Goal: Information Seeking & Learning: Learn about a topic

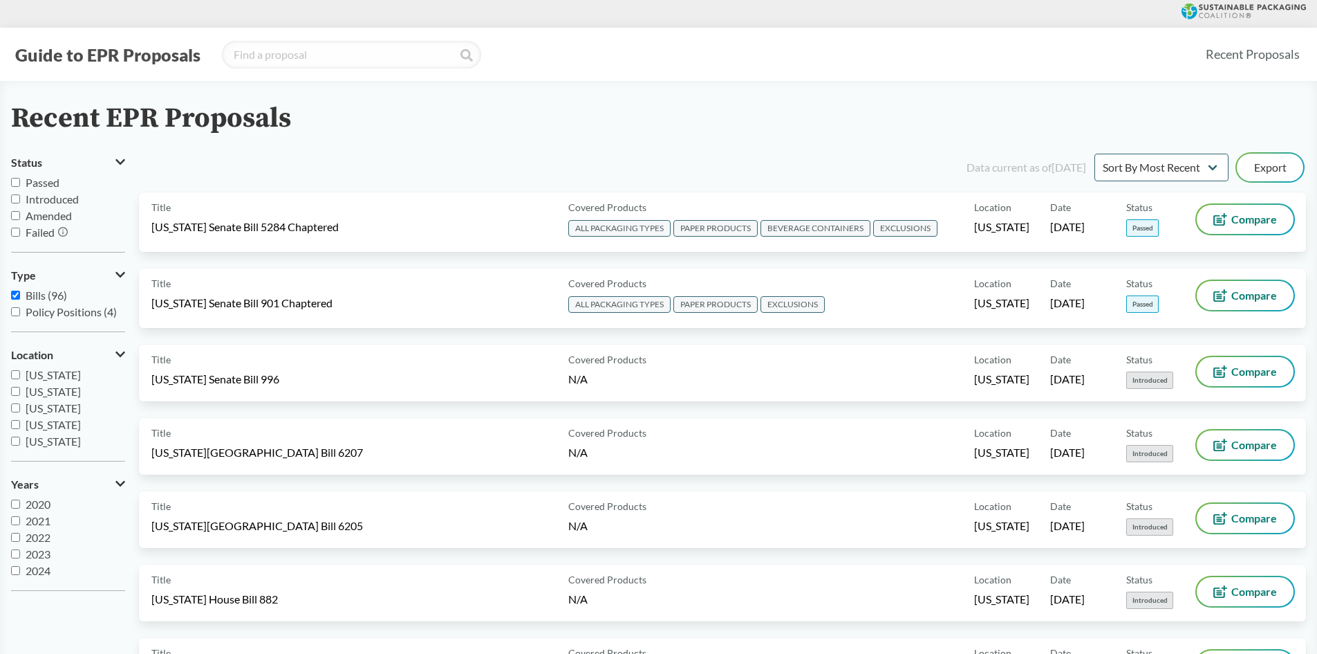
click at [40, 183] on span "Passed" at bounding box center [43, 182] width 34 height 13
click at [20, 183] on input "Passed" at bounding box center [15, 182] width 9 height 9
checkbox input "true"
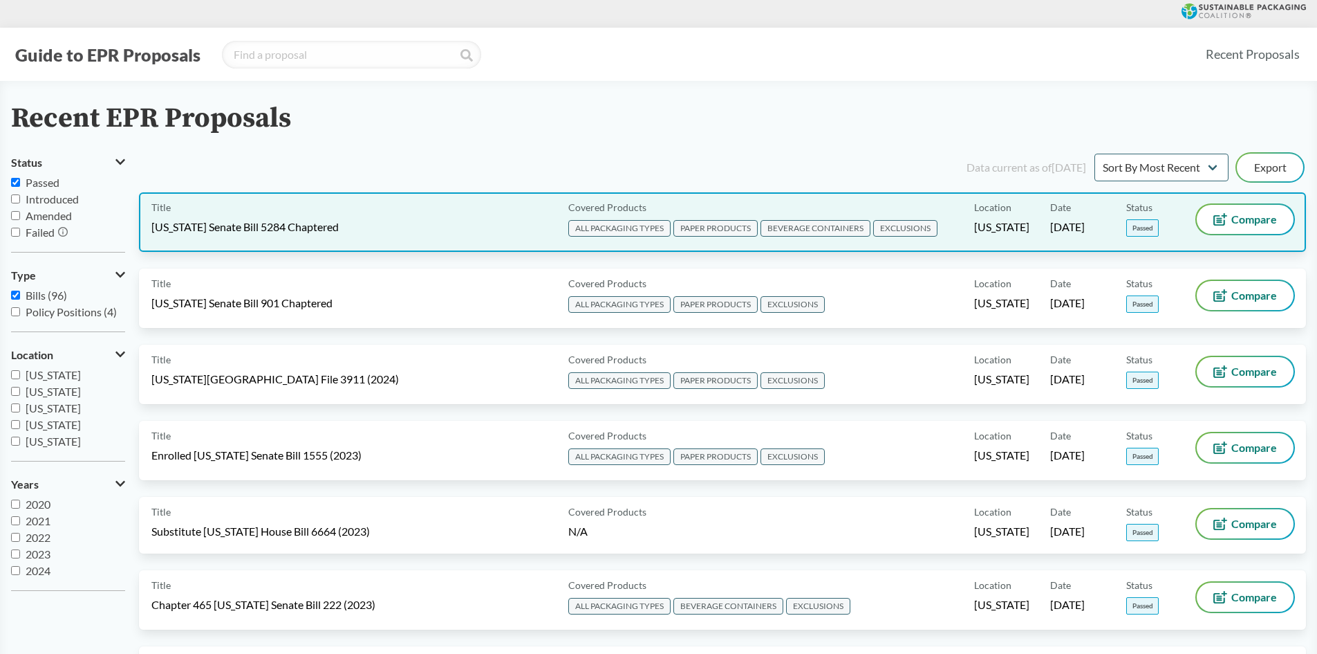
click at [242, 231] on span "[US_STATE] Senate Bill 5284 Chaptered" at bounding box center [244, 226] width 187 height 15
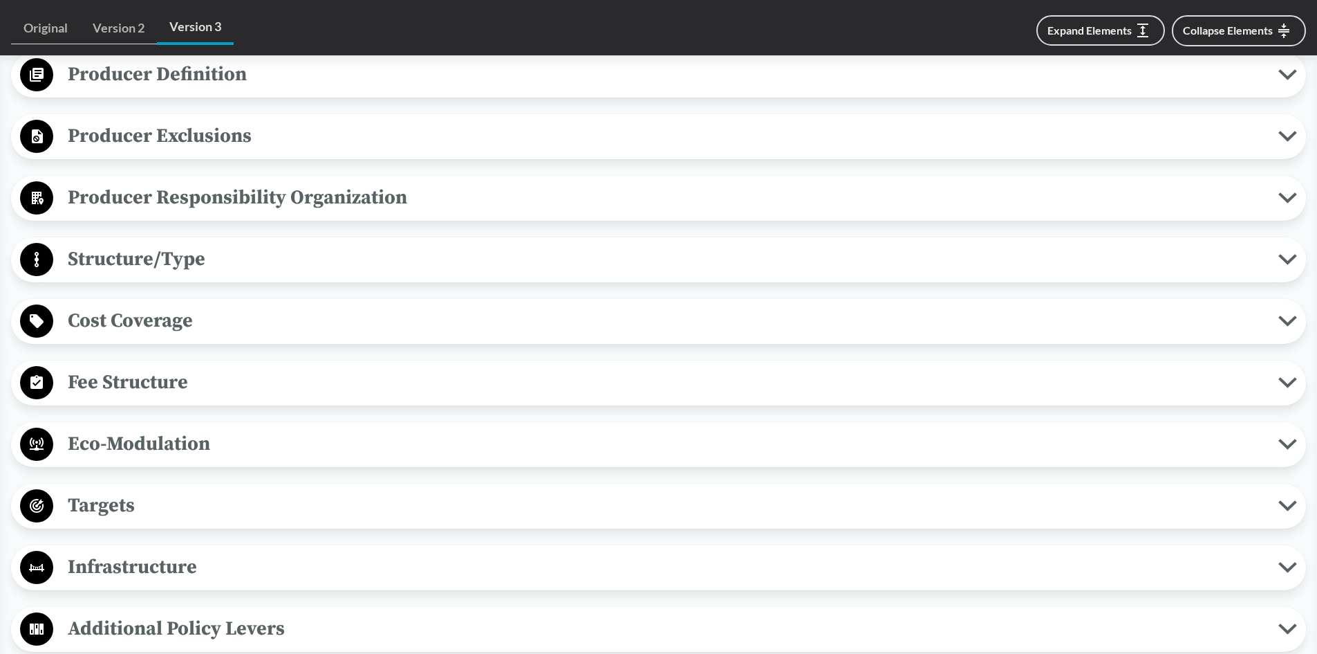
scroll to position [692, 0]
click at [158, 314] on span "Cost Coverage" at bounding box center [665, 319] width 1225 height 31
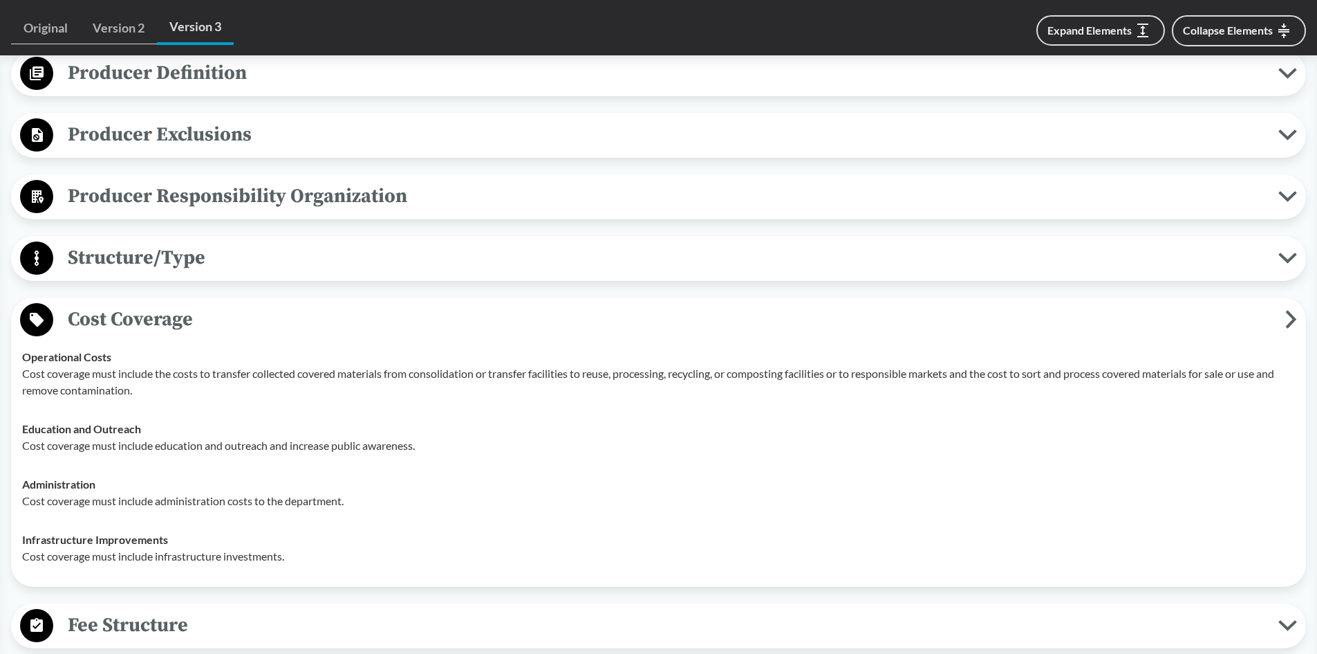
click at [172, 326] on span "Cost Coverage" at bounding box center [669, 319] width 1232 height 31
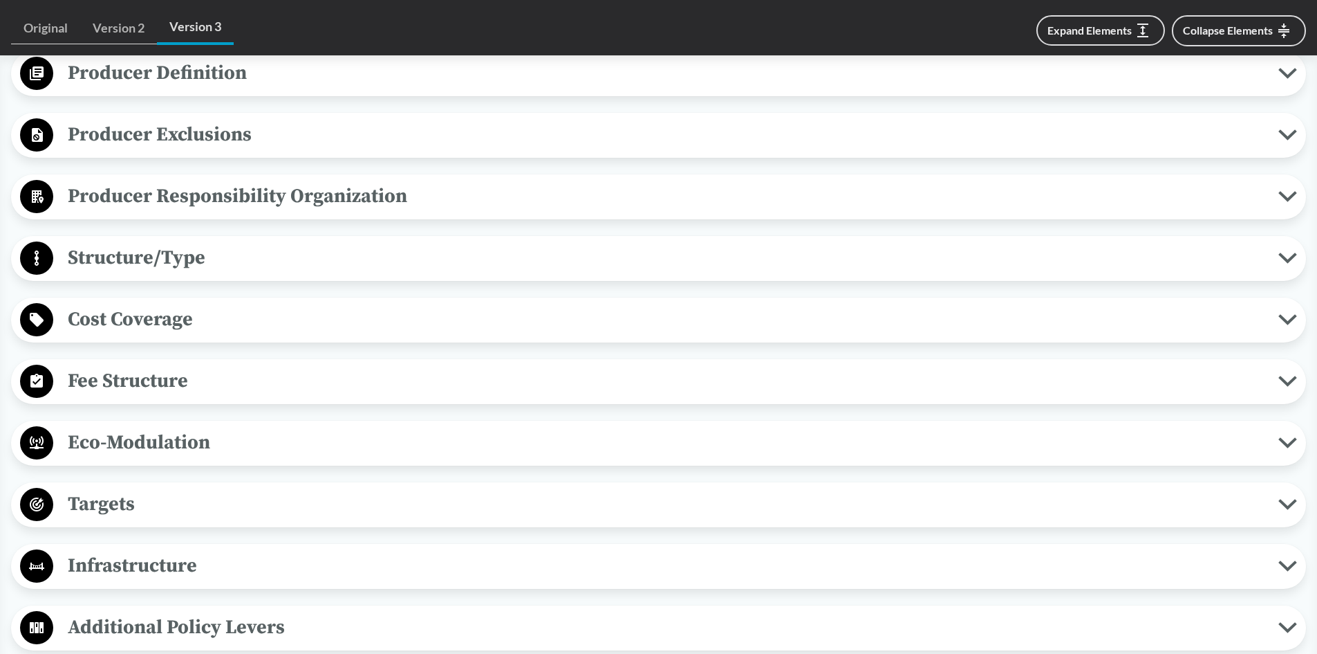
click at [185, 377] on span "Fee Structure" at bounding box center [665, 380] width 1225 height 31
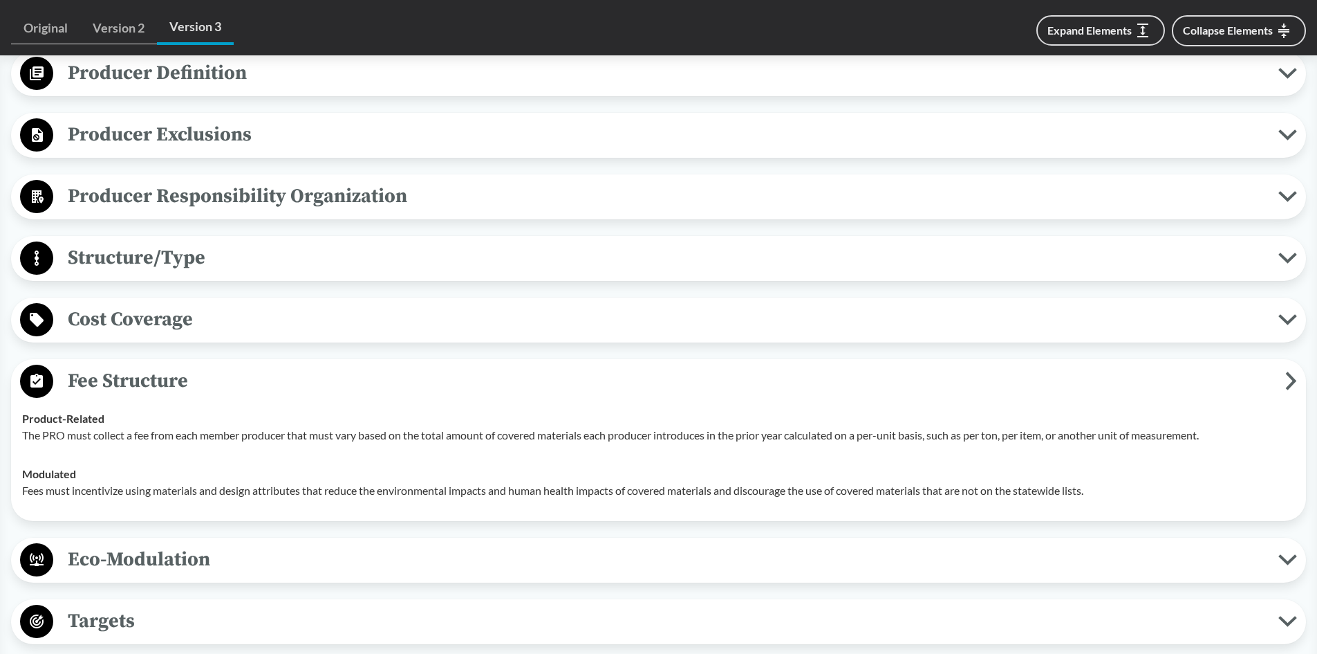
click at [183, 383] on span "Fee Structure" at bounding box center [669, 380] width 1232 height 31
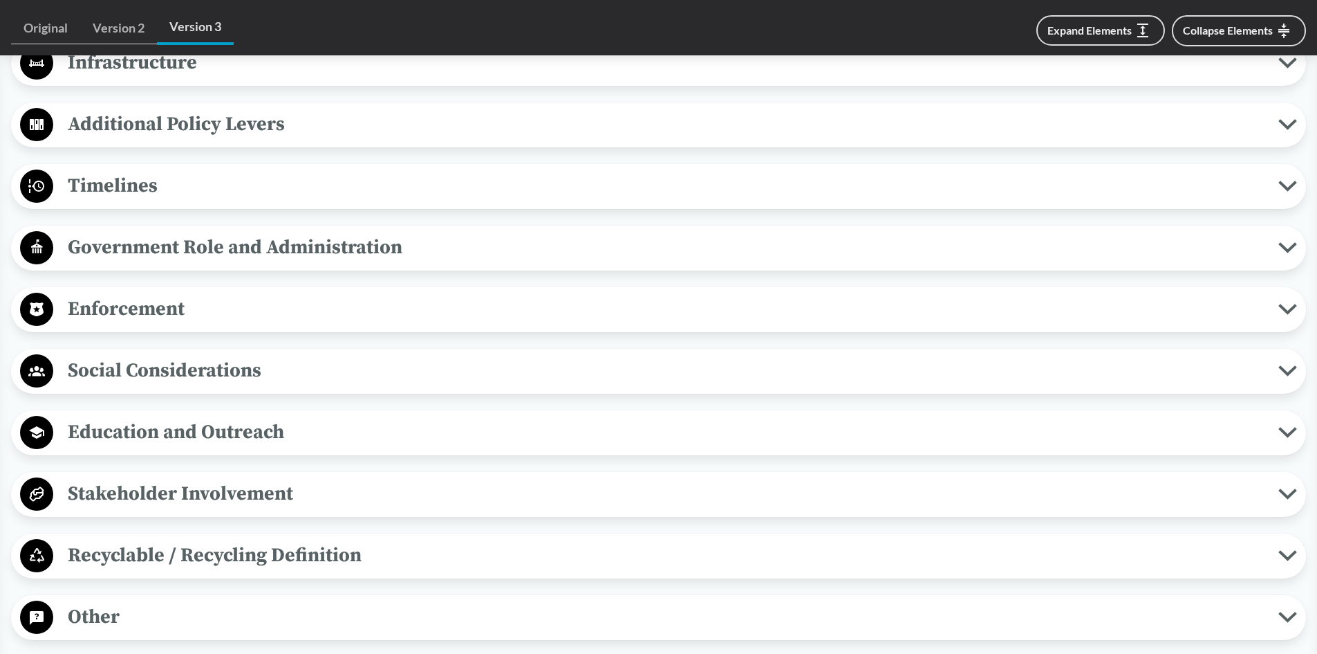
scroll to position [1245, 0]
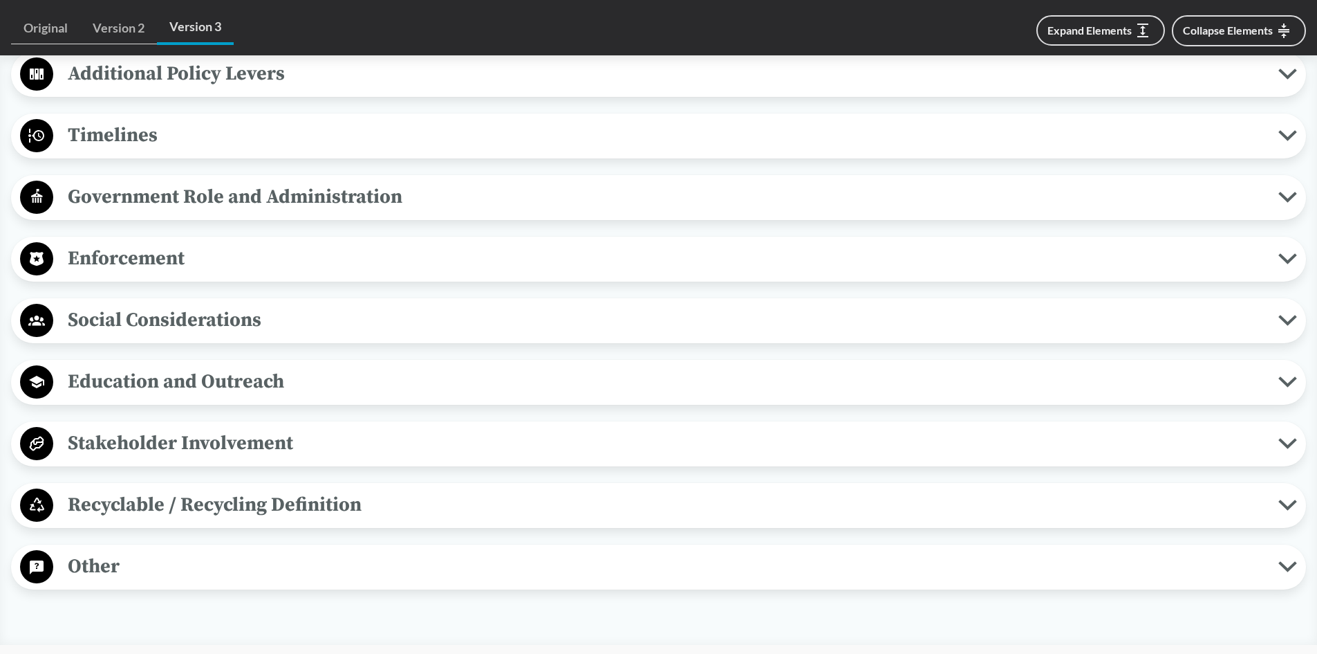
click at [187, 505] on span "Recyclable / Recycling Definition" at bounding box center [665, 504] width 1225 height 31
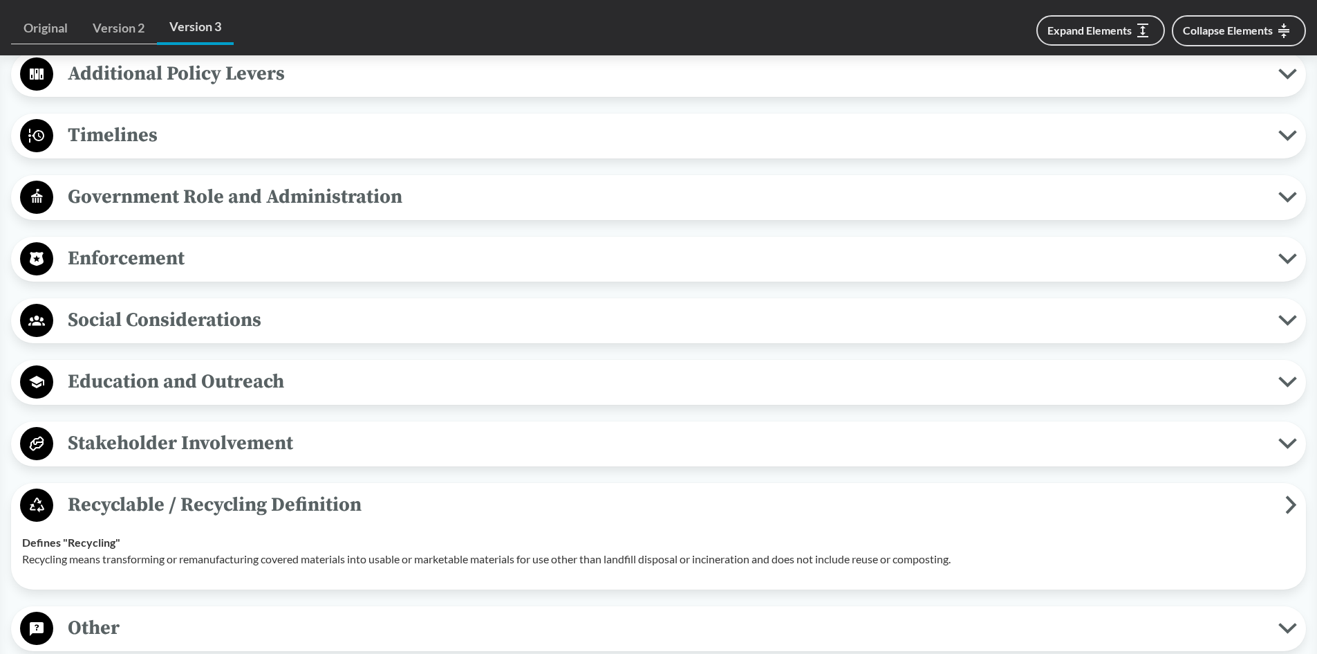
click at [186, 507] on span "Recyclable / Recycling Definition" at bounding box center [669, 504] width 1232 height 31
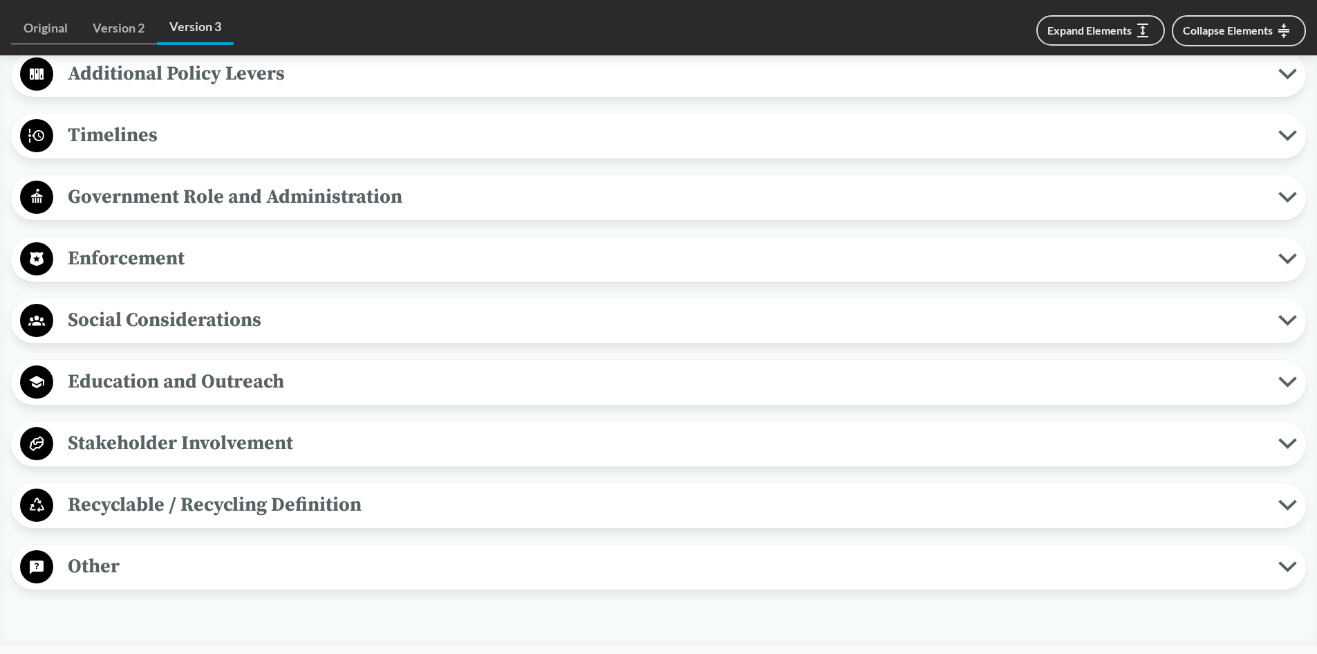
click at [234, 439] on span "Stakeholder Involvement" at bounding box center [665, 442] width 1225 height 31
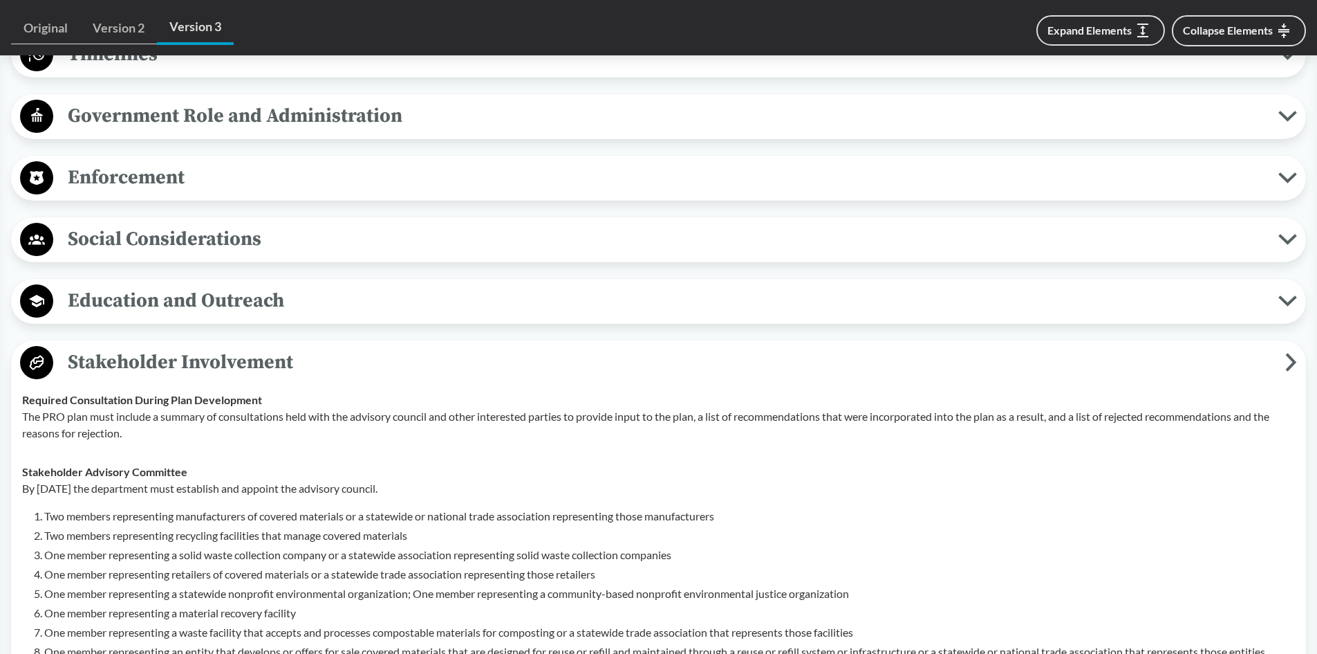
scroll to position [1314, 0]
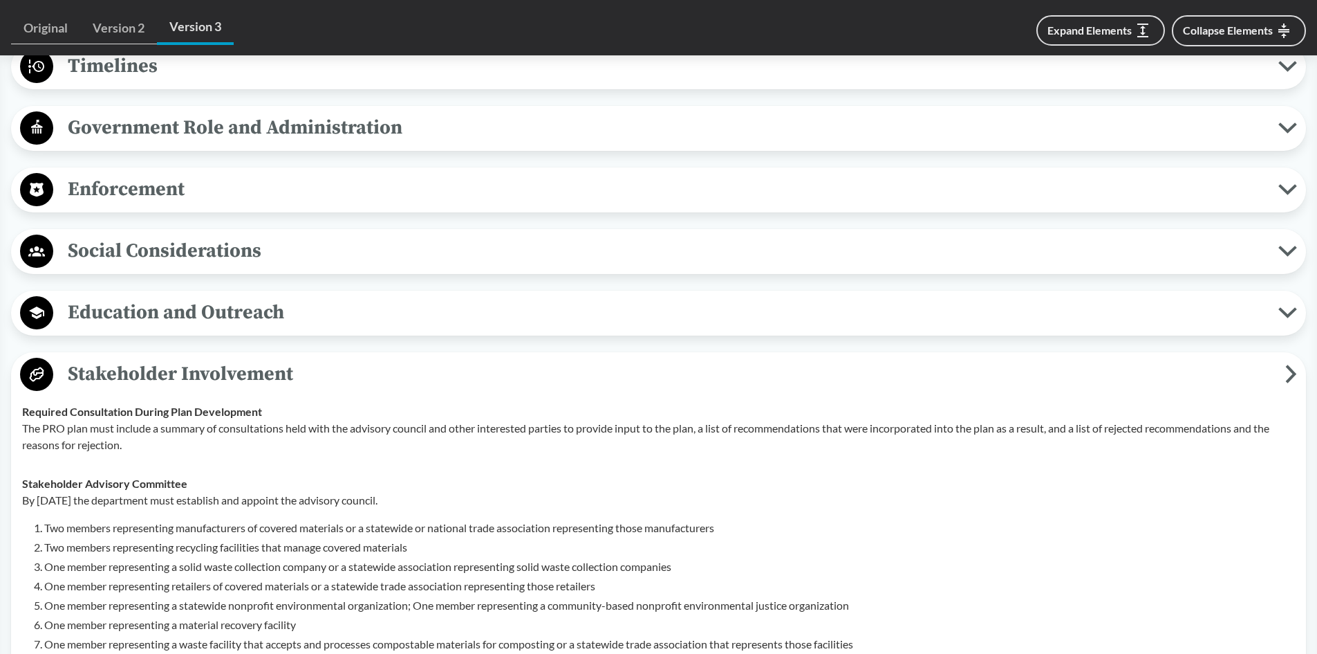
click at [186, 371] on span "Stakeholder Involvement" at bounding box center [669, 373] width 1232 height 31
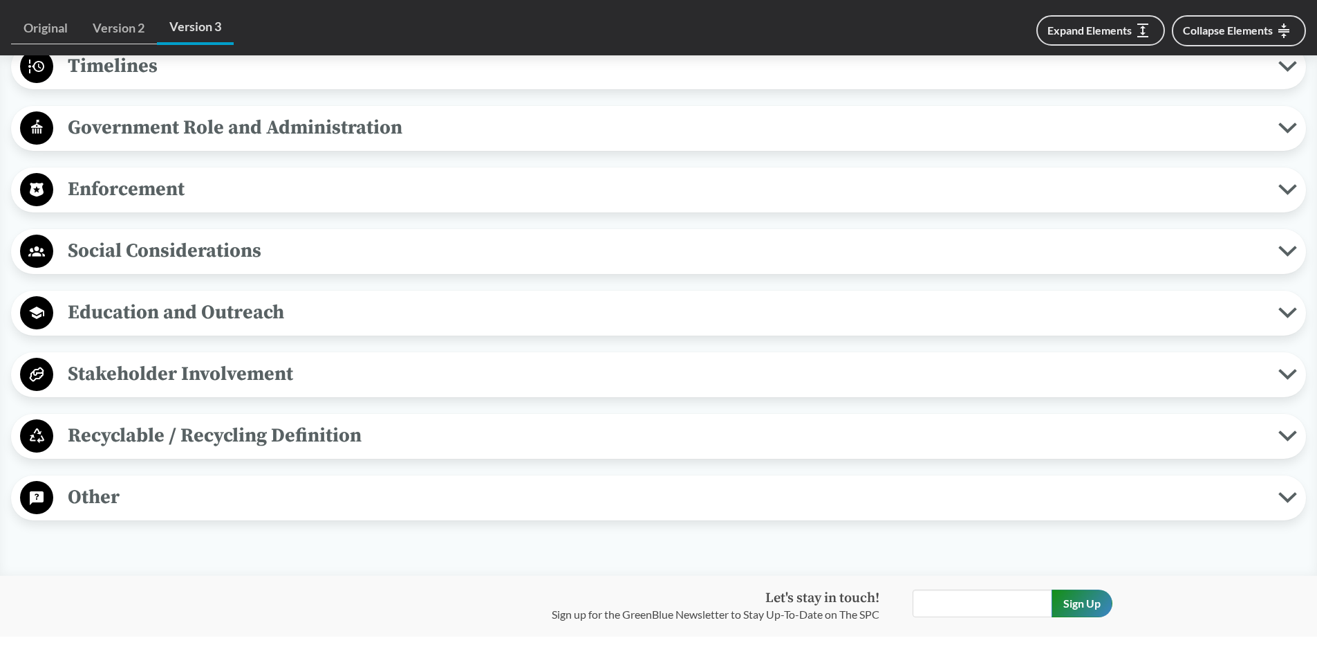
click at [110, 499] on span "Other" at bounding box center [665, 496] width 1225 height 31
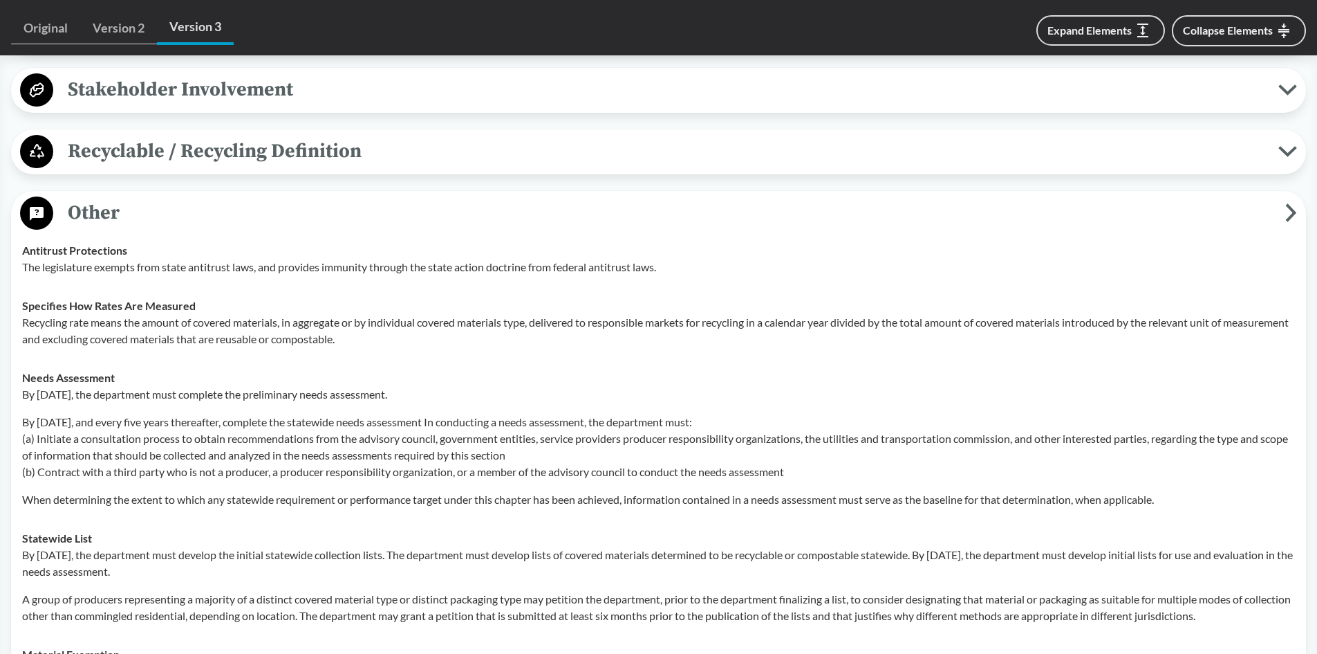
scroll to position [1591, 0]
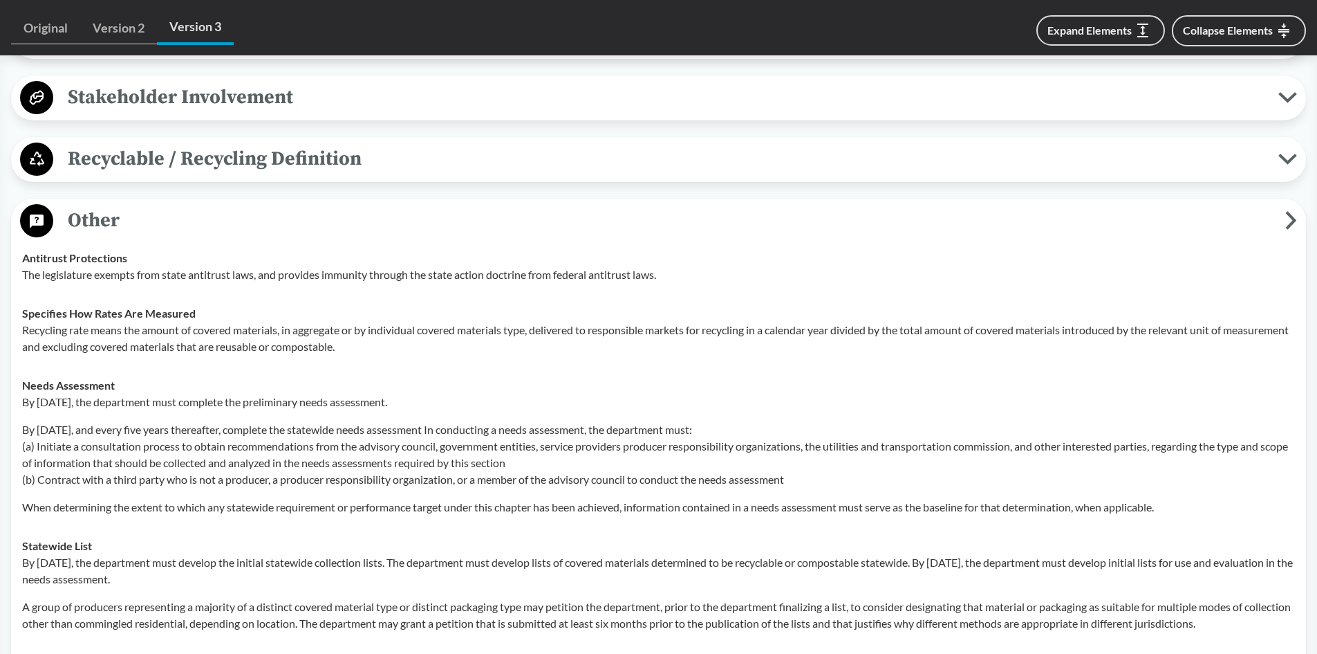
click at [107, 214] on span "Other" at bounding box center [669, 220] width 1232 height 31
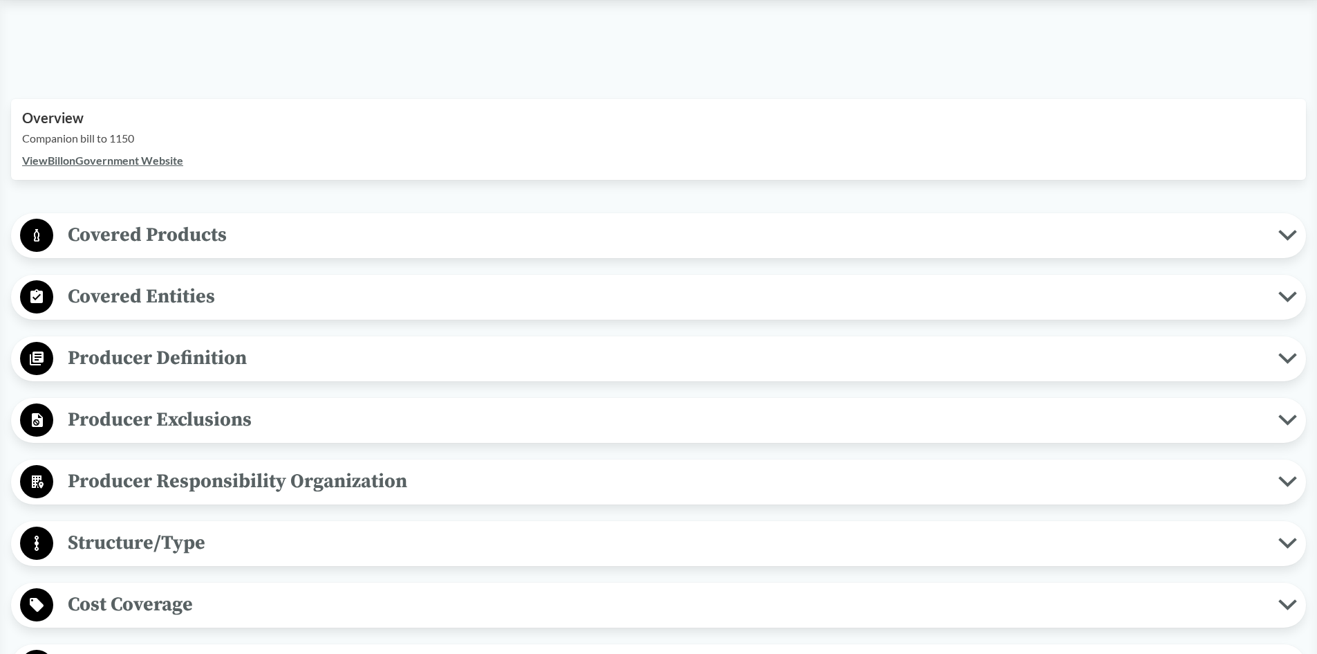
scroll to position [371, 0]
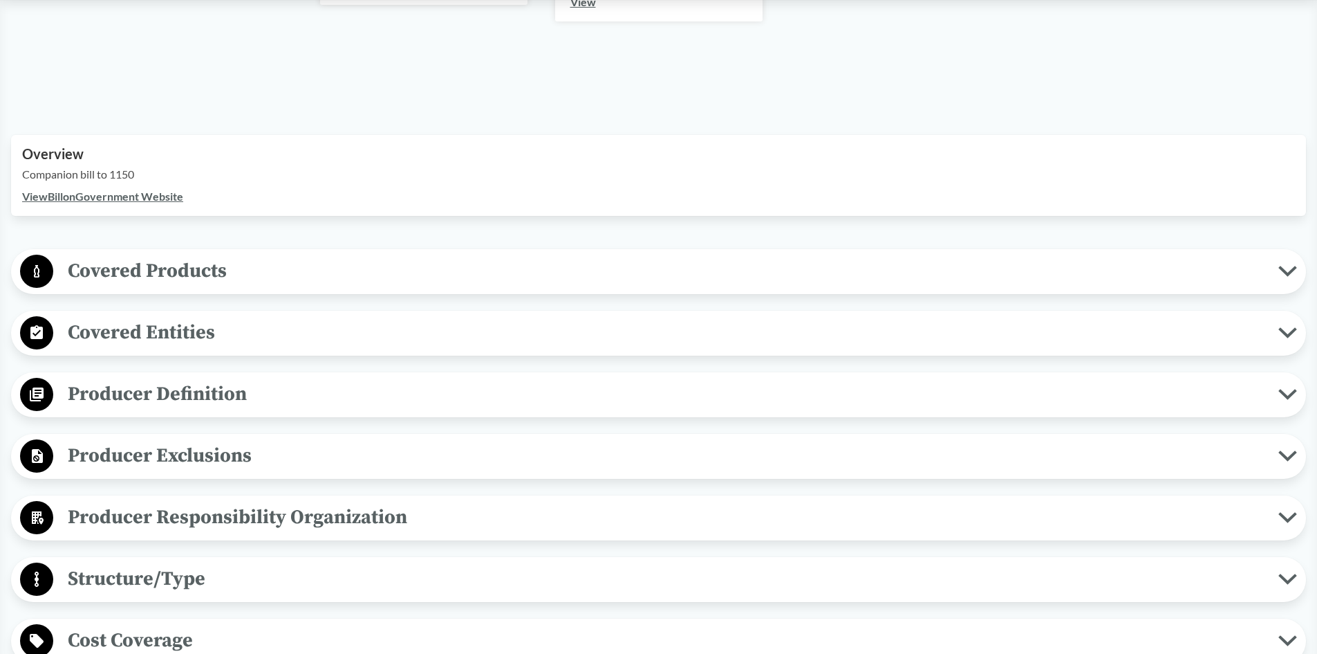
click at [118, 267] on span "Covered Products" at bounding box center [665, 270] width 1225 height 31
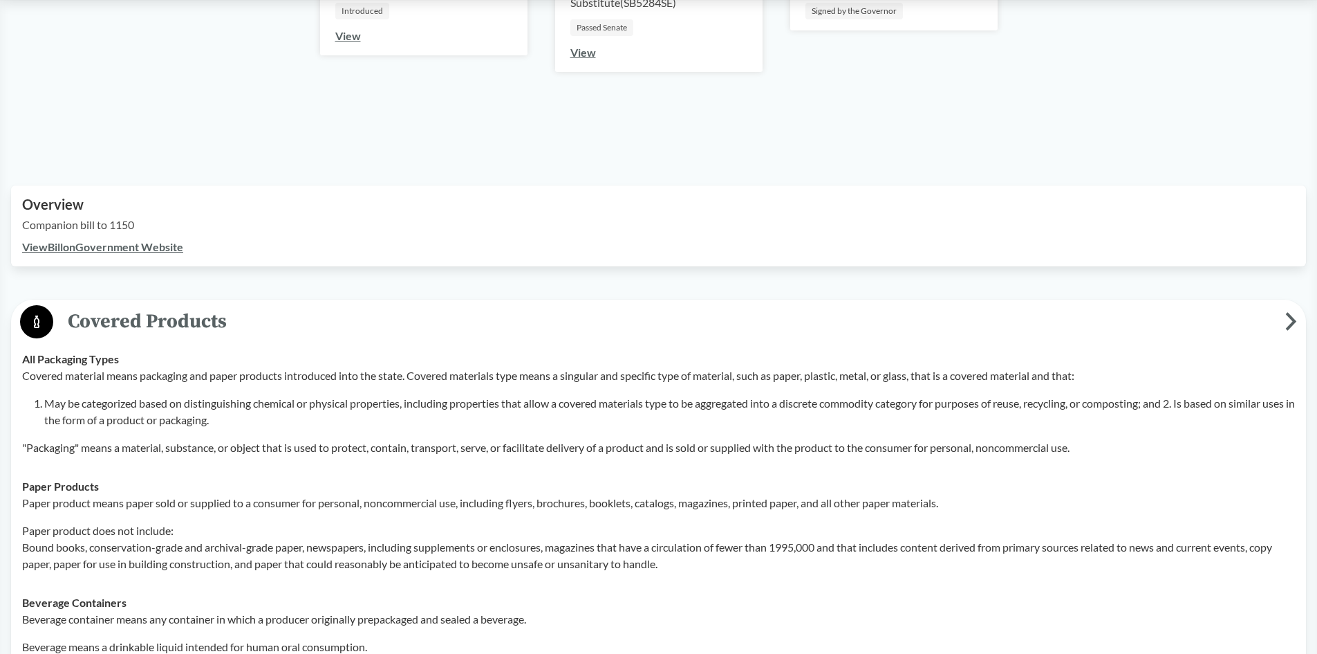
scroll to position [302, 0]
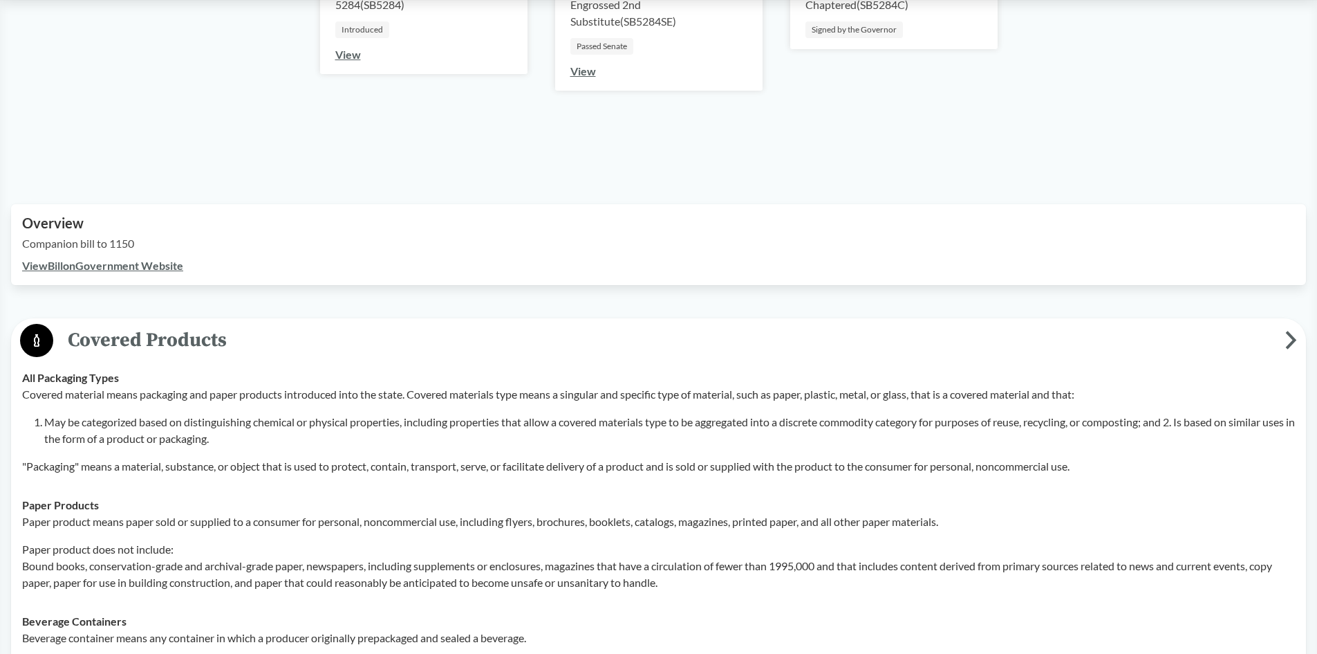
click at [138, 337] on span "Covered Products" at bounding box center [669, 339] width 1232 height 31
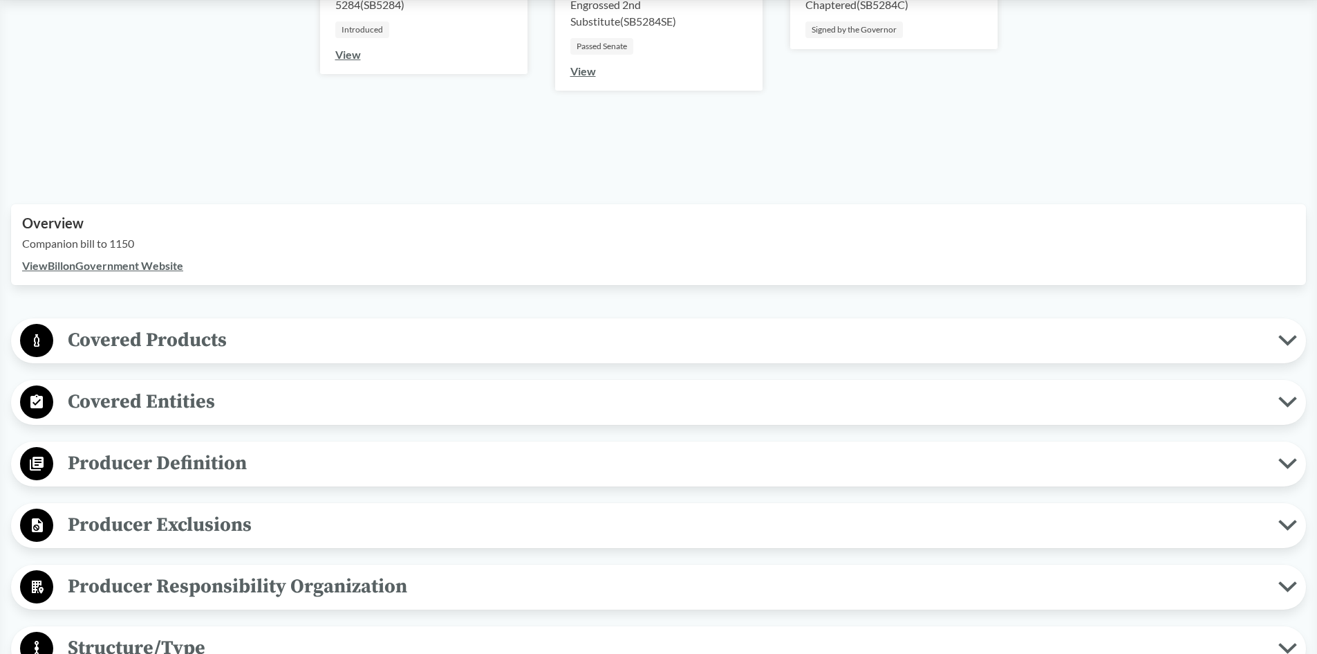
click at [158, 397] on span "Covered Entities" at bounding box center [665, 401] width 1225 height 31
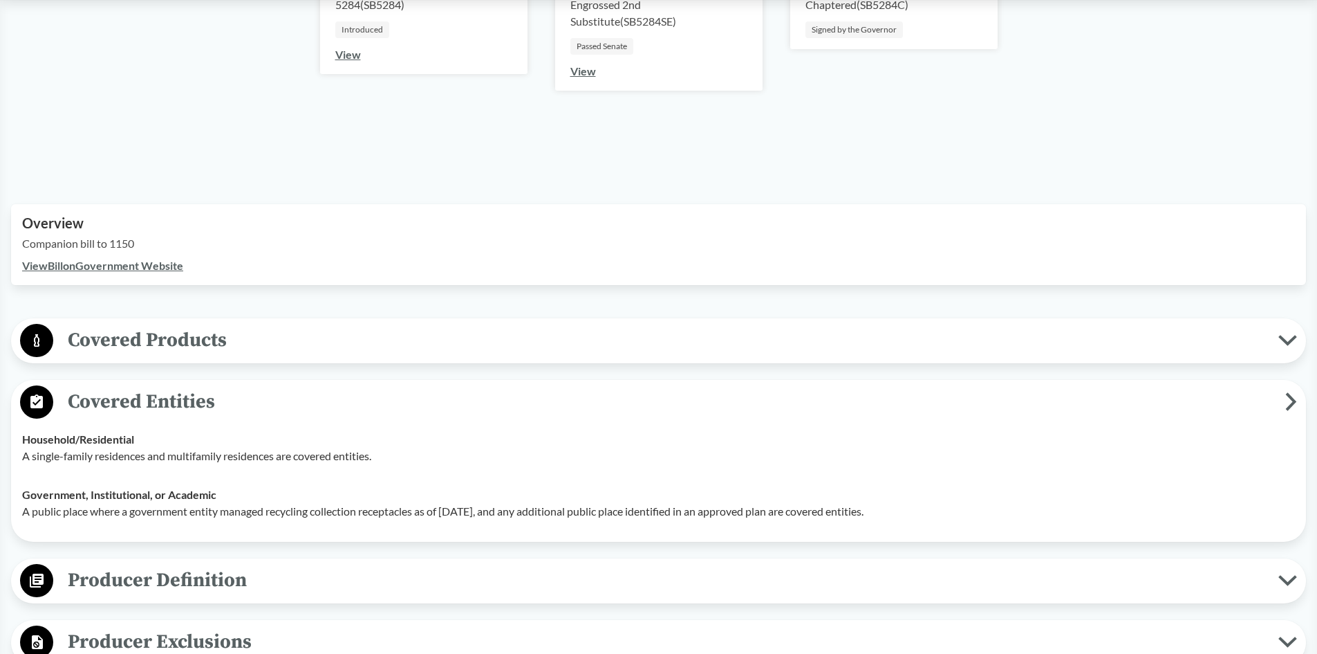
click at [158, 397] on span "Covered Entities" at bounding box center [669, 401] width 1232 height 31
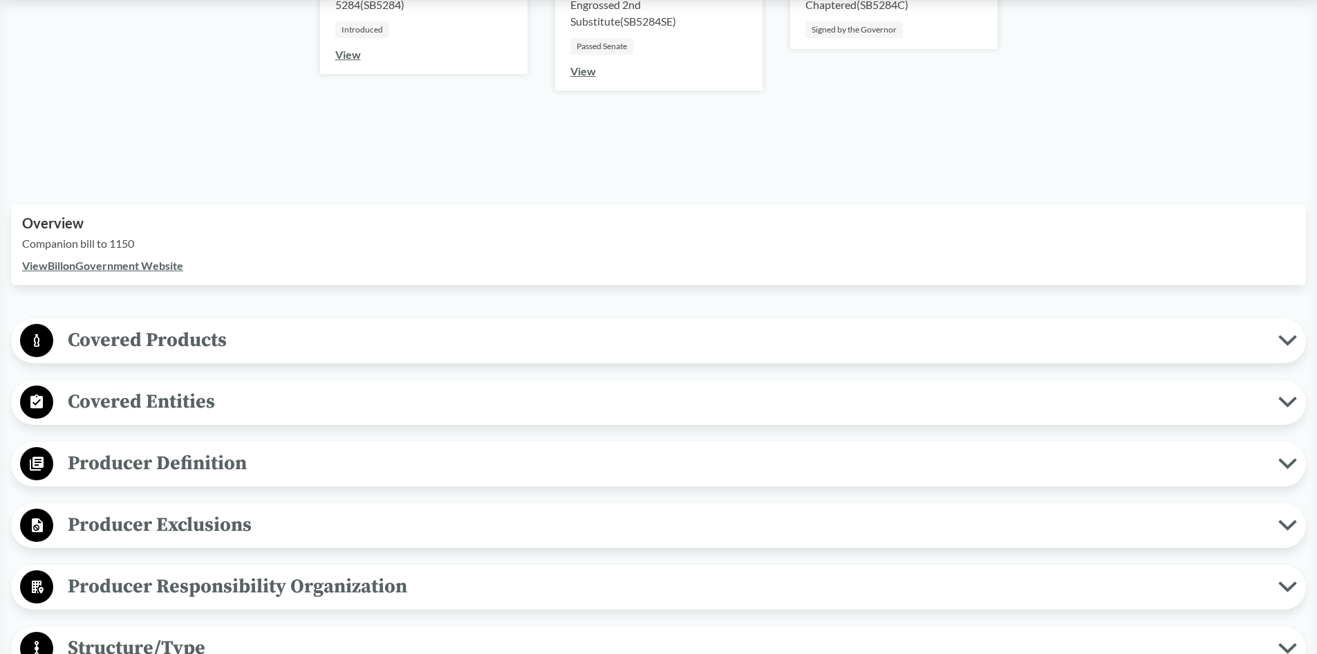
click at [145, 463] on span "Producer Definition" at bounding box center [665, 462] width 1225 height 31
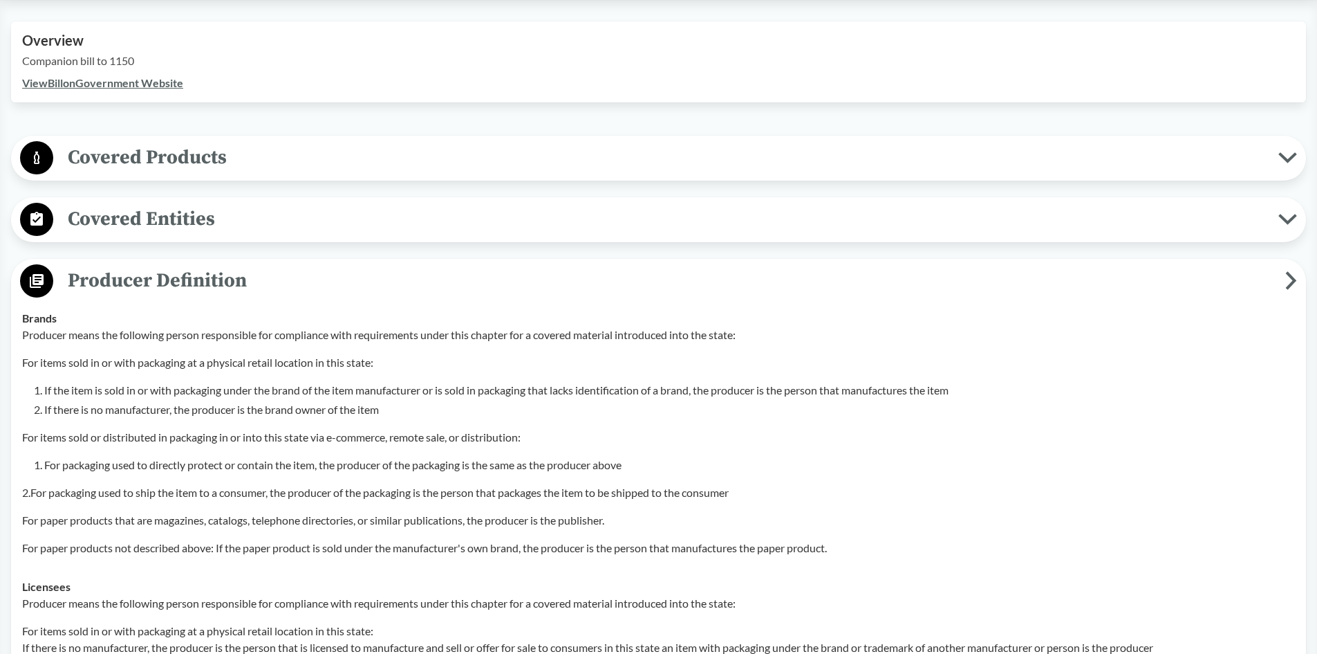
scroll to position [509, 0]
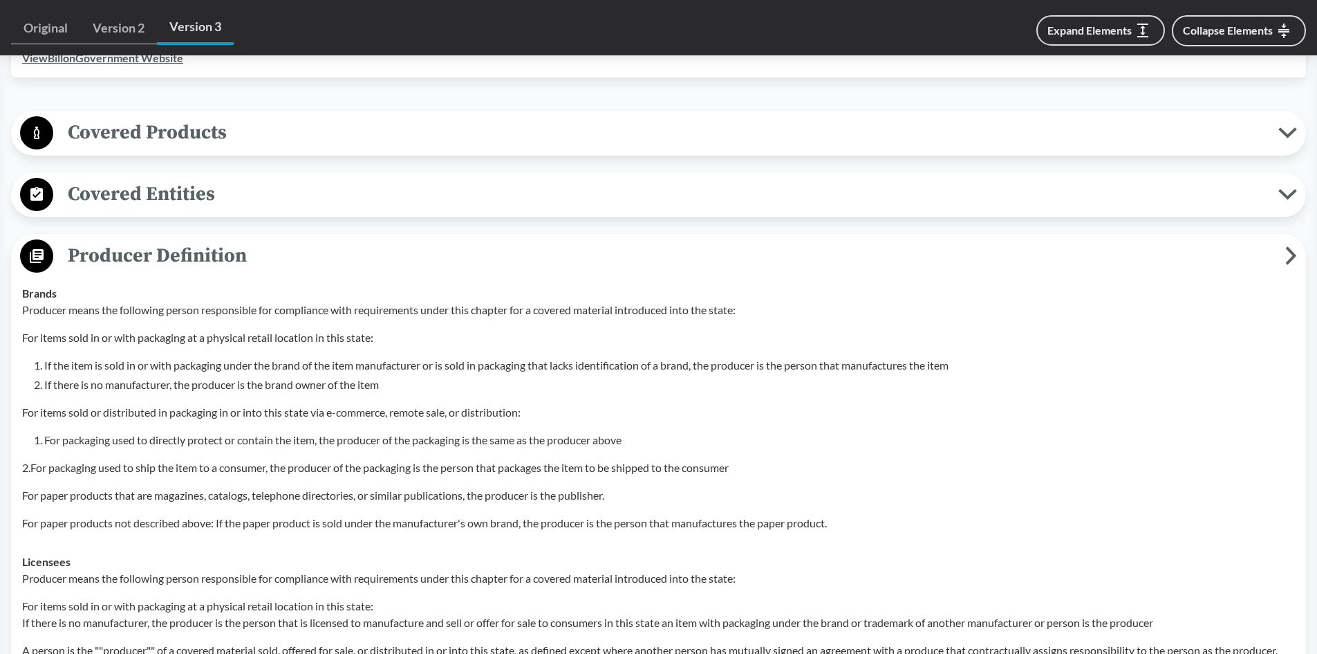
click at [69, 254] on span "Producer Definition" at bounding box center [669, 255] width 1232 height 31
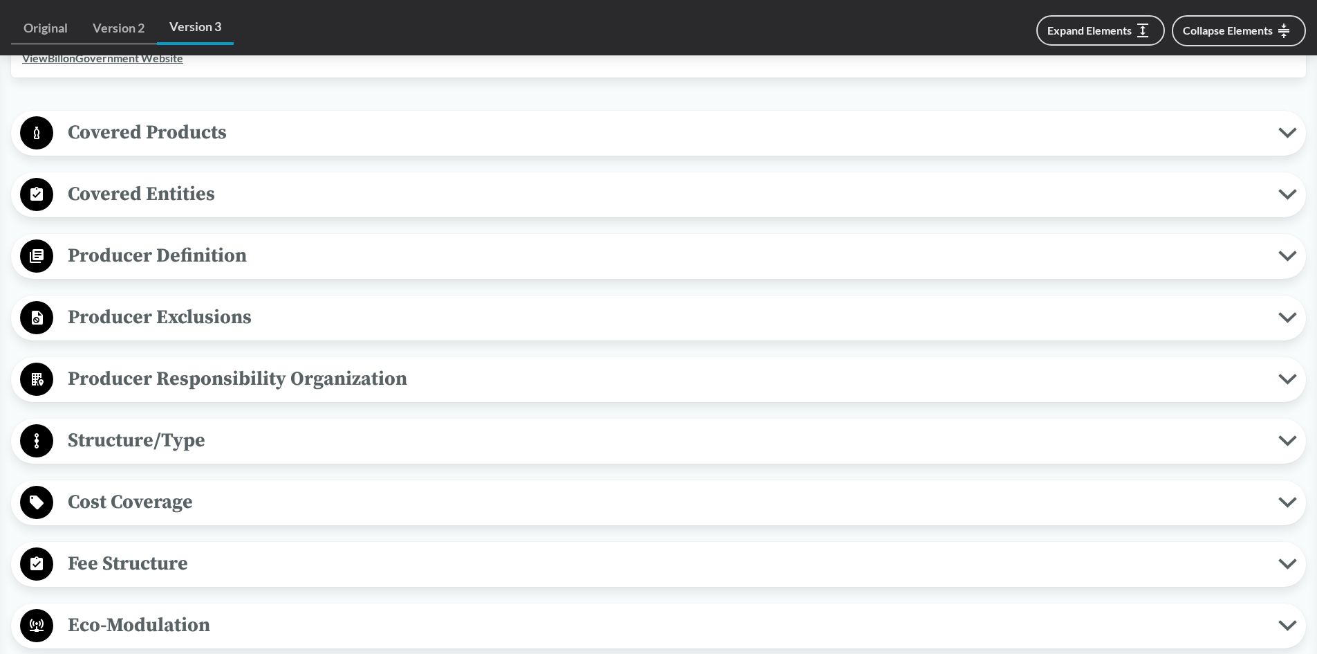
click at [162, 313] on span "Producer Exclusions" at bounding box center [665, 317] width 1225 height 31
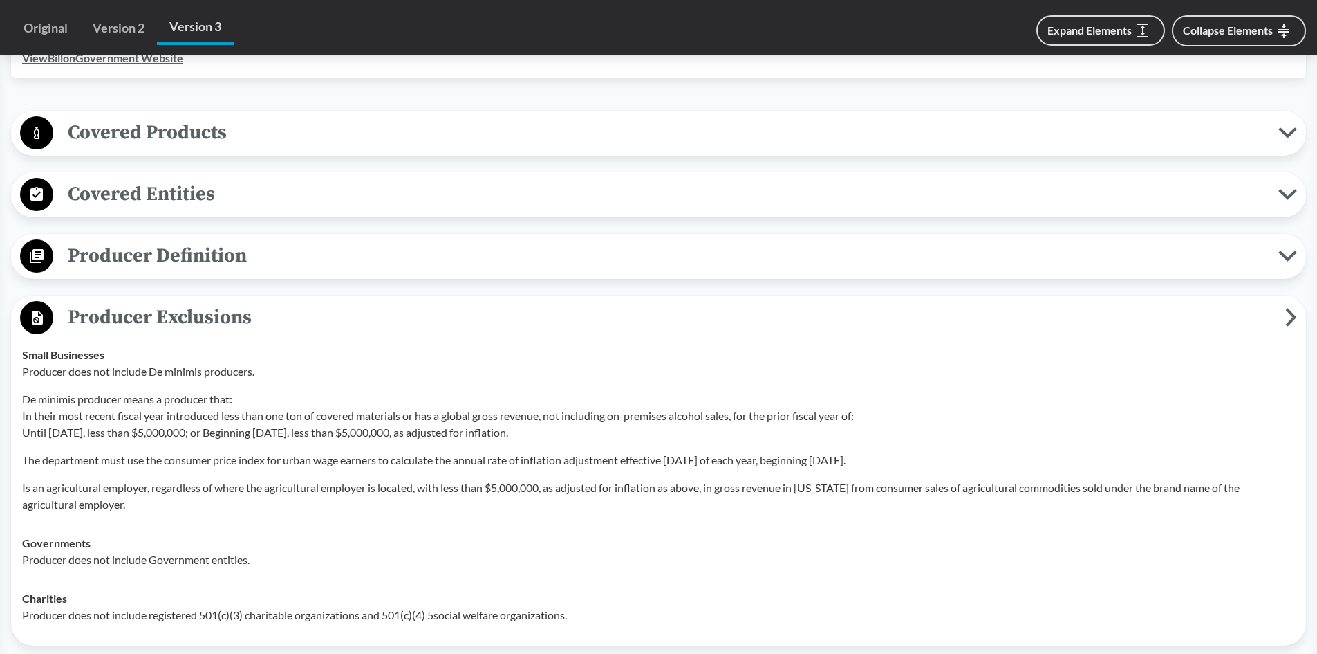
scroll to position [578, 0]
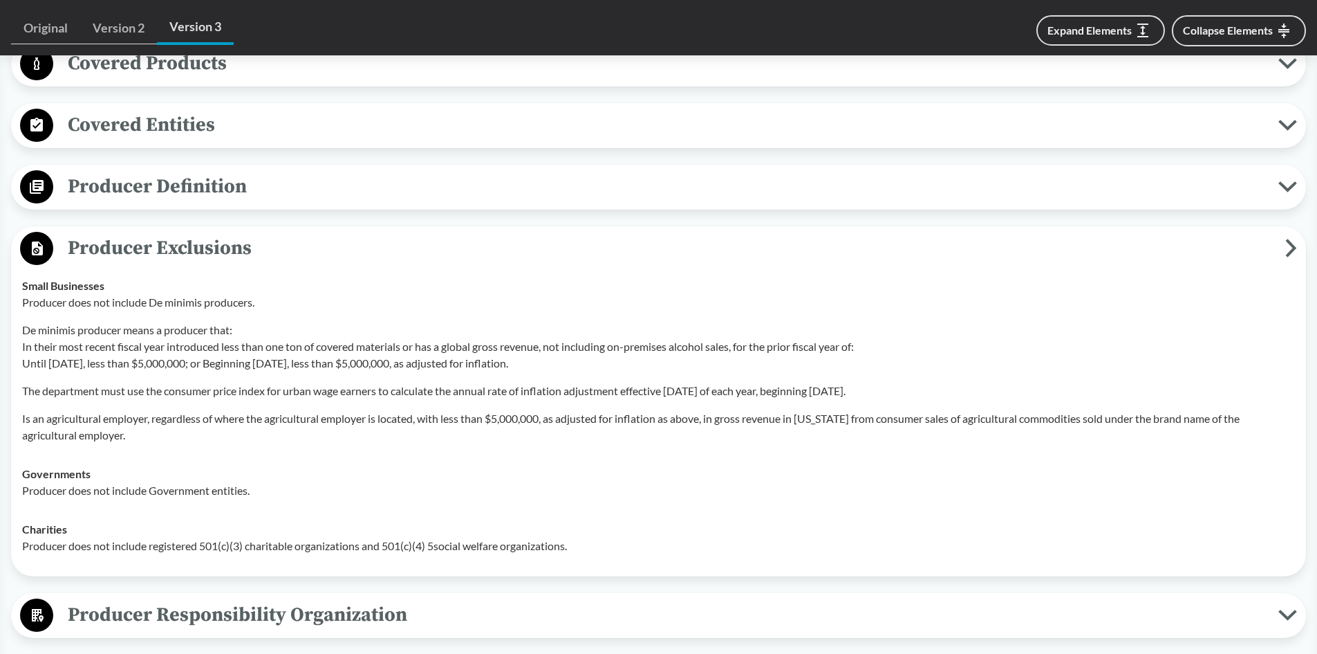
click at [112, 252] on span "Producer Exclusions" at bounding box center [669, 247] width 1232 height 31
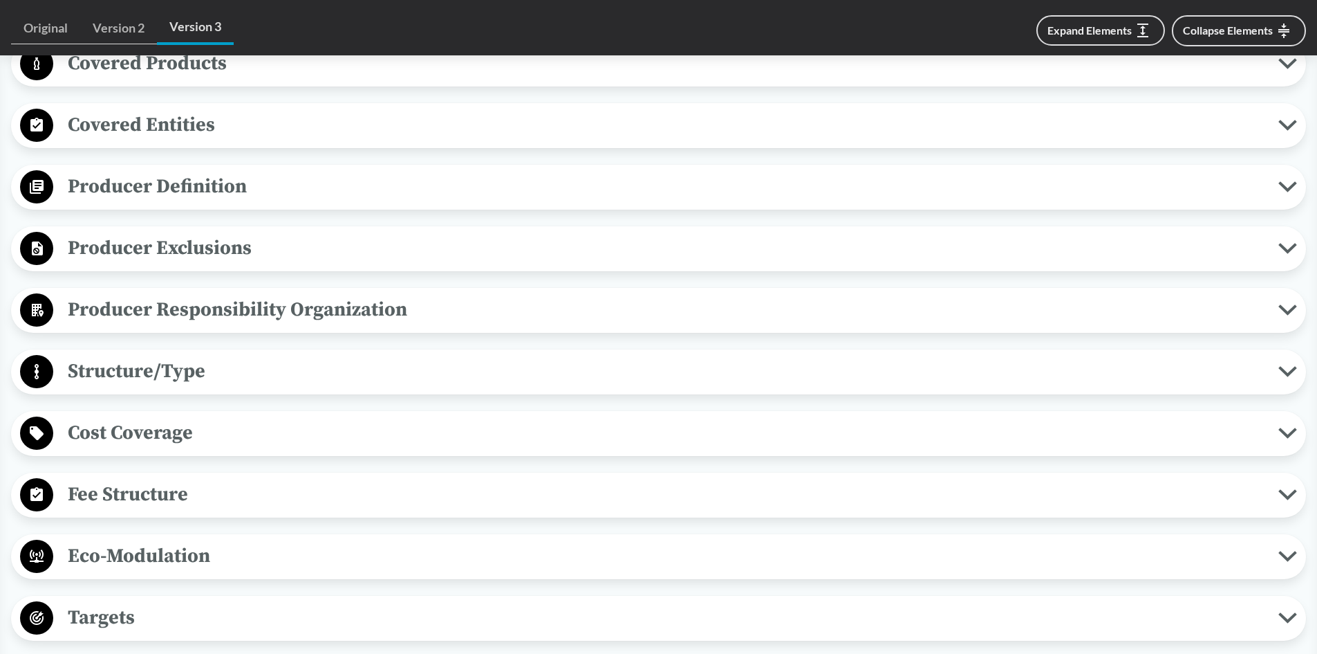
click at [172, 248] on span "Producer Exclusions" at bounding box center [665, 247] width 1225 height 31
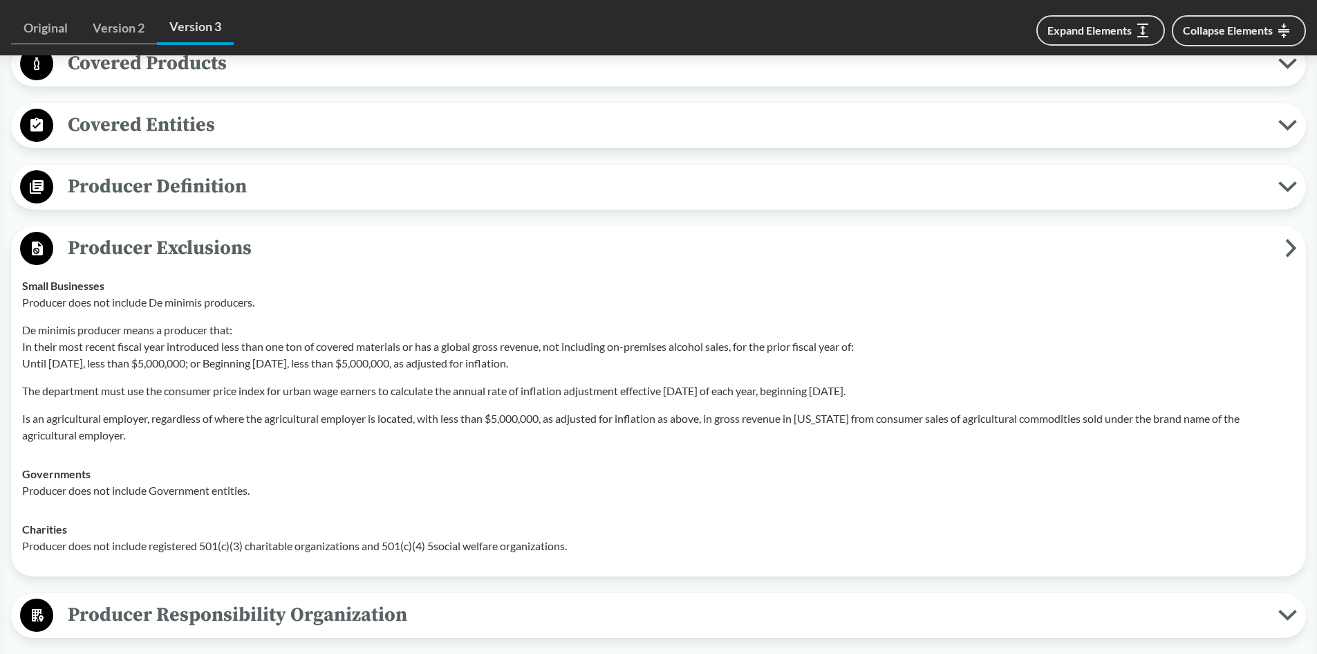
click at [129, 245] on span "Producer Exclusions" at bounding box center [669, 247] width 1232 height 31
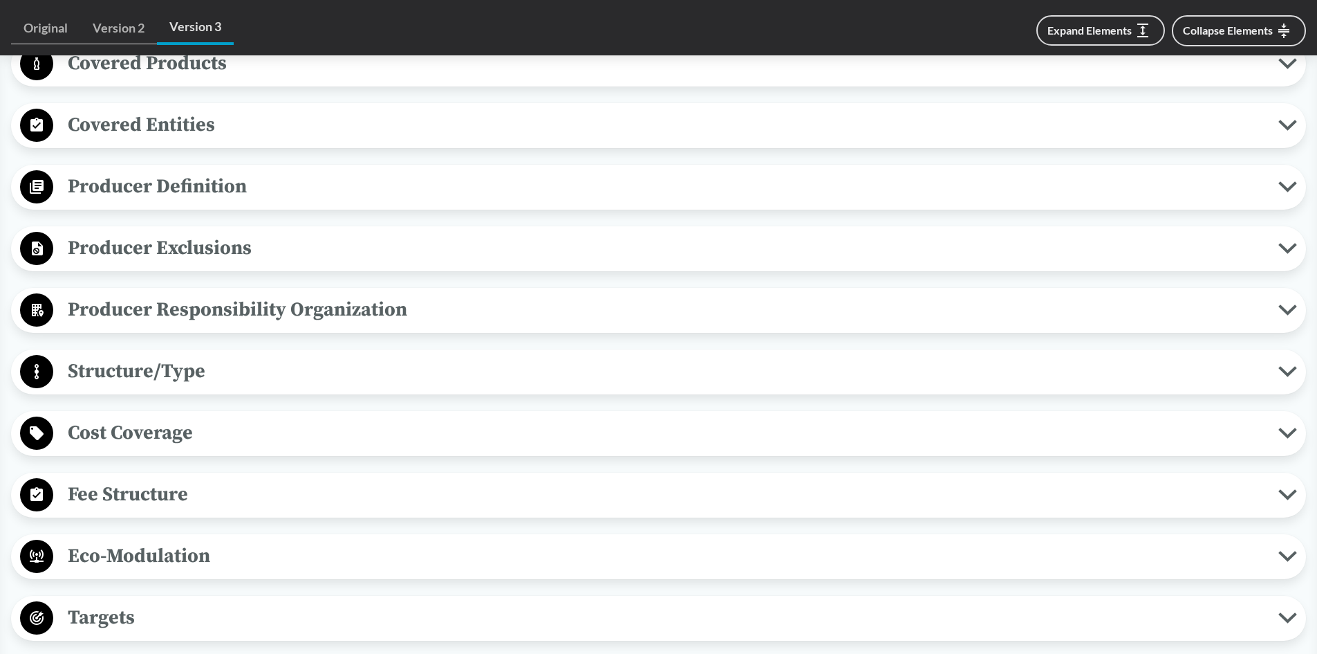
click at [149, 365] on span "Structure/Type" at bounding box center [665, 370] width 1225 height 31
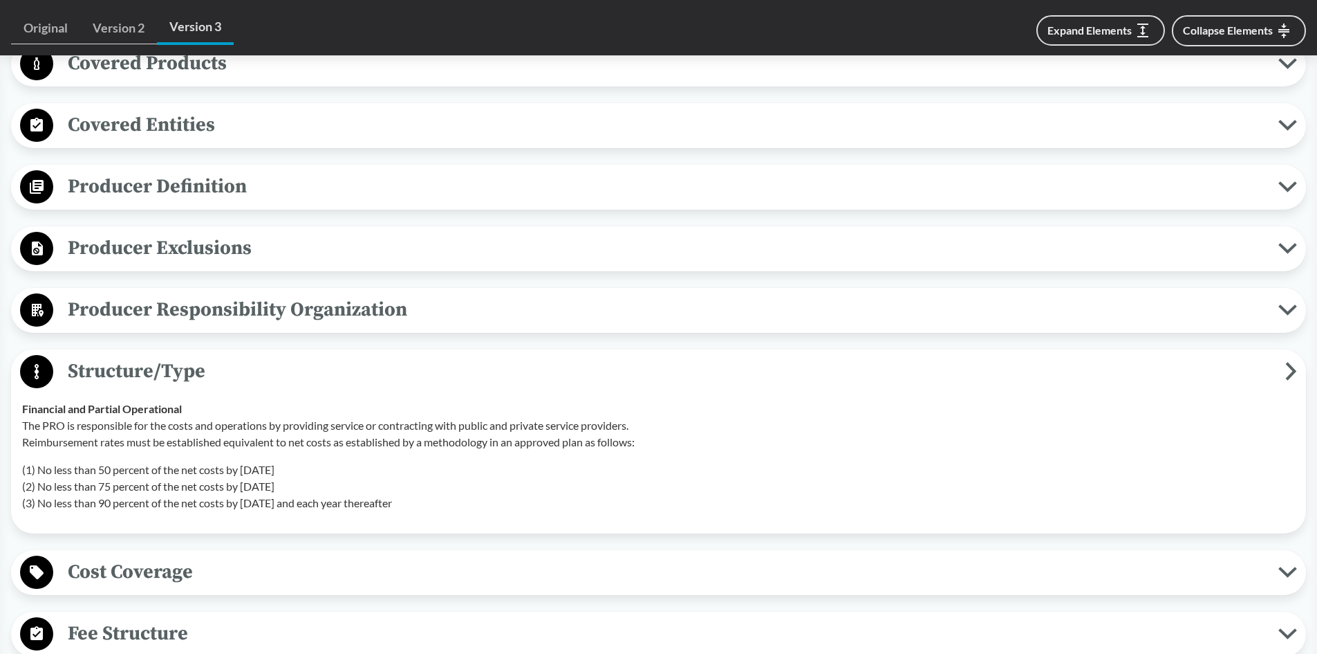
click at [146, 374] on span "Structure/Type" at bounding box center [669, 370] width 1232 height 31
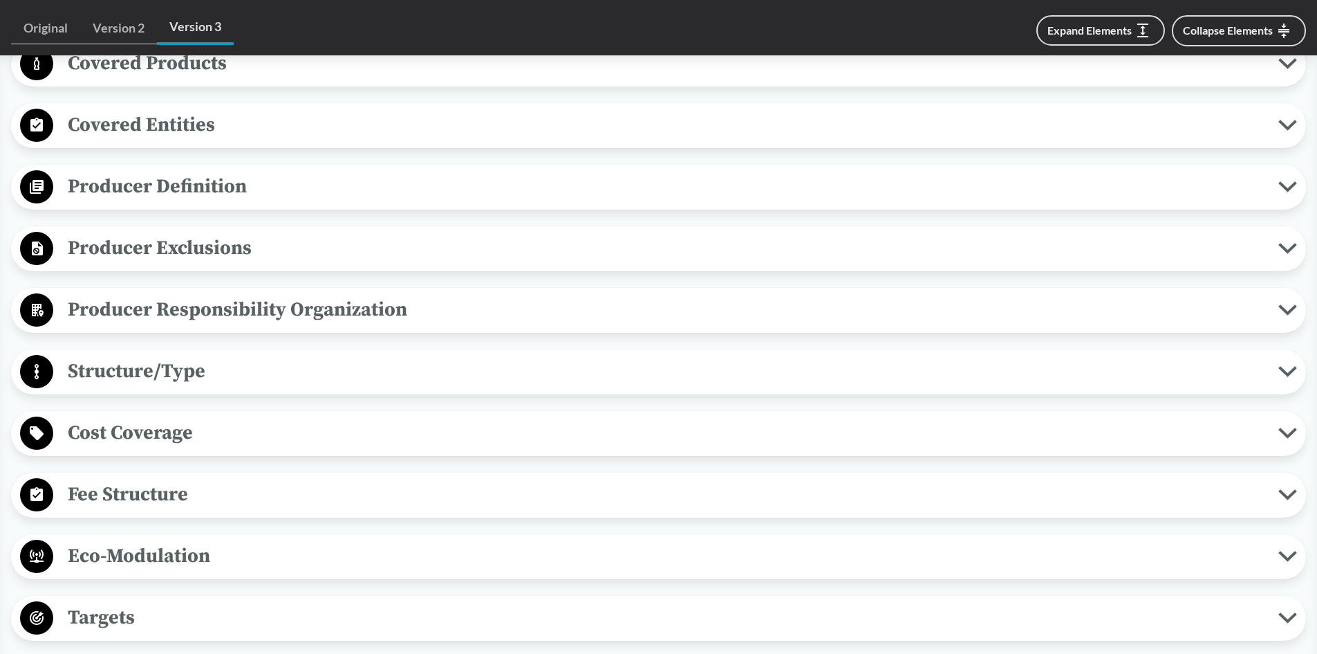
click at [129, 429] on span "Cost Coverage" at bounding box center [665, 432] width 1225 height 31
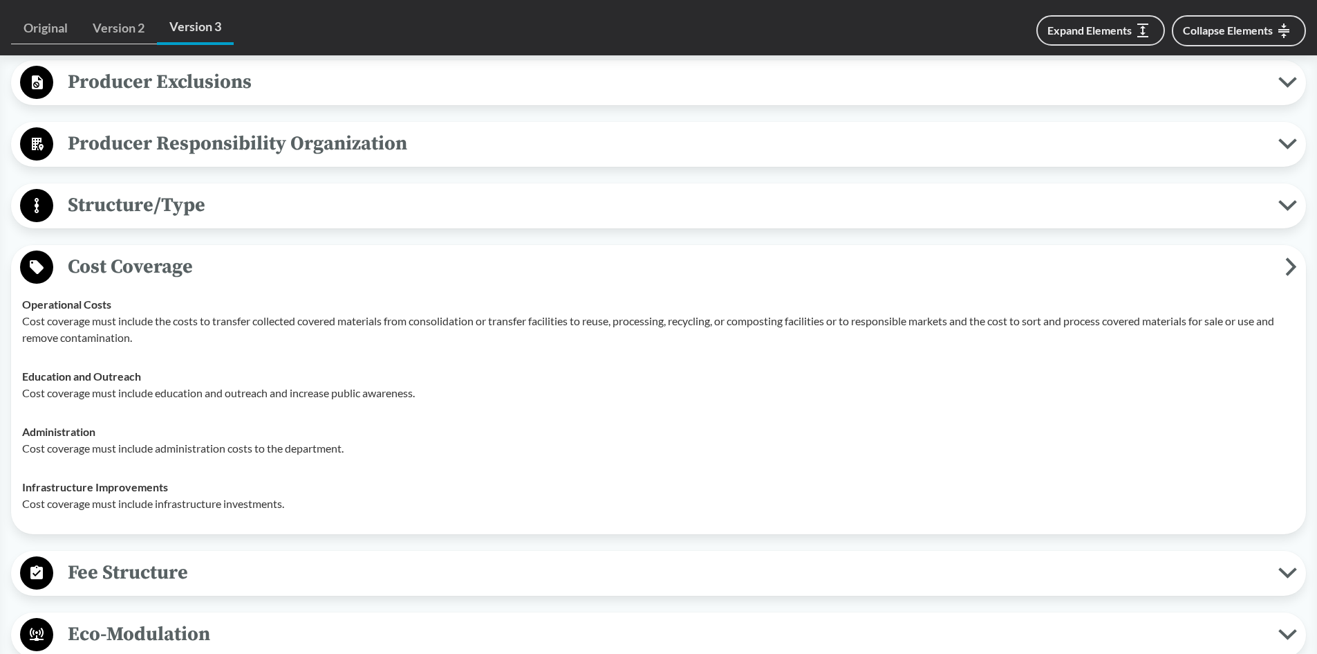
scroll to position [786, 0]
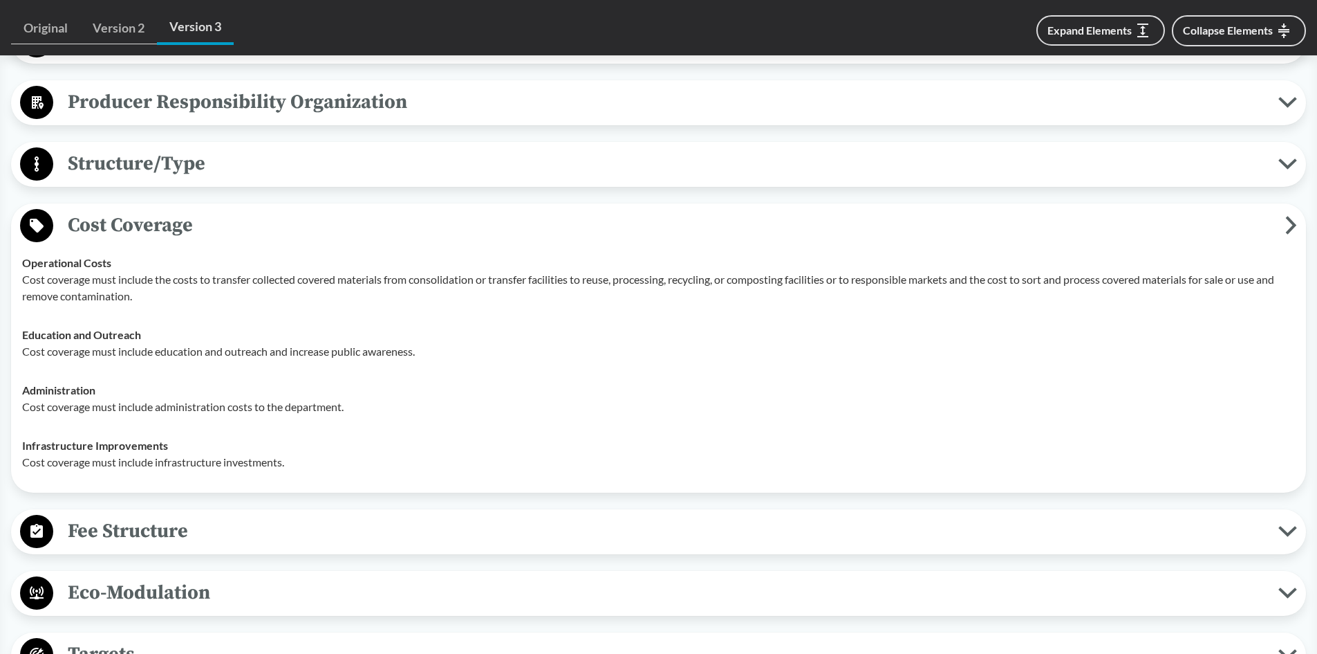
click at [163, 223] on span "Cost Coverage" at bounding box center [669, 225] width 1232 height 31
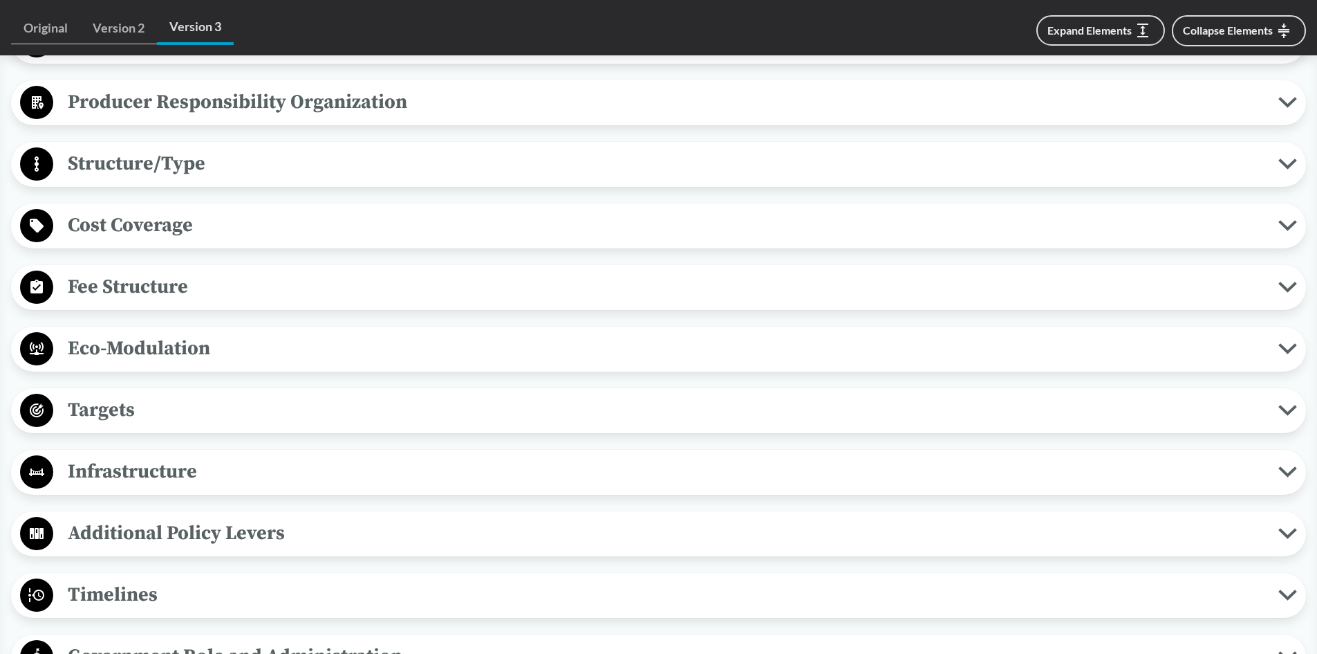
click at [135, 283] on span "Fee Structure" at bounding box center [665, 286] width 1225 height 31
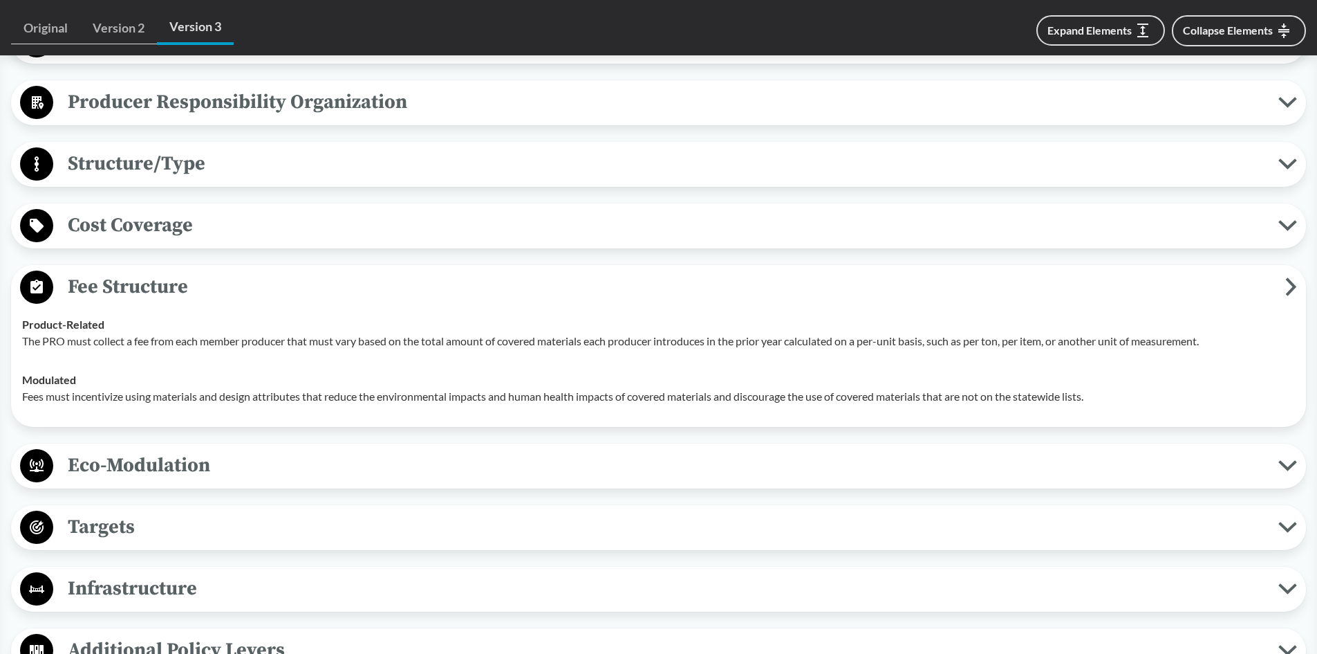
click at [130, 293] on span "Fee Structure" at bounding box center [669, 286] width 1232 height 31
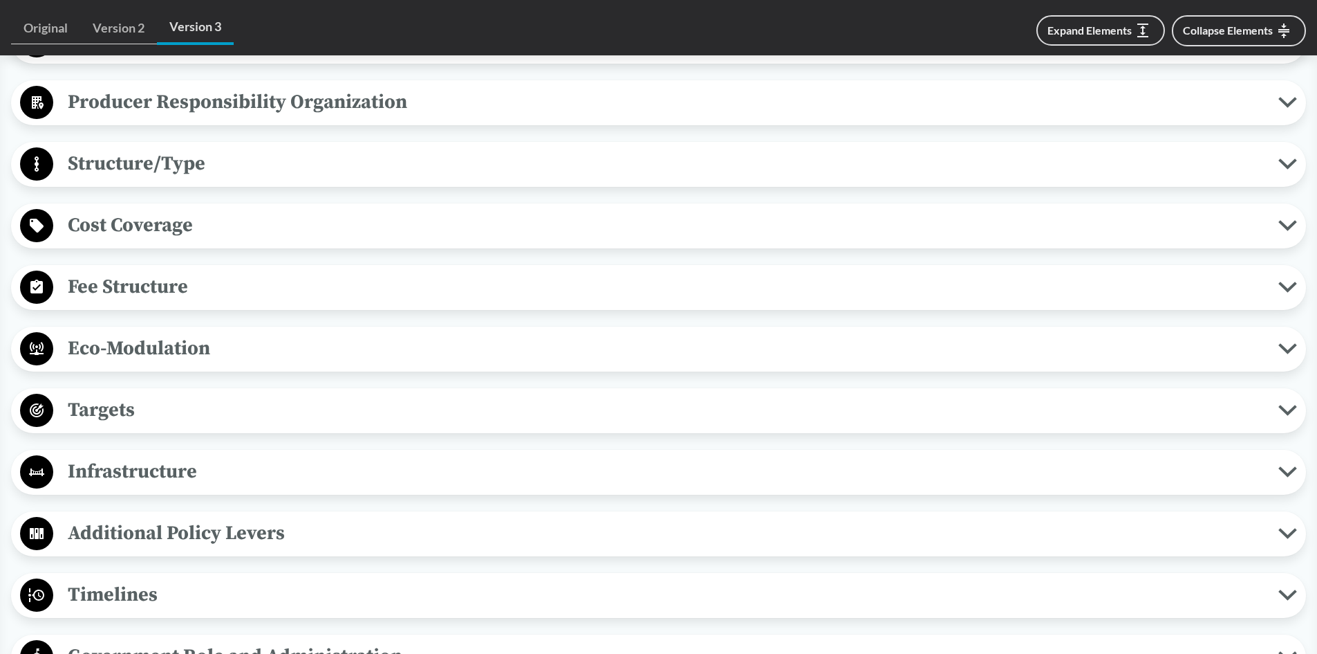
click at [145, 351] on span "Eco-Modulation" at bounding box center [665, 348] width 1225 height 31
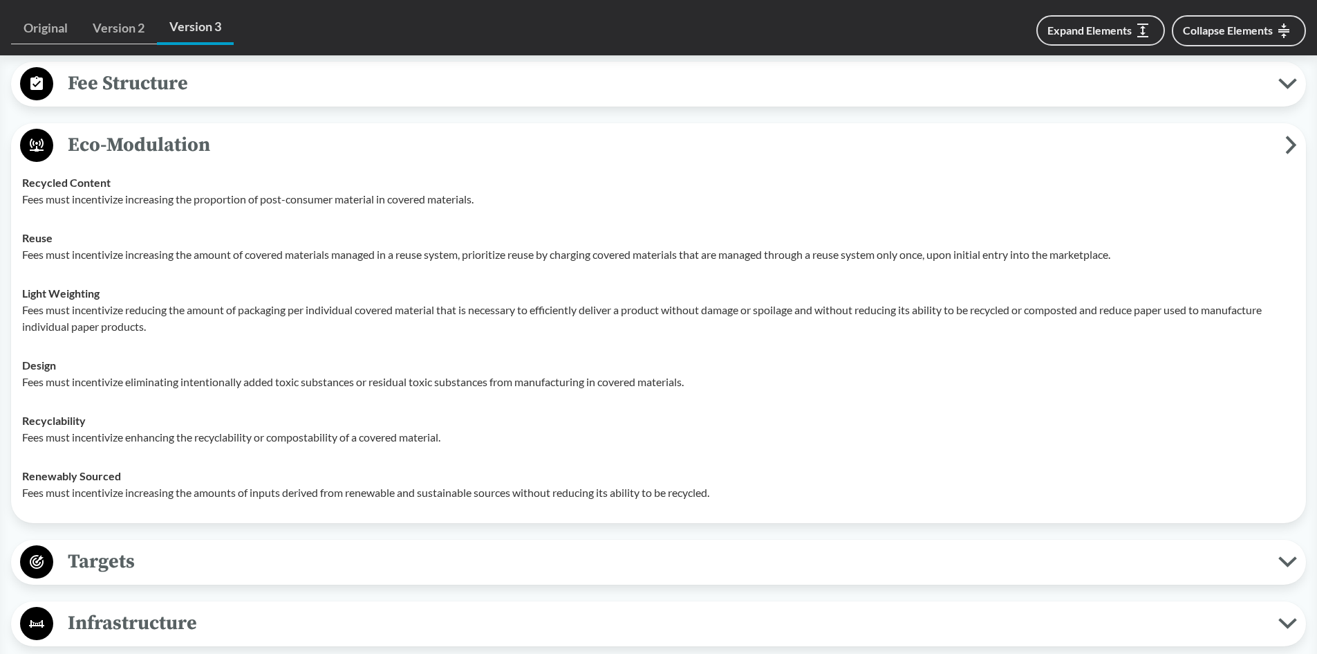
scroll to position [993, 0]
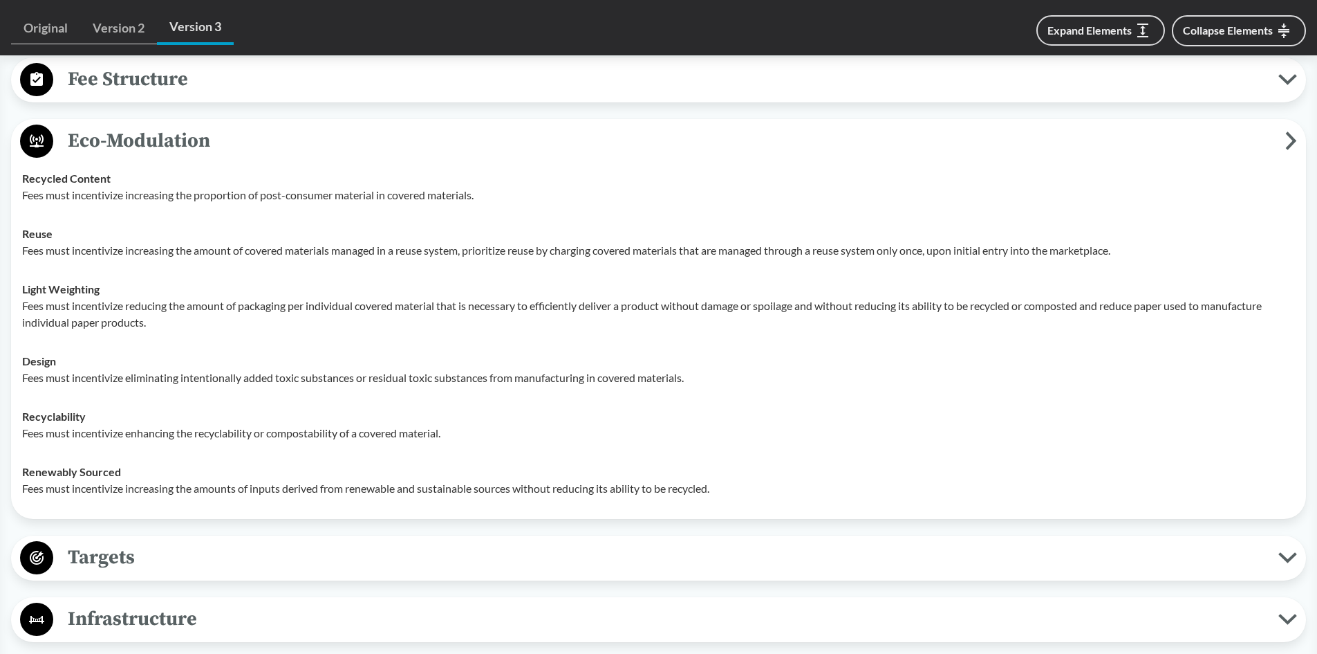
click at [122, 143] on span "Eco-Modulation" at bounding box center [669, 140] width 1232 height 31
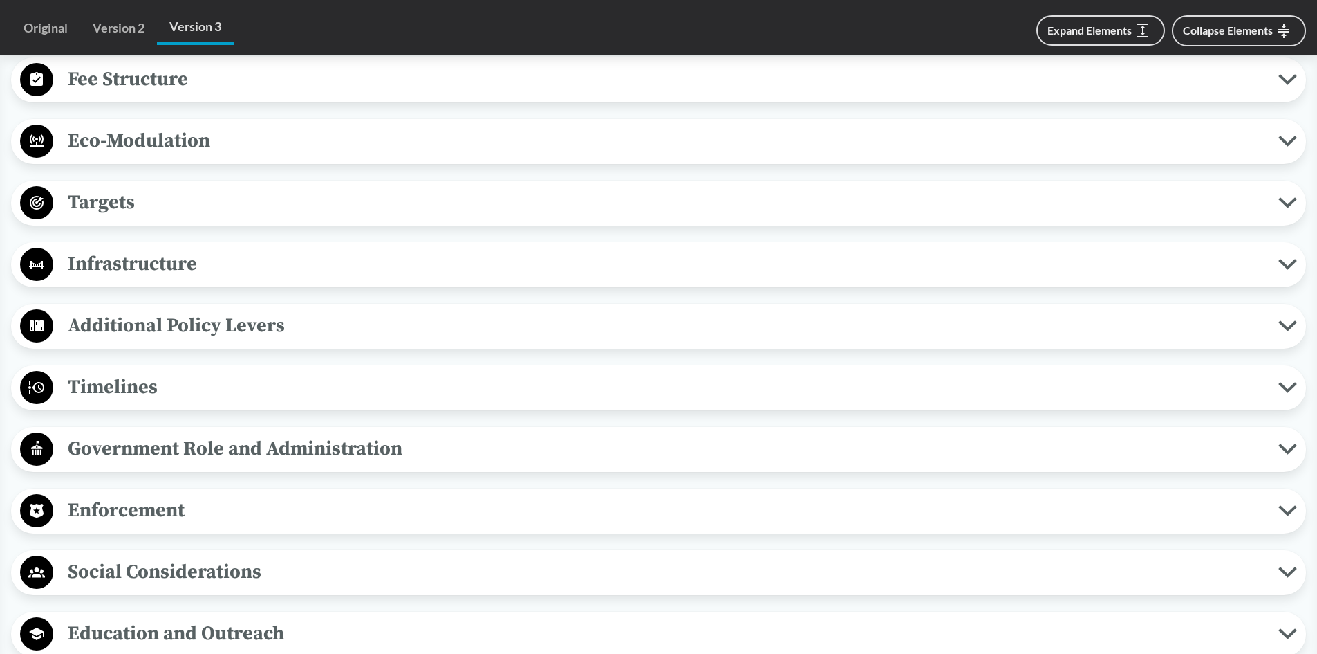
click at [147, 136] on span "Eco-Modulation" at bounding box center [665, 140] width 1225 height 31
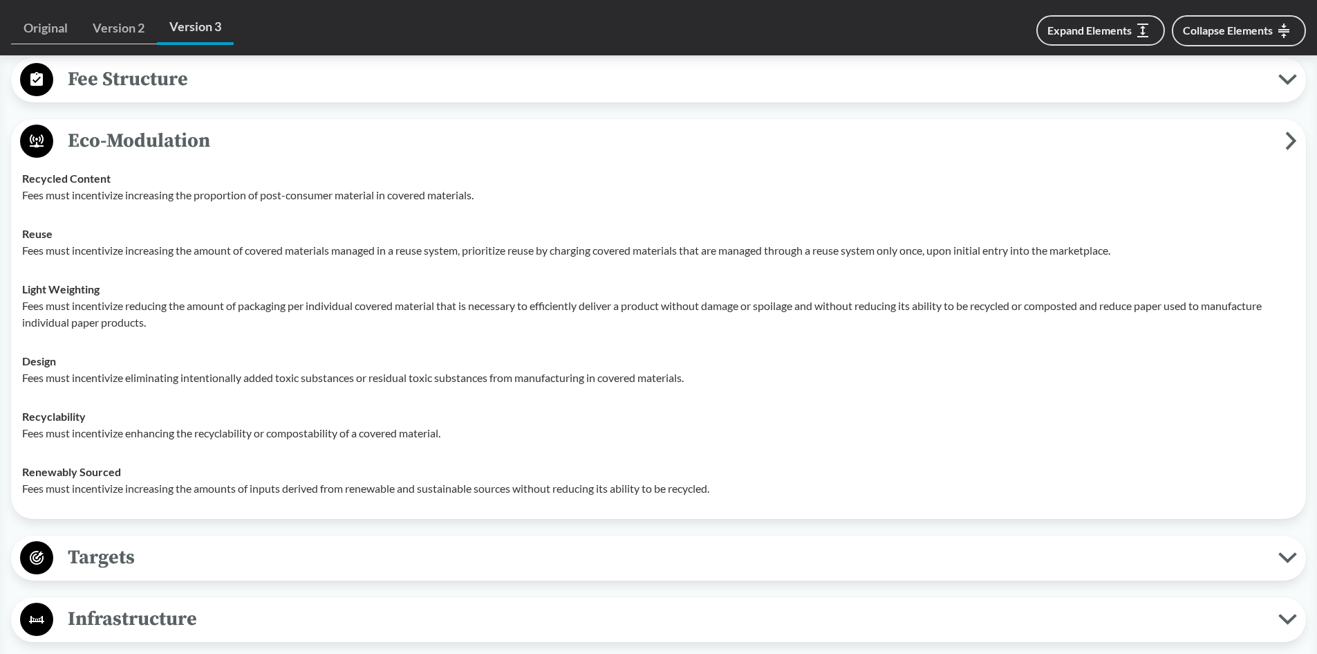
drag, startPoint x: 120, startPoint y: 138, endPoint x: 135, endPoint y: 140, distance: 14.7
click at [120, 138] on span "Eco-Modulation" at bounding box center [669, 140] width 1232 height 31
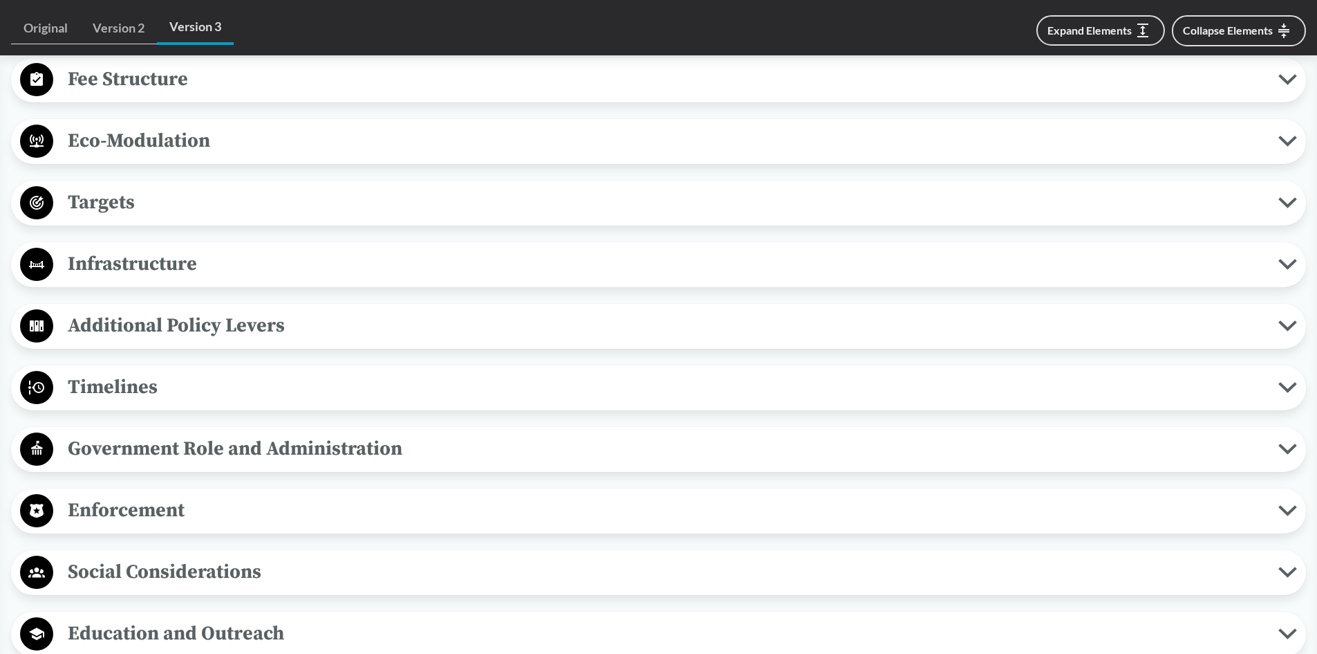
drag, startPoint x: 147, startPoint y: 145, endPoint x: 154, endPoint y: 149, distance: 8.7
click at [147, 145] on span "Eco-Modulation" at bounding box center [665, 140] width 1225 height 31
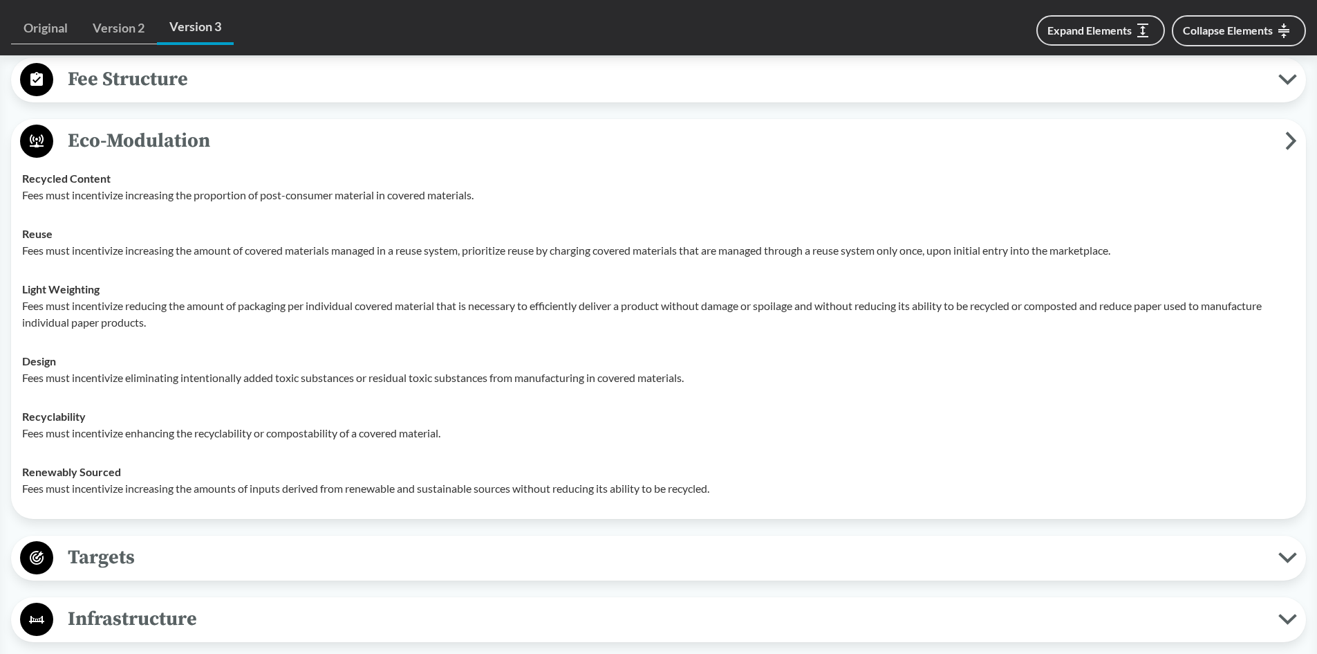
click at [117, 128] on span "Eco-Modulation" at bounding box center [669, 140] width 1232 height 31
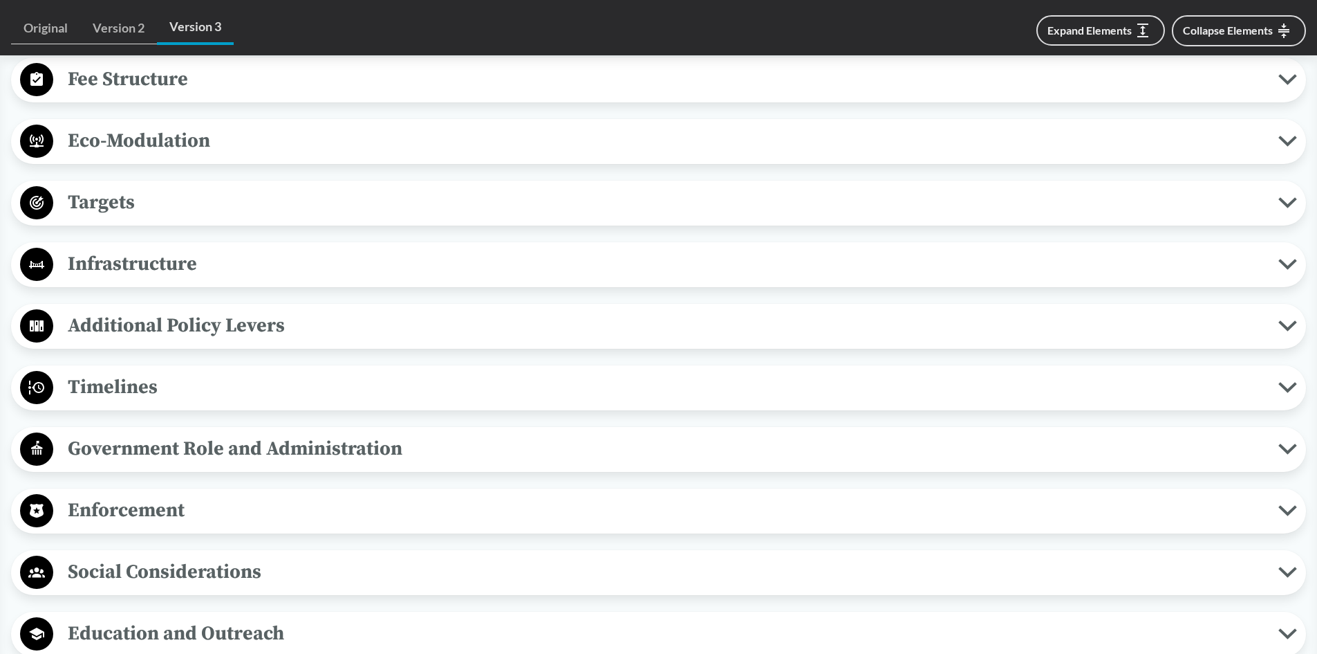
click at [136, 202] on span "Targets" at bounding box center [665, 202] width 1225 height 31
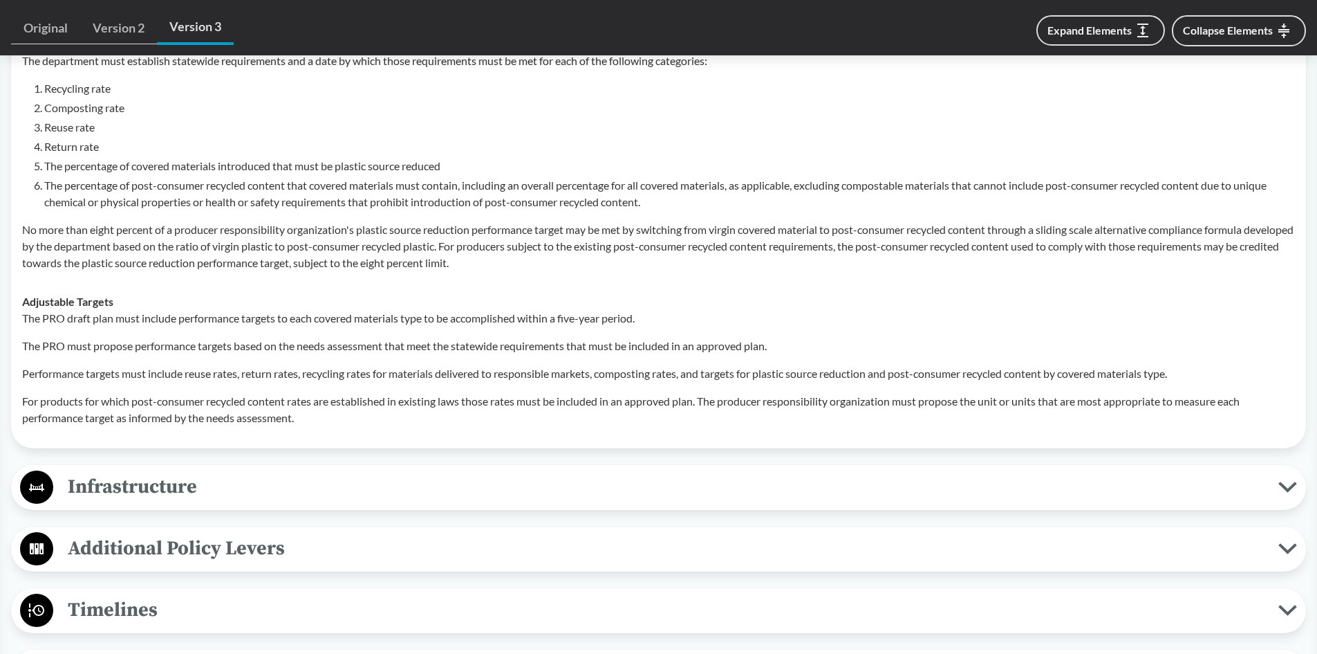
scroll to position [1062, 0]
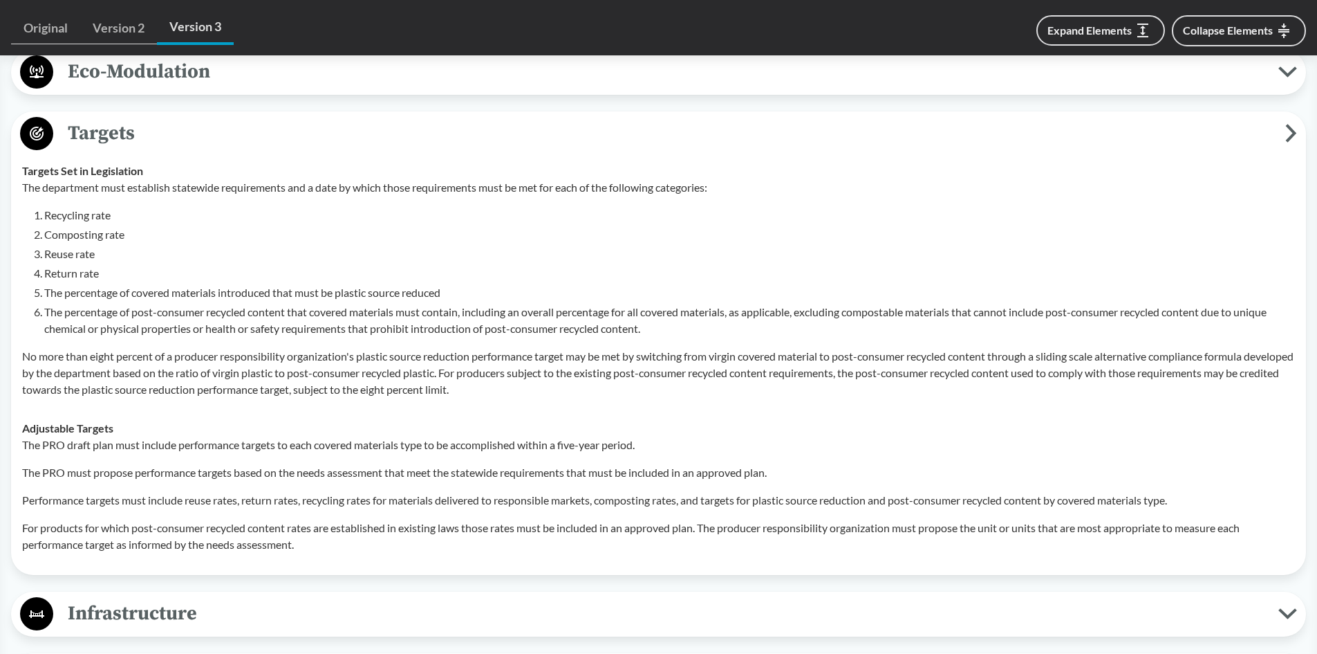
click at [115, 134] on span "Targets" at bounding box center [669, 133] width 1232 height 31
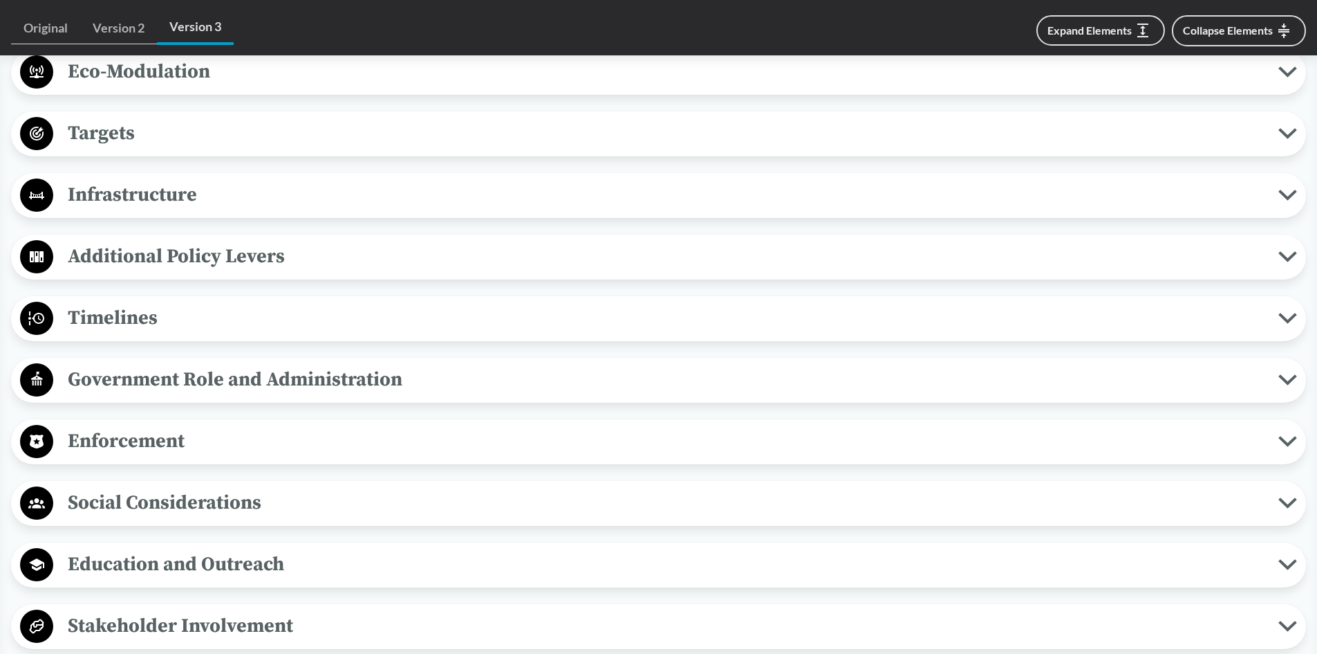
click at [120, 127] on span "Targets" at bounding box center [665, 133] width 1225 height 31
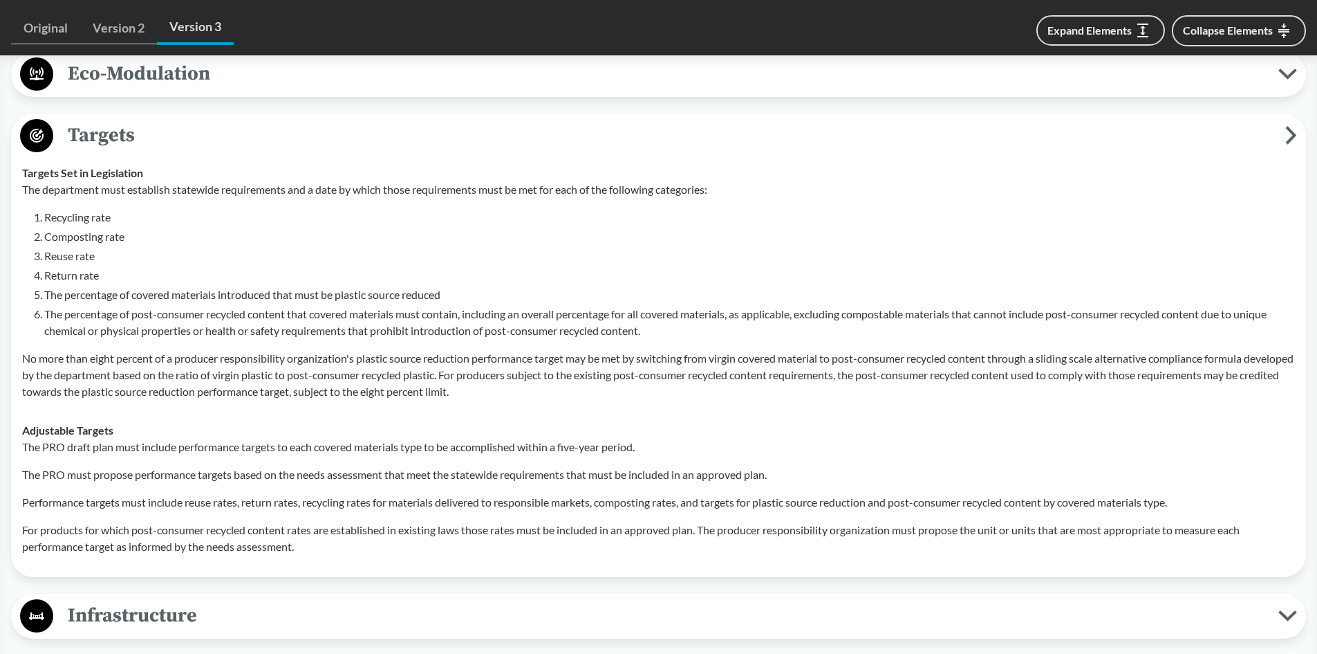
scroll to position [993, 0]
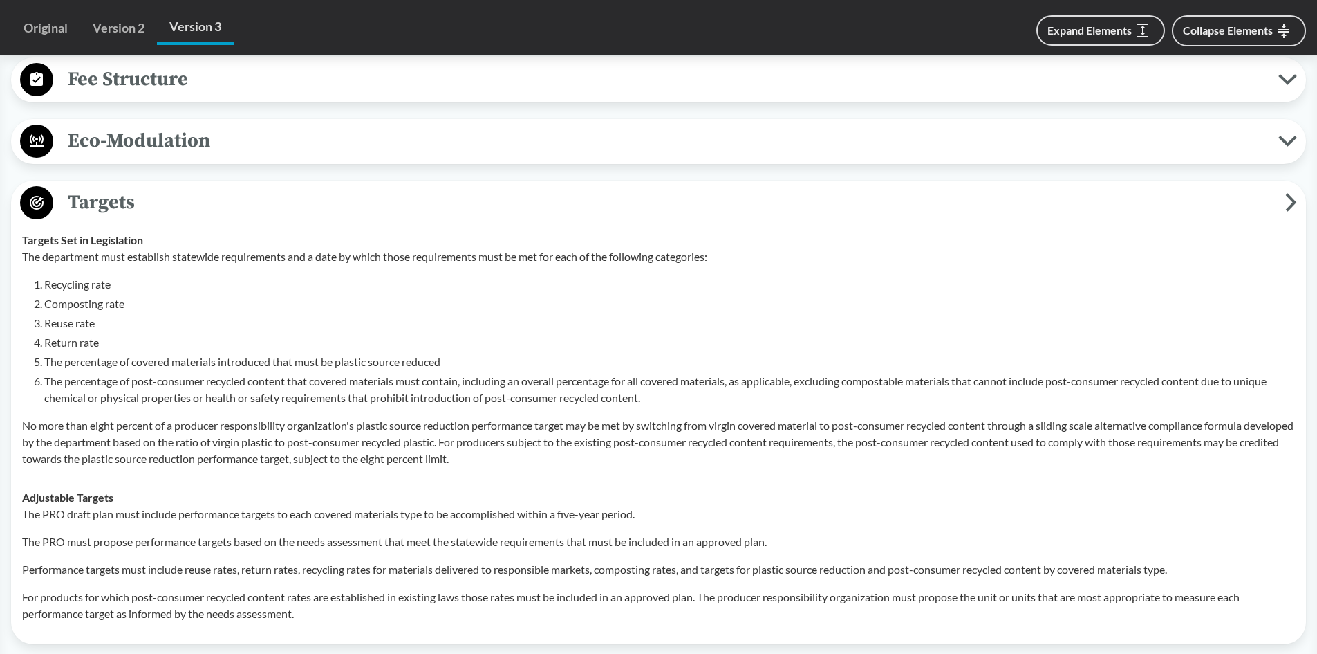
click at [127, 204] on span "Targets" at bounding box center [669, 202] width 1232 height 31
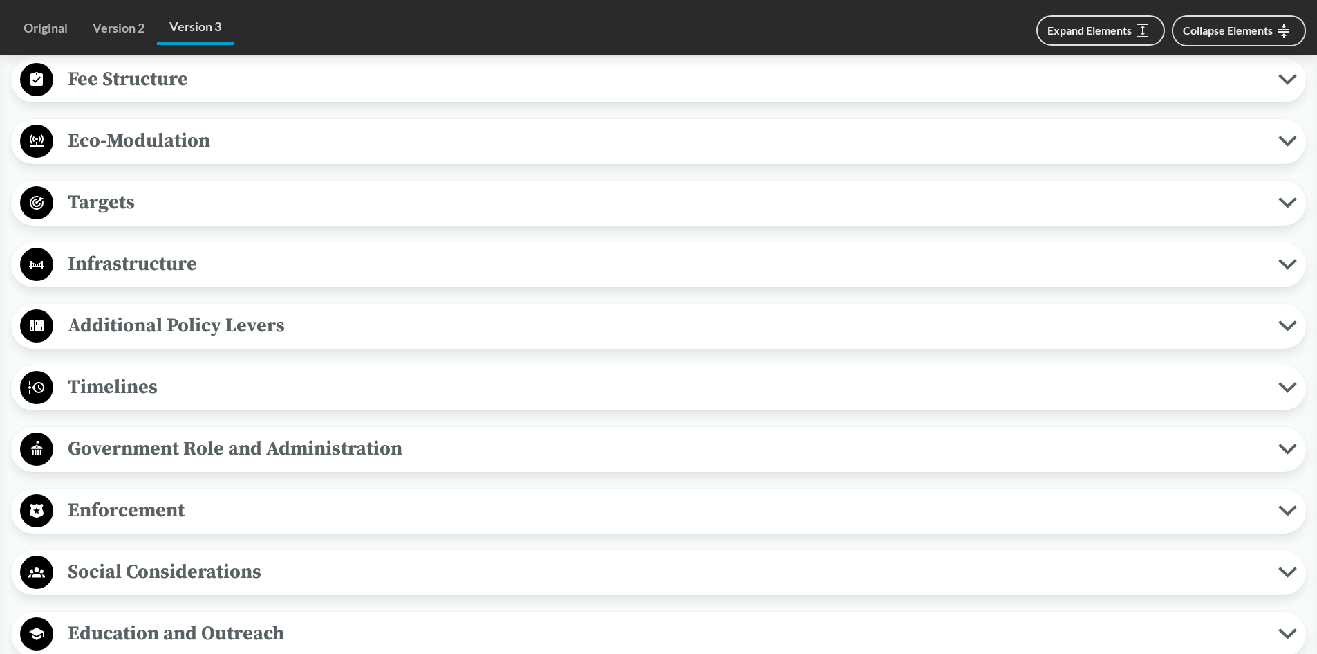
click at [157, 261] on span "Infrastructure" at bounding box center [665, 263] width 1225 height 31
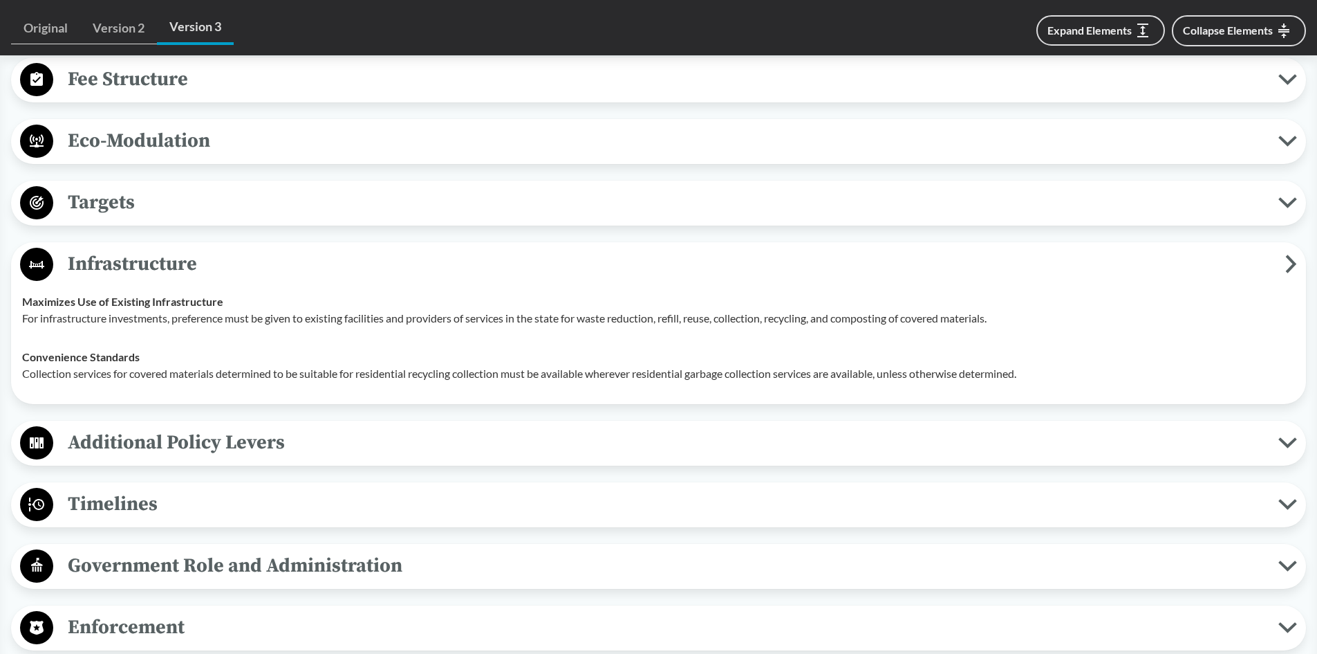
click at [110, 261] on span "Infrastructure" at bounding box center [669, 263] width 1232 height 31
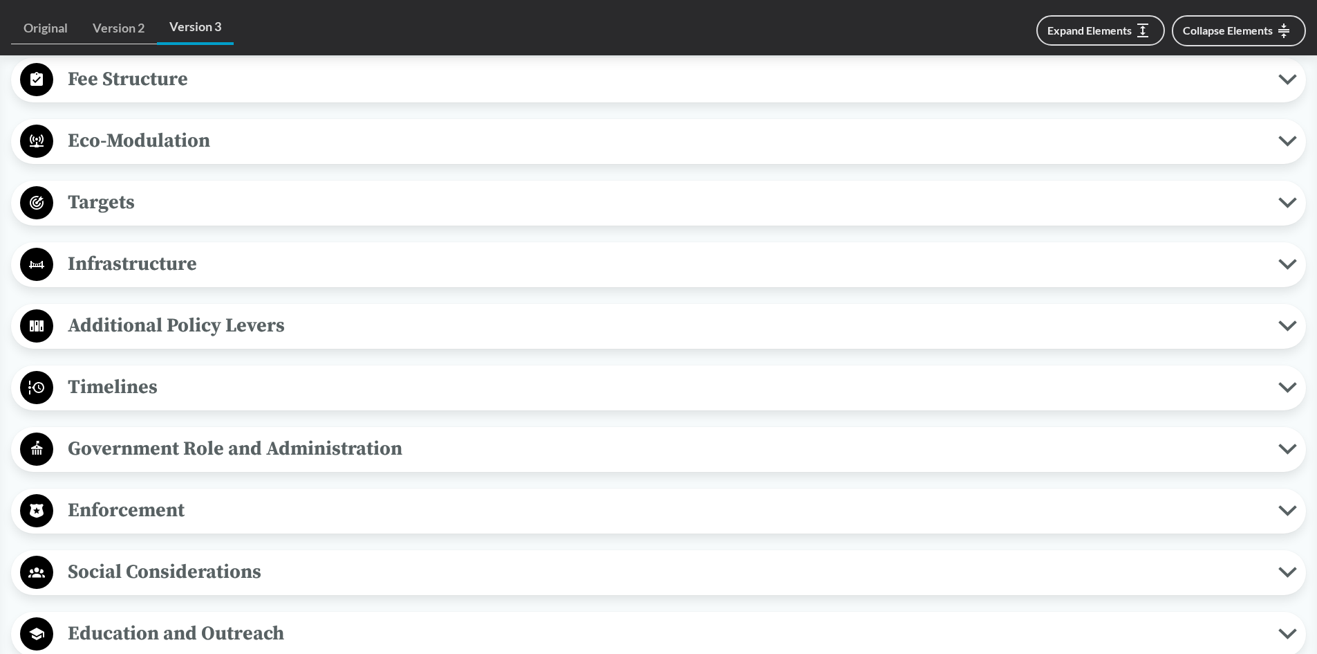
click at [118, 327] on span "Additional Policy Levers" at bounding box center [665, 325] width 1225 height 31
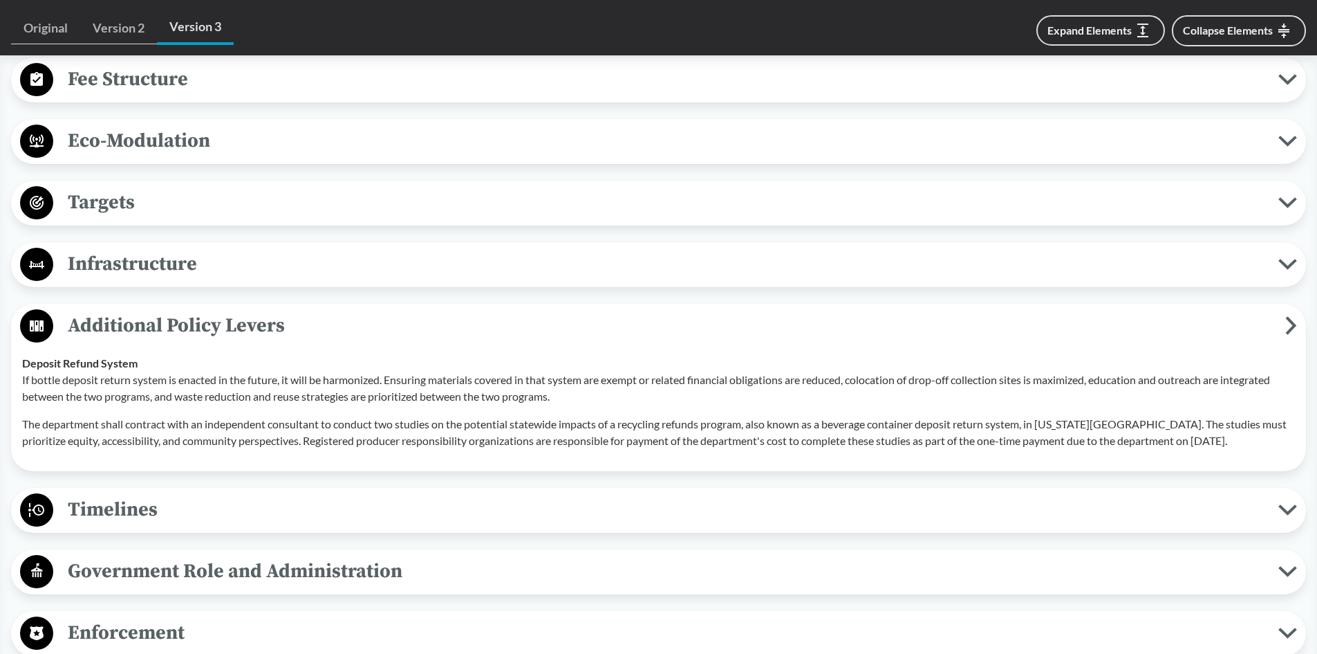
click at [117, 323] on span "Additional Policy Levers" at bounding box center [669, 325] width 1232 height 31
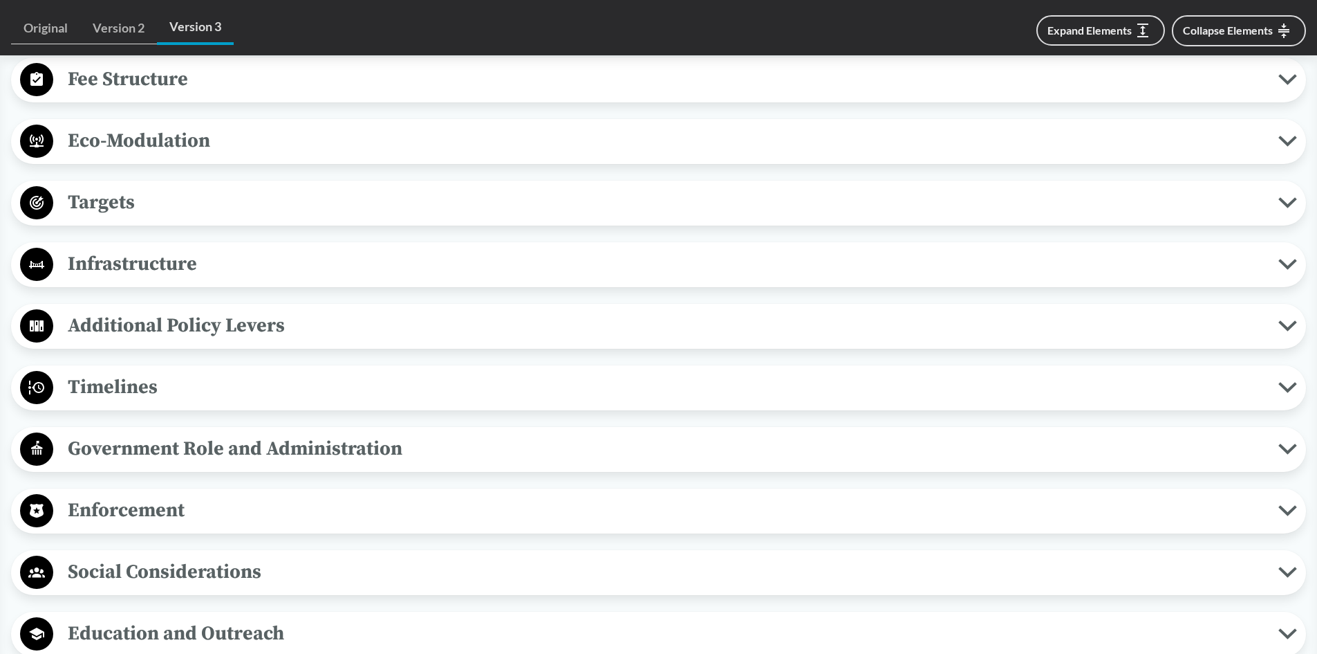
click at [109, 328] on span "Additional Policy Levers" at bounding box center [665, 325] width 1225 height 31
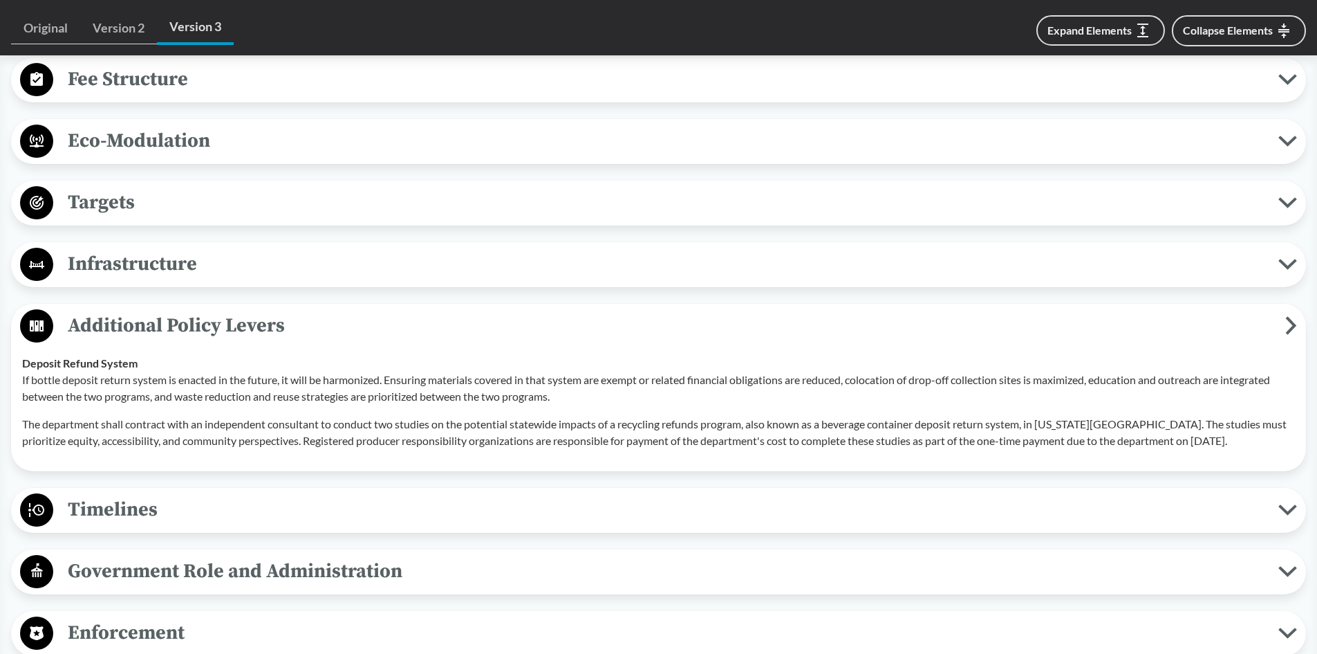
click at [110, 331] on span "Additional Policy Levers" at bounding box center [669, 325] width 1232 height 31
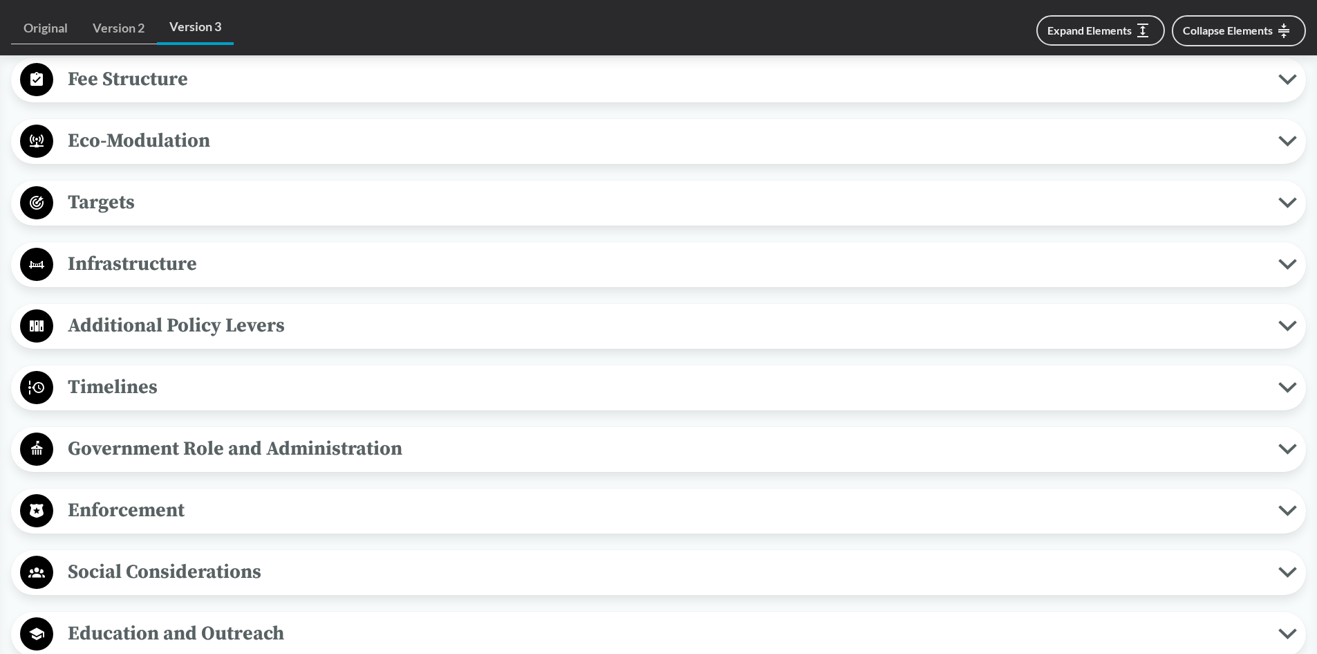
click at [102, 393] on span "Timelines" at bounding box center [665, 386] width 1225 height 31
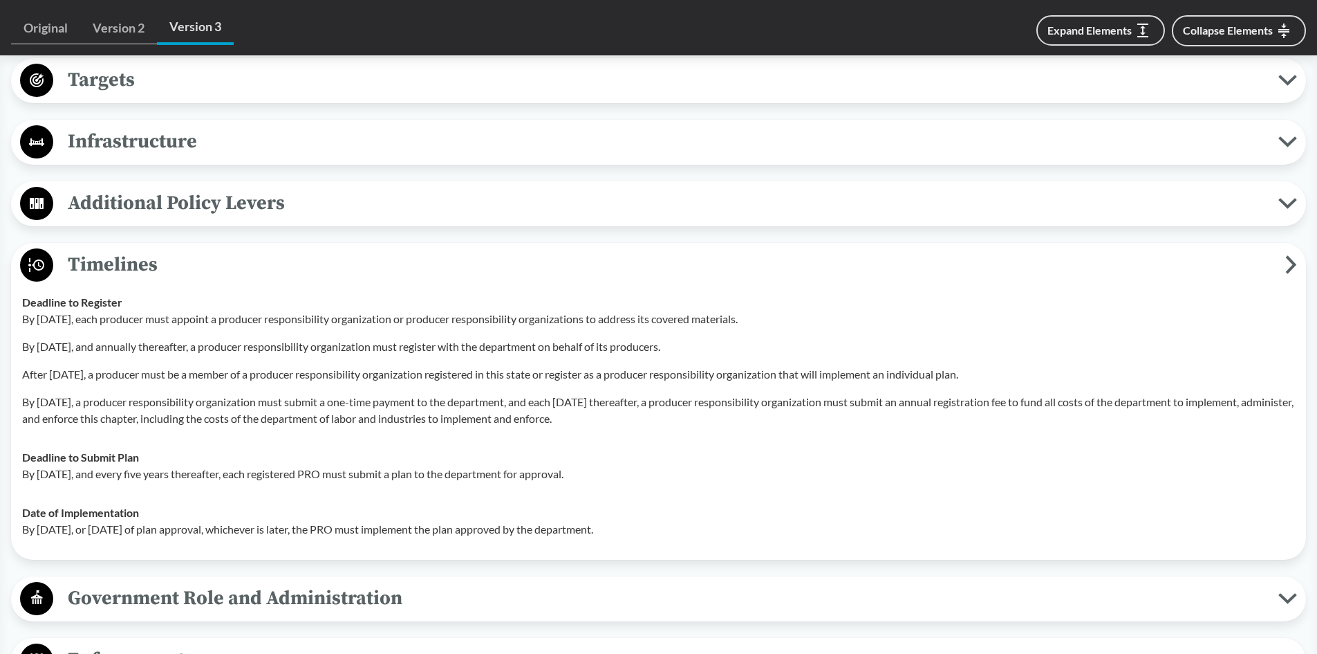
scroll to position [1201, 0]
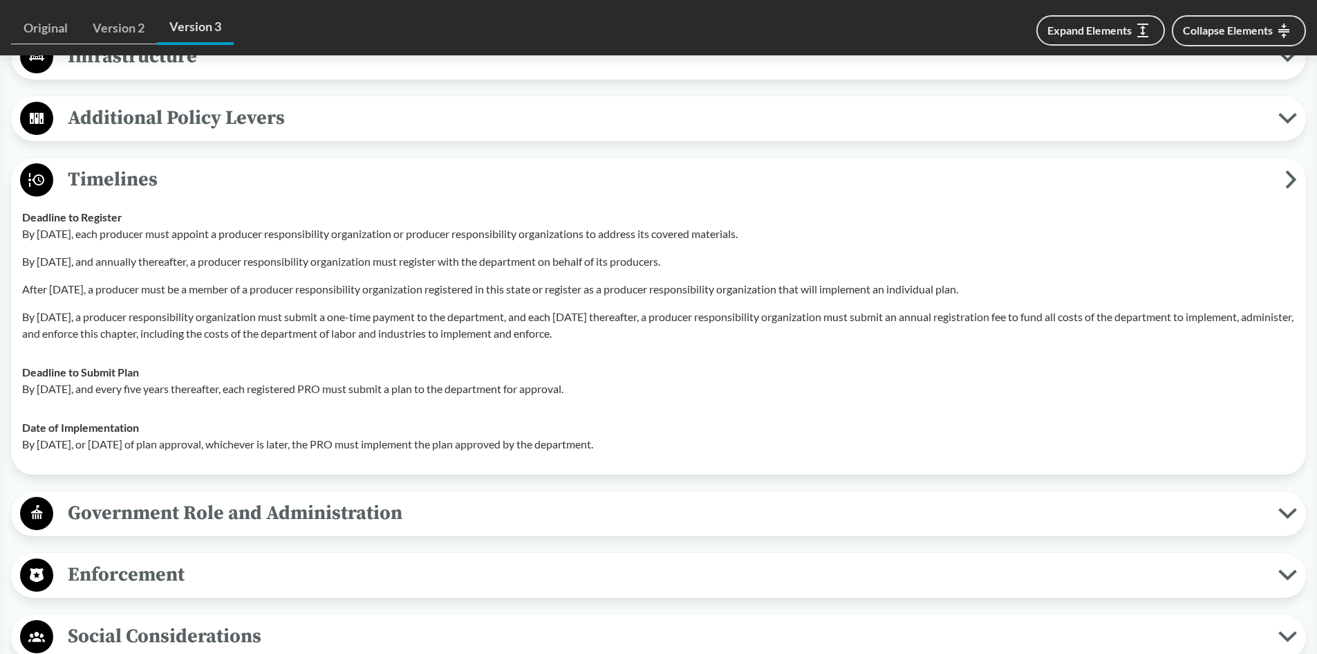
click at [98, 179] on span "Timelines" at bounding box center [669, 179] width 1232 height 31
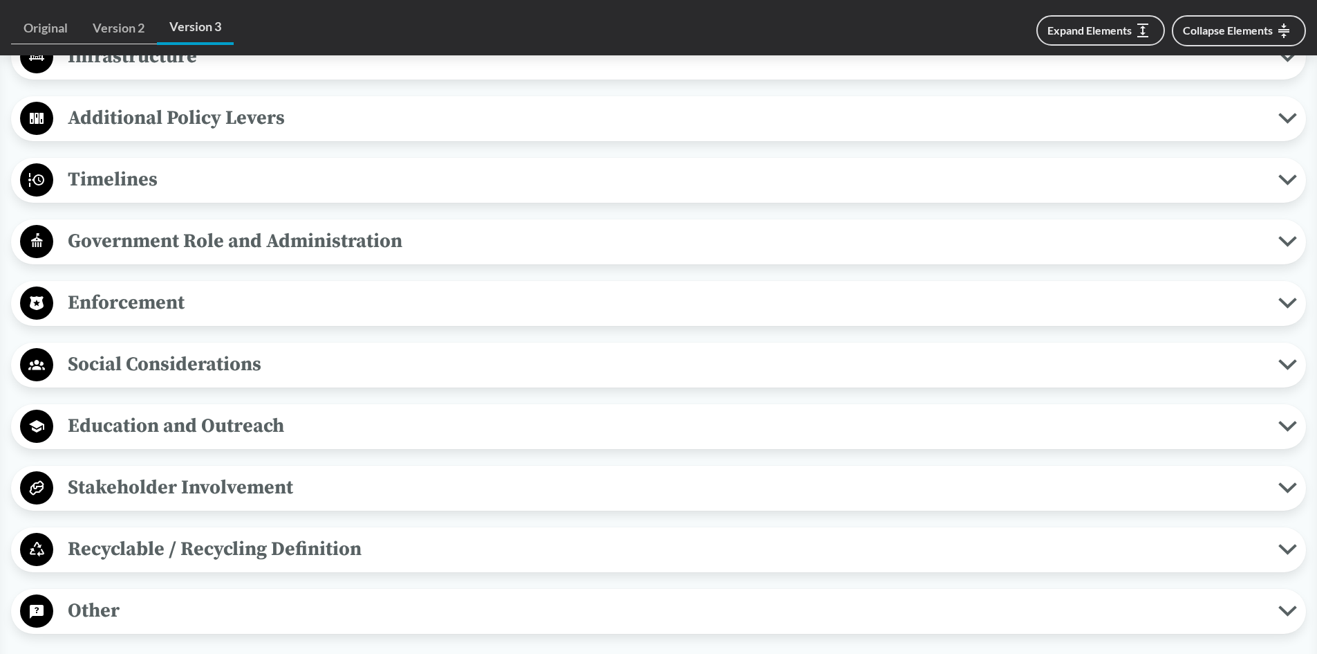
click at [121, 240] on span "Government Role and Administration" at bounding box center [665, 240] width 1225 height 31
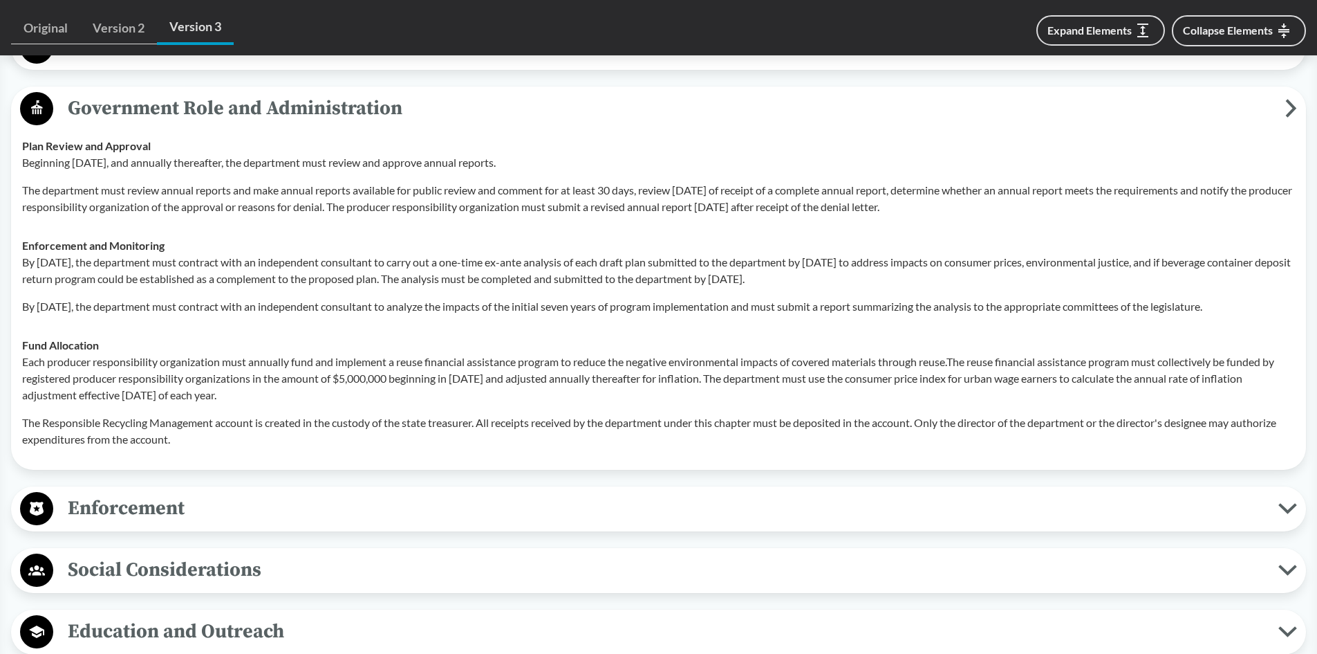
scroll to position [1339, 0]
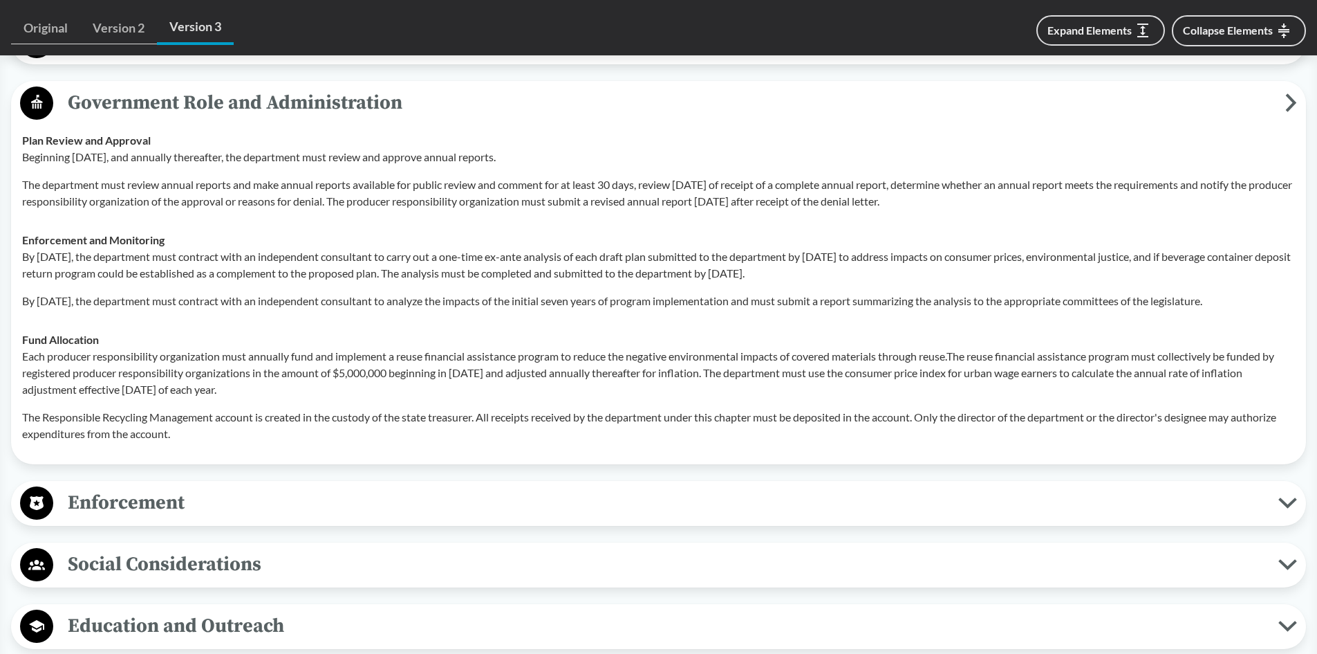
click at [83, 101] on span "Government Role and Administration" at bounding box center [669, 102] width 1232 height 31
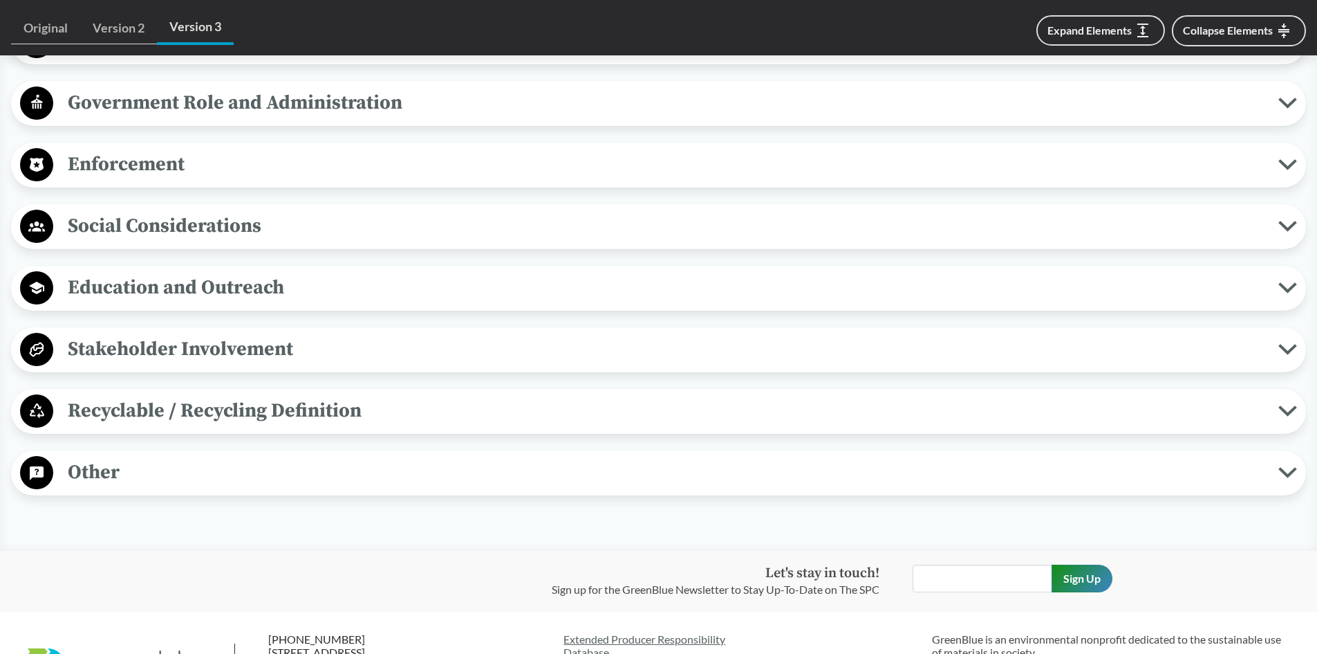
click at [109, 165] on span "Enforcement" at bounding box center [665, 164] width 1225 height 31
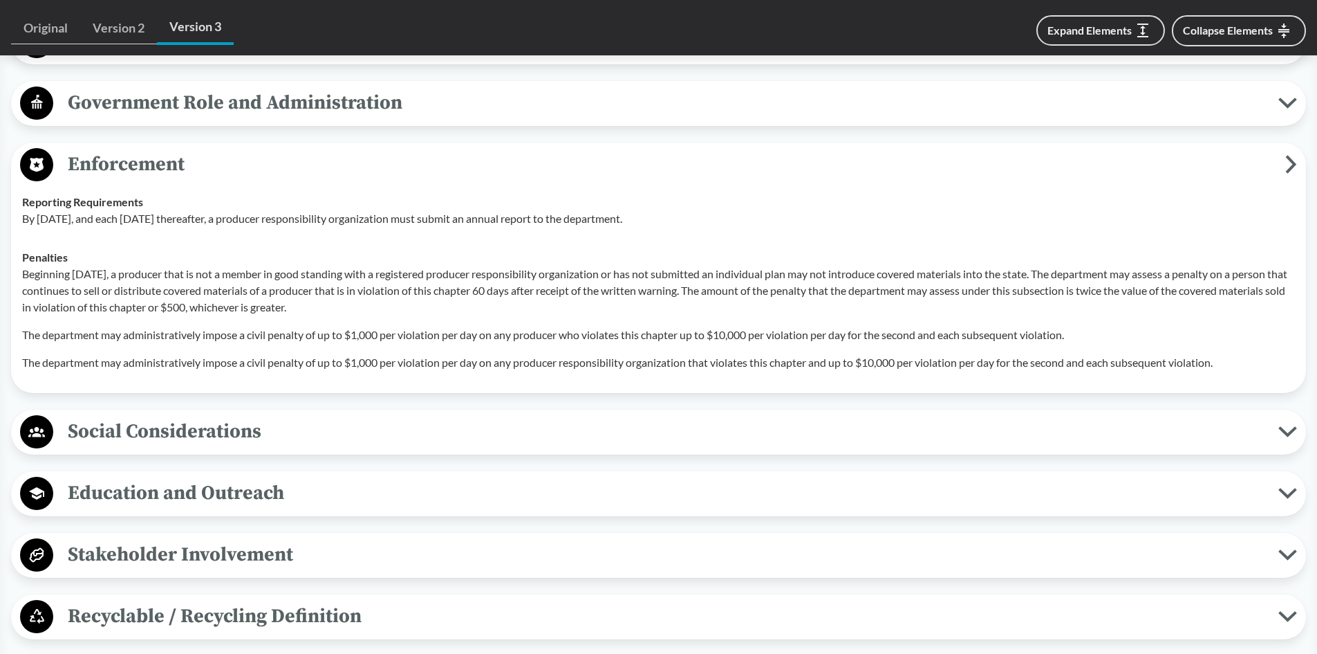
click at [100, 160] on span "Enforcement" at bounding box center [669, 164] width 1232 height 31
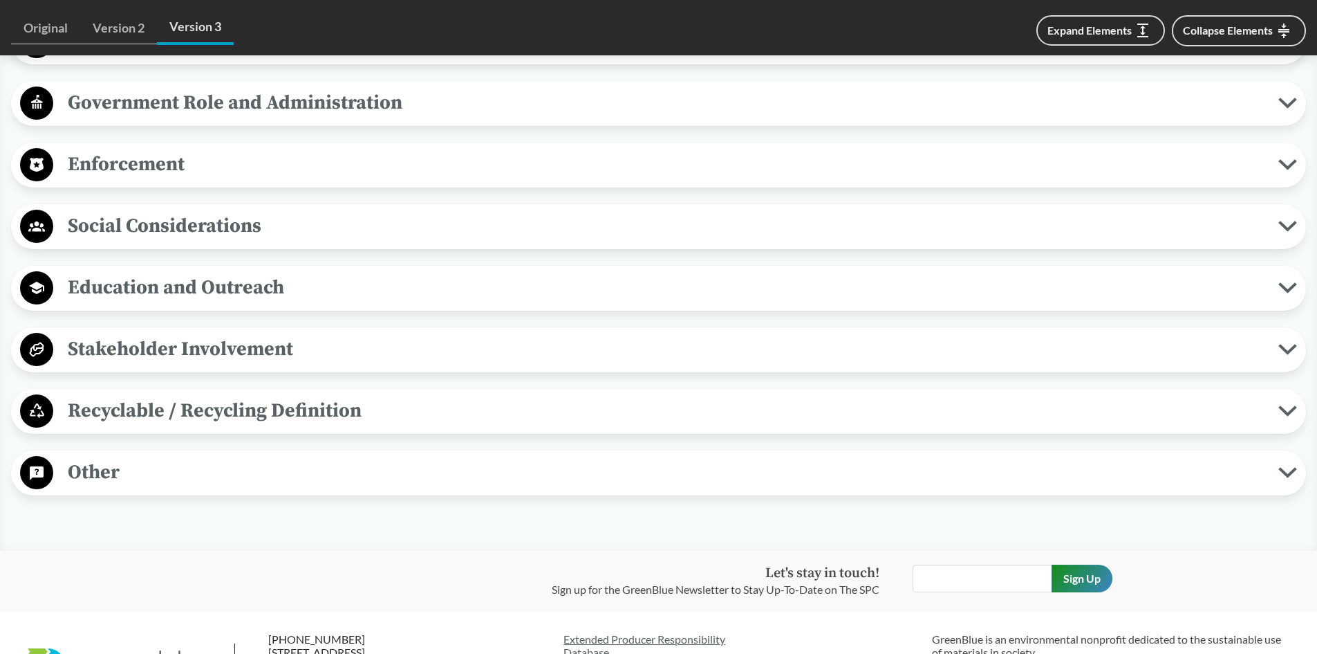
click at [100, 228] on span "Social Considerations" at bounding box center [665, 225] width 1225 height 31
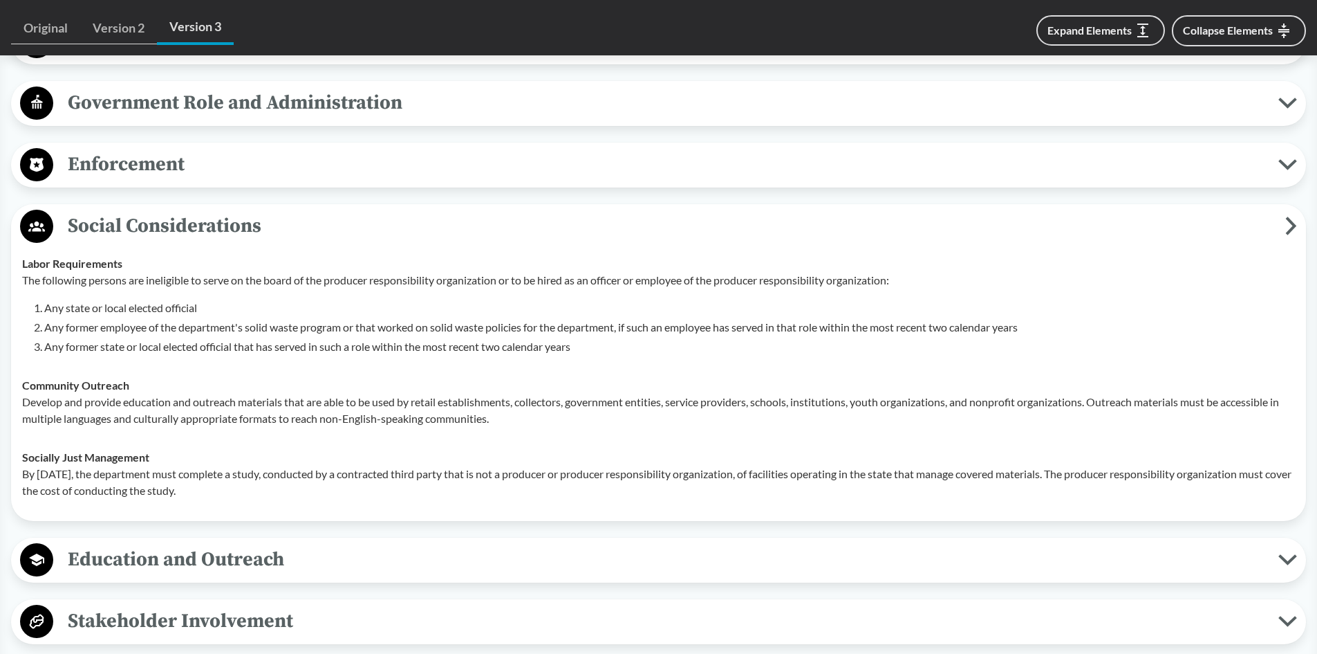
click at [154, 214] on span "Social Considerations" at bounding box center [669, 225] width 1232 height 31
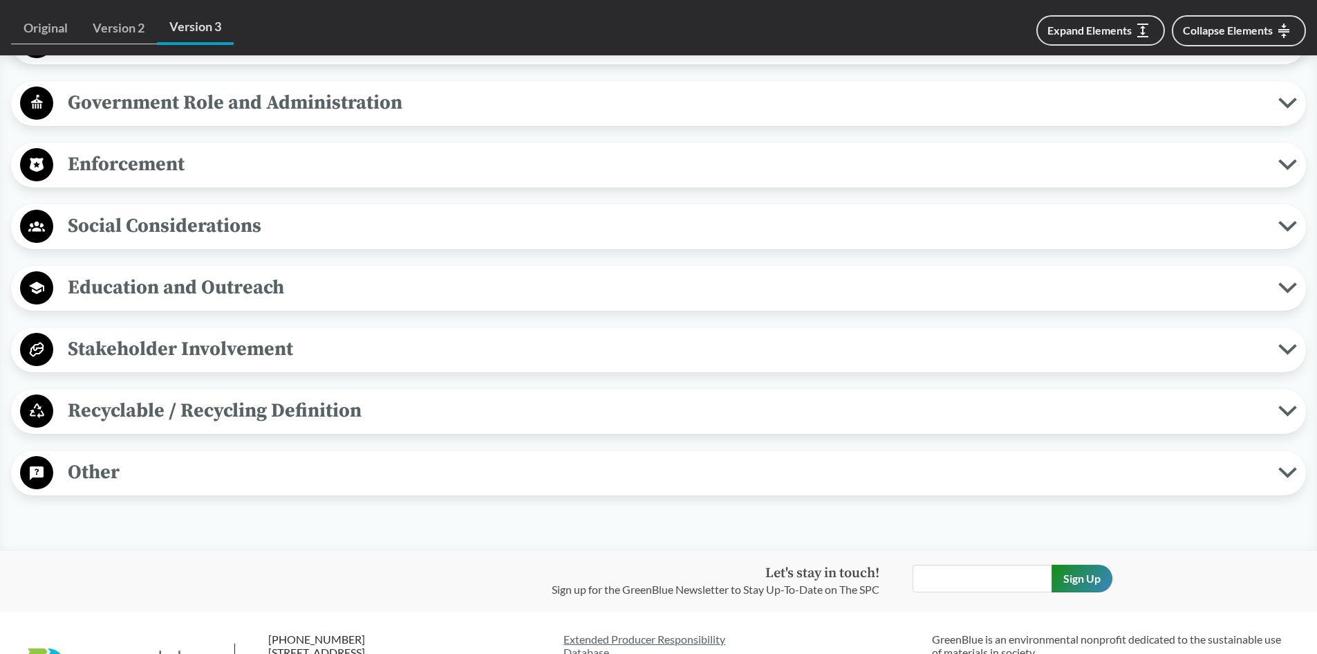
click at [188, 288] on span "Education and Outreach" at bounding box center [665, 287] width 1225 height 31
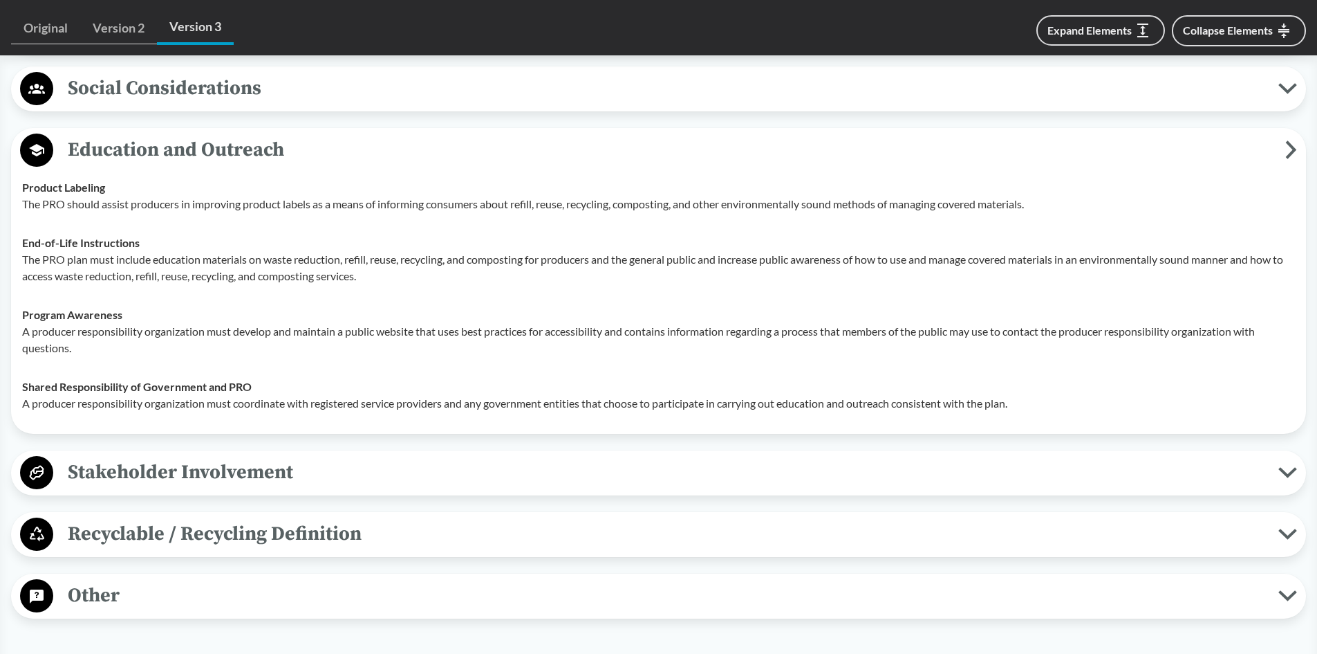
scroll to position [1477, 0]
click at [165, 146] on span "Education and Outreach" at bounding box center [669, 148] width 1232 height 31
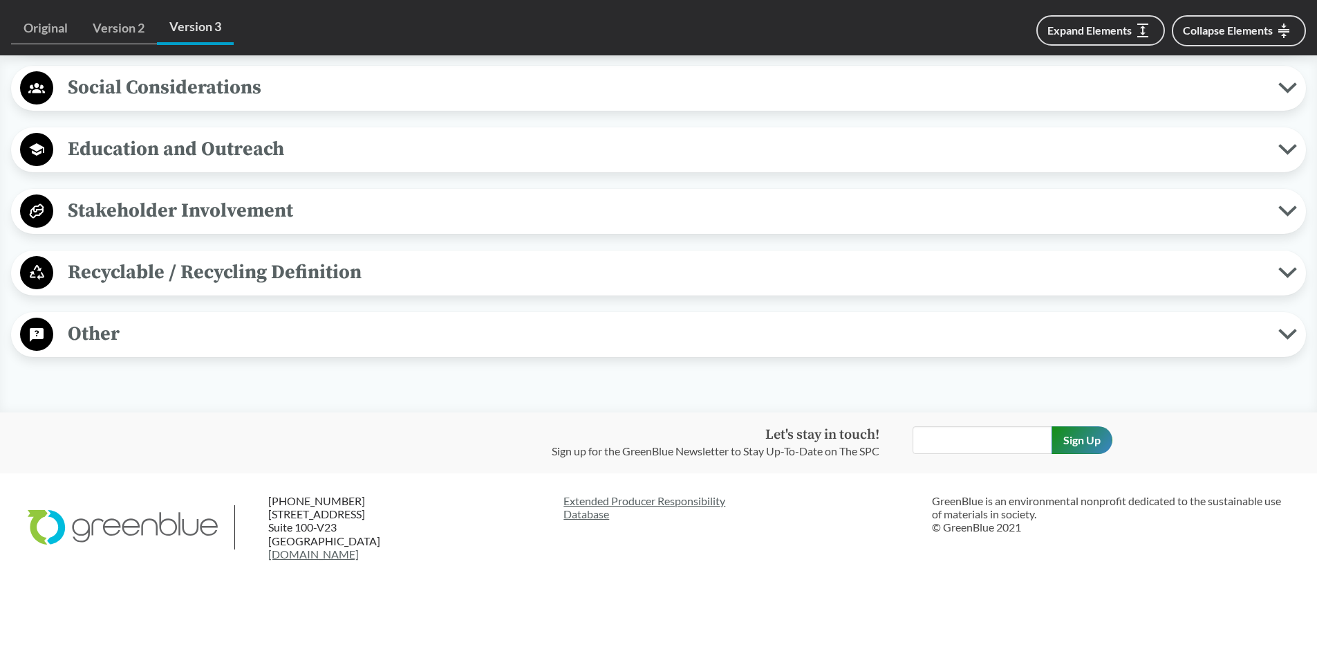
click at [143, 148] on span "Education and Outreach" at bounding box center [665, 148] width 1225 height 31
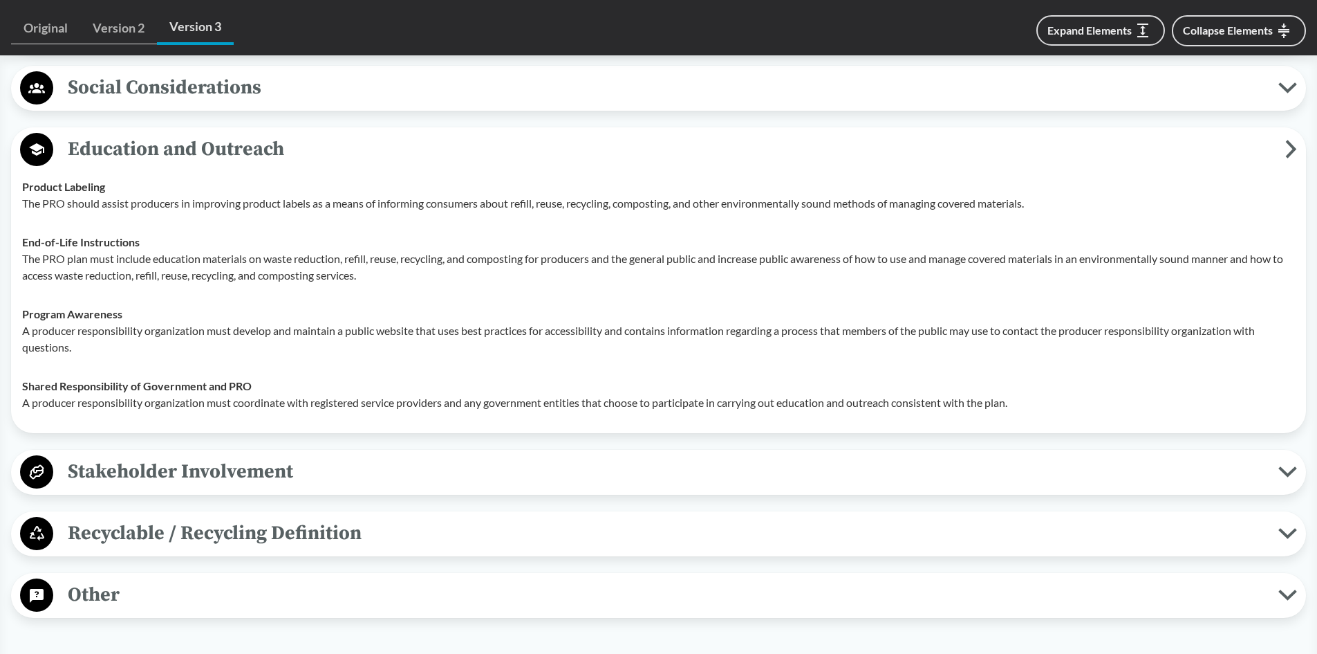
click at [136, 145] on span "Education and Outreach" at bounding box center [669, 148] width 1232 height 31
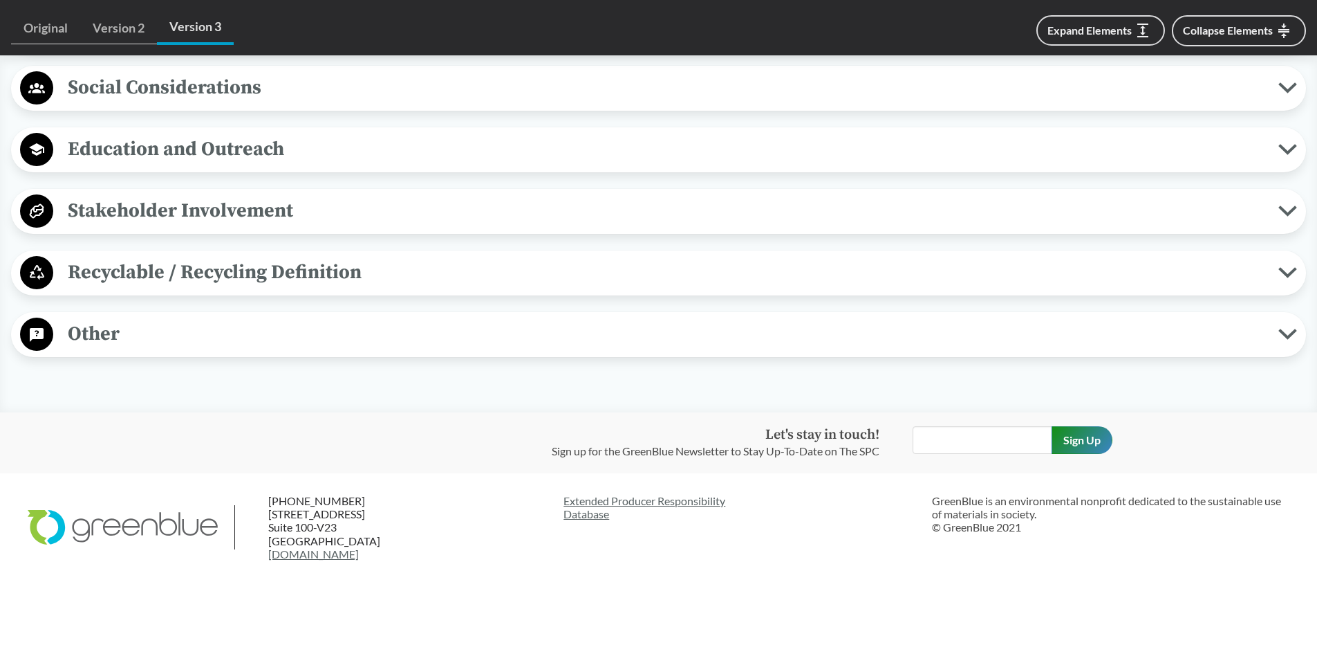
click at [129, 205] on span "Stakeholder Involvement" at bounding box center [665, 210] width 1225 height 31
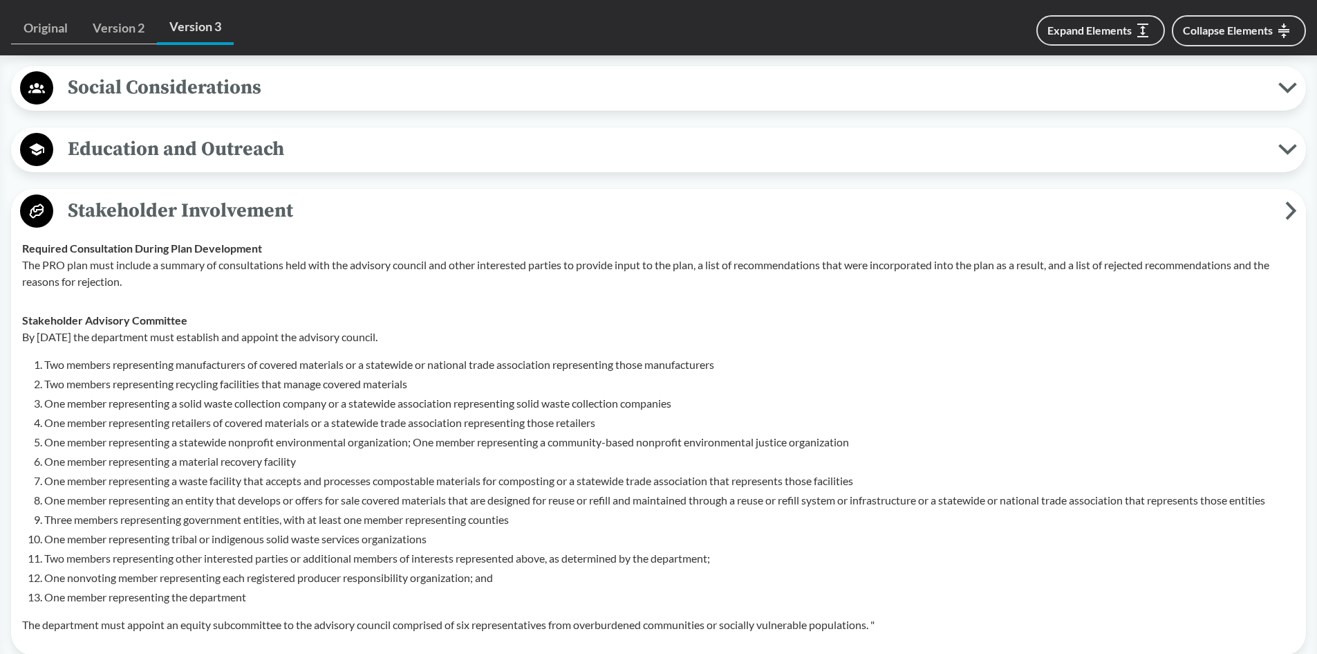
click at [110, 225] on span "Stakeholder Involvement" at bounding box center [669, 210] width 1232 height 31
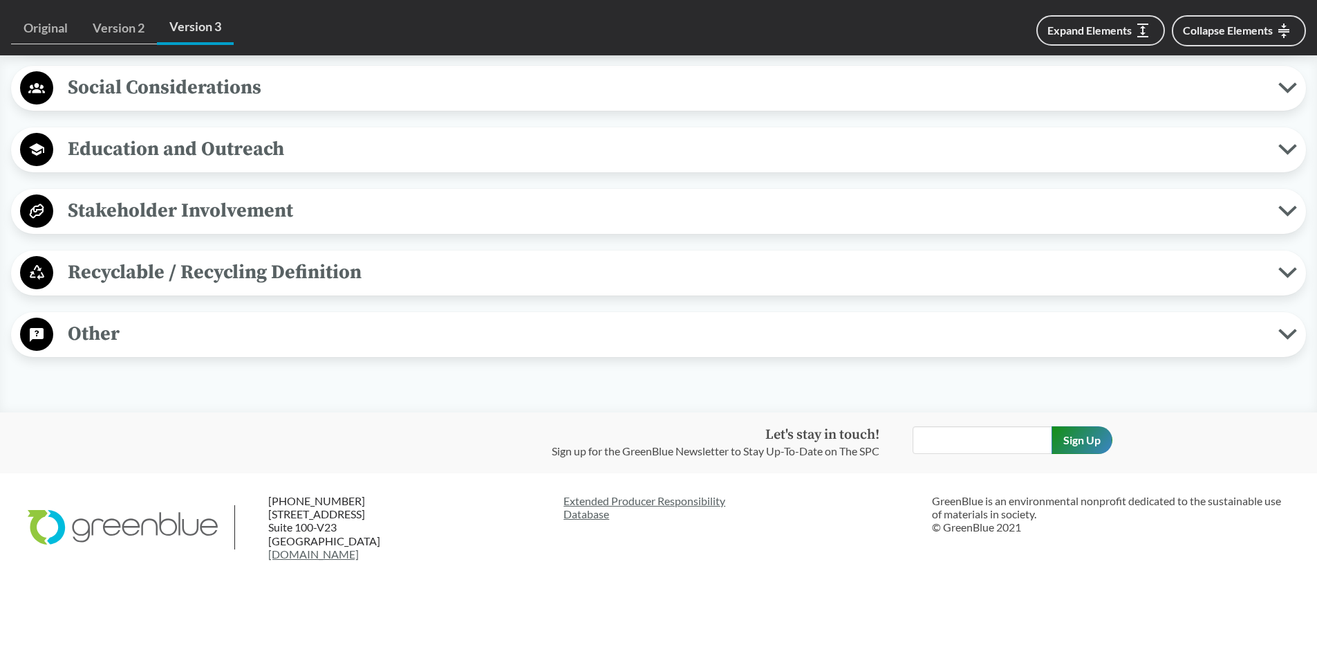
click at [104, 273] on span "Recyclable / Recycling Definition" at bounding box center [665, 272] width 1225 height 31
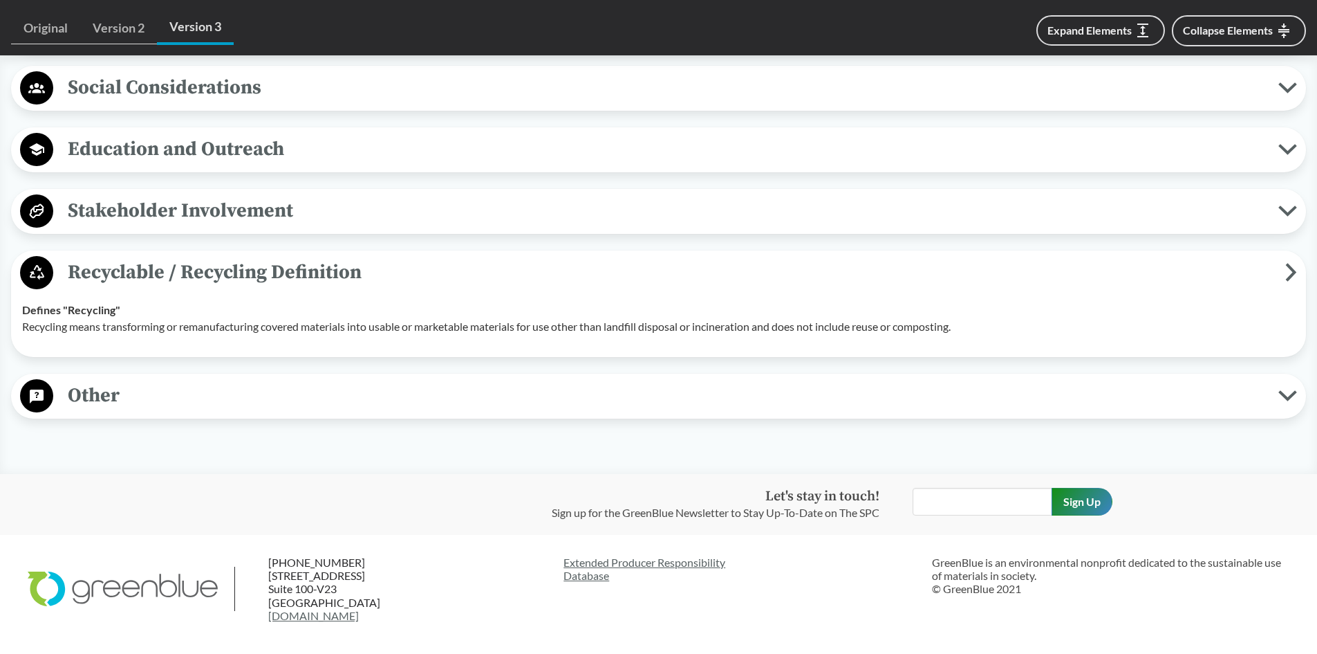
click at [143, 272] on span "Recyclable / Recycling Definition" at bounding box center [669, 272] width 1232 height 31
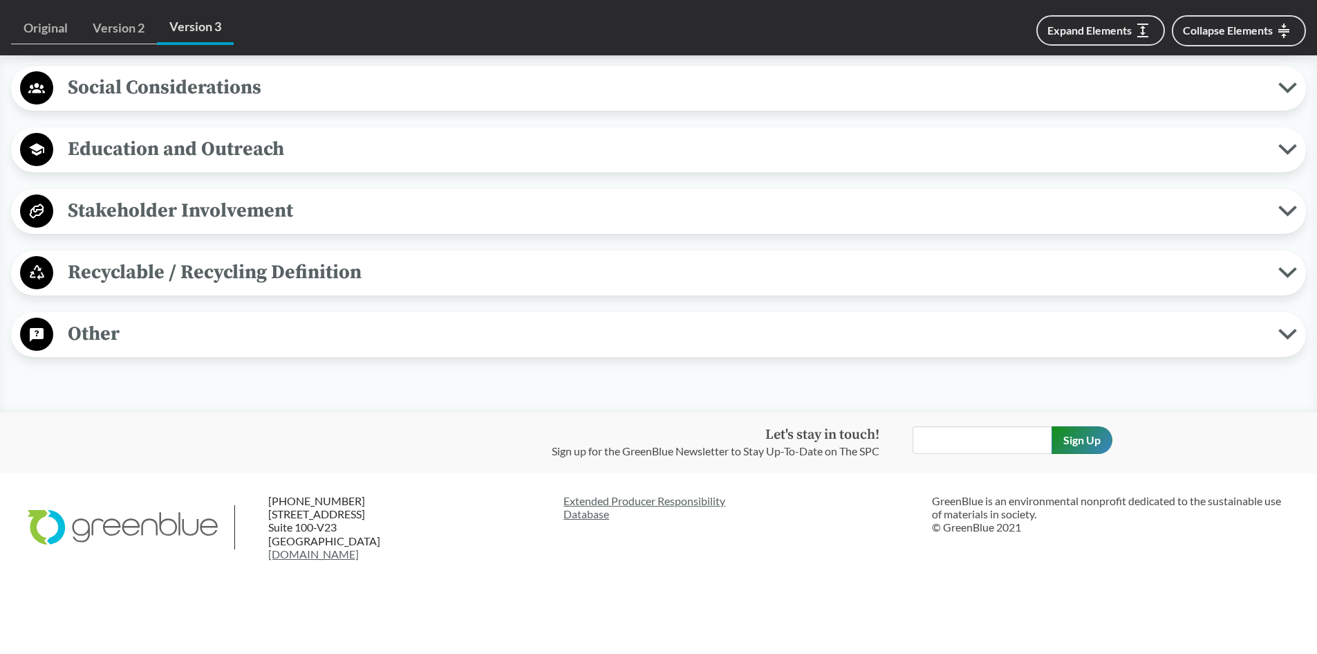
click at [99, 331] on span "Other" at bounding box center [665, 333] width 1225 height 31
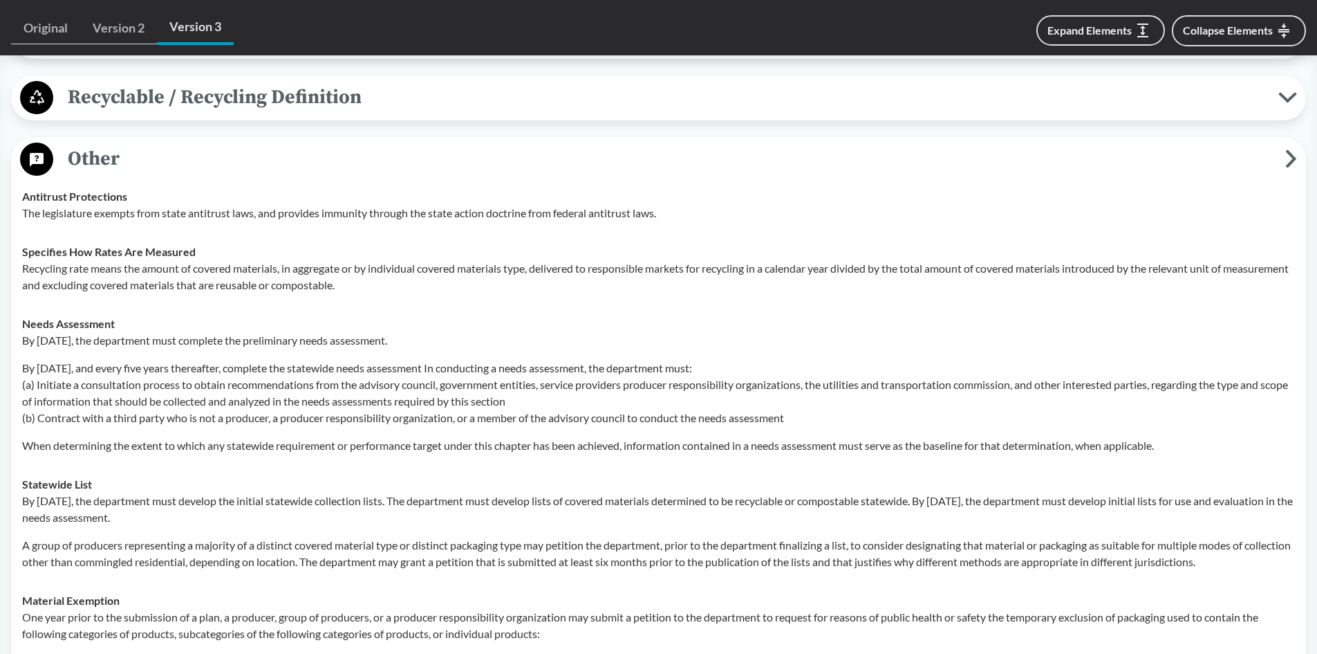
scroll to position [1685, 0]
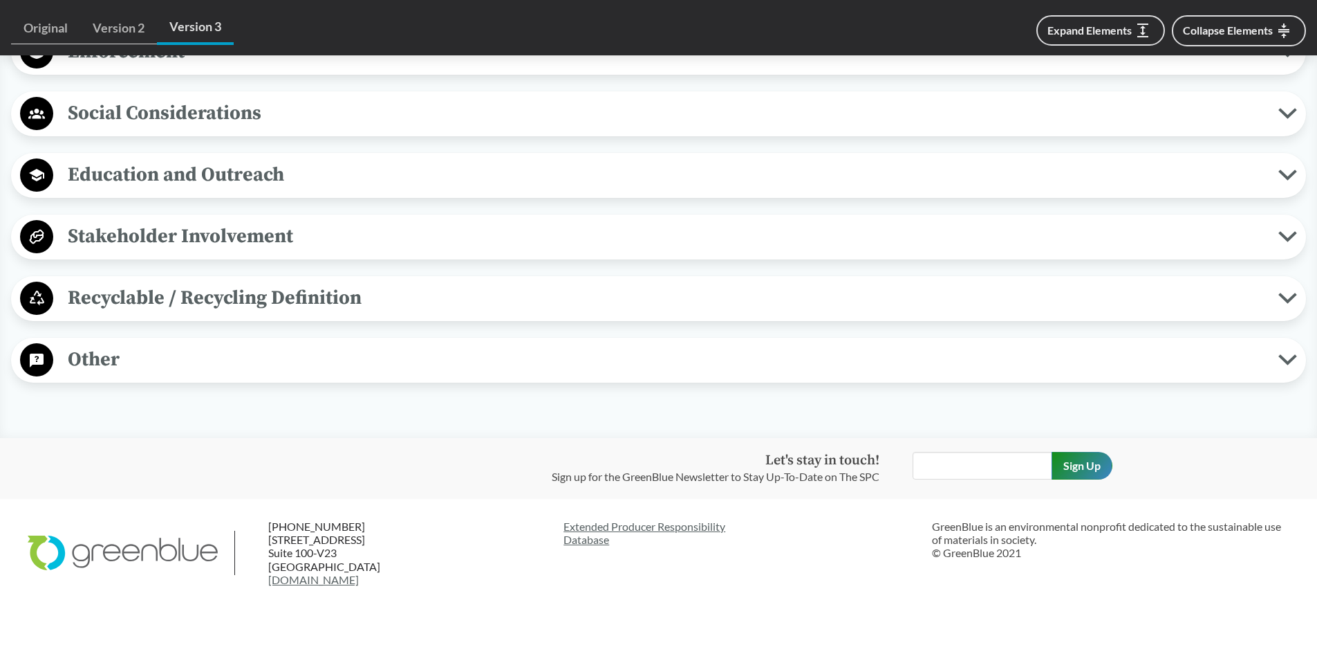
scroll to position [1452, 0]
click at [114, 356] on span "Other" at bounding box center [665, 358] width 1225 height 31
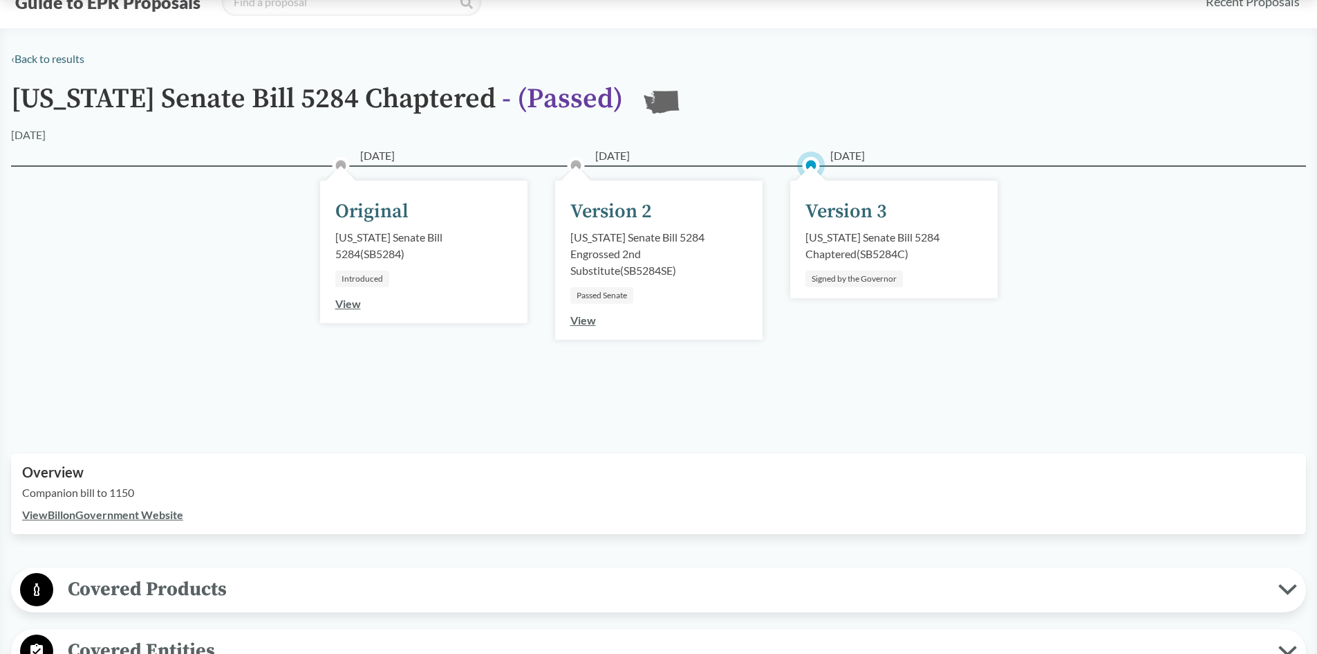
scroll to position [0, 0]
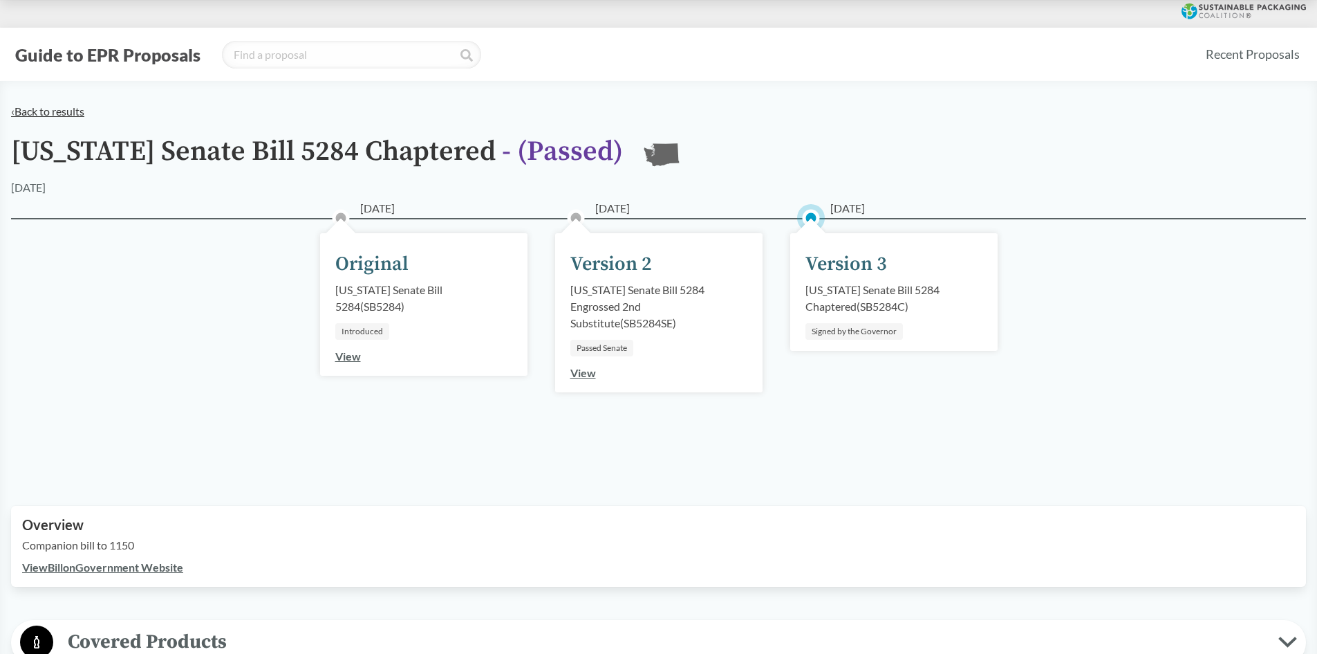
click at [62, 108] on link "‹ Back to results" at bounding box center [47, 110] width 73 height 13
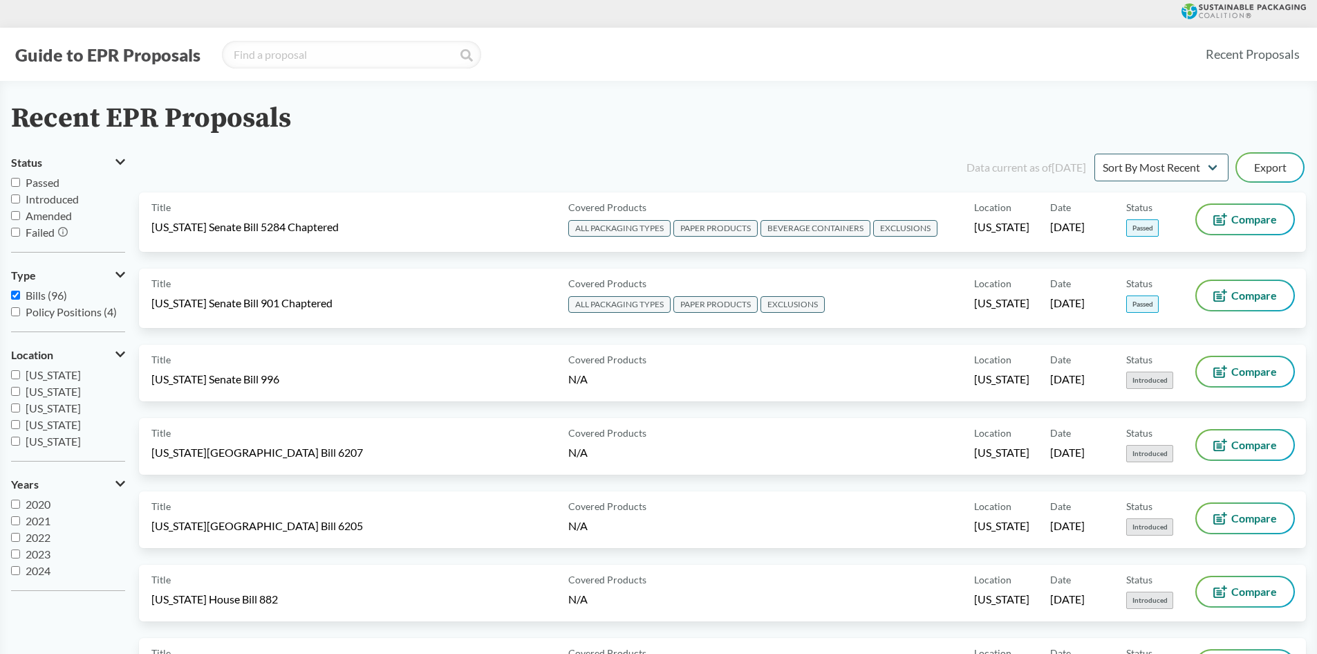
click at [43, 179] on span "Passed" at bounding box center [43, 182] width 34 height 13
click at [20, 179] on input "Passed" at bounding box center [15, 182] width 9 height 9
checkbox input "true"
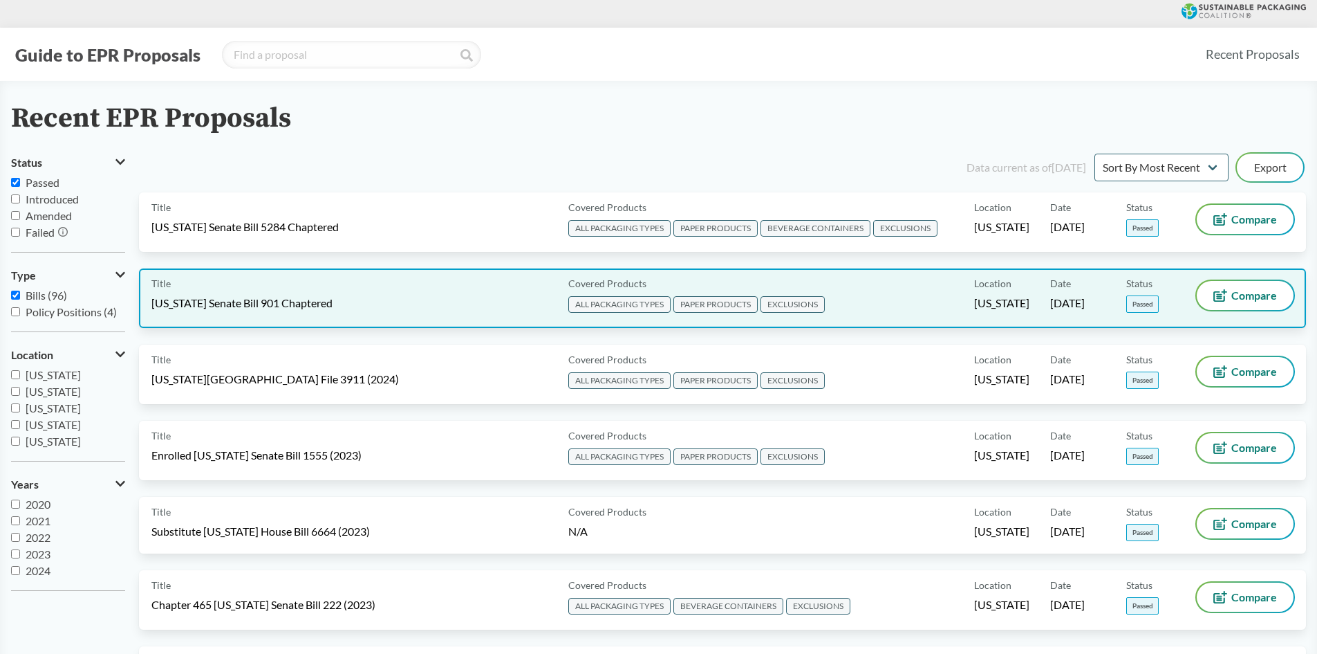
click at [251, 284] on div "Title [US_STATE] Senate Bill 901 Chaptered" at bounding box center [356, 298] width 411 height 35
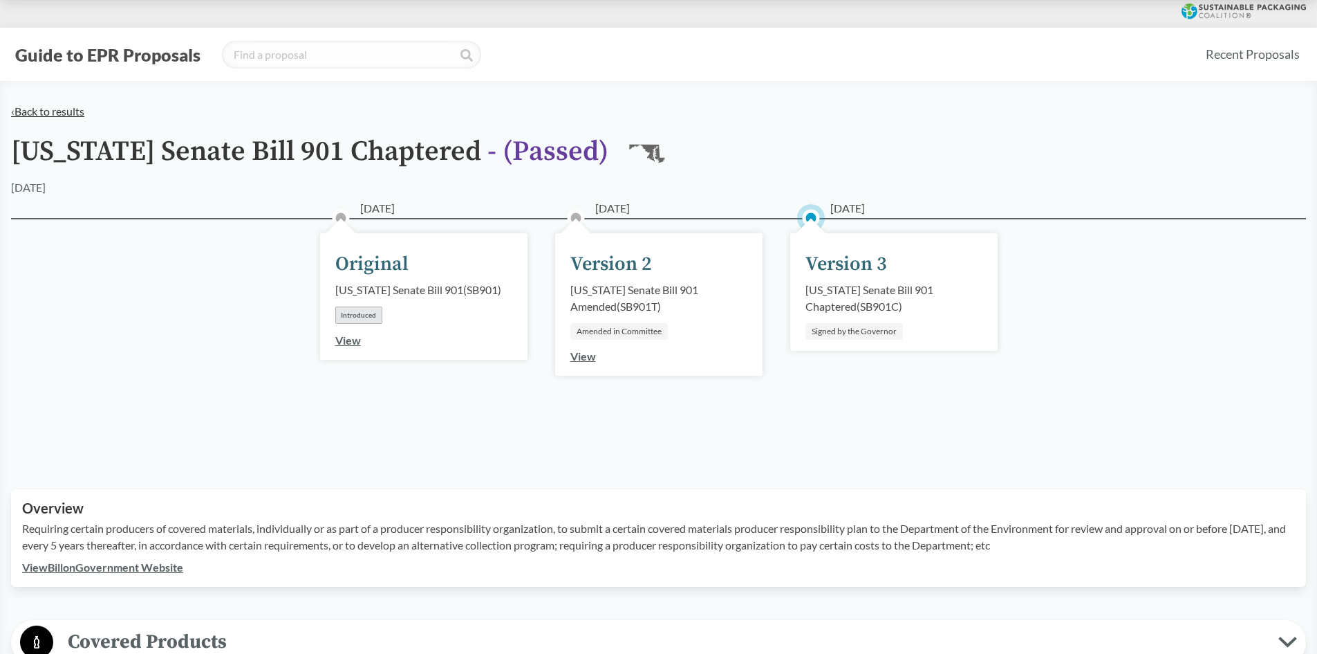
click at [38, 109] on link "‹ Back to results" at bounding box center [47, 110] width 73 height 13
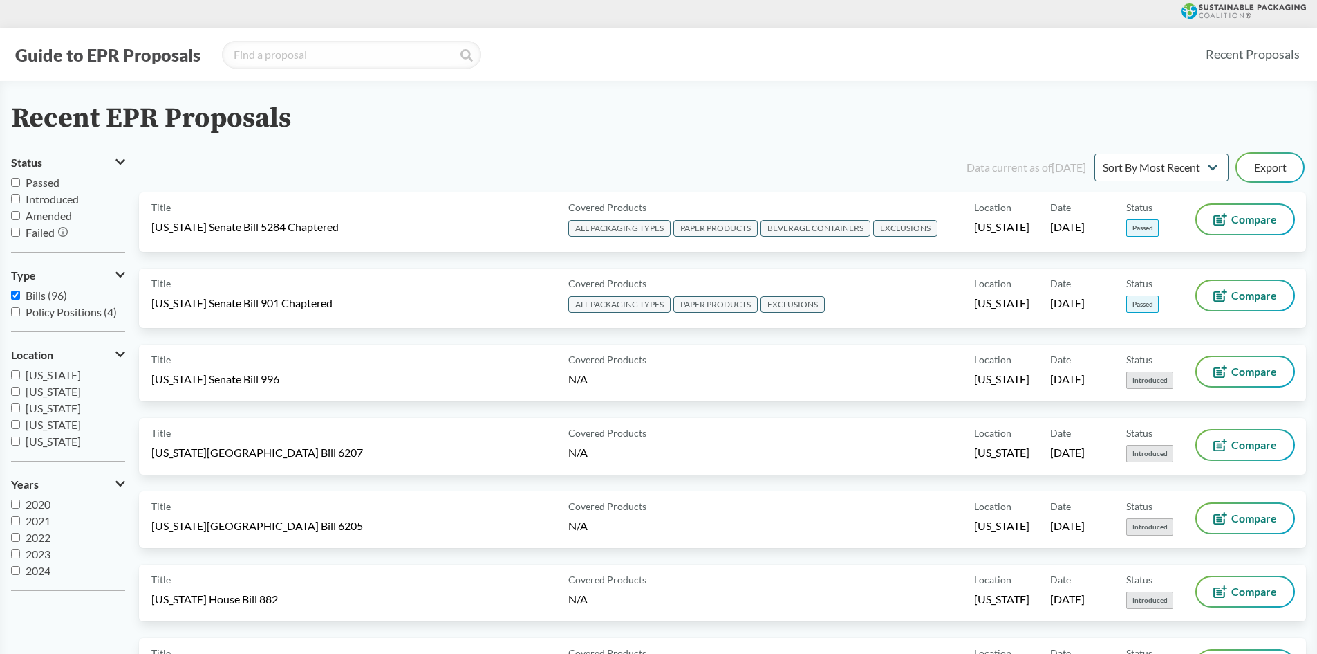
click at [29, 180] on span "Passed" at bounding box center [43, 182] width 34 height 13
click at [20, 180] on input "Passed" at bounding box center [15, 182] width 9 height 9
checkbox input "true"
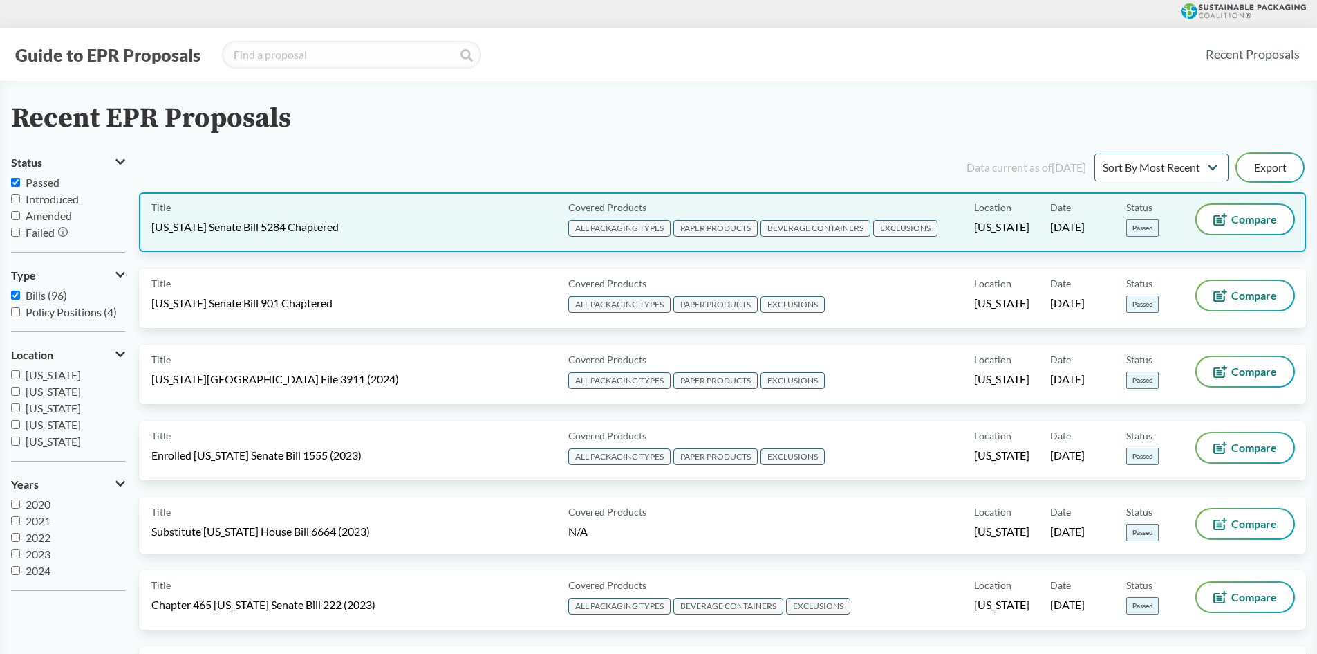
click at [216, 226] on span "[US_STATE] Senate Bill 5284 Chaptered" at bounding box center [244, 226] width 187 height 15
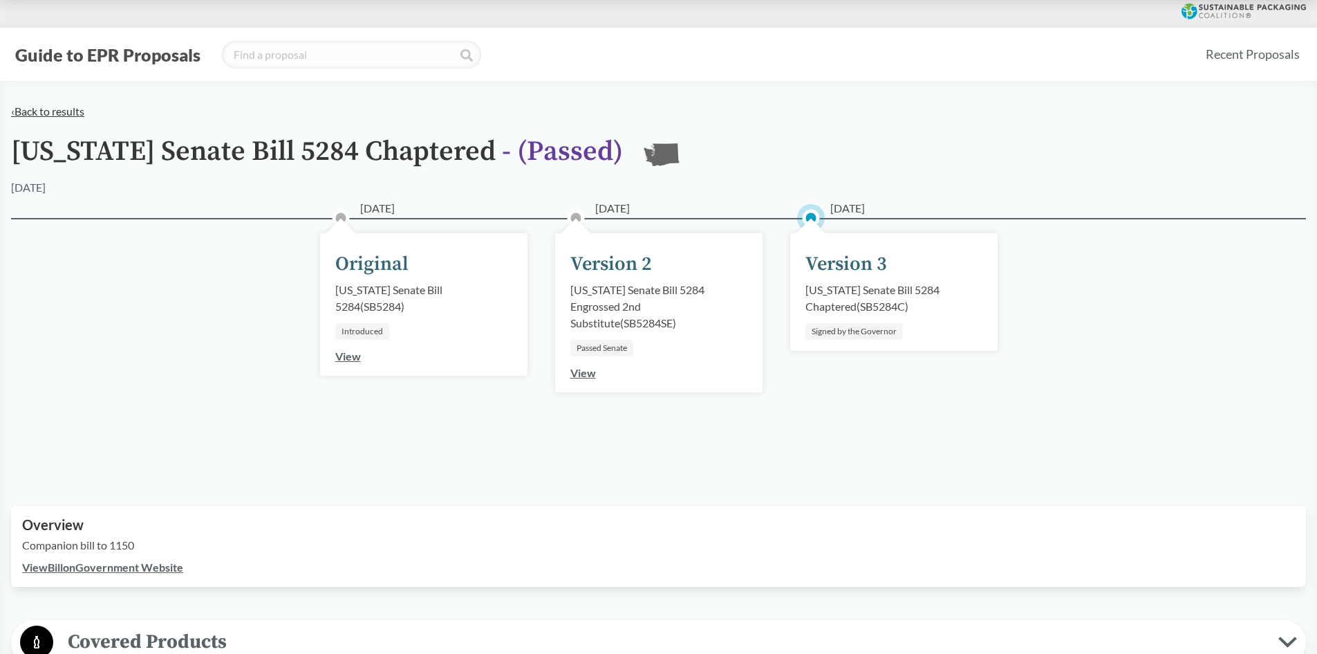
click at [51, 109] on link "‹ Back to results" at bounding box center [47, 110] width 73 height 13
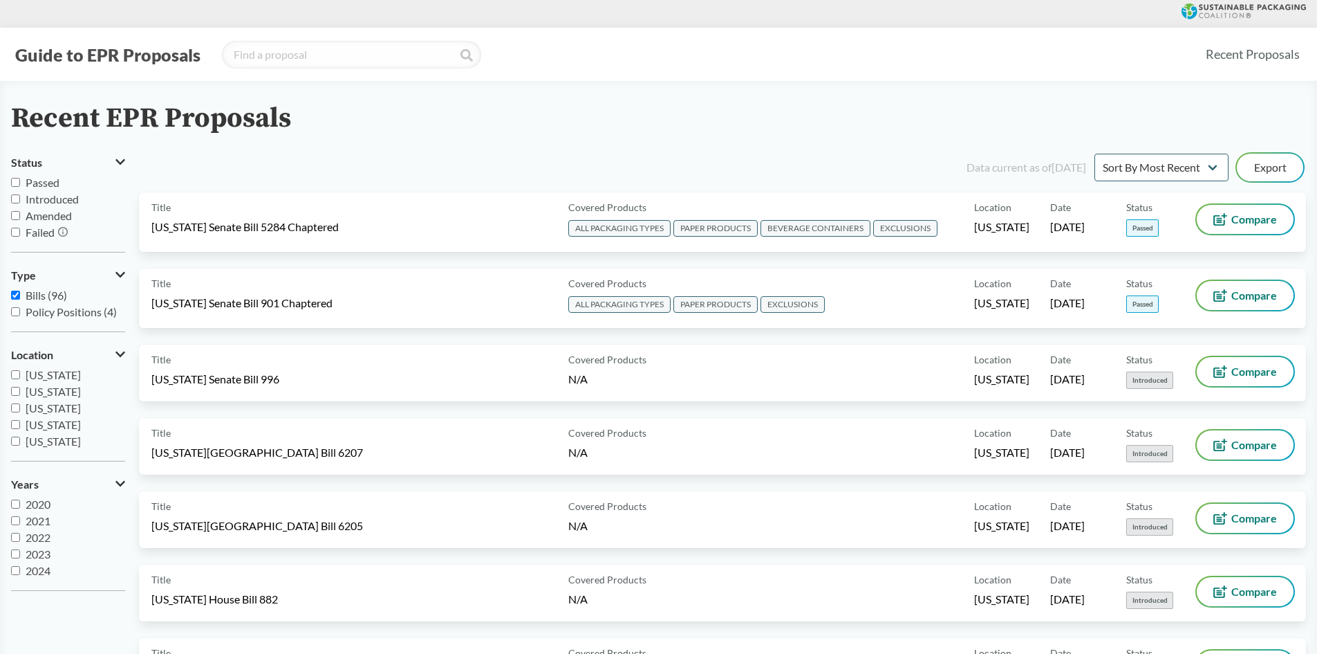
click at [33, 183] on span "Passed" at bounding box center [43, 182] width 34 height 13
click at [20, 183] on input "Passed" at bounding box center [15, 182] width 9 height 9
checkbox input "true"
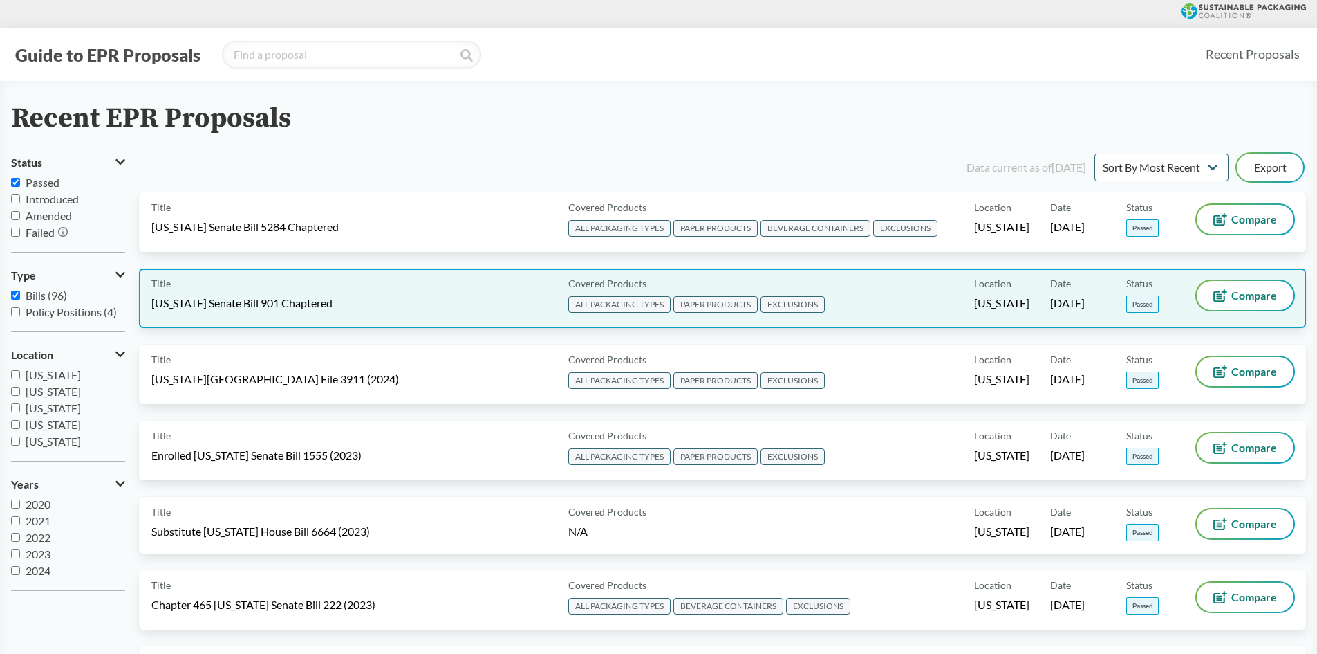
click at [301, 301] on span "[US_STATE] Senate Bill 901 Chaptered" at bounding box center [241, 302] width 181 height 15
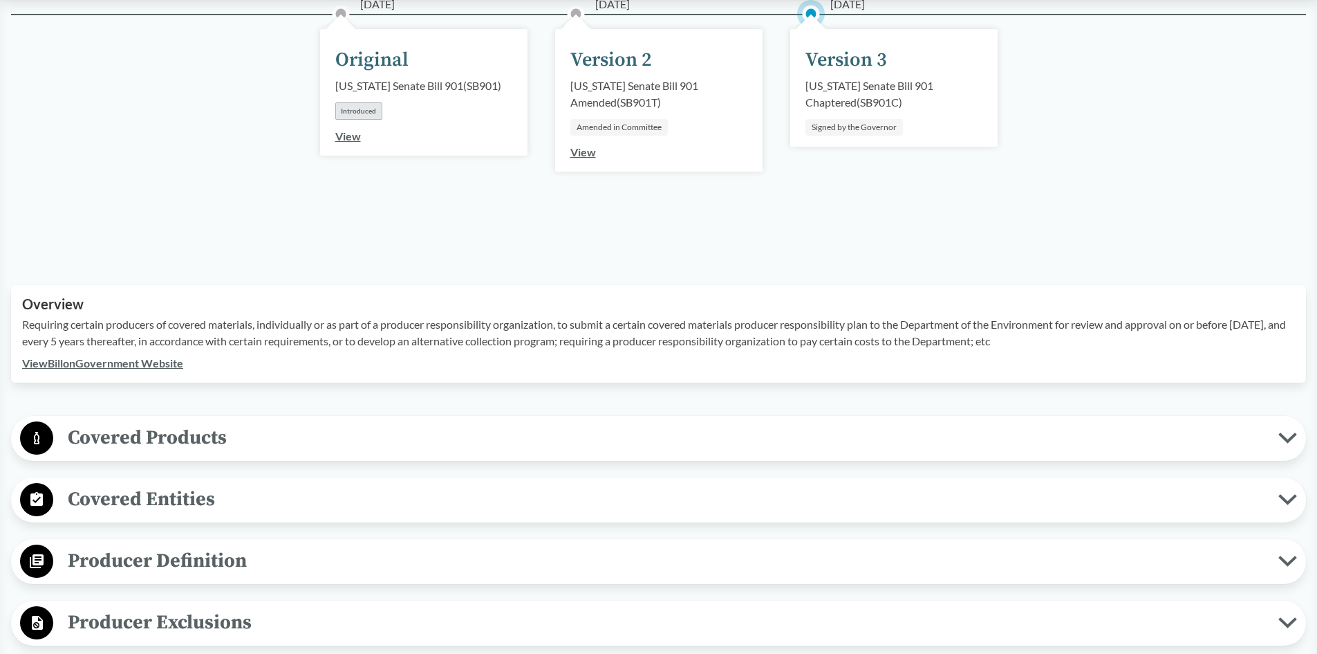
scroll to position [207, 0]
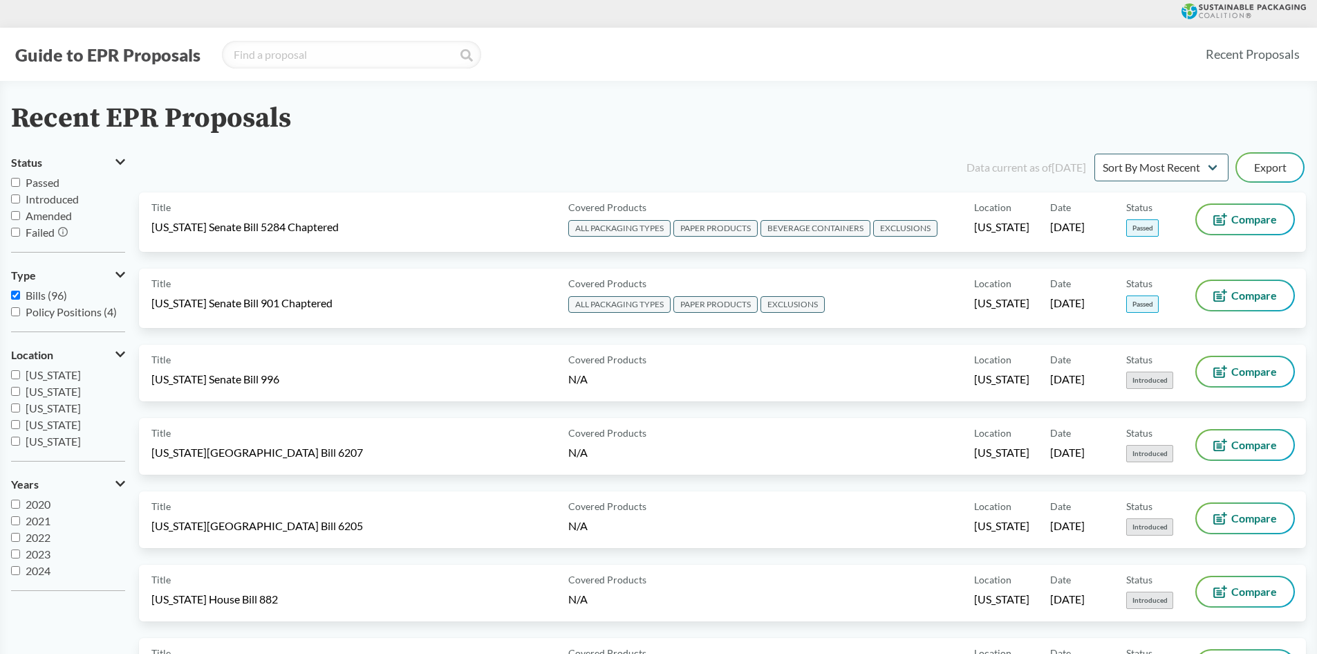
click at [44, 189] on label "Passed" at bounding box center [68, 182] width 114 height 17
click at [20, 187] on input "Passed" at bounding box center [15, 182] width 9 height 9
checkbox input "true"
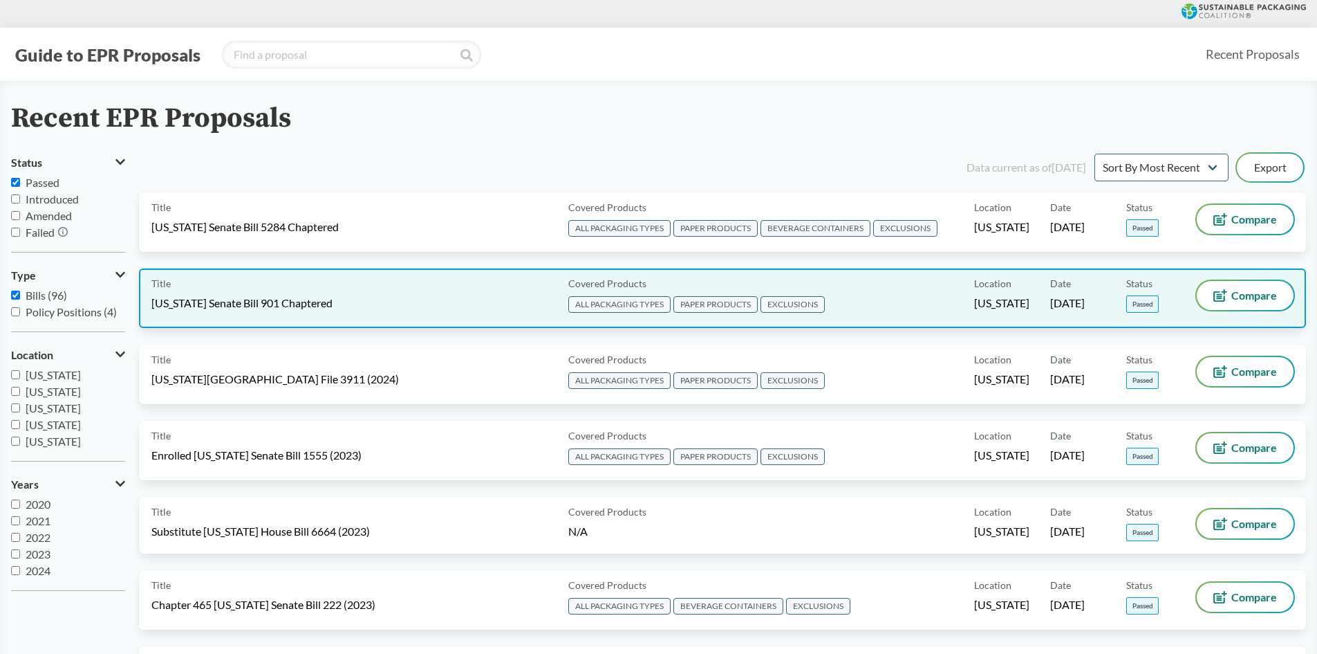
click at [352, 299] on div "Title [US_STATE] Senate Bill 901 Chaptered" at bounding box center [356, 298] width 411 height 35
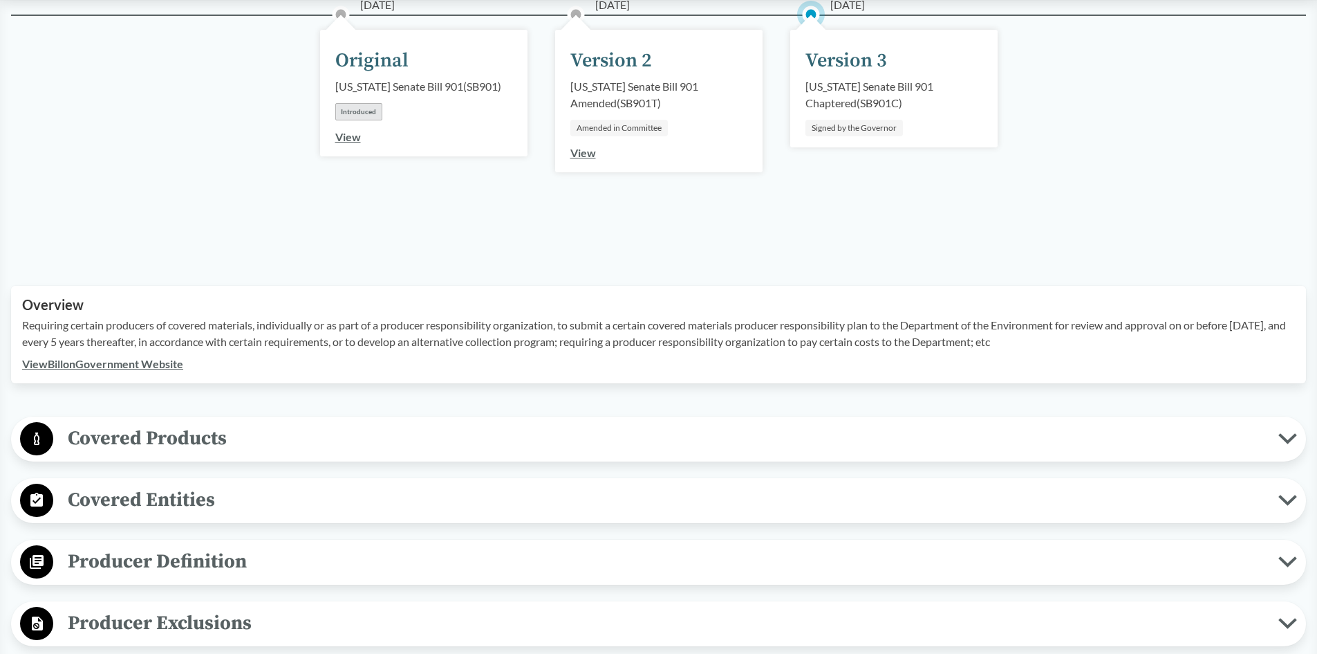
scroll to position [207, 0]
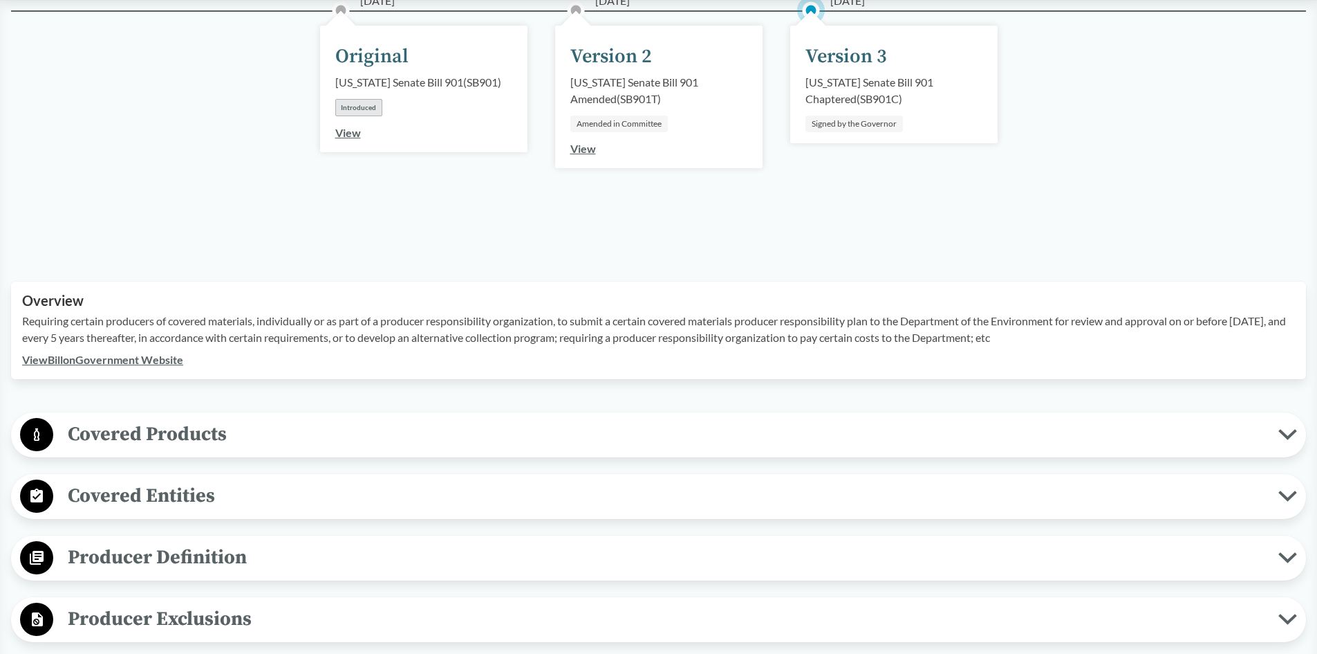
click at [216, 432] on span "Covered Products" at bounding box center [665, 433] width 1225 height 31
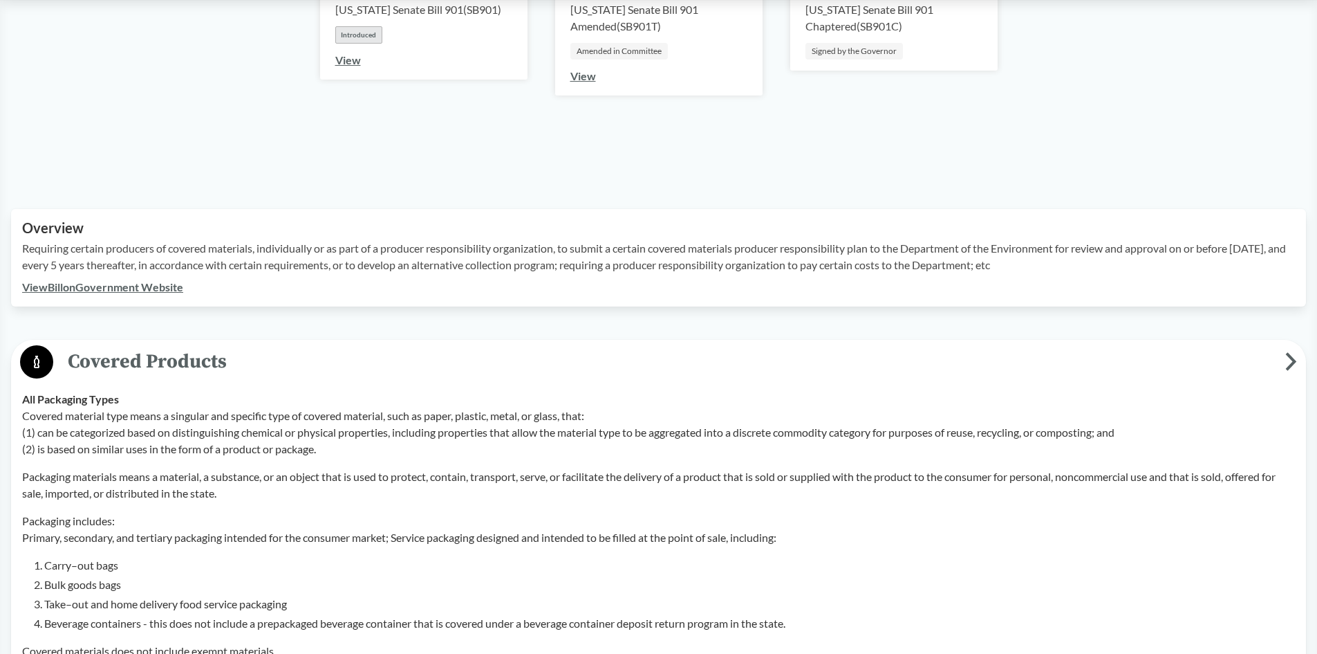
scroll to position [277, 0]
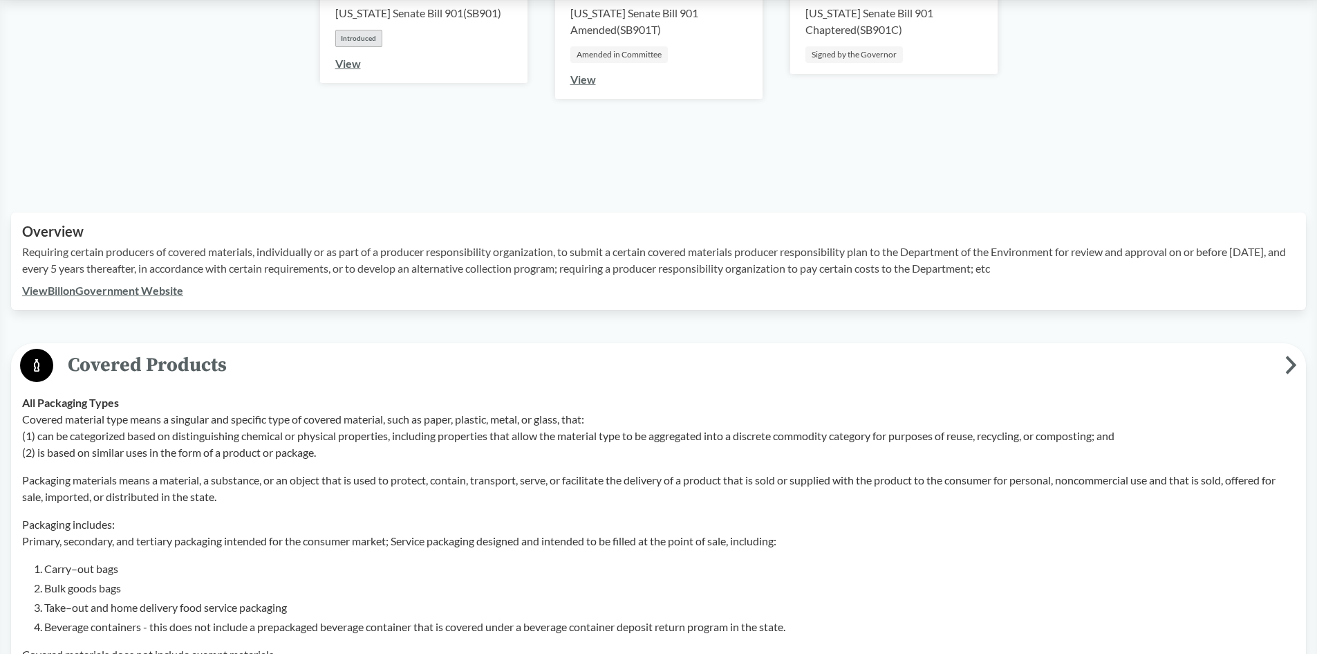
click at [122, 367] on span "Covered Products" at bounding box center [669, 364] width 1232 height 31
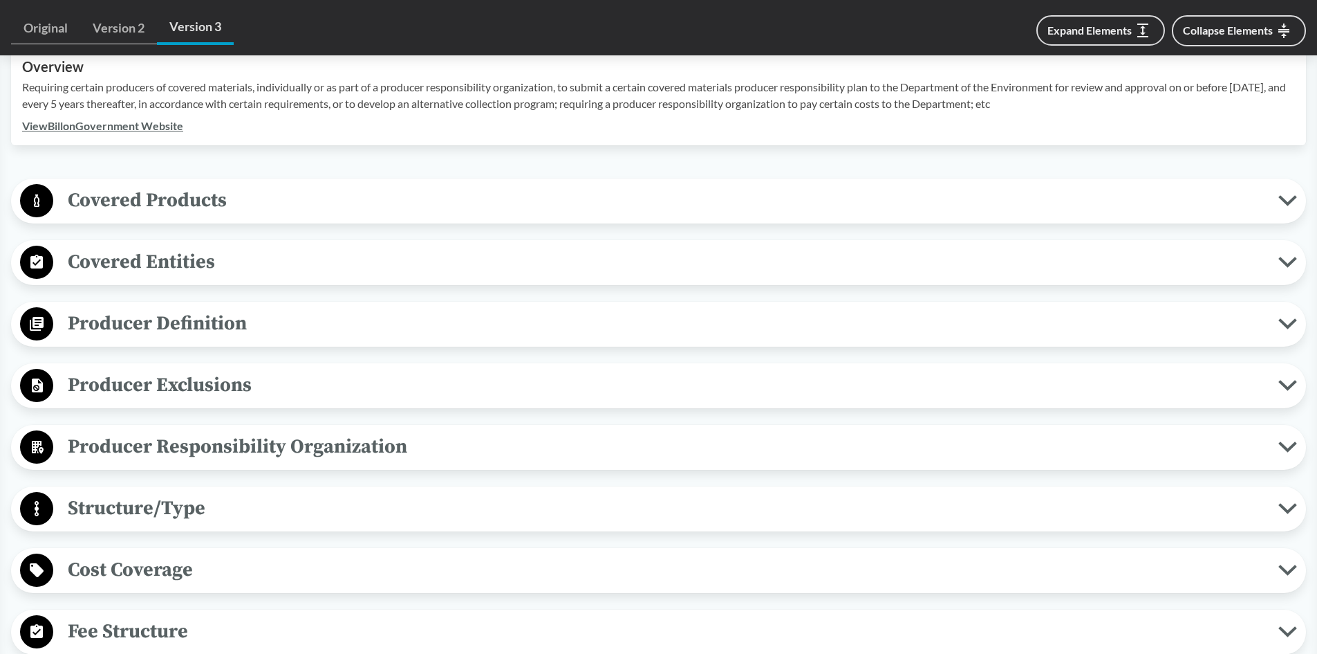
scroll to position [484, 0]
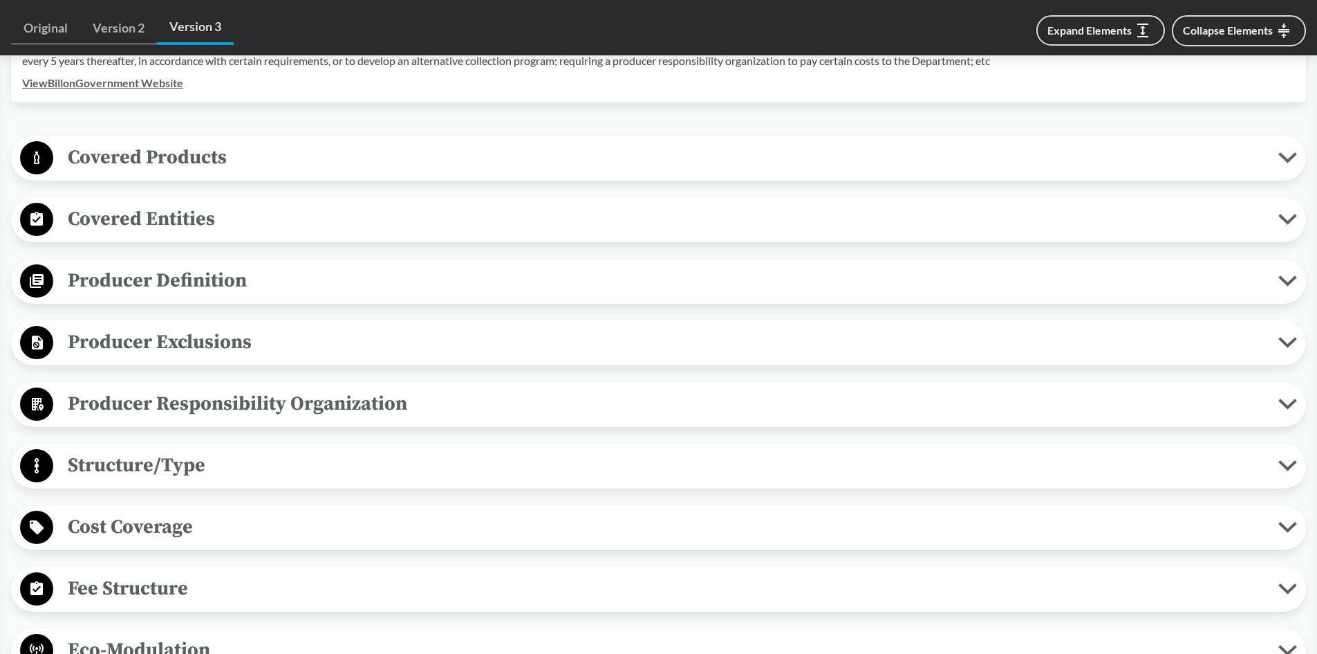
click at [219, 341] on span "Producer Exclusions" at bounding box center [665, 341] width 1225 height 31
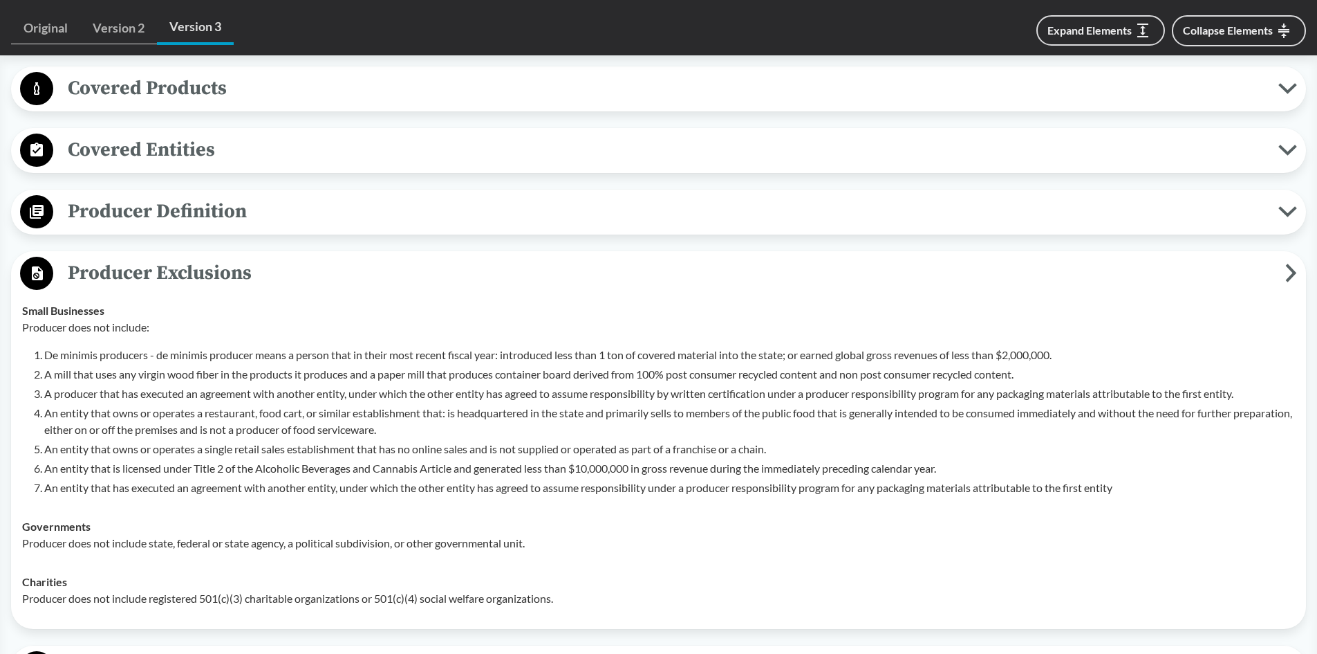
scroll to position [622, 0]
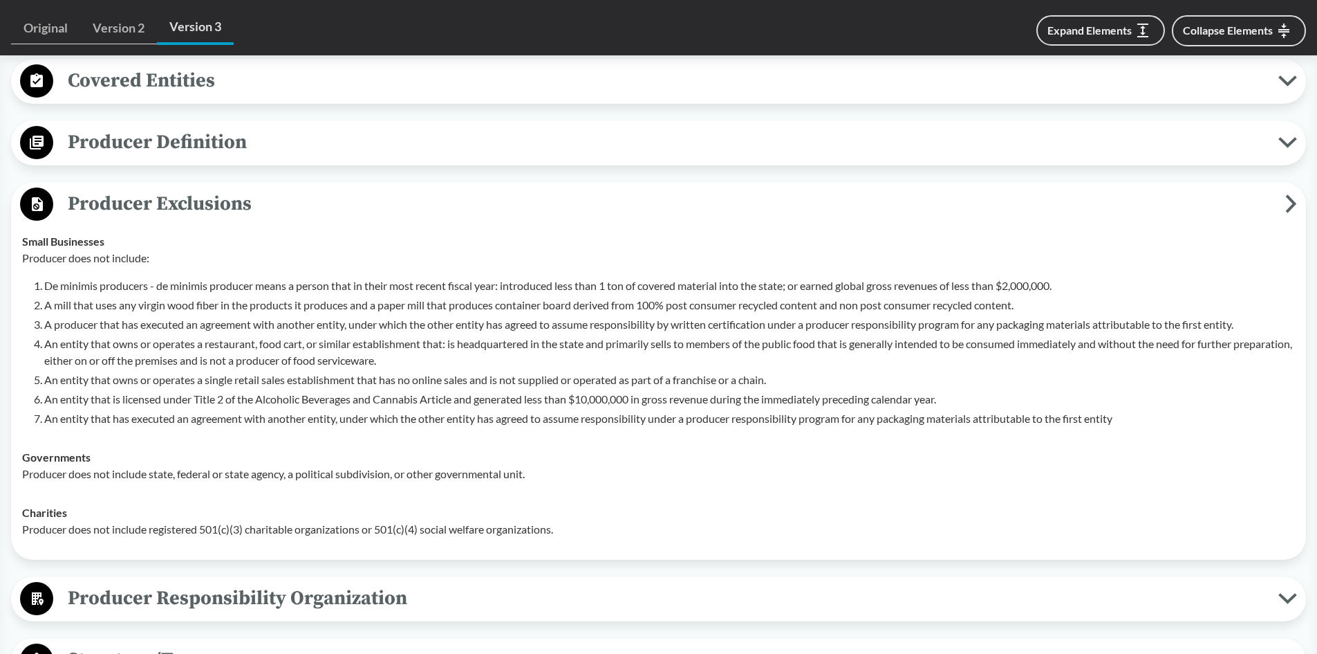
click at [210, 204] on span "Producer Exclusions" at bounding box center [669, 203] width 1232 height 31
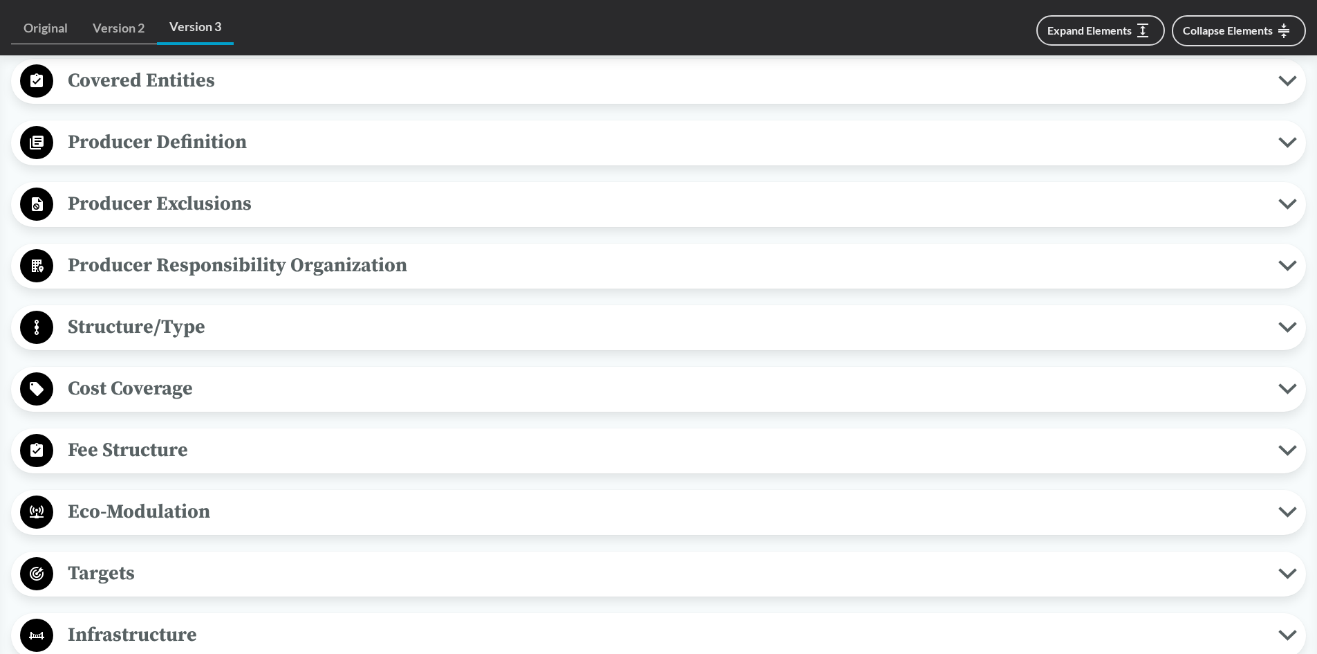
click at [178, 208] on span "Producer Exclusions" at bounding box center [665, 203] width 1225 height 31
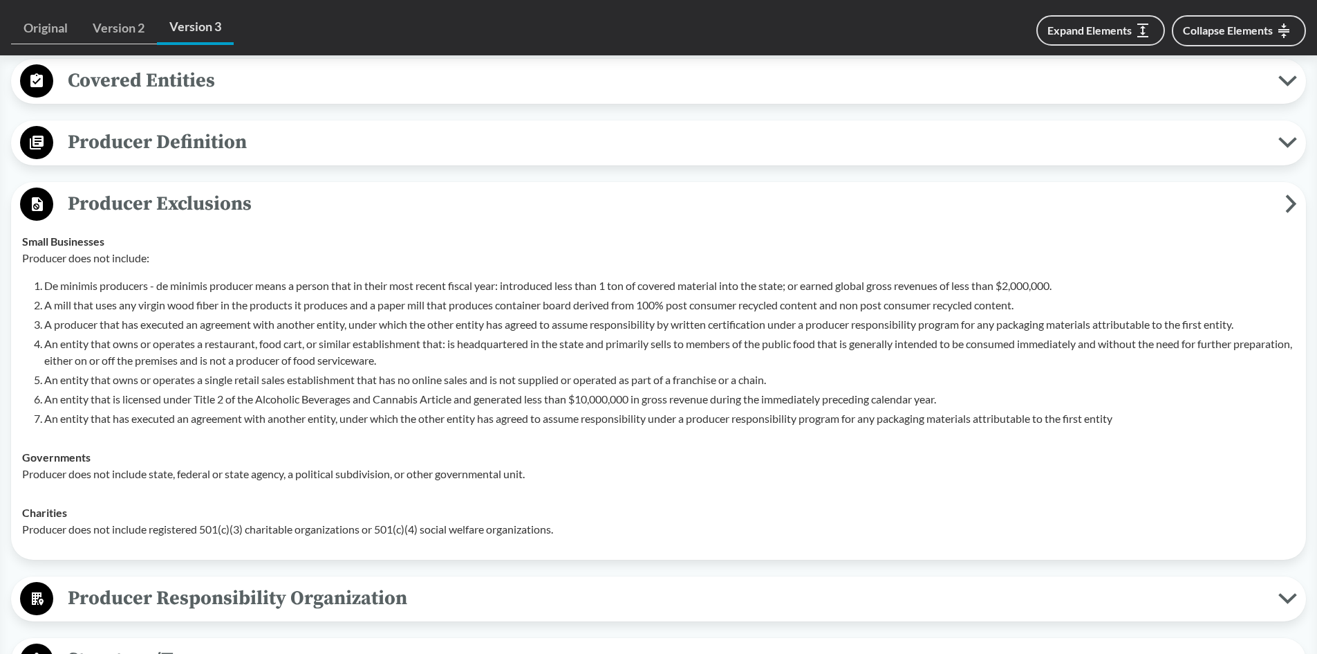
click at [158, 205] on span "Producer Exclusions" at bounding box center [669, 203] width 1232 height 31
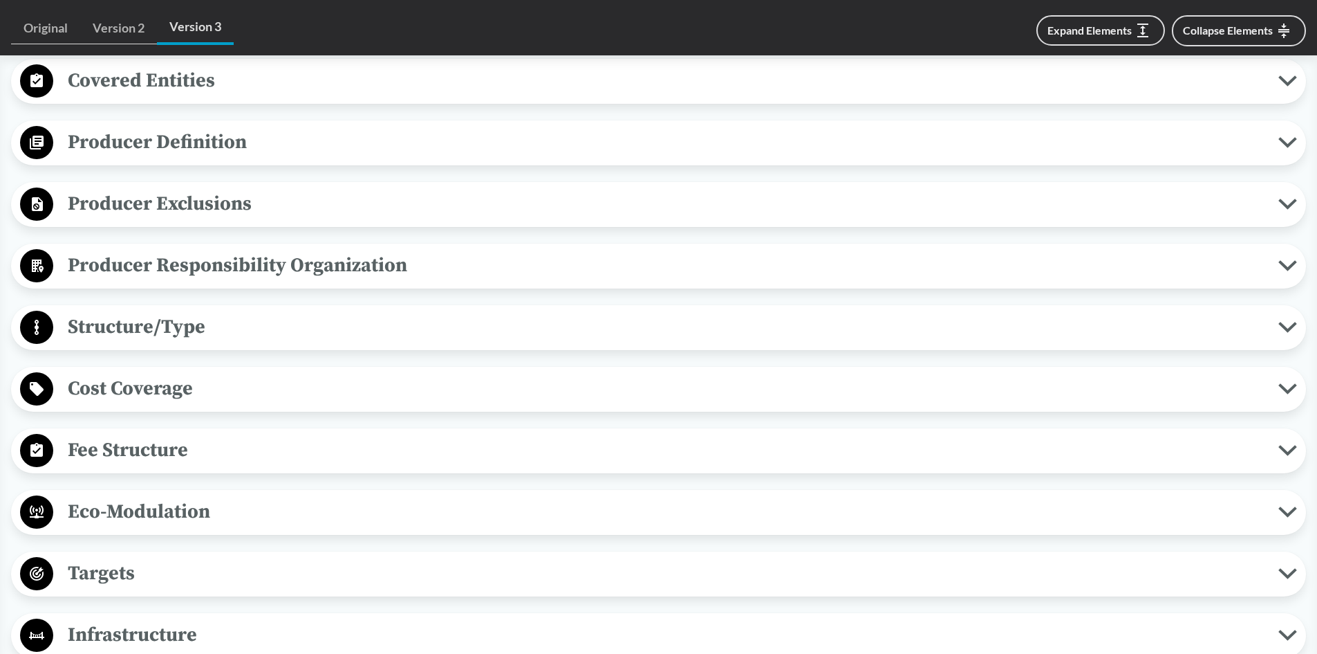
click at [169, 388] on span "Cost Coverage" at bounding box center [665, 388] width 1225 height 31
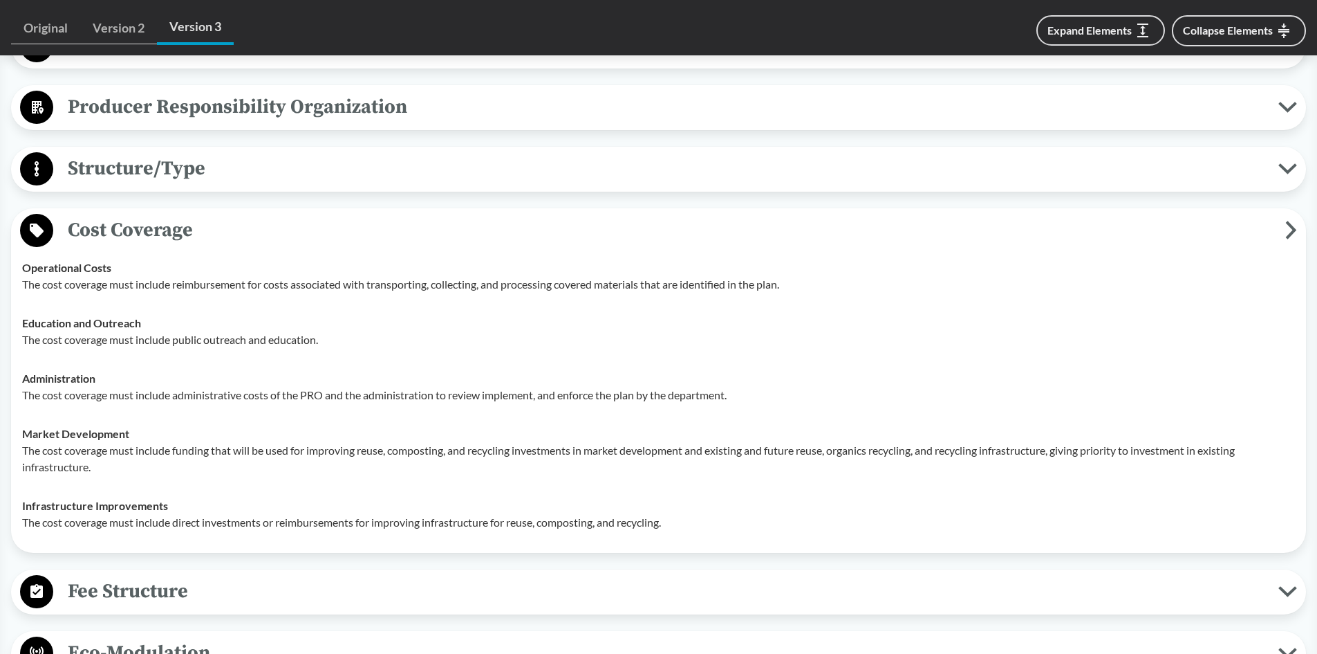
scroll to position [692, 0]
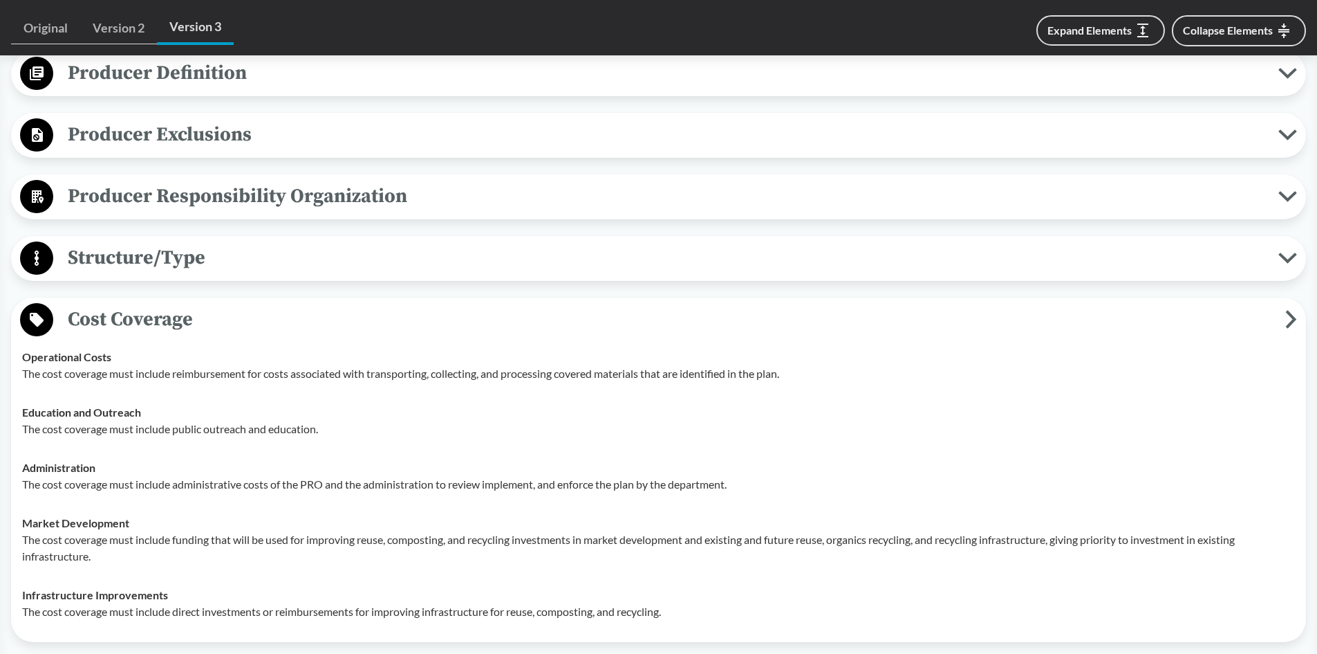
click at [169, 309] on span "Cost Coverage" at bounding box center [669, 319] width 1232 height 31
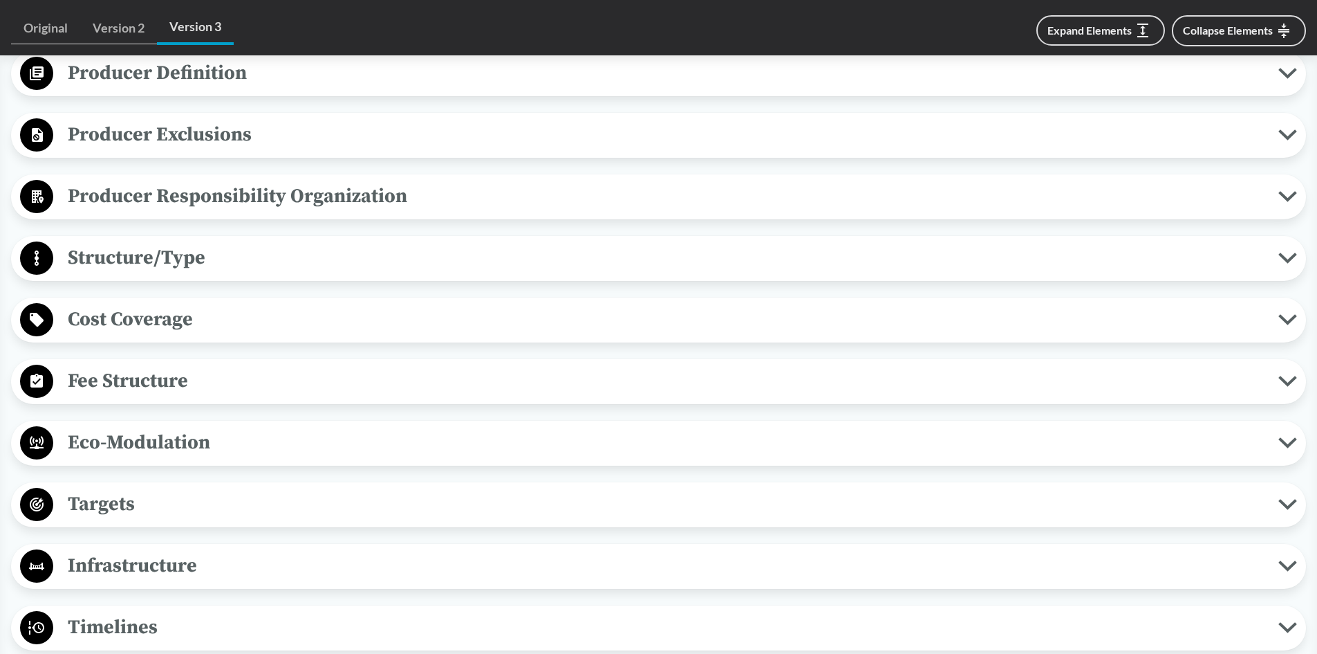
click at [174, 254] on span "Structure/Type" at bounding box center [665, 257] width 1225 height 31
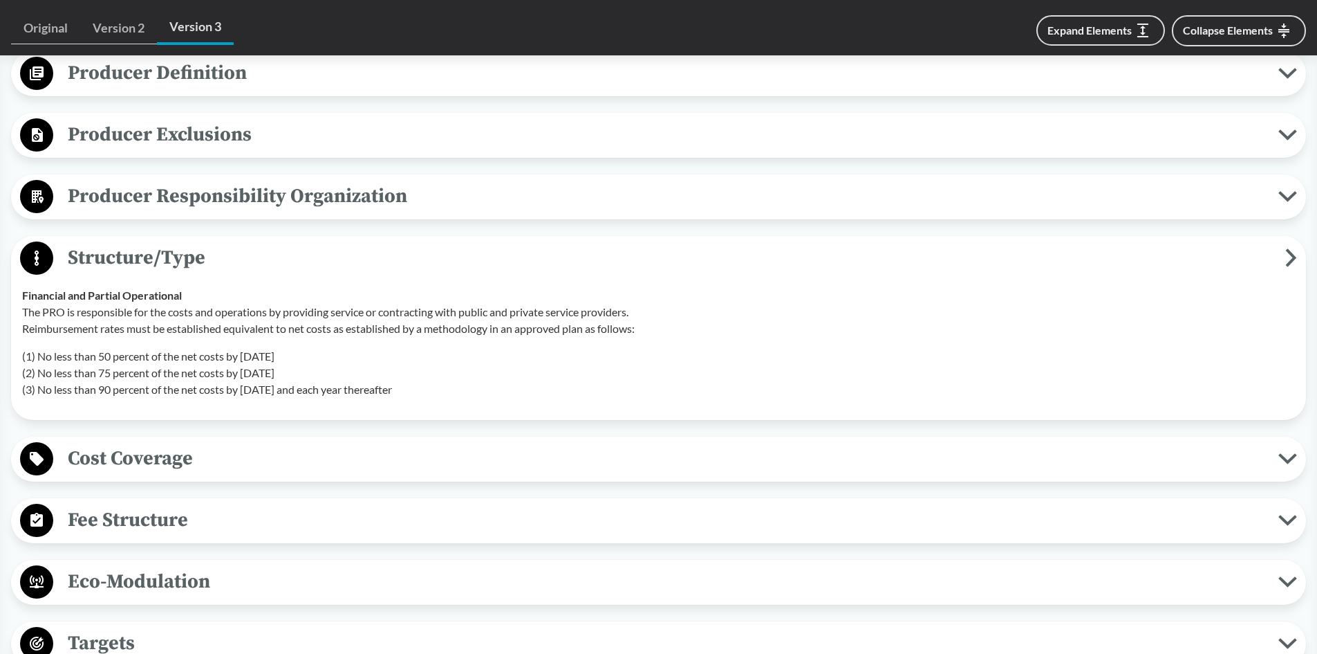
click at [151, 258] on span "Structure/Type" at bounding box center [669, 257] width 1232 height 31
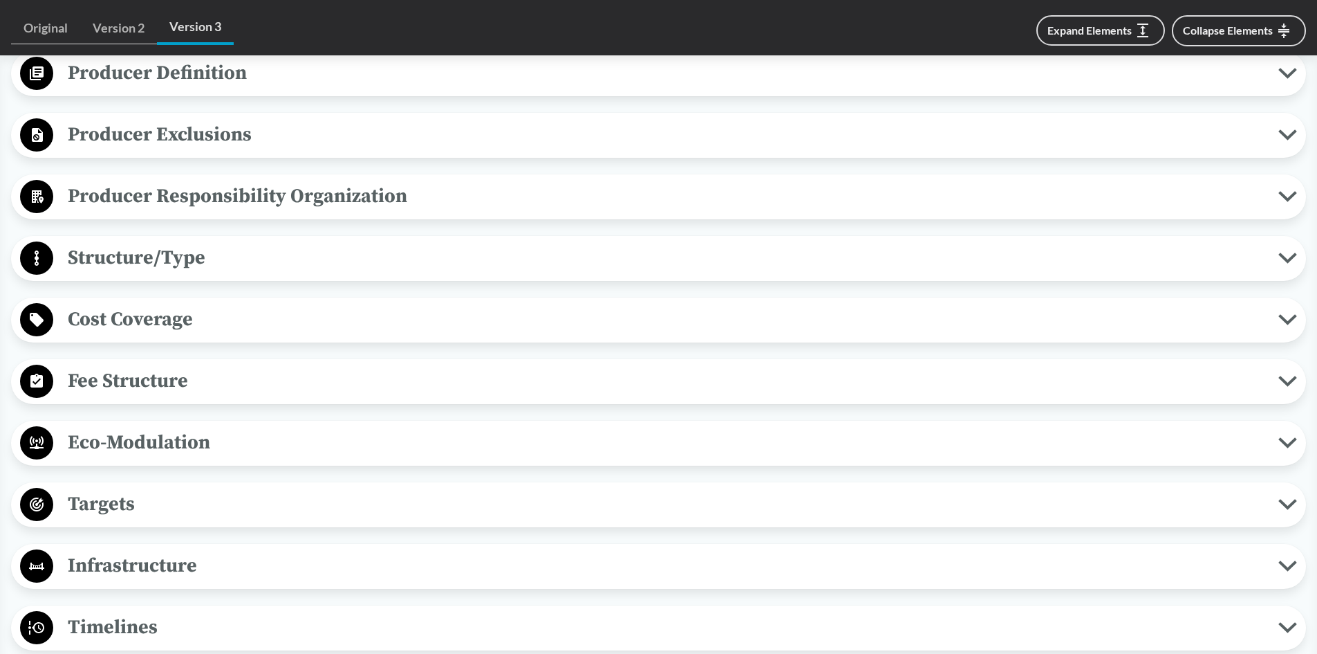
click at [142, 382] on span "Fee Structure" at bounding box center [665, 380] width 1225 height 31
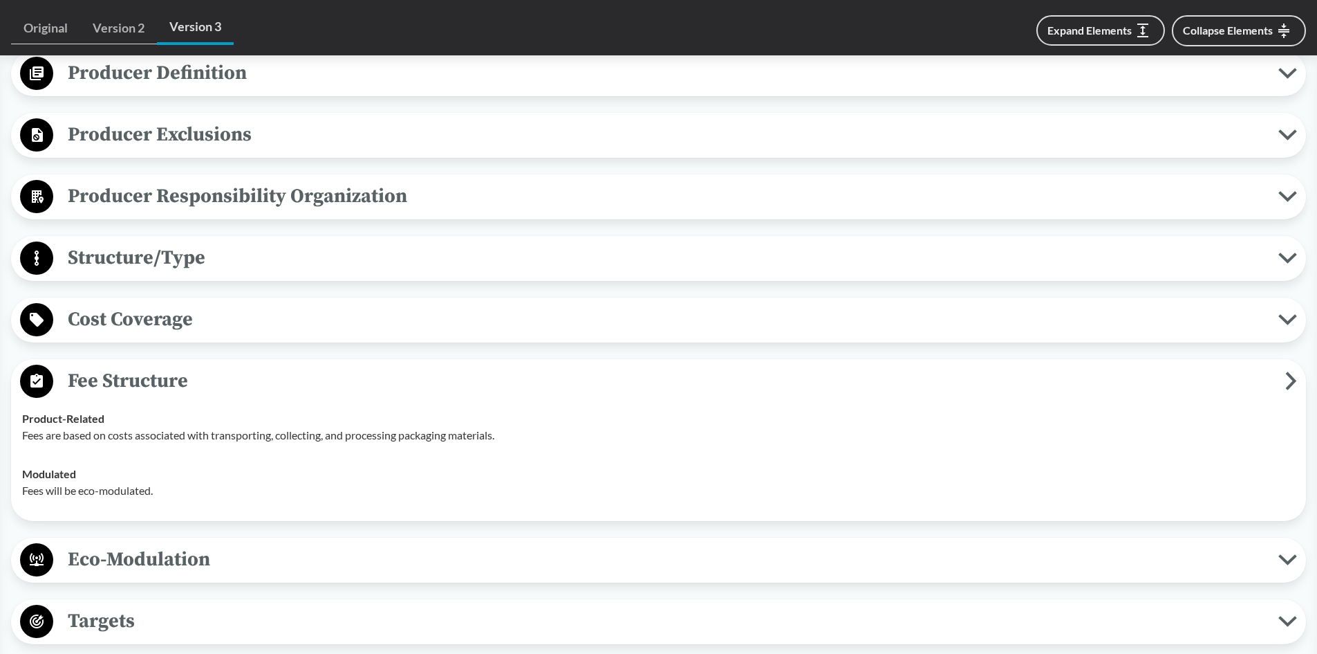
click at [141, 382] on span "Fee Structure" at bounding box center [669, 380] width 1232 height 31
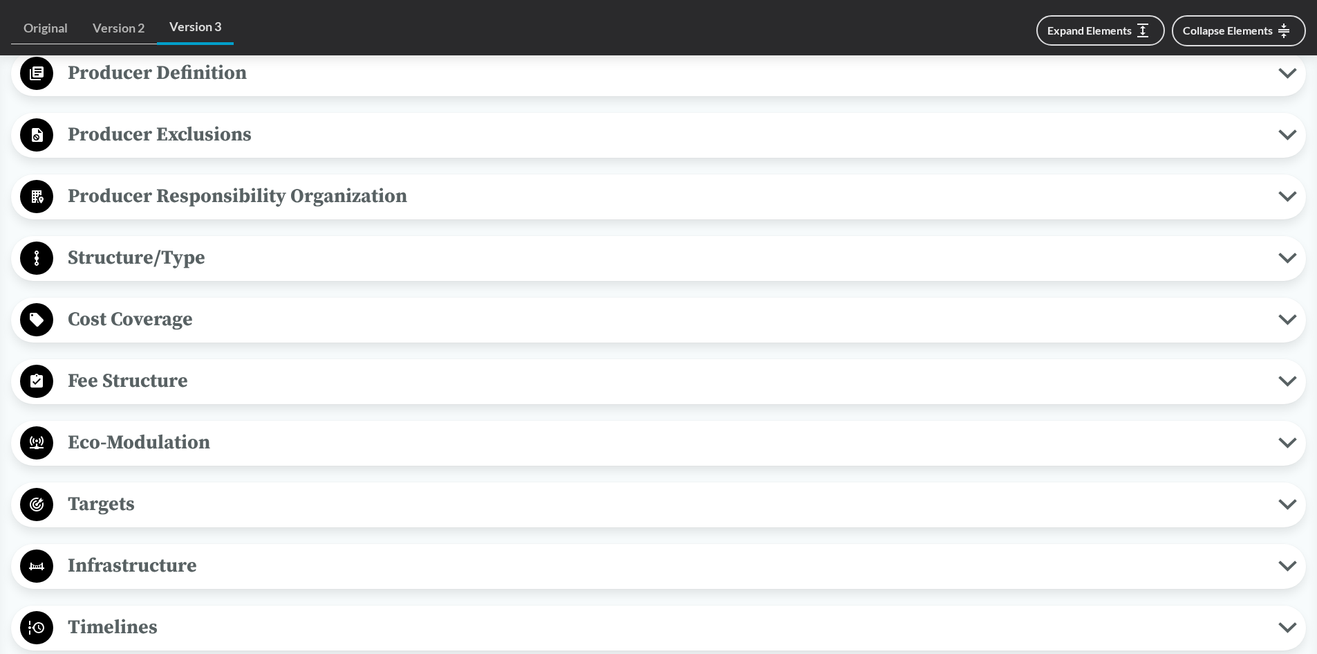
click at [154, 437] on span "Eco-Modulation" at bounding box center [665, 442] width 1225 height 31
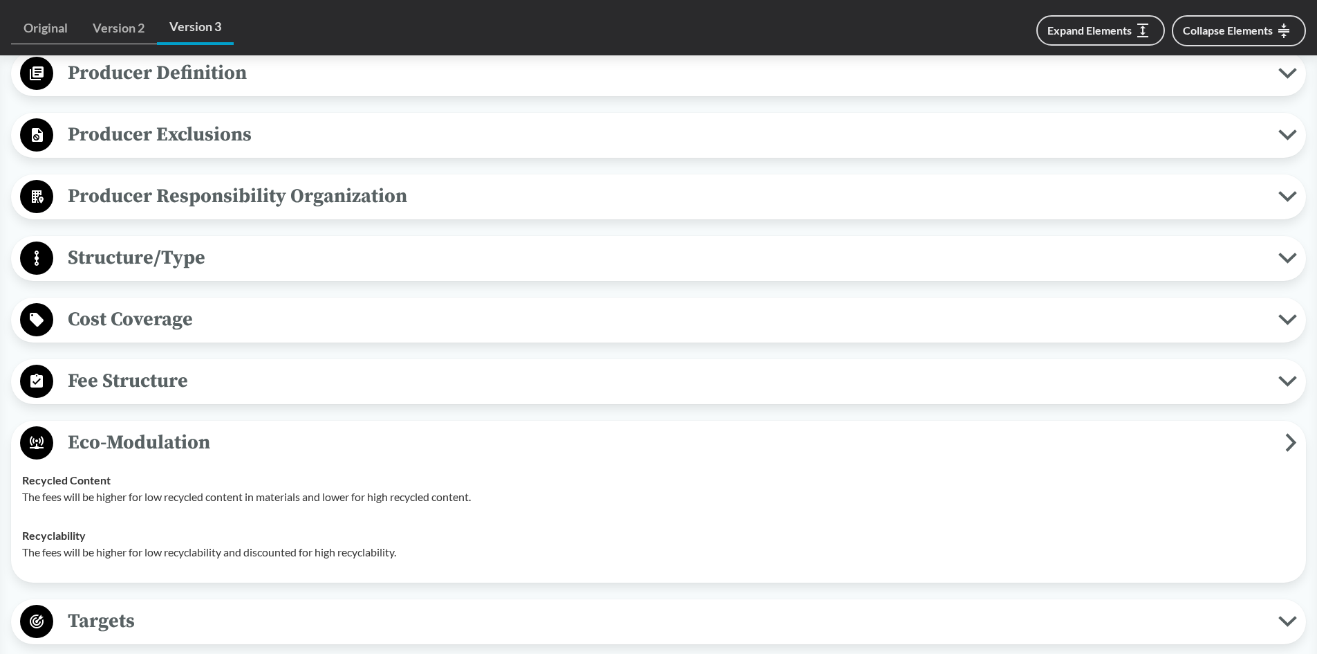
click at [152, 434] on span "Eco-Modulation" at bounding box center [669, 442] width 1232 height 31
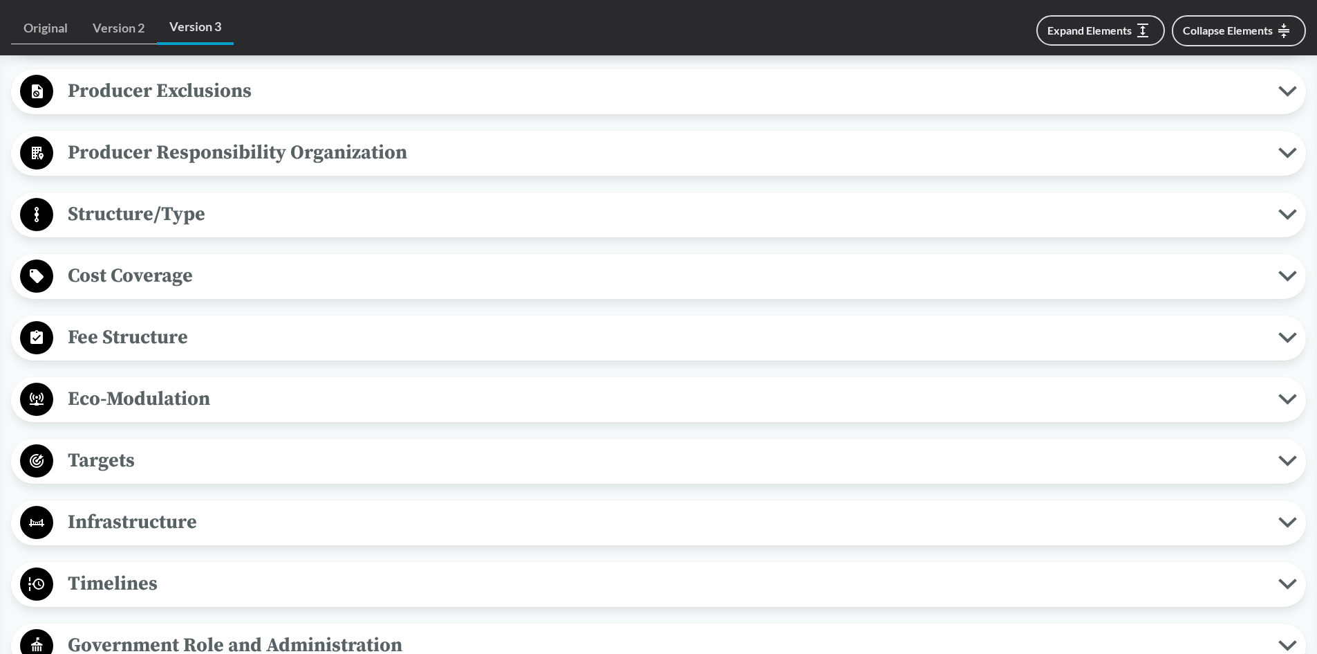
scroll to position [968, 0]
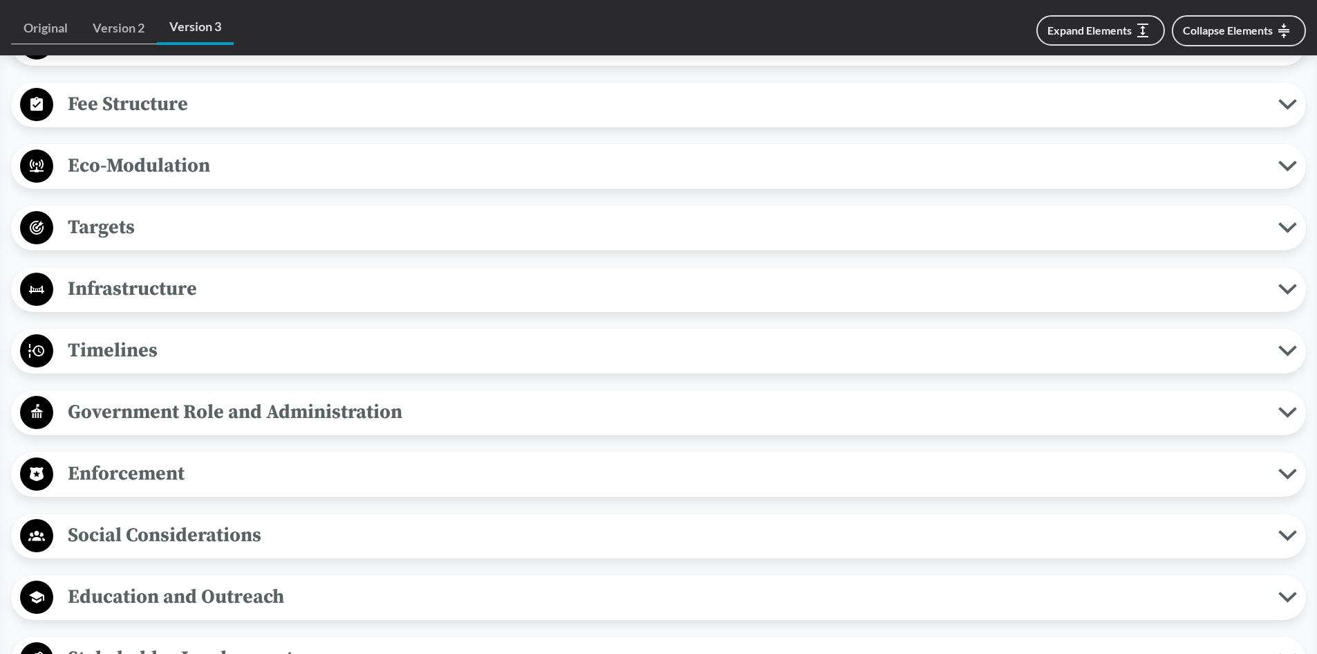
click at [104, 231] on span "Targets" at bounding box center [665, 227] width 1225 height 31
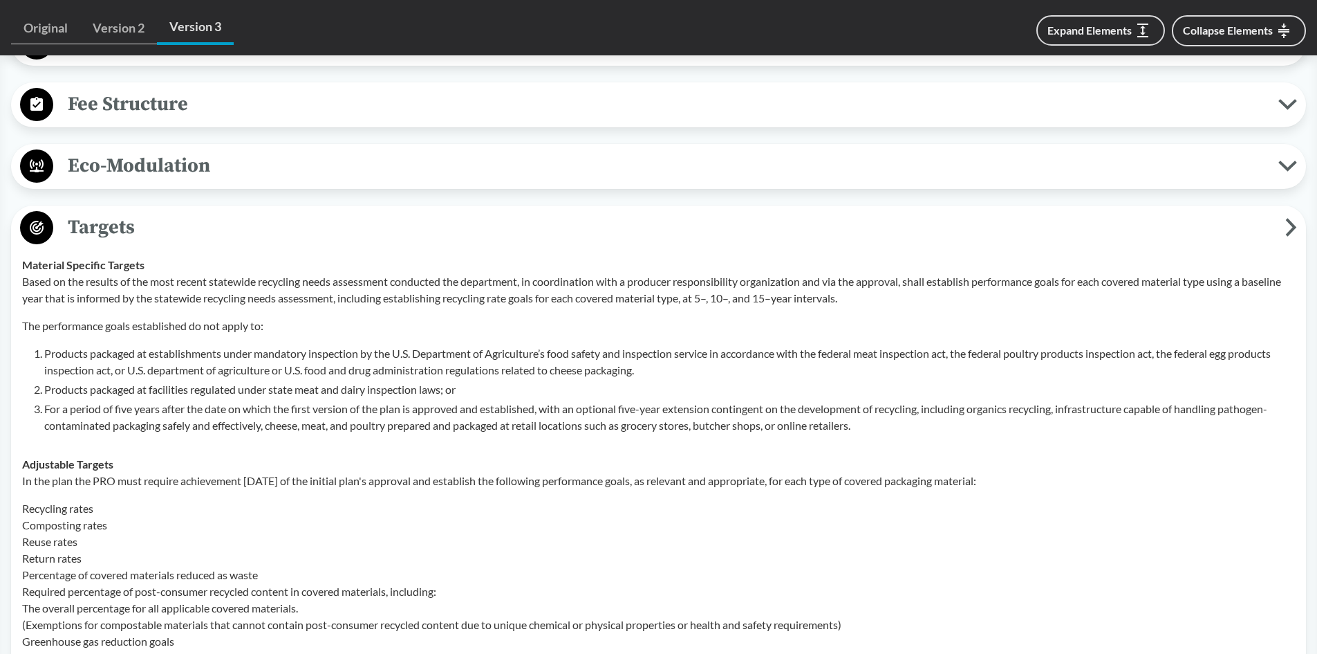
click at [104, 231] on span "Targets" at bounding box center [669, 227] width 1232 height 31
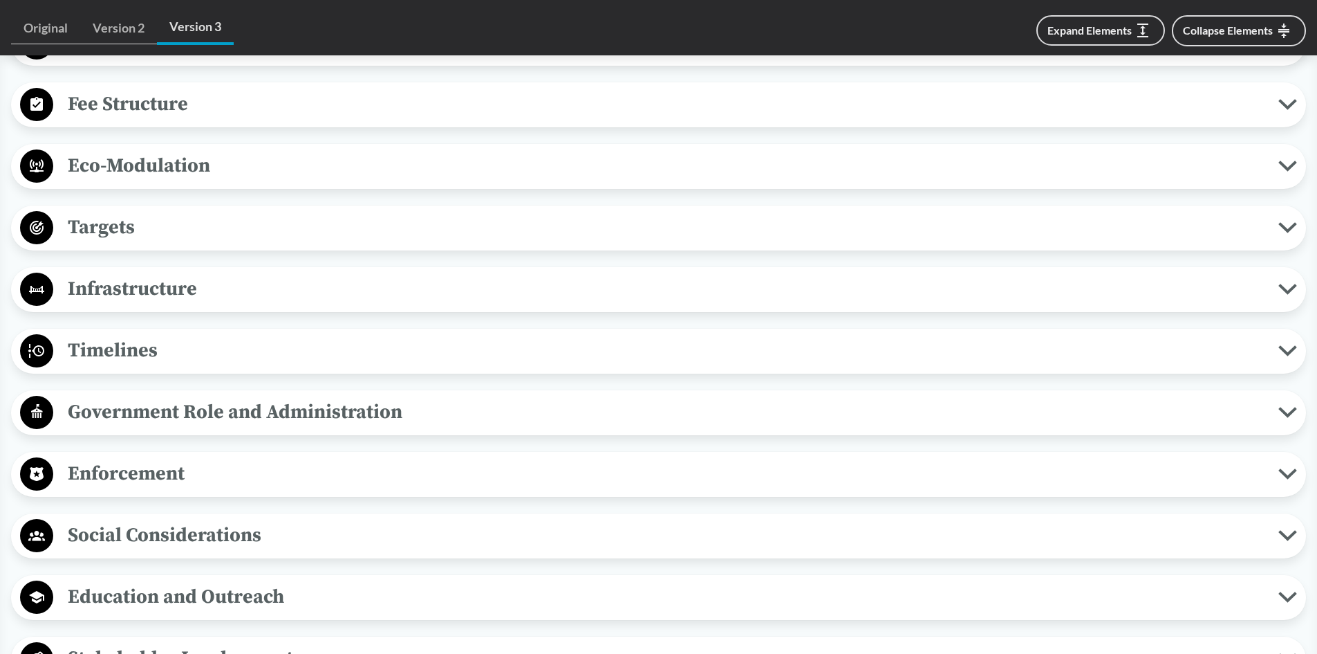
click at [135, 290] on span "Infrastructure" at bounding box center [665, 288] width 1225 height 31
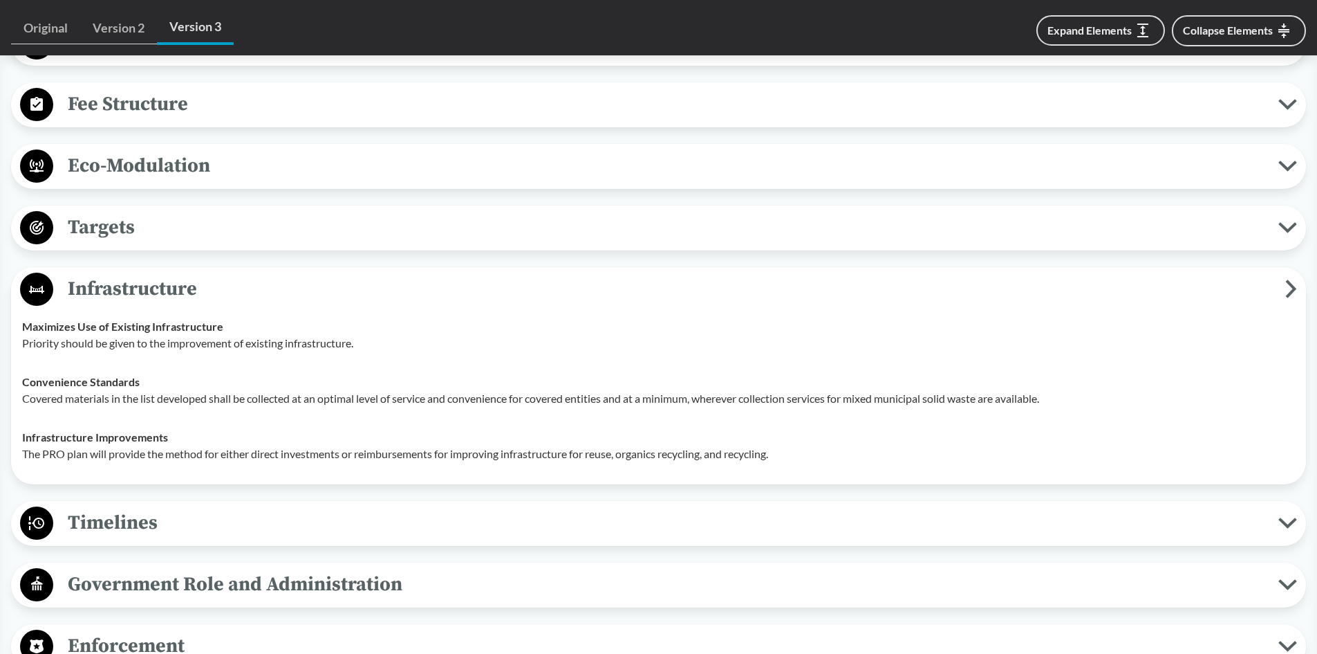
click at [151, 290] on span "Infrastructure" at bounding box center [669, 288] width 1232 height 31
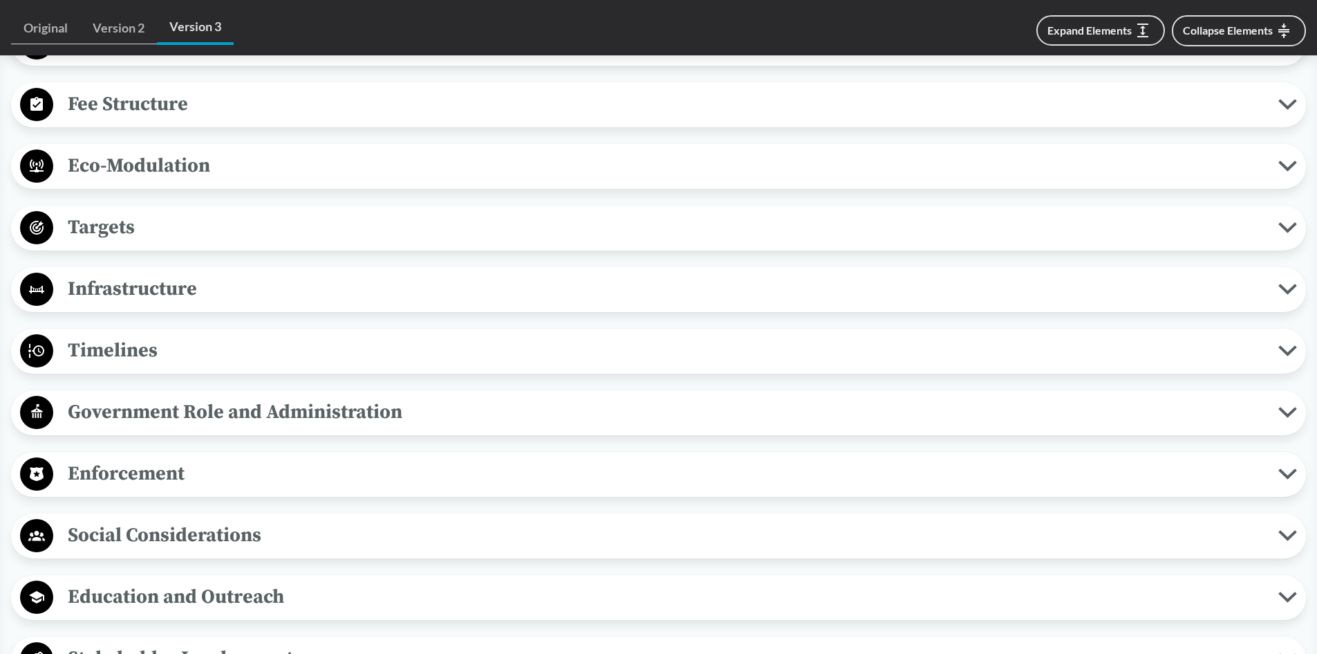
click at [132, 347] on span "Timelines" at bounding box center [665, 350] width 1225 height 31
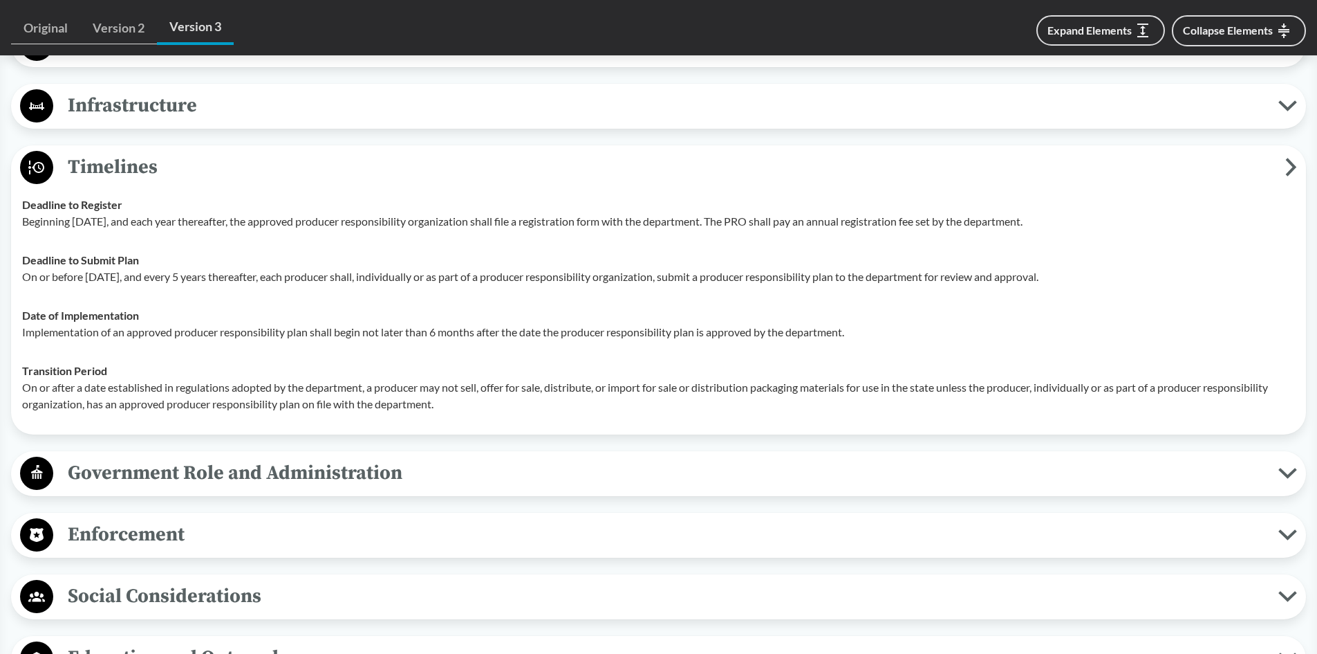
scroll to position [1176, 0]
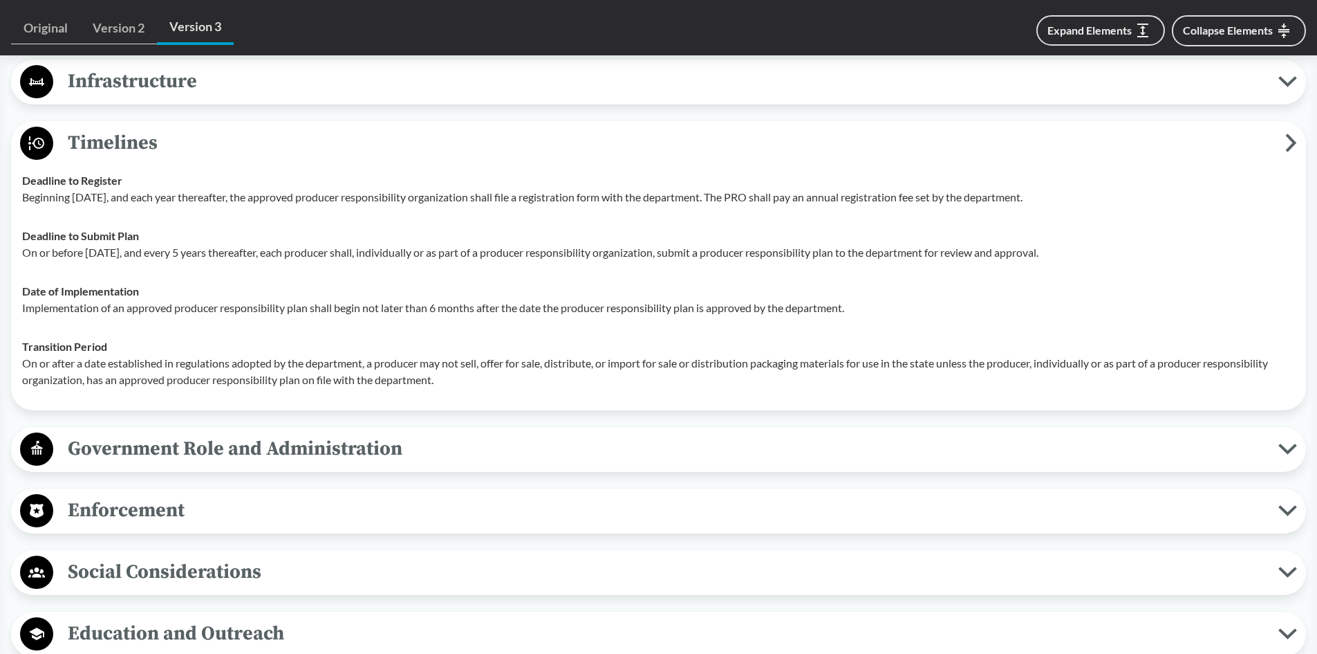
click at [114, 138] on span "Timelines" at bounding box center [669, 142] width 1232 height 31
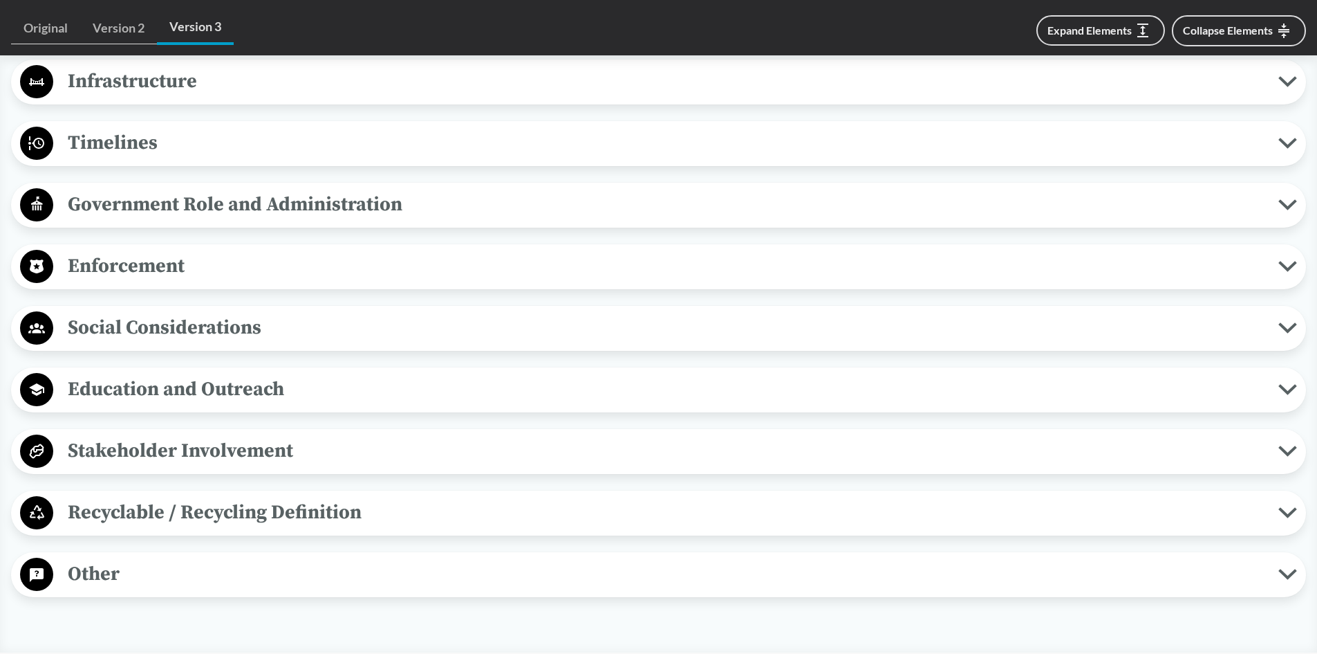
click at [152, 263] on span "Enforcement" at bounding box center [665, 265] width 1225 height 31
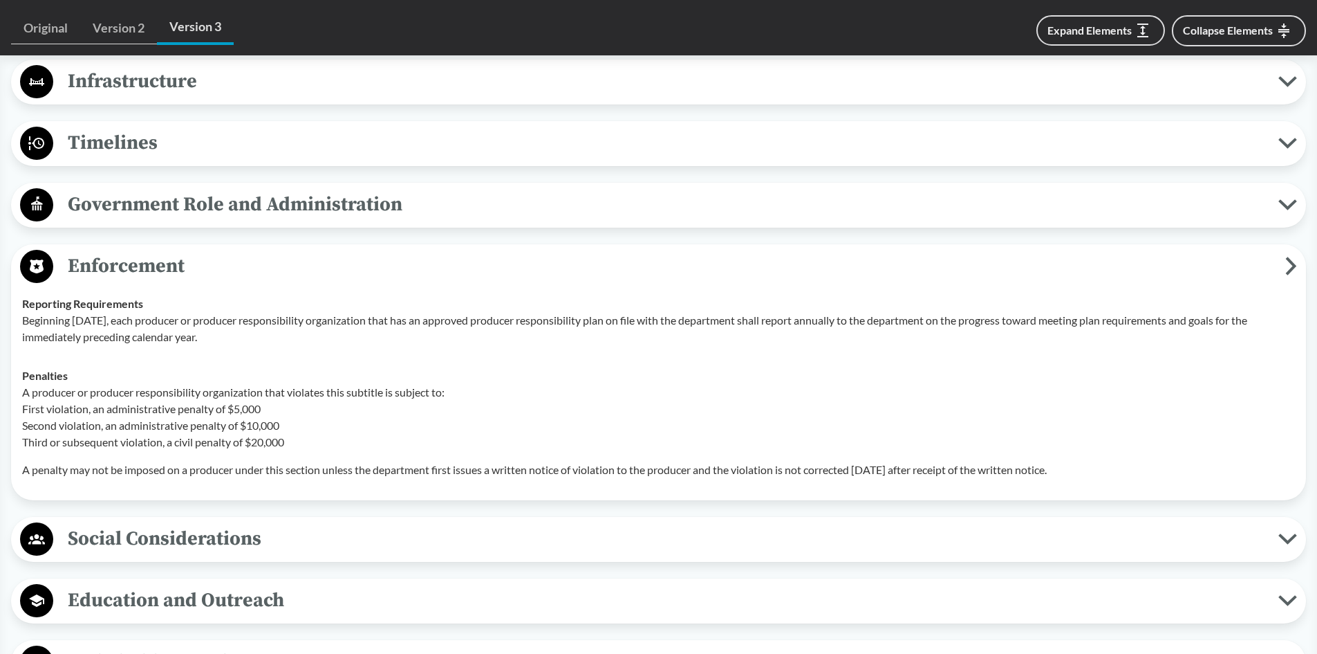
click at [196, 211] on span "Government Role and Administration" at bounding box center [665, 204] width 1225 height 31
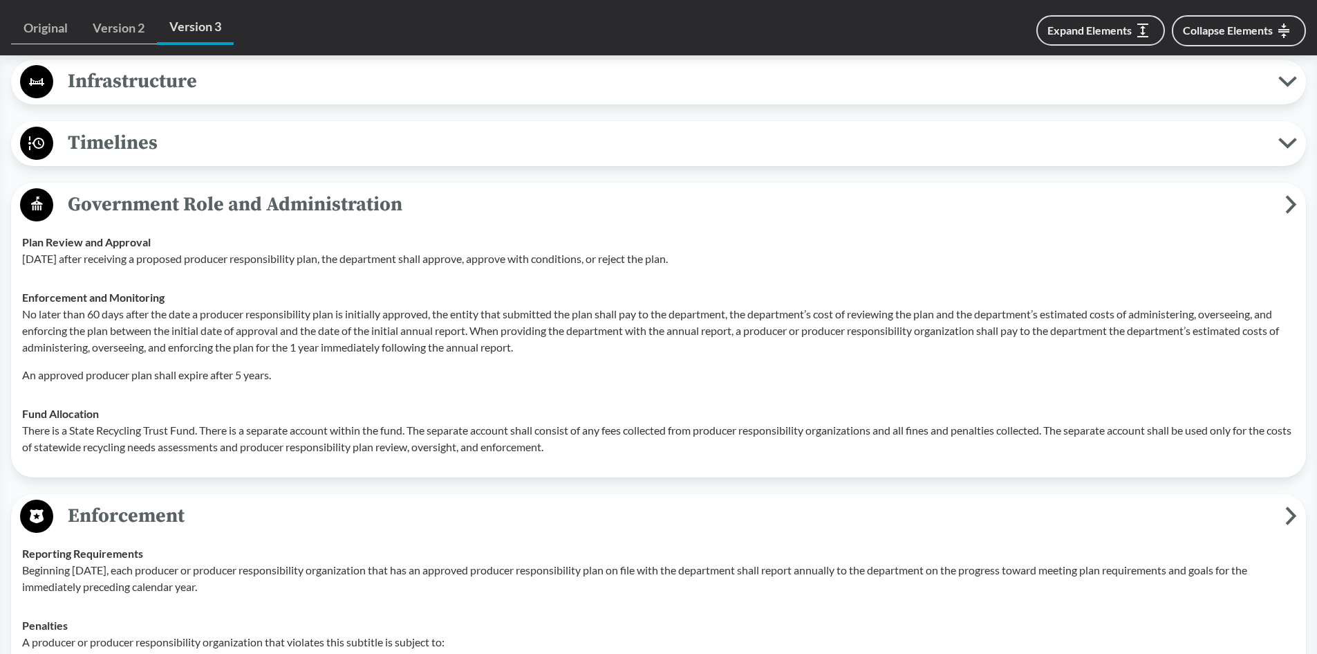
click at [175, 204] on span "Government Role and Administration" at bounding box center [669, 204] width 1232 height 31
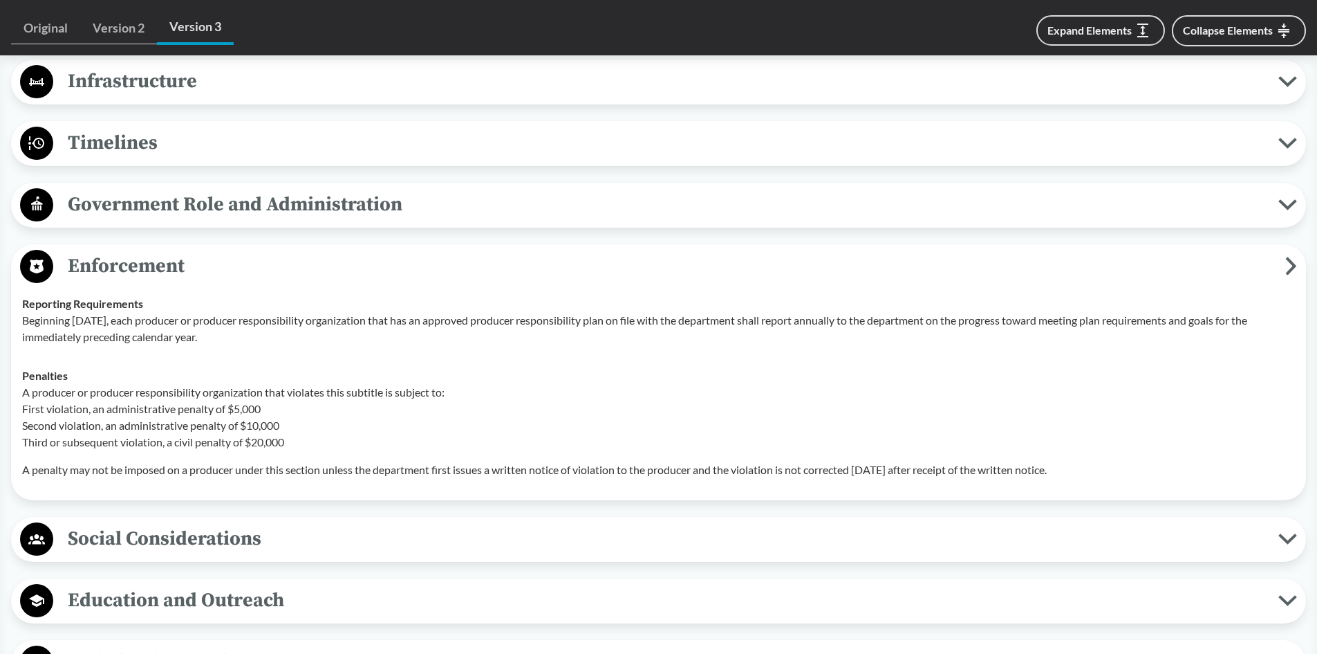
click at [152, 266] on span "Enforcement" at bounding box center [669, 265] width 1232 height 31
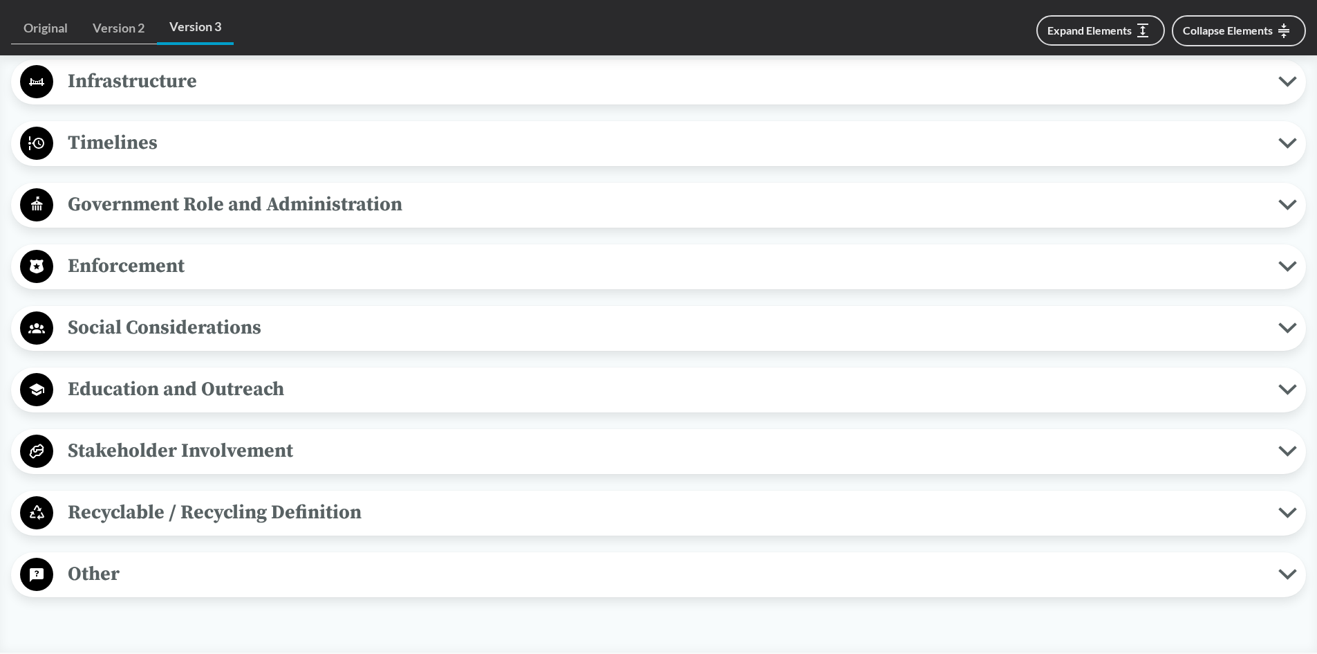
click at [164, 263] on span "Enforcement" at bounding box center [665, 265] width 1225 height 31
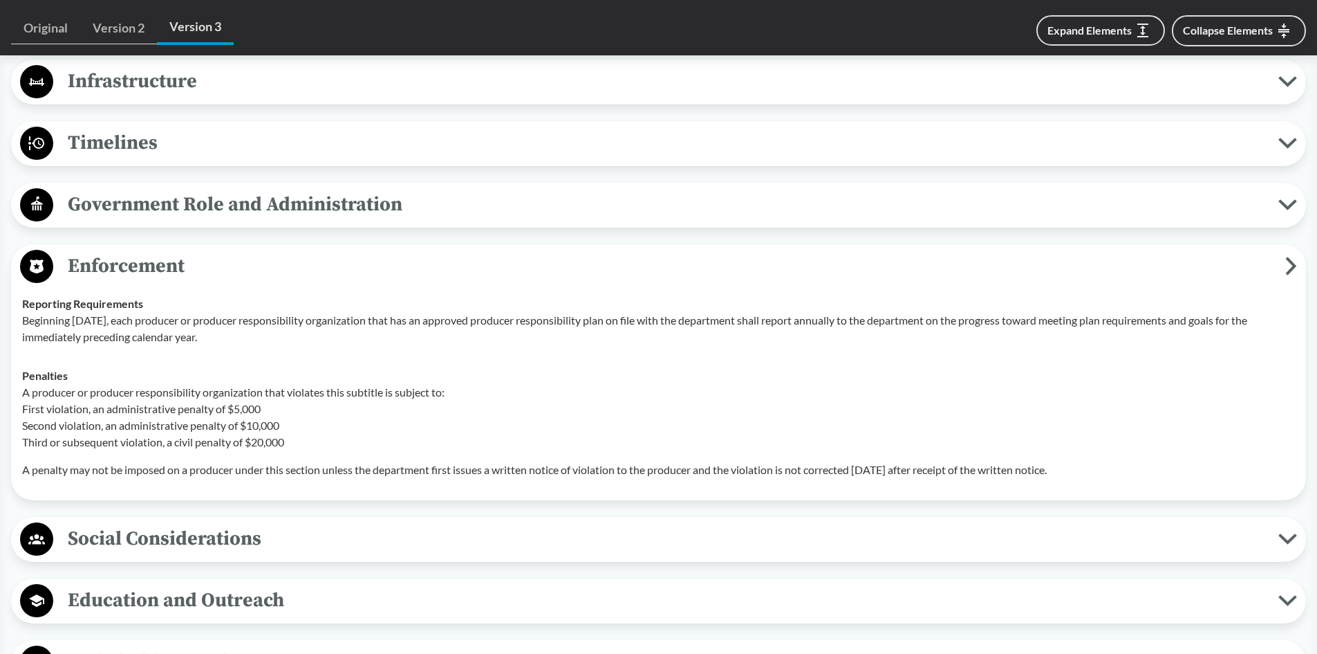
click at [89, 263] on span "Enforcement" at bounding box center [669, 265] width 1232 height 31
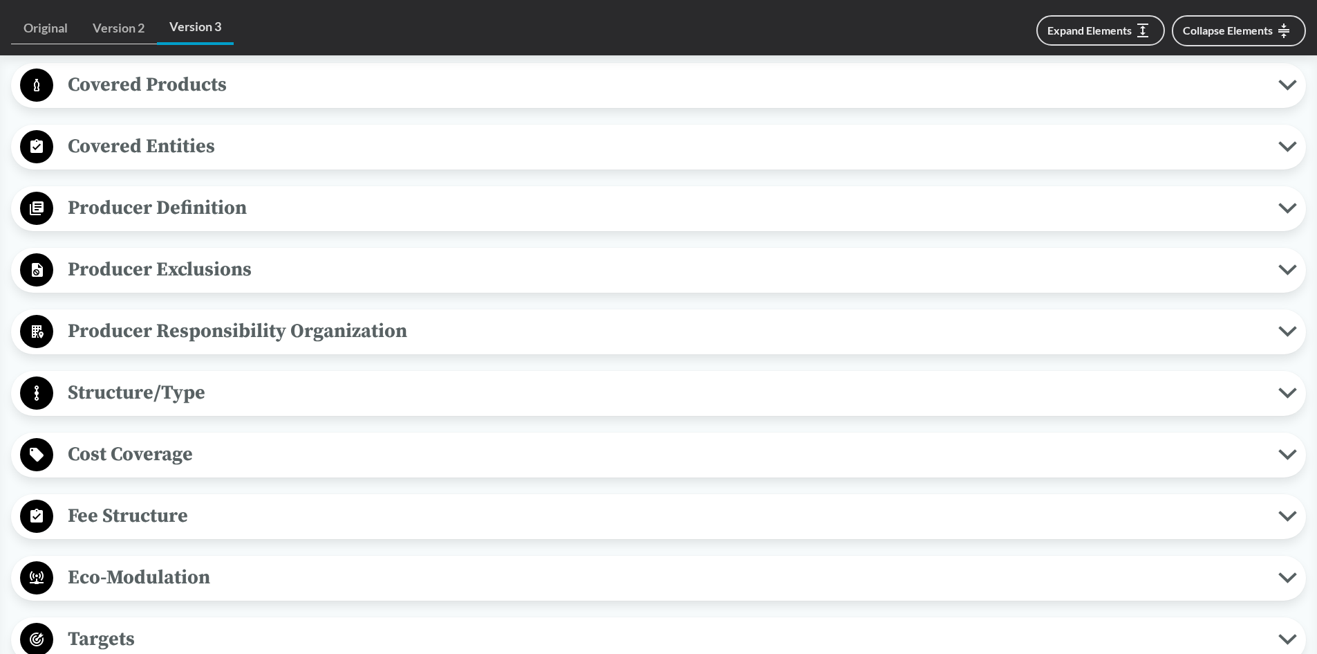
scroll to position [553, 0]
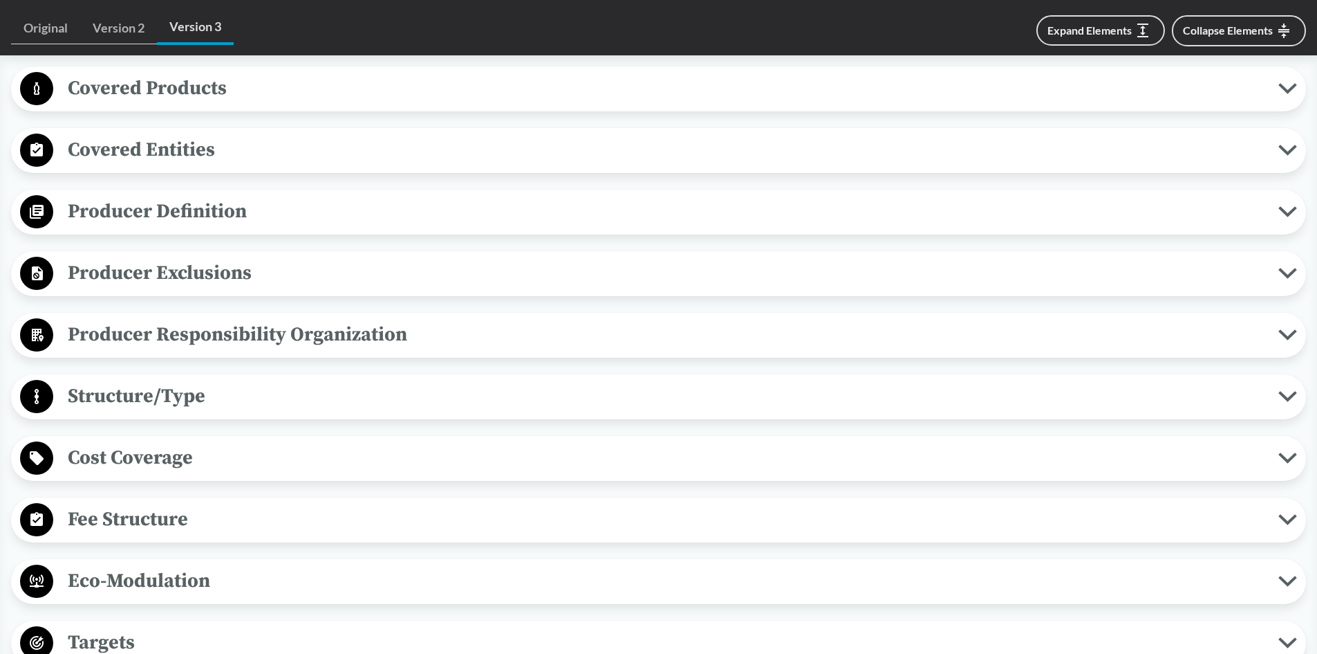
click at [156, 274] on span "Producer Exclusions" at bounding box center [665, 272] width 1225 height 31
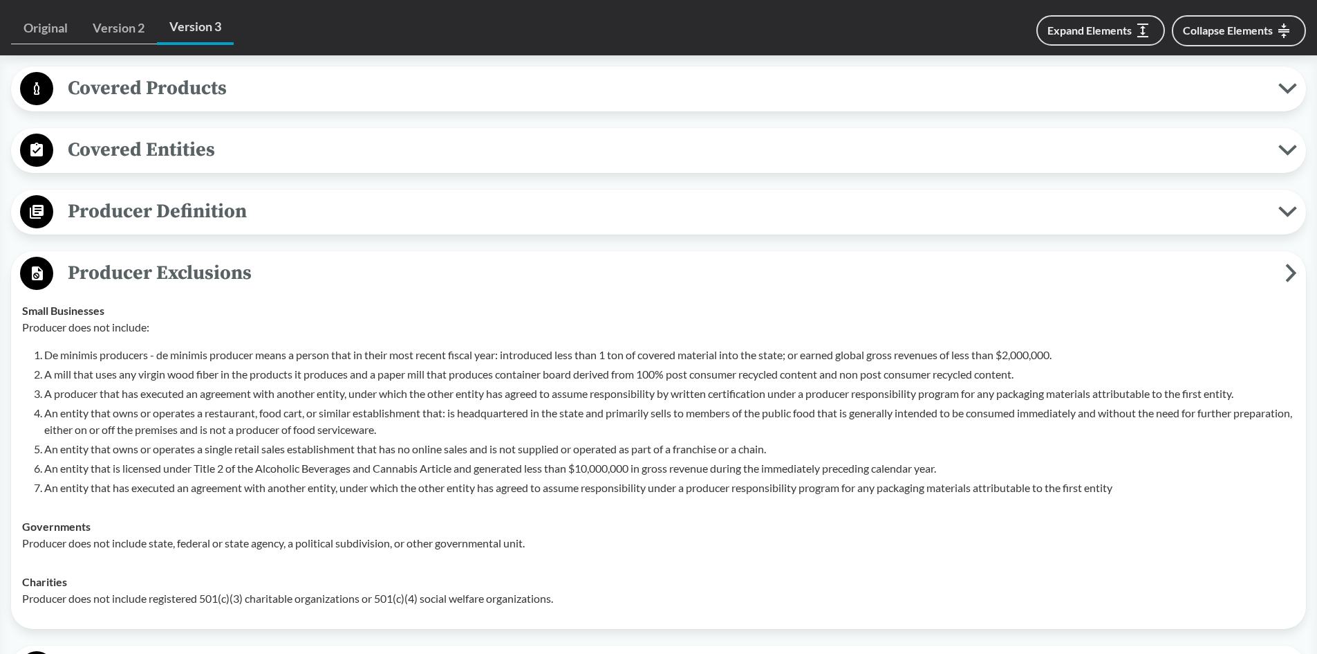
click at [157, 272] on span "Producer Exclusions" at bounding box center [669, 272] width 1232 height 31
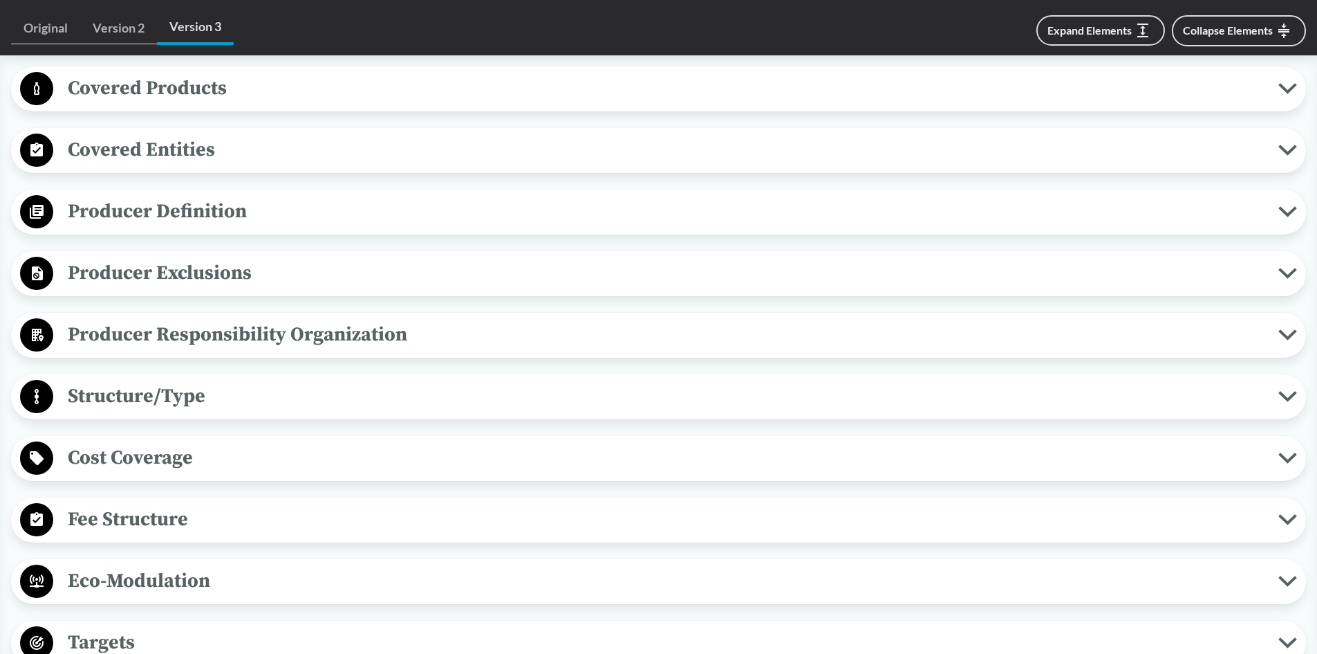
click at [160, 198] on span "Producer Definition" at bounding box center [665, 211] width 1225 height 31
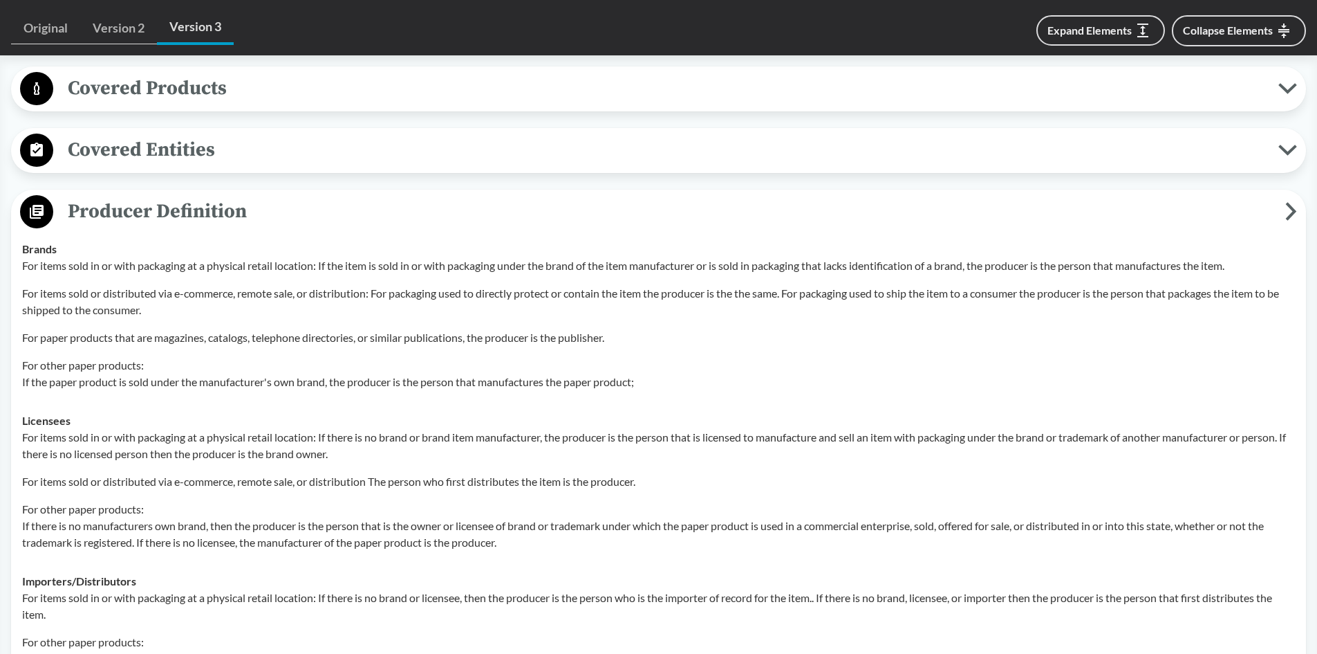
click at [163, 201] on span "Producer Definition" at bounding box center [669, 211] width 1232 height 31
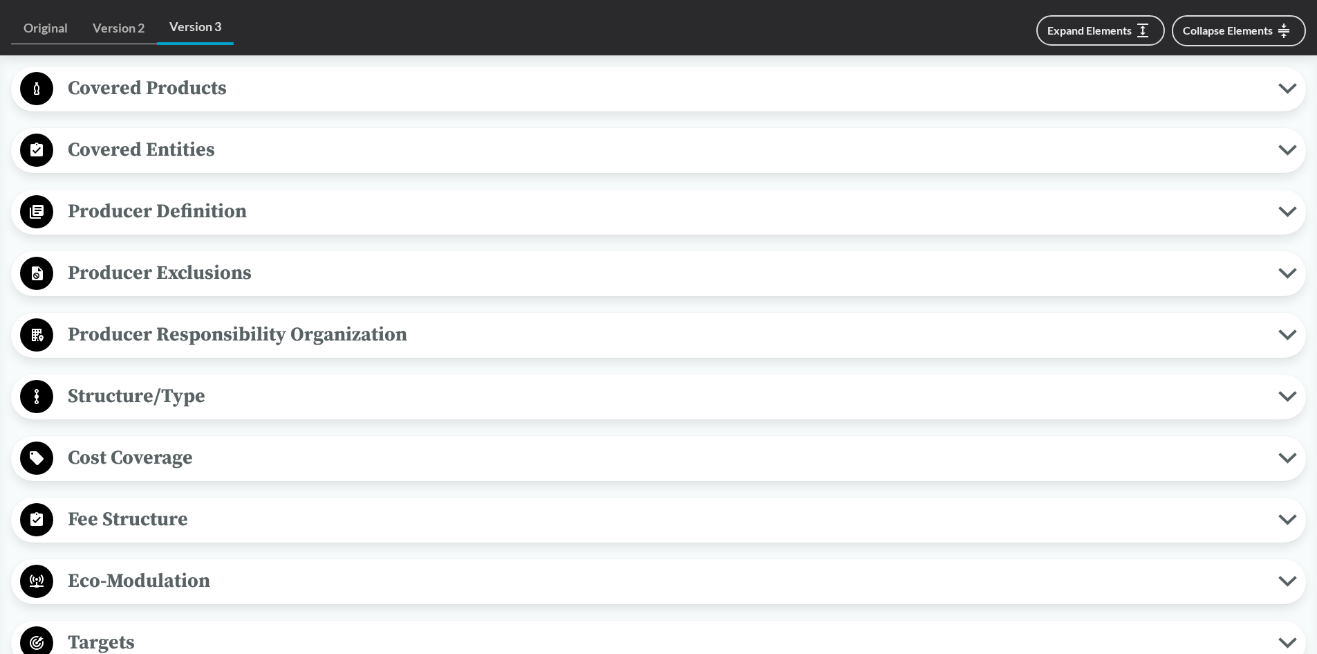
click at [158, 329] on span "Producer Responsibility Organization" at bounding box center [665, 334] width 1225 height 31
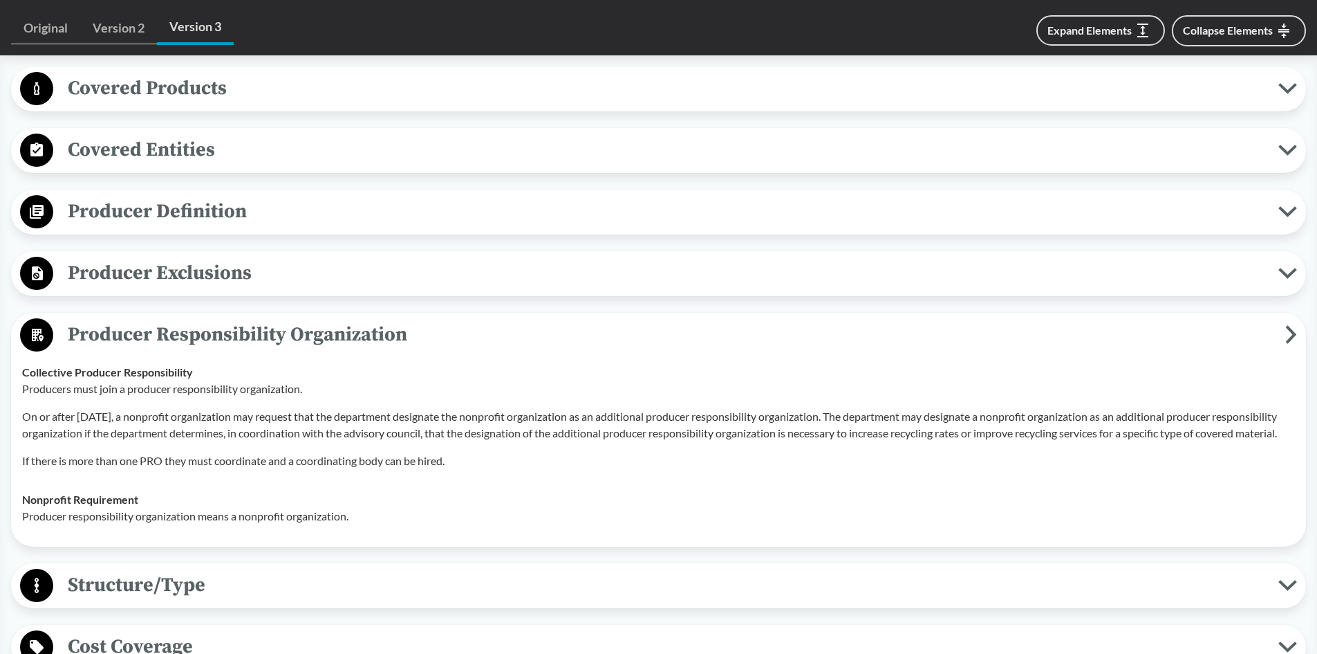
click at [151, 330] on span "Producer Responsibility Organization" at bounding box center [669, 334] width 1232 height 31
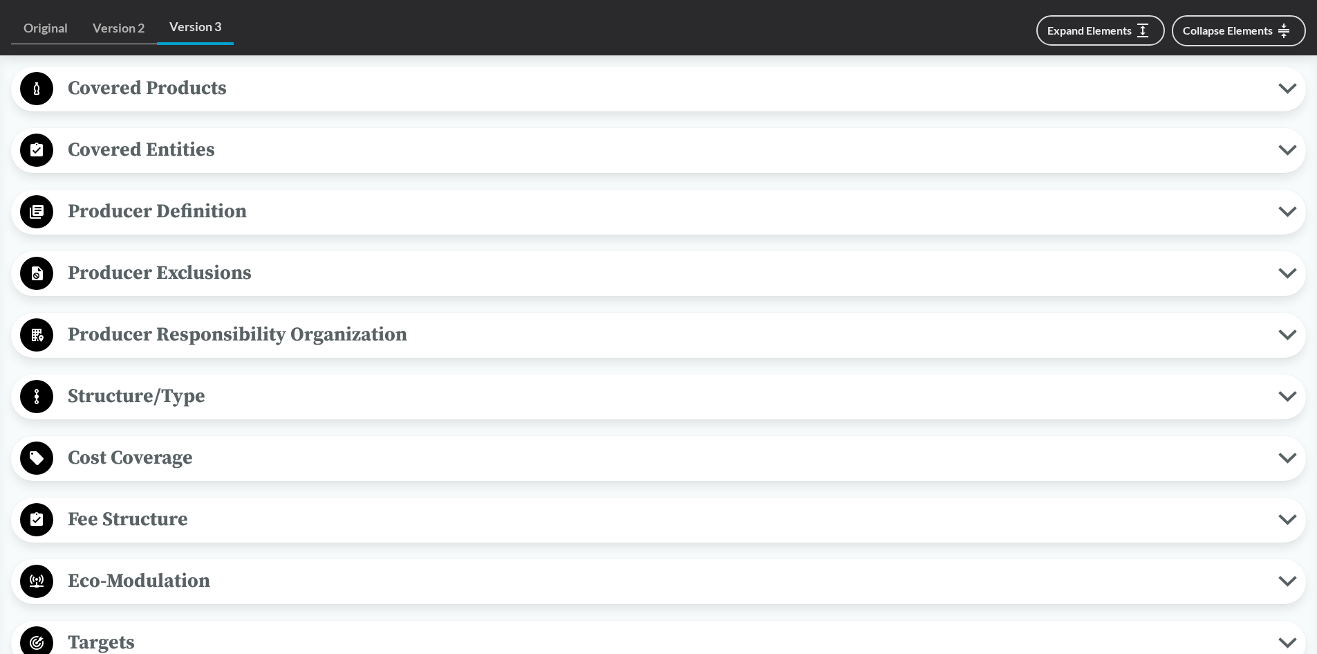
click at [137, 400] on span "Structure/Type" at bounding box center [665, 395] width 1225 height 31
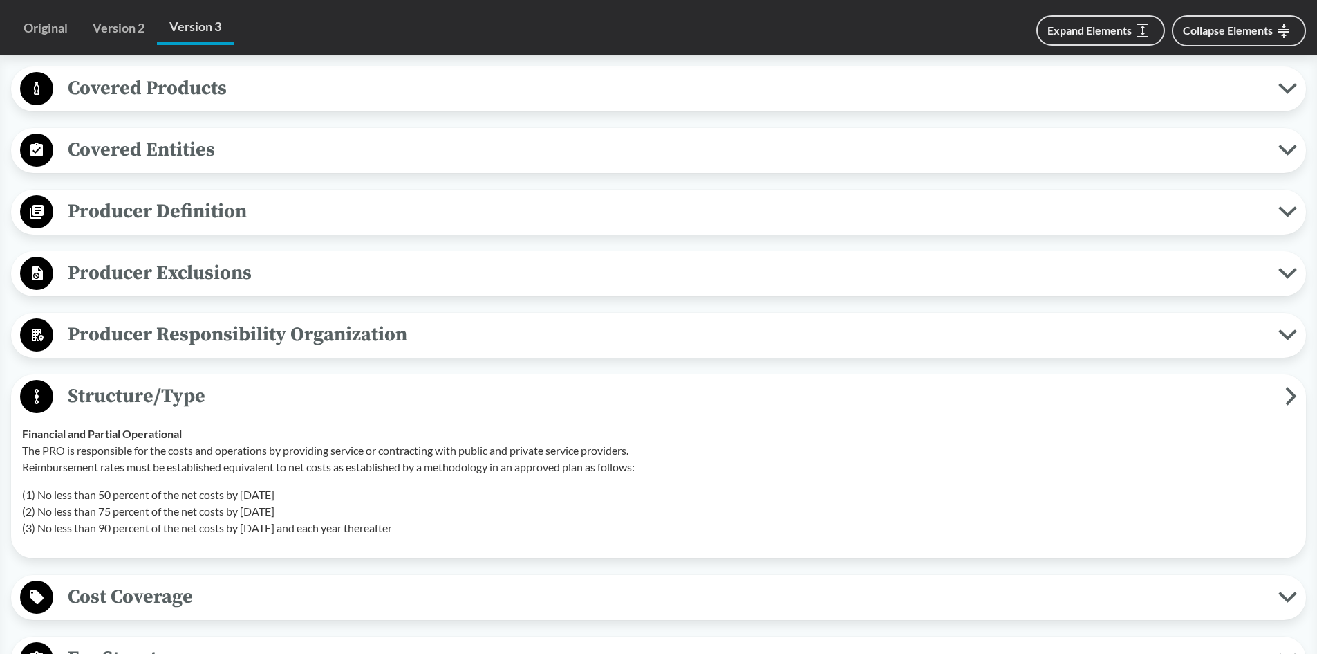
click at [154, 401] on span "Structure/Type" at bounding box center [669, 395] width 1232 height 31
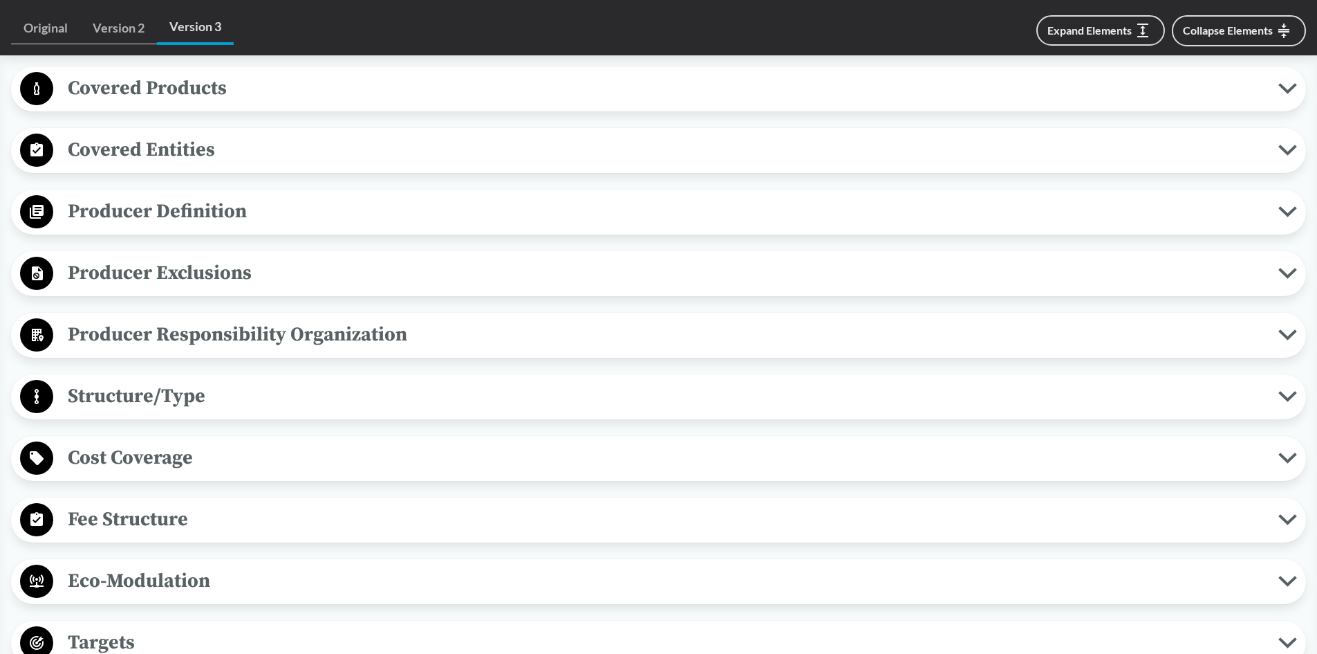
click at [154, 457] on span "Cost Coverage" at bounding box center [665, 457] width 1225 height 31
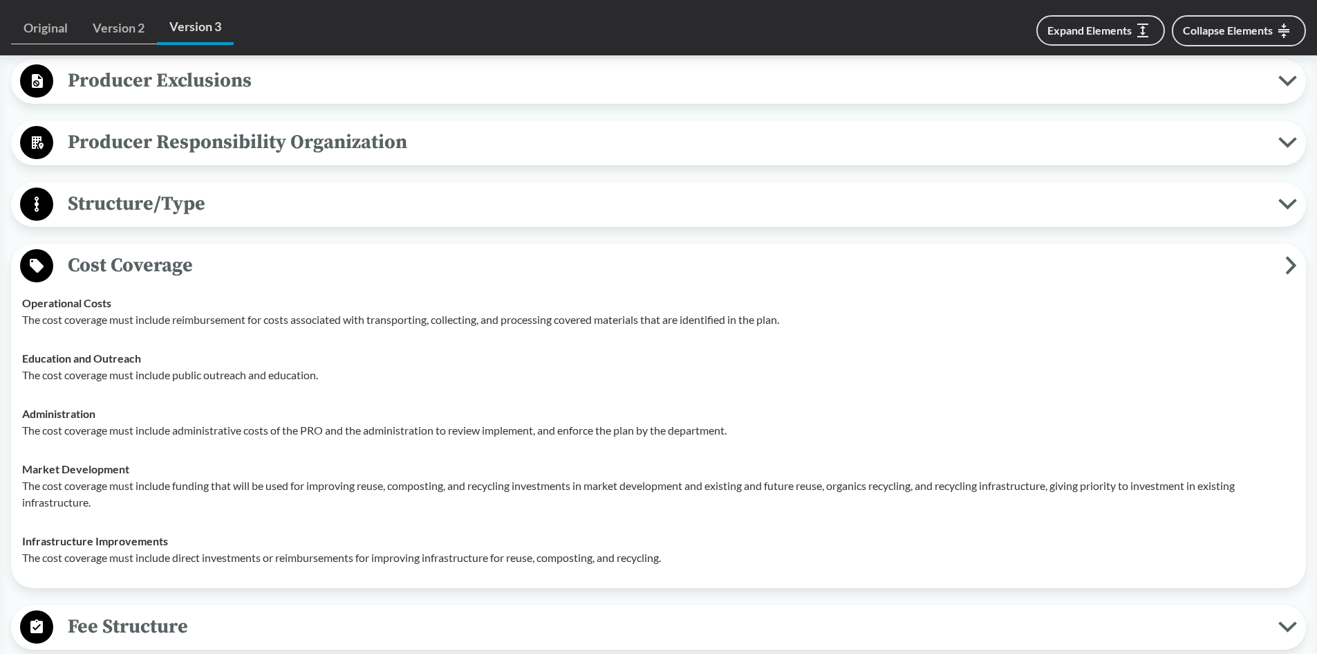
scroll to position [761, 0]
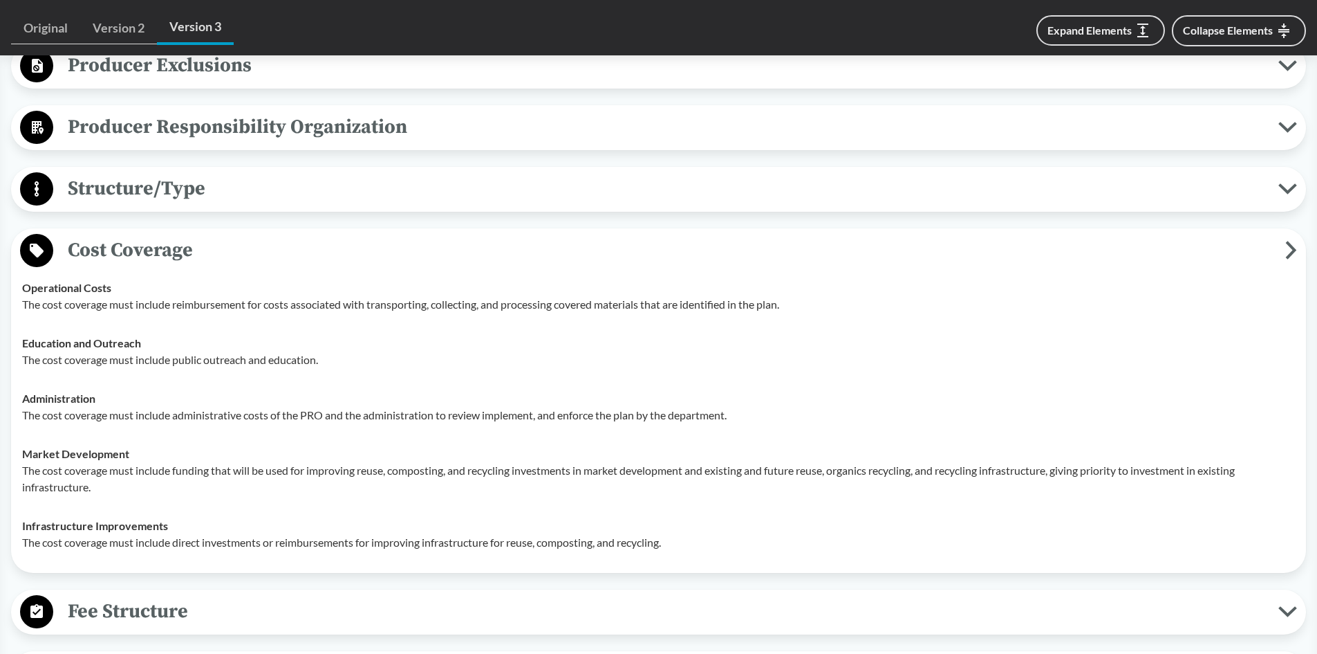
click at [127, 250] on span "Cost Coverage" at bounding box center [669, 249] width 1232 height 31
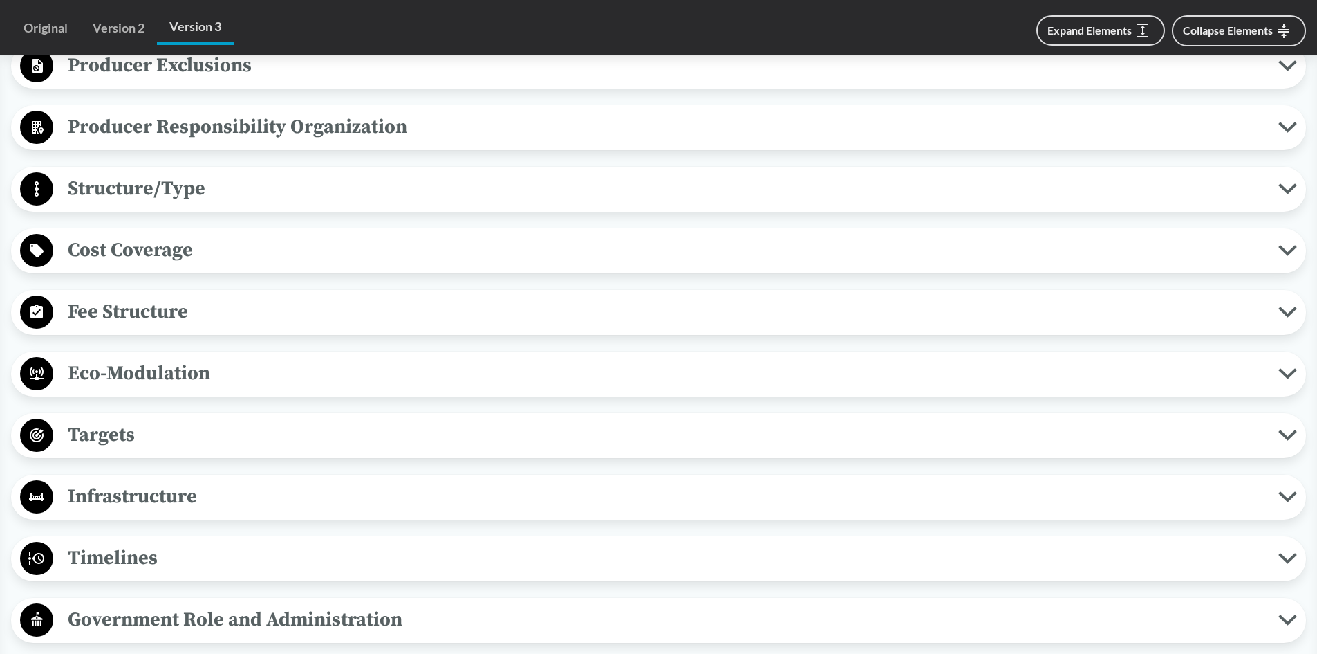
click at [102, 309] on span "Fee Structure" at bounding box center [665, 311] width 1225 height 31
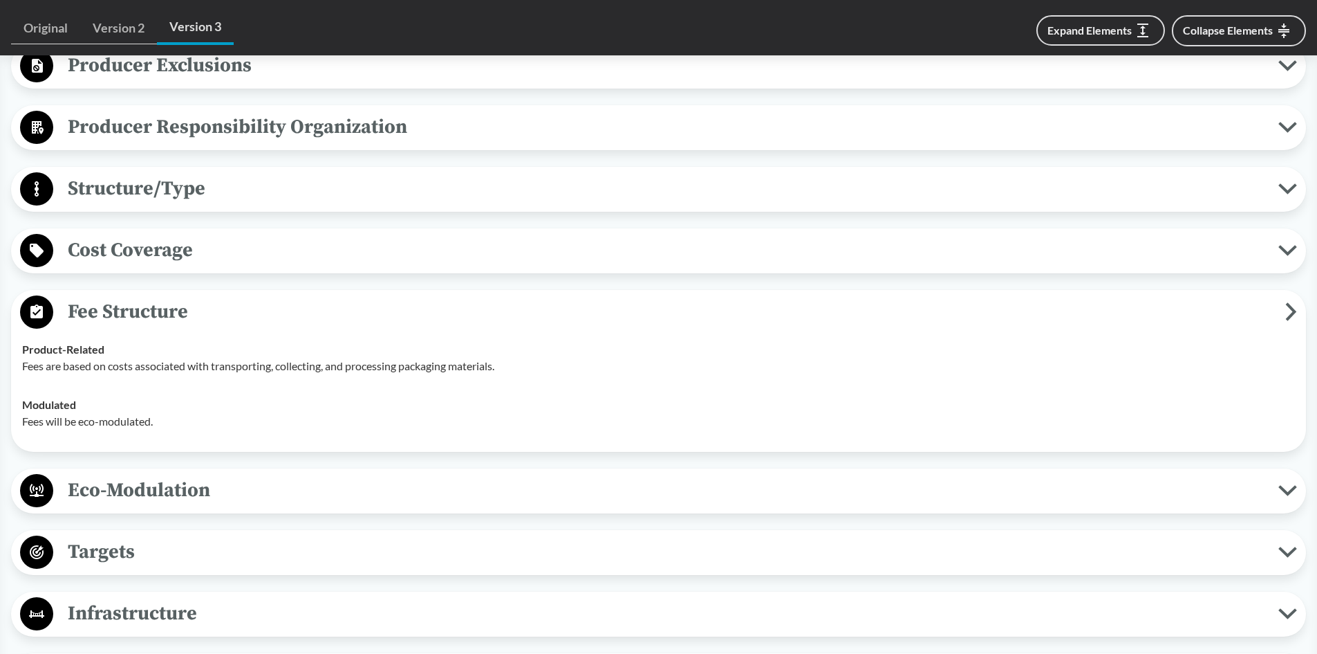
click at [127, 306] on span "Fee Structure" at bounding box center [669, 311] width 1232 height 31
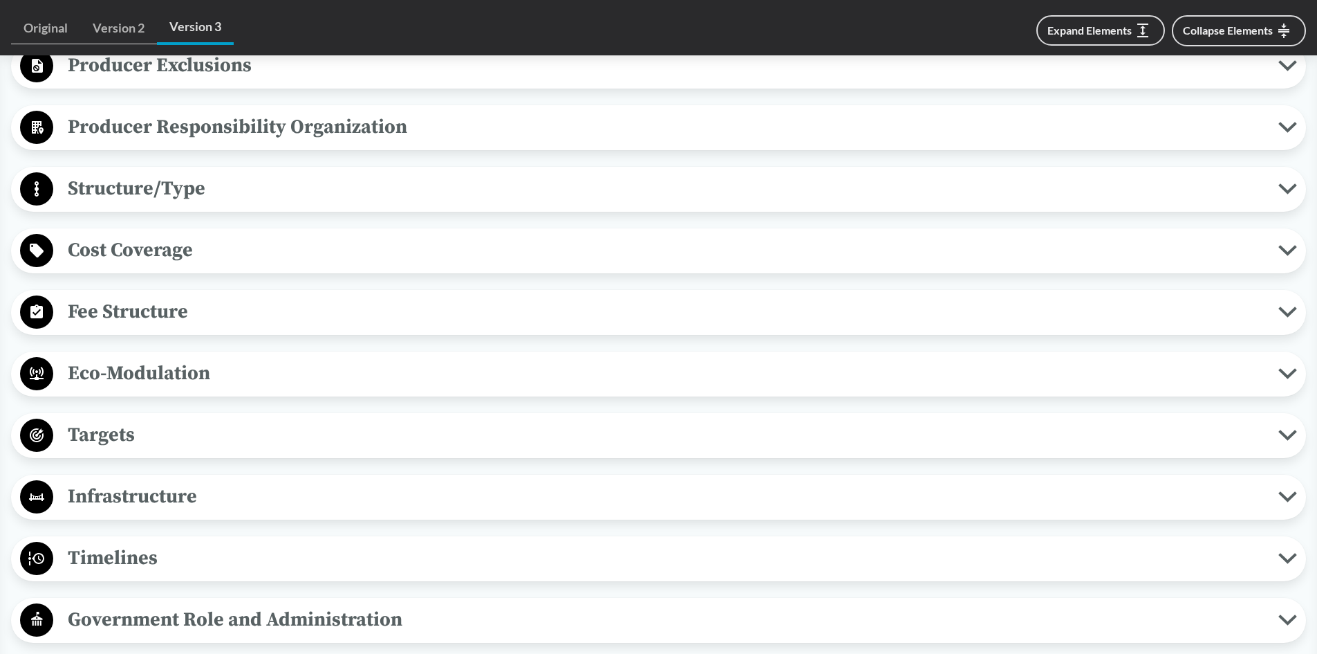
click at [113, 372] on span "Eco-Modulation" at bounding box center [665, 373] width 1225 height 31
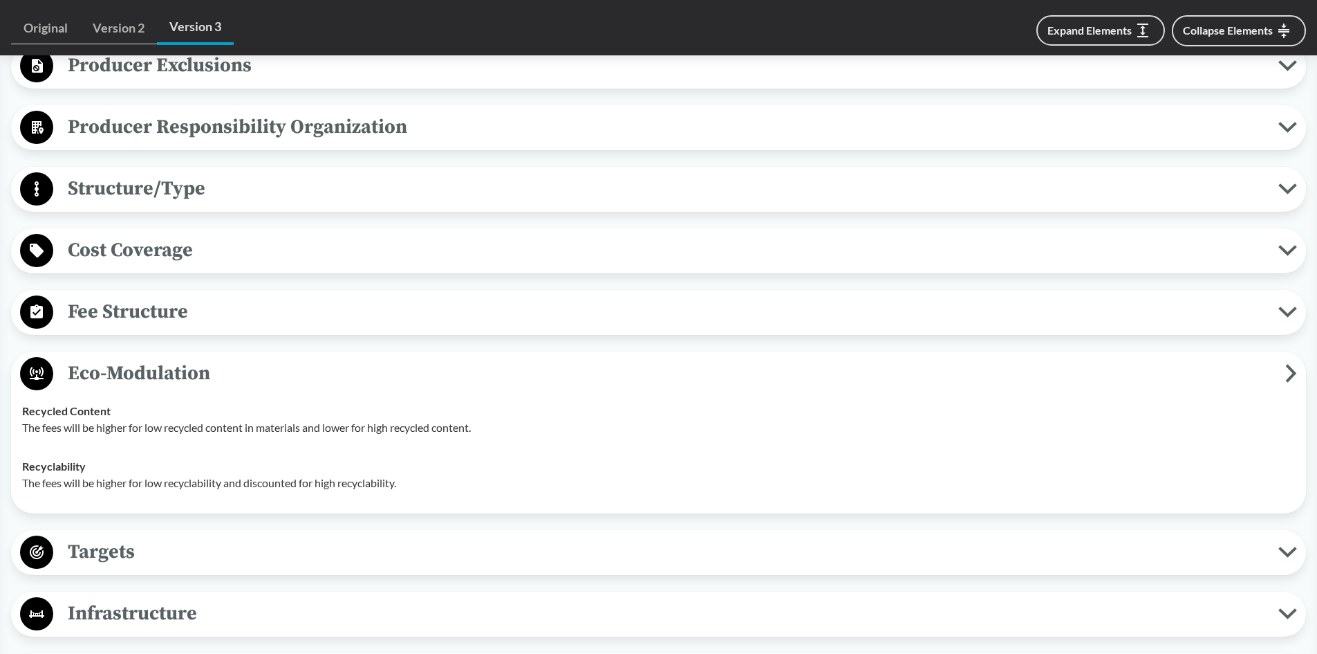
click at [113, 361] on span "Eco-Modulation" at bounding box center [669, 373] width 1232 height 31
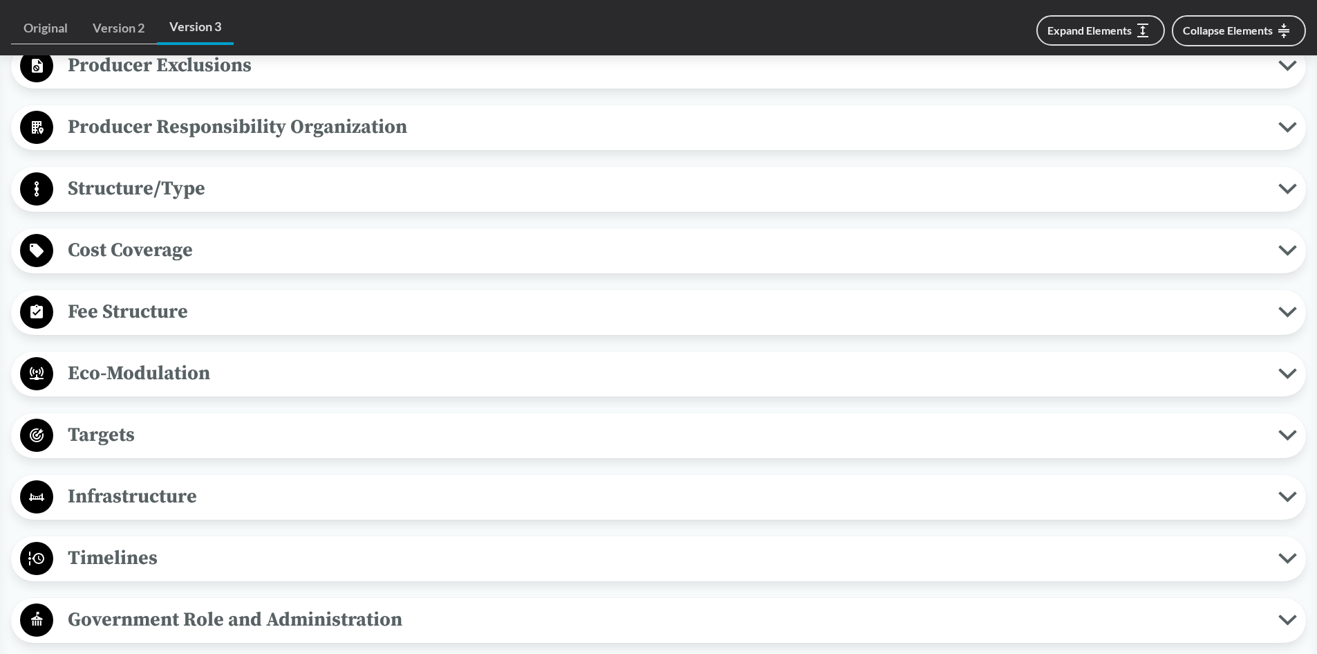
click at [98, 435] on span "Targets" at bounding box center [665, 434] width 1225 height 31
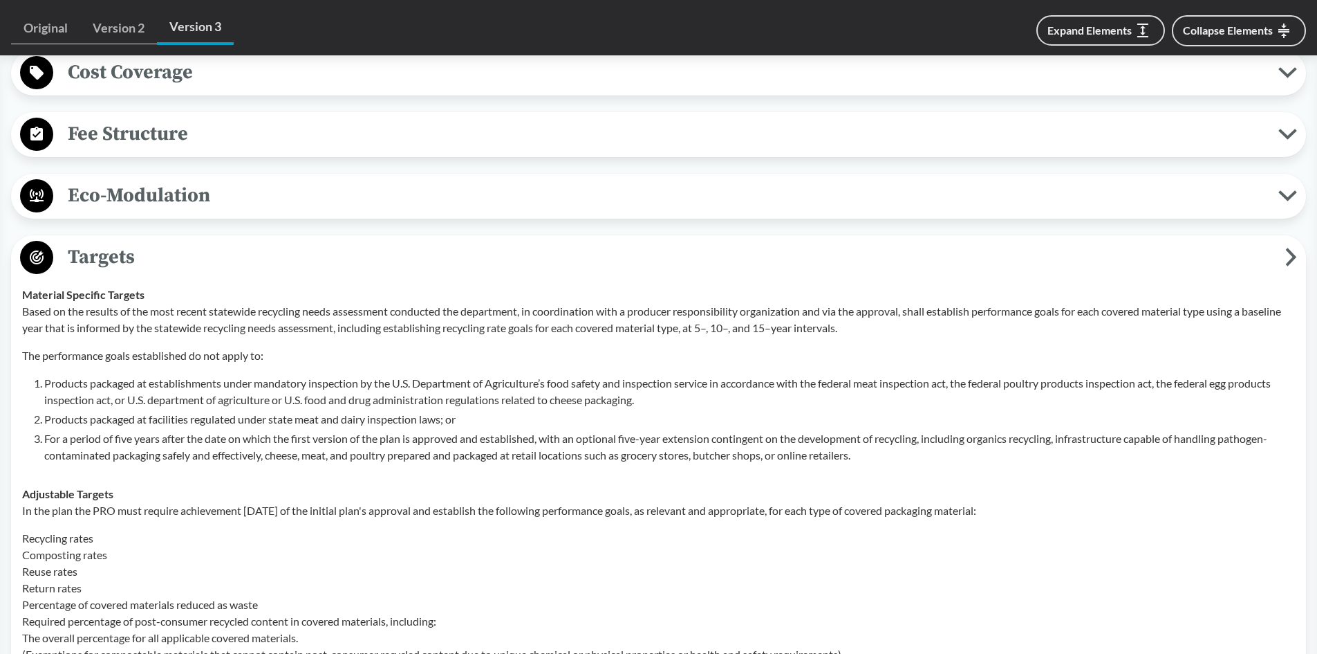
scroll to position [899, 0]
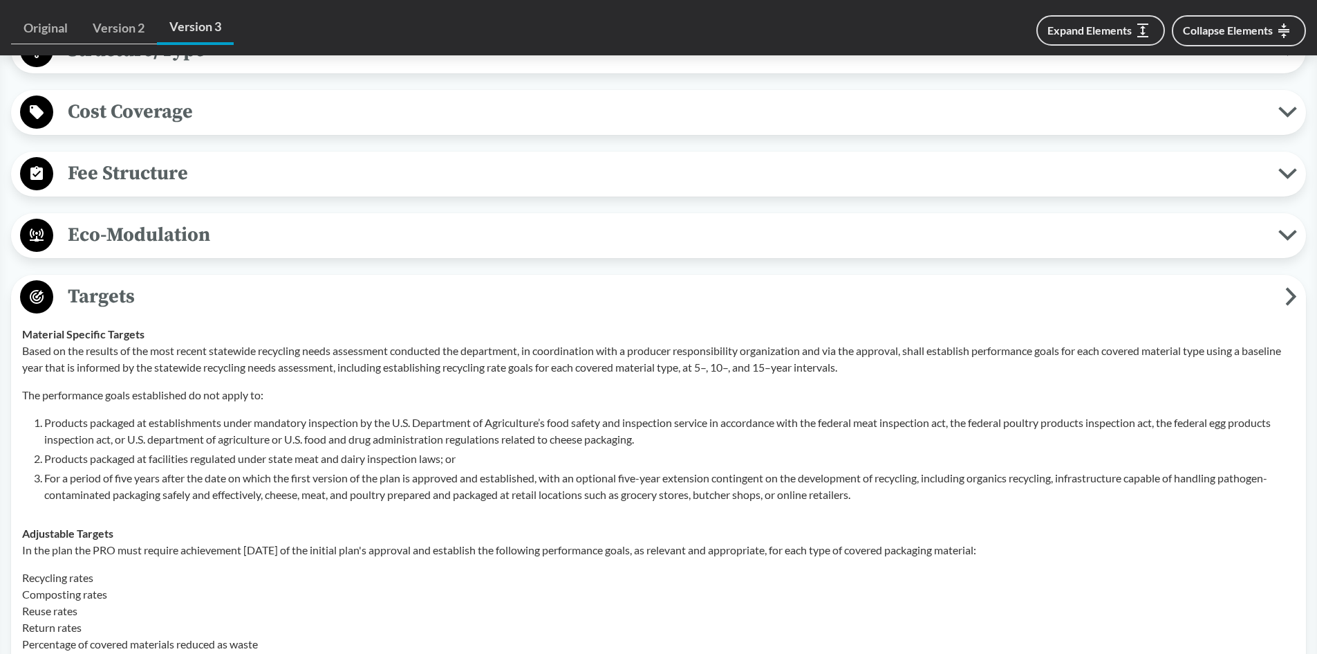
click at [96, 295] on span "Targets" at bounding box center [669, 296] width 1232 height 31
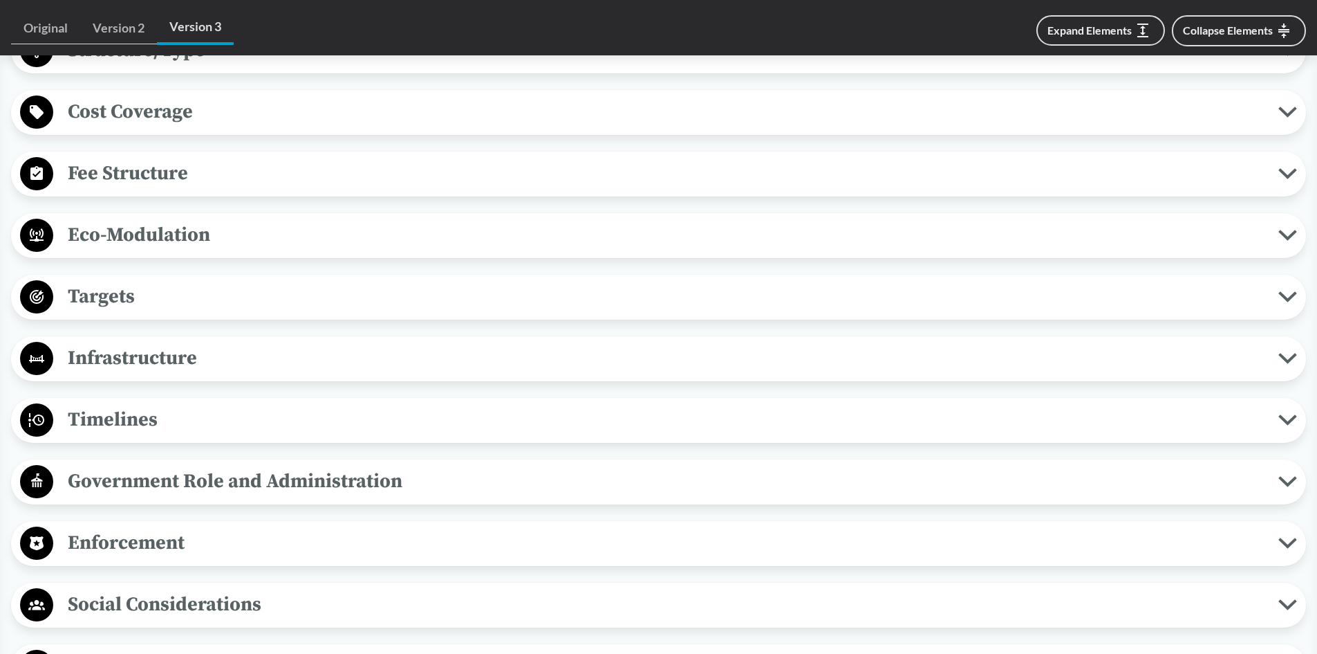
click at [87, 297] on span "Targets" at bounding box center [665, 296] width 1225 height 31
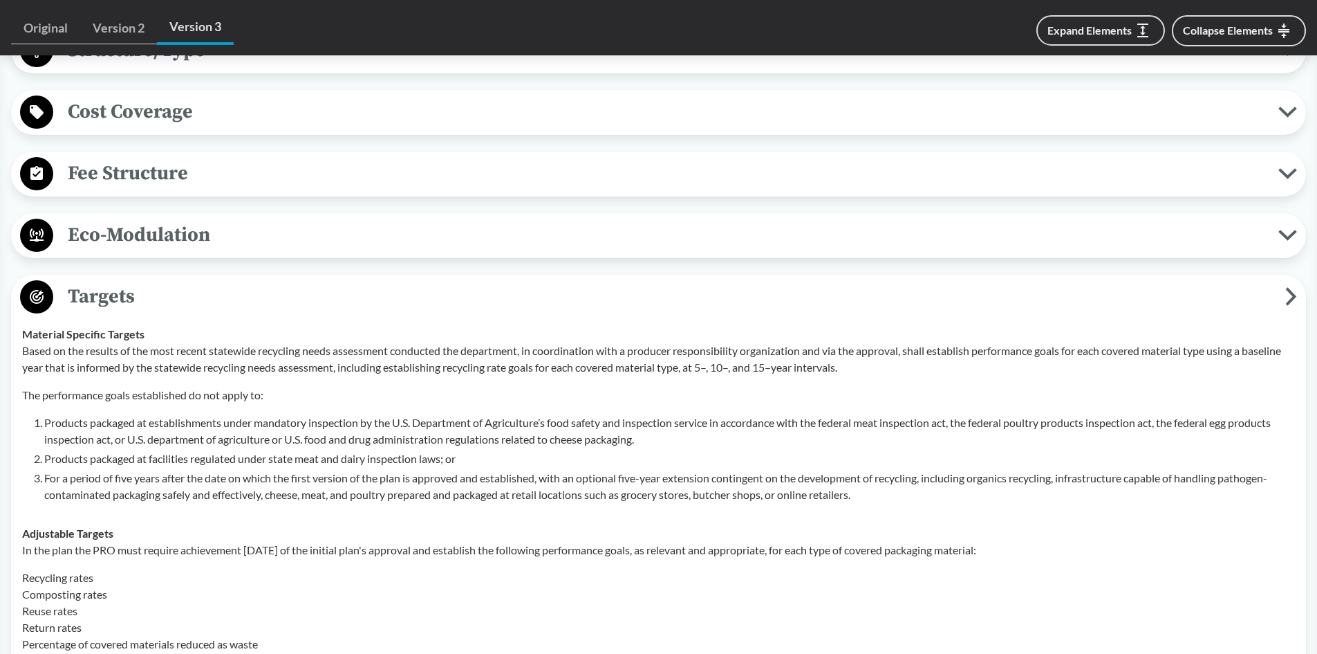
click at [88, 294] on span "Targets" at bounding box center [669, 296] width 1232 height 31
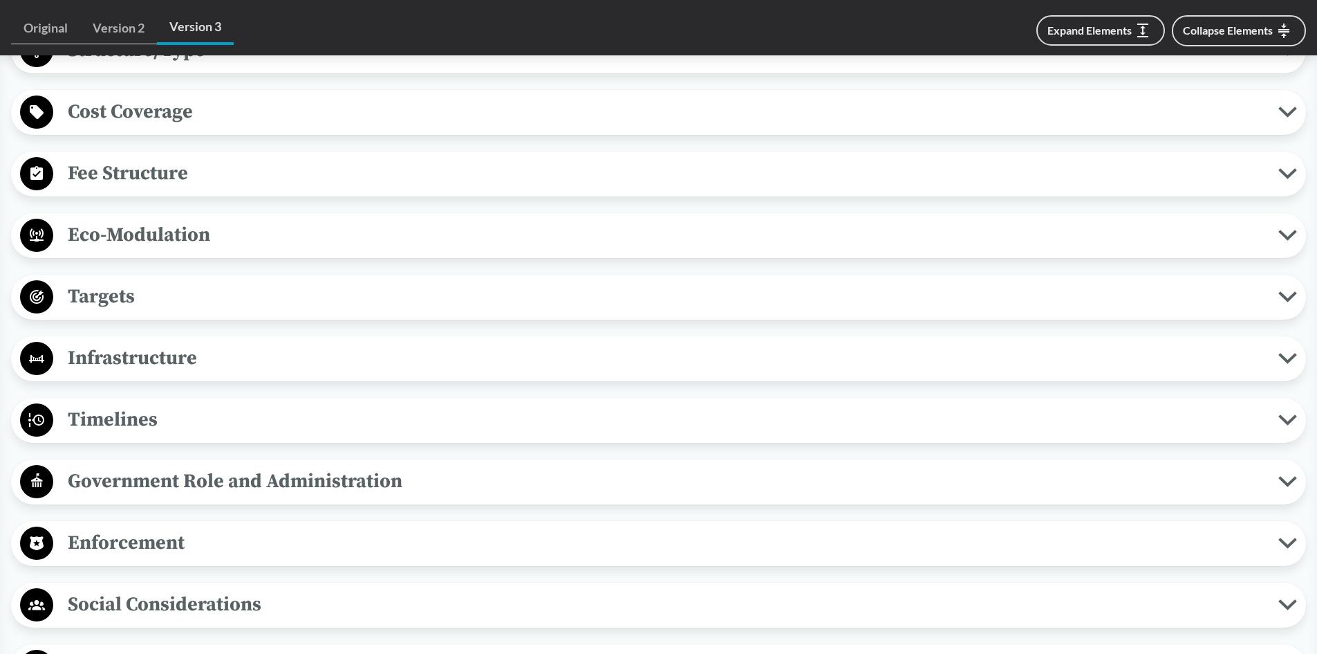
click at [127, 346] on span "Infrastructure" at bounding box center [665, 357] width 1225 height 31
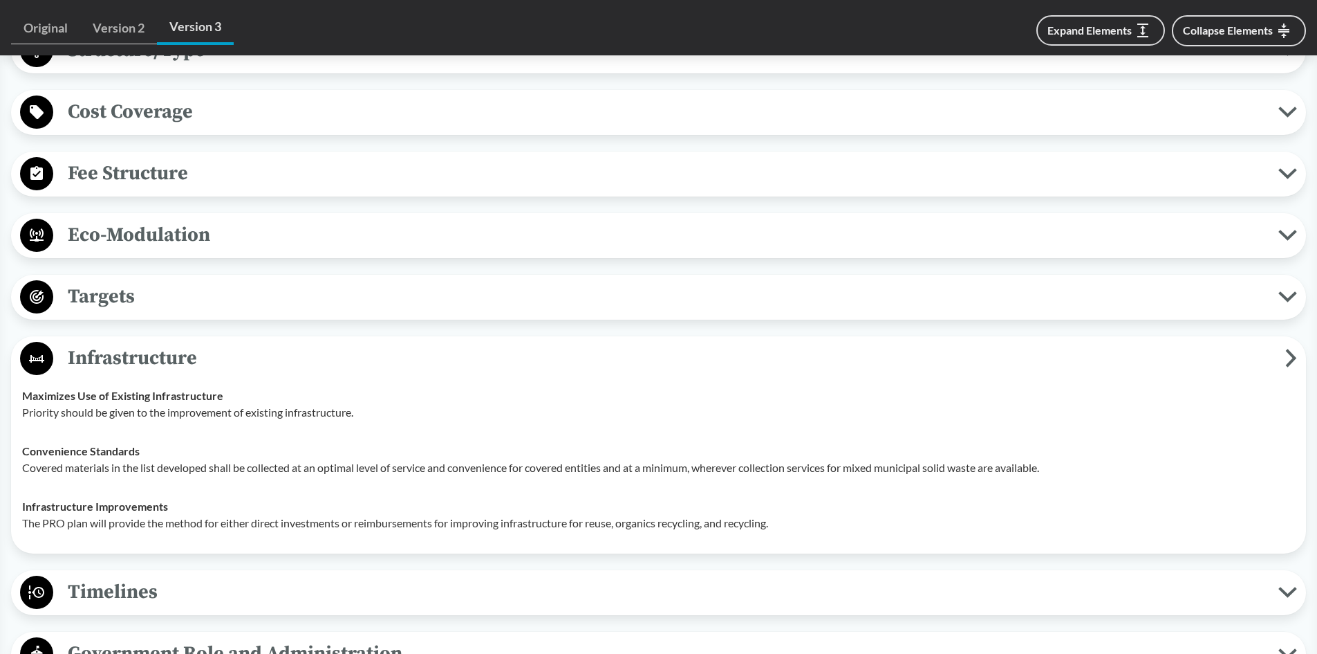
click at [127, 351] on span "Infrastructure" at bounding box center [669, 357] width 1232 height 31
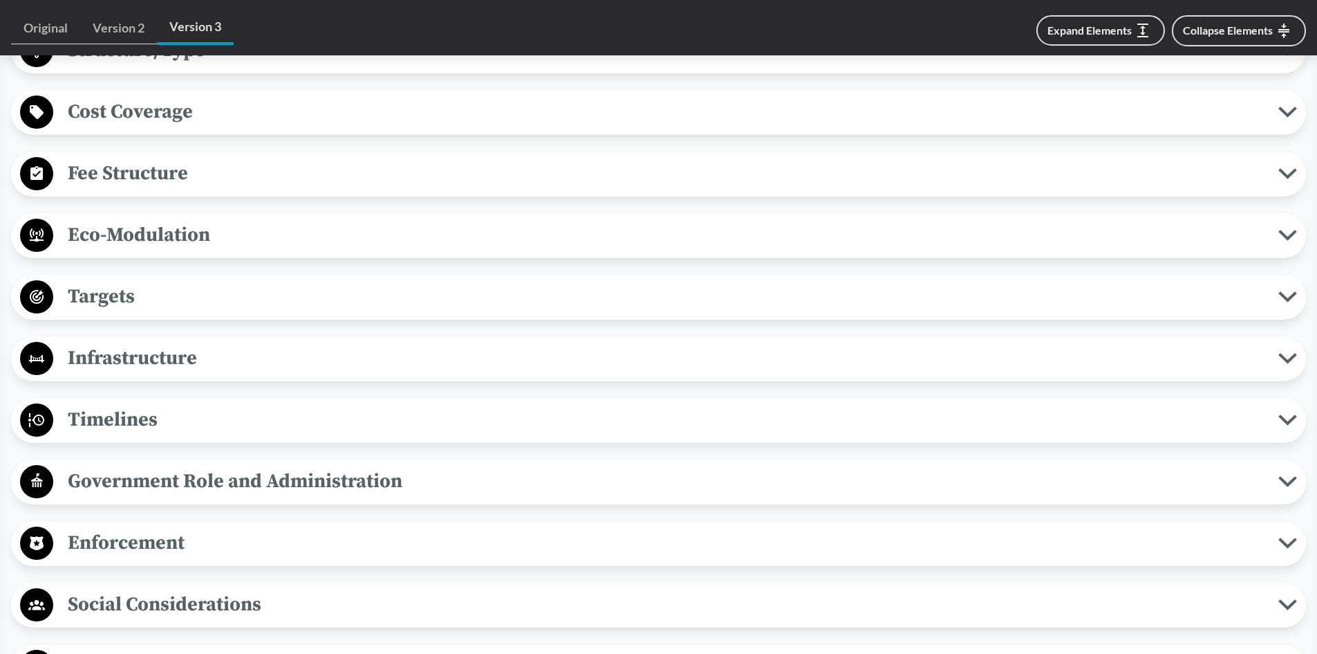
click at [117, 412] on span "Timelines" at bounding box center [665, 419] width 1225 height 31
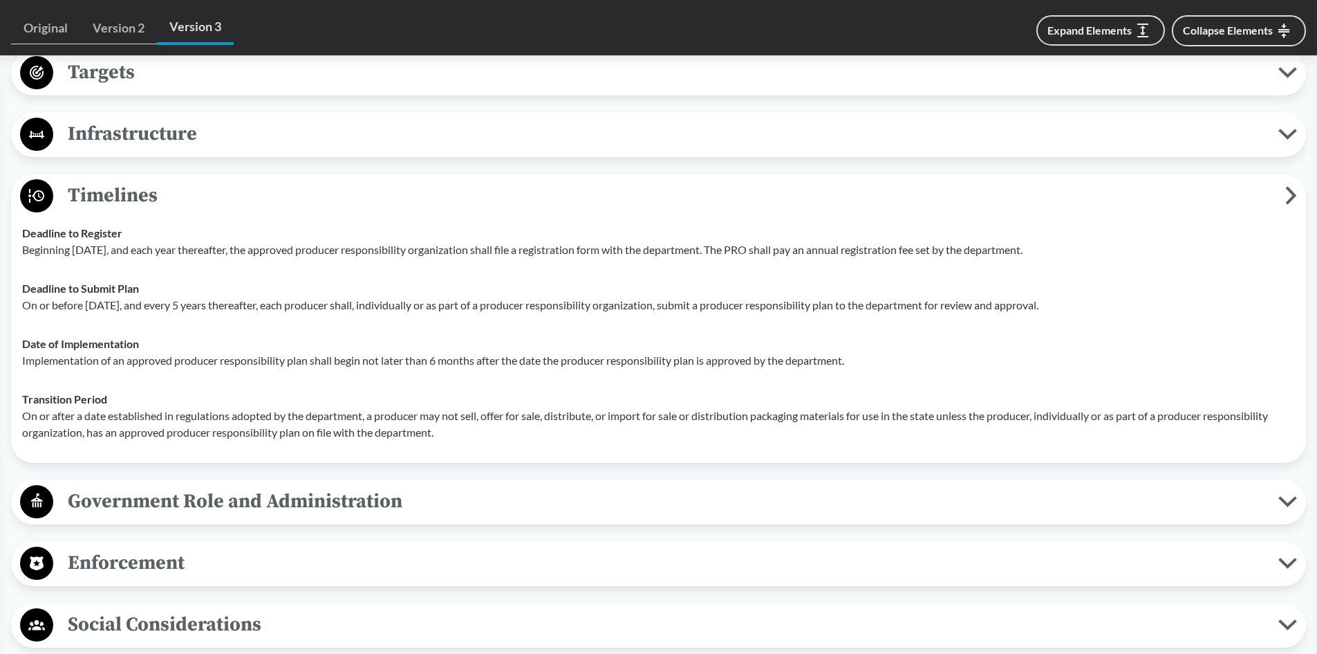
scroll to position [1176, 0]
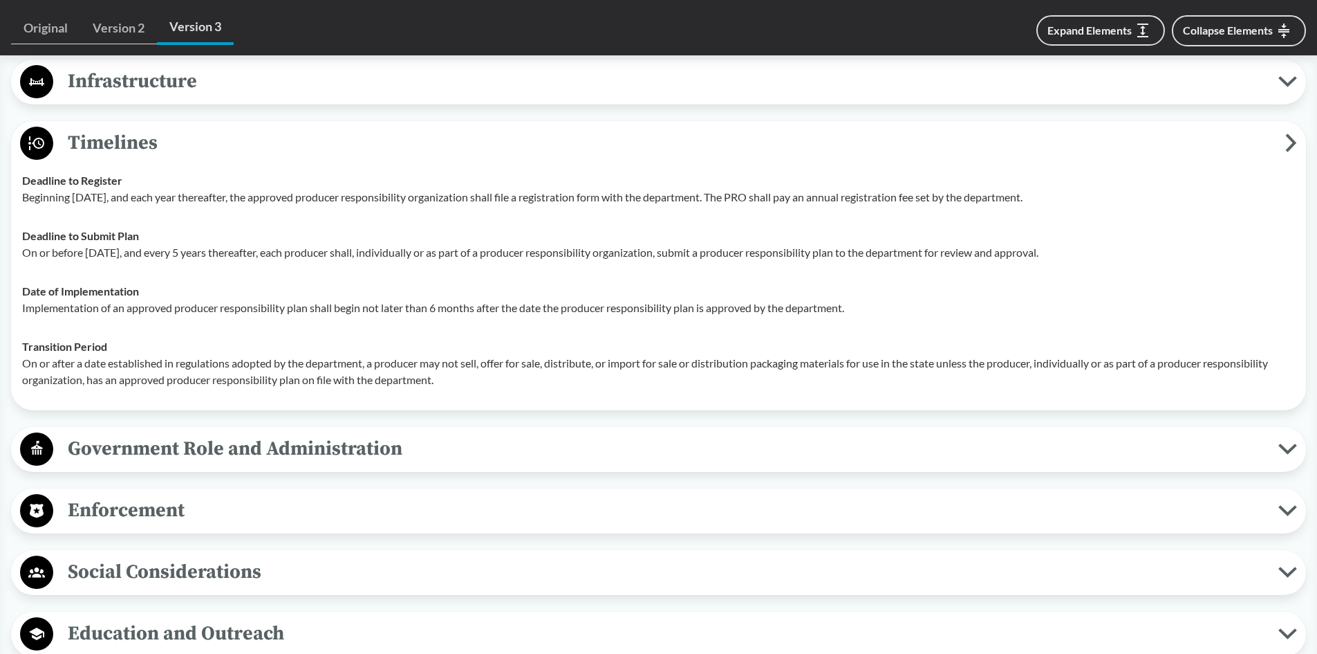
click at [91, 136] on span "Timelines" at bounding box center [669, 142] width 1232 height 31
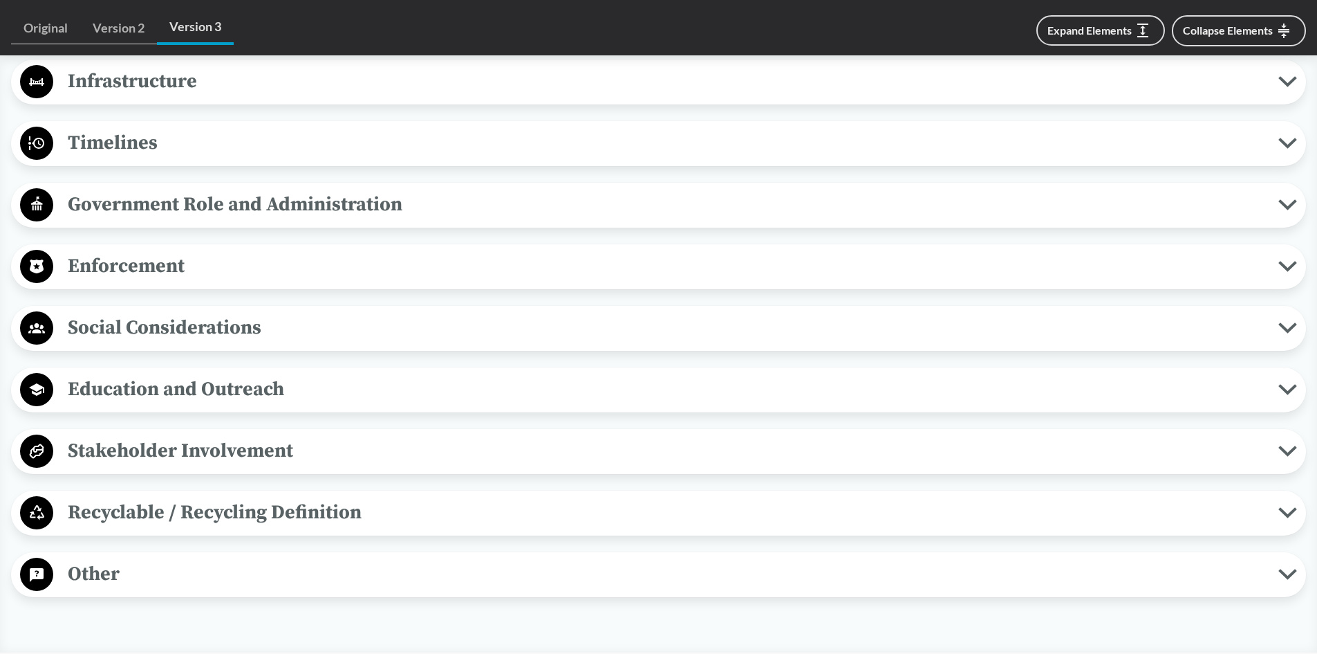
click at [92, 136] on span "Timelines" at bounding box center [665, 142] width 1225 height 31
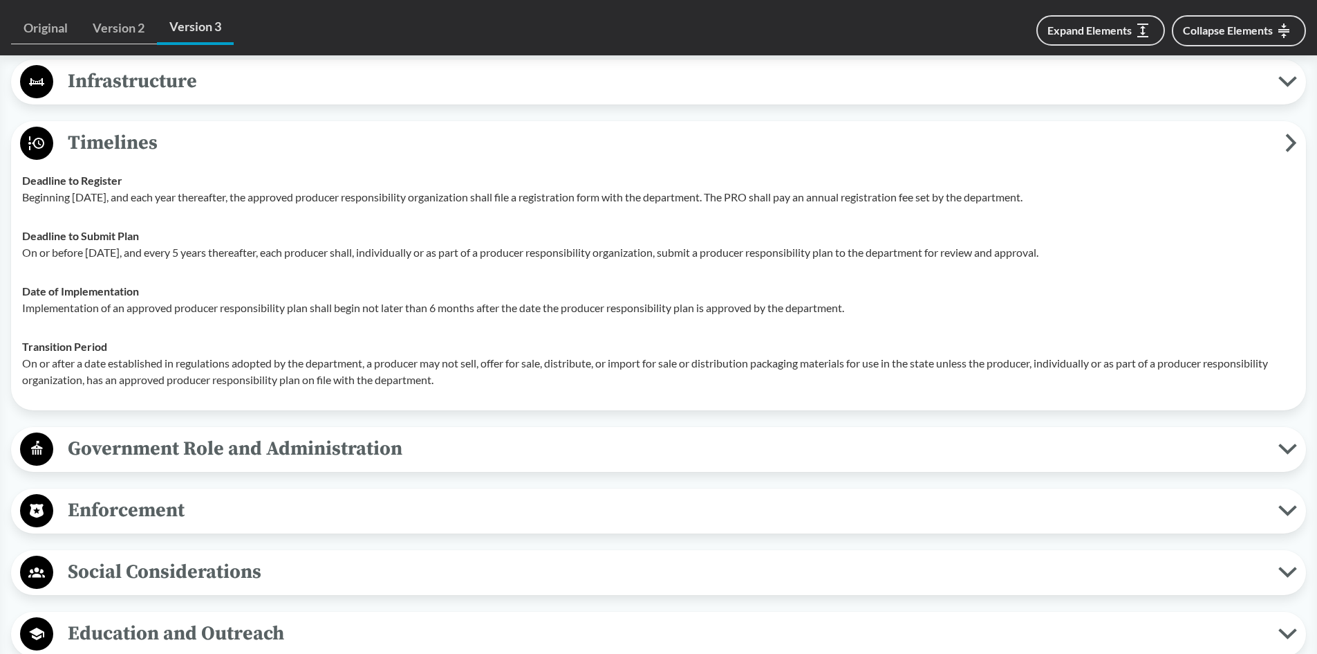
click at [149, 142] on span "Timelines" at bounding box center [669, 142] width 1232 height 31
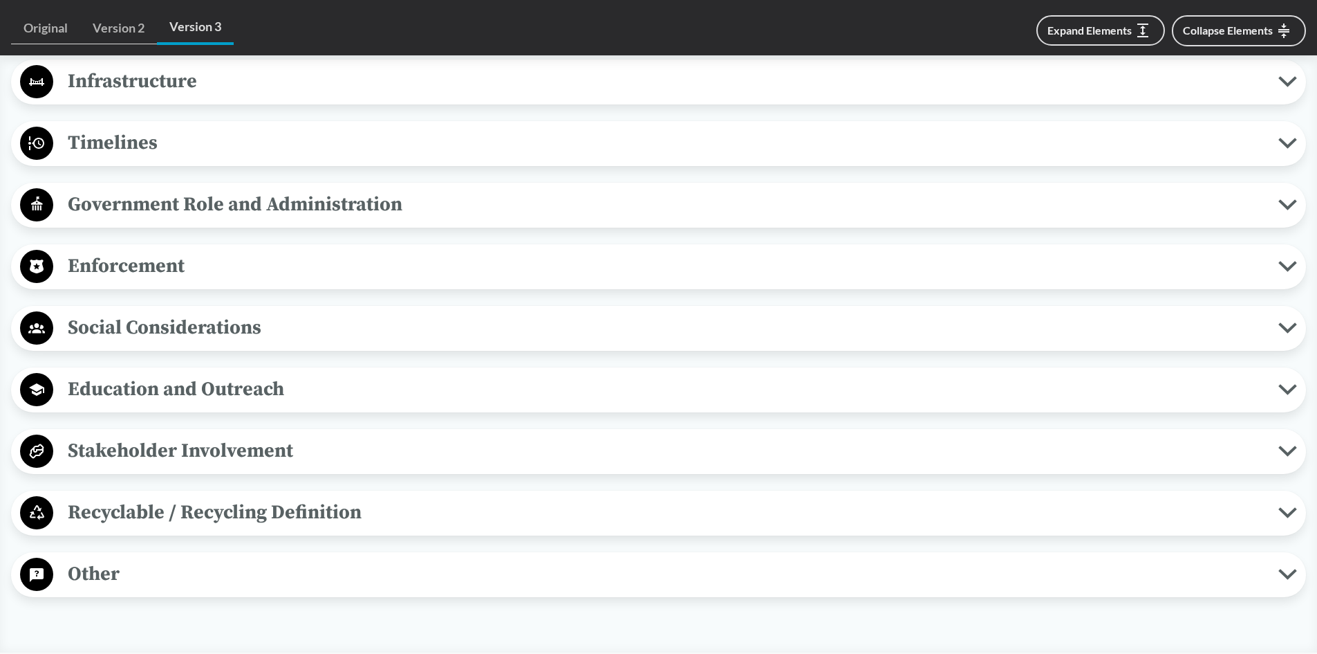
click at [132, 208] on span "Government Role and Administration" at bounding box center [665, 204] width 1225 height 31
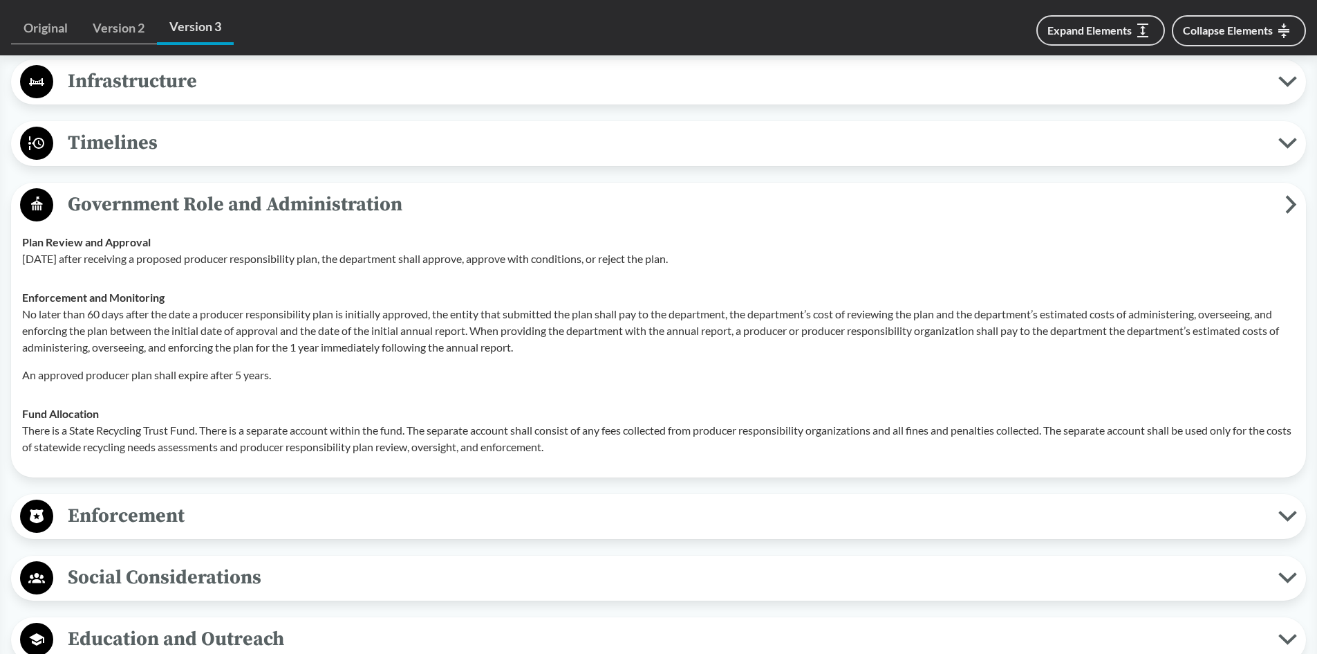
click at [311, 201] on span "Government Role and Administration" at bounding box center [669, 204] width 1232 height 31
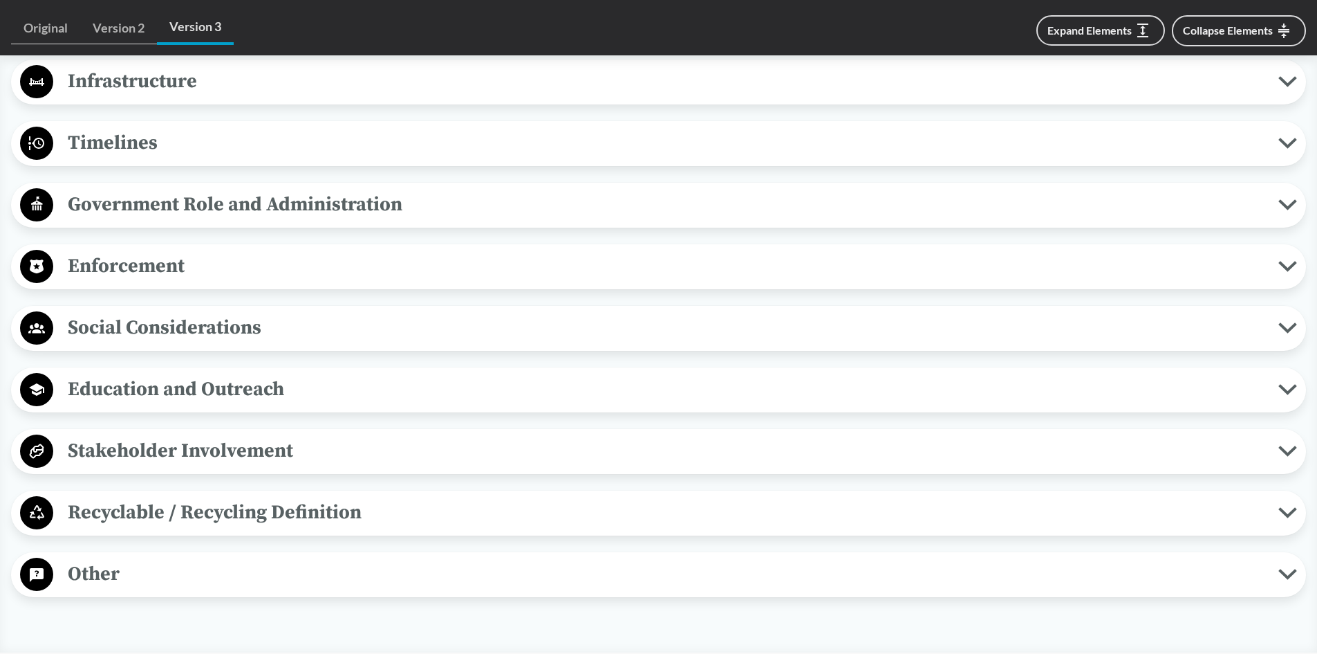
click at [160, 266] on span "Enforcement" at bounding box center [665, 265] width 1225 height 31
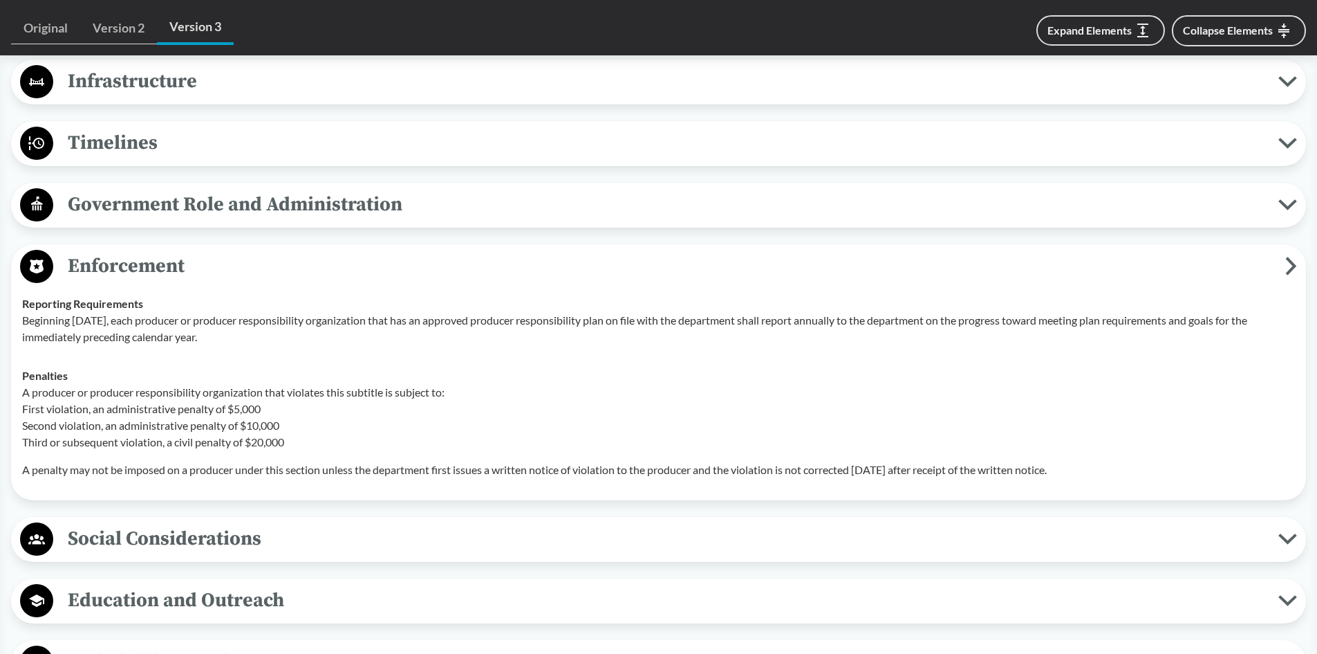
click at [160, 266] on span "Enforcement" at bounding box center [669, 265] width 1232 height 31
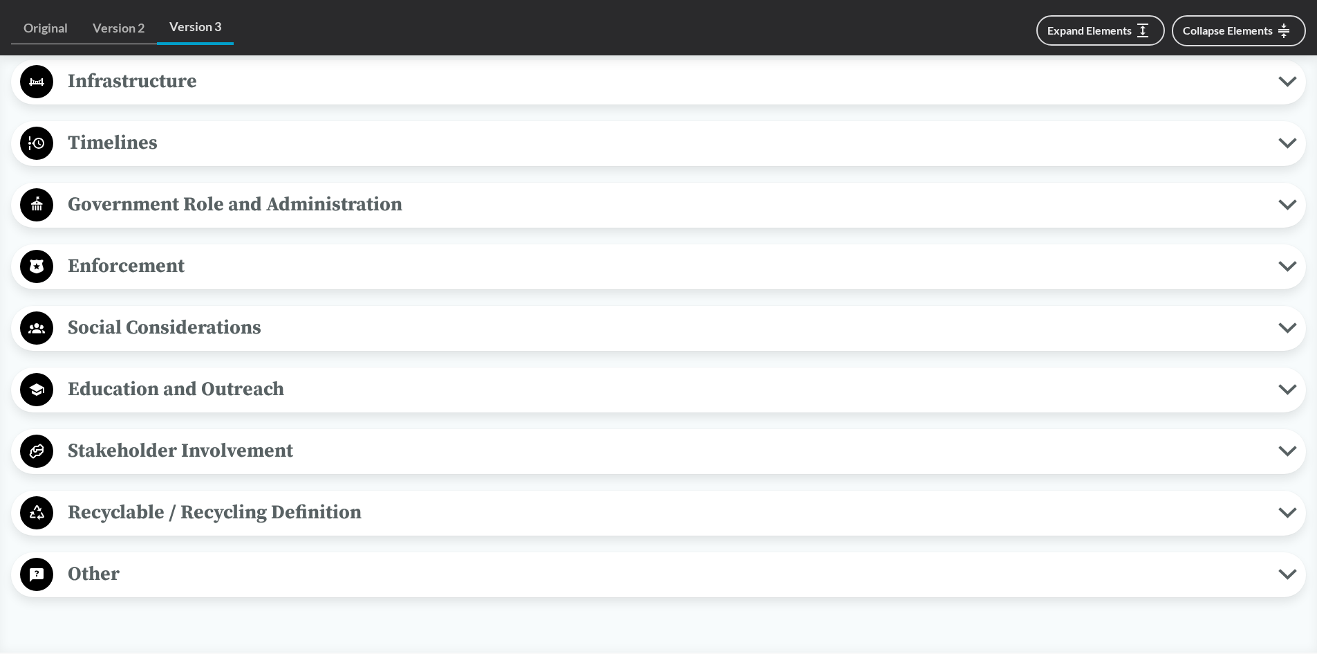
click at [148, 321] on span "Social Considerations" at bounding box center [665, 327] width 1225 height 31
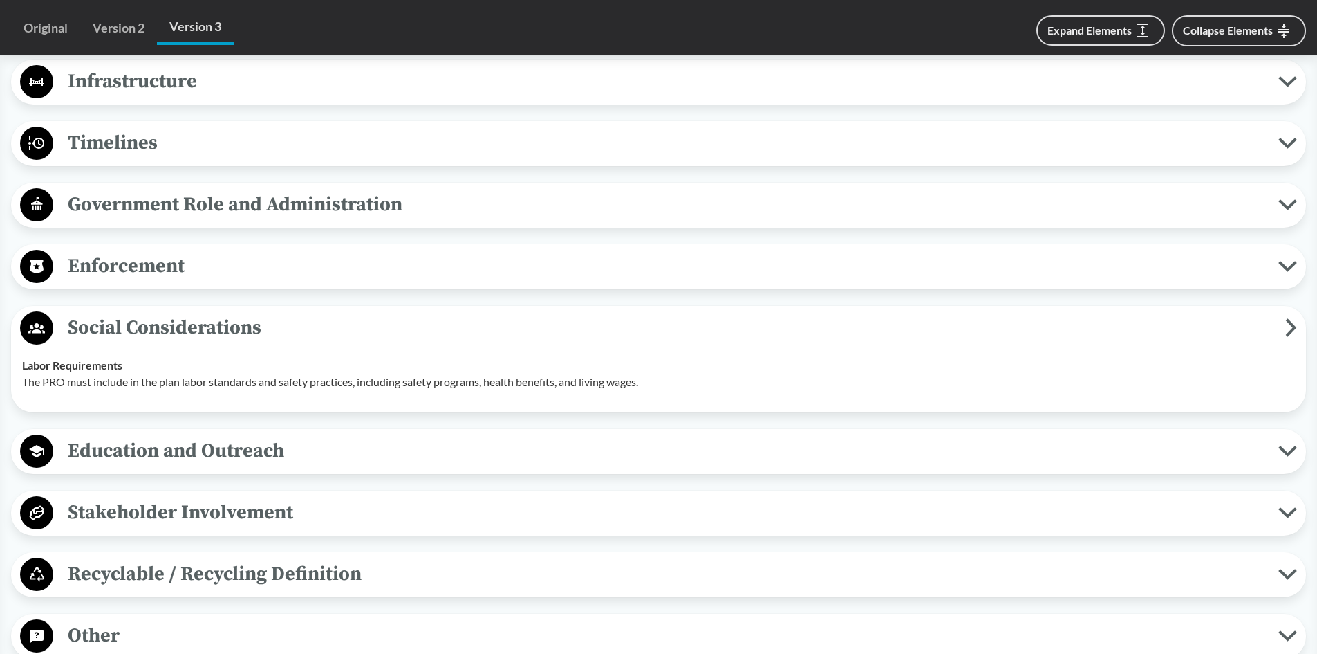
click at [153, 321] on span "Social Considerations" at bounding box center [669, 327] width 1232 height 31
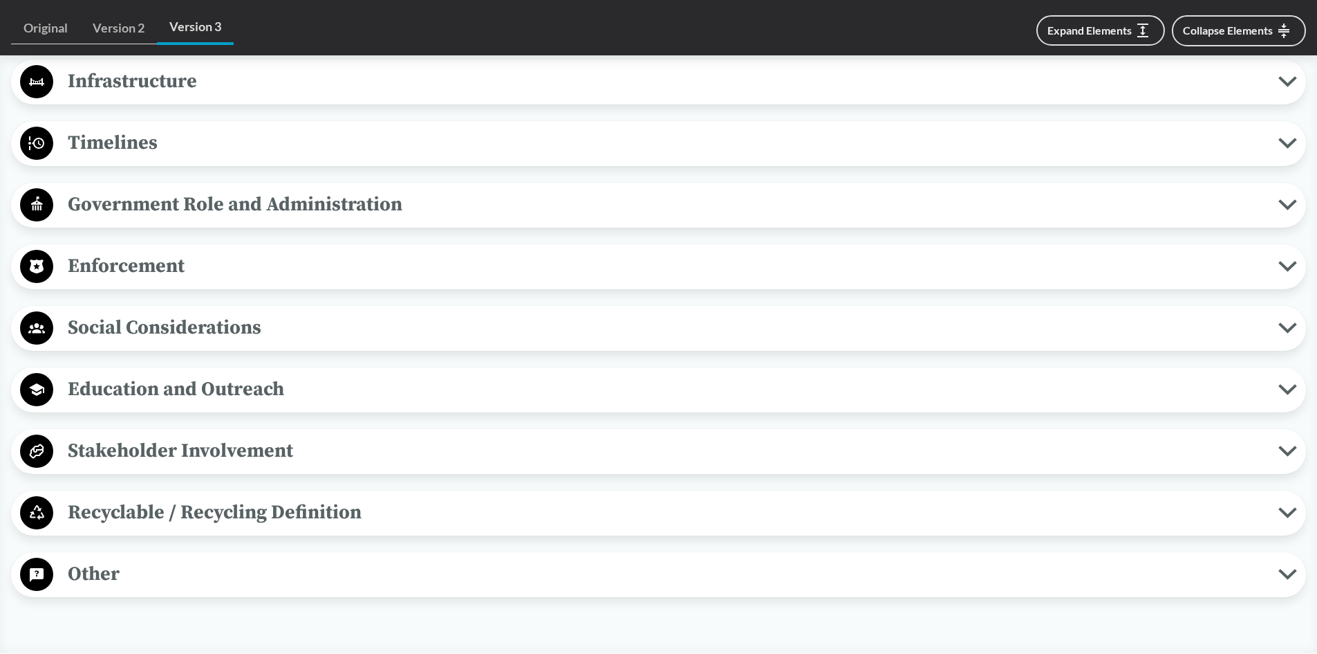
click at [152, 388] on span "Education and Outreach" at bounding box center [665, 388] width 1225 height 31
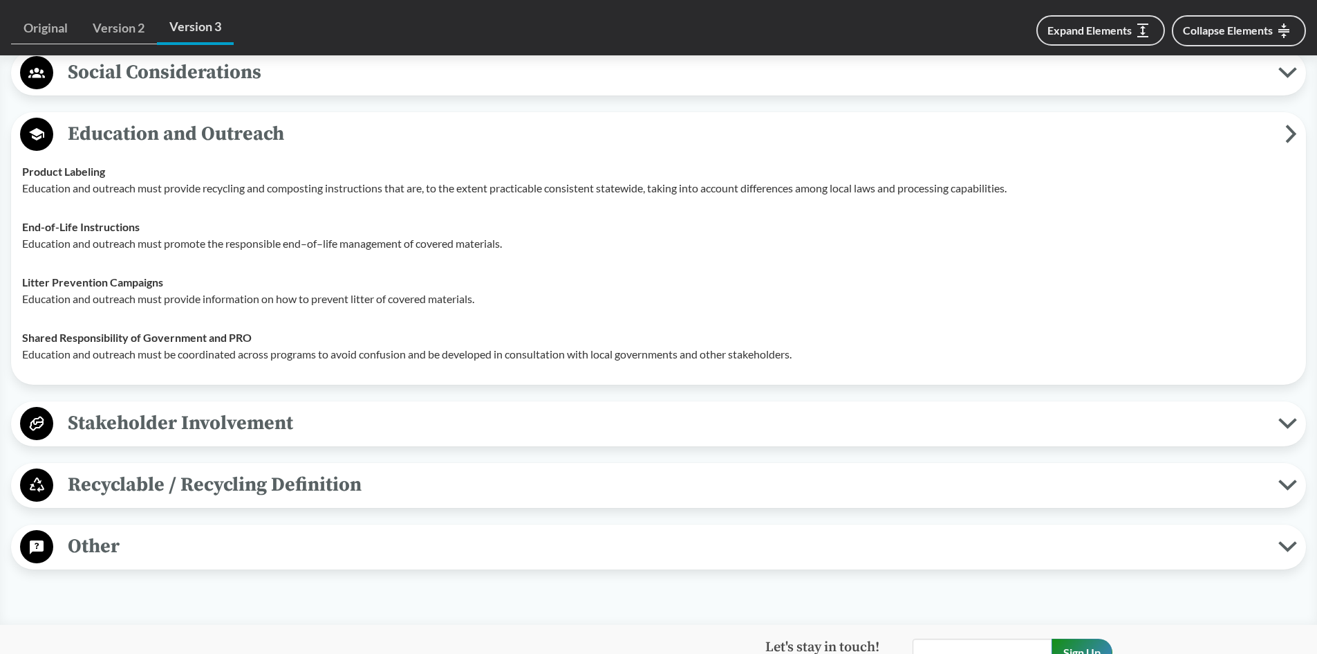
scroll to position [1452, 0]
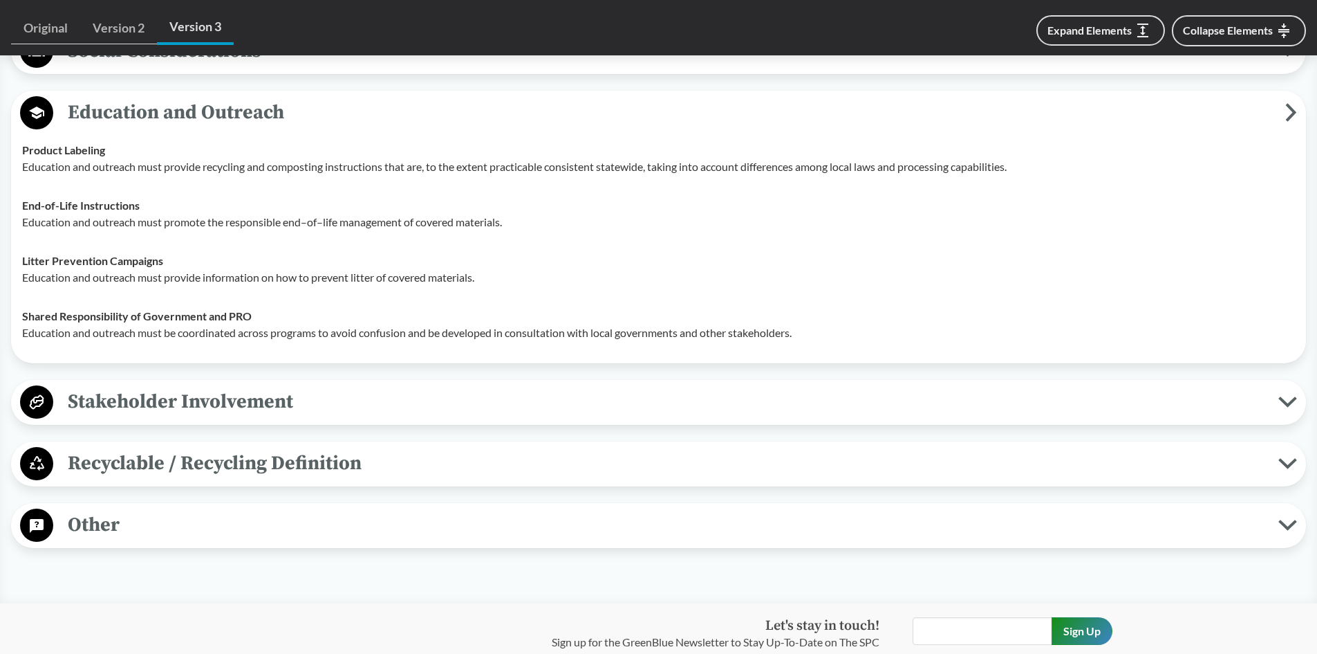
click at [129, 118] on span "Education and Outreach" at bounding box center [669, 112] width 1232 height 31
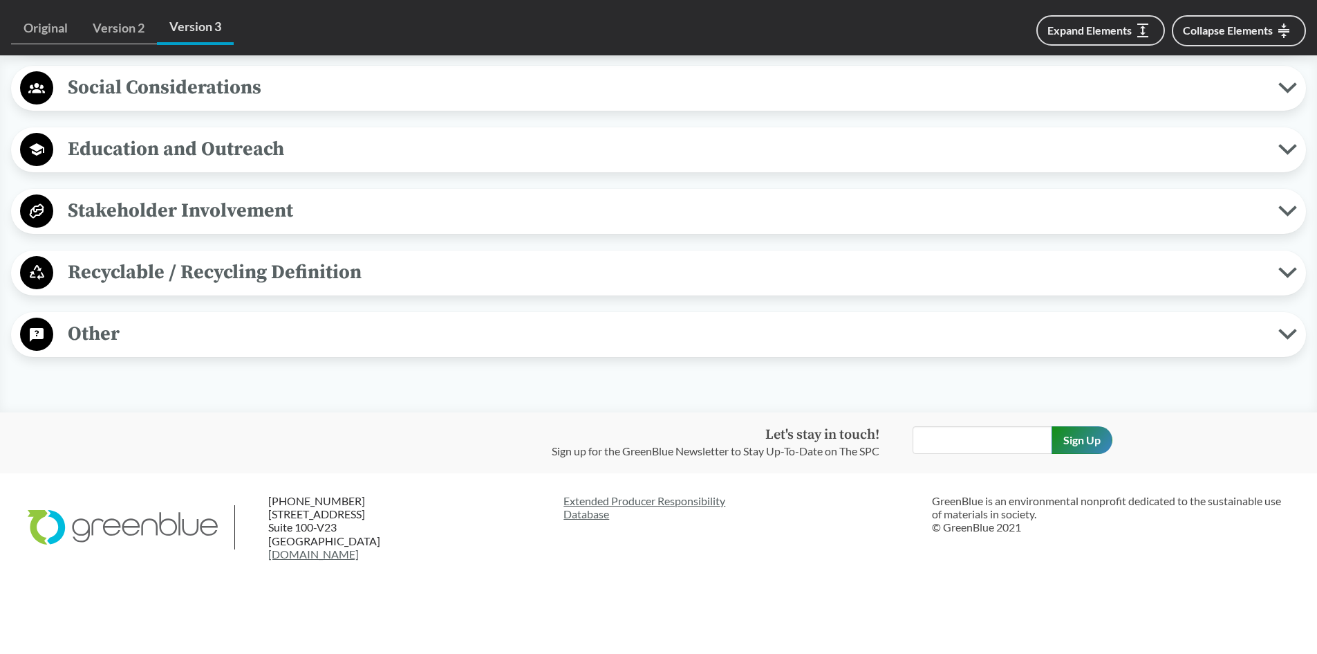
scroll to position [1416, 0]
click at [113, 212] on span "Stakeholder Involvement" at bounding box center [665, 210] width 1225 height 31
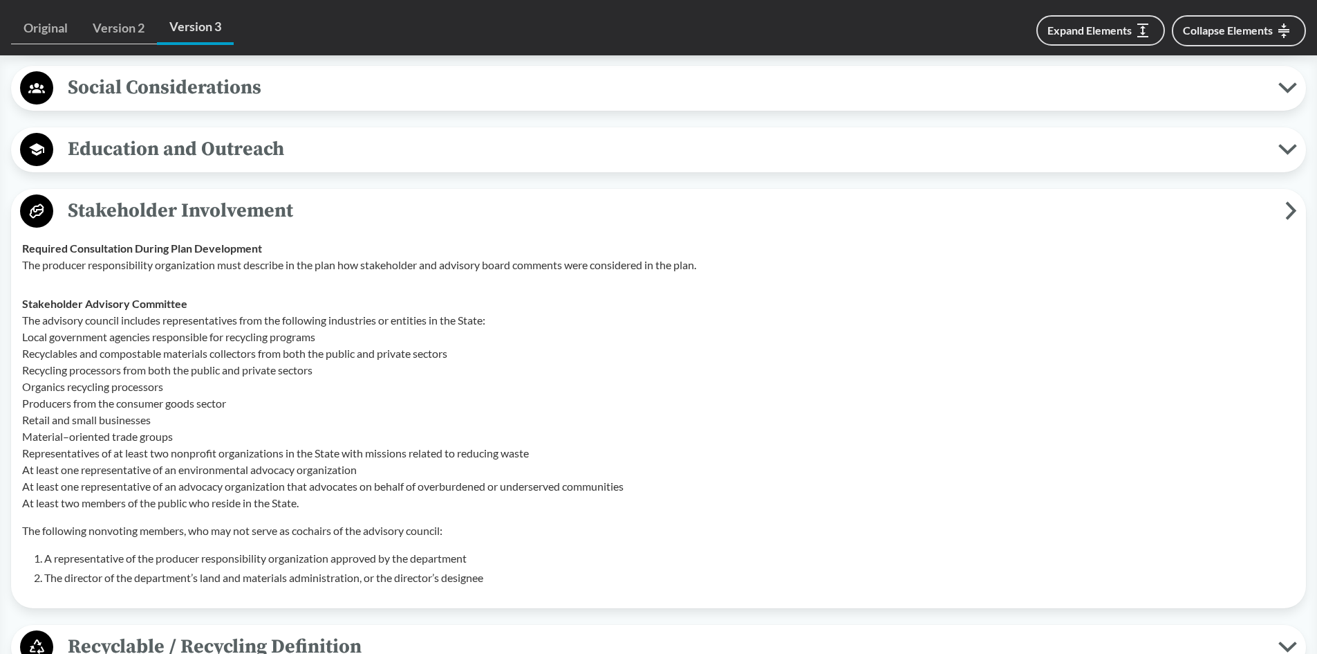
click at [143, 204] on span "Stakeholder Involvement" at bounding box center [669, 210] width 1232 height 31
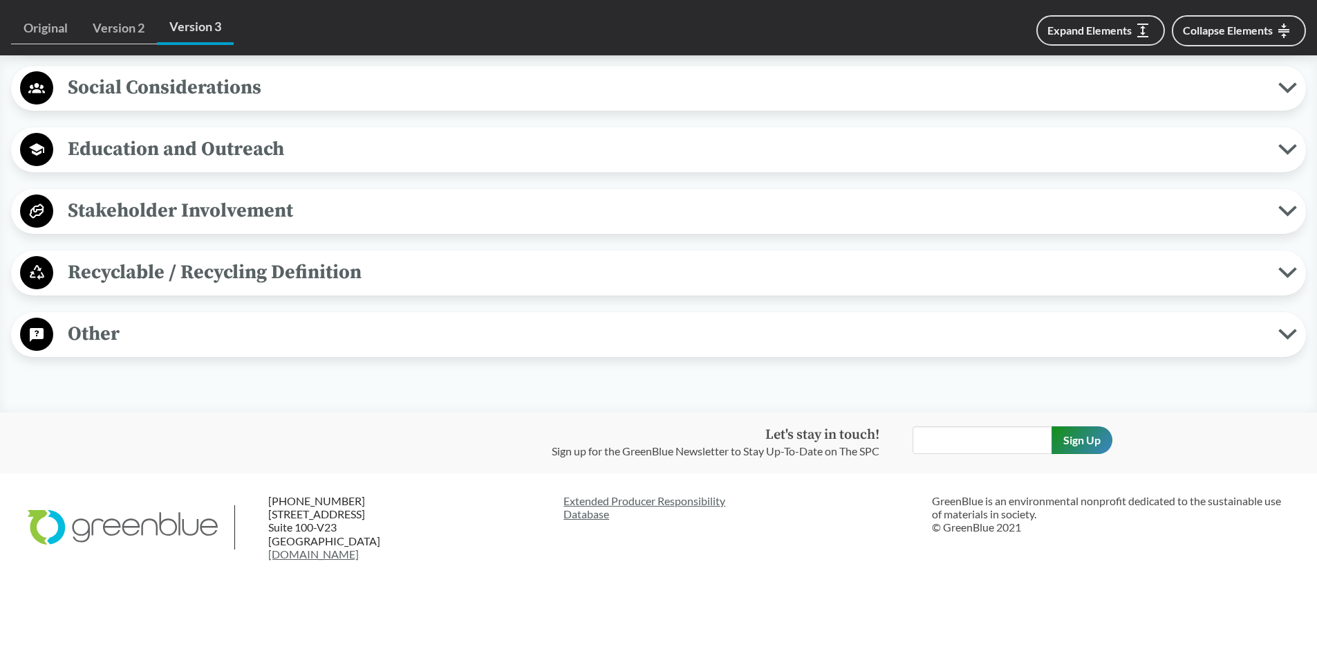
click at [120, 270] on span "Recyclable / Recycling Definition" at bounding box center [665, 272] width 1225 height 31
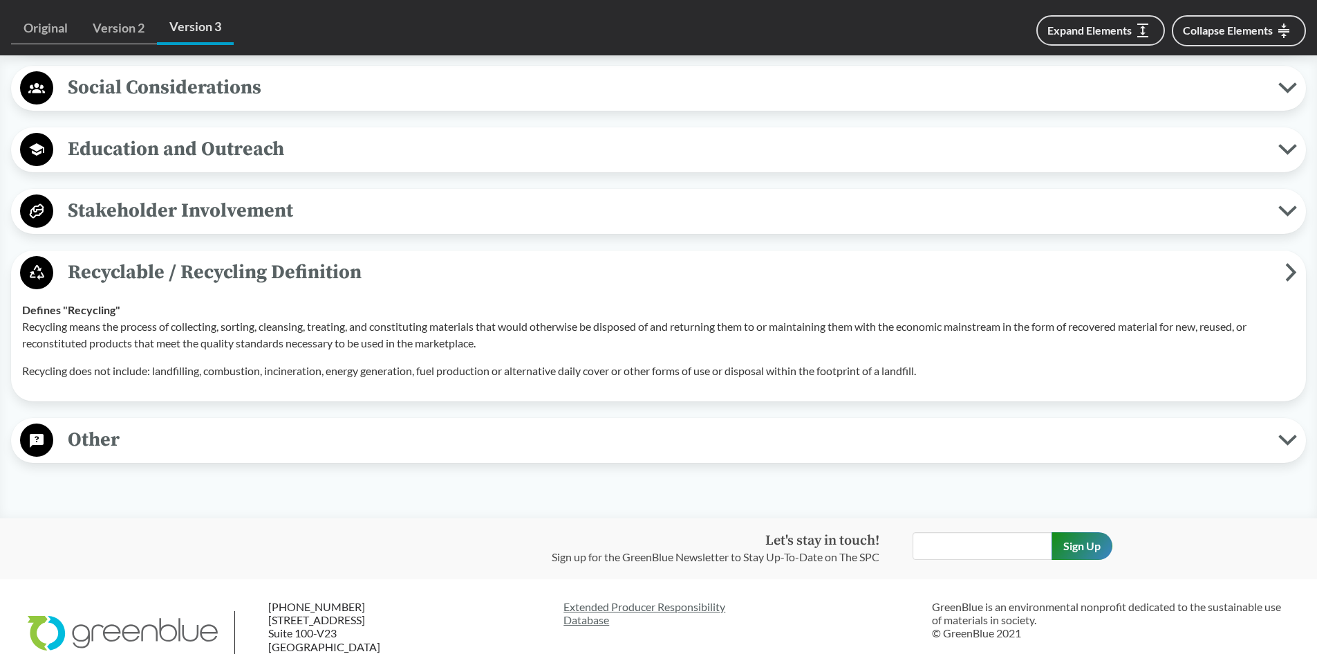
click at [127, 271] on span "Recyclable / Recycling Definition" at bounding box center [669, 272] width 1232 height 31
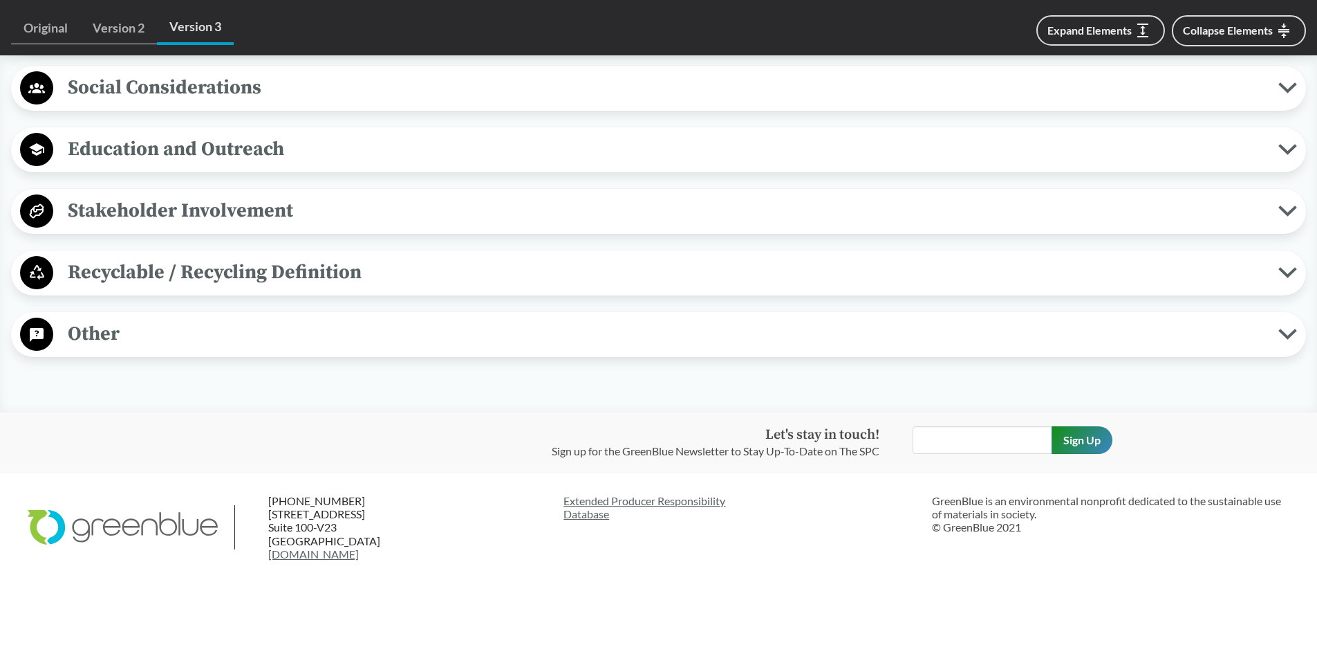
click at [96, 340] on span "Other" at bounding box center [665, 333] width 1225 height 31
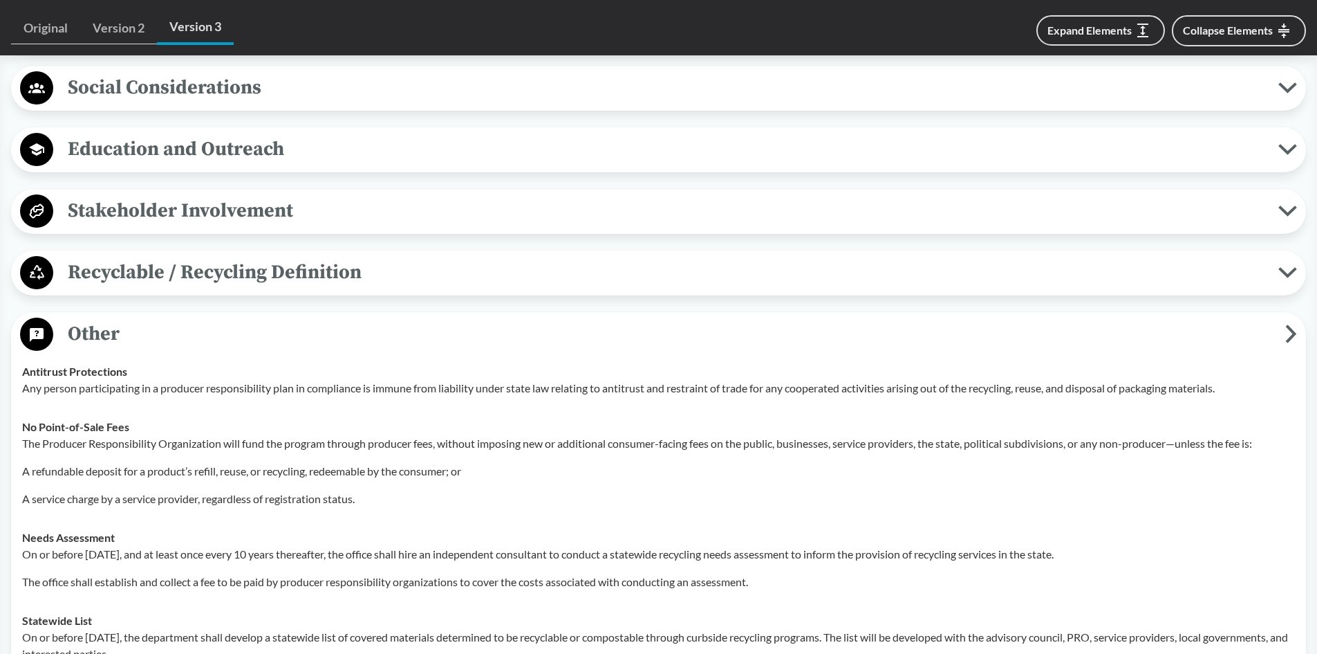
click at [114, 334] on span "Other" at bounding box center [669, 333] width 1232 height 31
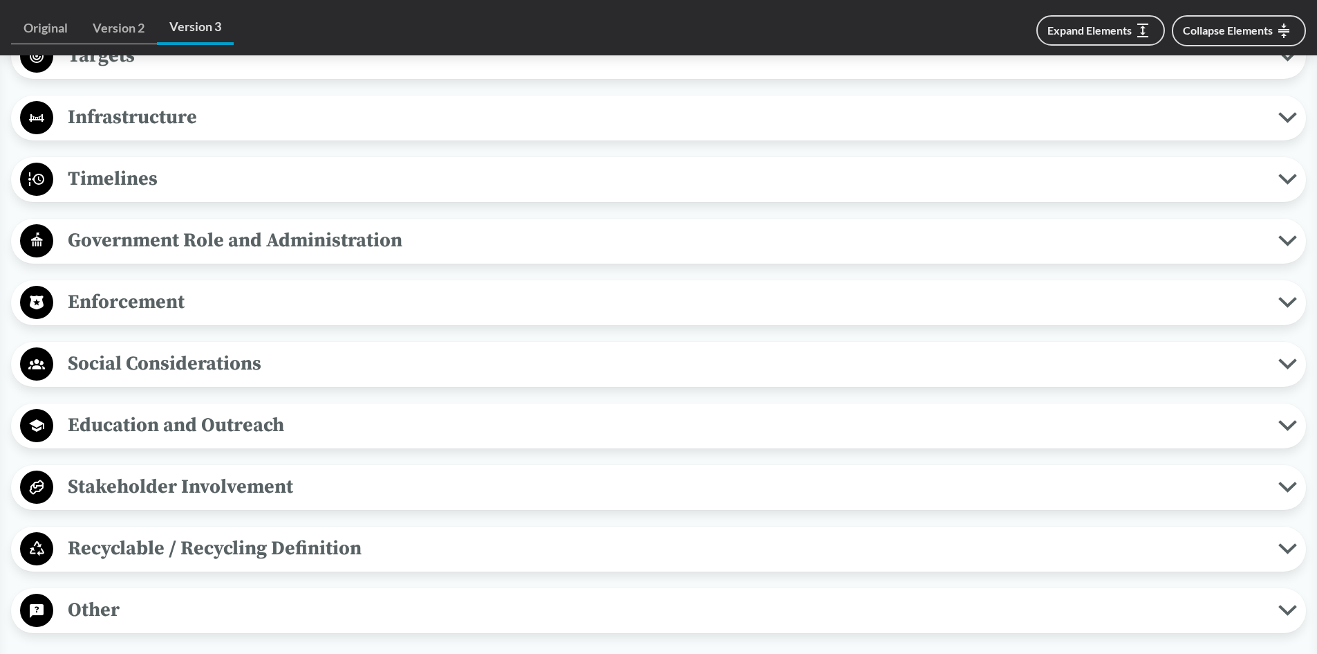
scroll to position [1139, 0]
click at [138, 313] on span "Enforcement" at bounding box center [665, 302] width 1225 height 31
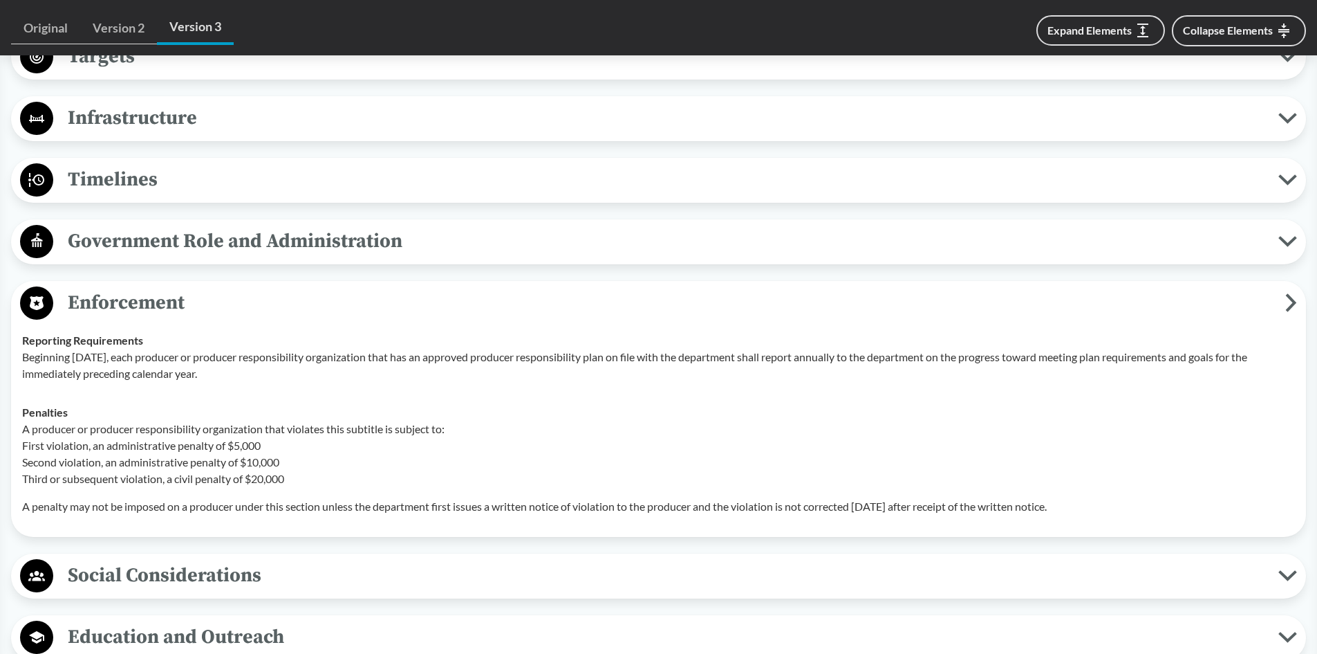
click at [151, 307] on span "Enforcement" at bounding box center [669, 302] width 1232 height 31
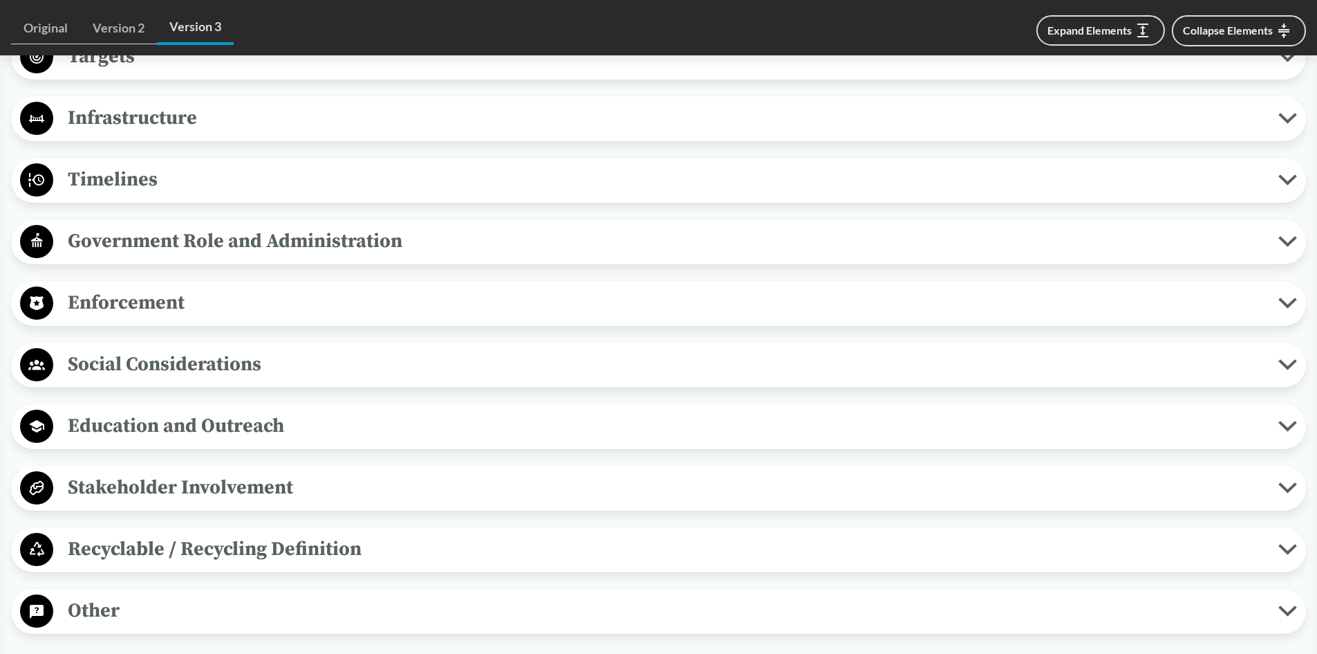
click at [182, 364] on span "Social Considerations" at bounding box center [665, 364] width 1225 height 31
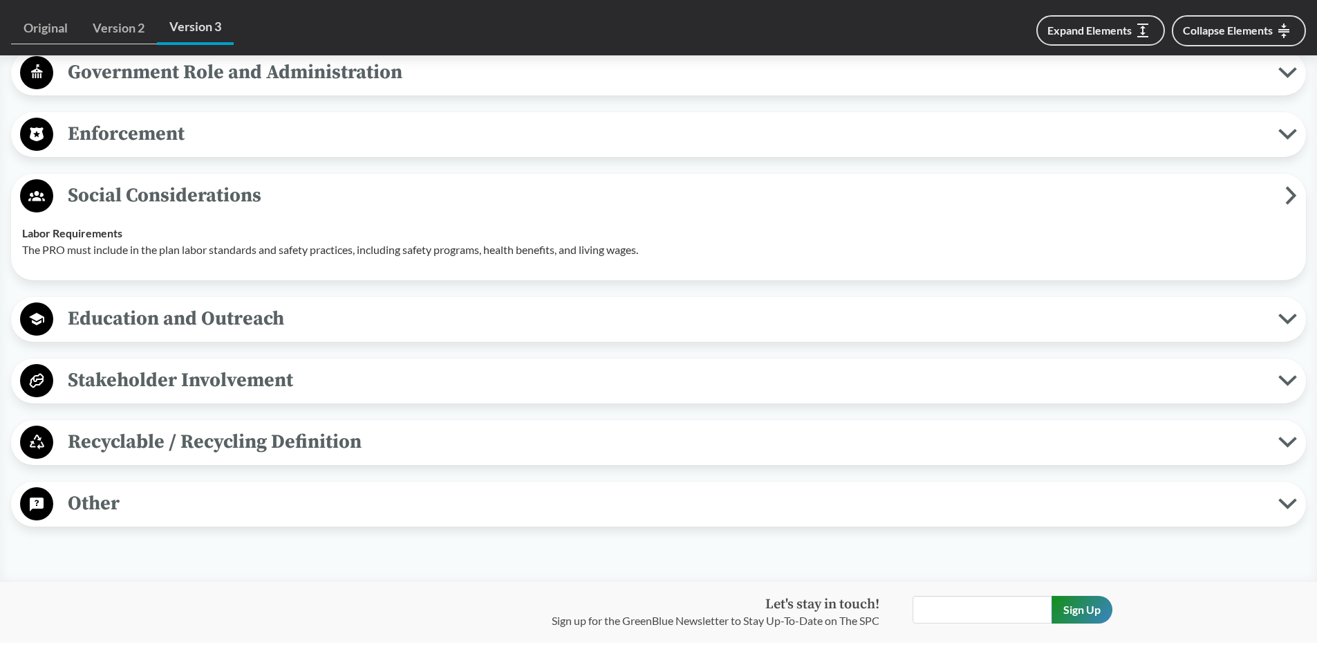
scroll to position [1347, 0]
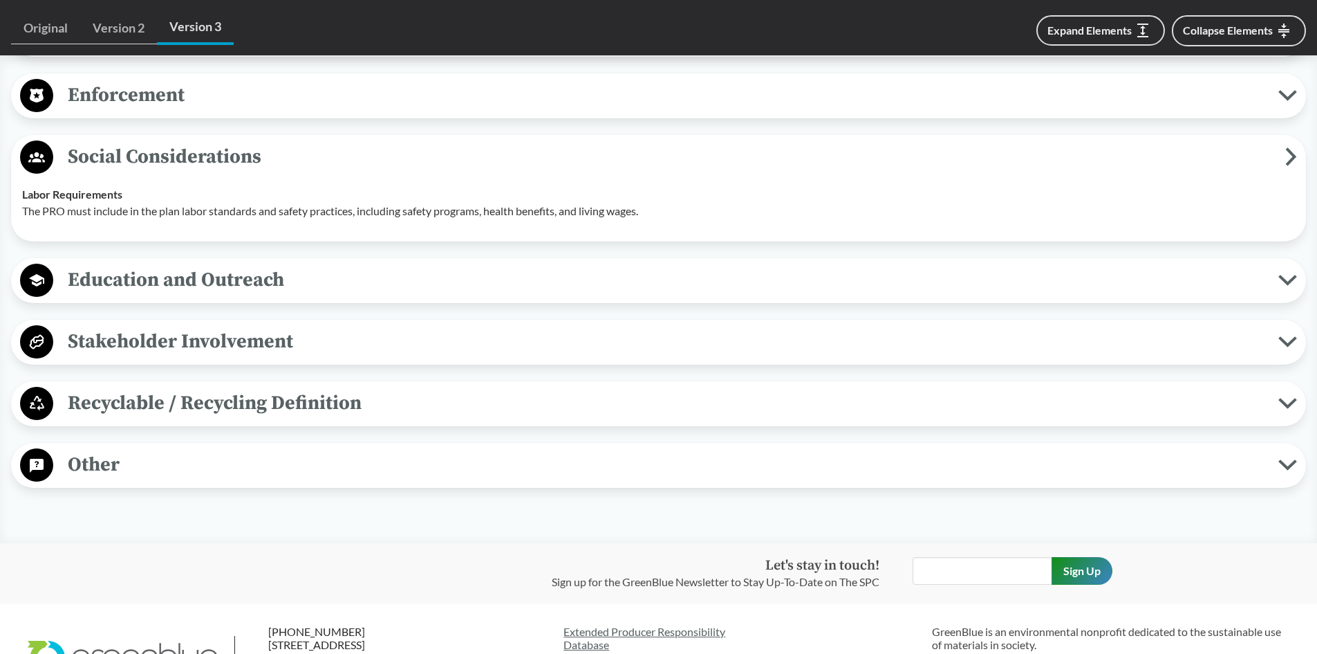
click at [98, 150] on span "Social Considerations" at bounding box center [669, 156] width 1232 height 31
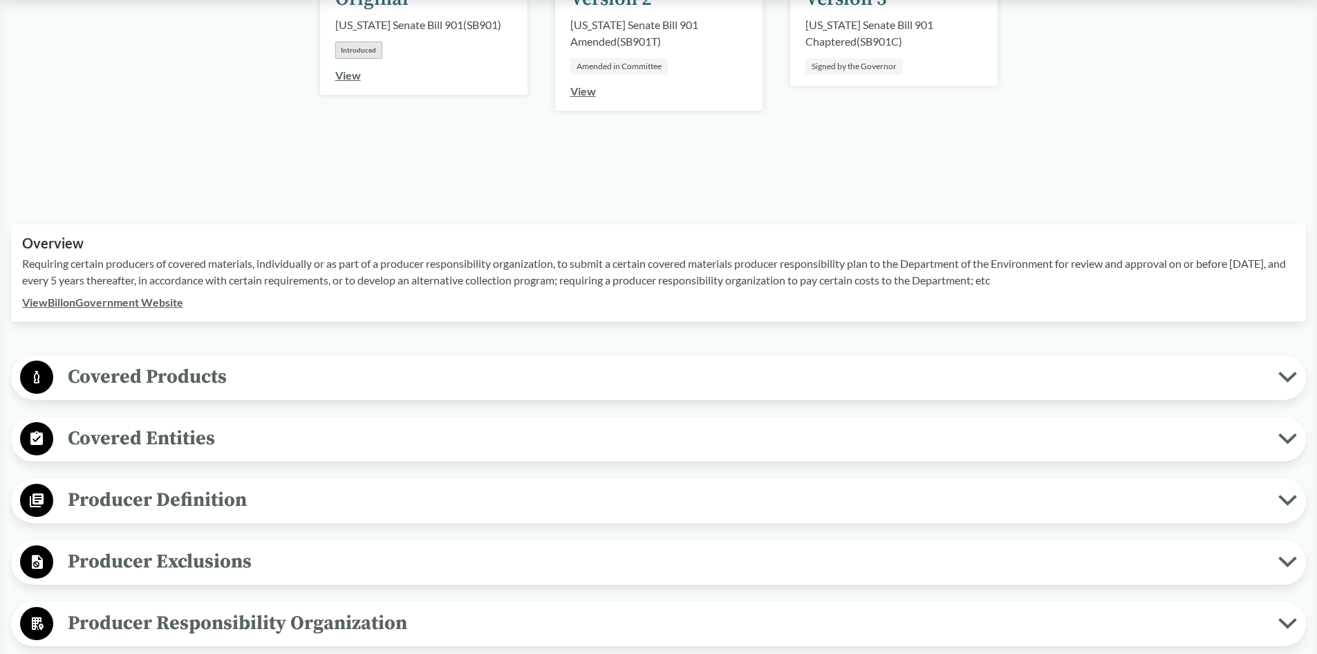
scroll to position [0, 0]
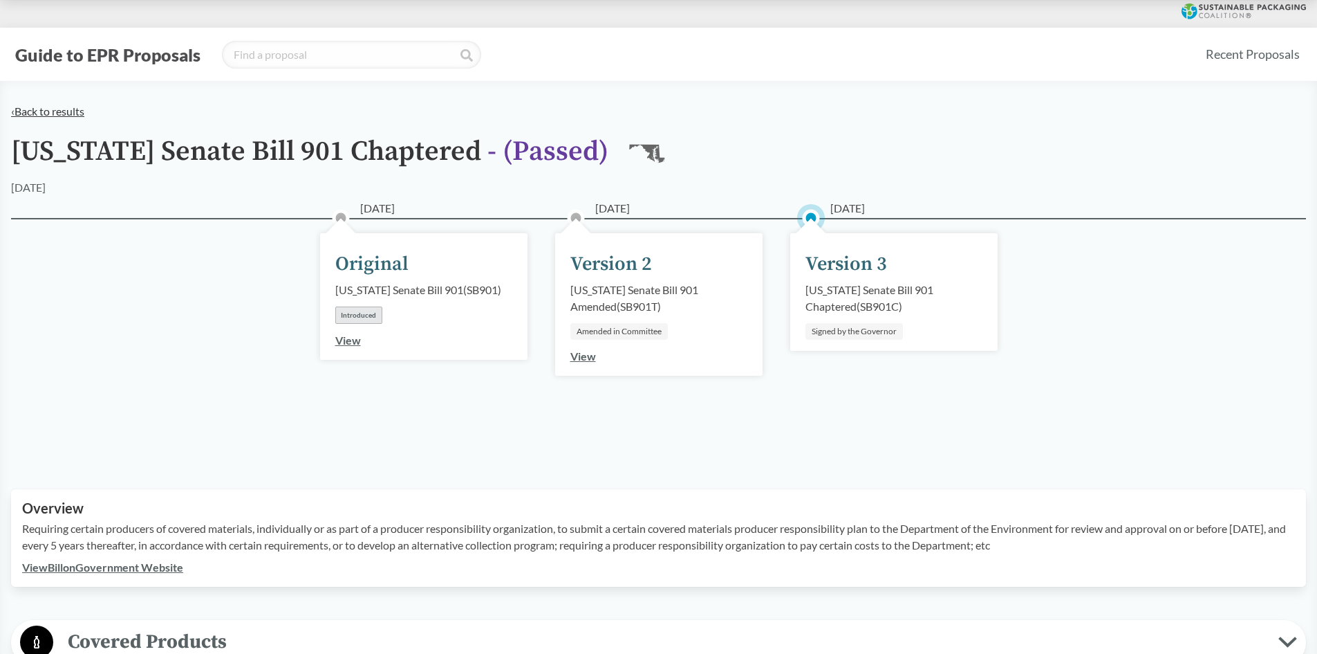
click at [48, 109] on link "‹ Back to results" at bounding box center [47, 110] width 73 height 13
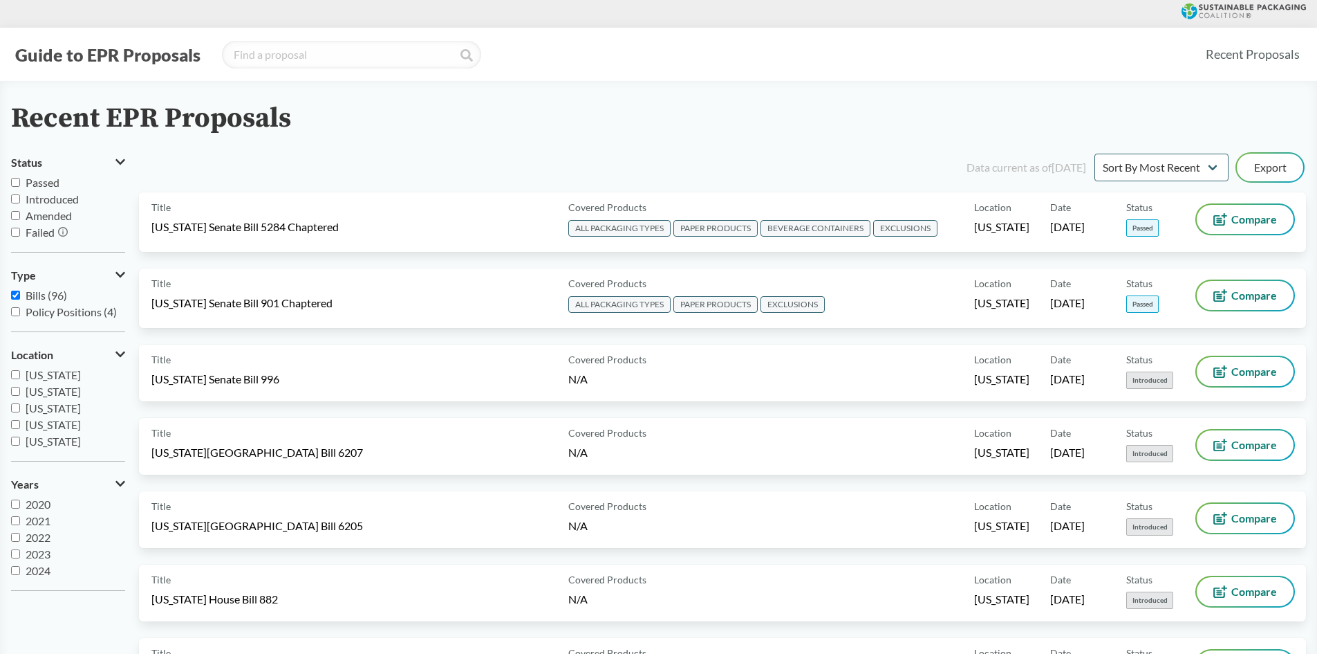
click at [32, 181] on span "Passed" at bounding box center [43, 182] width 34 height 13
click at [20, 181] on input "Passed" at bounding box center [15, 182] width 9 height 9
checkbox input "true"
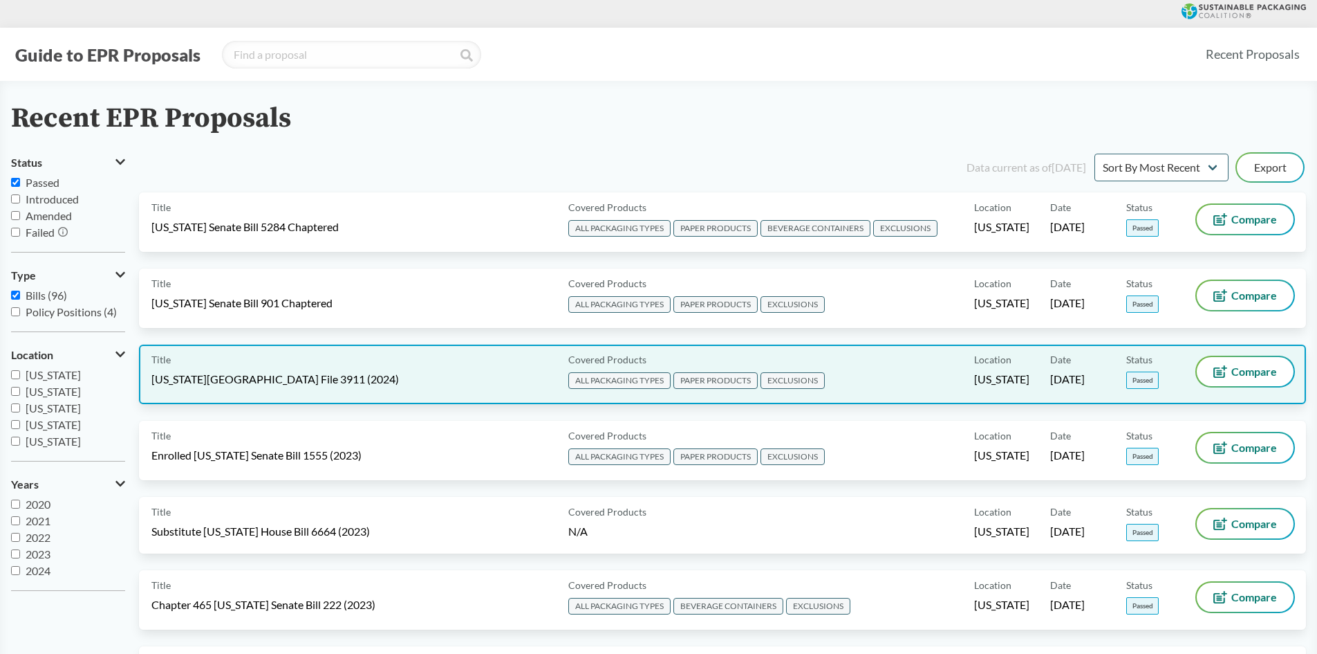
click at [383, 366] on div "Title [US_STATE][GEOGRAPHIC_DATA] File 3911 (2024)" at bounding box center [356, 374] width 411 height 35
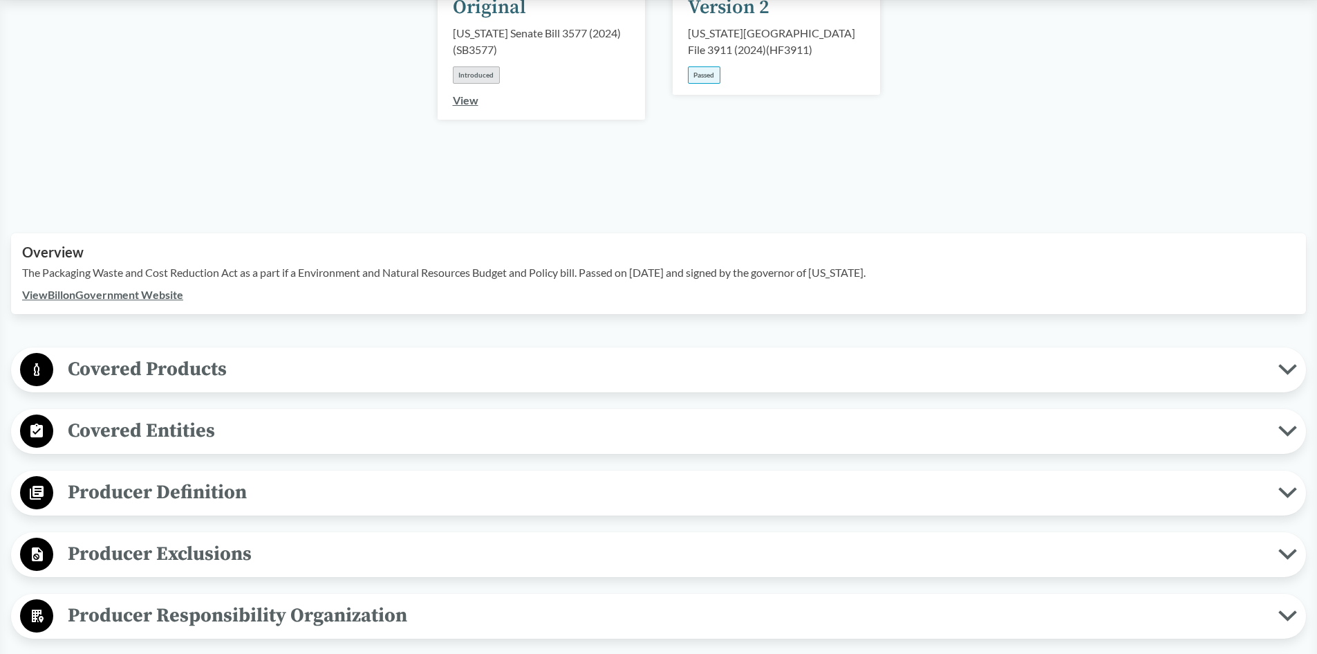
scroll to position [277, 0]
click at [194, 354] on span "Covered Products" at bounding box center [665, 368] width 1225 height 31
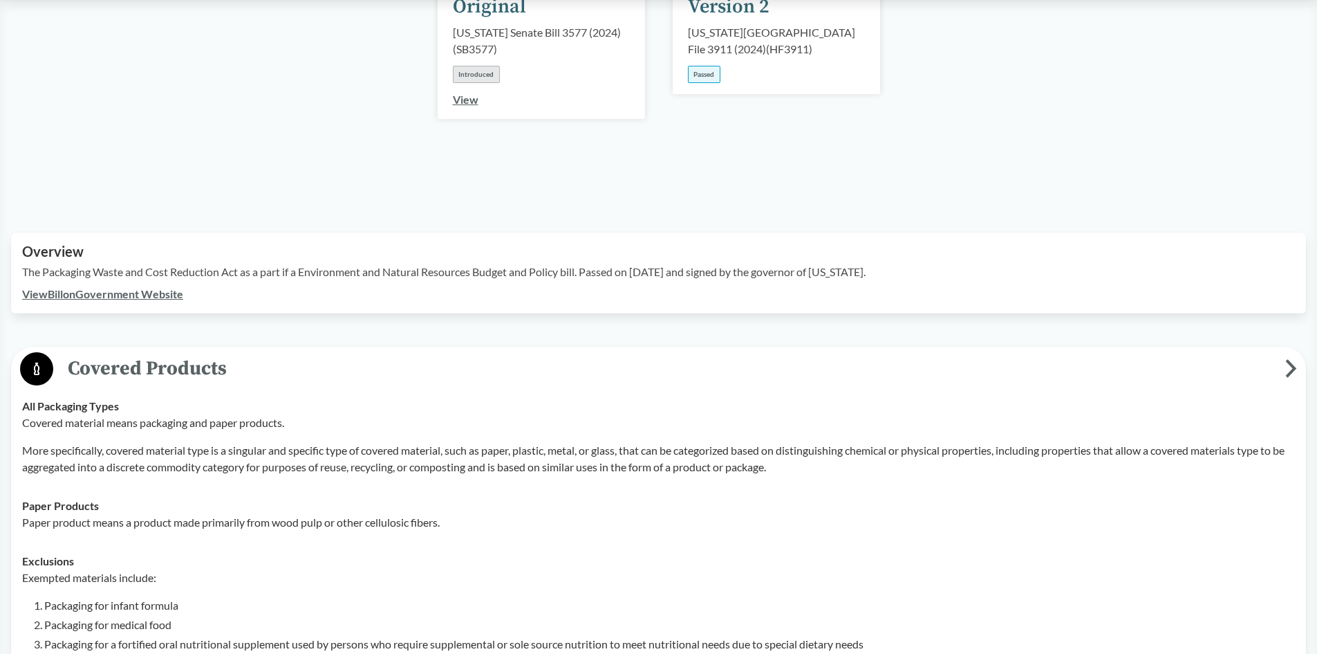
click at [190, 353] on span "Covered Products" at bounding box center [669, 368] width 1232 height 31
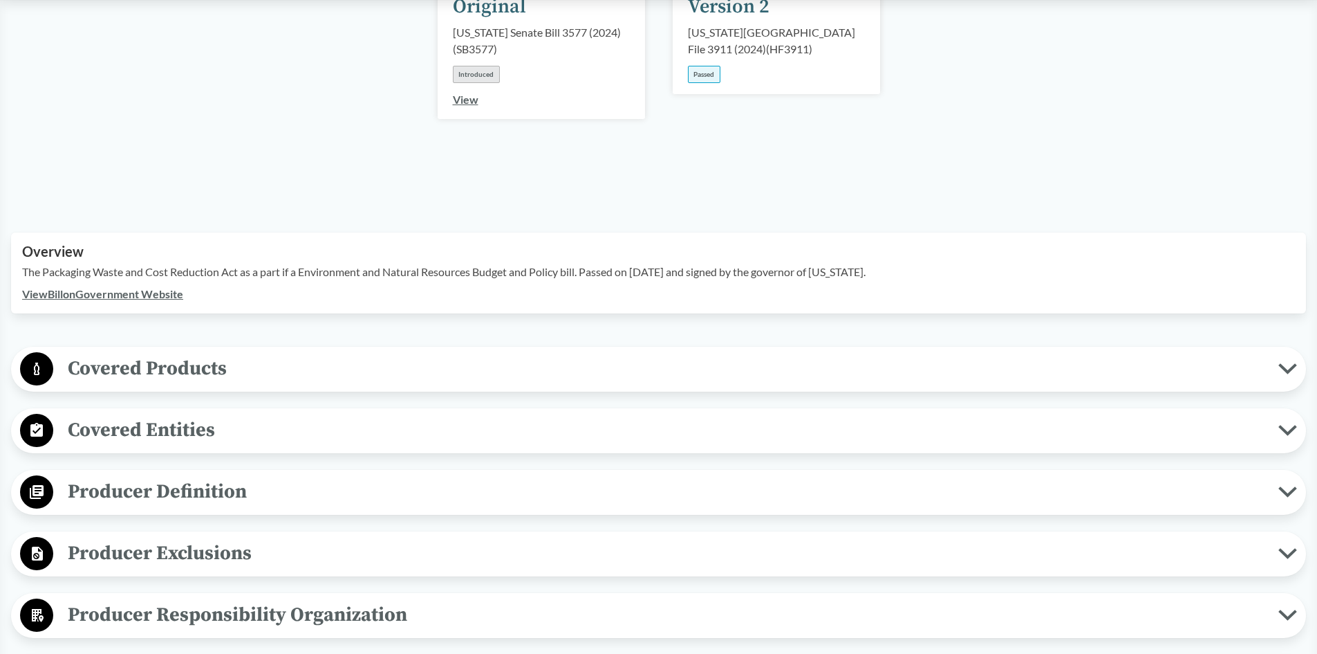
click at [160, 353] on span "Covered Products" at bounding box center [665, 368] width 1225 height 31
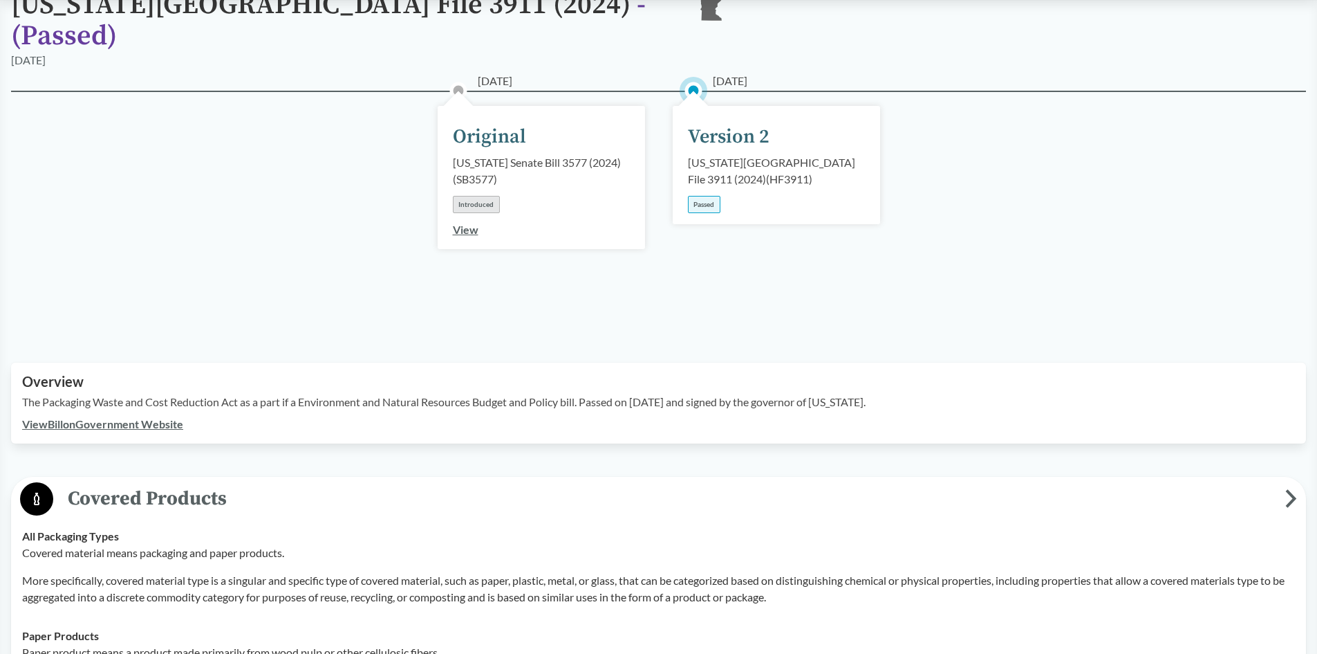
scroll to position [138, 0]
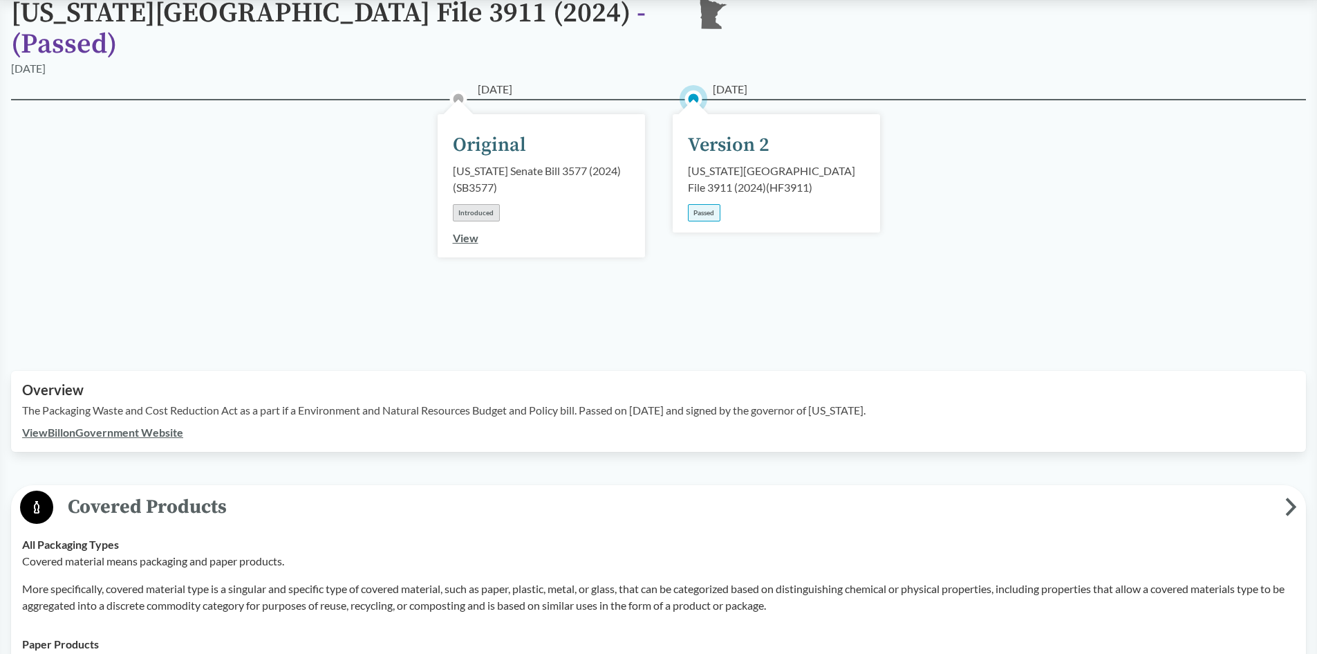
click at [129, 491] on span "Covered Products" at bounding box center [669, 506] width 1232 height 31
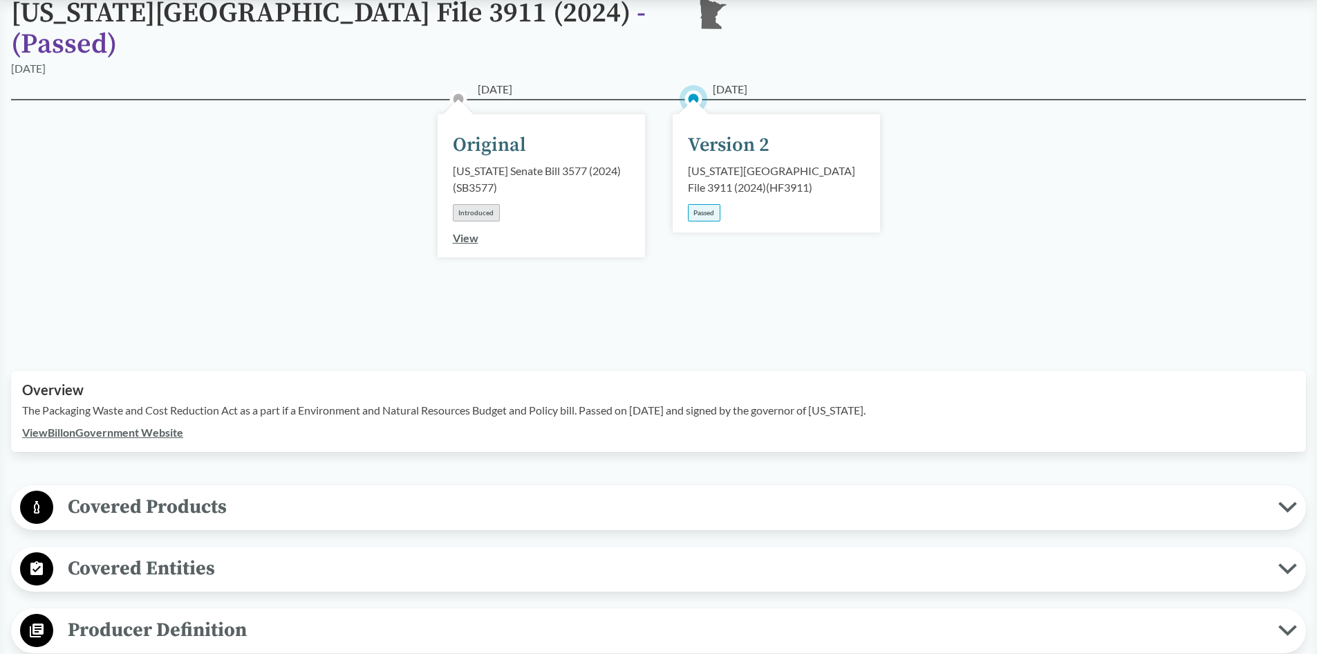
click at [104, 491] on span "Covered Products" at bounding box center [665, 506] width 1225 height 31
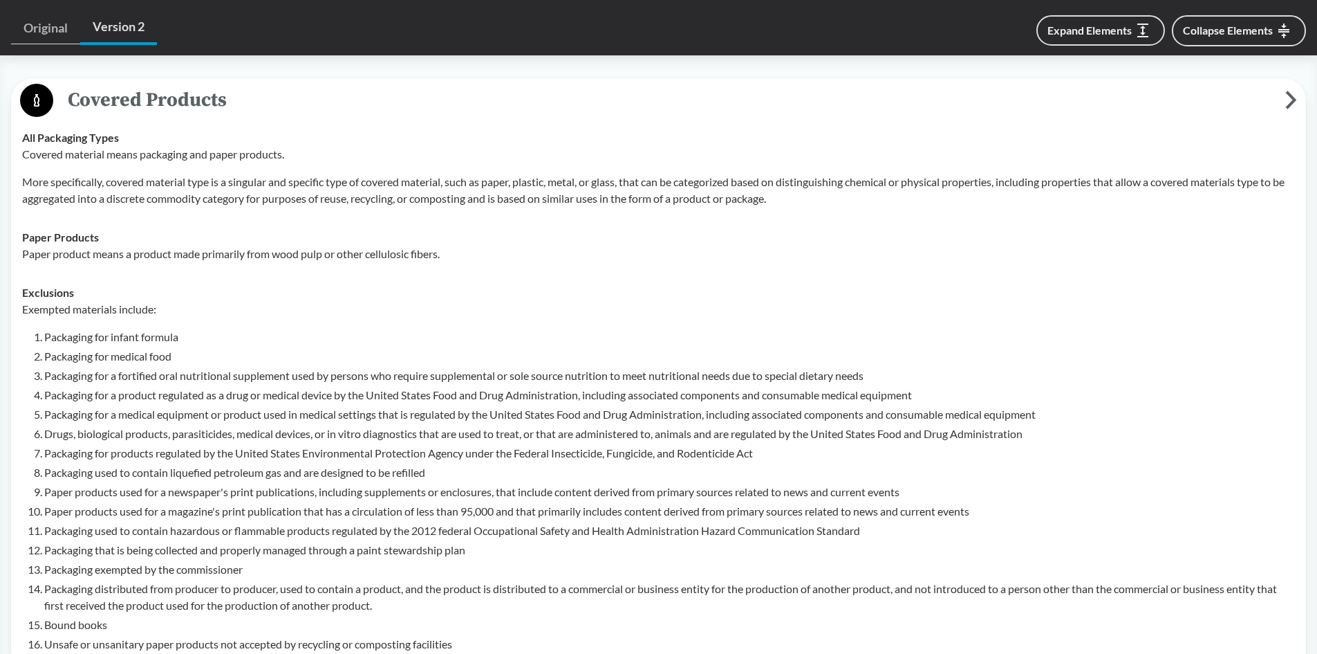
scroll to position [484, 0]
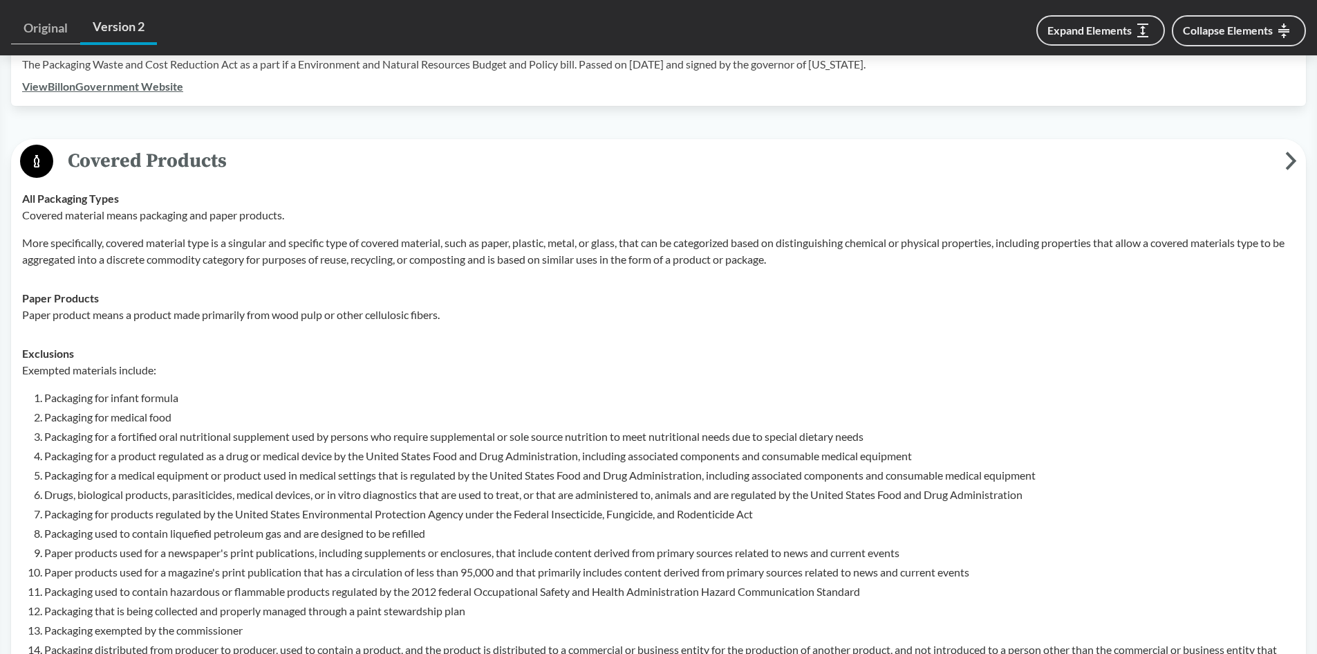
click at [95, 145] on span "Covered Products" at bounding box center [669, 160] width 1232 height 31
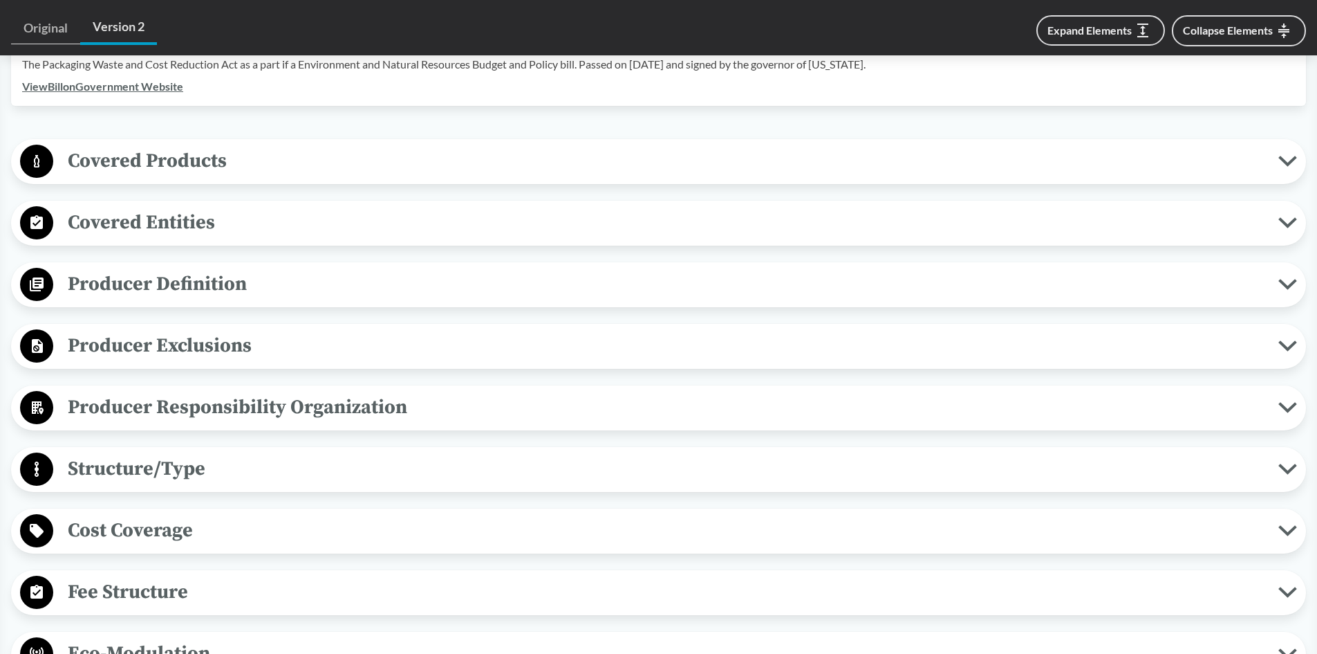
click at [147, 207] on span "Covered Entities" at bounding box center [665, 222] width 1225 height 31
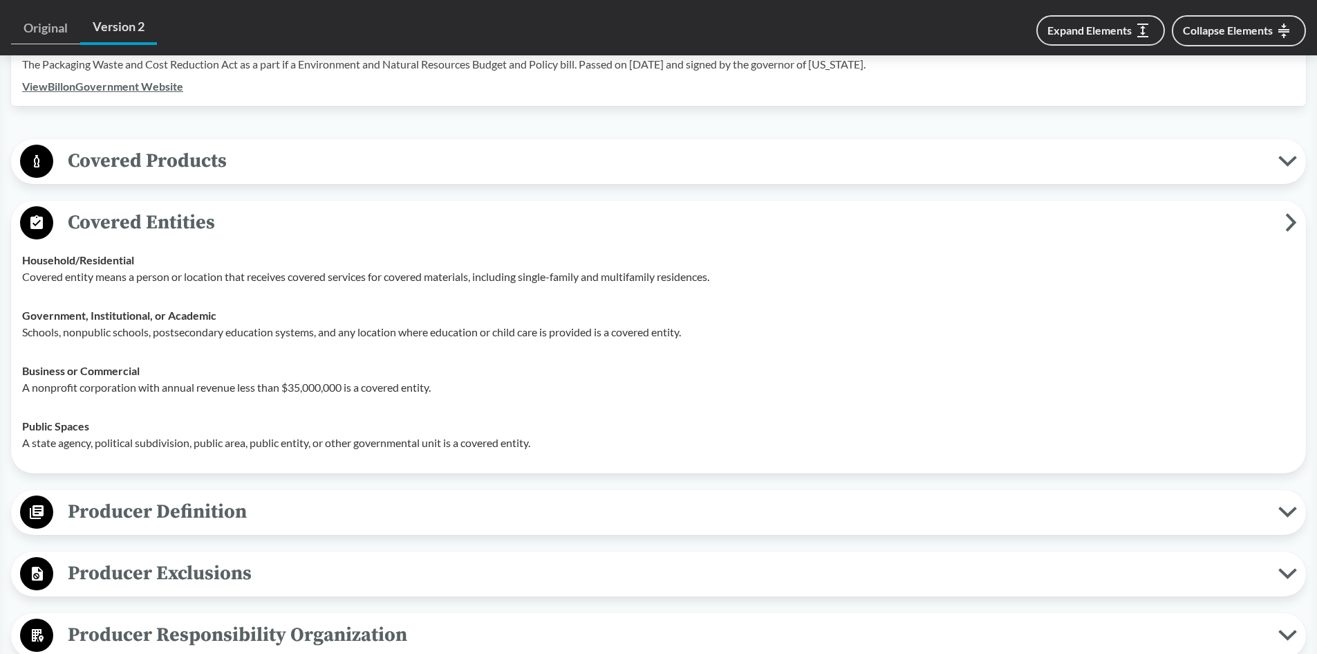
drag, startPoint x: 149, startPoint y: 189, endPoint x: 158, endPoint y: 194, distance: 11.2
click at [151, 207] on span "Covered Entities" at bounding box center [669, 222] width 1232 height 31
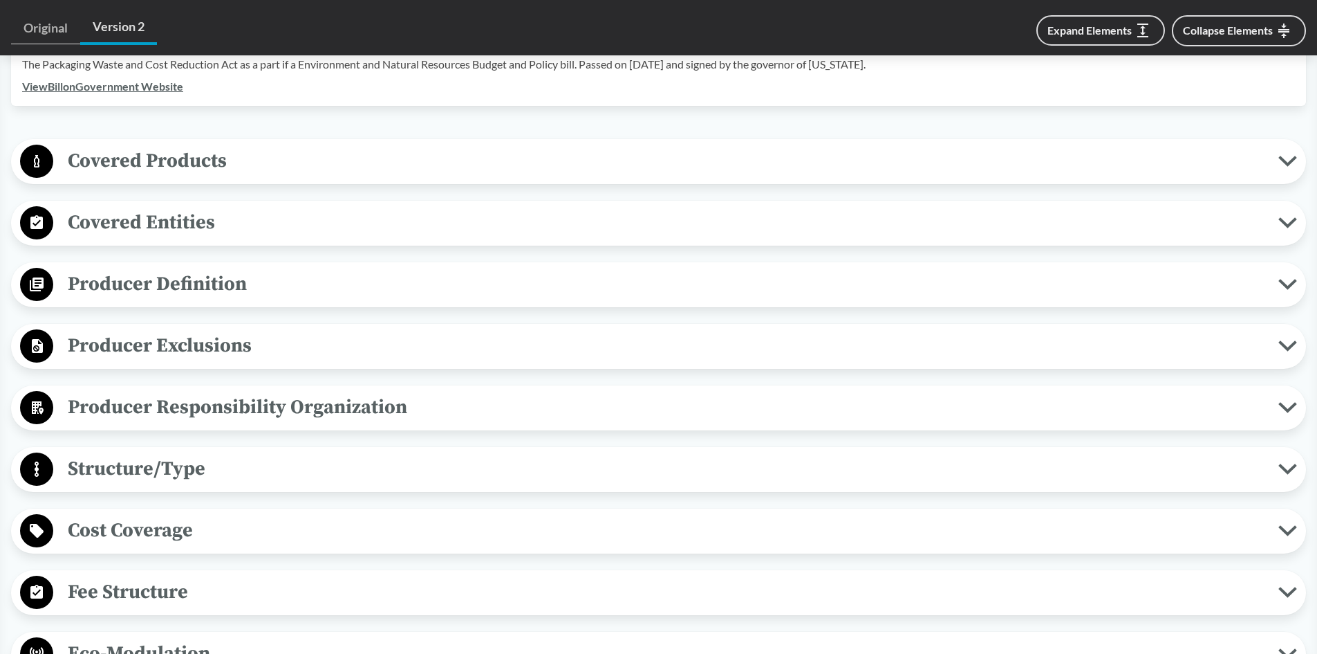
click at [151, 453] on span "Structure/Type" at bounding box center [665, 468] width 1225 height 31
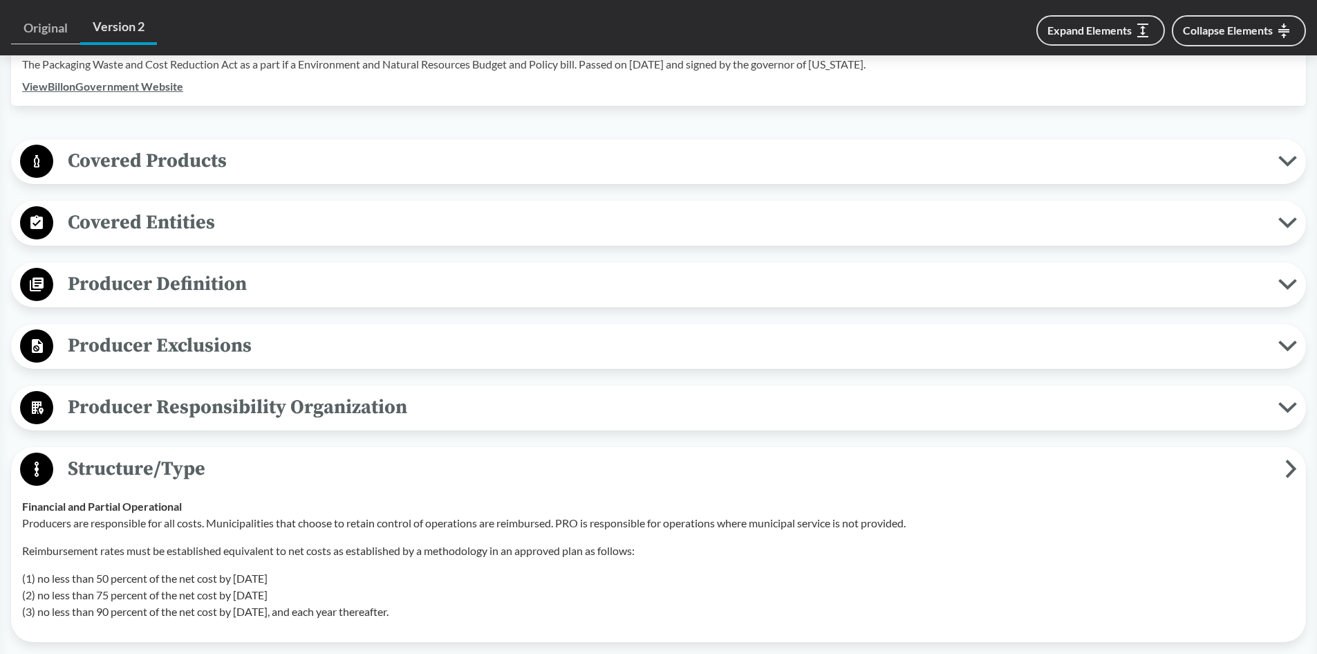
drag, startPoint x: 154, startPoint y: 436, endPoint x: 198, endPoint y: 428, distance: 44.4
click at [154, 453] on span "Structure/Type" at bounding box center [669, 468] width 1232 height 31
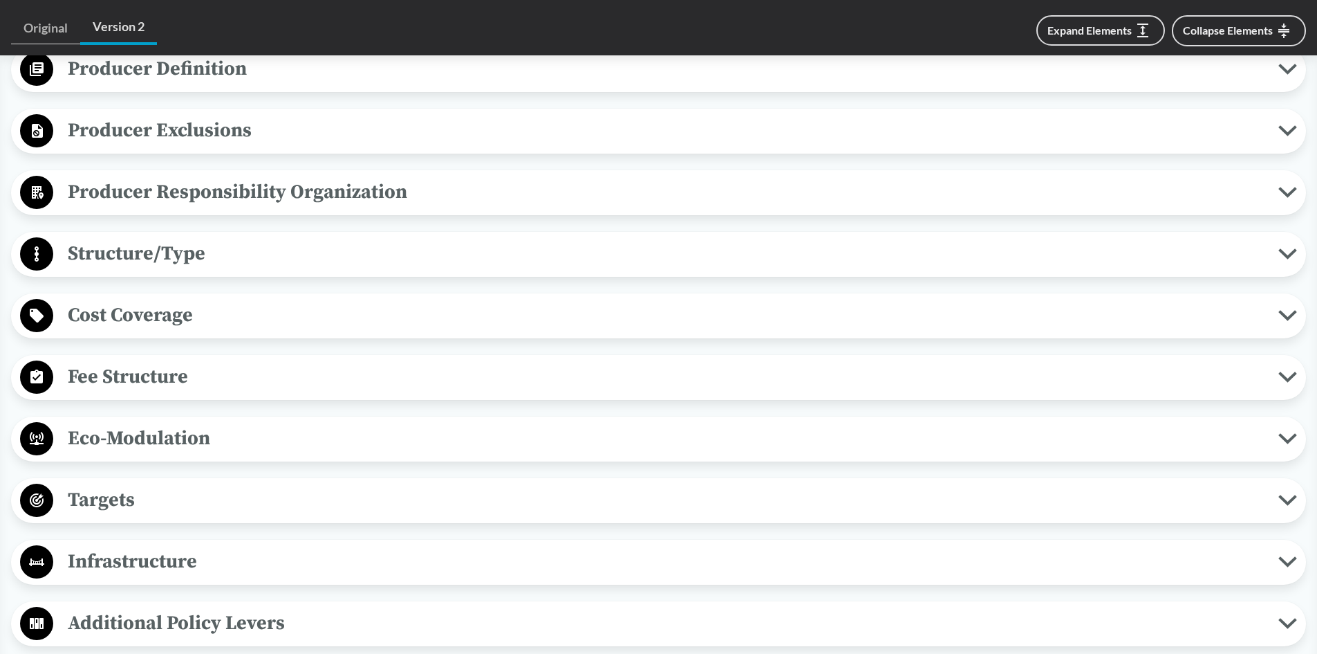
scroll to position [761, 0]
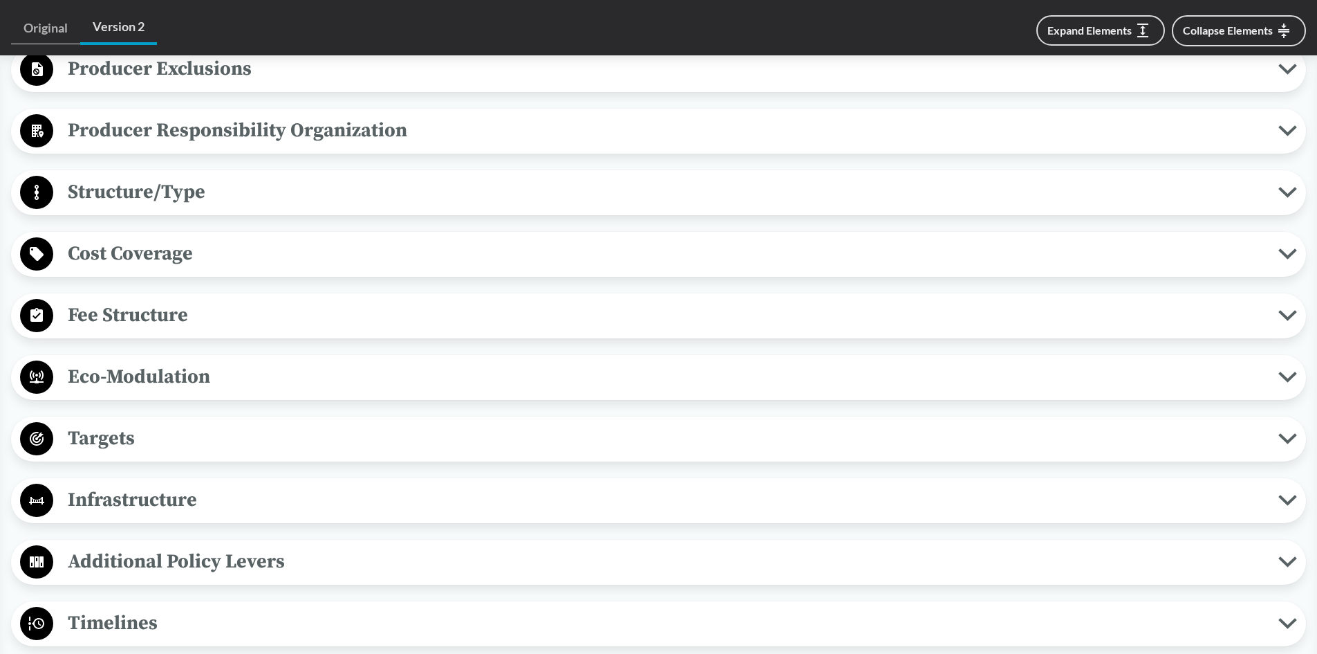
click at [153, 238] on span "Cost Coverage" at bounding box center [665, 253] width 1225 height 31
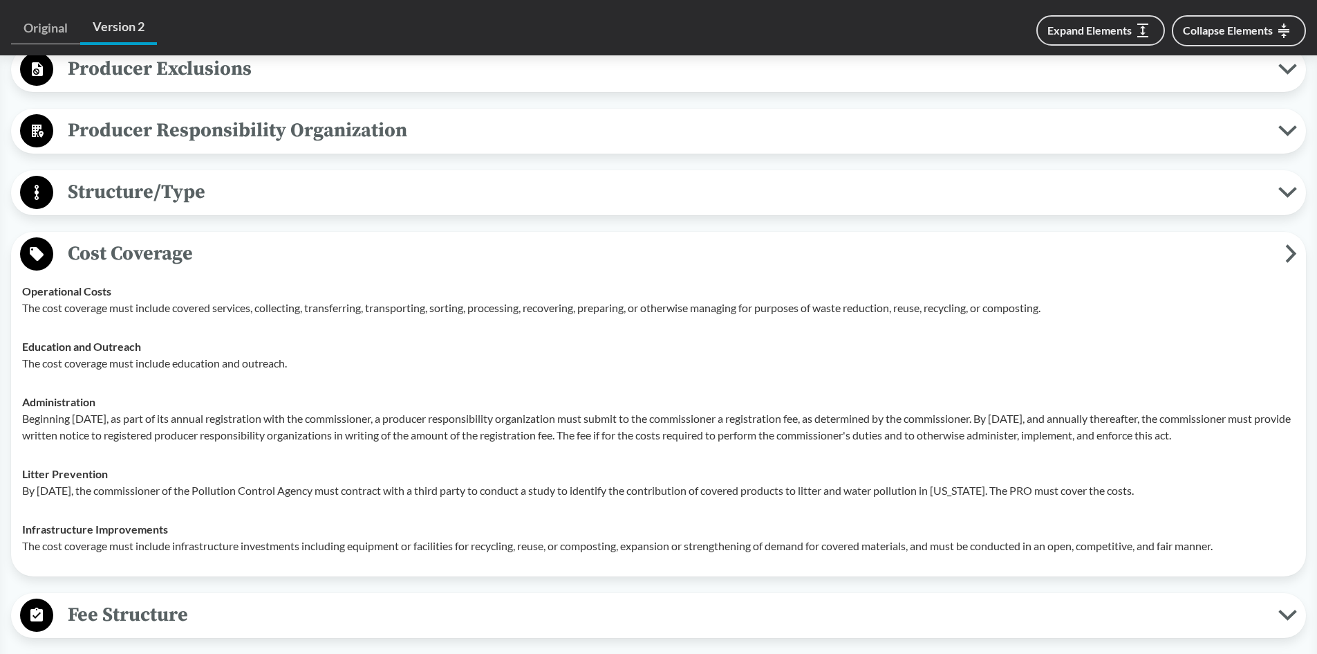
click at [102, 238] on span "Cost Coverage" at bounding box center [669, 253] width 1232 height 31
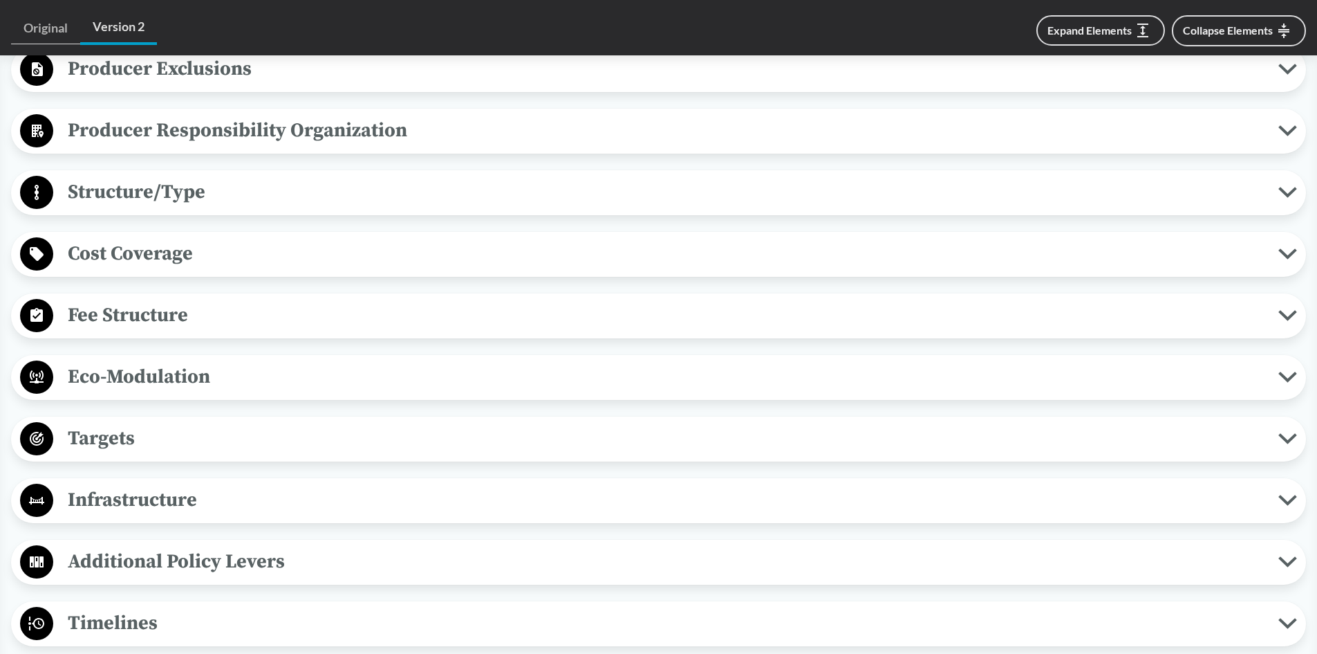
click at [136, 299] on span "Fee Structure" at bounding box center [665, 314] width 1225 height 31
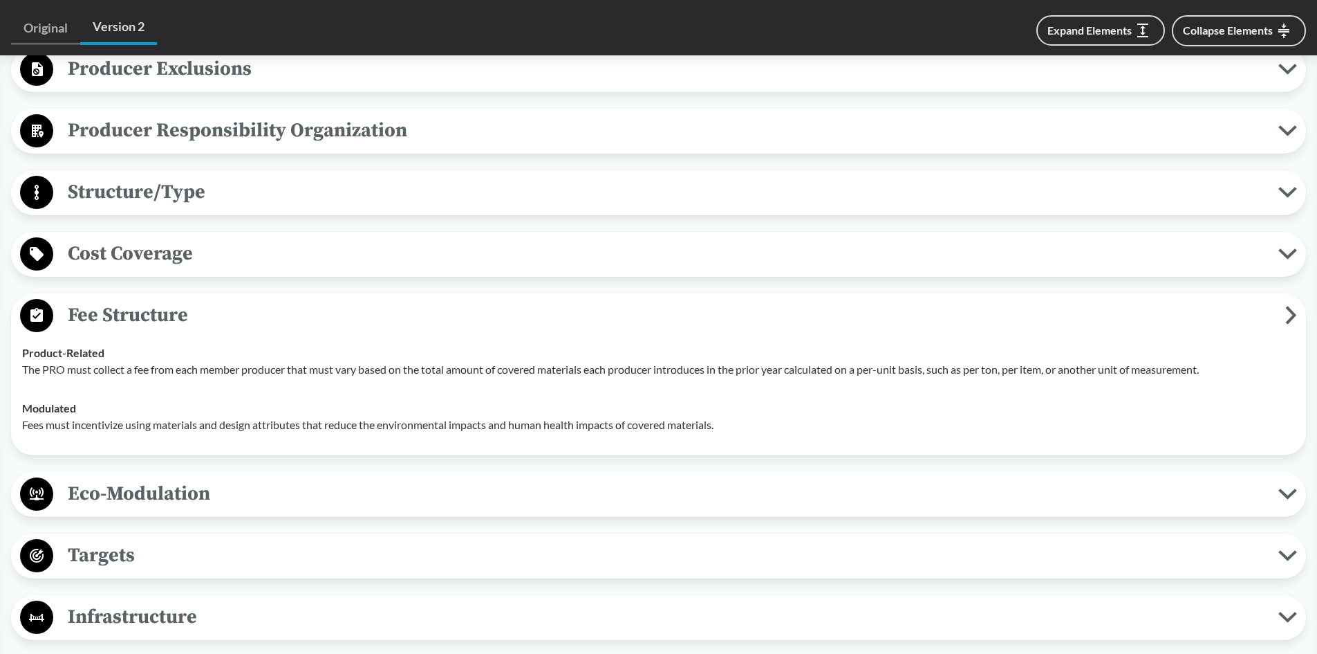
click at [133, 299] on span "Fee Structure" at bounding box center [669, 314] width 1232 height 31
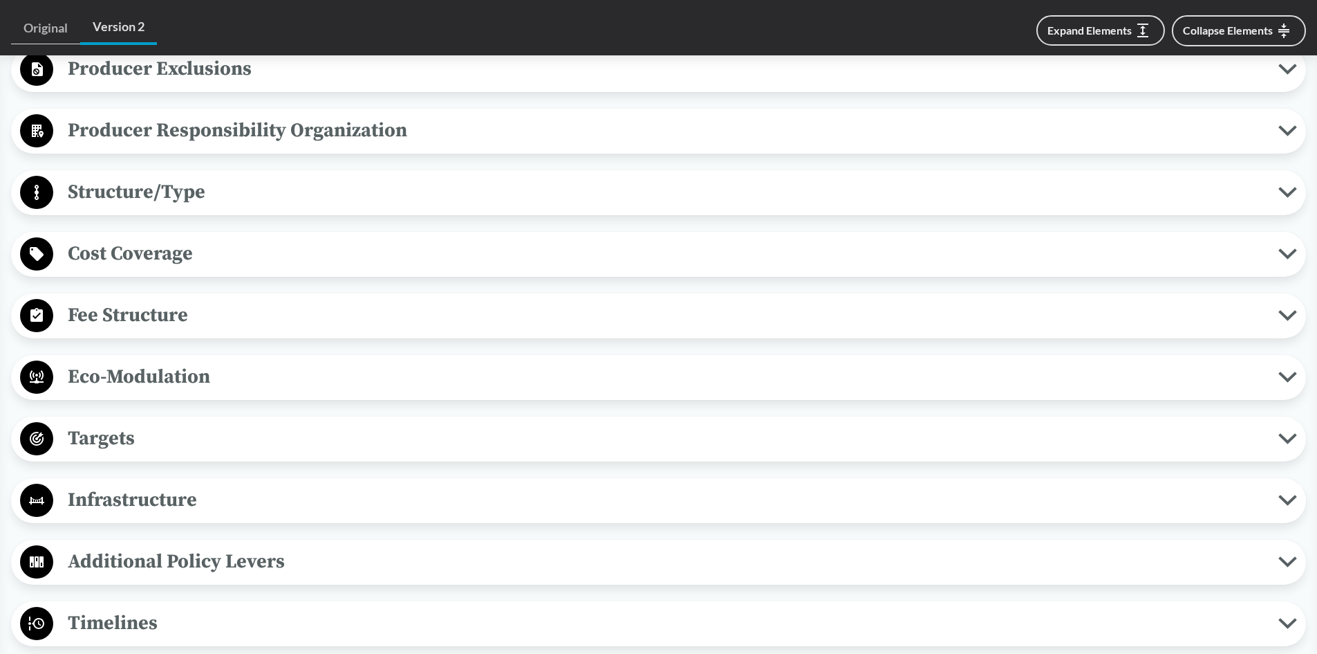
click at [106, 361] on span "Eco-Modulation" at bounding box center [665, 376] width 1225 height 31
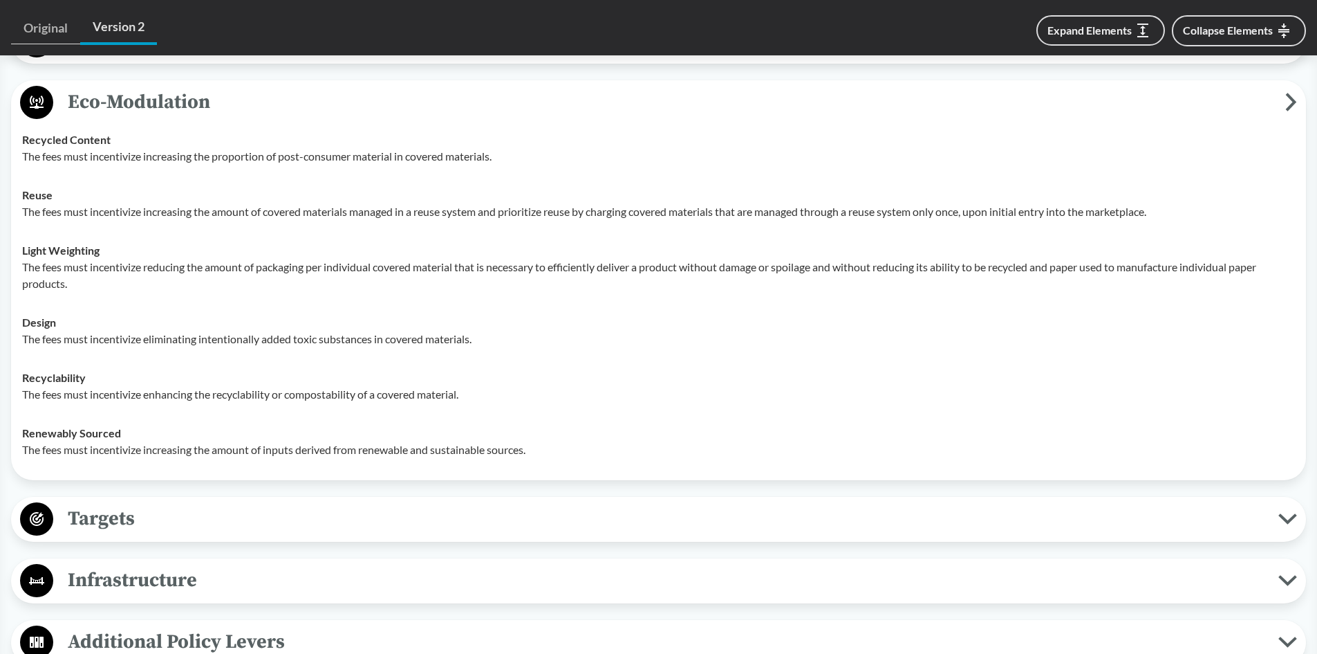
scroll to position [1037, 0]
click at [90, 84] on span "Eco-Modulation" at bounding box center [669, 99] width 1232 height 31
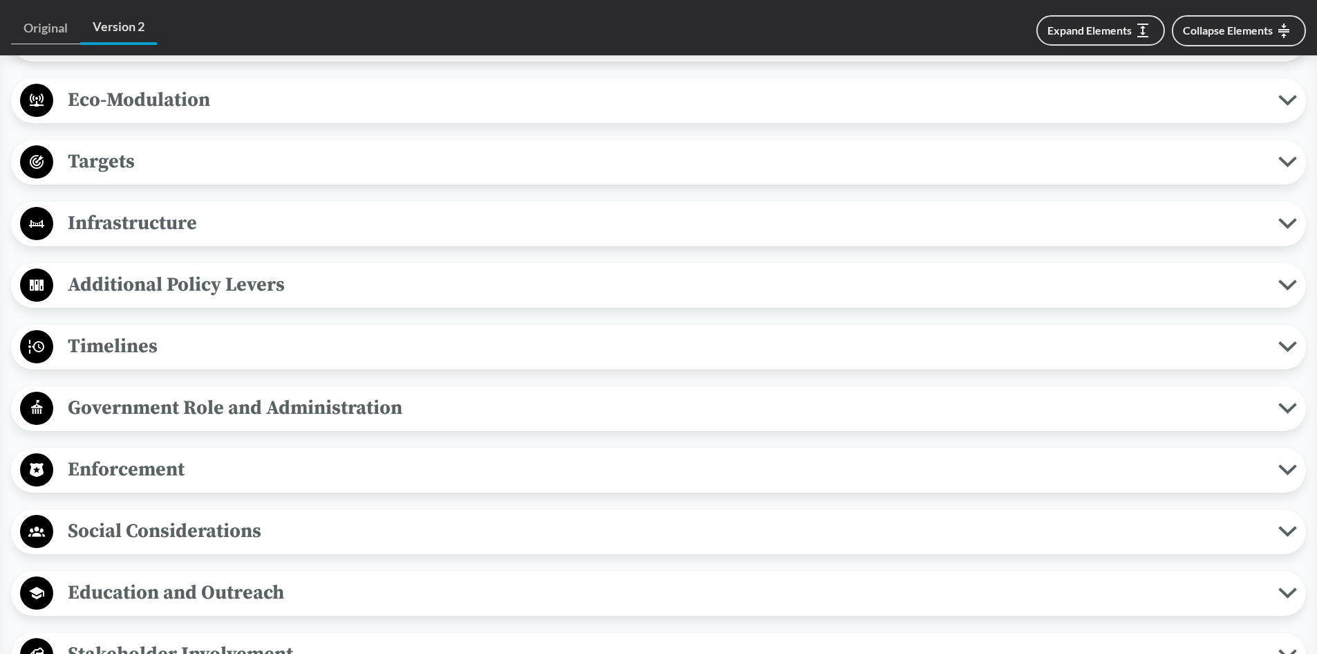
click at [124, 146] on span "Targets" at bounding box center [665, 161] width 1225 height 31
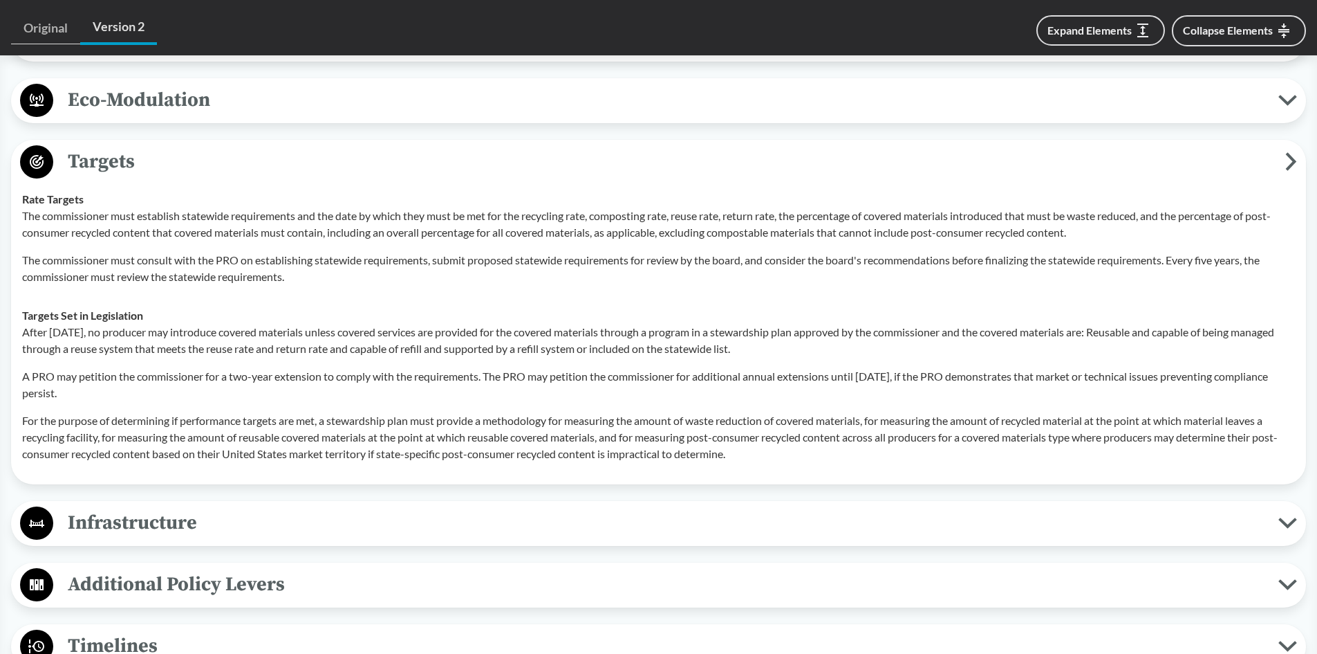
click at [89, 147] on span "Targets" at bounding box center [669, 161] width 1232 height 31
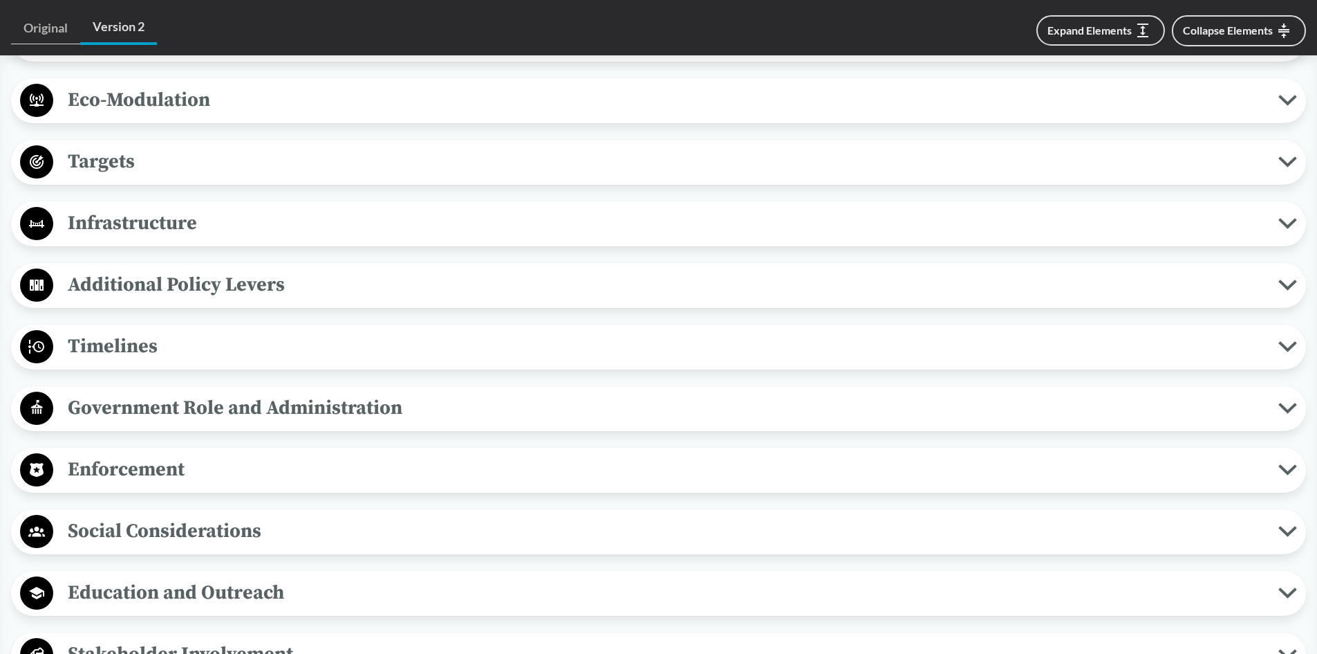
click at [133, 207] on span "Infrastructure" at bounding box center [665, 222] width 1225 height 31
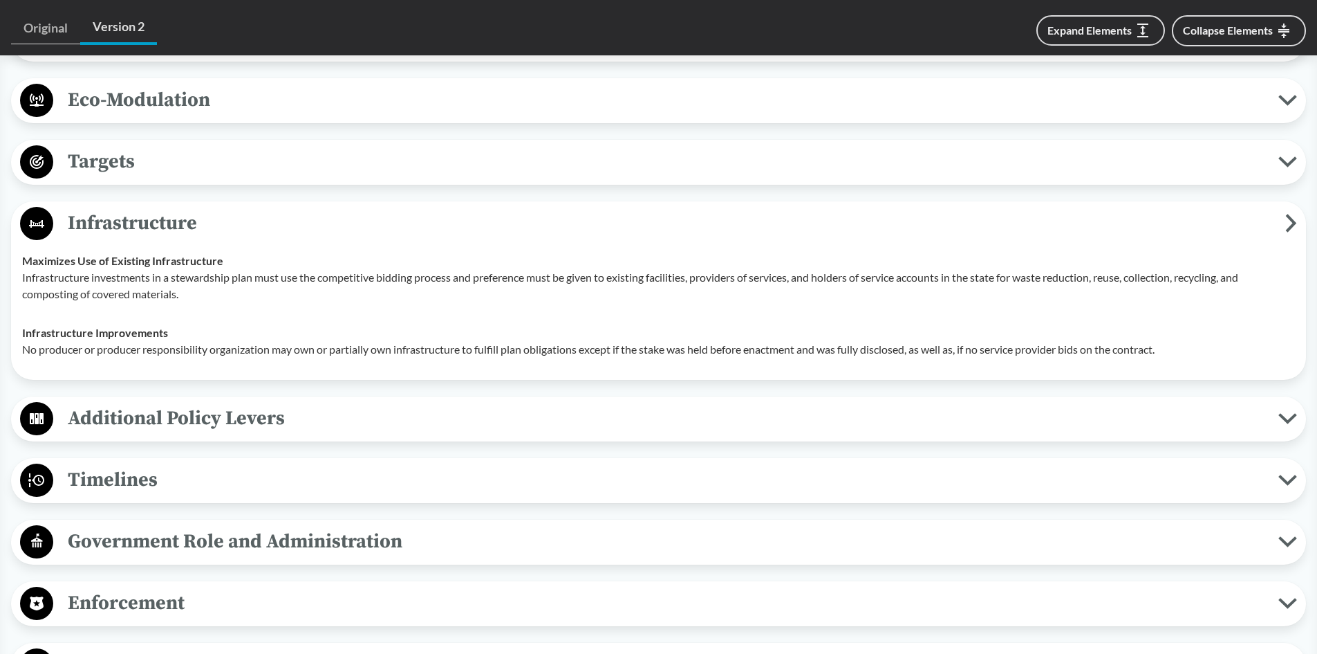
click at [142, 207] on span "Infrastructure" at bounding box center [669, 222] width 1232 height 31
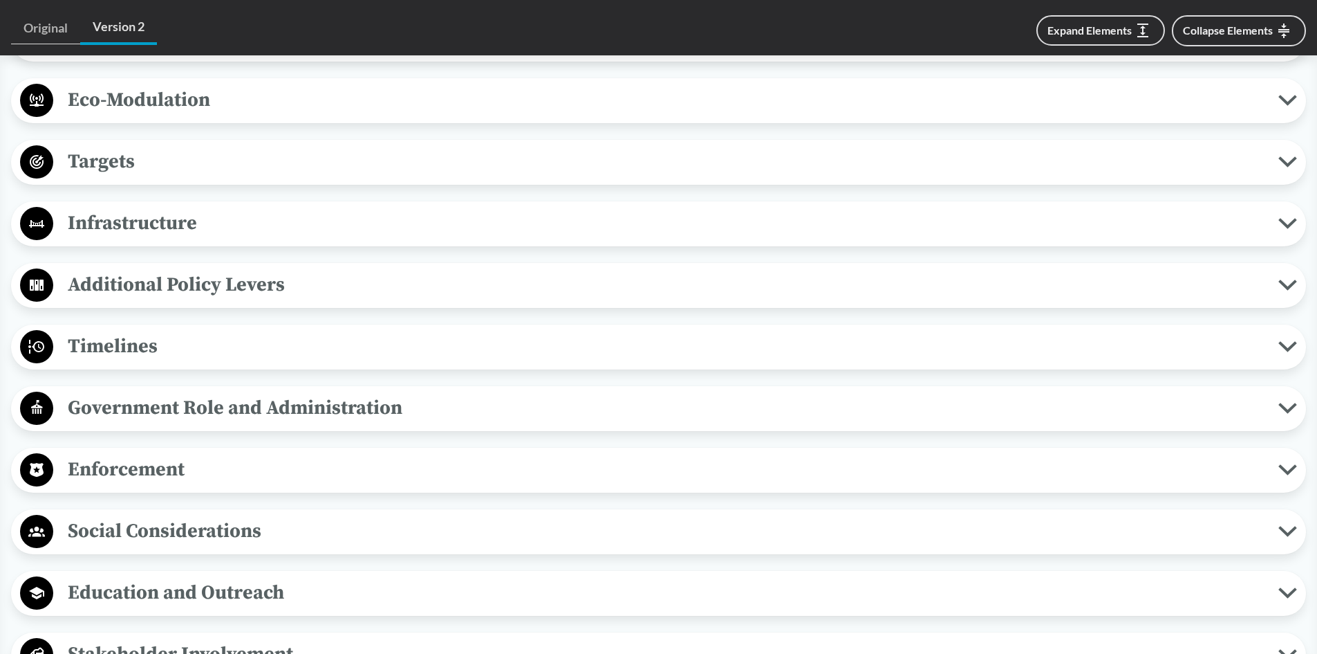
click at [109, 331] on span "Timelines" at bounding box center [665, 346] width 1225 height 31
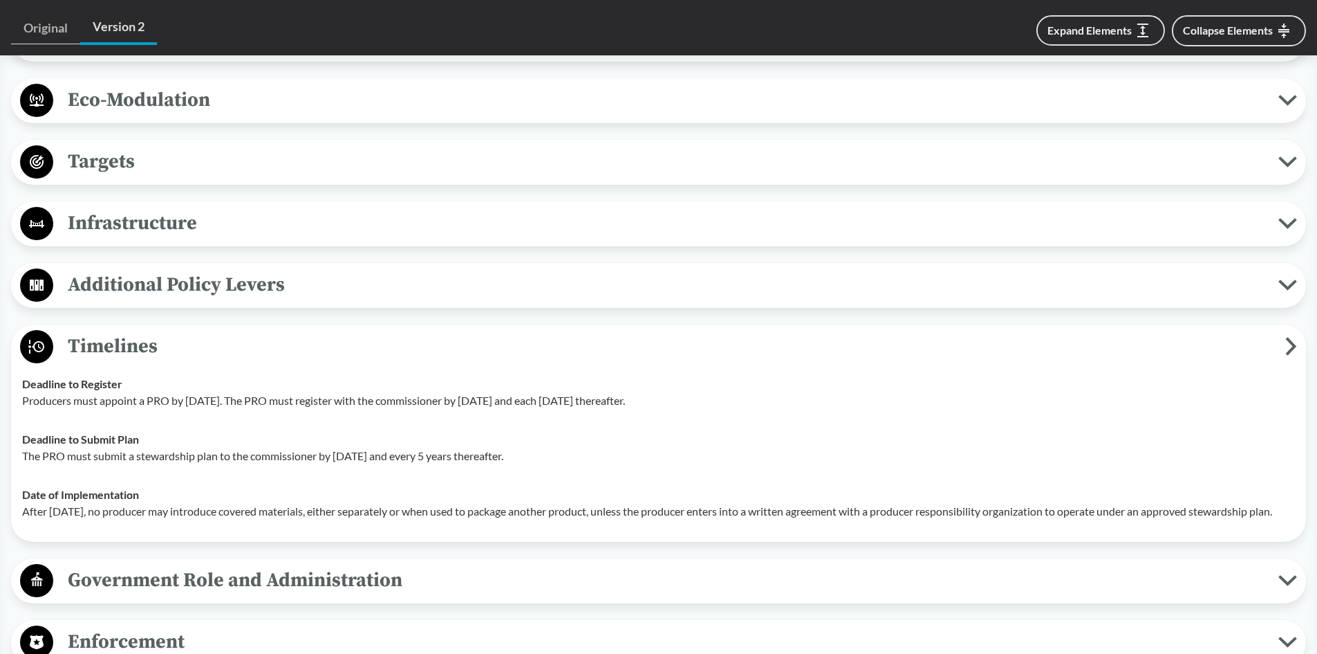
click at [201, 331] on span "Timelines" at bounding box center [669, 346] width 1232 height 31
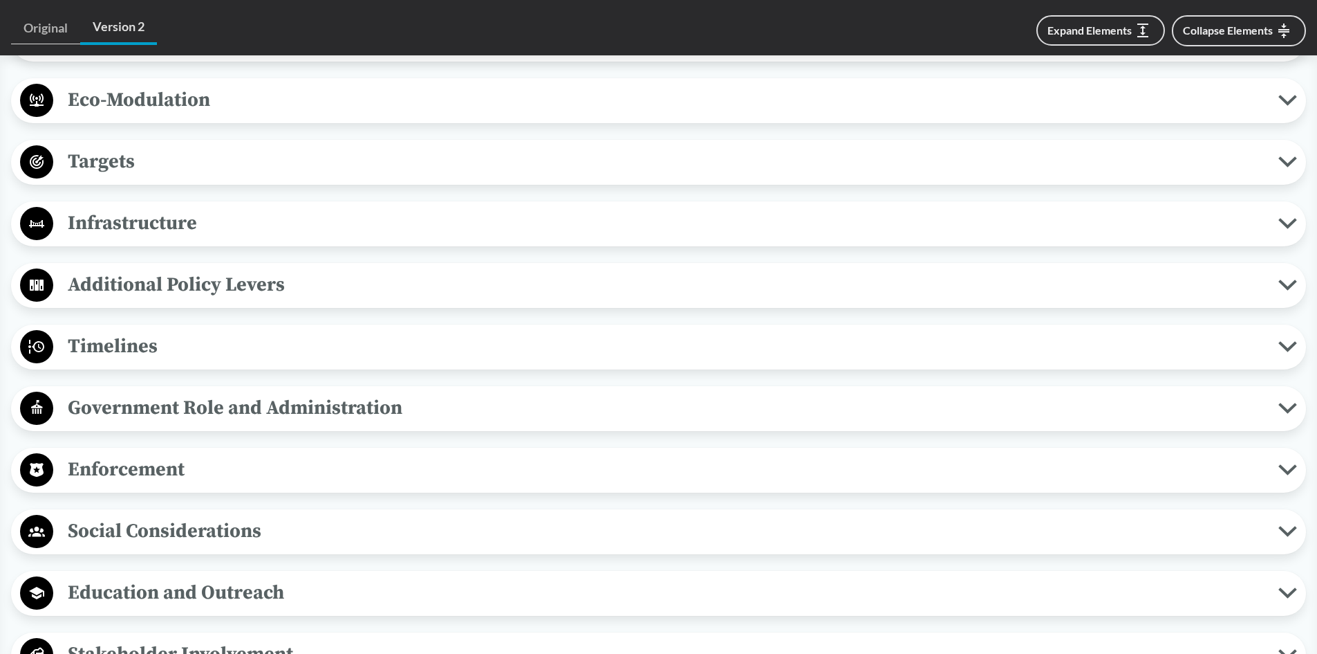
click at [229, 392] on span "Government Role and Administration" at bounding box center [665, 407] width 1225 height 31
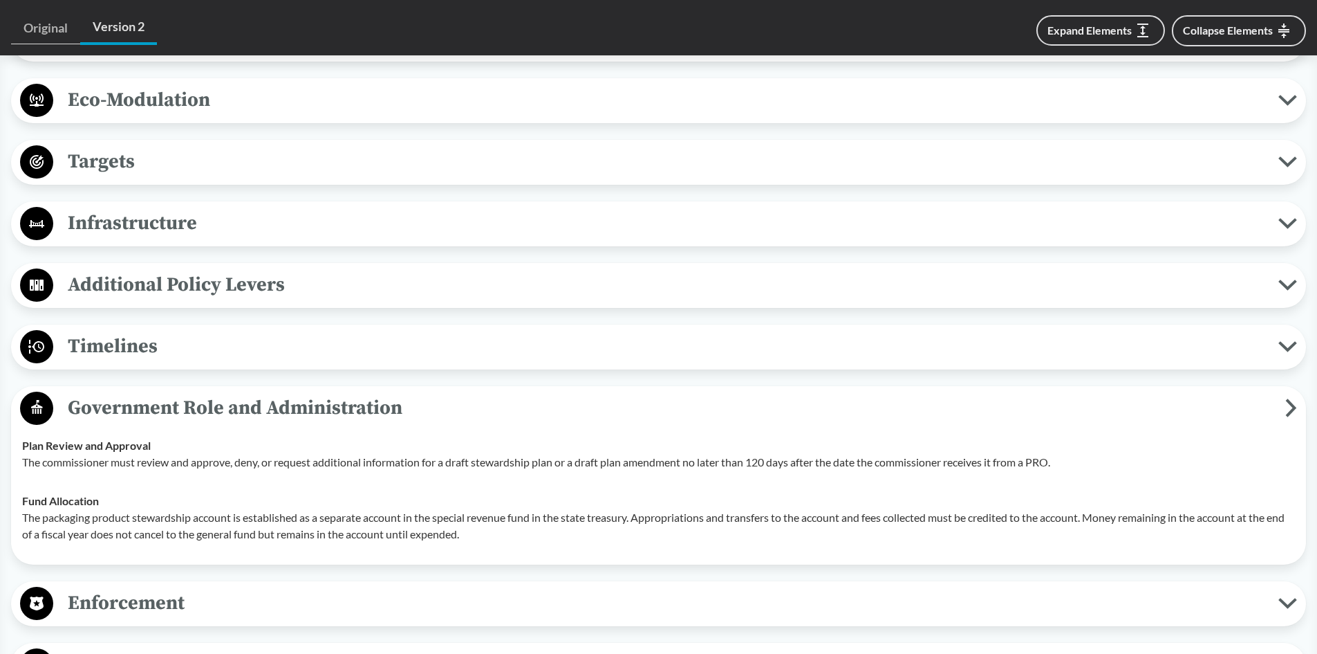
click at [215, 392] on span "Government Role and Administration" at bounding box center [669, 407] width 1232 height 31
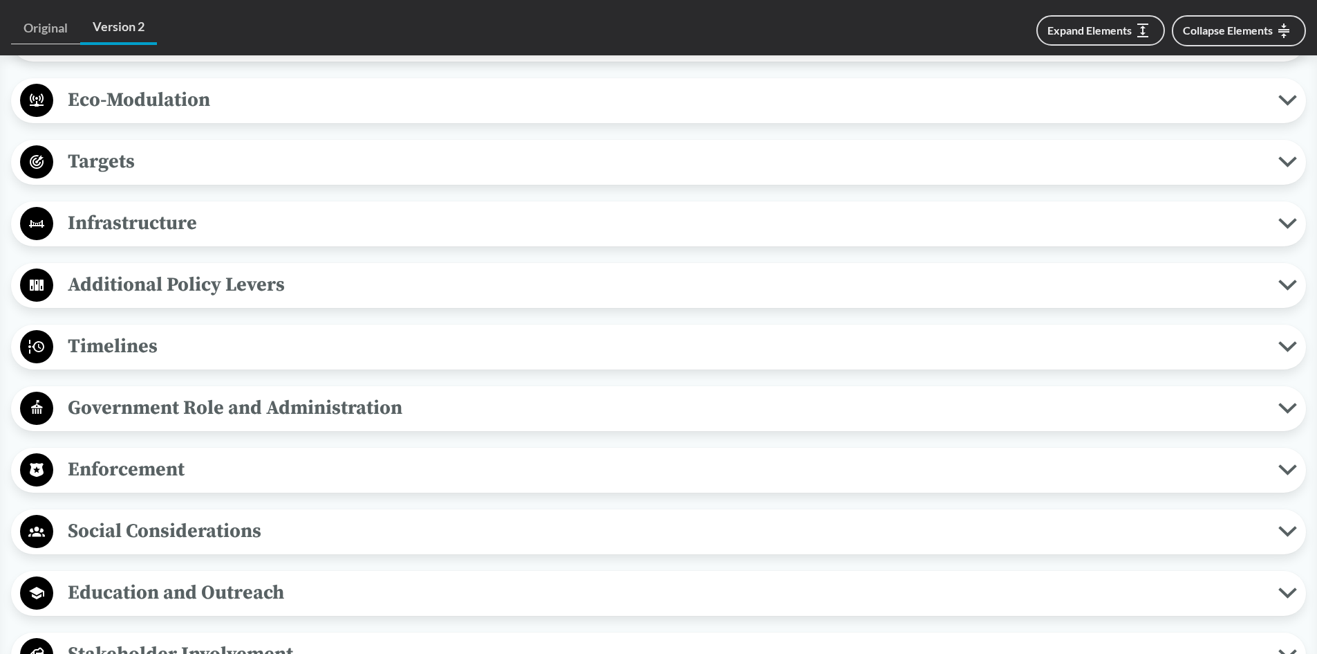
click at [147, 458] on span "Enforcement" at bounding box center [665, 469] width 1225 height 31
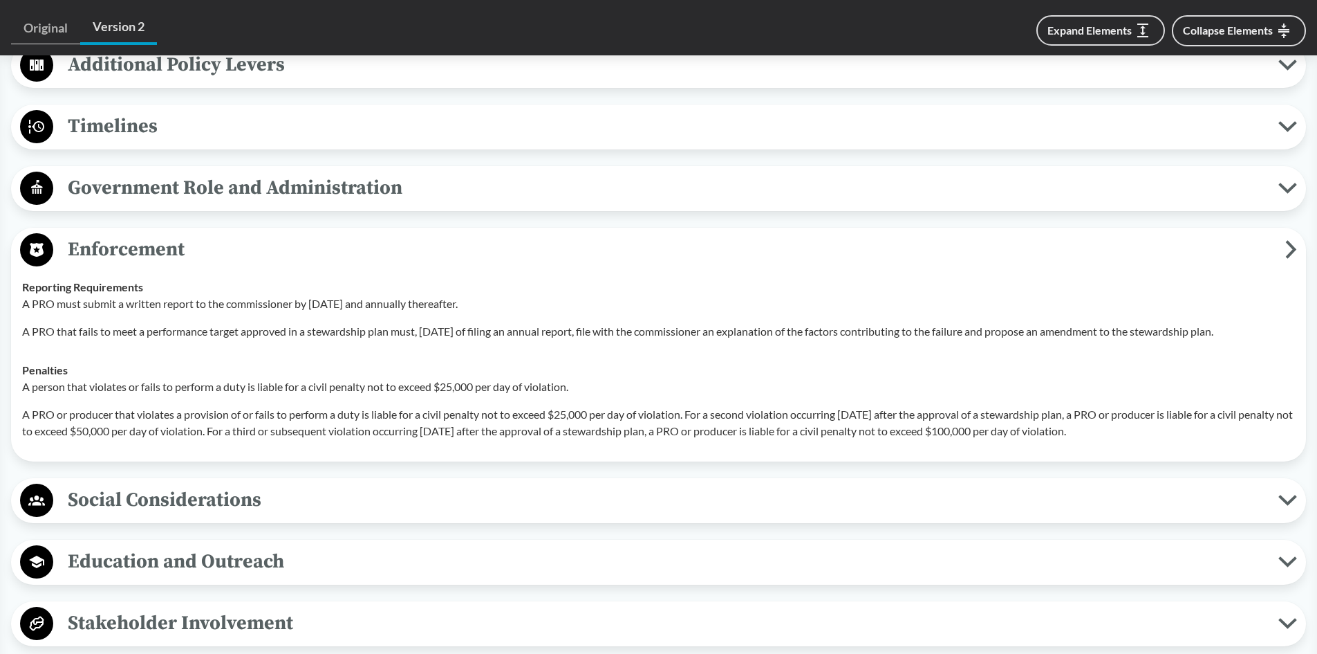
scroll to position [1383, 0]
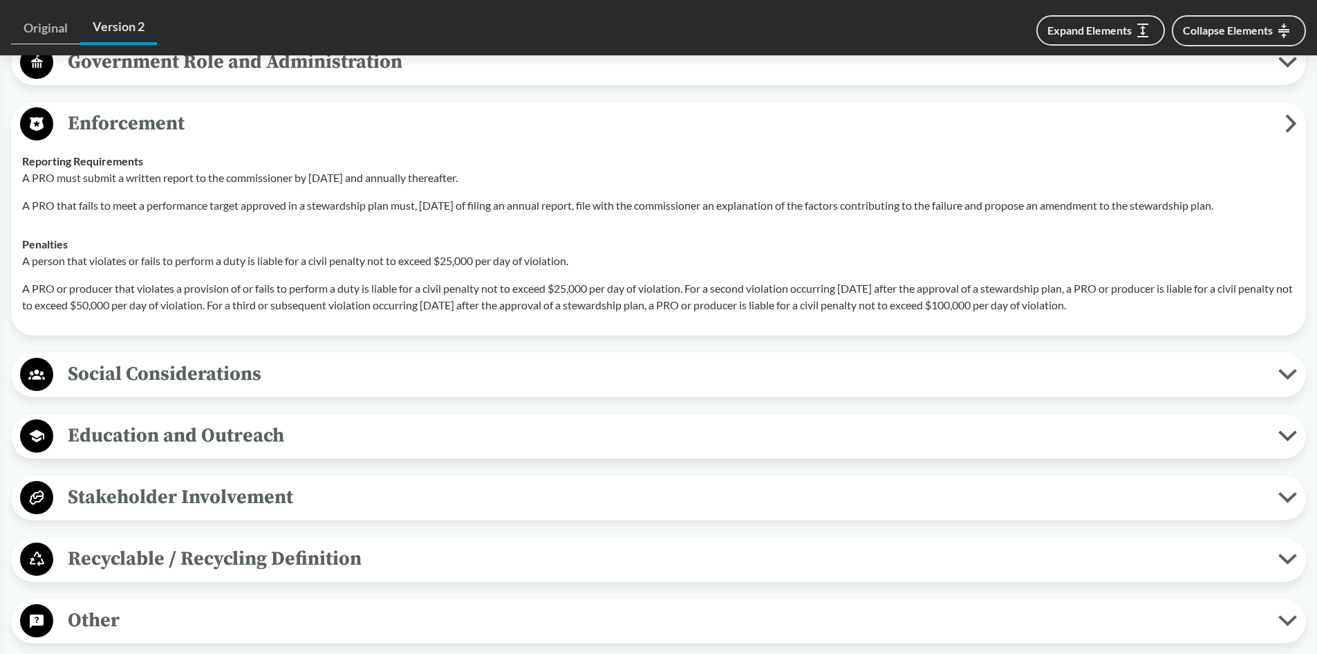
click at [140, 109] on span "Enforcement" at bounding box center [669, 123] width 1232 height 31
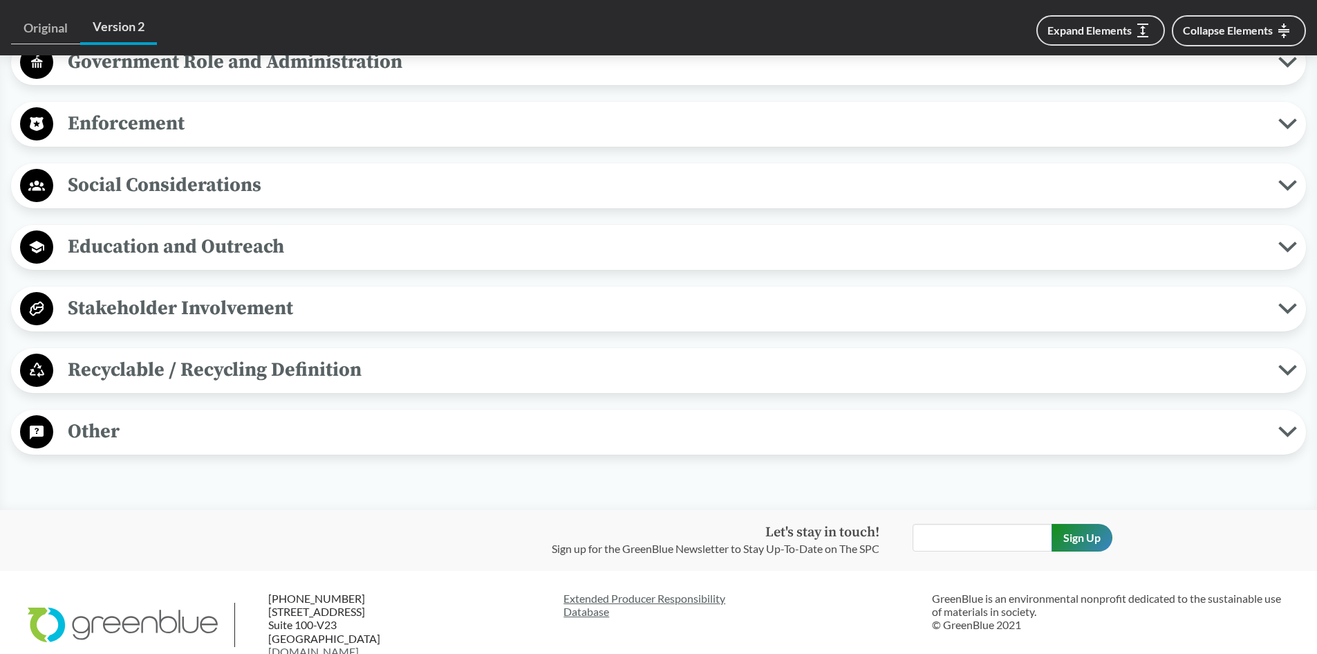
click at [129, 169] on span "Social Considerations" at bounding box center [665, 184] width 1225 height 31
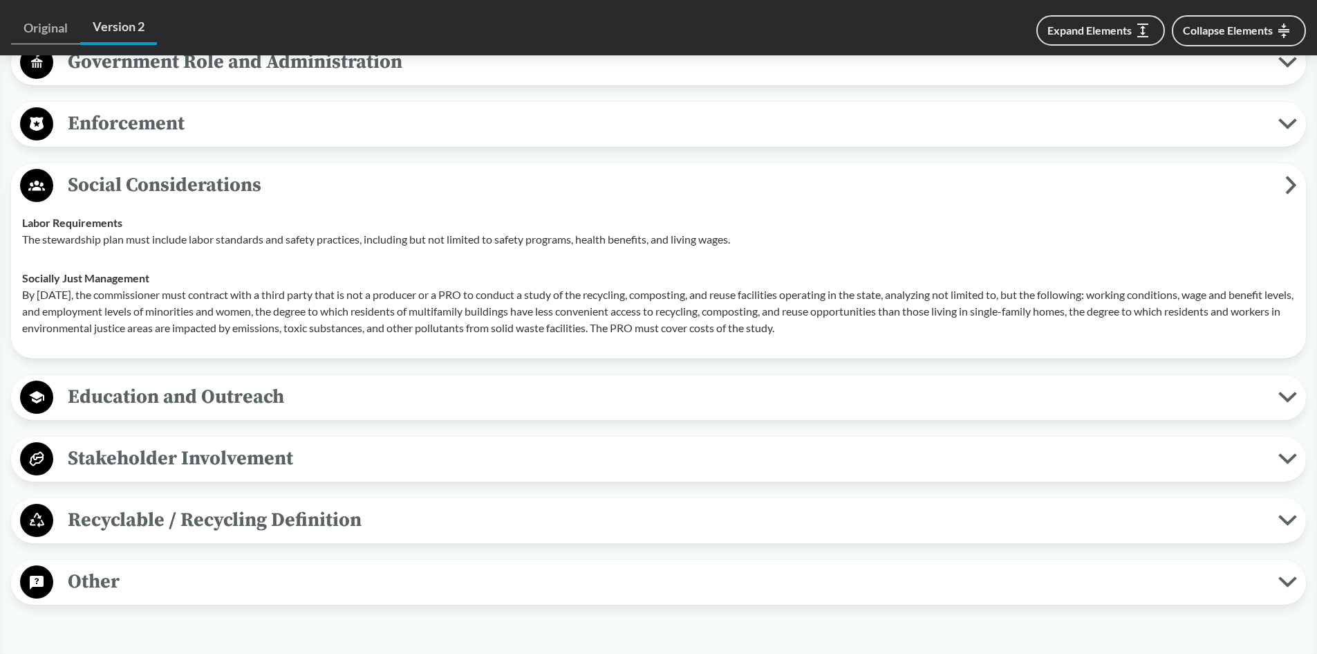
click at [129, 169] on span "Social Considerations" at bounding box center [669, 184] width 1232 height 31
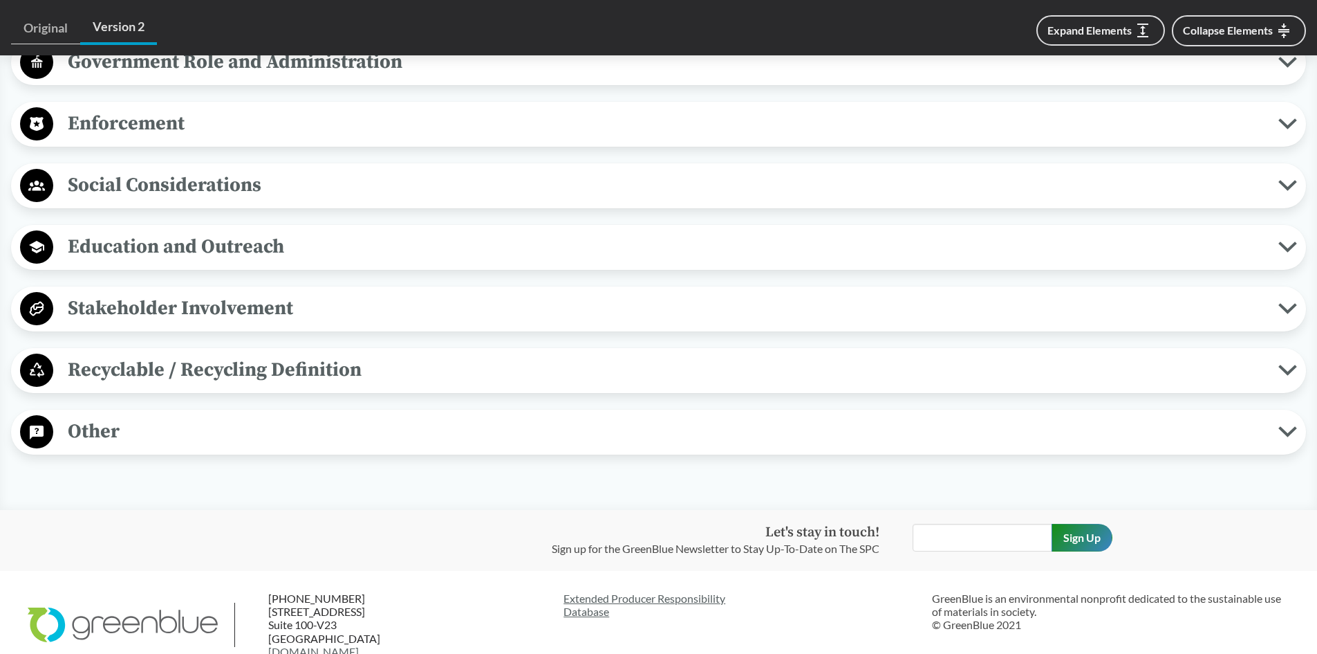
click at [120, 231] on span "Education and Outreach" at bounding box center [665, 246] width 1225 height 31
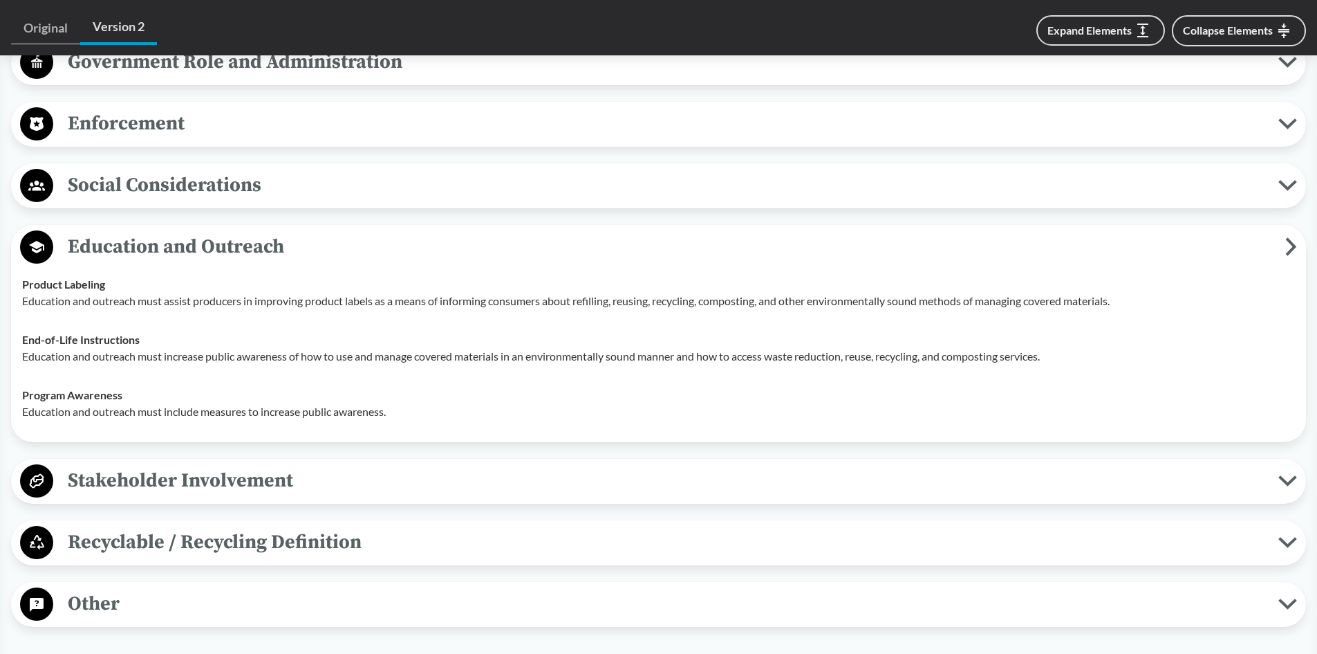
click at [121, 231] on span "Education and Outreach" at bounding box center [669, 246] width 1232 height 31
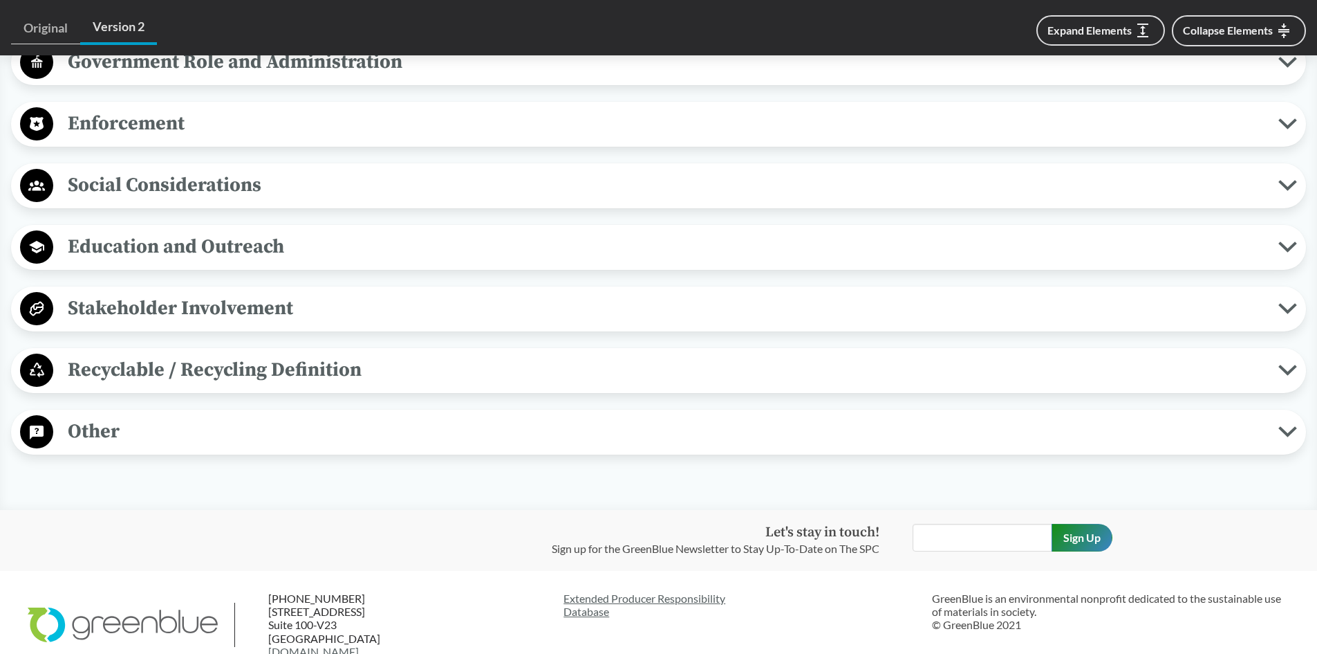
click at [120, 293] on span "Stakeholder Involvement" at bounding box center [665, 308] width 1225 height 31
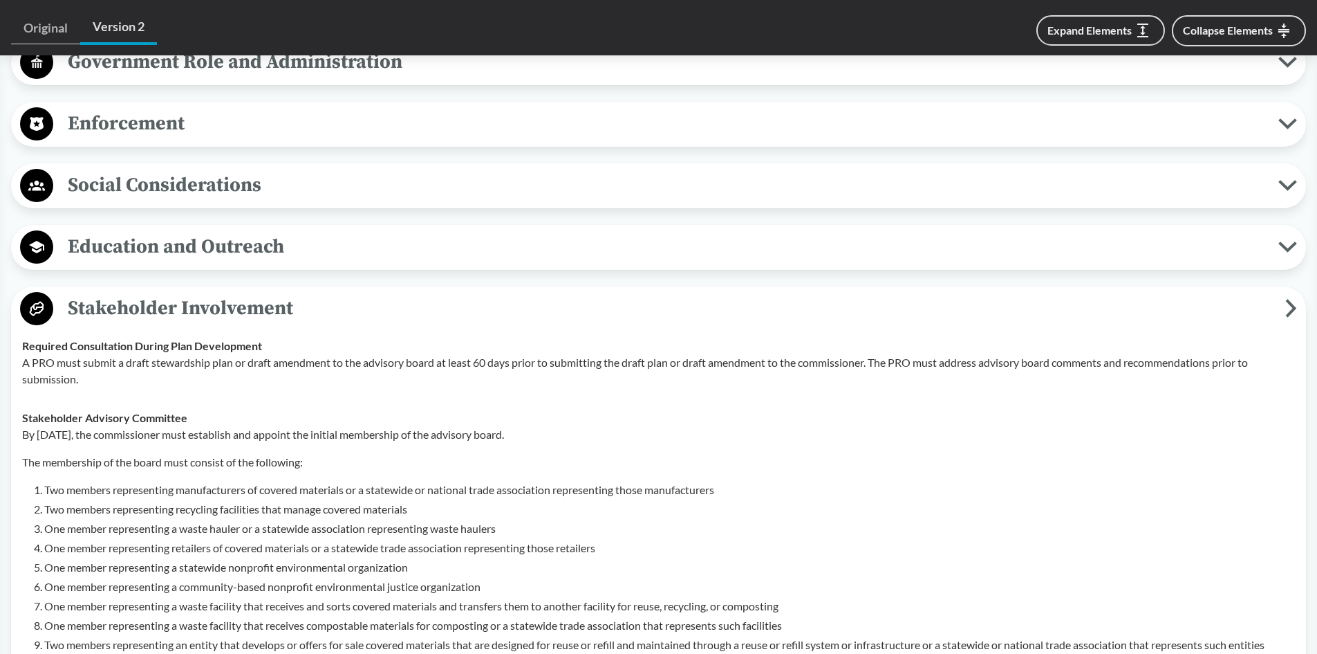
click at [117, 293] on span "Stakeholder Involvement" at bounding box center [669, 308] width 1232 height 31
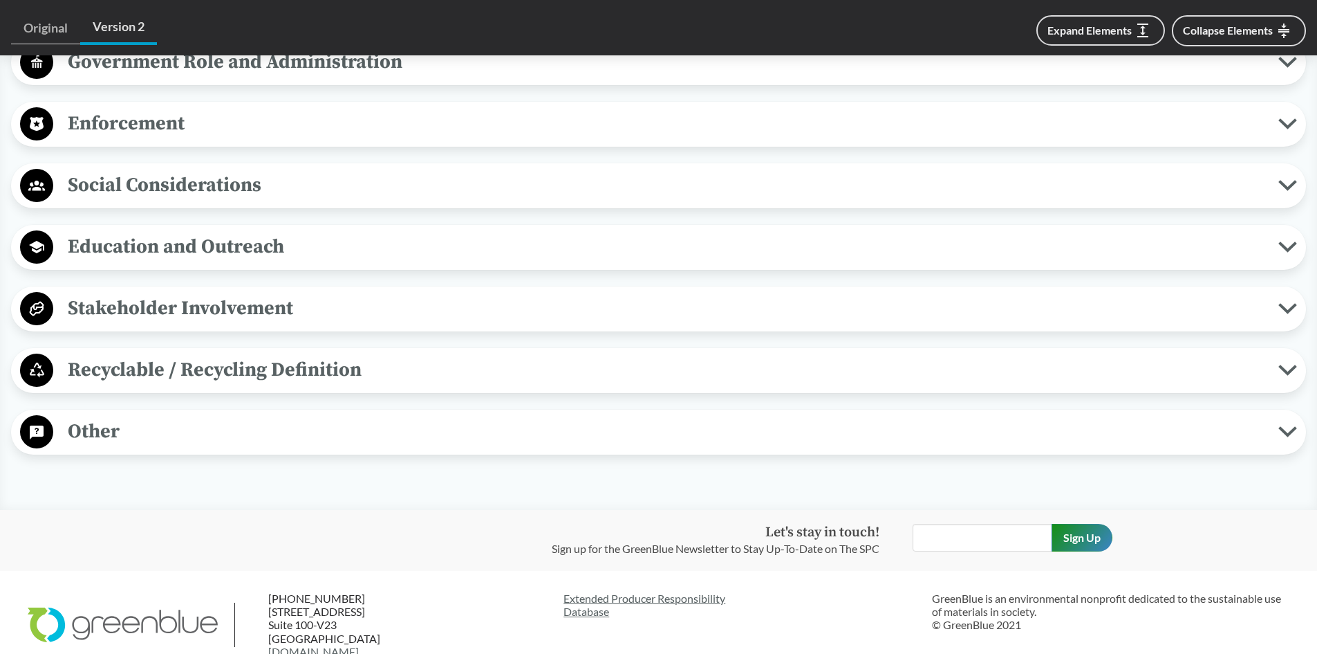
click at [127, 354] on span "Recyclable / Recycling Definition" at bounding box center [665, 369] width 1225 height 31
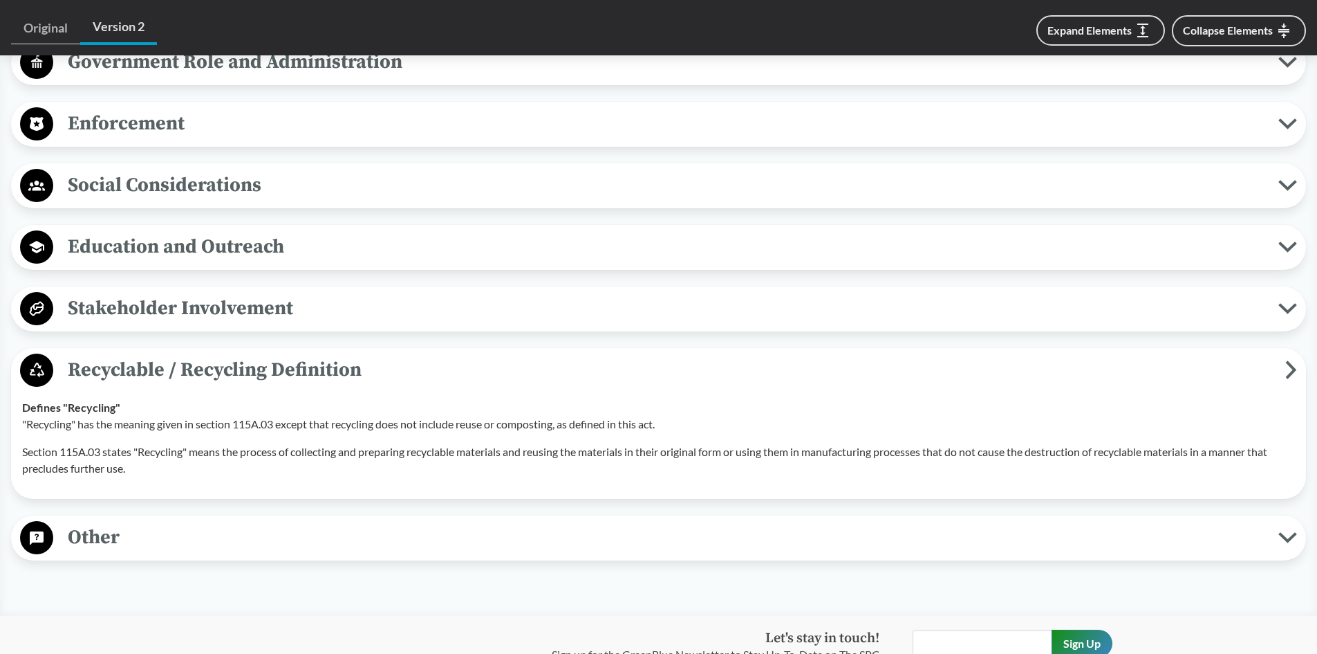
click at [127, 354] on span "Recyclable / Recycling Definition" at bounding box center [669, 369] width 1232 height 31
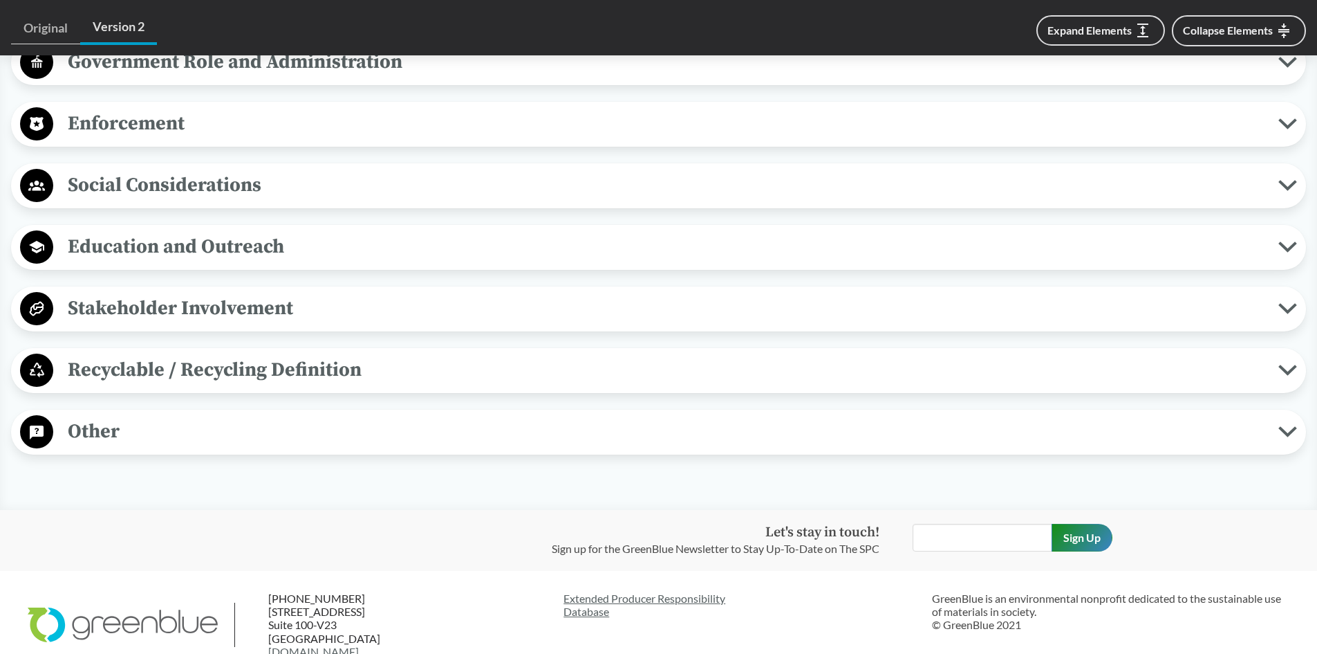
click at [96, 416] on span "Other" at bounding box center [665, 431] width 1225 height 31
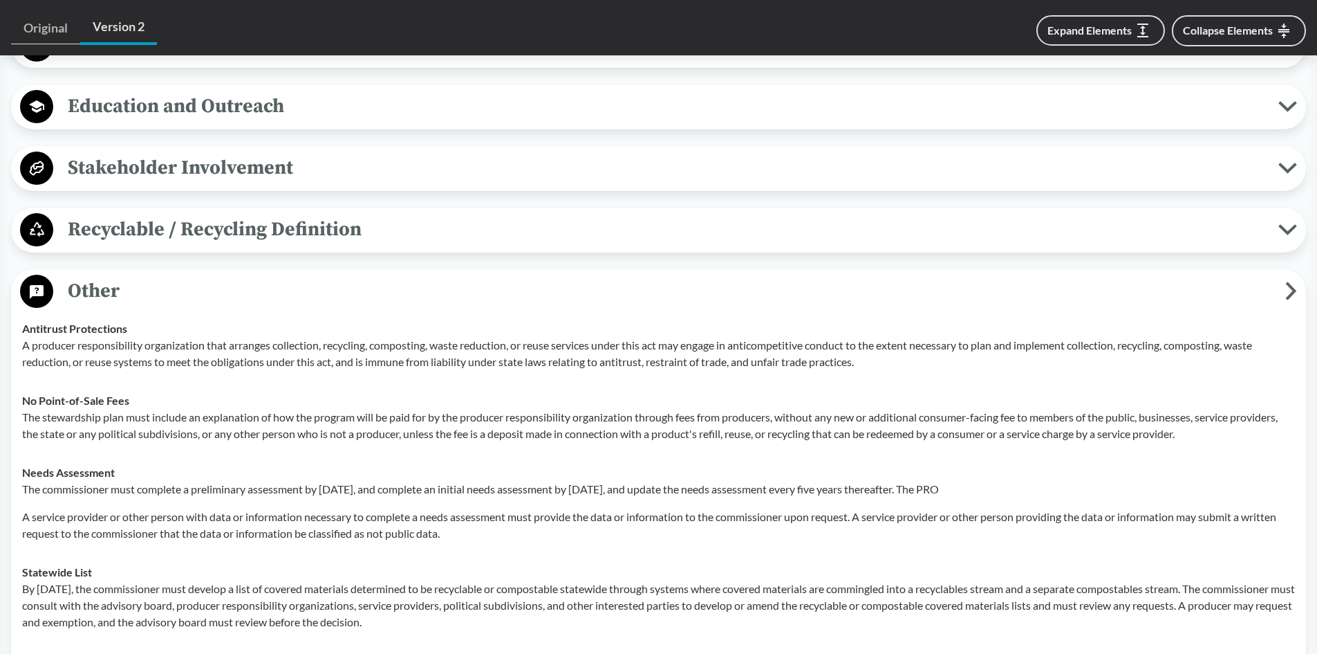
scroll to position [1521, 0]
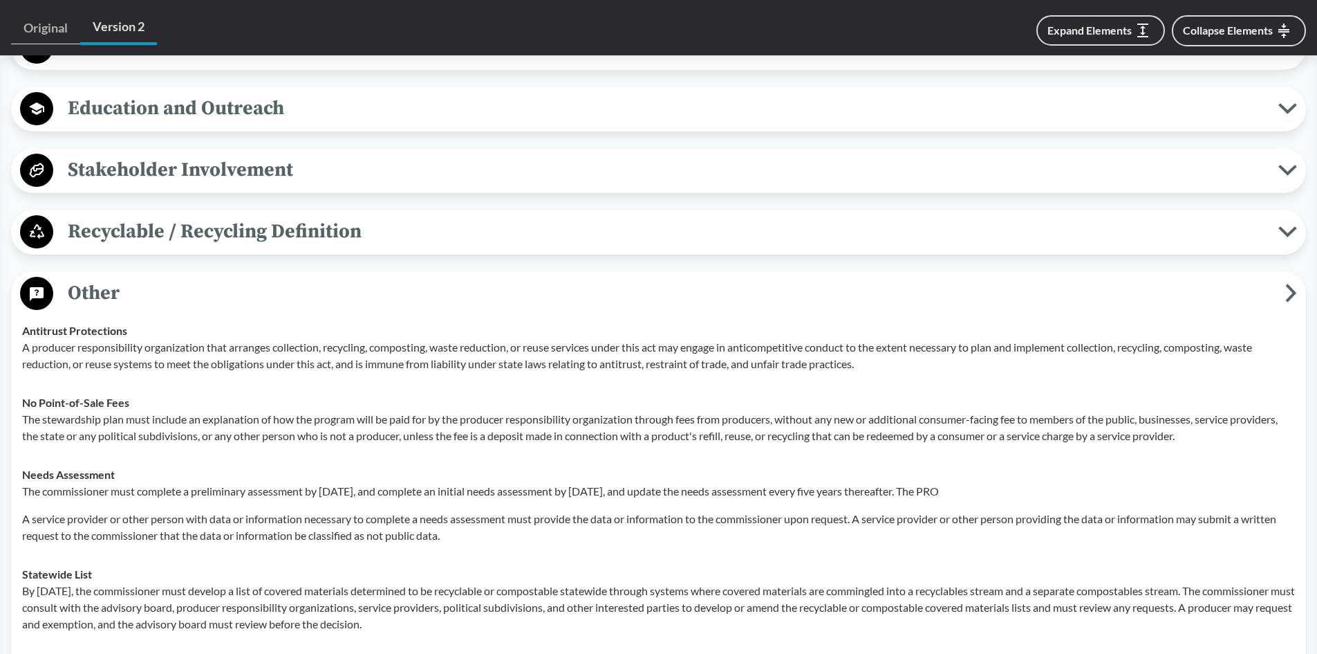
click at [102, 277] on span "Other" at bounding box center [669, 292] width 1232 height 31
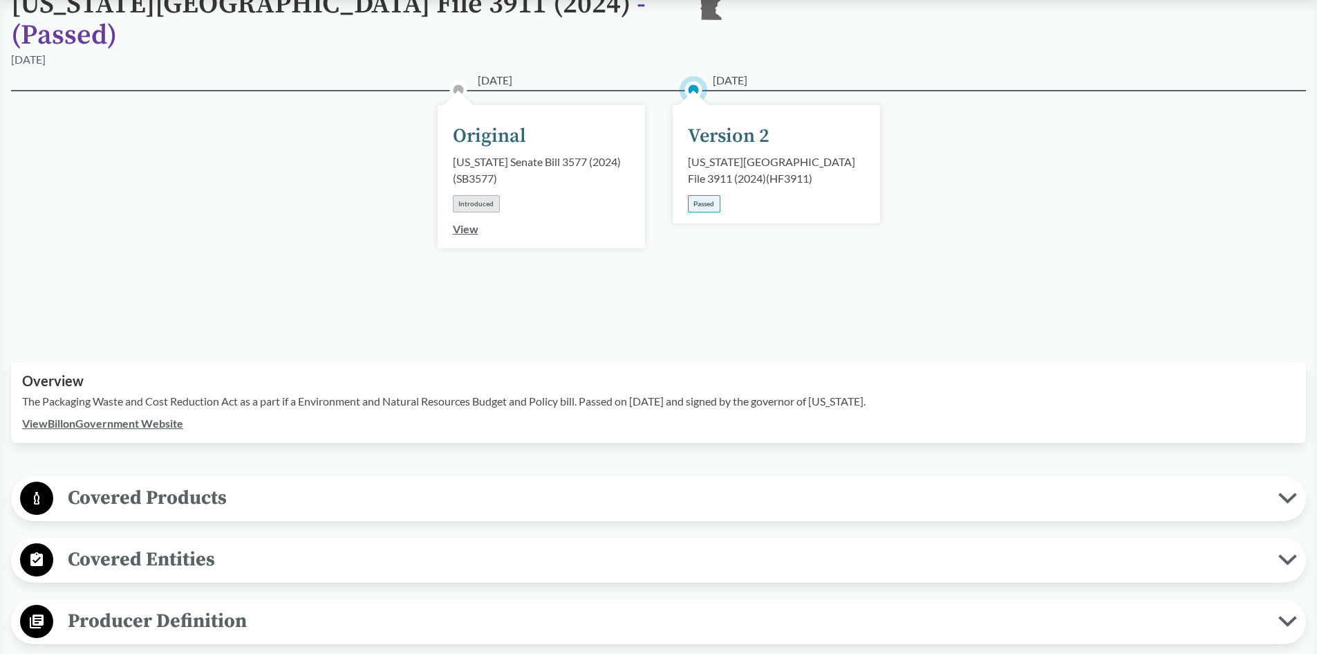
scroll to position [0, 0]
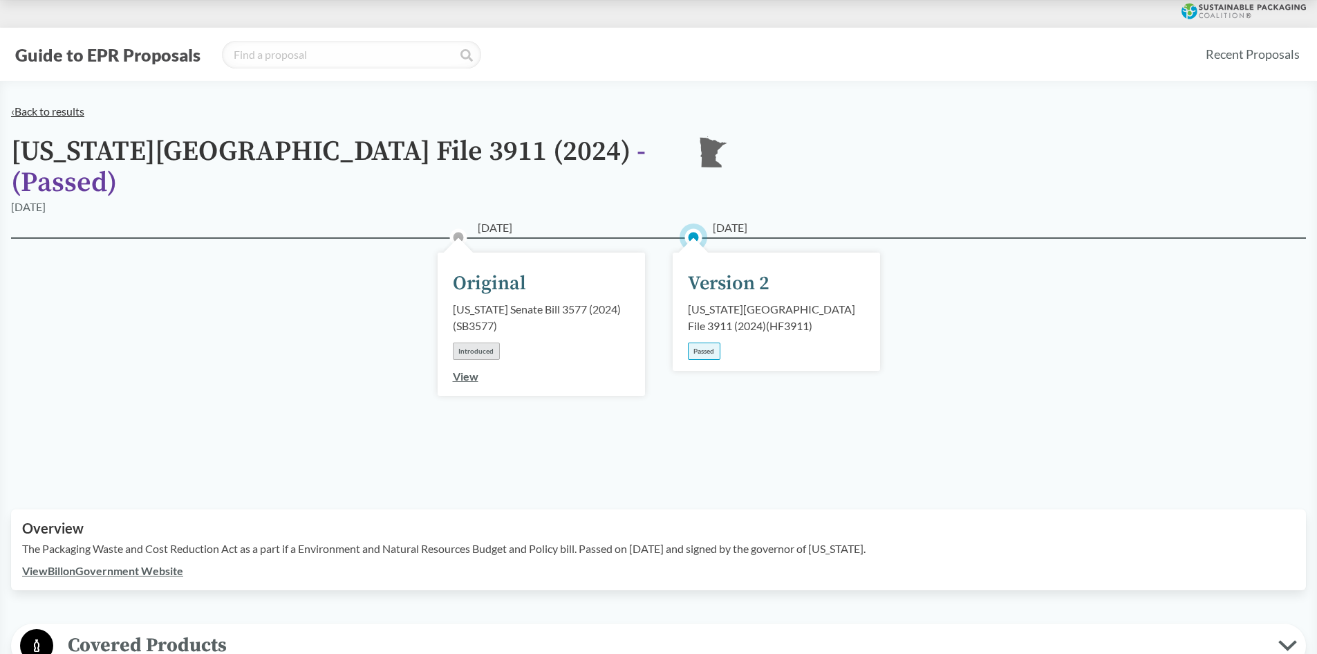
click at [69, 105] on link "‹ Back to results" at bounding box center [47, 110] width 73 height 13
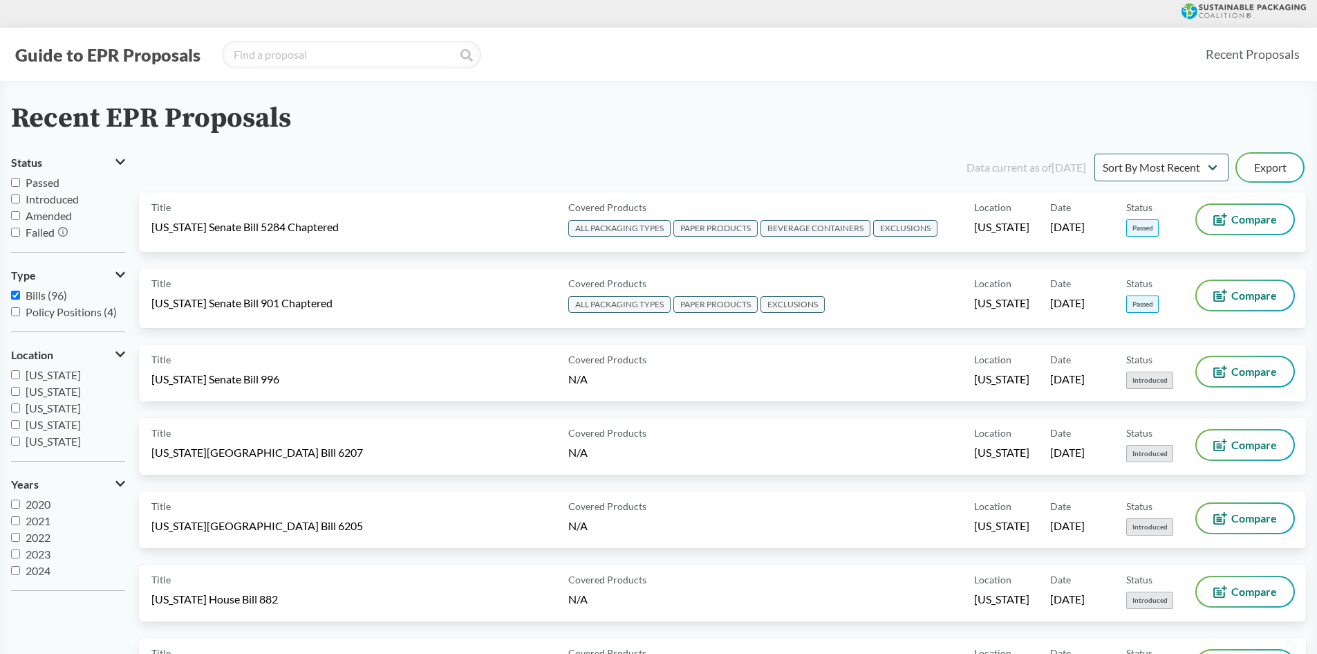
click at [48, 186] on span "Passed" at bounding box center [43, 182] width 34 height 13
click at [20, 186] on input "Passed" at bounding box center [15, 182] width 9 height 9
checkbox input "true"
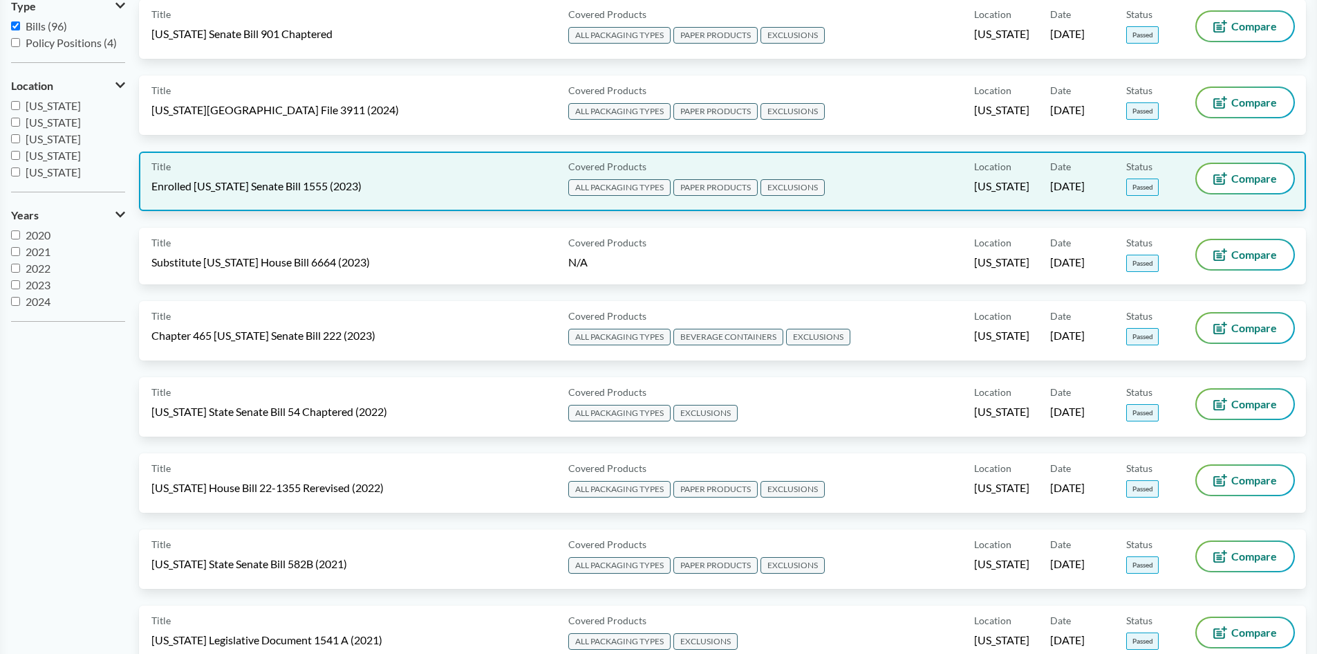
scroll to position [277, 0]
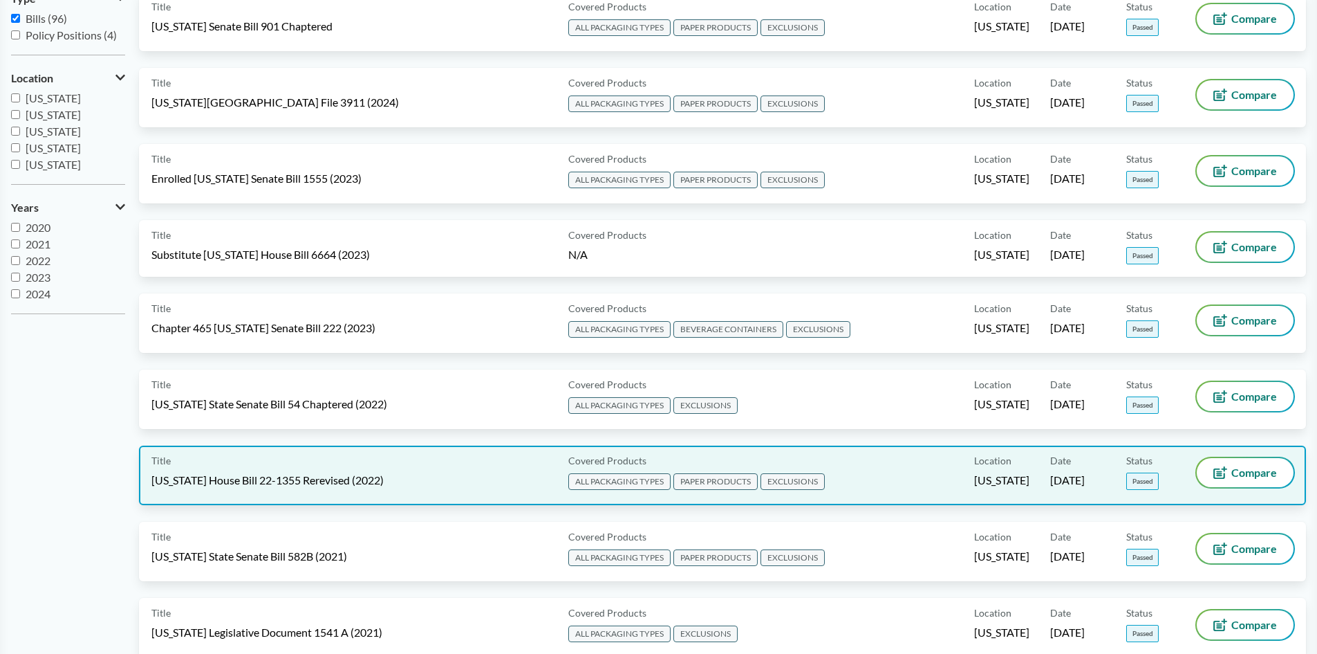
click at [265, 469] on div "Title [US_STATE] House Bill 22-1355 Rerevised (2022)" at bounding box center [356, 475] width 411 height 35
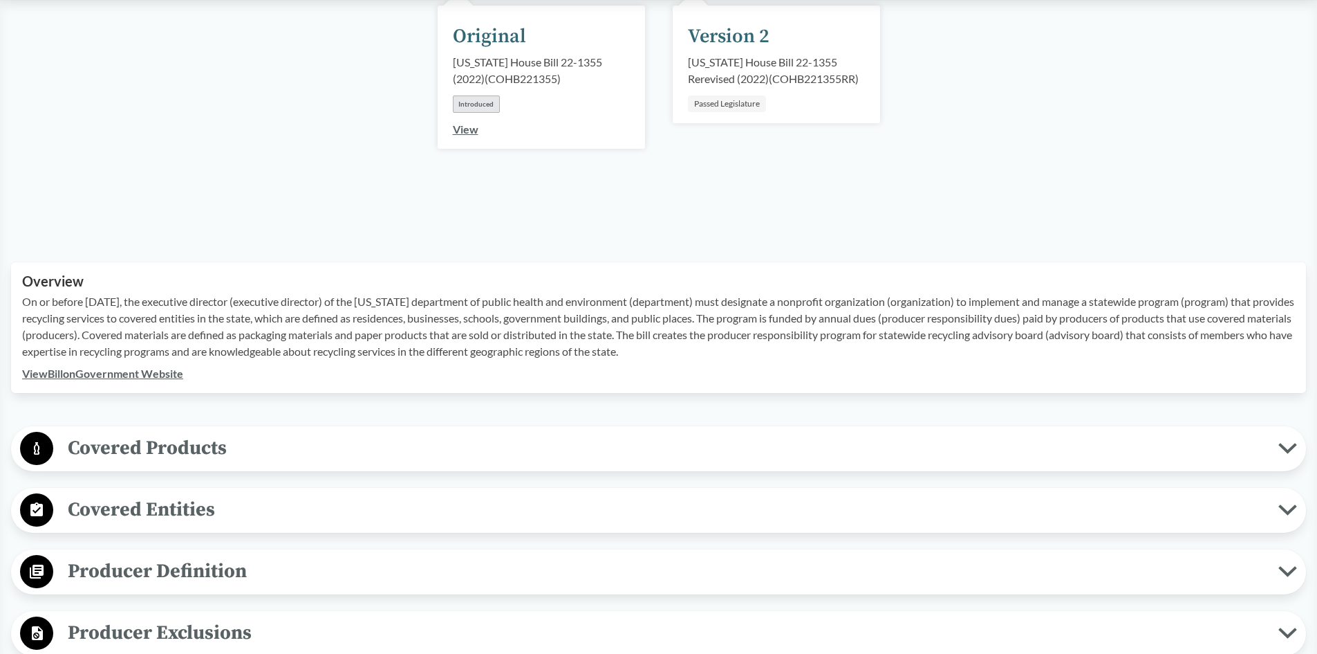
scroll to position [277, 0]
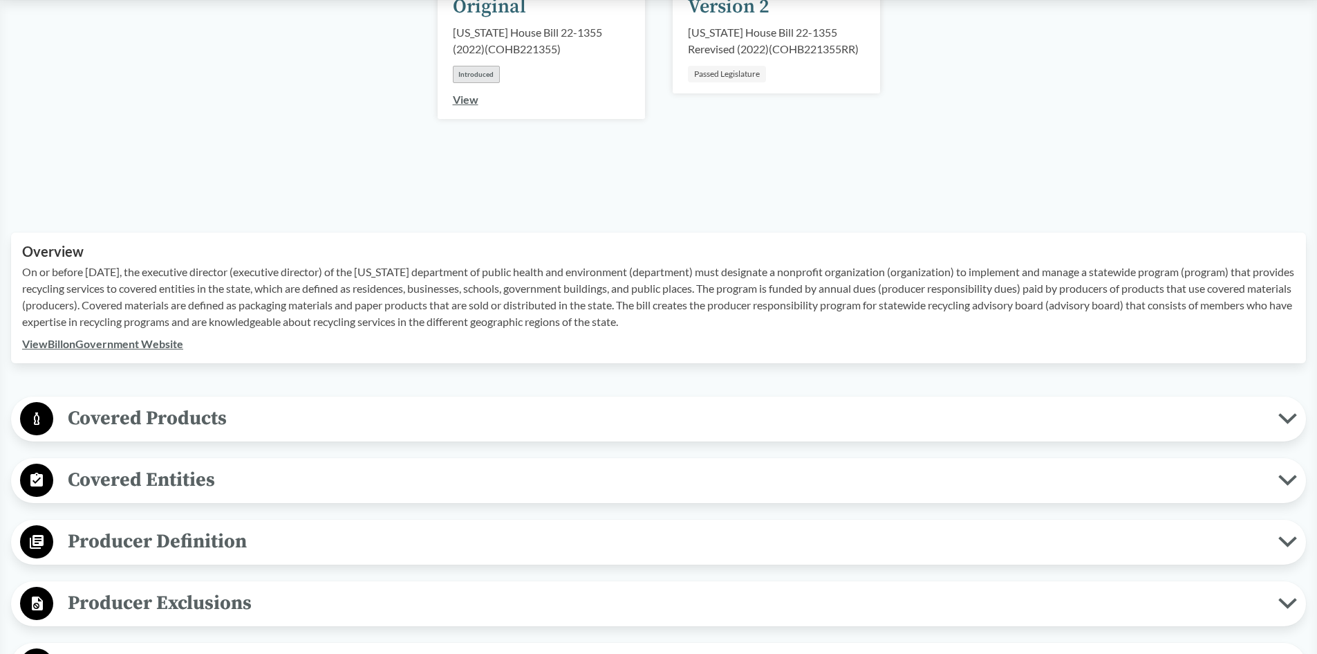
click at [155, 420] on span "Covered Products" at bounding box center [665, 417] width 1225 height 31
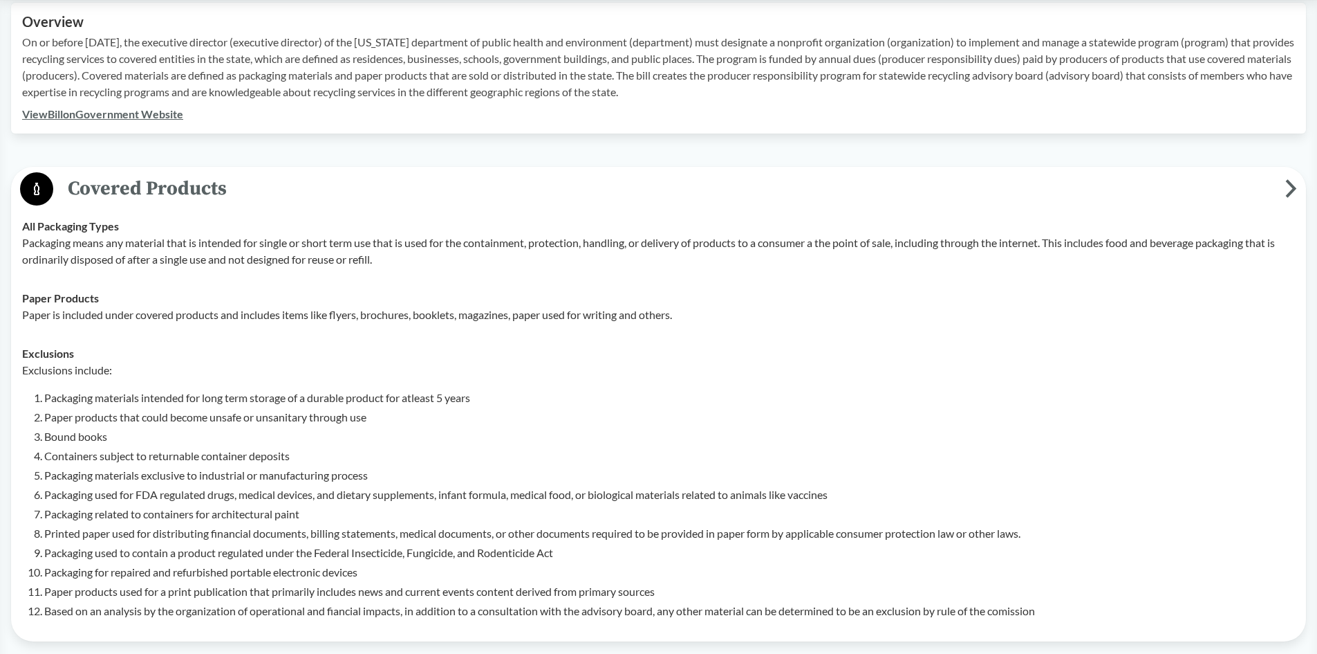
scroll to position [553, 0]
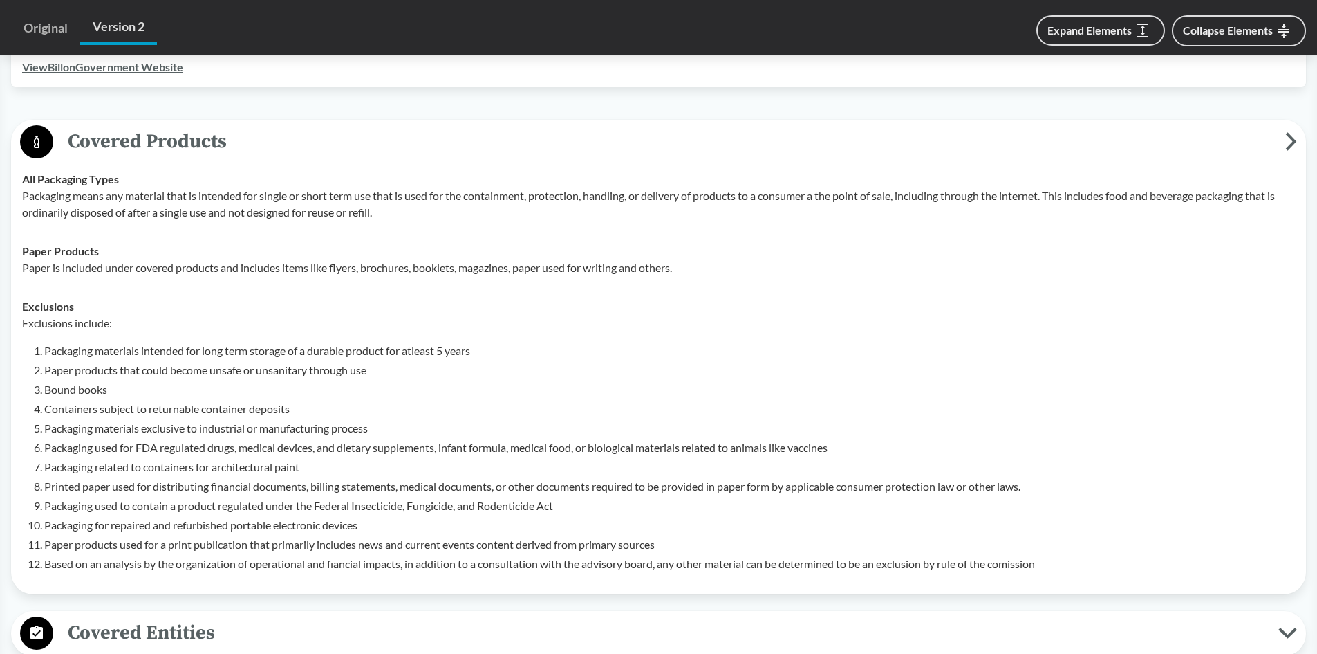
click at [116, 131] on span "Covered Products" at bounding box center [669, 141] width 1232 height 31
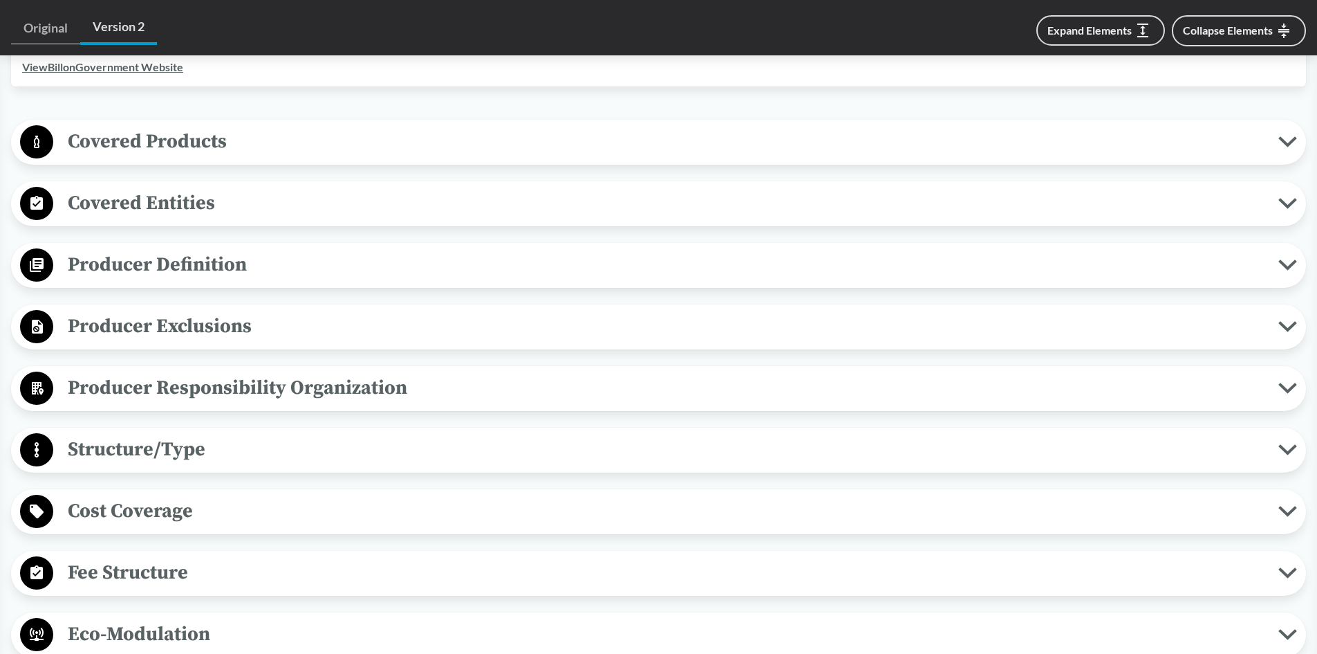
click at [135, 201] on span "Covered Entities" at bounding box center [665, 202] width 1225 height 31
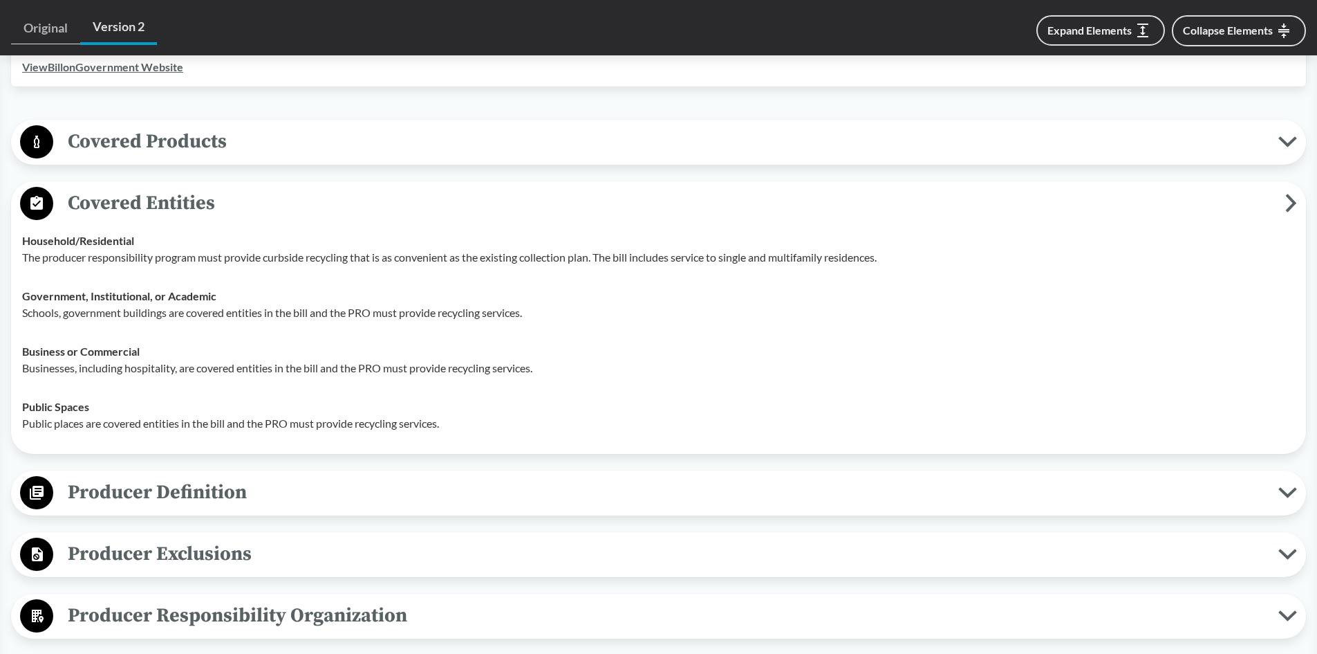
click at [201, 207] on span "Covered Entities" at bounding box center [669, 202] width 1232 height 31
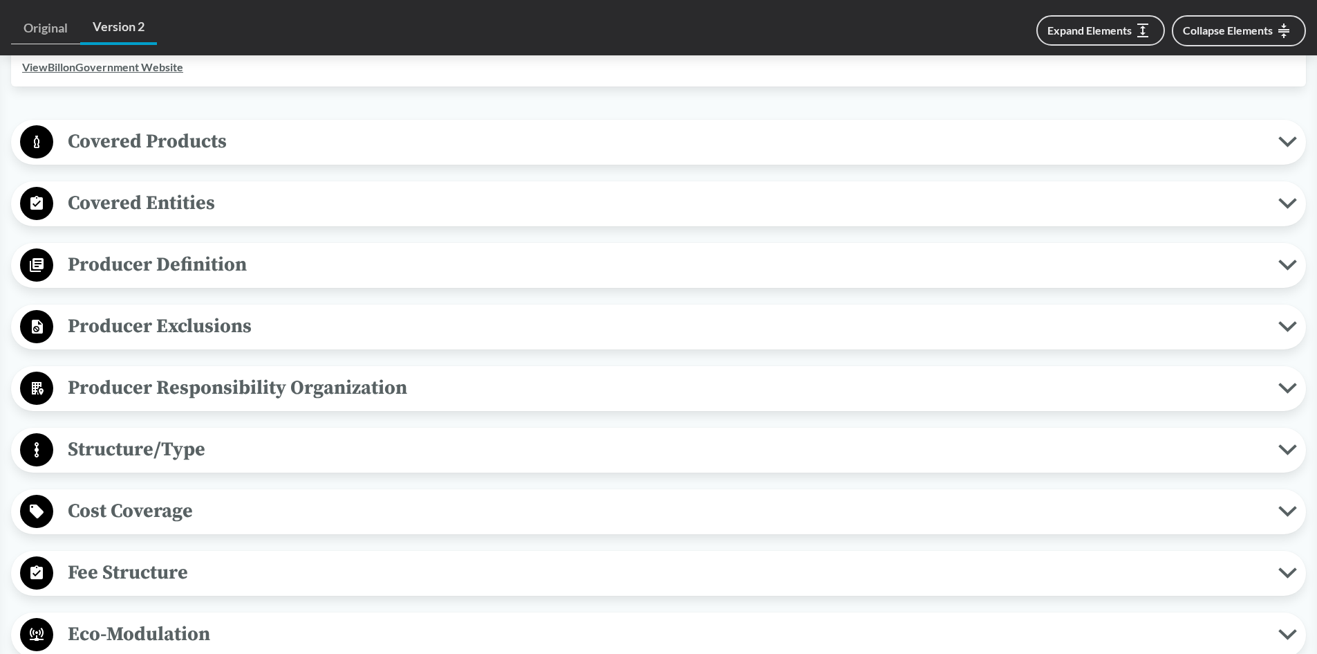
click at [195, 267] on span "Producer Definition" at bounding box center [665, 264] width 1225 height 31
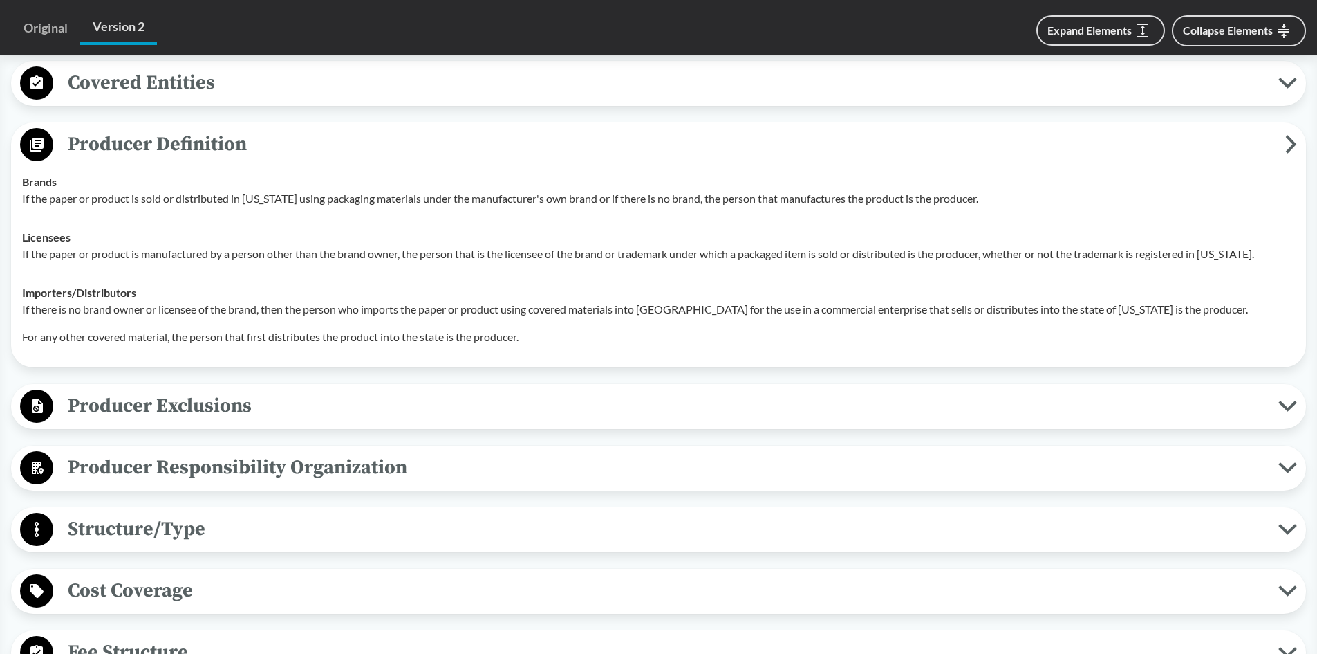
scroll to position [692, 0]
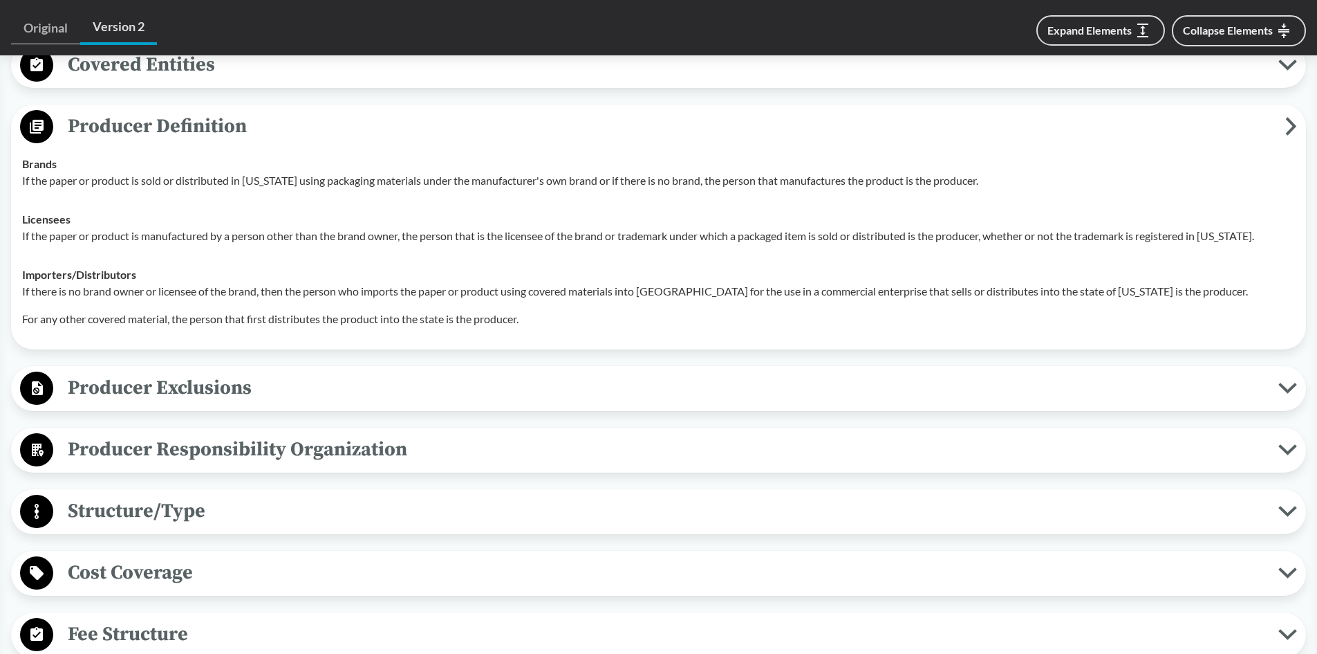
click at [124, 120] on span "Producer Definition" at bounding box center [669, 126] width 1232 height 31
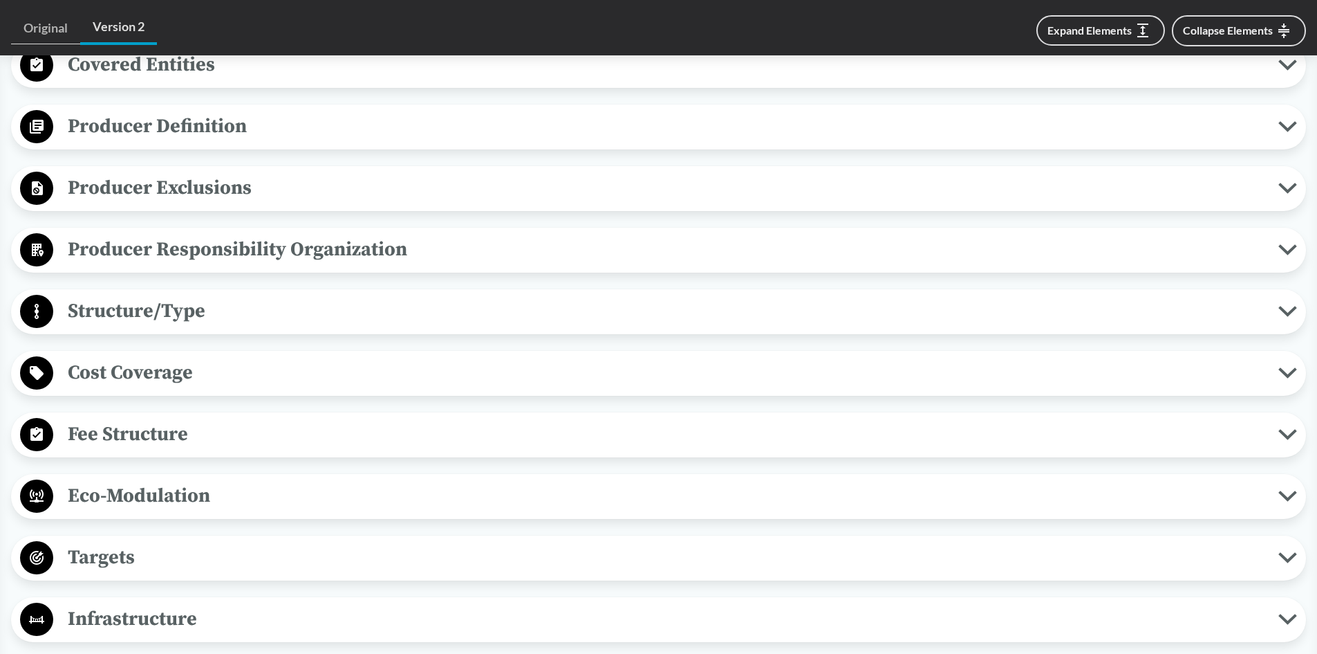
click at [109, 190] on span "Producer Exclusions" at bounding box center [665, 187] width 1225 height 31
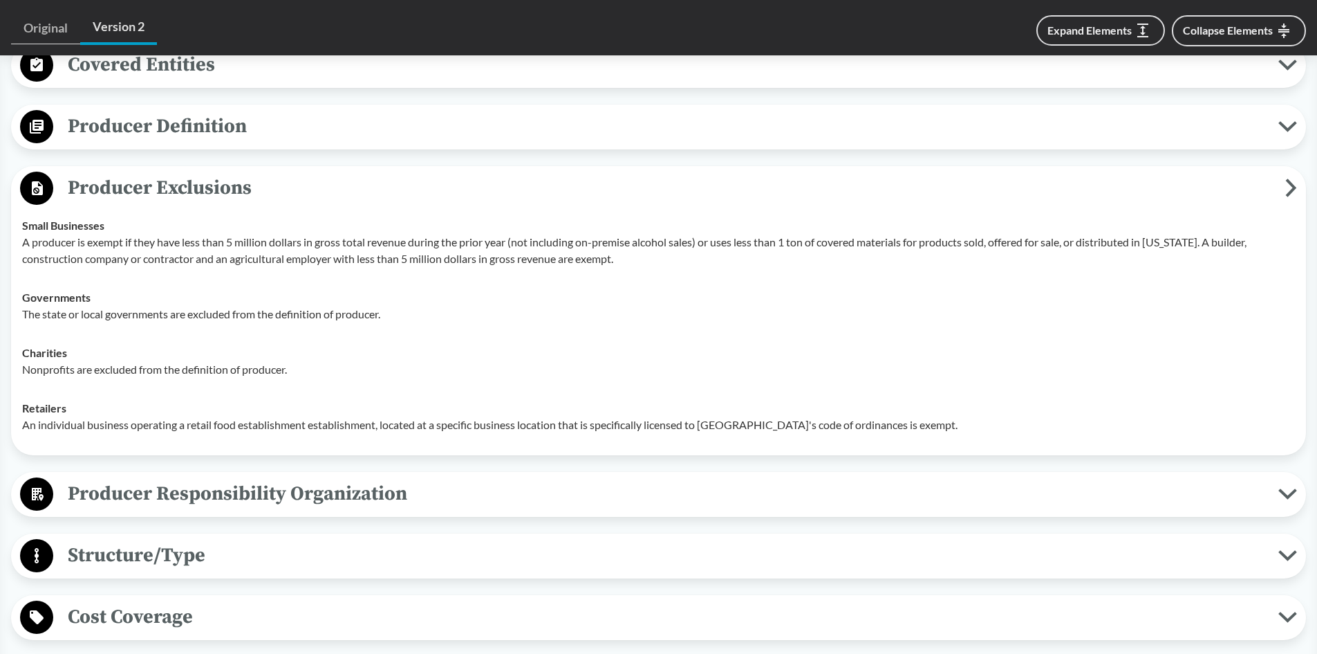
click at [176, 192] on span "Producer Exclusions" at bounding box center [669, 187] width 1232 height 31
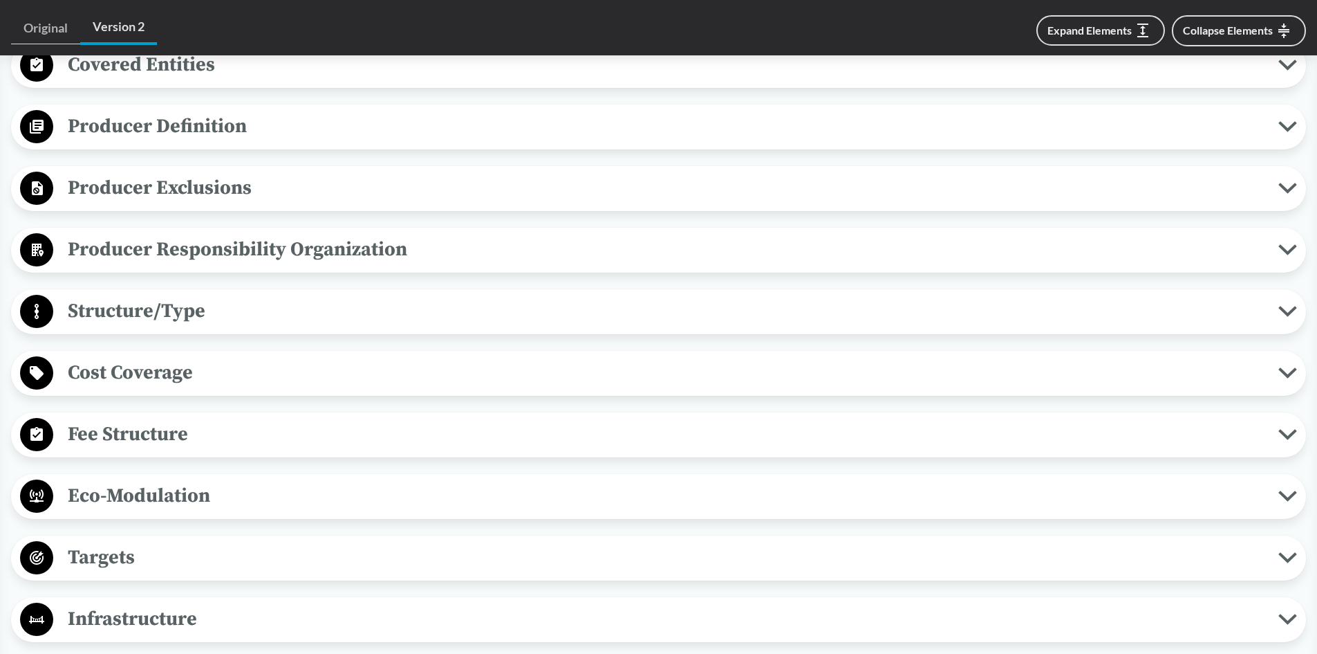
click at [200, 245] on span "Producer Responsibility Organization" at bounding box center [665, 249] width 1225 height 31
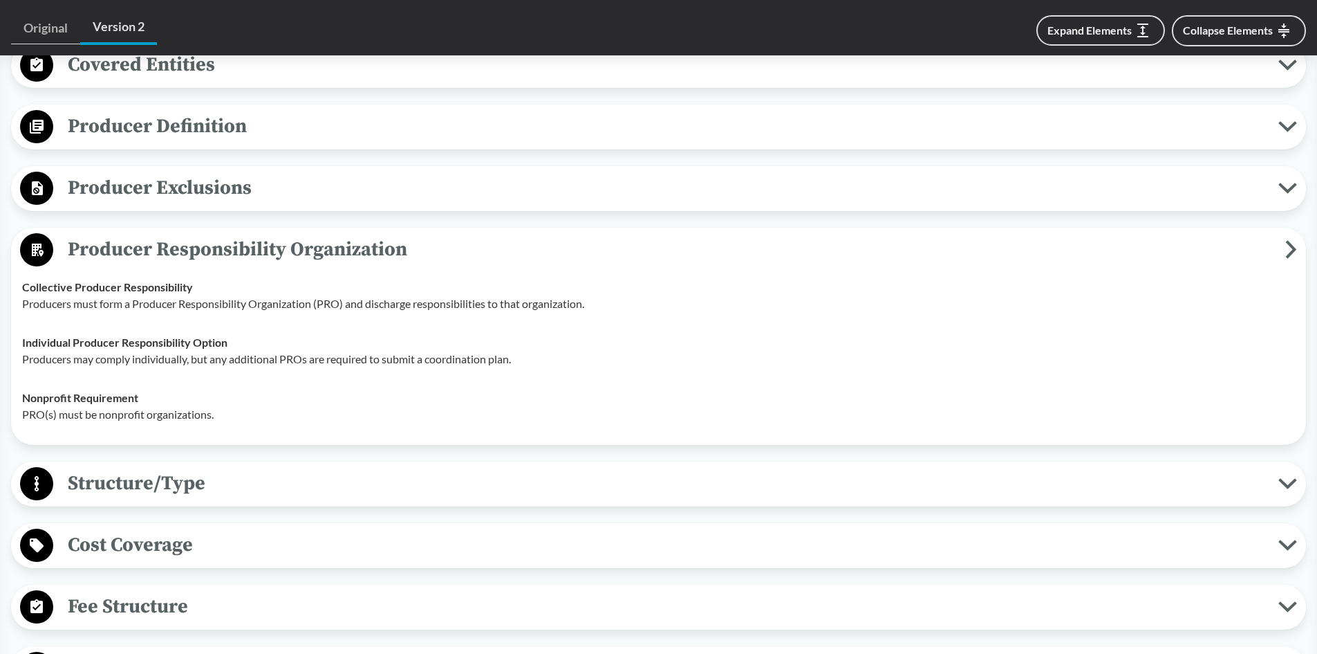
click at [263, 247] on span "Producer Responsibility Organization" at bounding box center [669, 249] width 1232 height 31
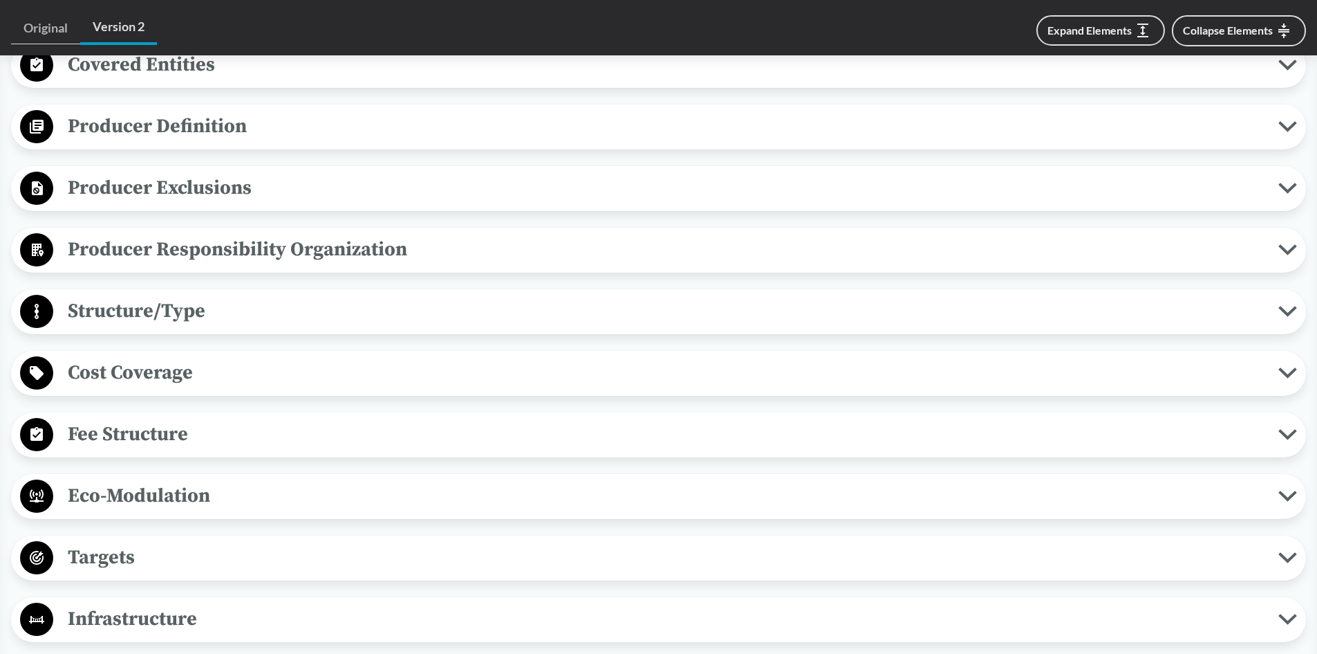
click at [136, 313] on span "Structure/Type" at bounding box center [665, 310] width 1225 height 31
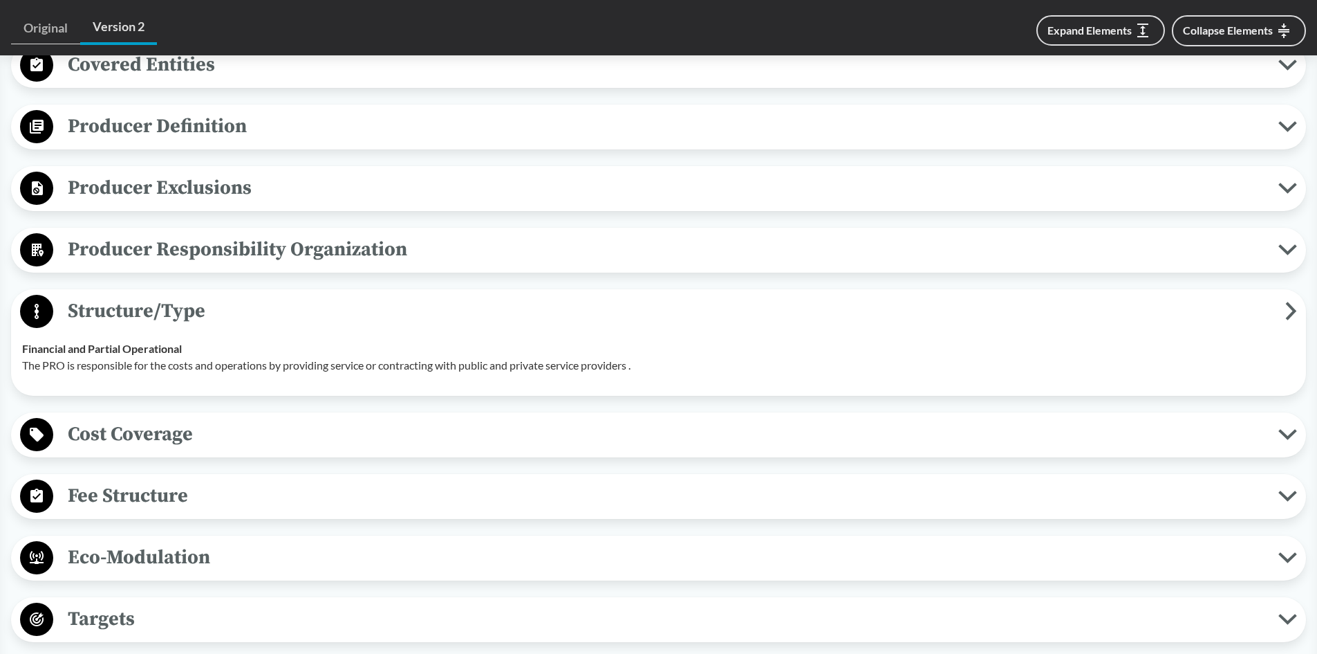
click at [174, 307] on span "Structure/Type" at bounding box center [669, 310] width 1232 height 31
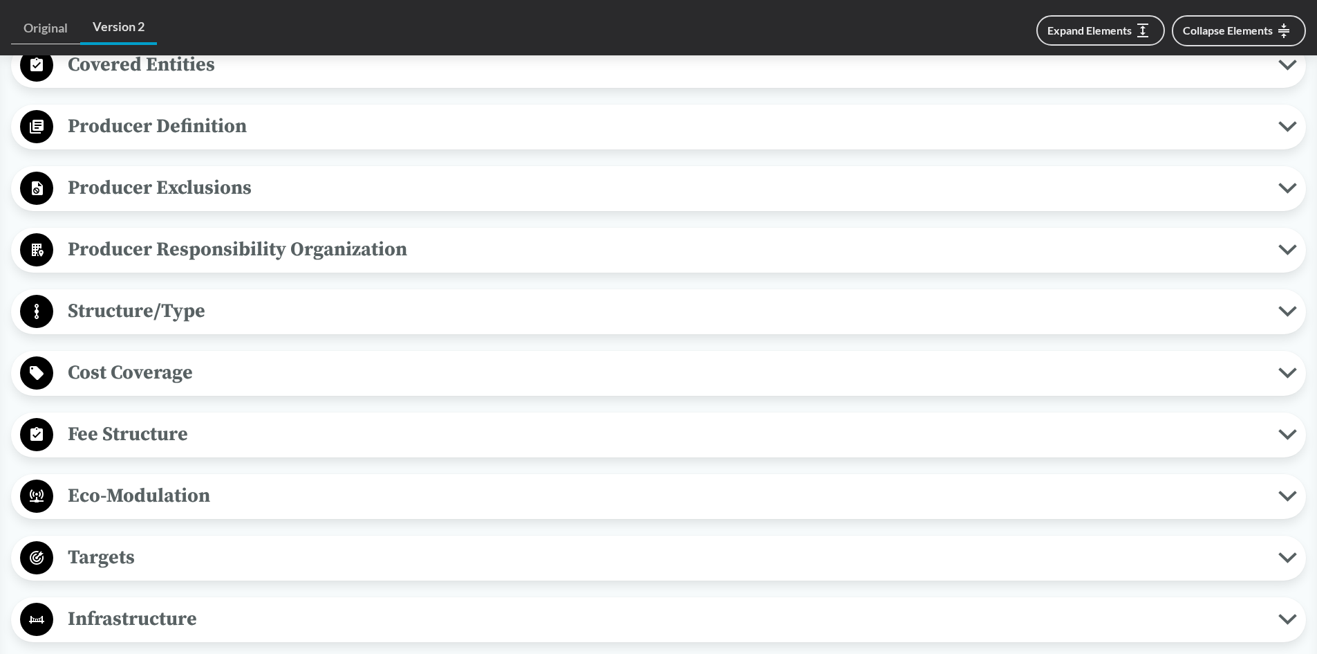
drag, startPoint x: 146, startPoint y: 379, endPoint x: 176, endPoint y: 369, distance: 32.1
click at [146, 378] on span "Cost Coverage" at bounding box center [665, 372] width 1225 height 31
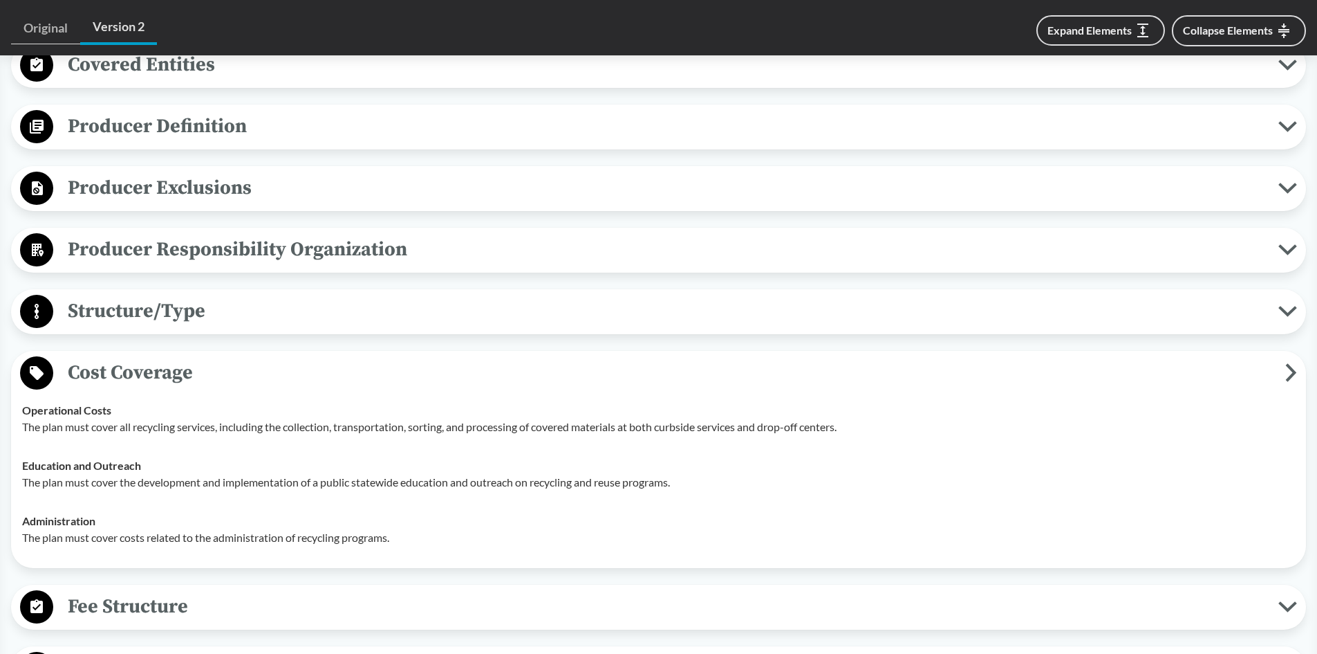
click at [154, 376] on span "Cost Coverage" at bounding box center [669, 372] width 1232 height 31
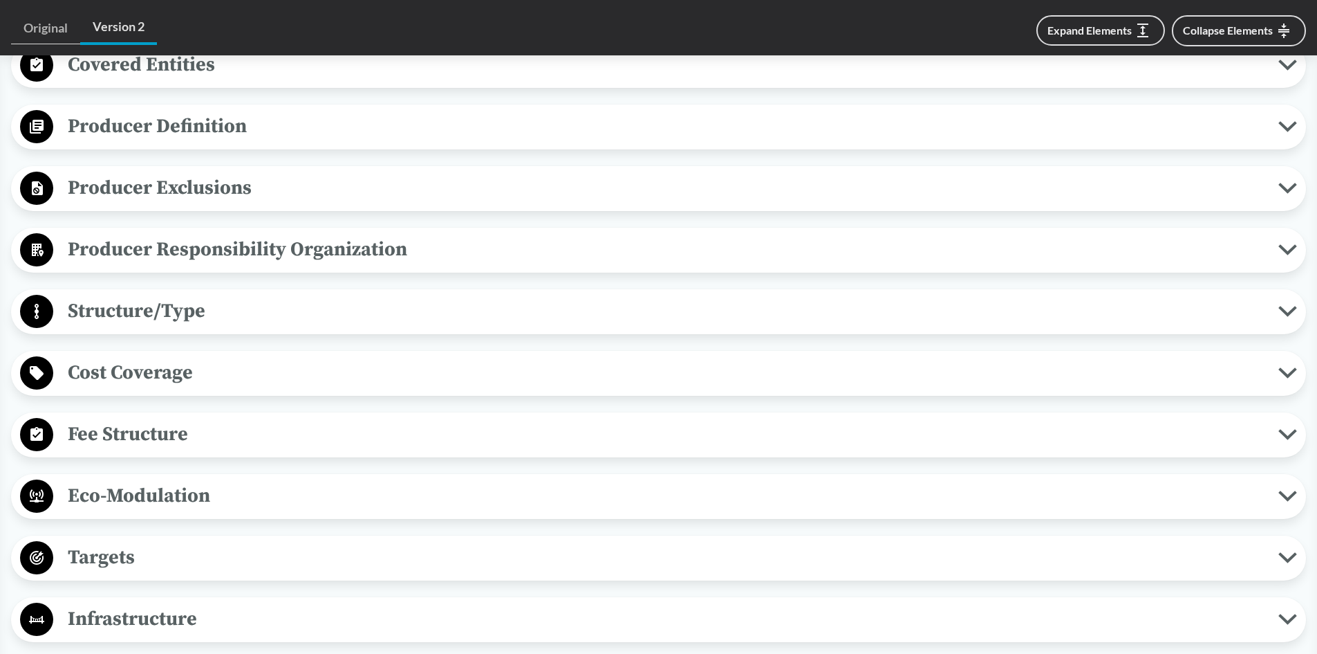
click at [139, 438] on span "Fee Structure" at bounding box center [665, 433] width 1225 height 31
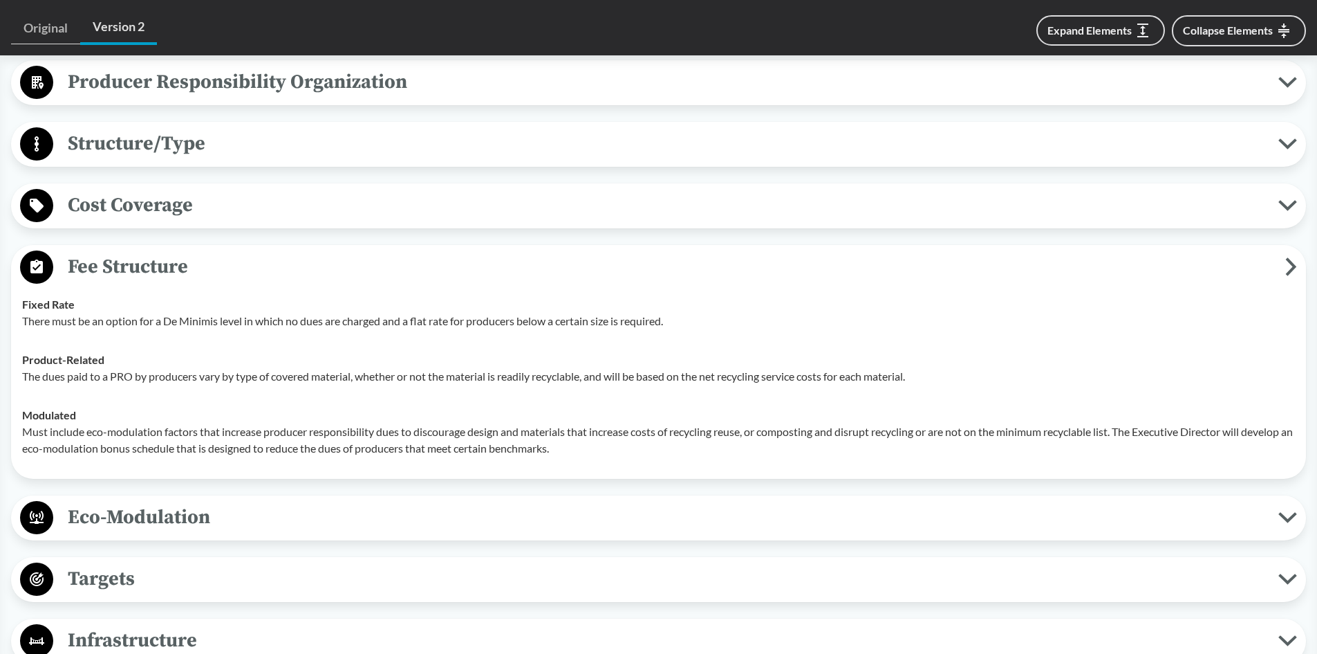
scroll to position [899, 0]
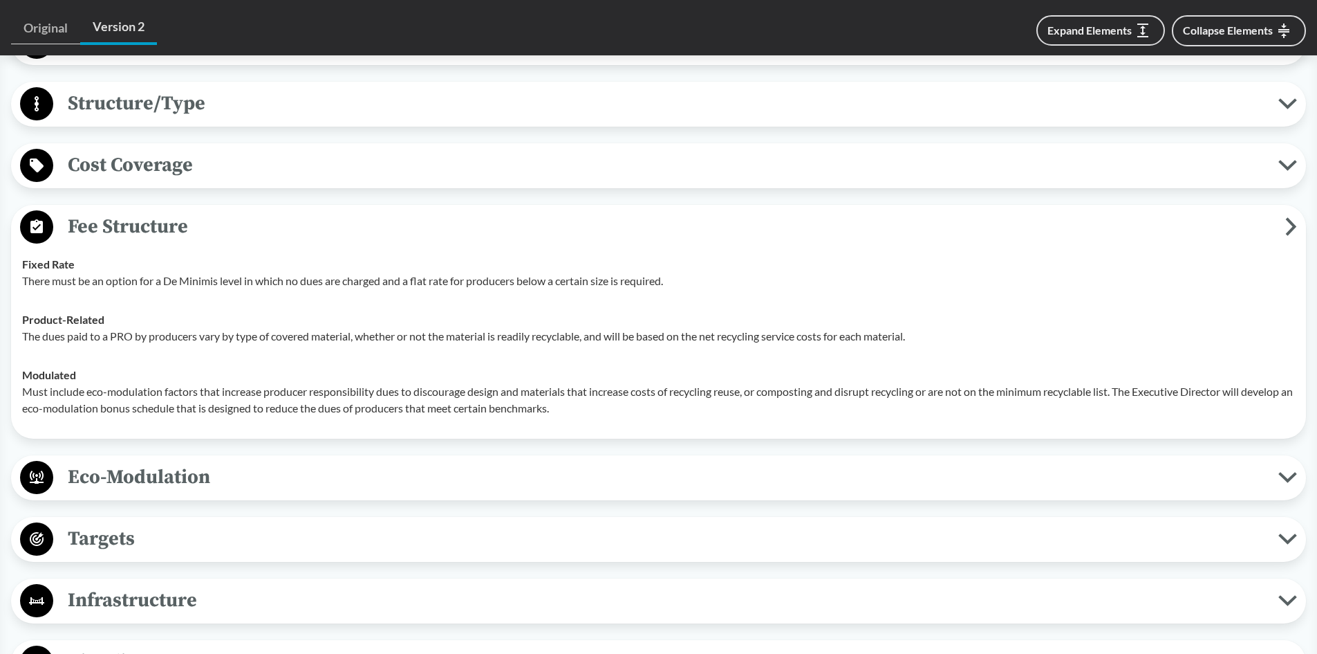
click at [137, 226] on span "Fee Structure" at bounding box center [669, 226] width 1232 height 31
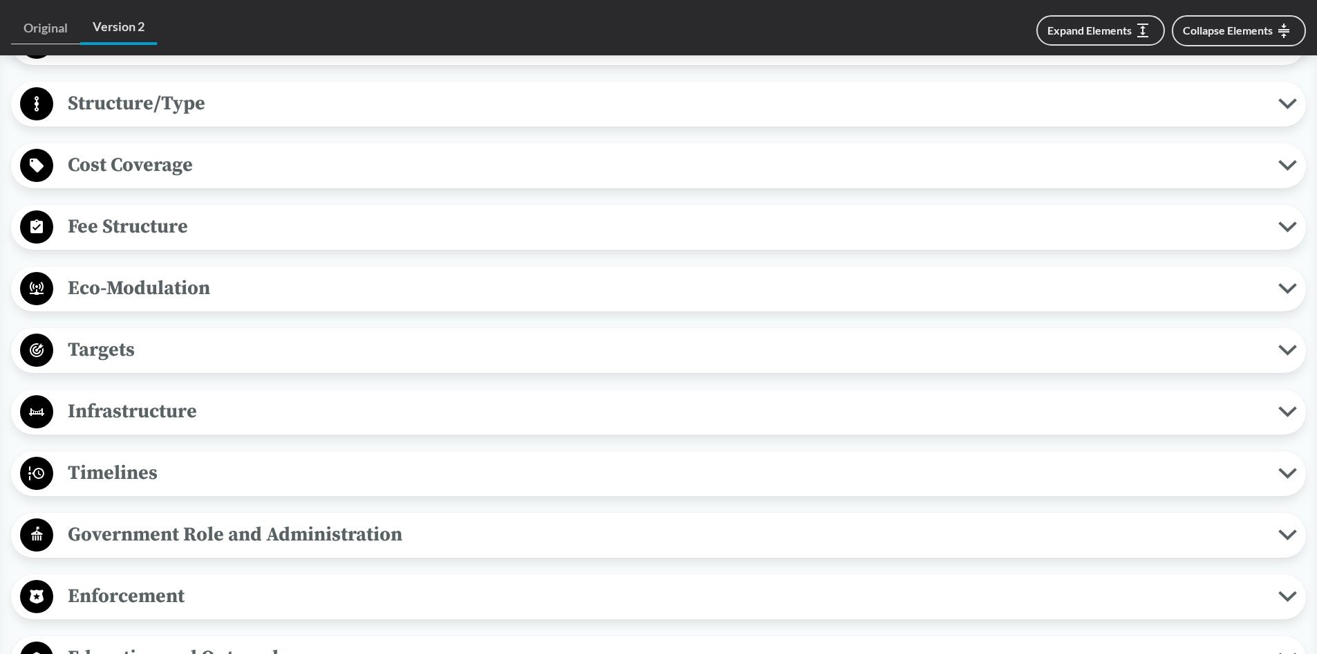
click at [95, 285] on span "Eco-Modulation" at bounding box center [665, 287] width 1225 height 31
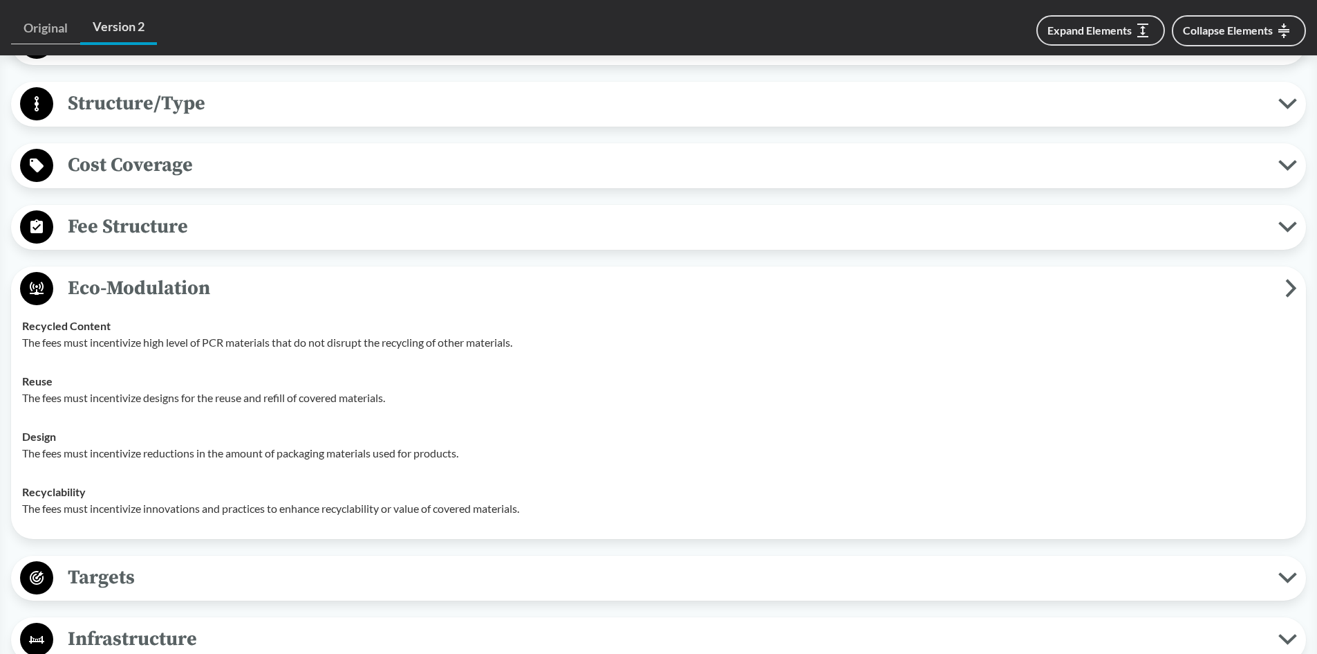
click at [101, 289] on span "Eco-Modulation" at bounding box center [669, 287] width 1232 height 31
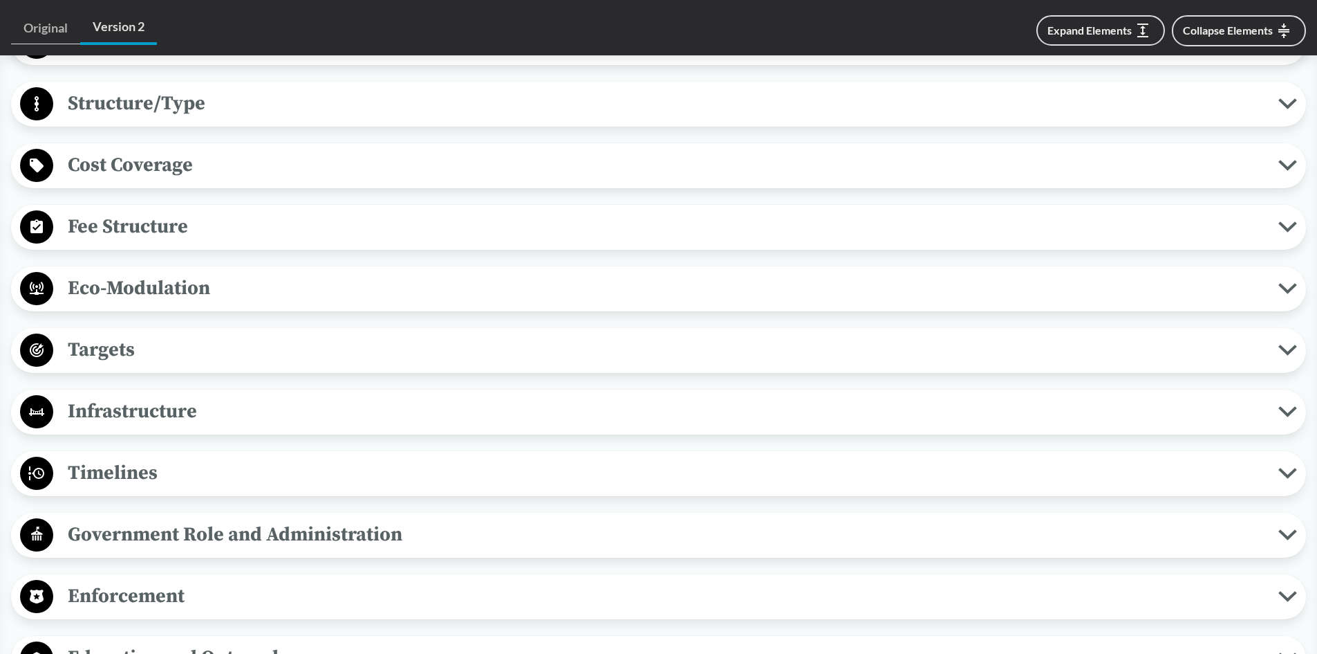
click at [95, 351] on span "Targets" at bounding box center [665, 349] width 1225 height 31
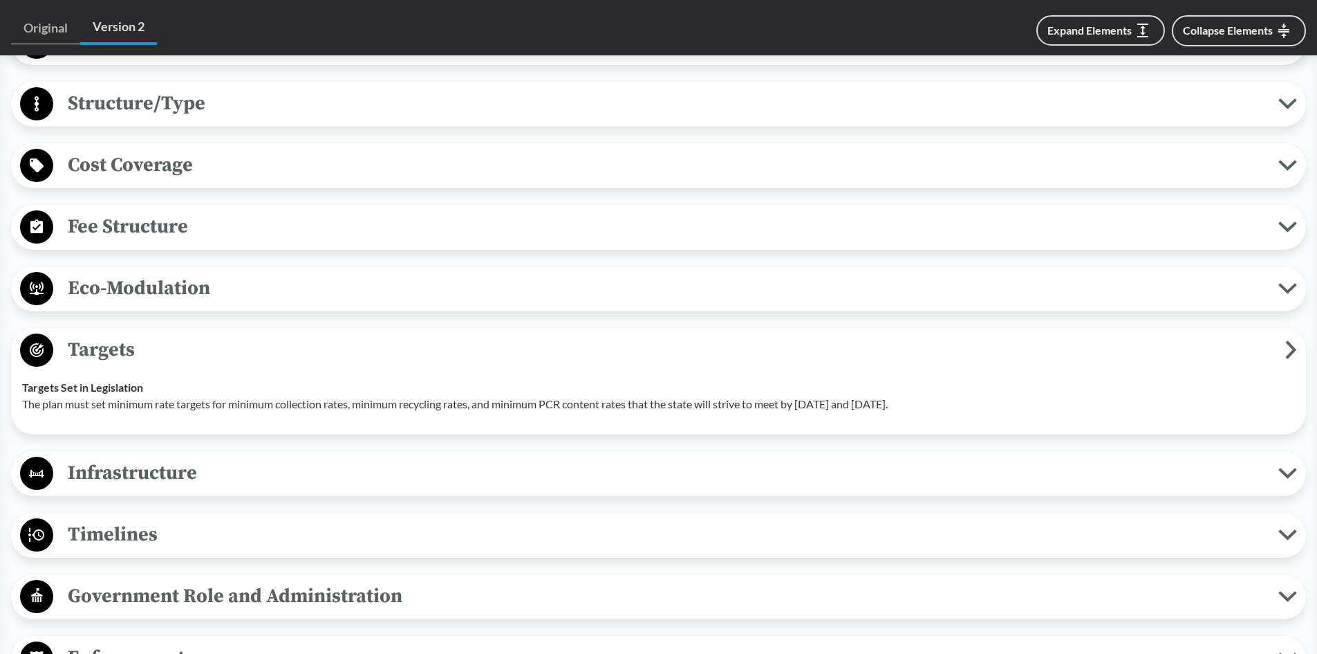
click at [142, 351] on span "Targets" at bounding box center [669, 349] width 1232 height 31
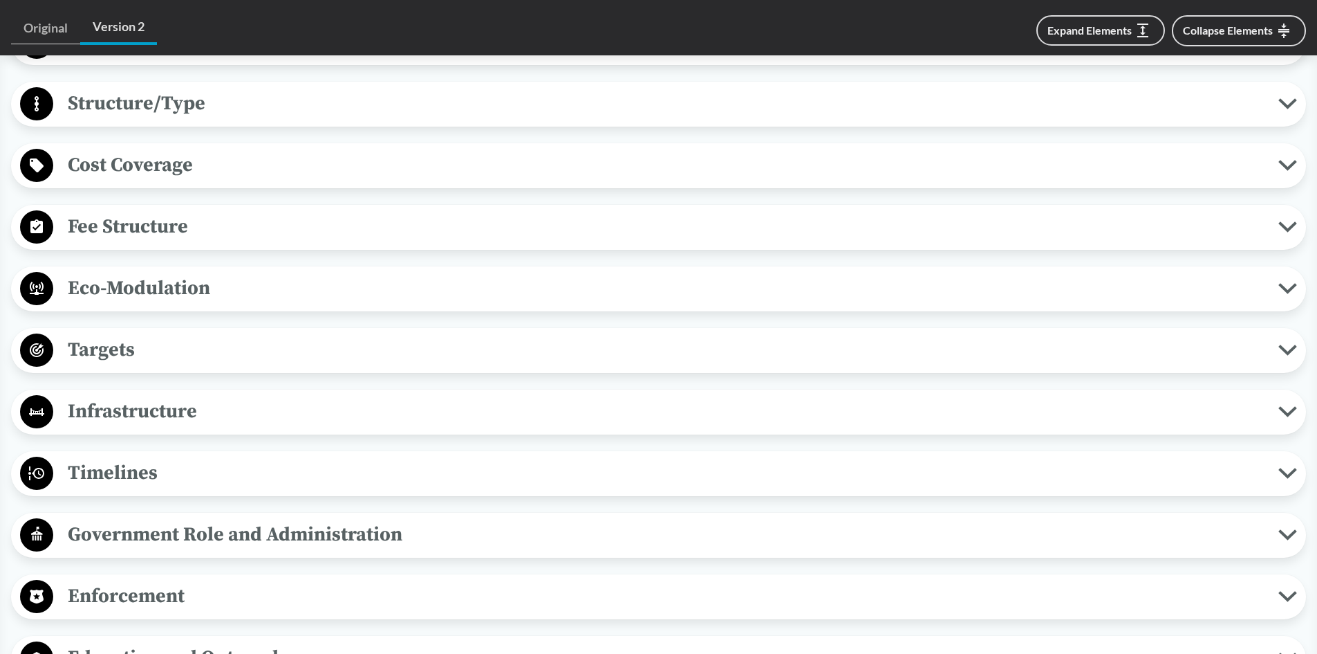
click at [121, 413] on span "Infrastructure" at bounding box center [665, 411] width 1225 height 31
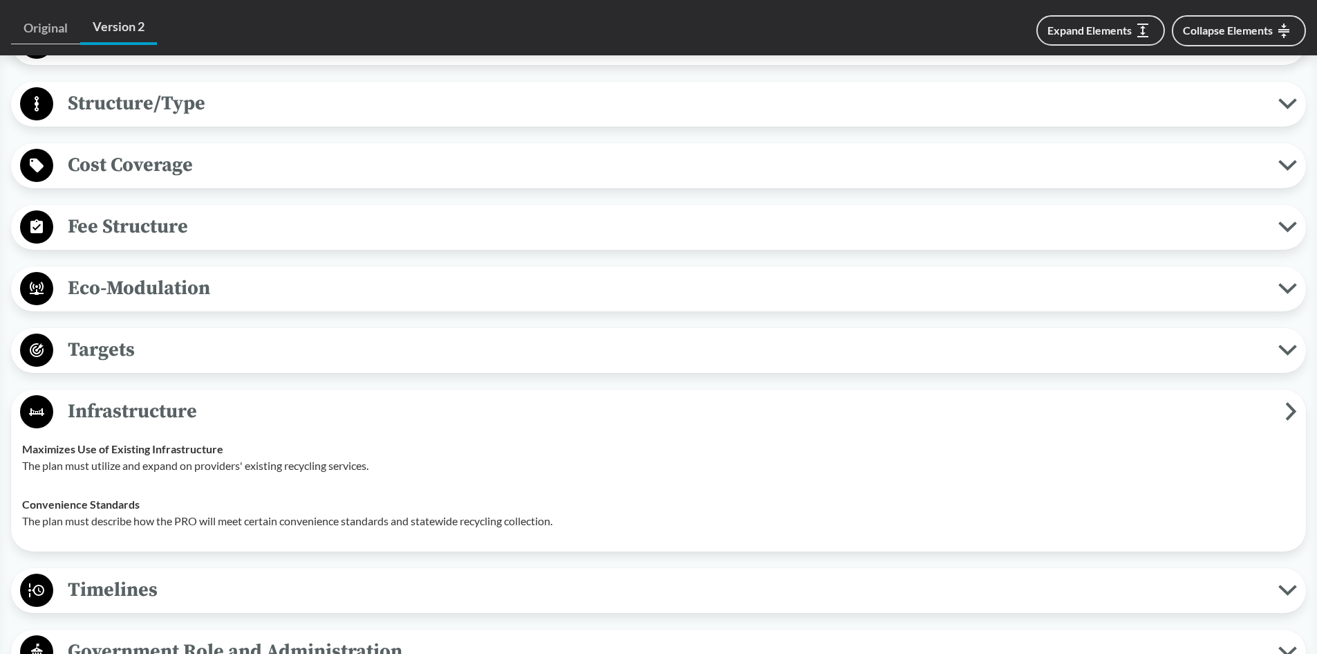
click at [139, 406] on span "Infrastructure" at bounding box center [669, 411] width 1232 height 31
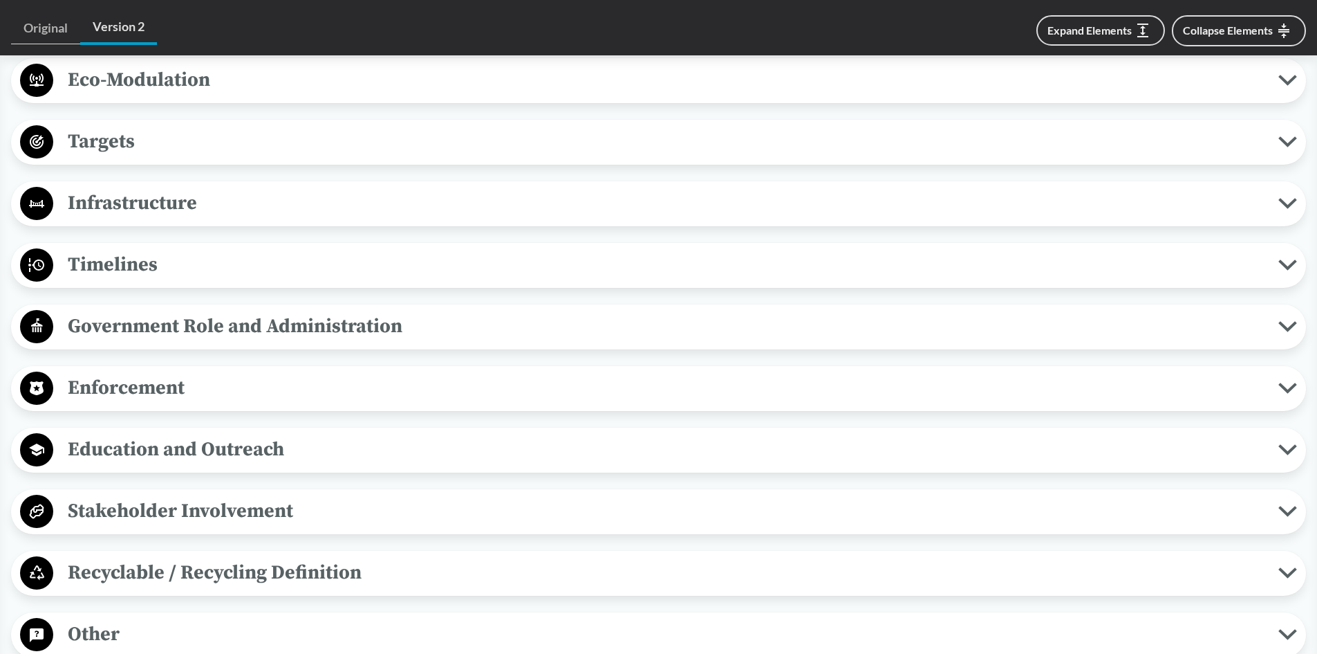
scroll to position [1176, 0]
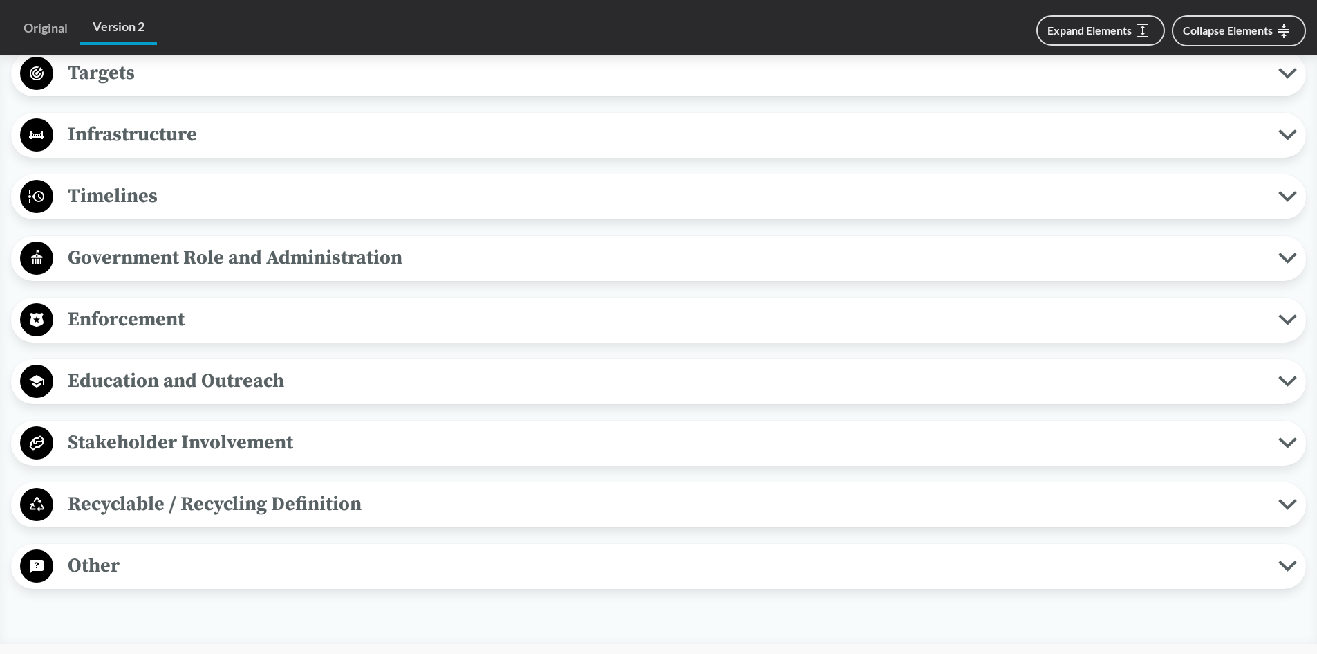
click at [132, 192] on span "Timelines" at bounding box center [665, 196] width 1225 height 31
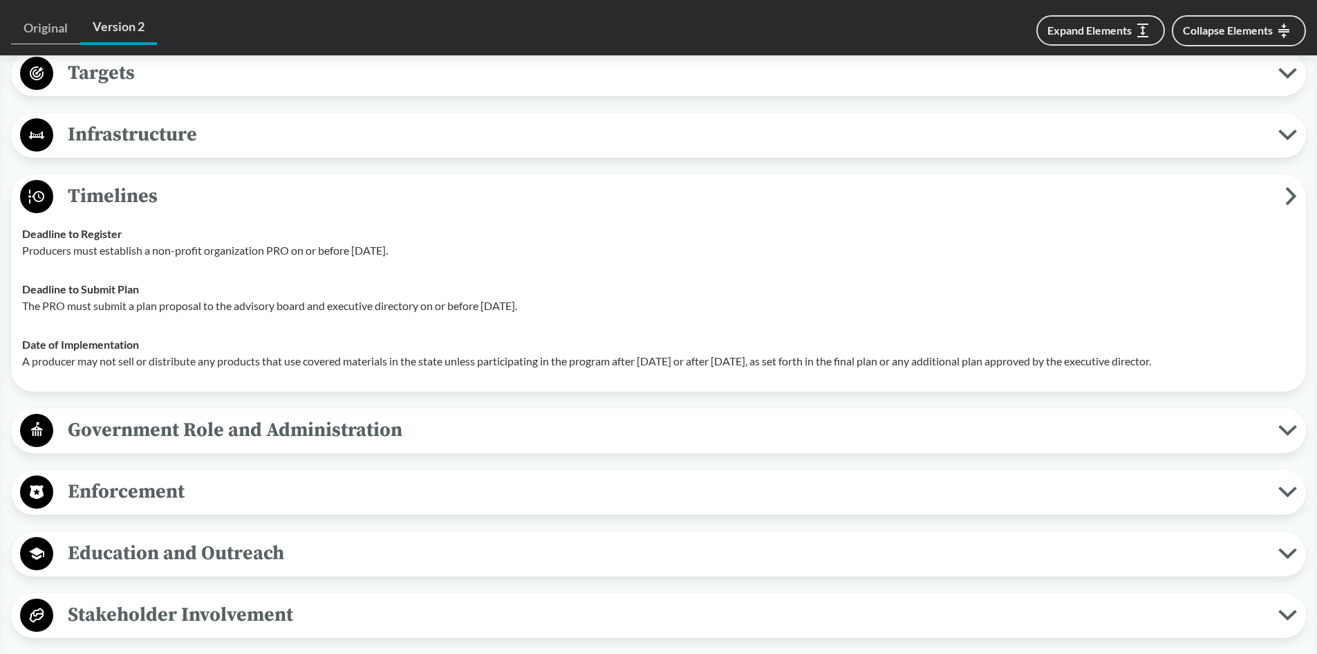
click at [202, 194] on span "Timelines" at bounding box center [669, 196] width 1232 height 31
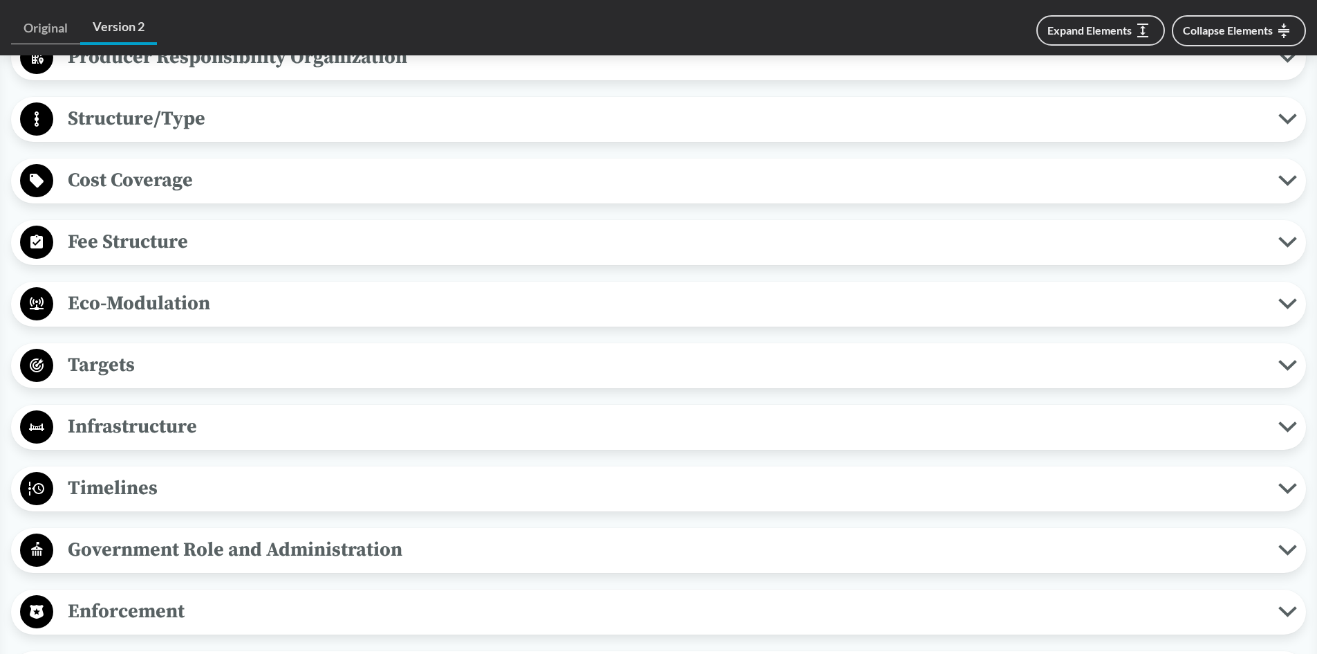
scroll to position [899, 0]
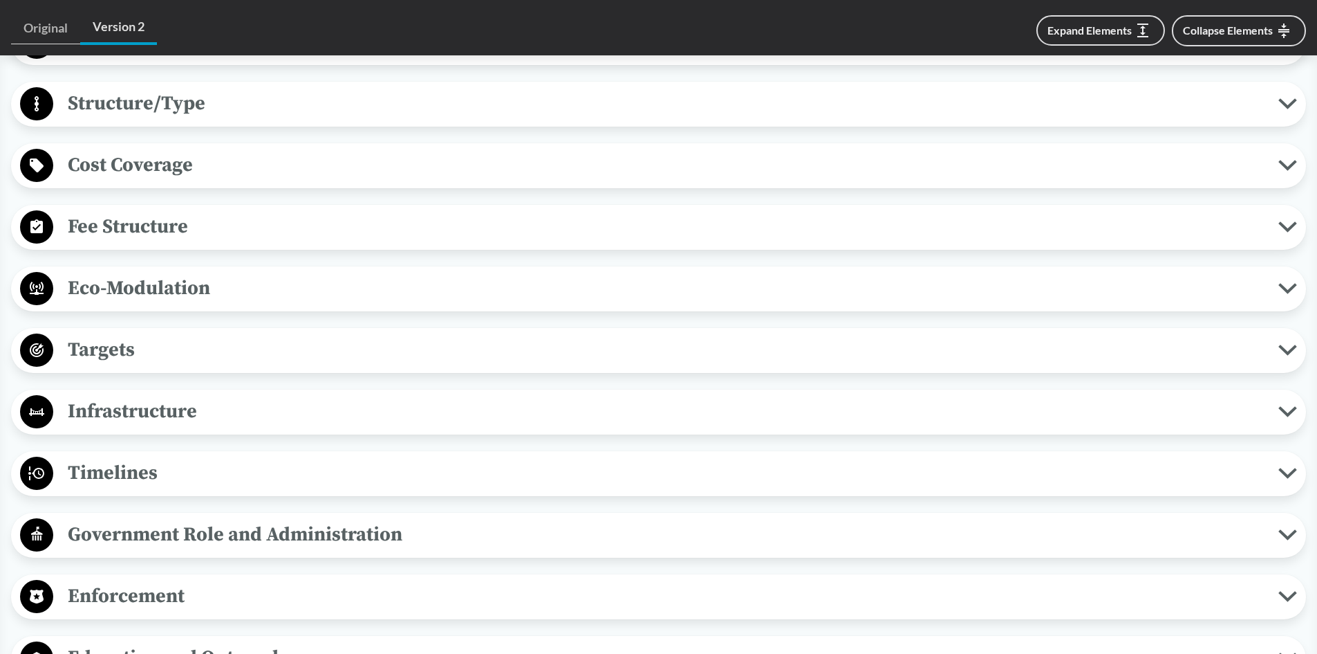
click at [128, 467] on span "Timelines" at bounding box center [665, 472] width 1225 height 31
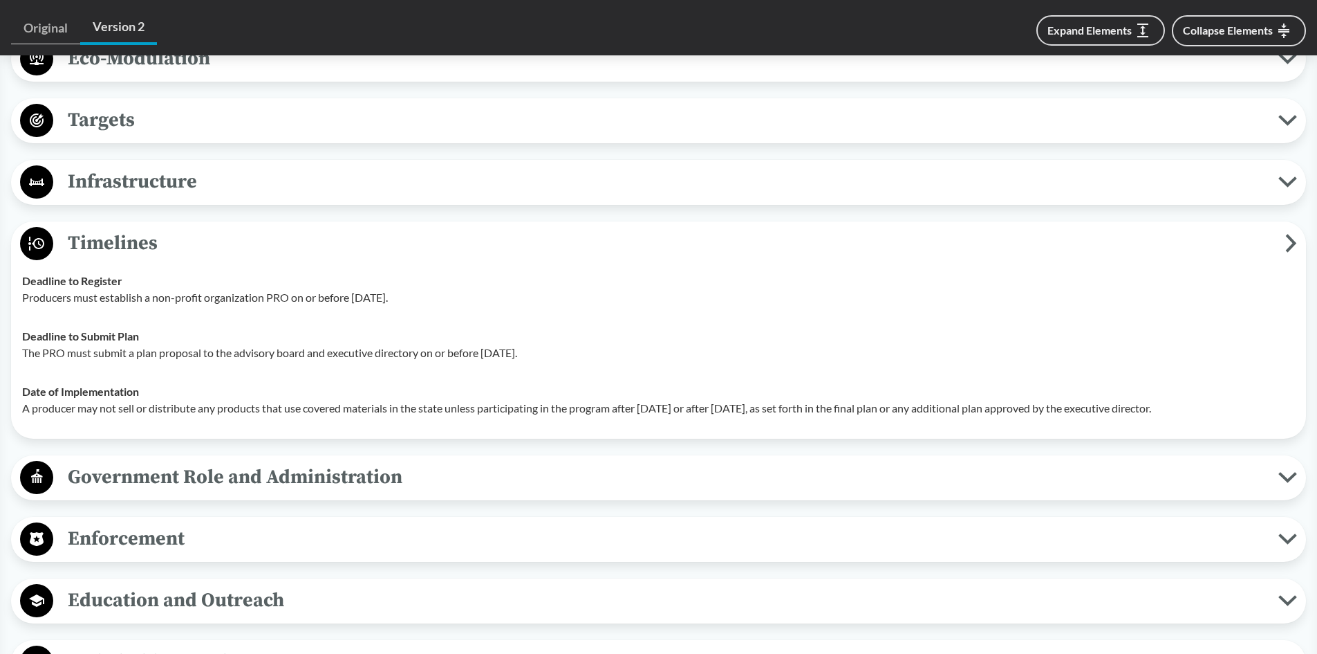
scroll to position [1176, 0]
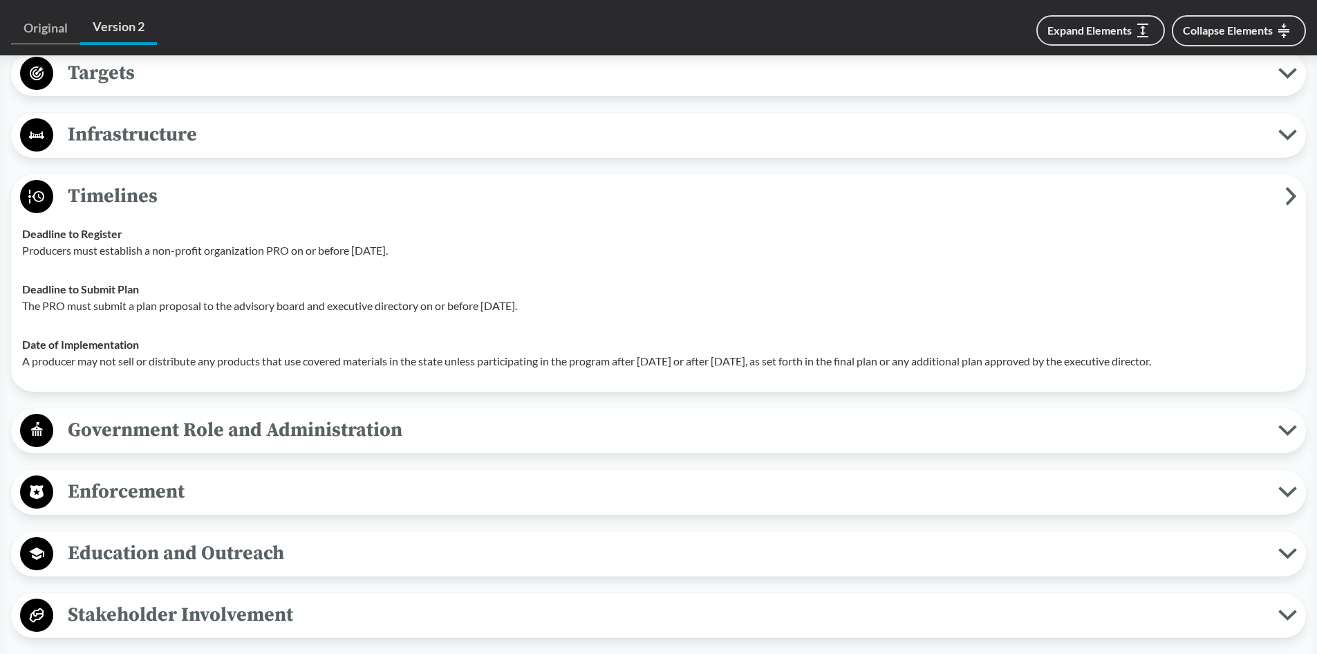
drag, startPoint x: 86, startPoint y: 187, endPoint x: 199, endPoint y: 205, distance: 114.7
click at [86, 187] on span "Timelines" at bounding box center [669, 196] width 1232 height 31
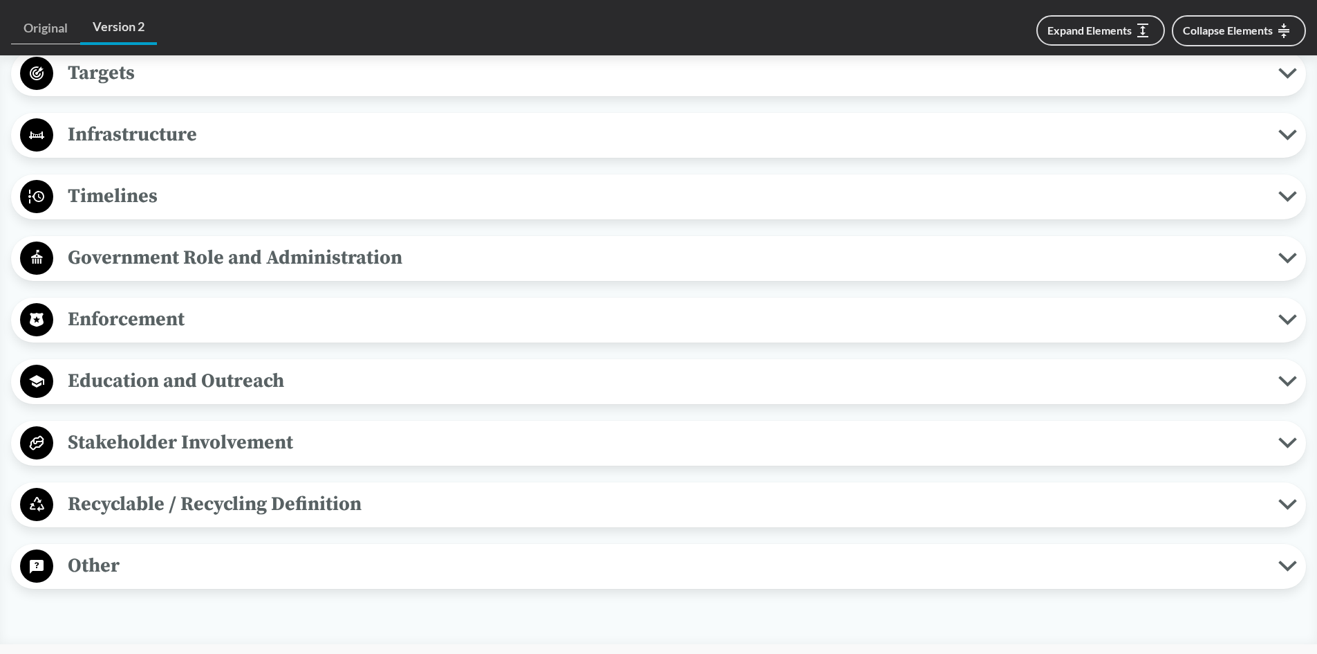
click at [187, 257] on span "Government Role and Administration" at bounding box center [665, 257] width 1225 height 31
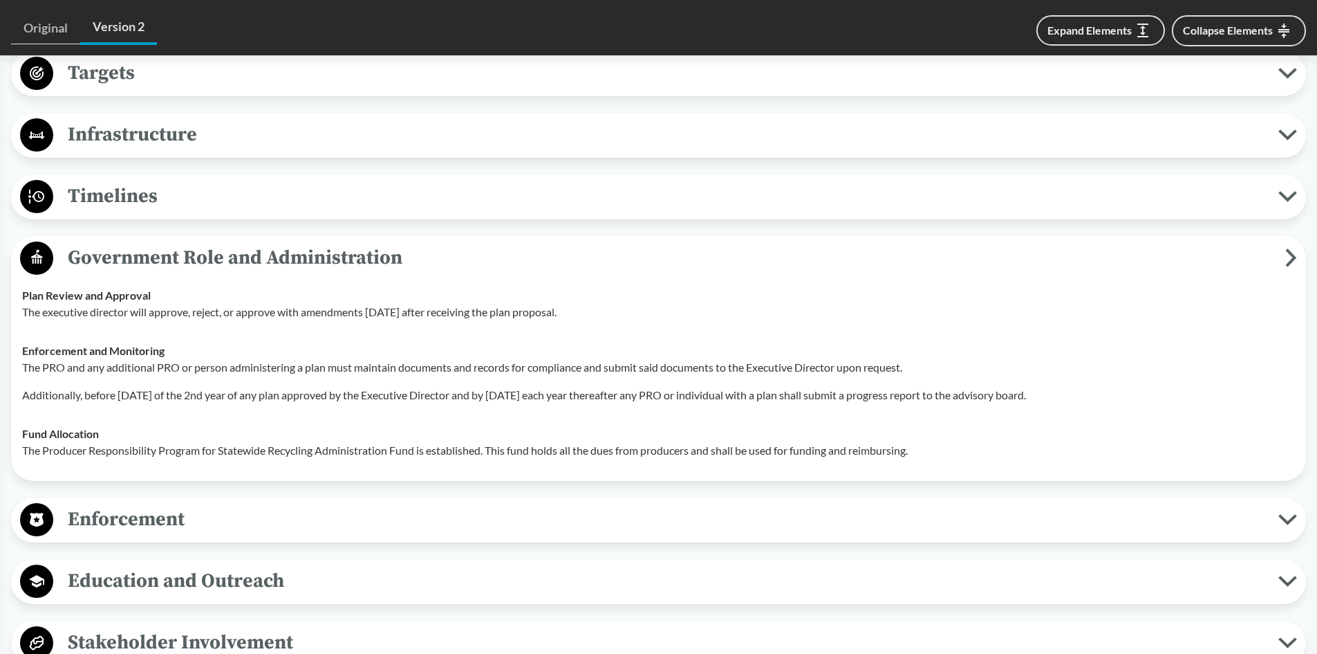
click at [219, 255] on span "Government Role and Administration" at bounding box center [669, 257] width 1232 height 31
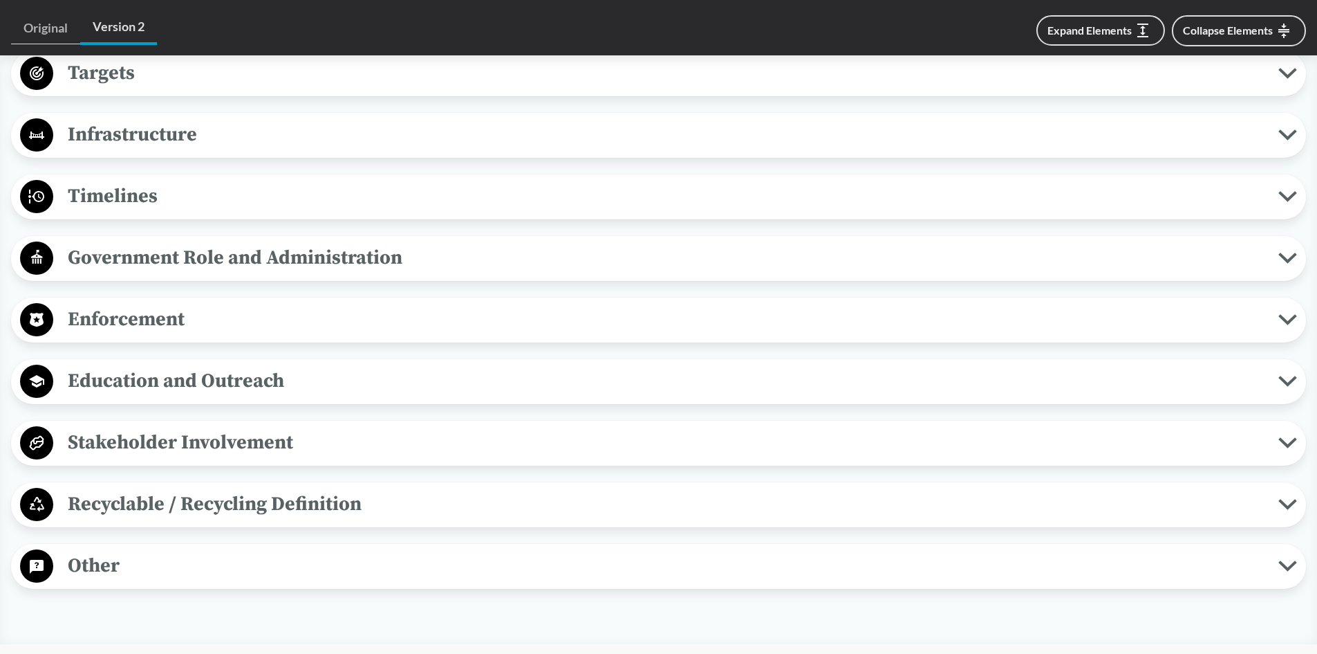
click at [123, 317] on span "Enforcement" at bounding box center [665, 319] width 1225 height 31
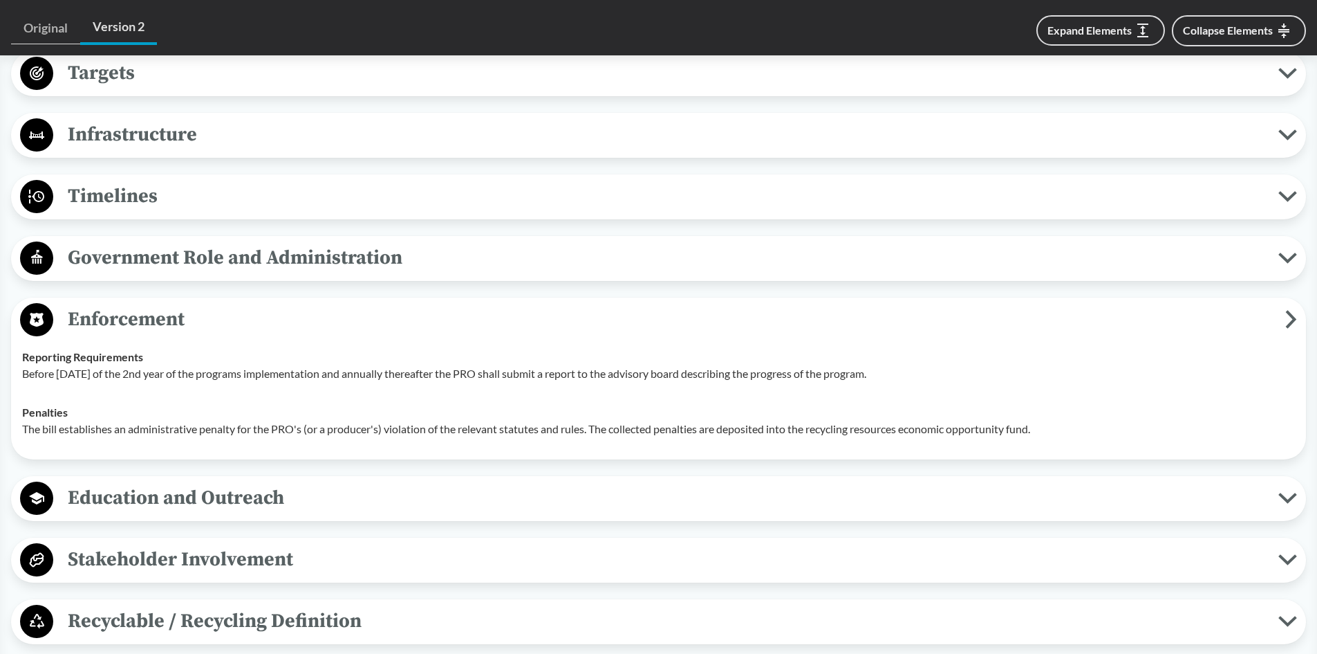
click at [129, 317] on span "Enforcement" at bounding box center [669, 319] width 1232 height 31
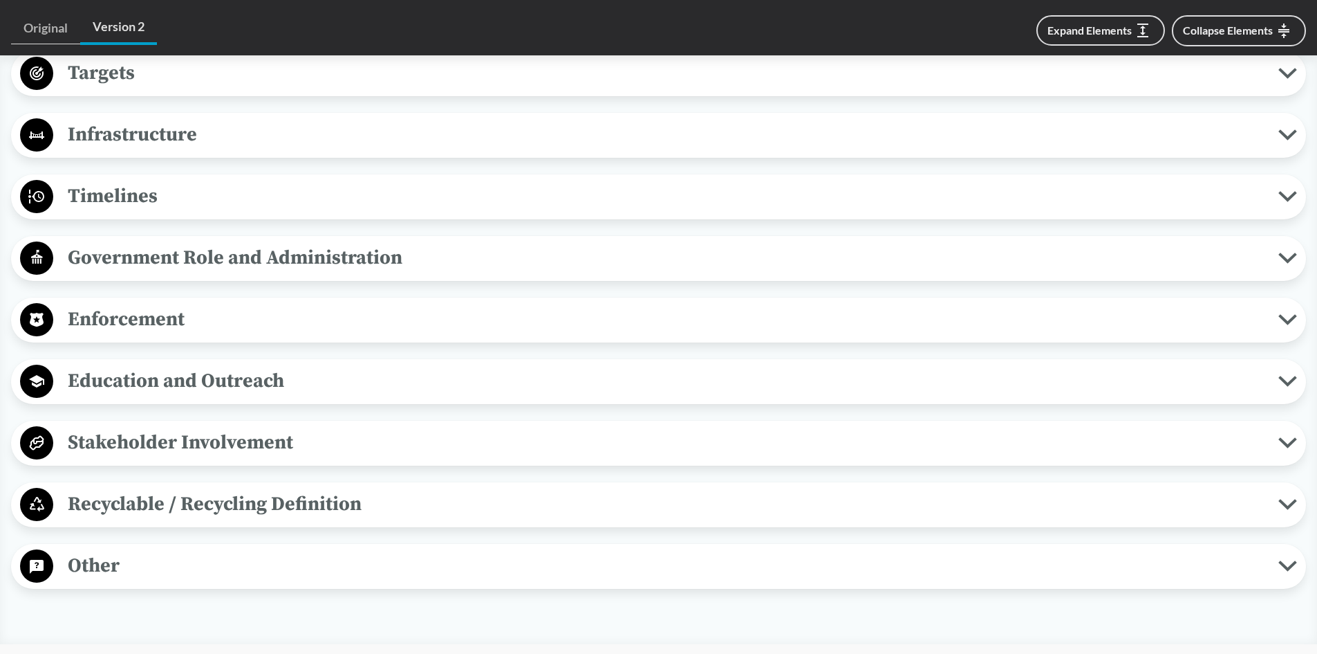
click at [129, 382] on span "Education and Outreach" at bounding box center [665, 380] width 1225 height 31
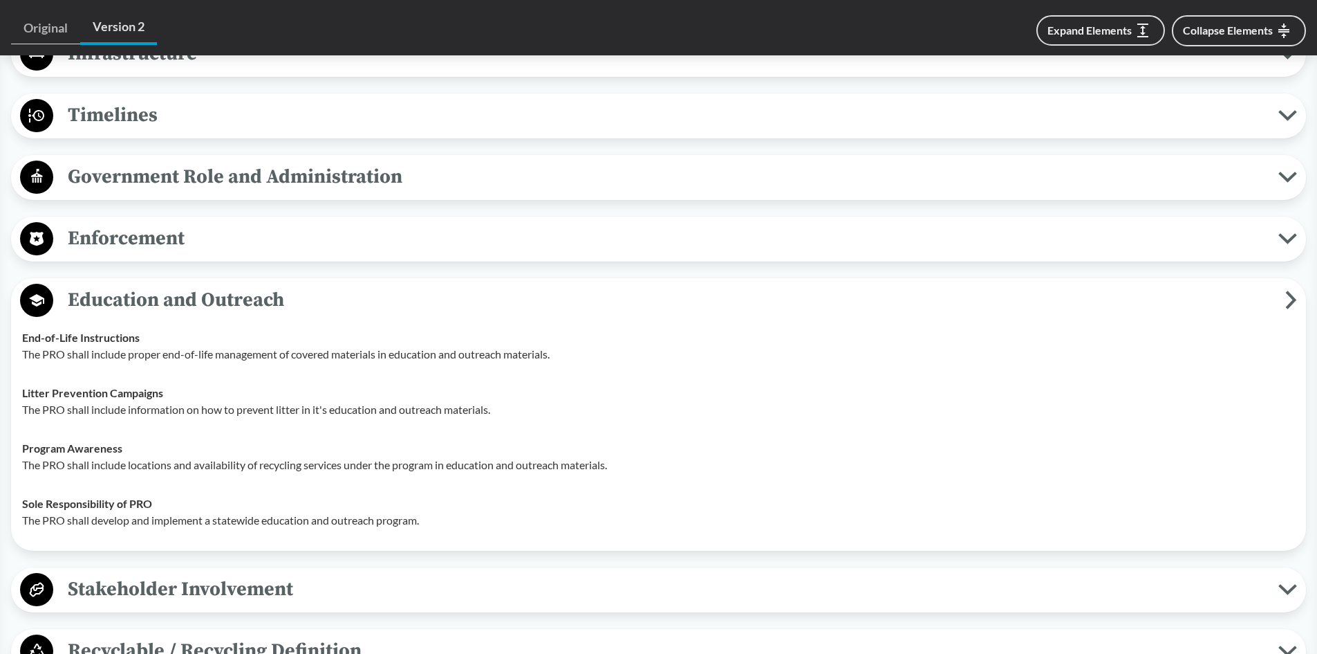
scroll to position [1383, 0]
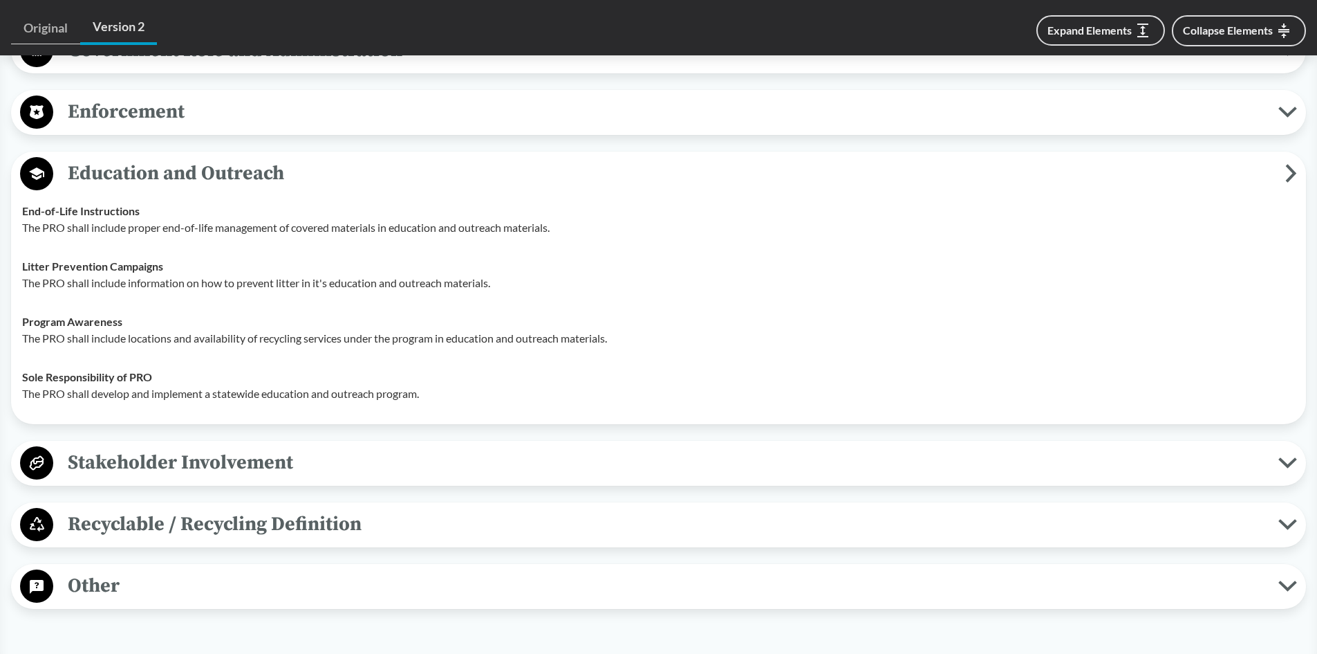
click at [180, 174] on span "Education and Outreach" at bounding box center [669, 173] width 1232 height 31
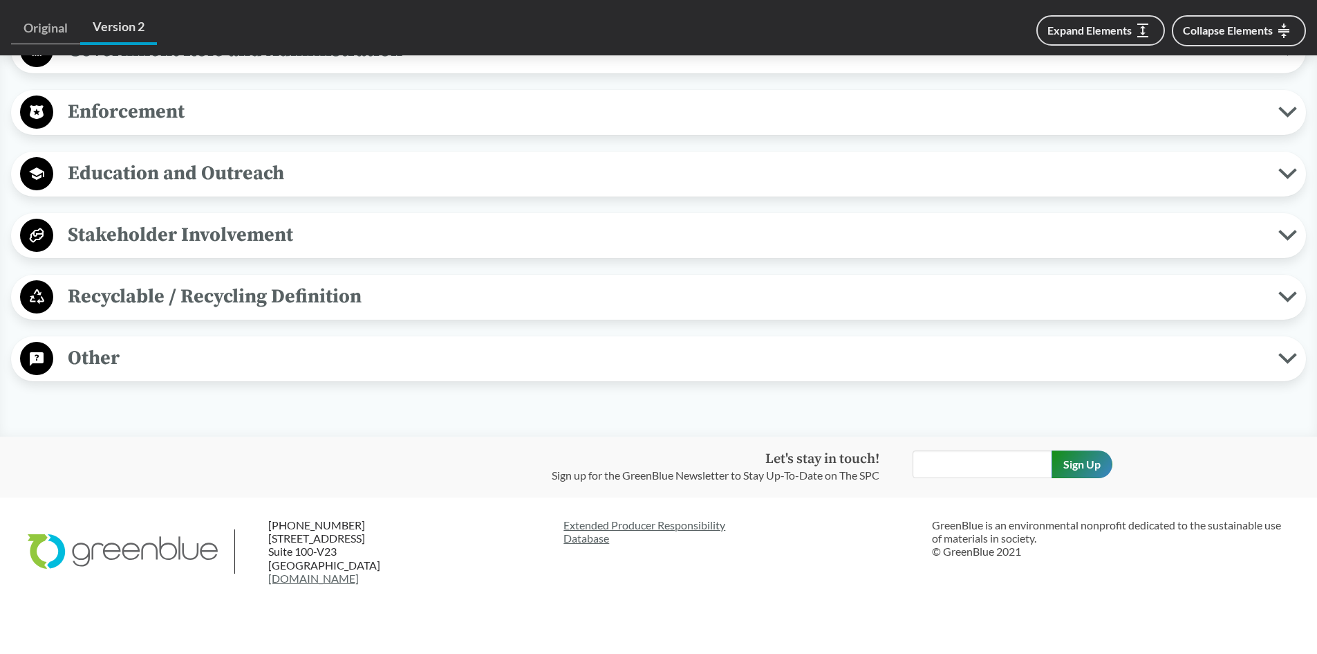
click at [174, 236] on span "Stakeholder Involvement" at bounding box center [665, 234] width 1225 height 31
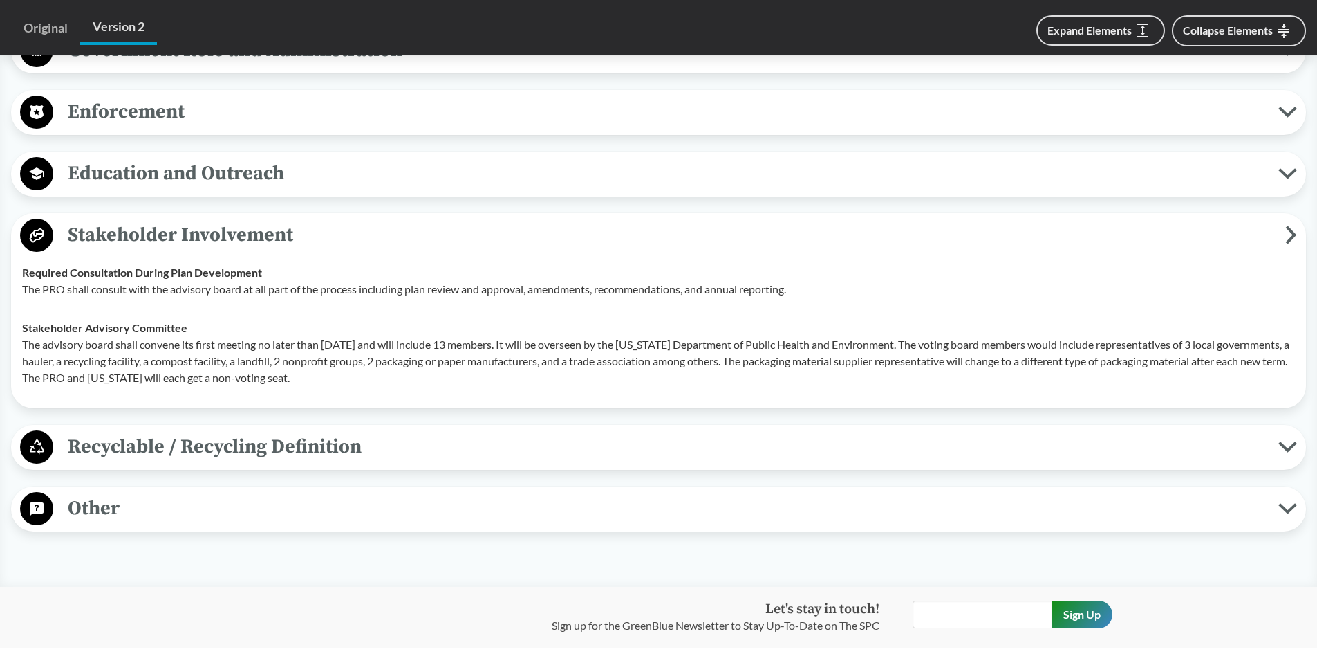
click at [115, 241] on span "Stakeholder Involvement" at bounding box center [669, 234] width 1232 height 31
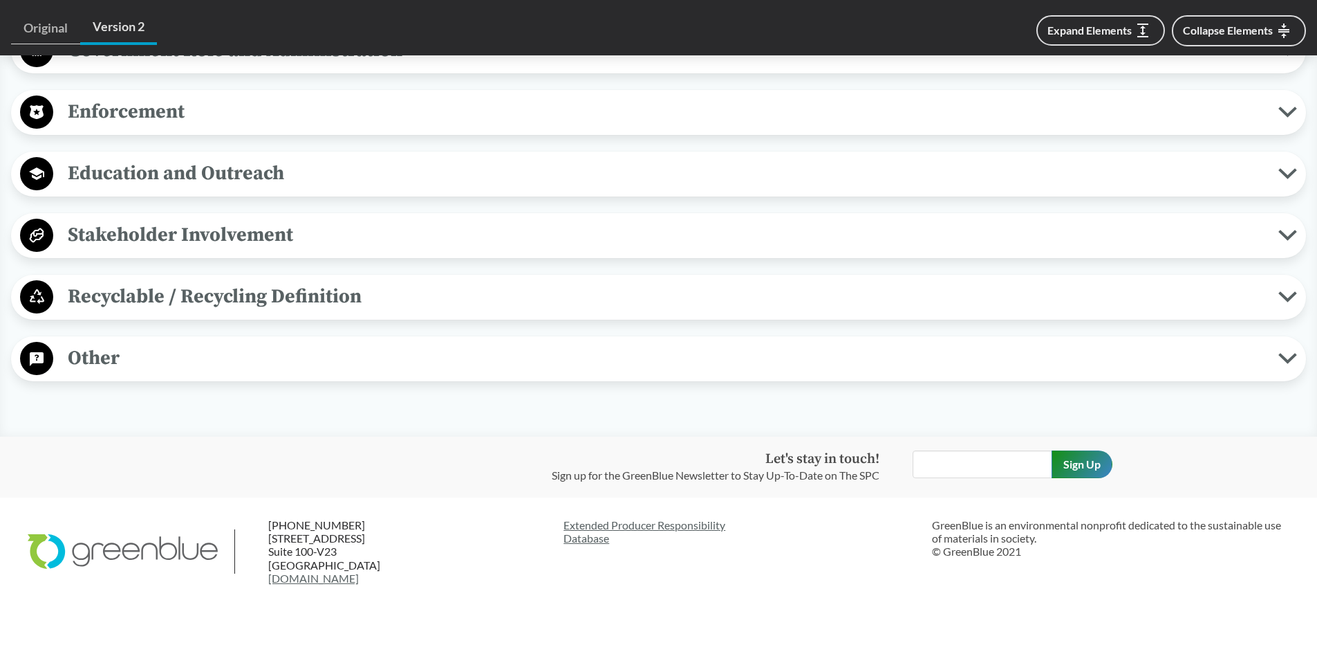
click at [167, 287] on span "Recyclable / Recycling Definition" at bounding box center [665, 296] width 1225 height 31
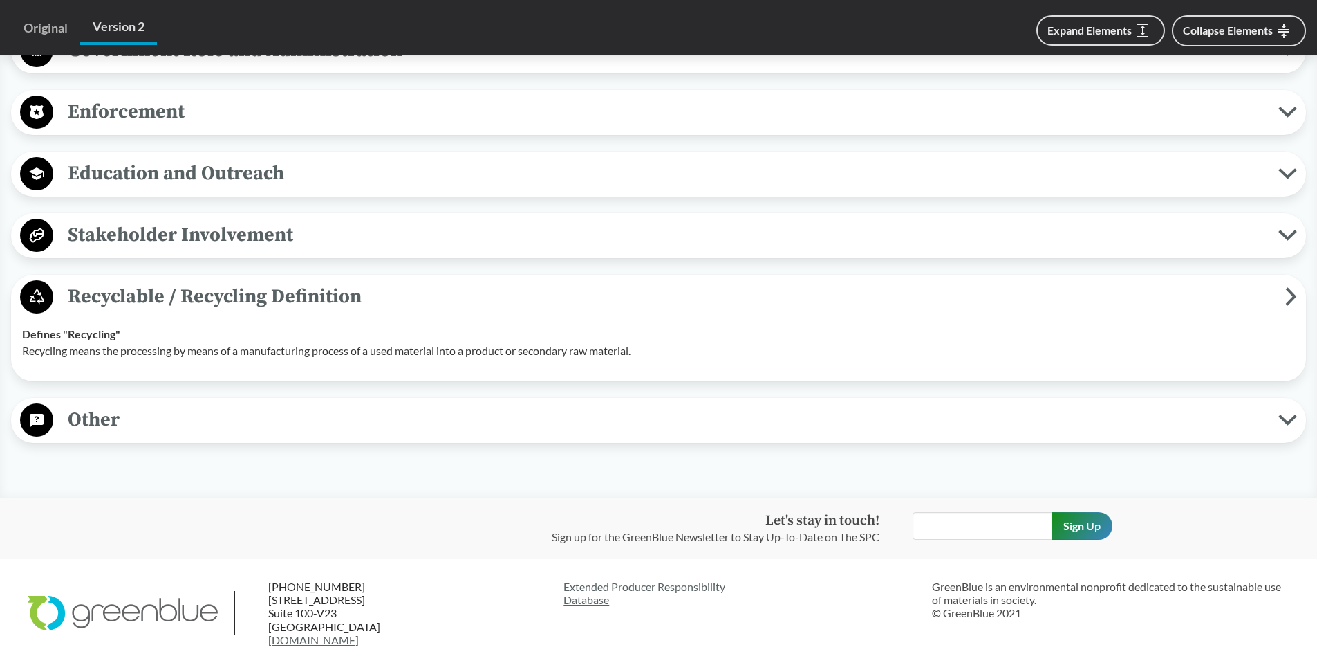
click at [131, 292] on span "Recyclable / Recycling Definition" at bounding box center [669, 296] width 1232 height 31
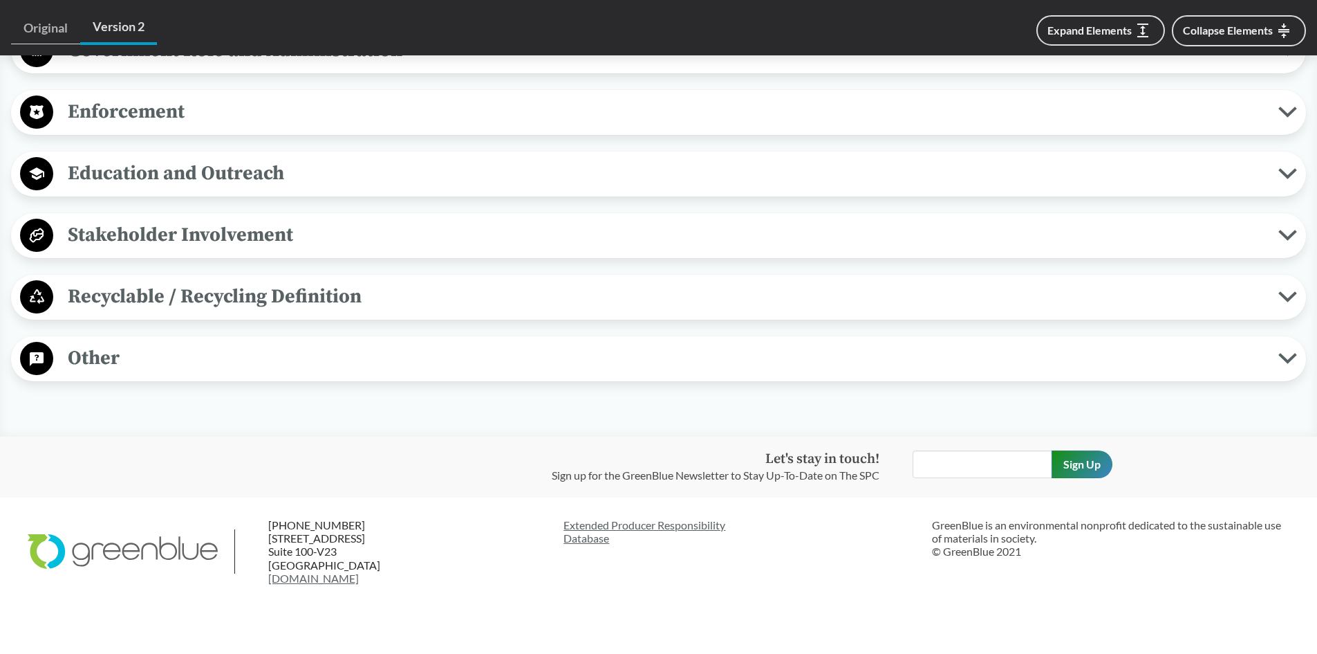
click at [96, 355] on span "Other" at bounding box center [665, 357] width 1225 height 31
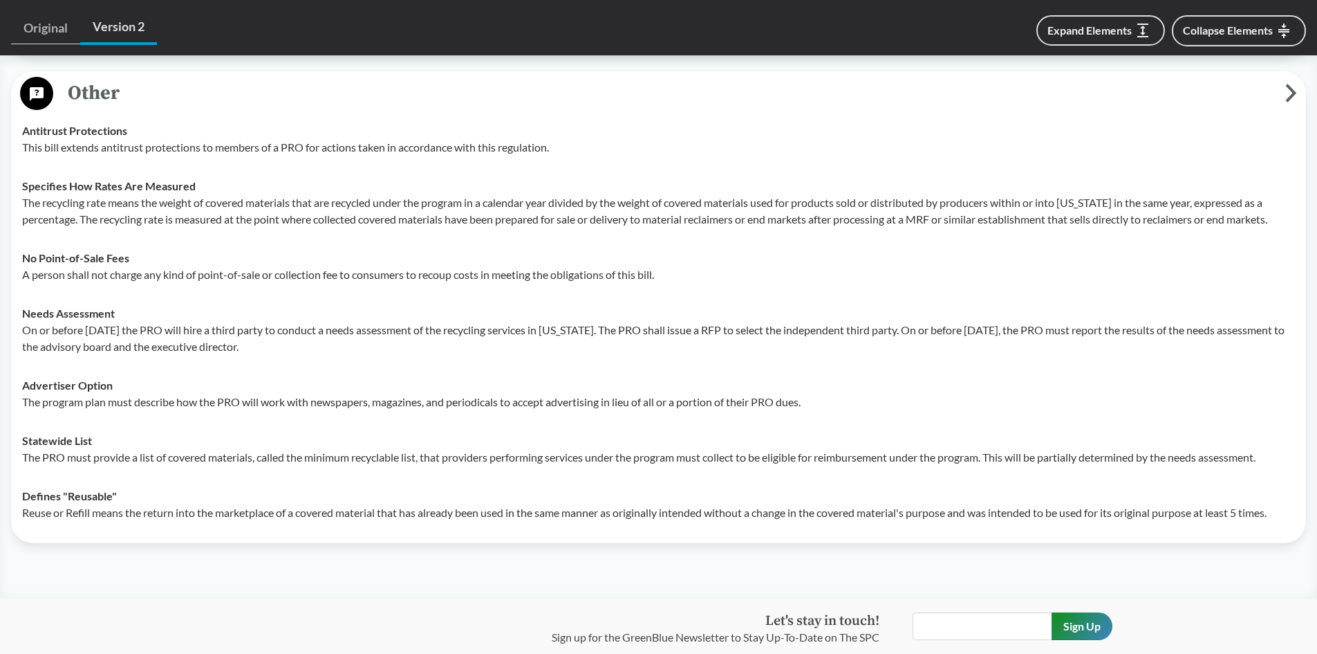
scroll to position [1660, 0]
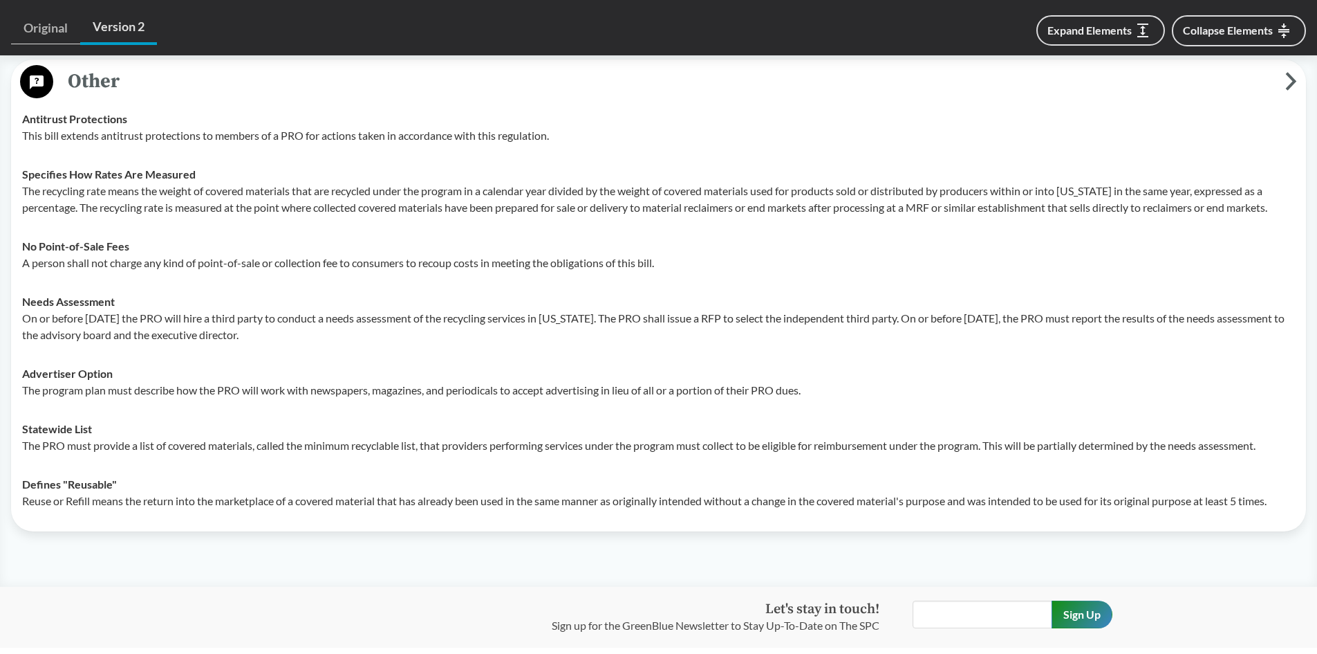
click at [79, 88] on span "Other" at bounding box center [669, 81] width 1232 height 31
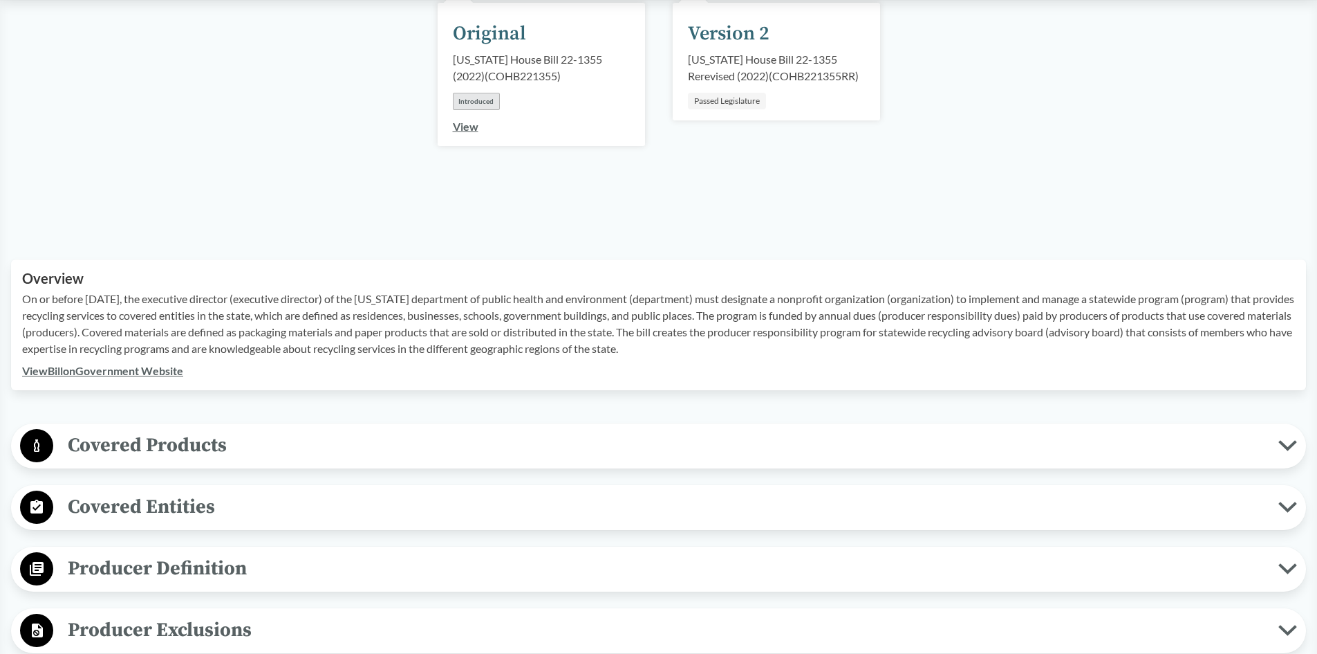
scroll to position [0, 0]
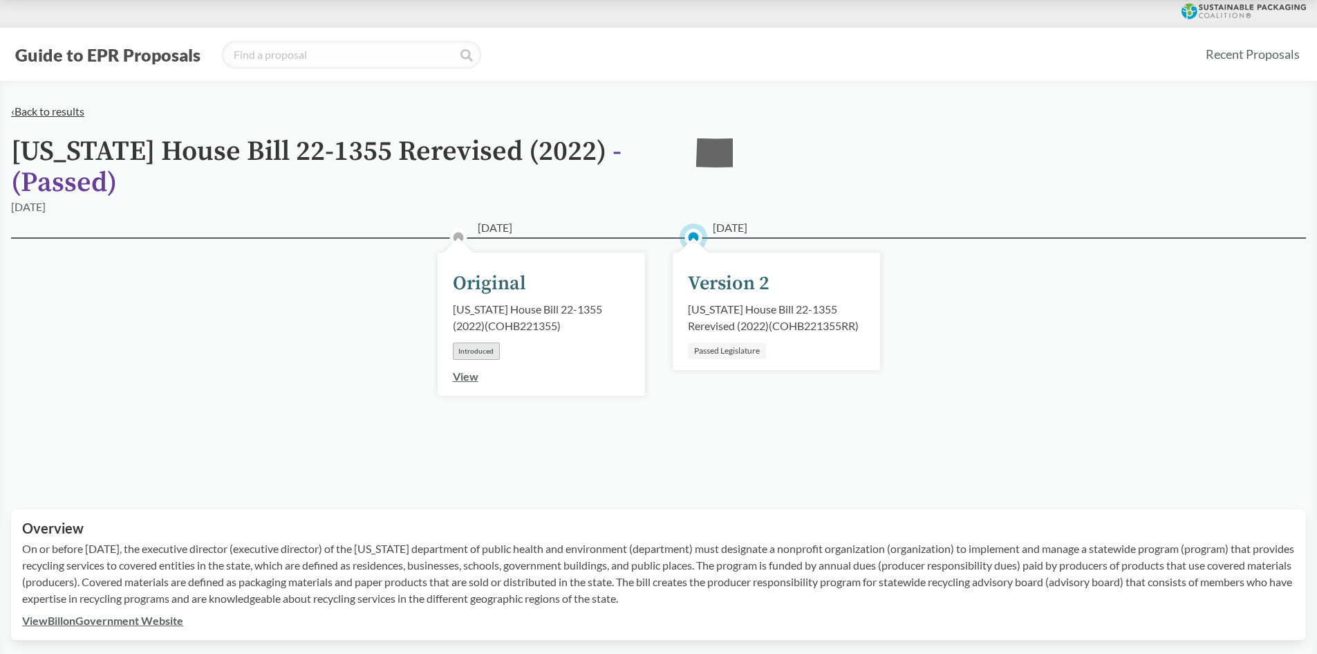
click at [60, 111] on link "‹ Back to results" at bounding box center [47, 110] width 73 height 13
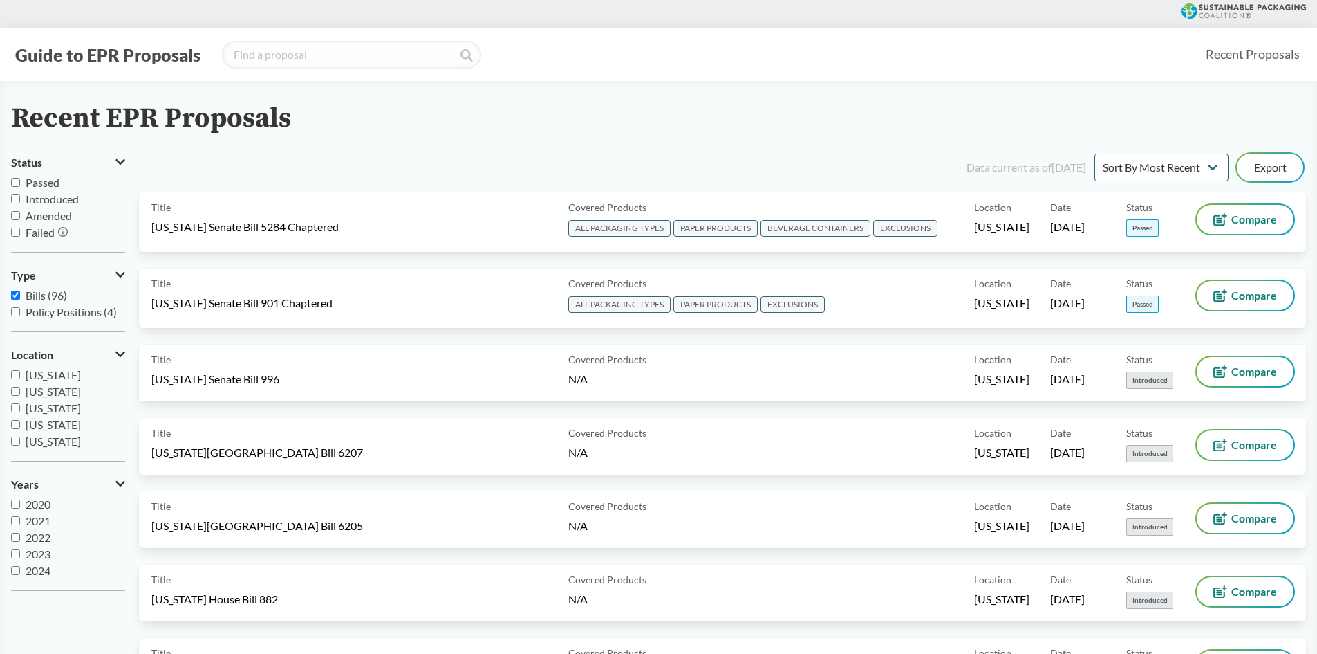
click at [55, 218] on span "Amended" at bounding box center [49, 215] width 46 height 13
click at [20, 218] on input "Amended" at bounding box center [15, 215] width 9 height 9
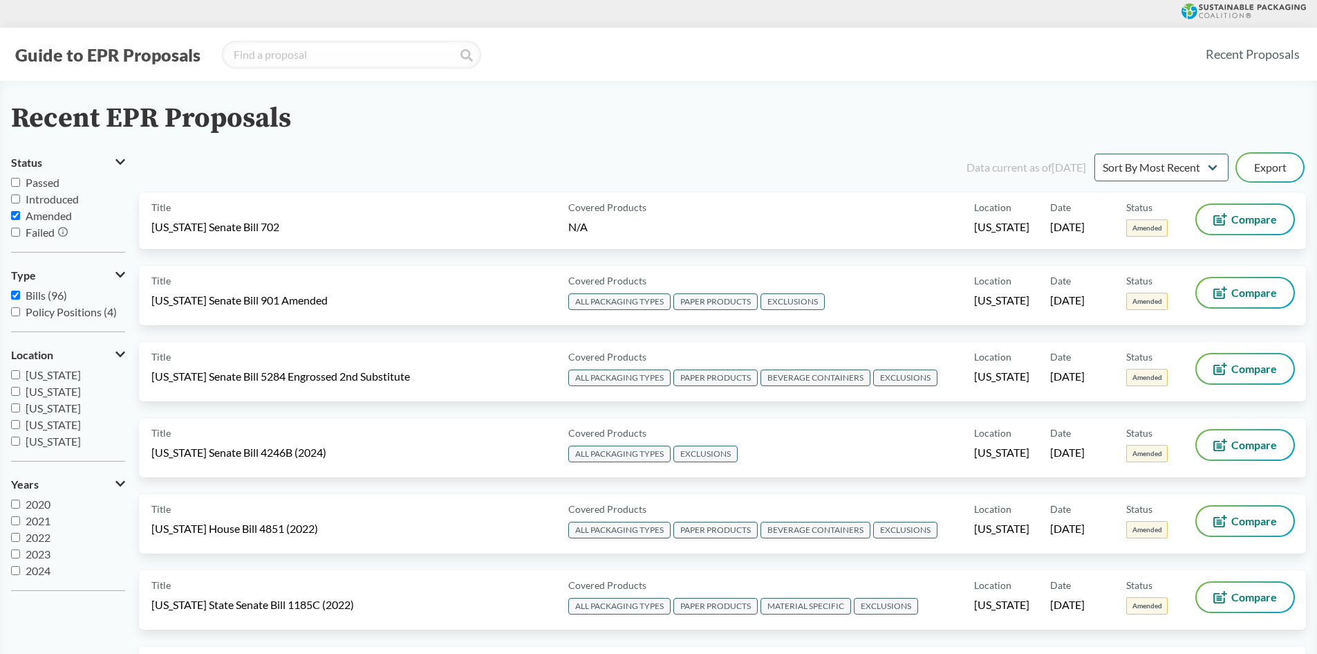
click at [53, 216] on span "Amended" at bounding box center [49, 215] width 46 height 13
click at [20, 216] on input "Amended" at bounding box center [15, 215] width 9 height 9
checkbox input "false"
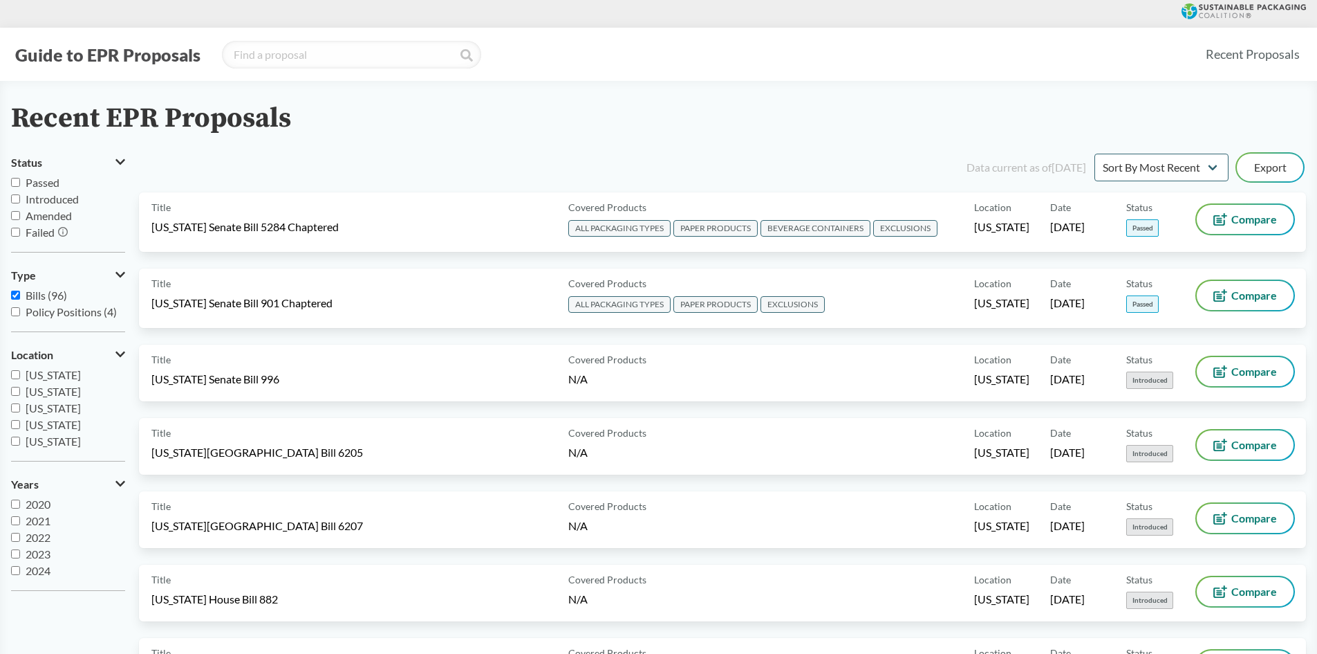
click at [36, 185] on span "Passed" at bounding box center [43, 182] width 34 height 13
click at [20, 185] on input "Passed" at bounding box center [15, 182] width 9 height 9
checkbox input "true"
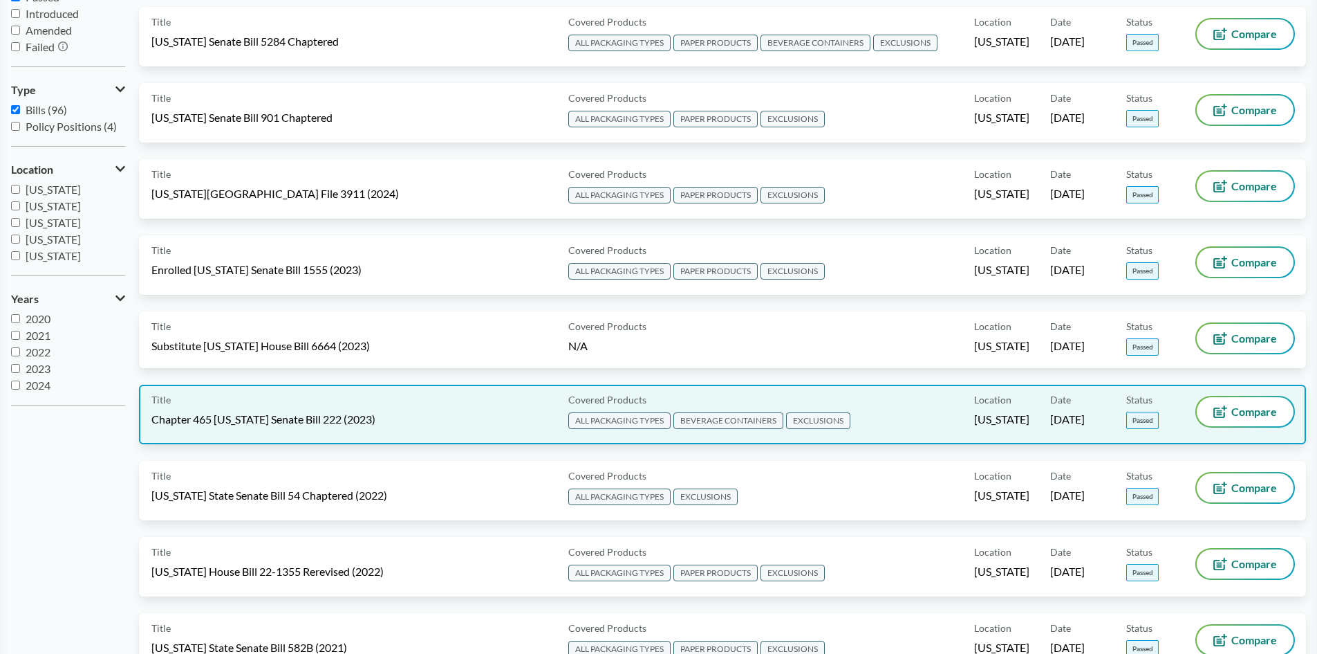
scroll to position [207, 0]
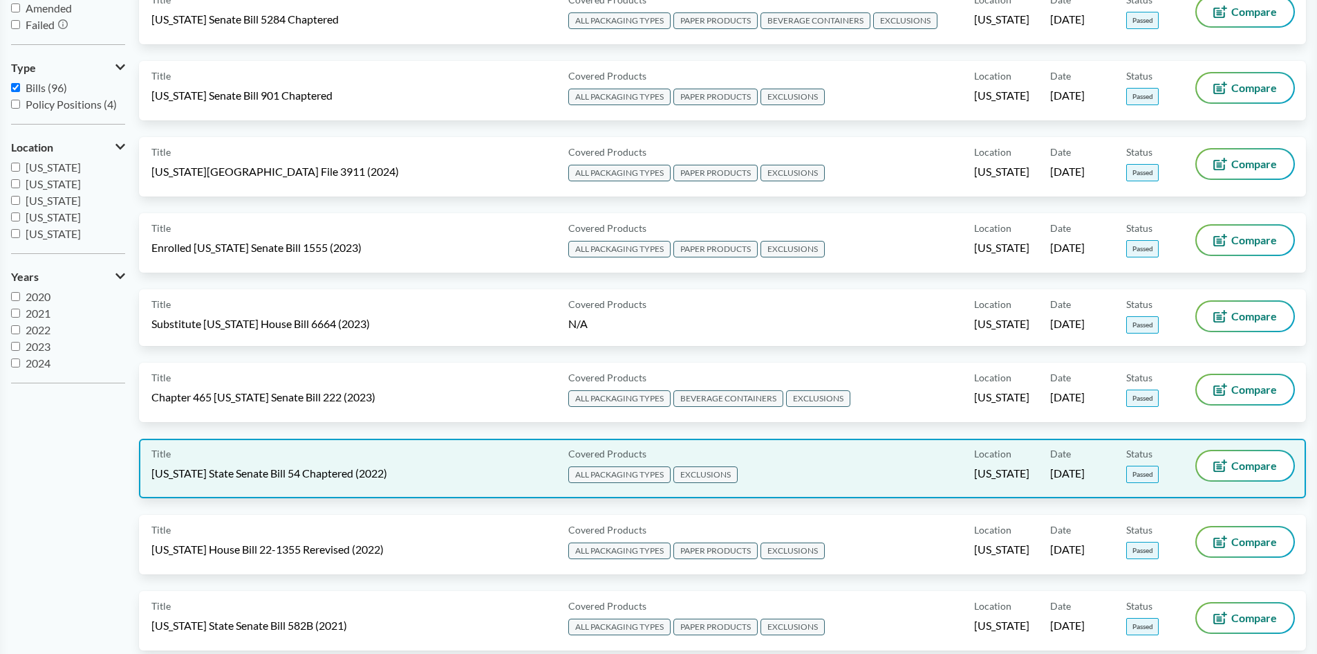
click at [266, 474] on span "[US_STATE] State Senate Bill 54 Chaptered (2022)" at bounding box center [269, 472] width 236 height 15
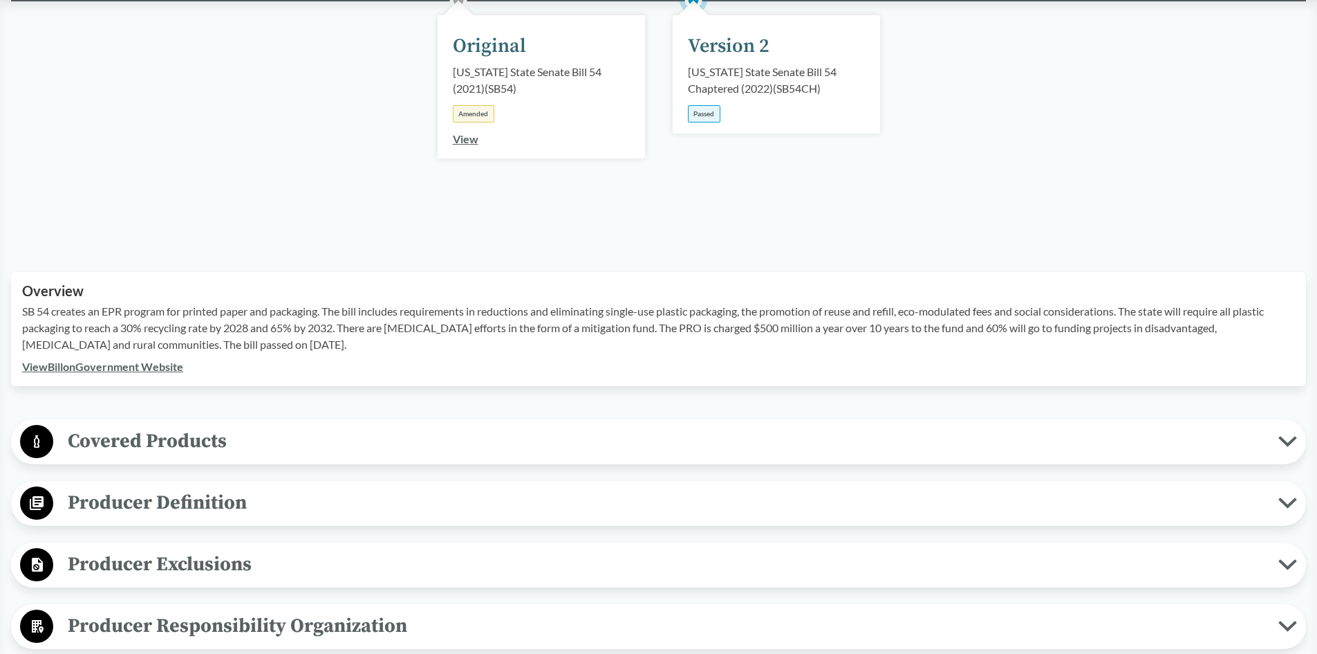
scroll to position [277, 0]
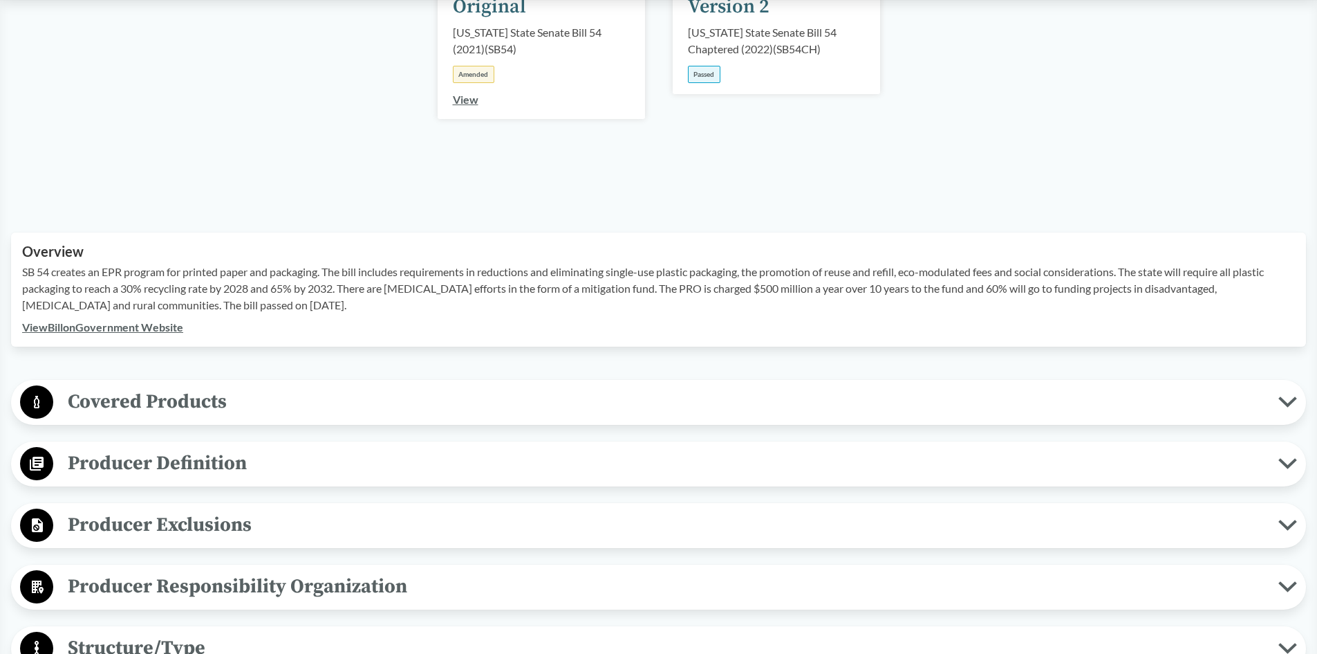
click at [140, 398] on span "Covered Products" at bounding box center [665, 401] width 1225 height 31
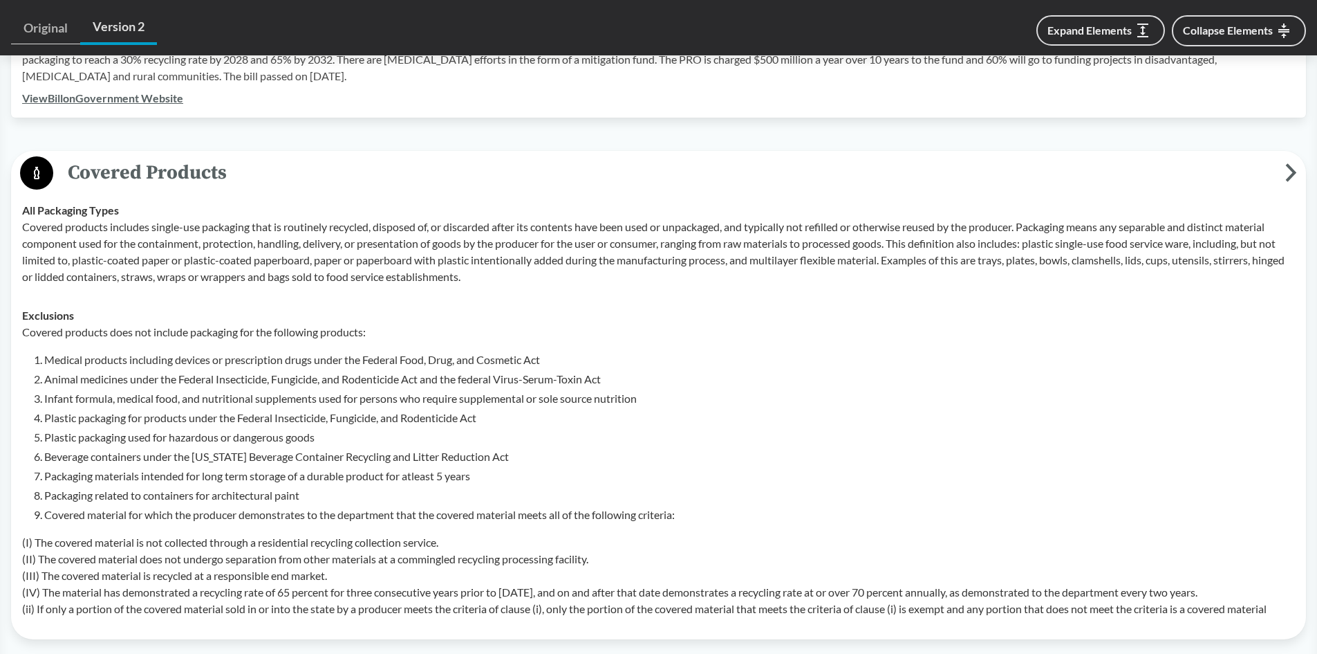
scroll to position [553, 0]
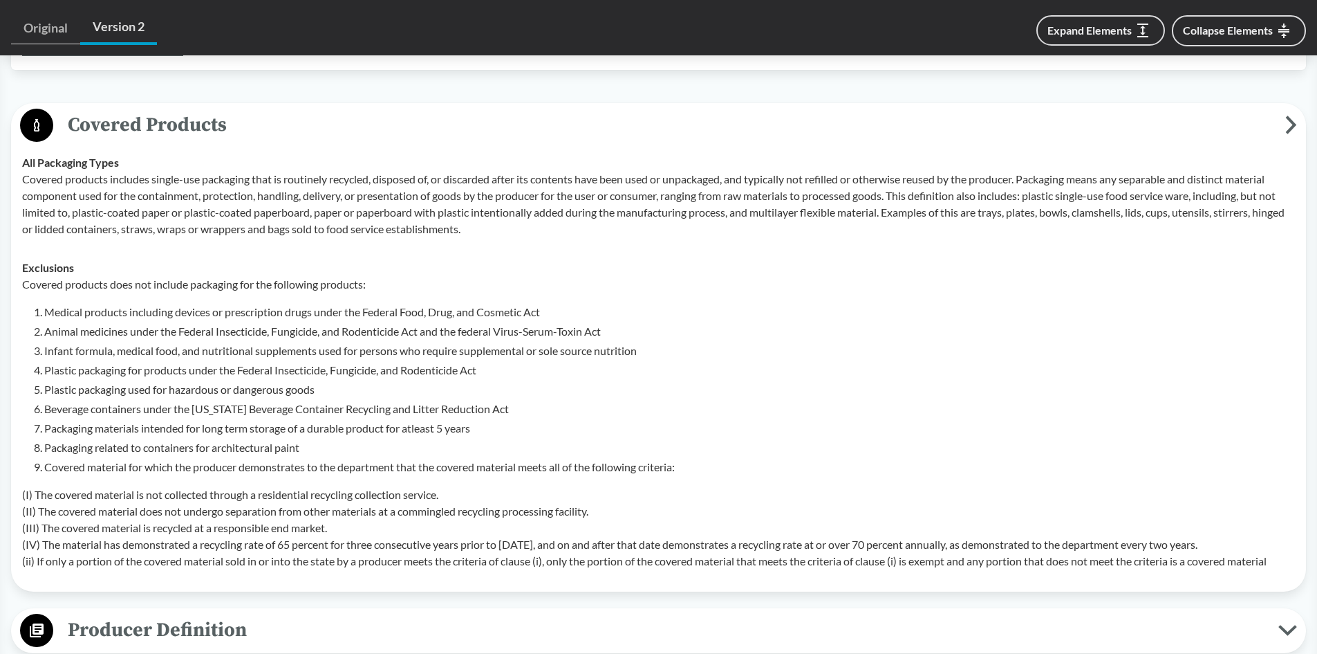
click at [196, 122] on span "Covered Products" at bounding box center [669, 124] width 1232 height 31
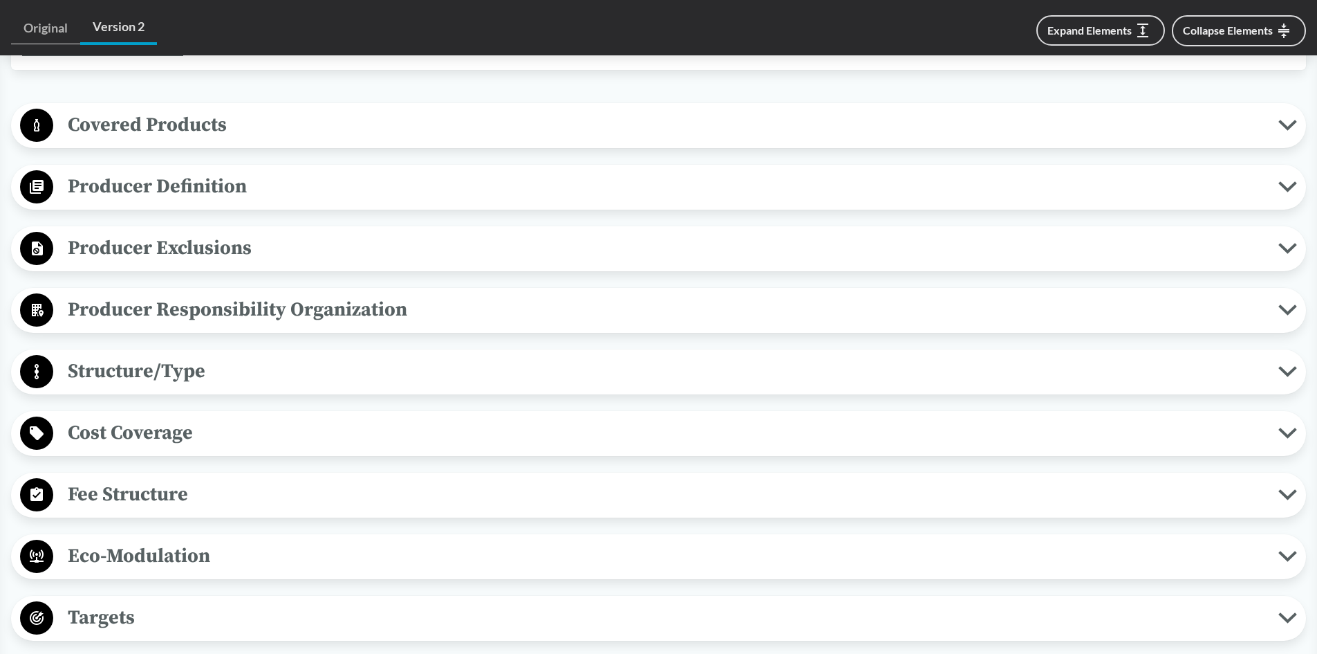
click at [203, 124] on span "Covered Products" at bounding box center [665, 124] width 1225 height 31
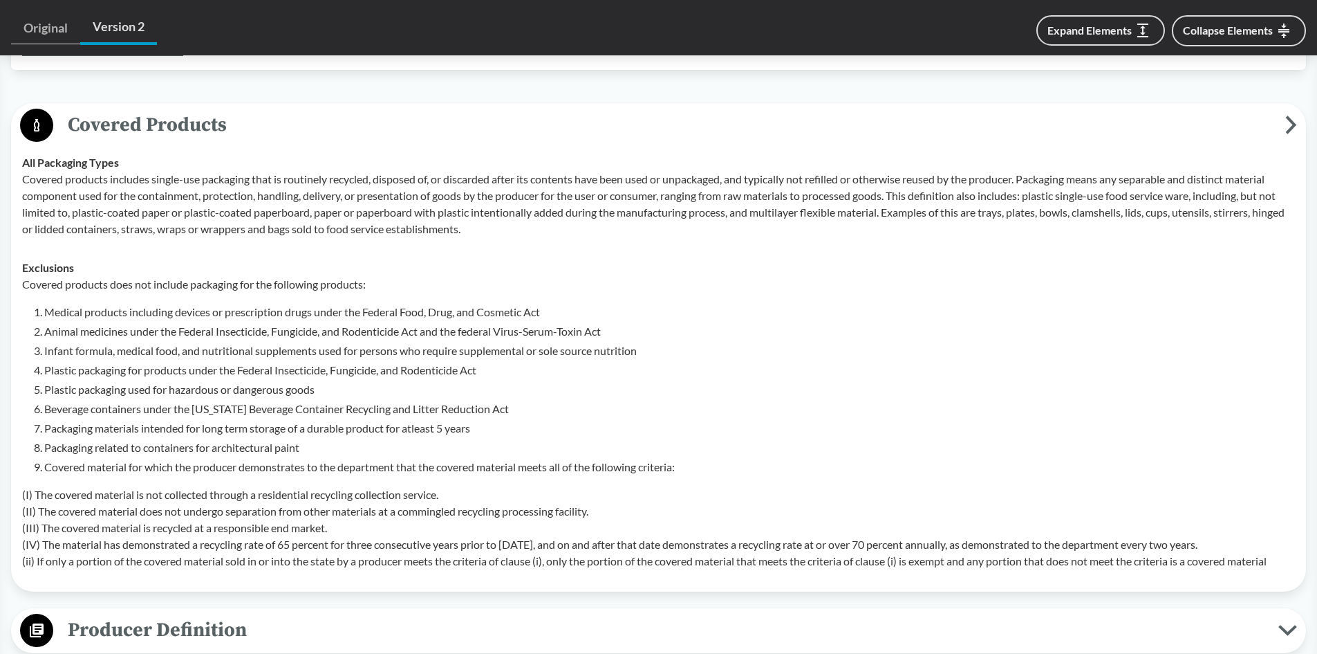
click at [167, 120] on span "Covered Products" at bounding box center [669, 124] width 1232 height 31
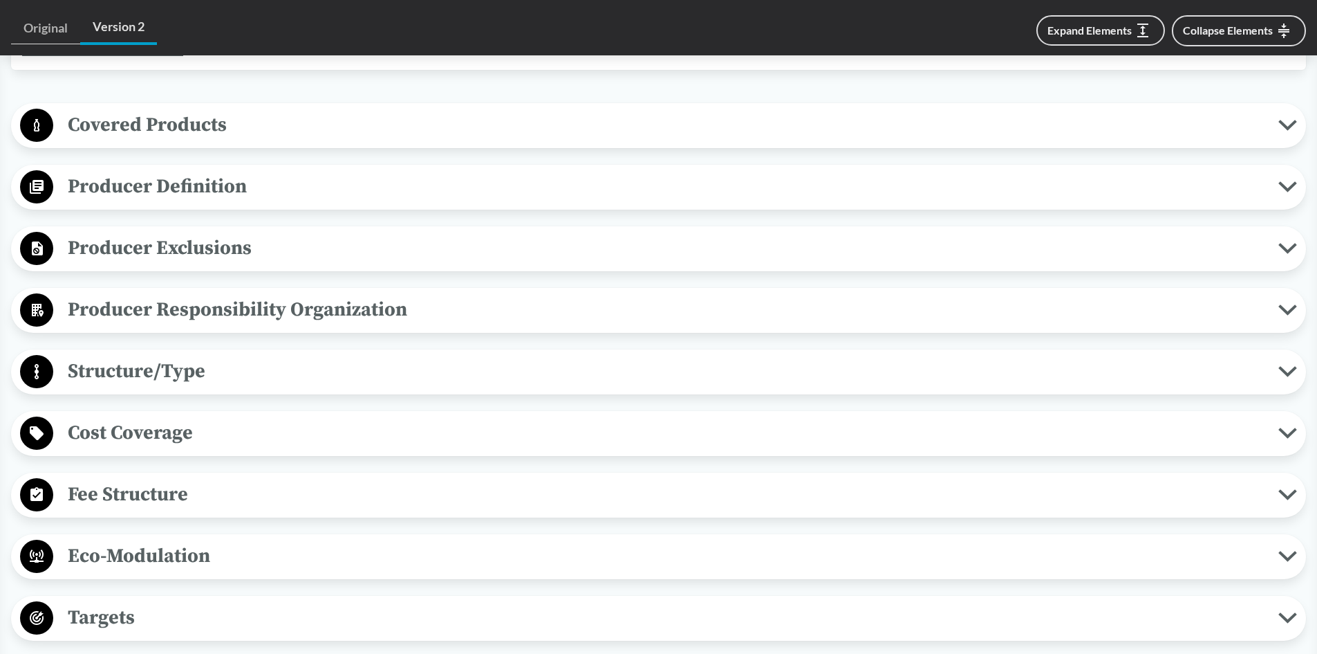
click at [213, 189] on span "Producer Definition" at bounding box center [665, 186] width 1225 height 31
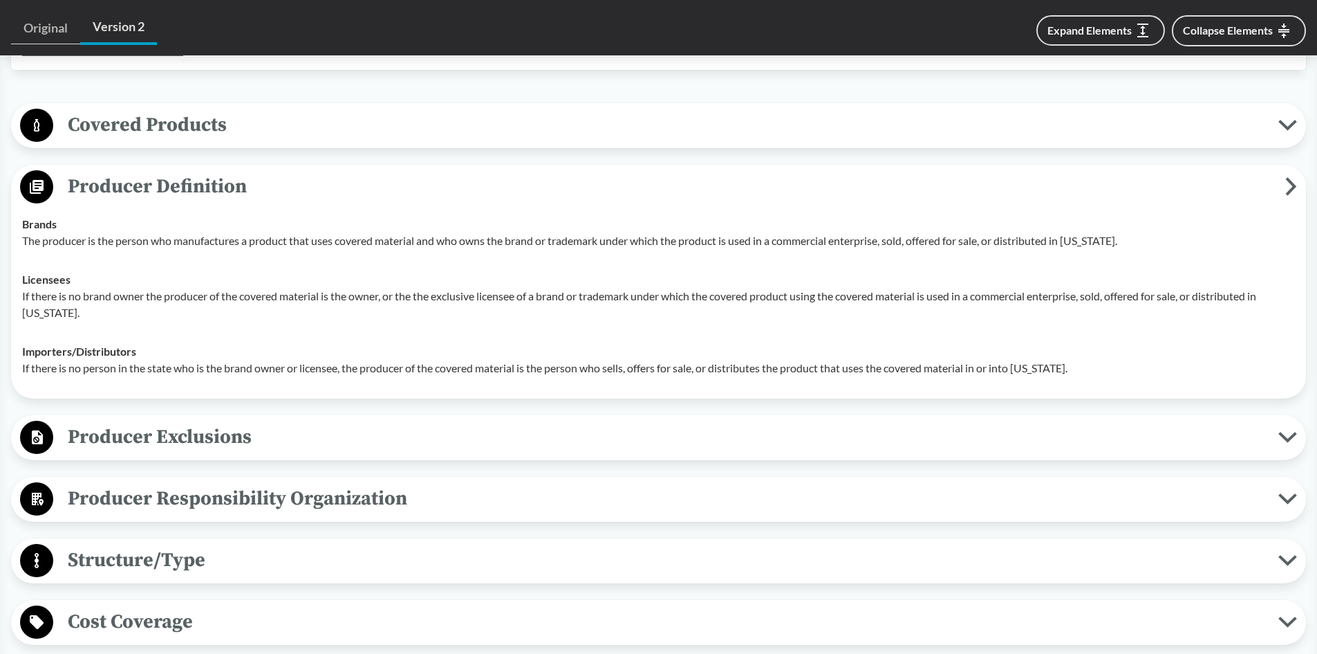
click at [214, 189] on span "Producer Definition" at bounding box center [669, 186] width 1232 height 31
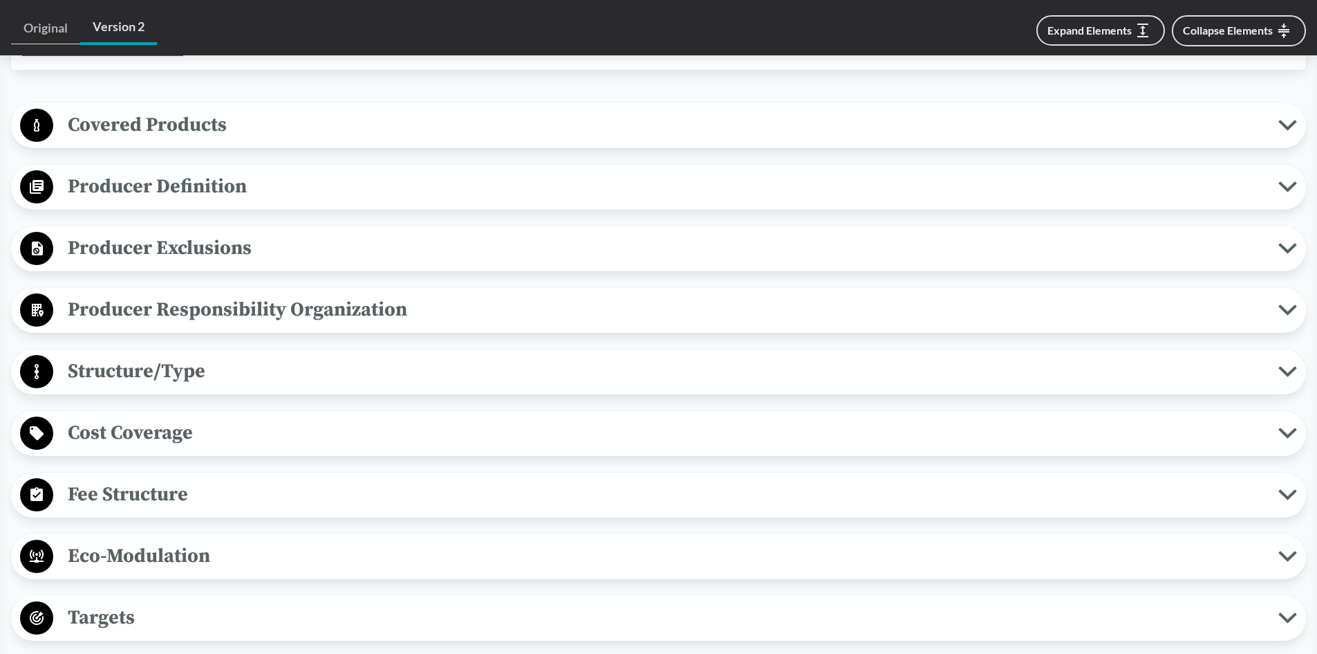
click at [188, 256] on span "Producer Exclusions" at bounding box center [665, 247] width 1225 height 31
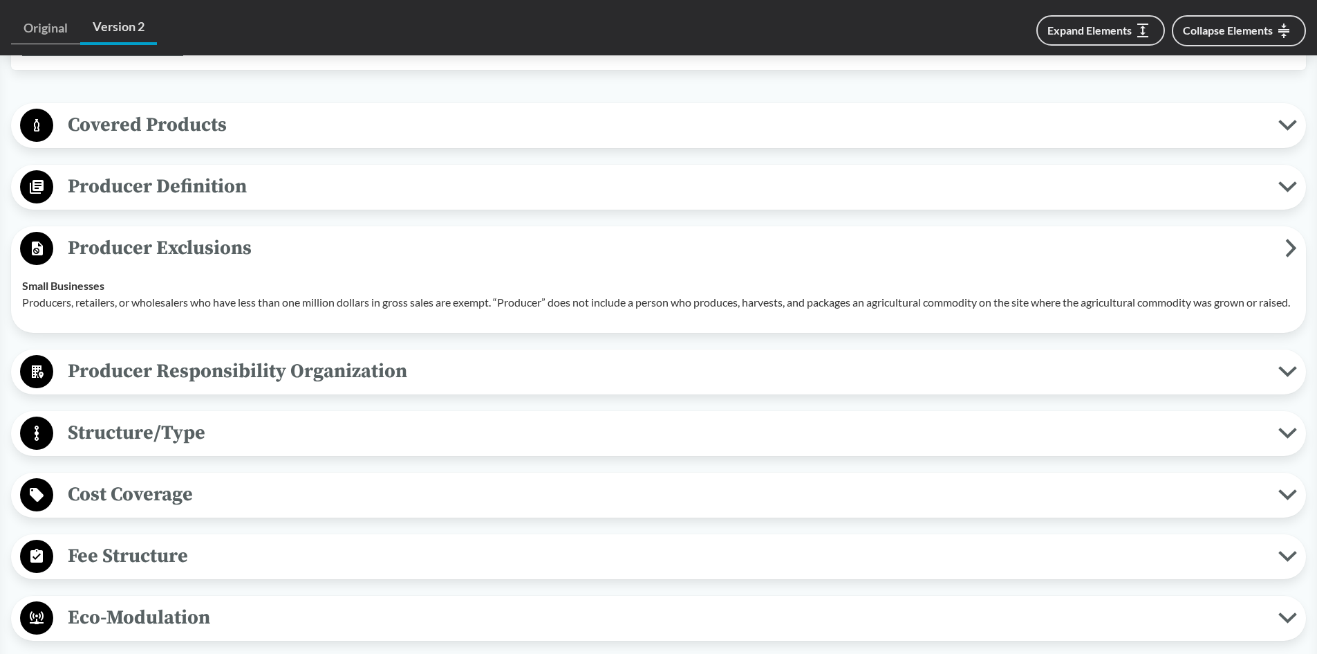
click at [186, 248] on span "Producer Exclusions" at bounding box center [669, 247] width 1232 height 31
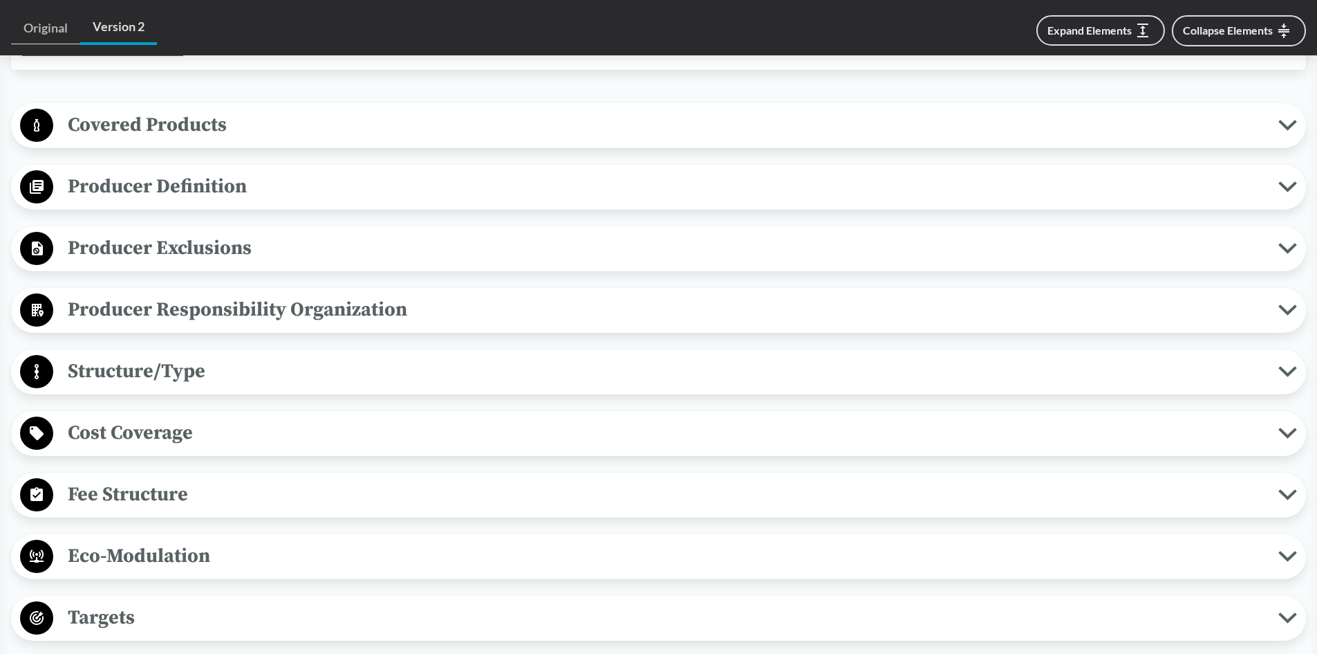
click at [157, 312] on span "Producer Responsibility Organization" at bounding box center [665, 309] width 1225 height 31
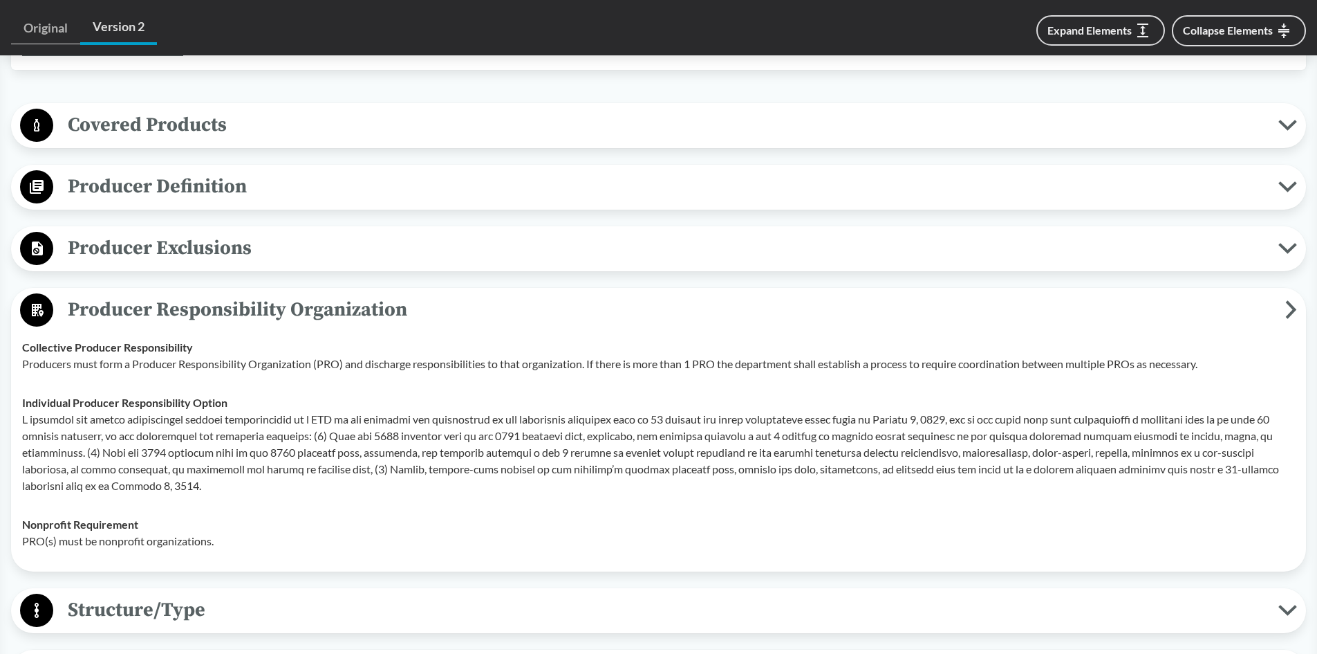
click at [118, 313] on span "Producer Responsibility Organization" at bounding box center [669, 309] width 1232 height 31
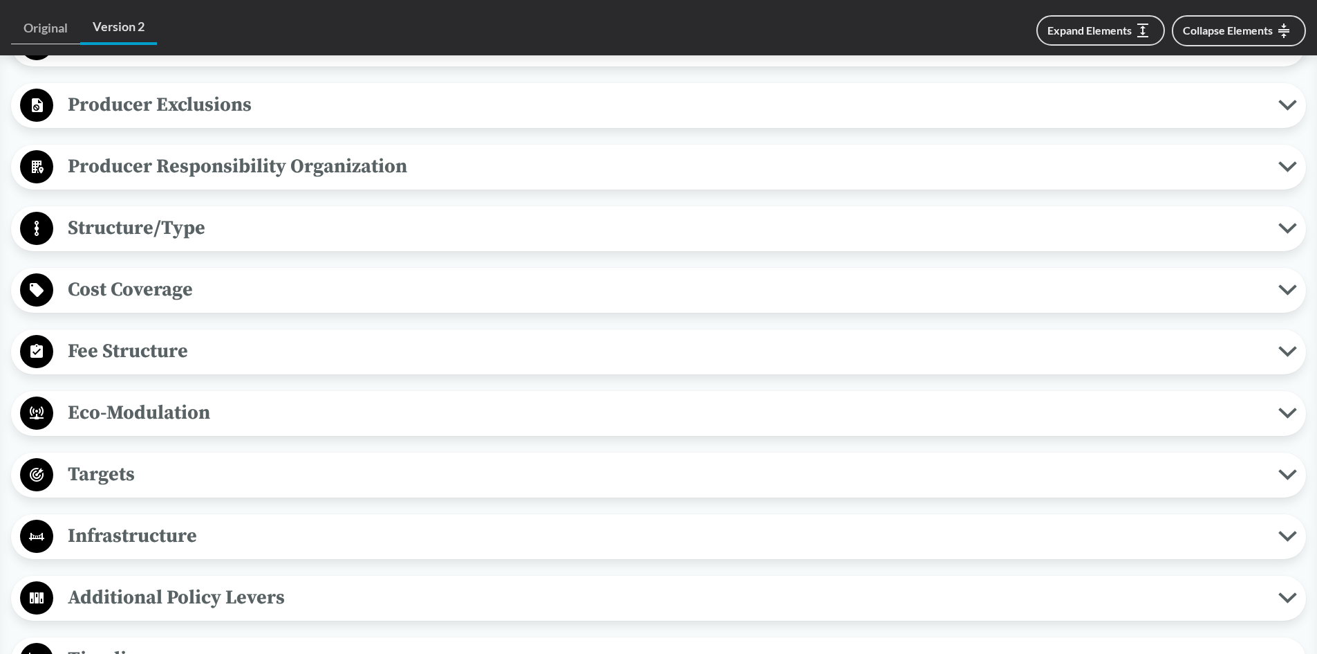
scroll to position [761, 0]
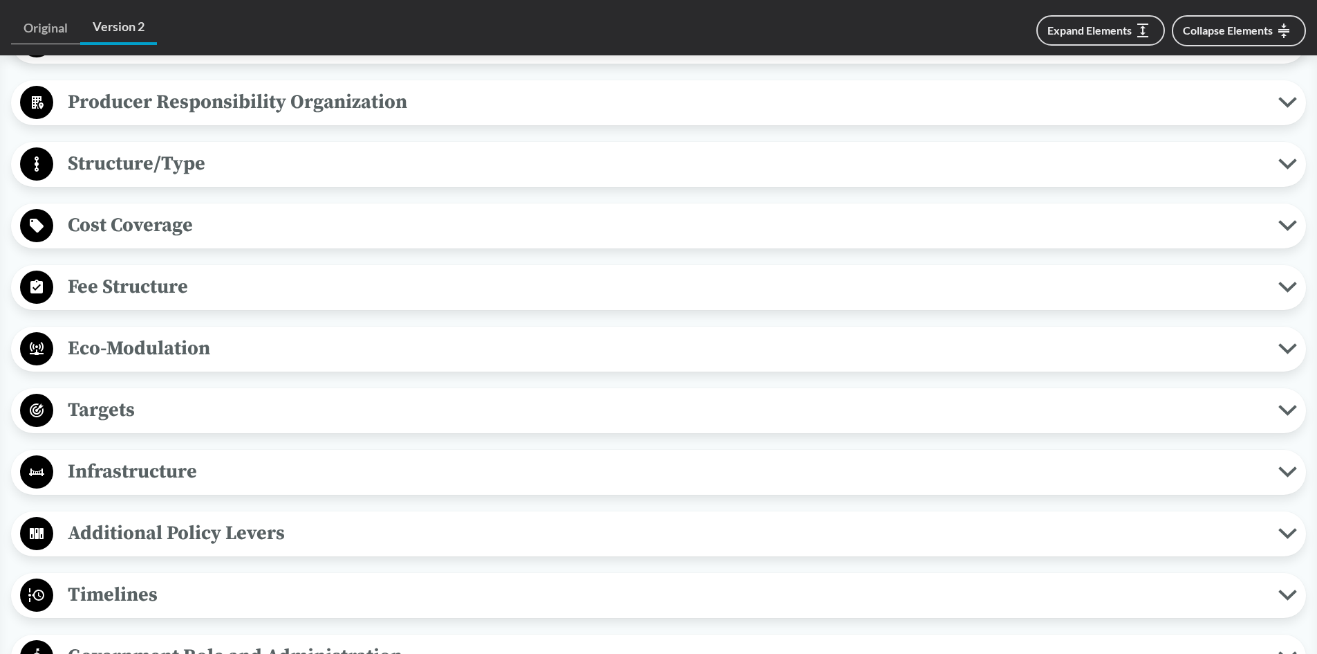
click at [118, 165] on span "Structure/Type" at bounding box center [665, 163] width 1225 height 31
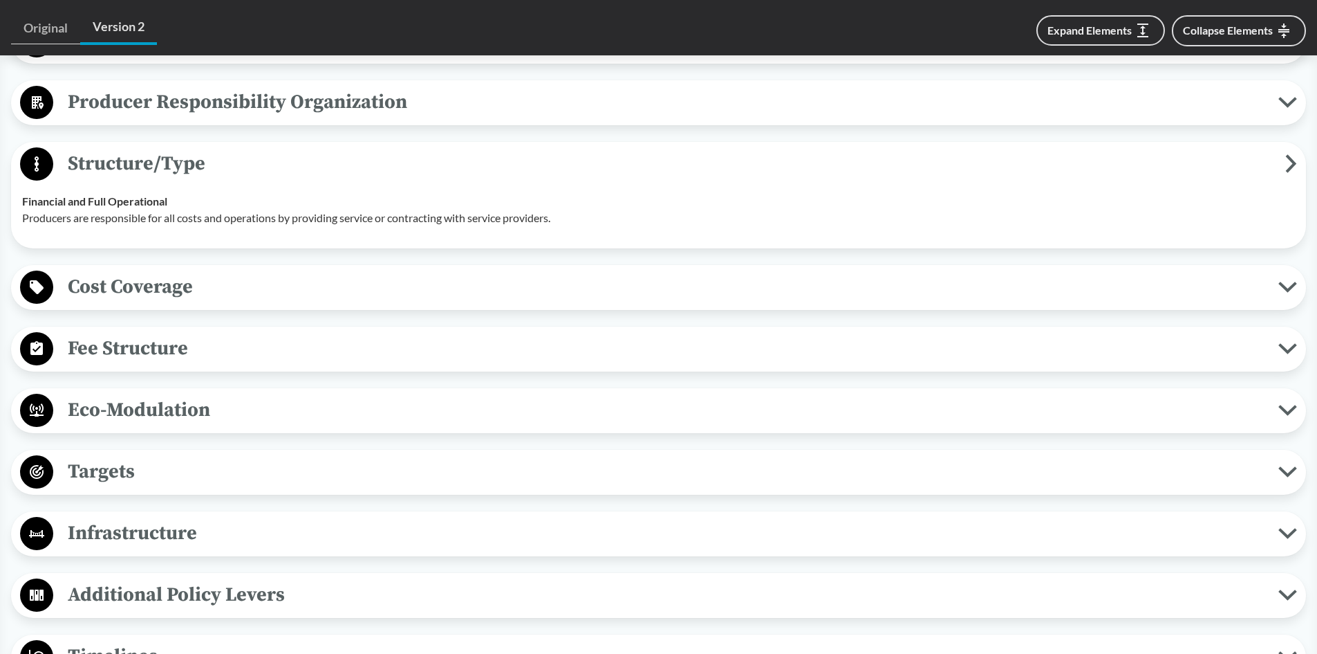
click at [126, 151] on span "Structure/Type" at bounding box center [669, 163] width 1232 height 31
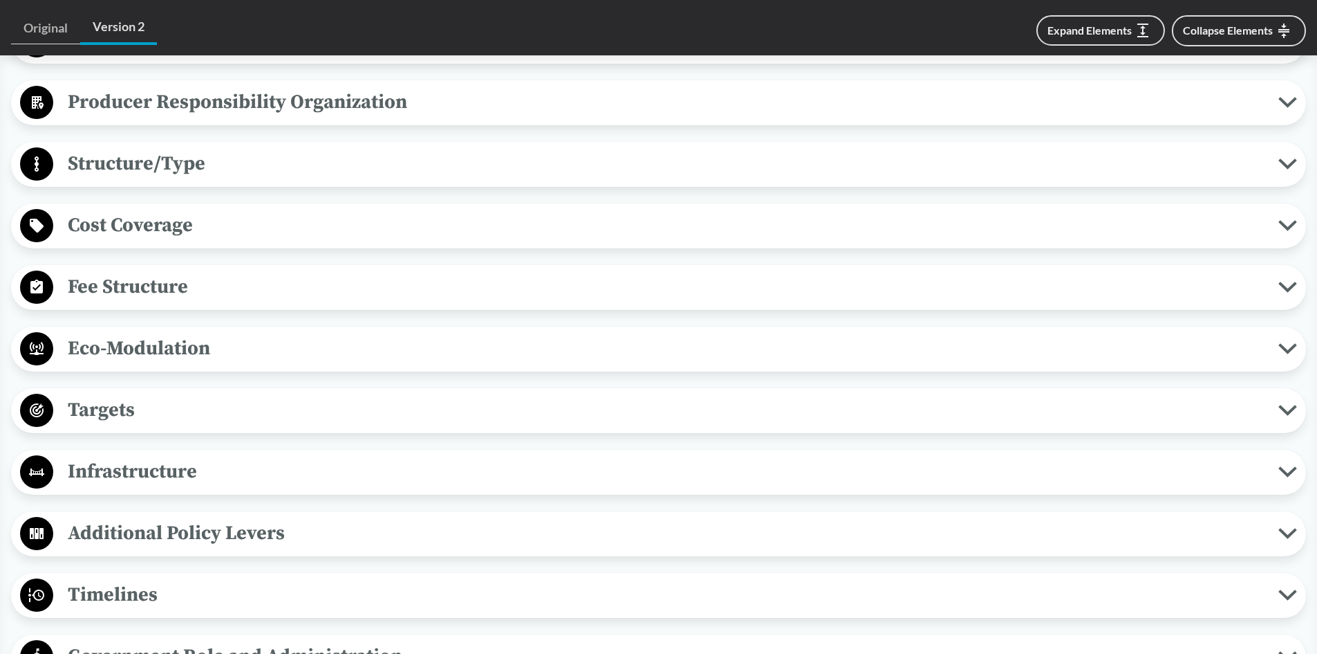
click at [115, 169] on span "Structure/Type" at bounding box center [665, 163] width 1225 height 31
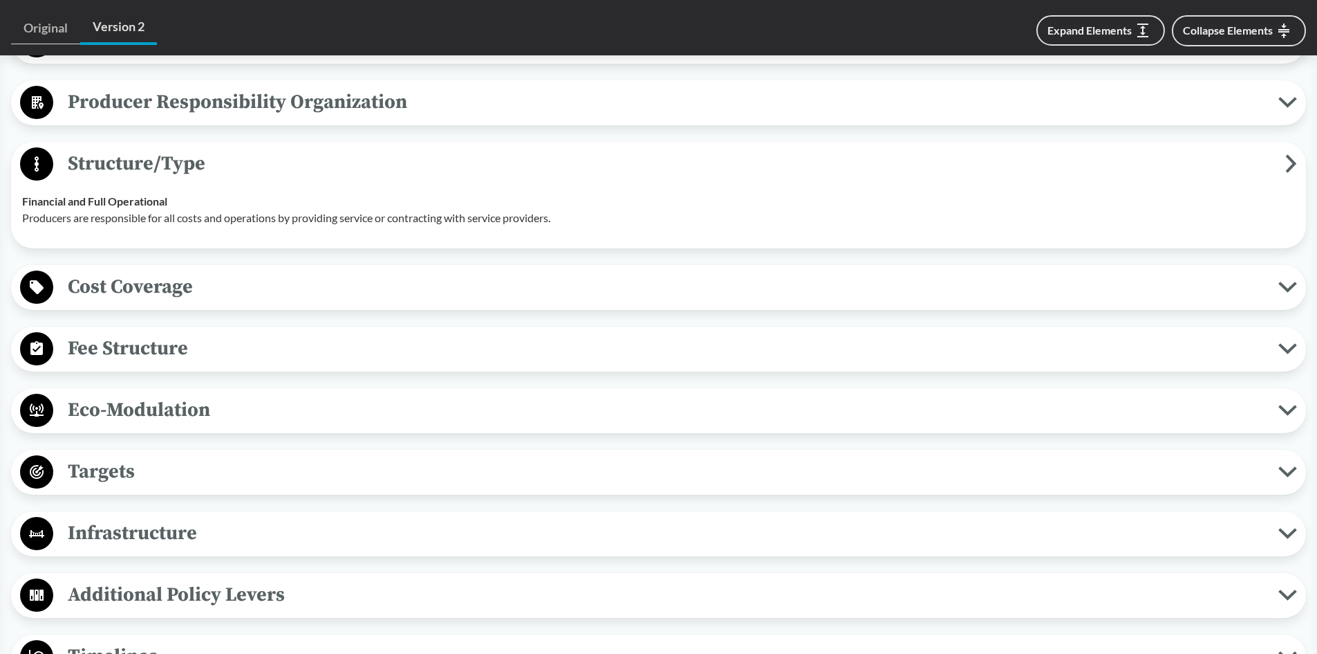
click at [145, 165] on span "Structure/Type" at bounding box center [669, 163] width 1232 height 31
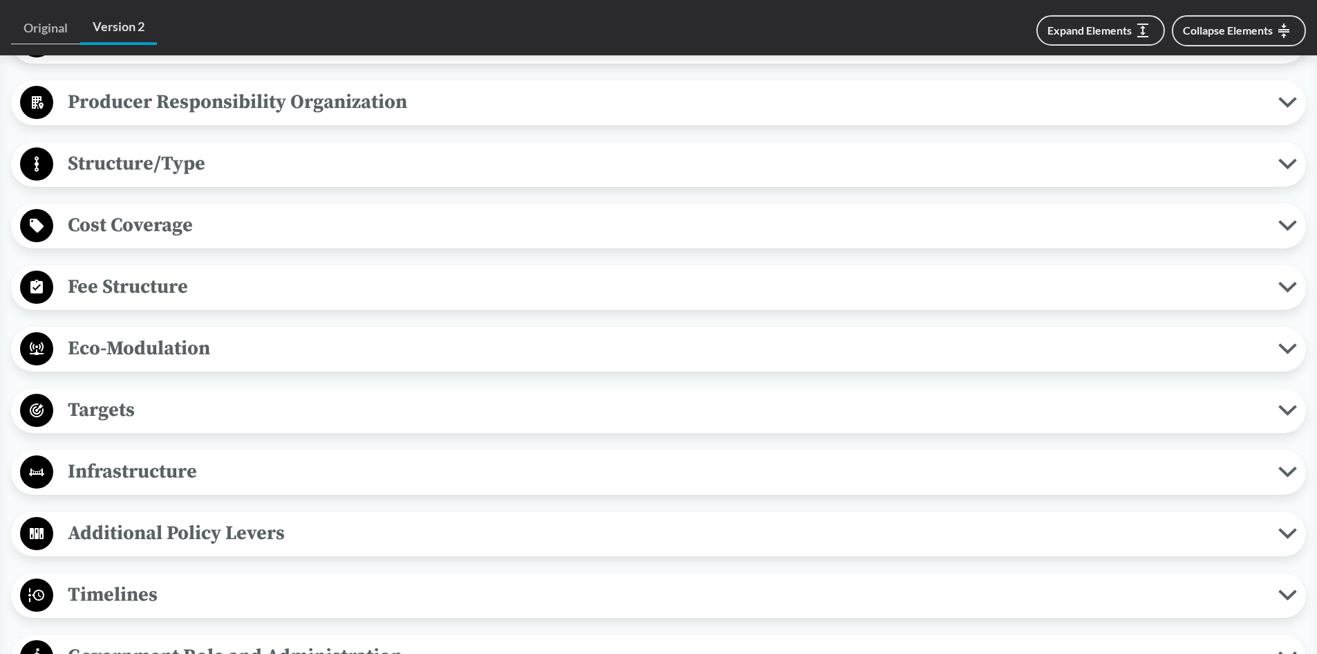
click at [159, 223] on span "Cost Coverage" at bounding box center [665, 225] width 1225 height 31
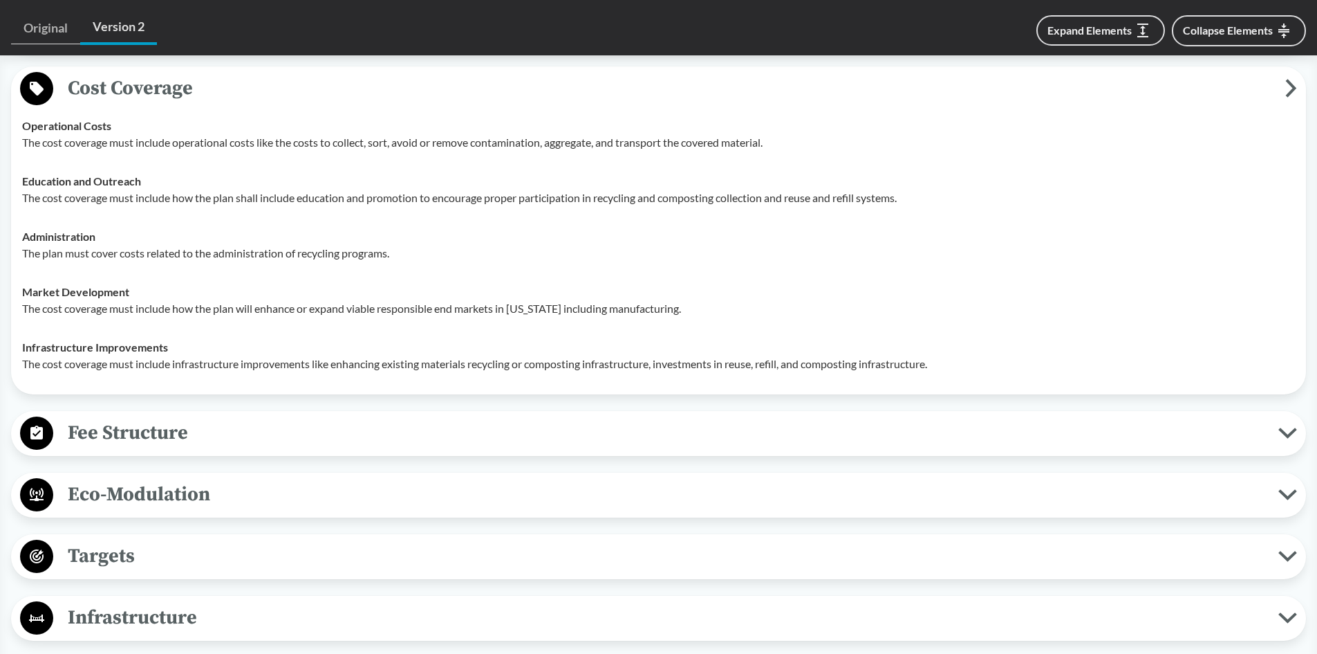
scroll to position [899, 0]
click at [123, 84] on span "Cost Coverage" at bounding box center [669, 86] width 1232 height 31
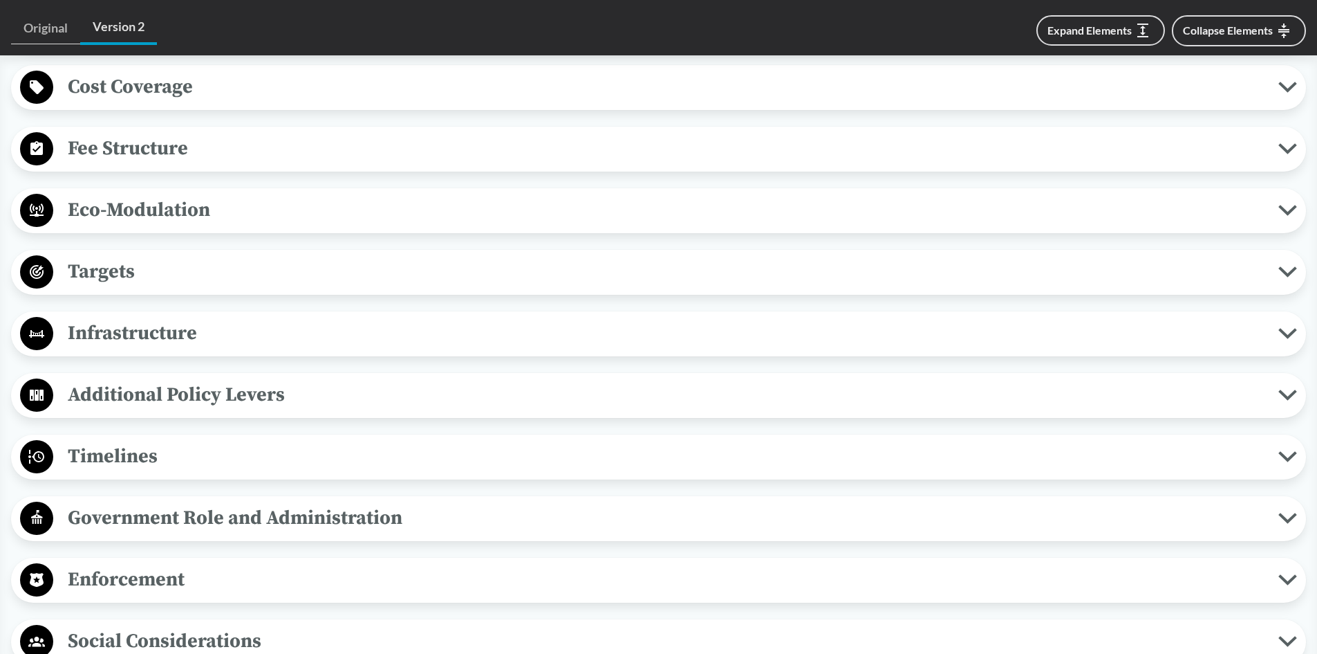
click at [156, 154] on span "Fee Structure" at bounding box center [665, 148] width 1225 height 31
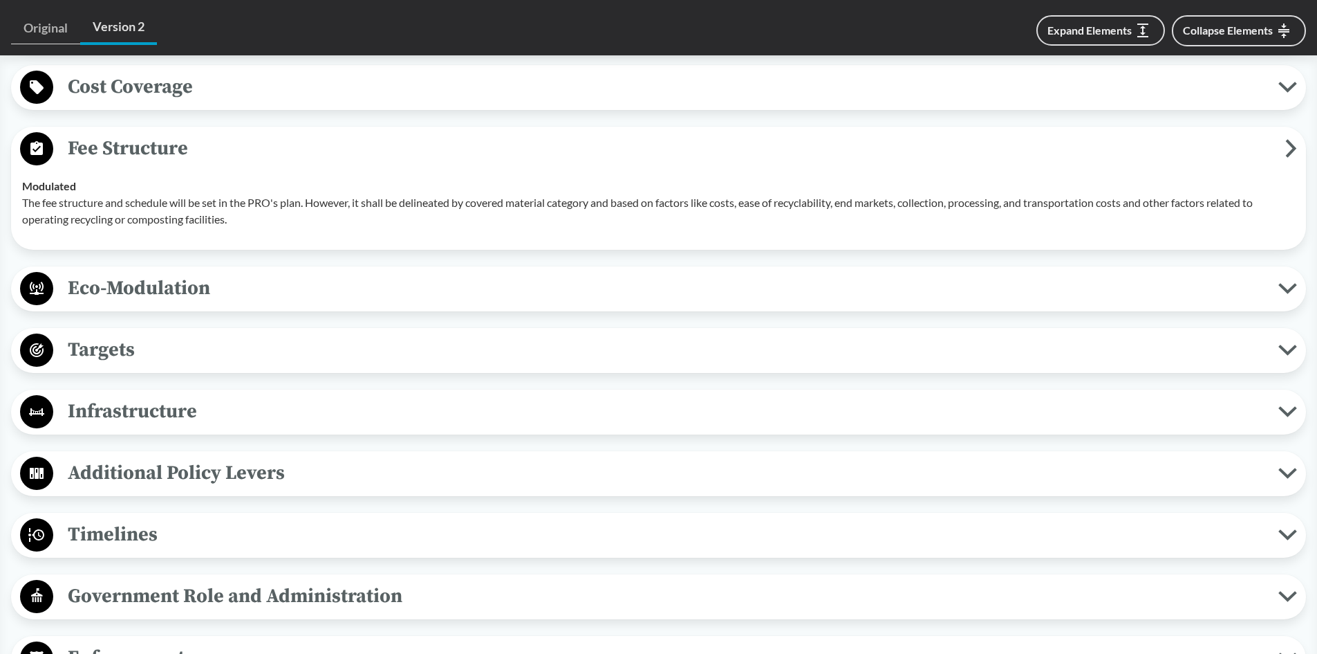
click at [110, 295] on span "Eco-Modulation" at bounding box center [665, 287] width 1225 height 31
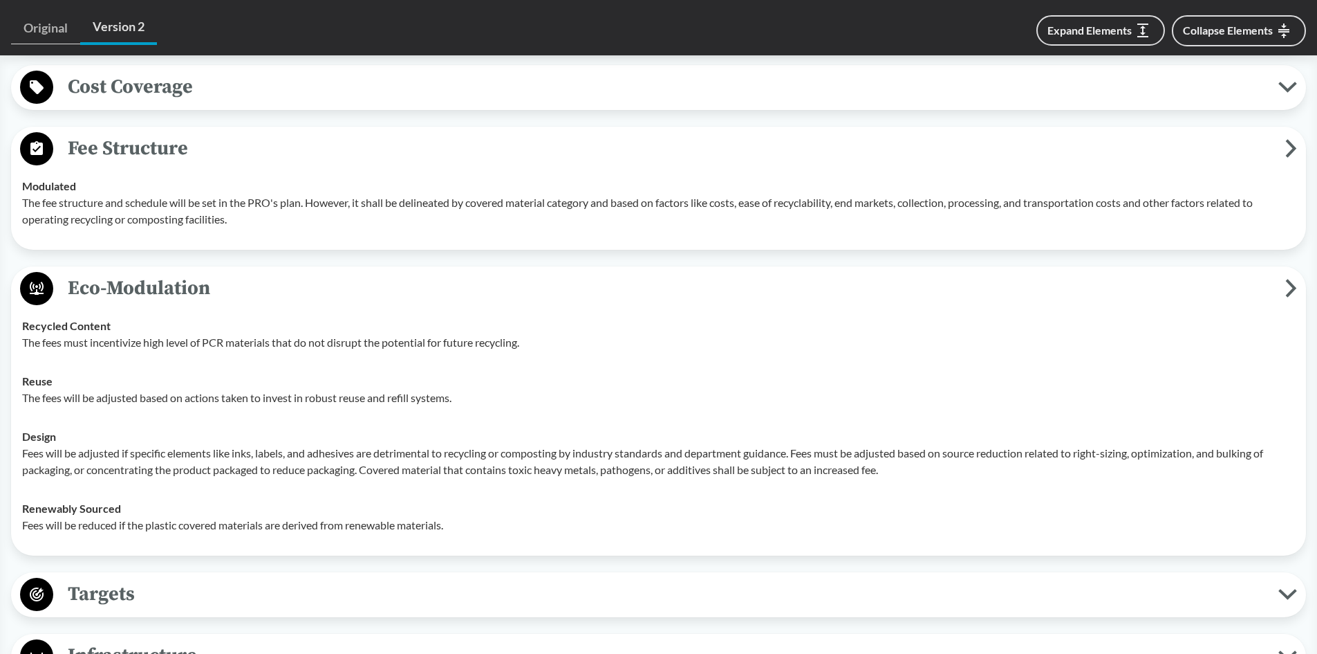
click at [120, 285] on span "Eco-Modulation" at bounding box center [669, 287] width 1232 height 31
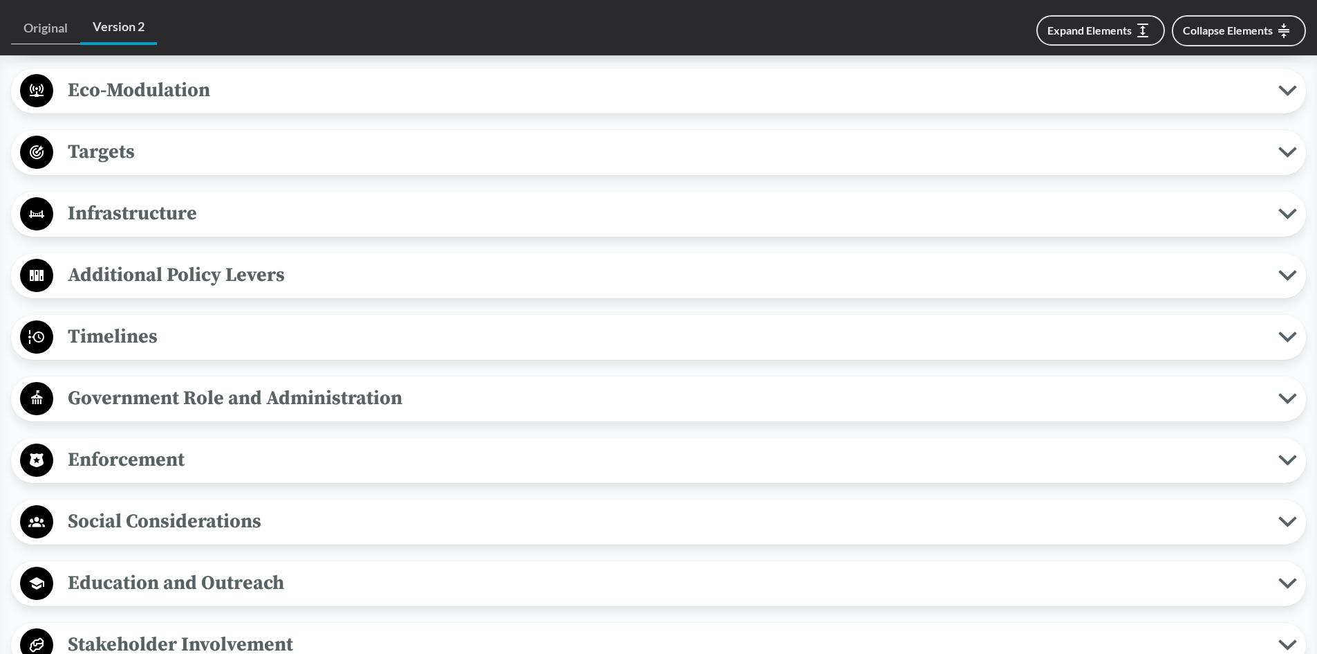
scroll to position [1107, 0]
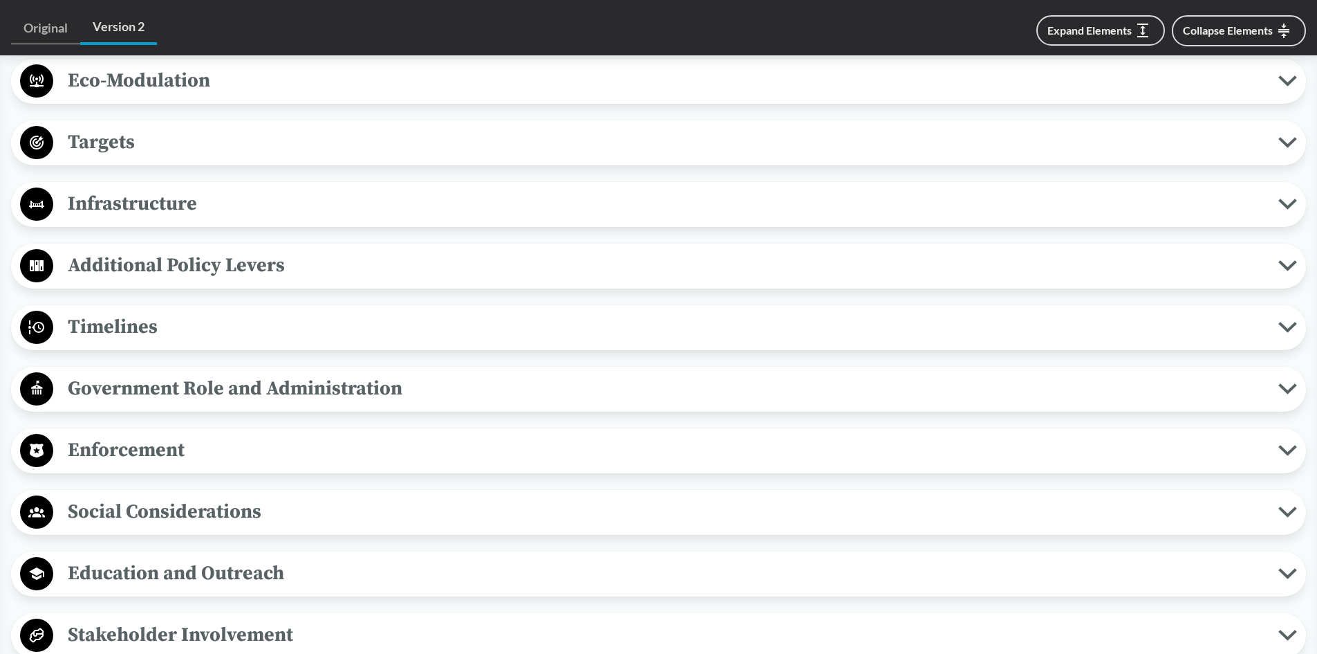
click at [112, 145] on span "Targets" at bounding box center [665, 142] width 1225 height 31
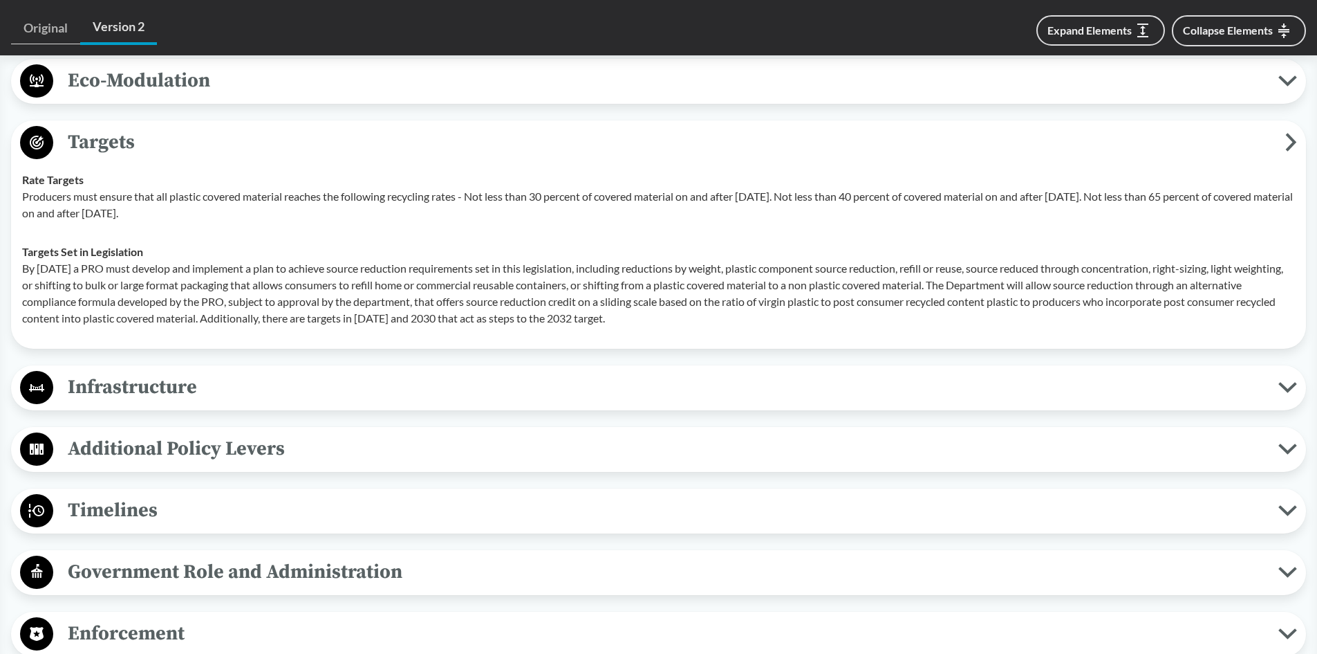
click at [103, 141] on span "Targets" at bounding box center [669, 142] width 1232 height 31
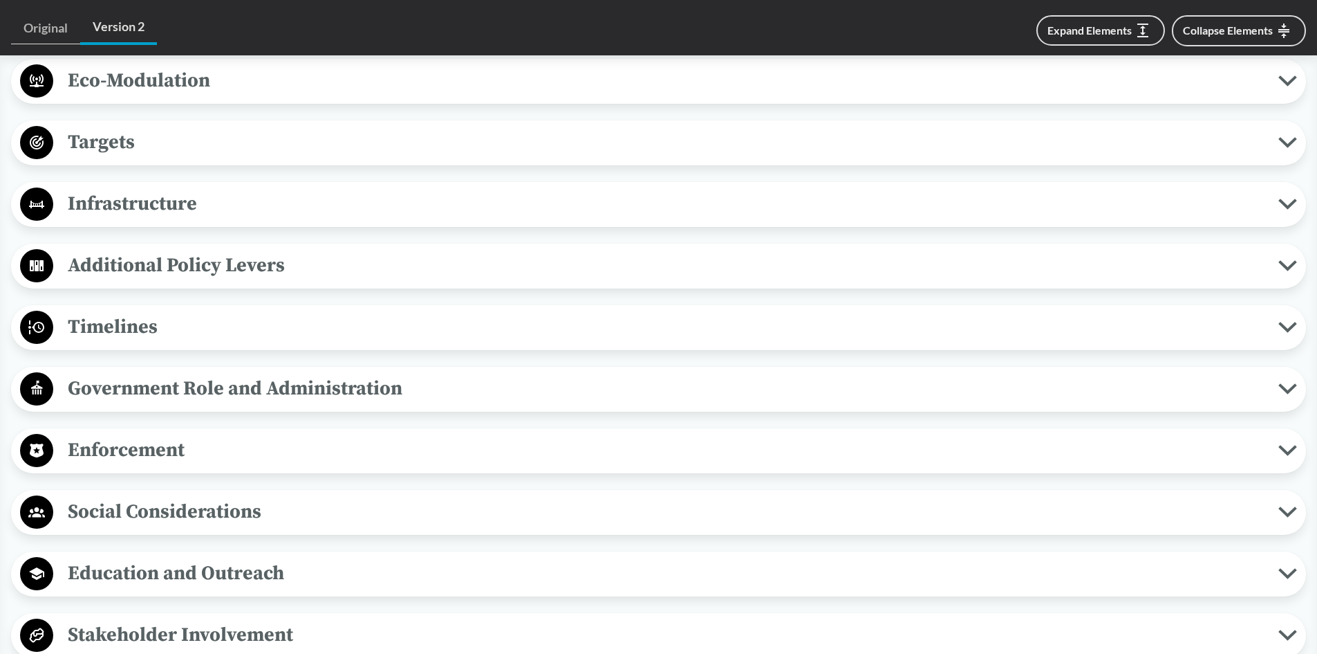
click at [119, 198] on span "Infrastructure" at bounding box center [665, 203] width 1225 height 31
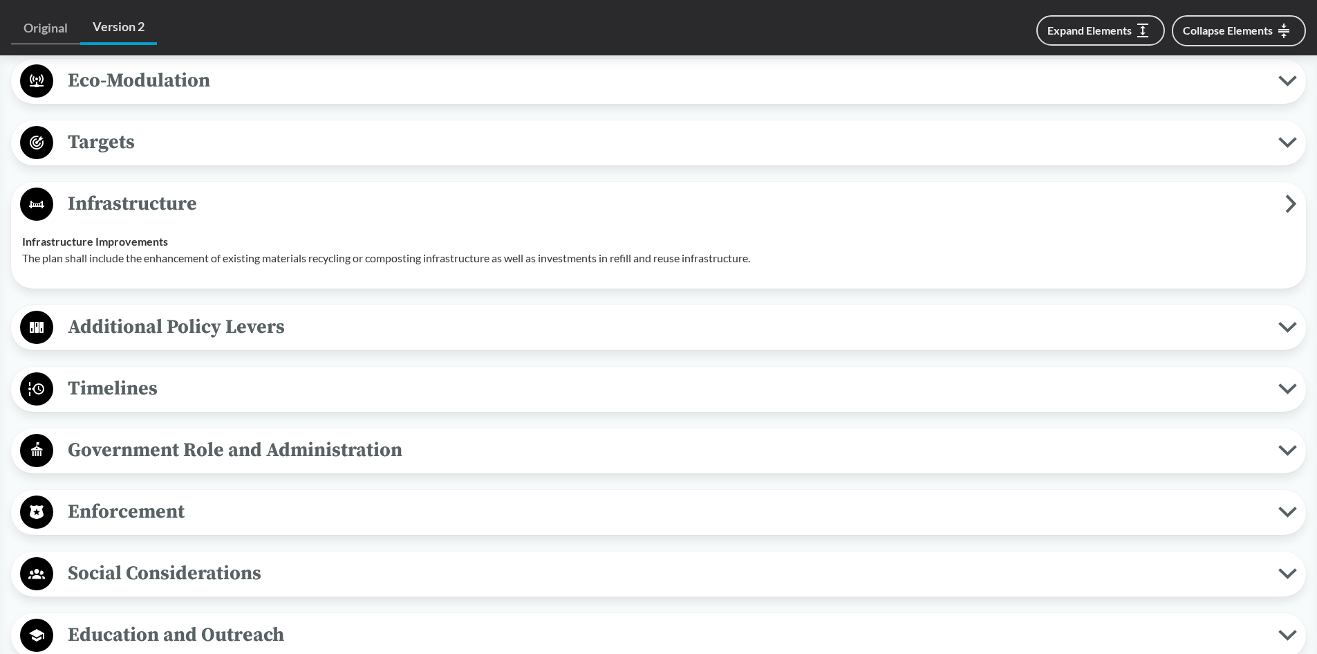
click at [129, 194] on span "Infrastructure" at bounding box center [669, 203] width 1232 height 31
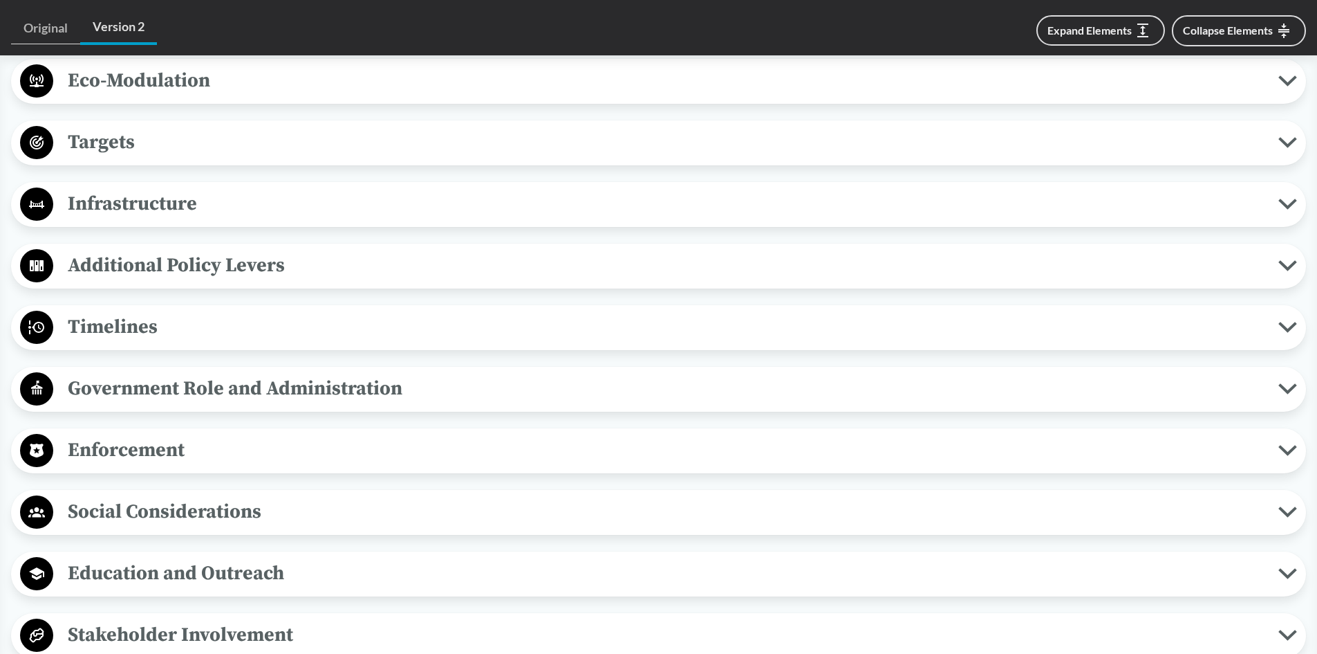
click at [135, 254] on span "Additional Policy Levers" at bounding box center [665, 265] width 1225 height 31
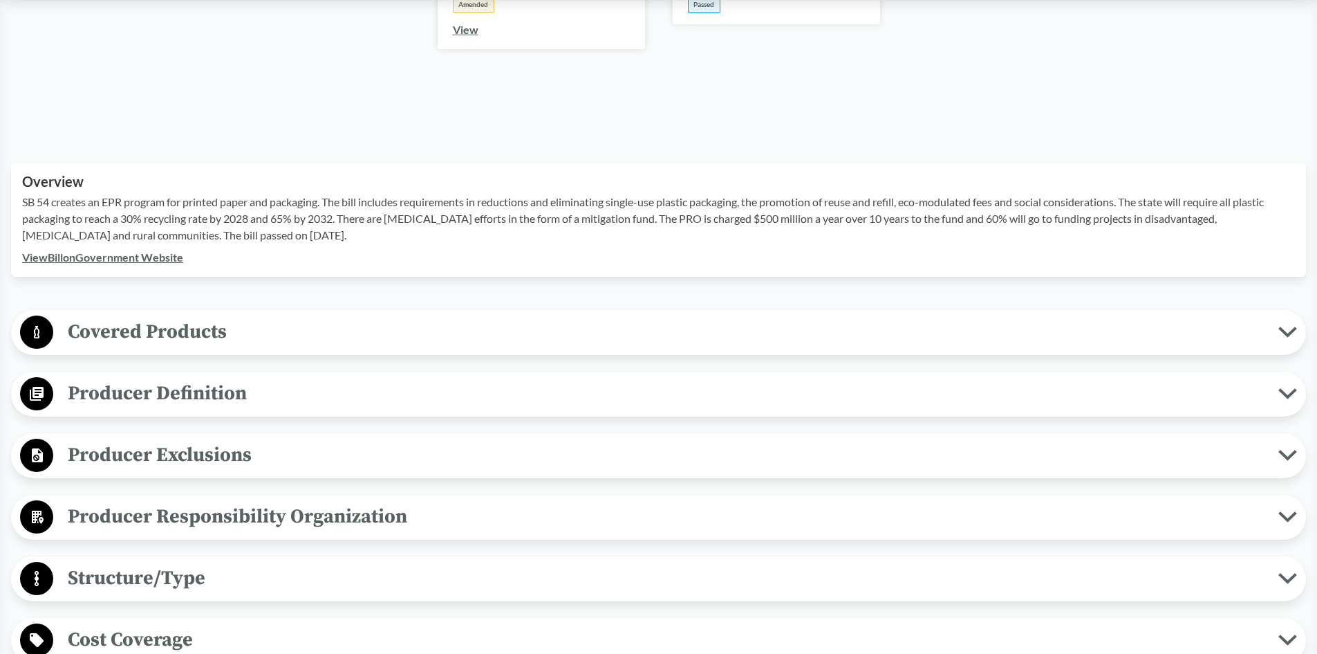
scroll to position [346, 0]
click at [126, 333] on span "Covered Products" at bounding box center [665, 332] width 1225 height 31
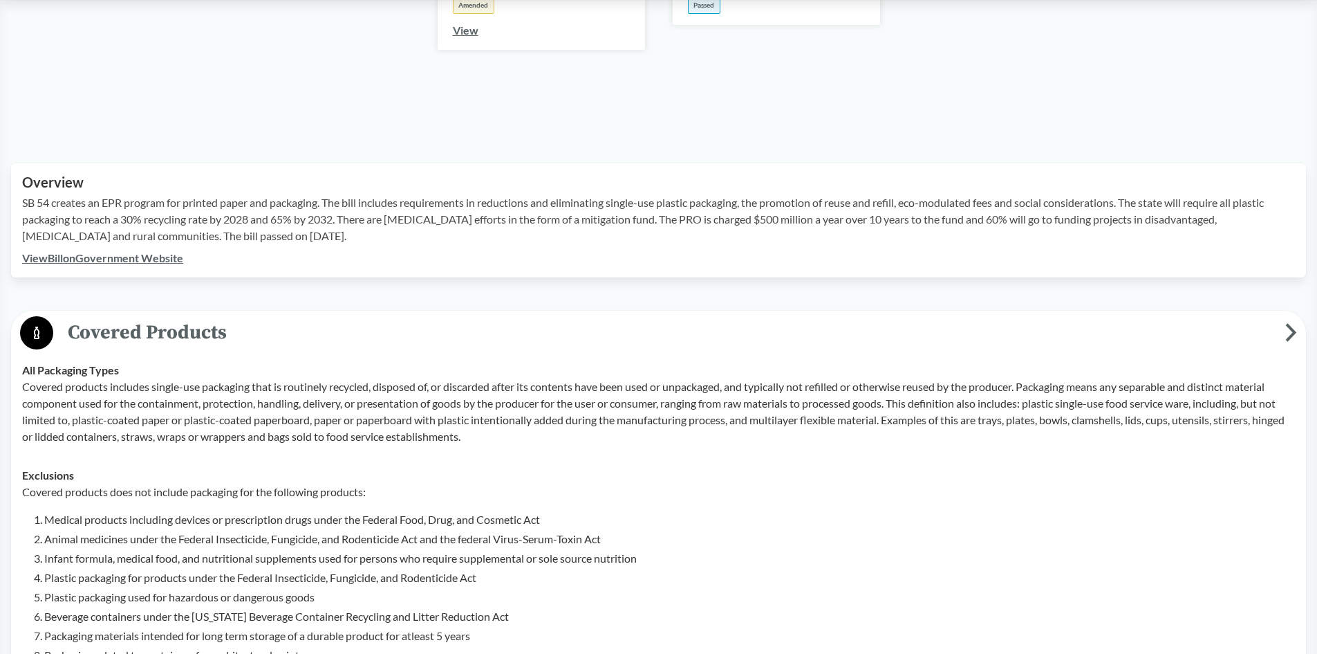
click at [138, 340] on span "Covered Products" at bounding box center [669, 332] width 1232 height 31
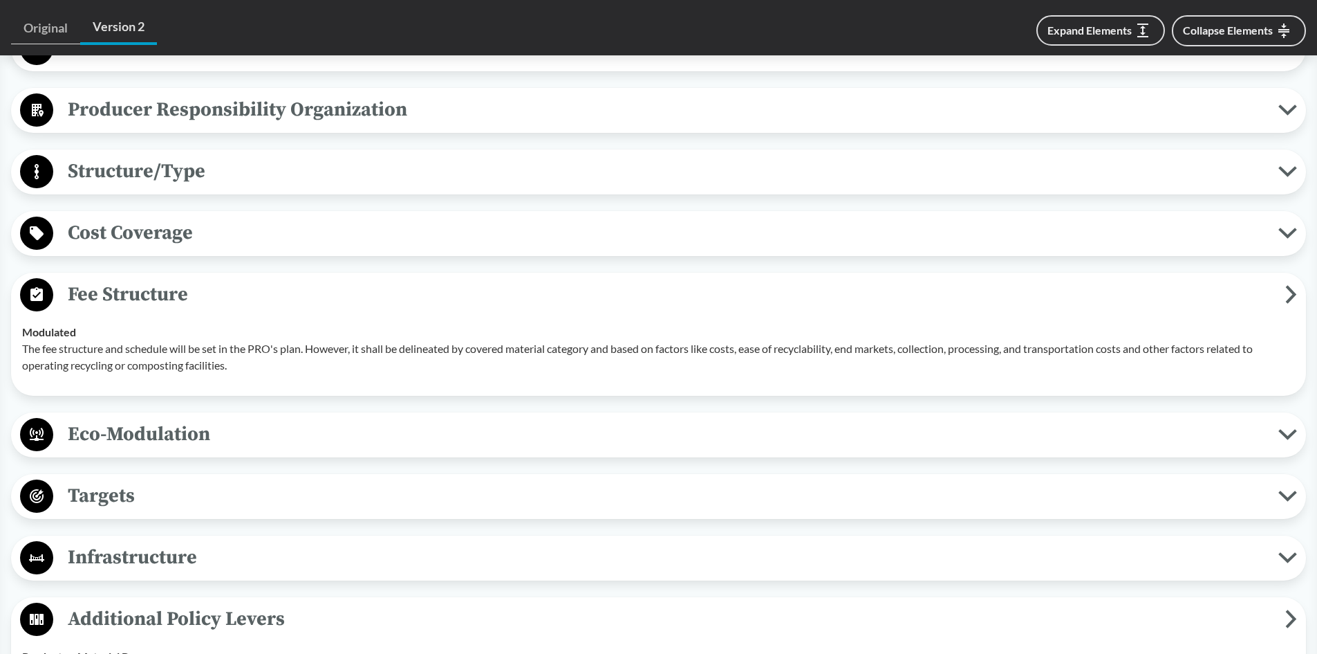
scroll to position [761, 0]
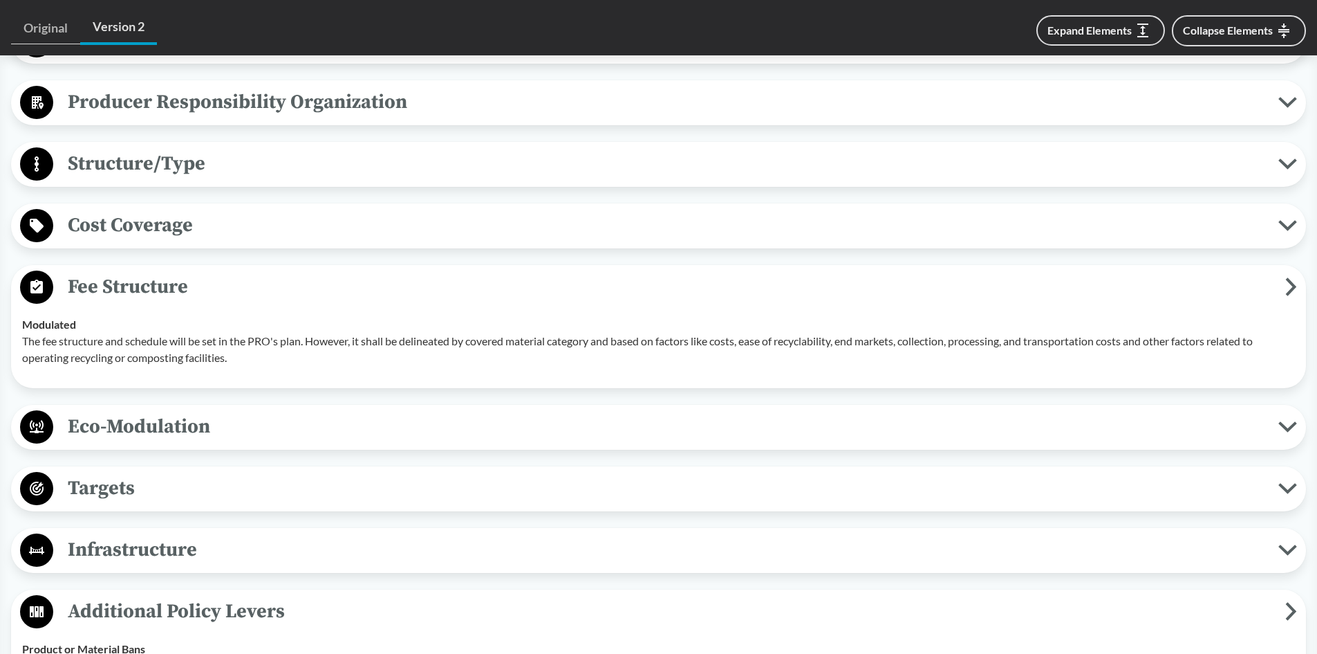
click at [113, 282] on span "Fee Structure" at bounding box center [669, 286] width 1232 height 31
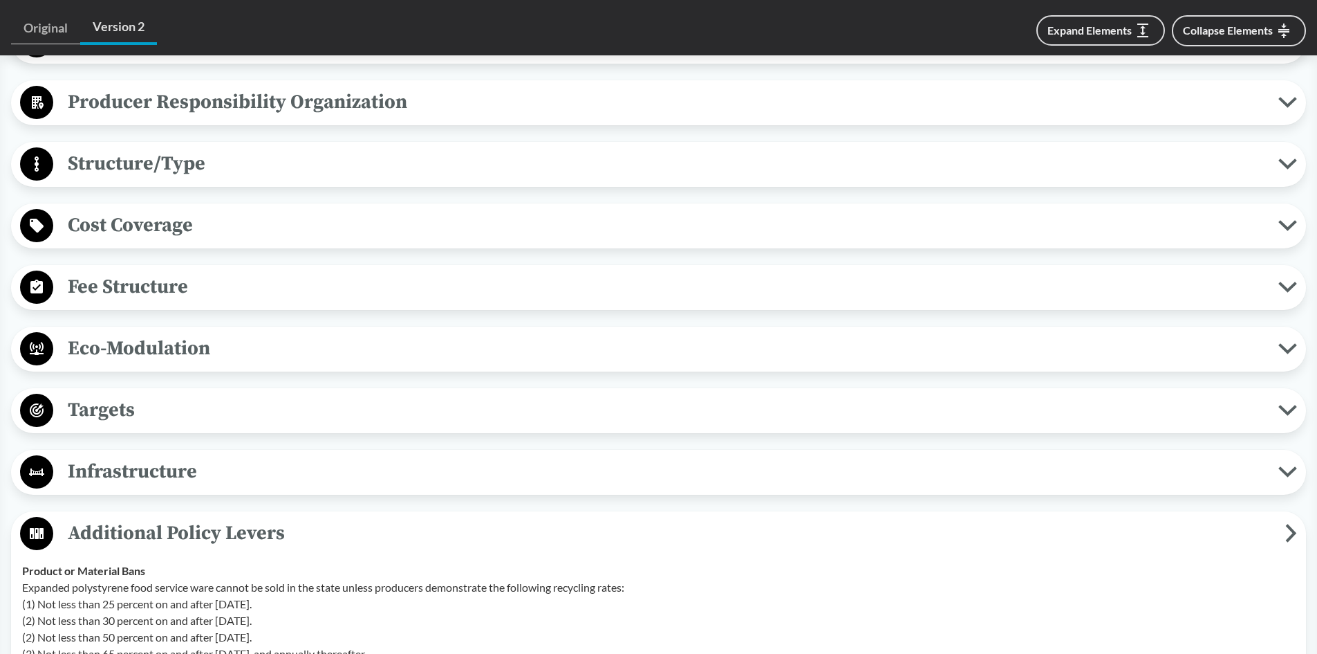
click at [138, 350] on span "Eco-Modulation" at bounding box center [665, 348] width 1225 height 31
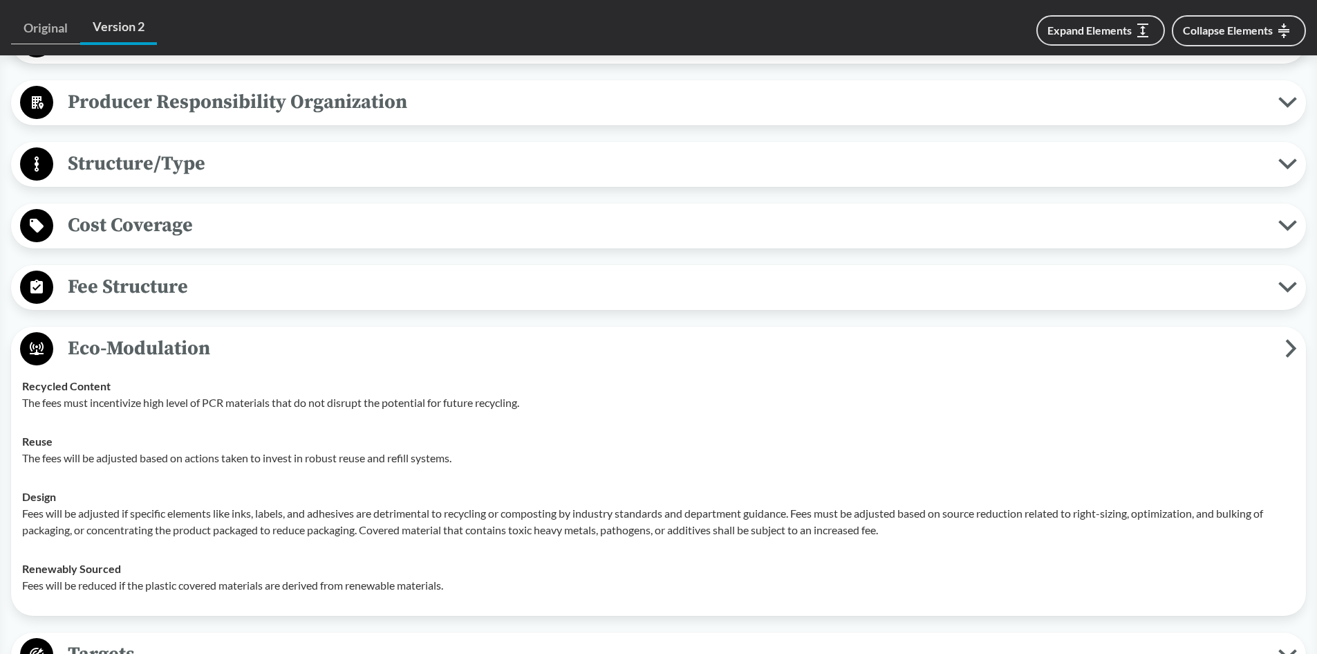
click at [140, 346] on span "Eco-Modulation" at bounding box center [669, 348] width 1232 height 31
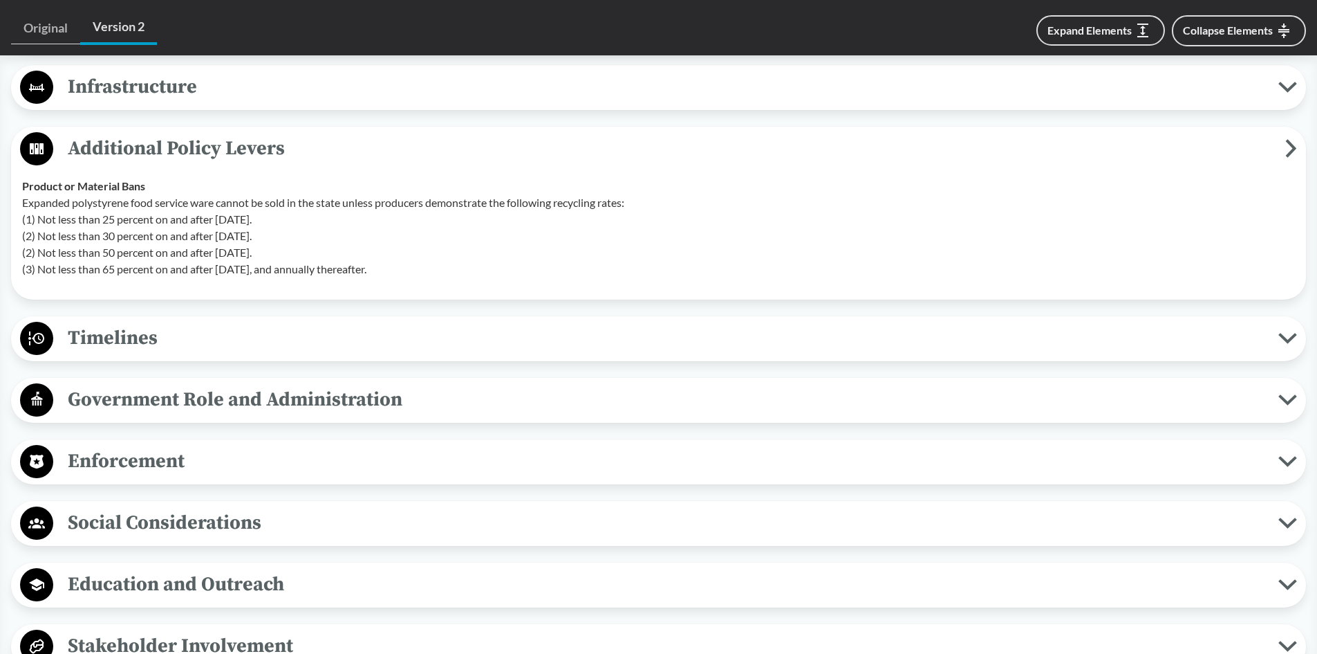
scroll to position [1176, 0]
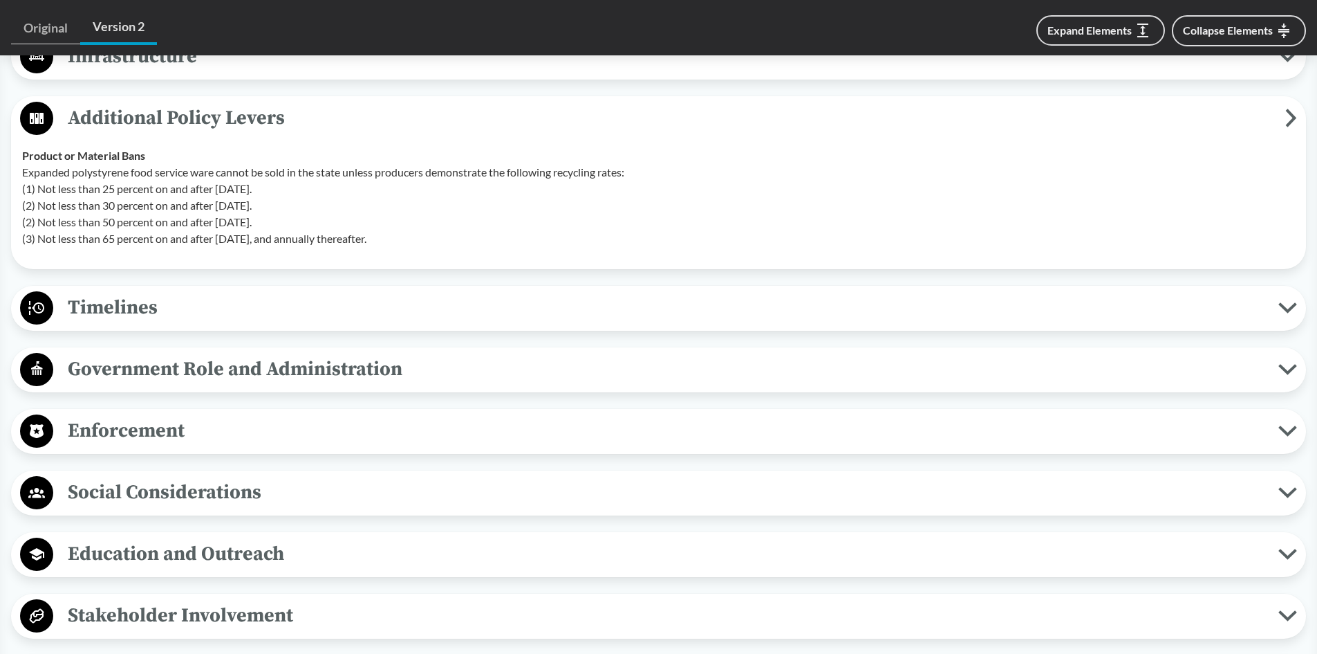
click at [136, 118] on span "Additional Policy Levers" at bounding box center [669, 117] width 1232 height 31
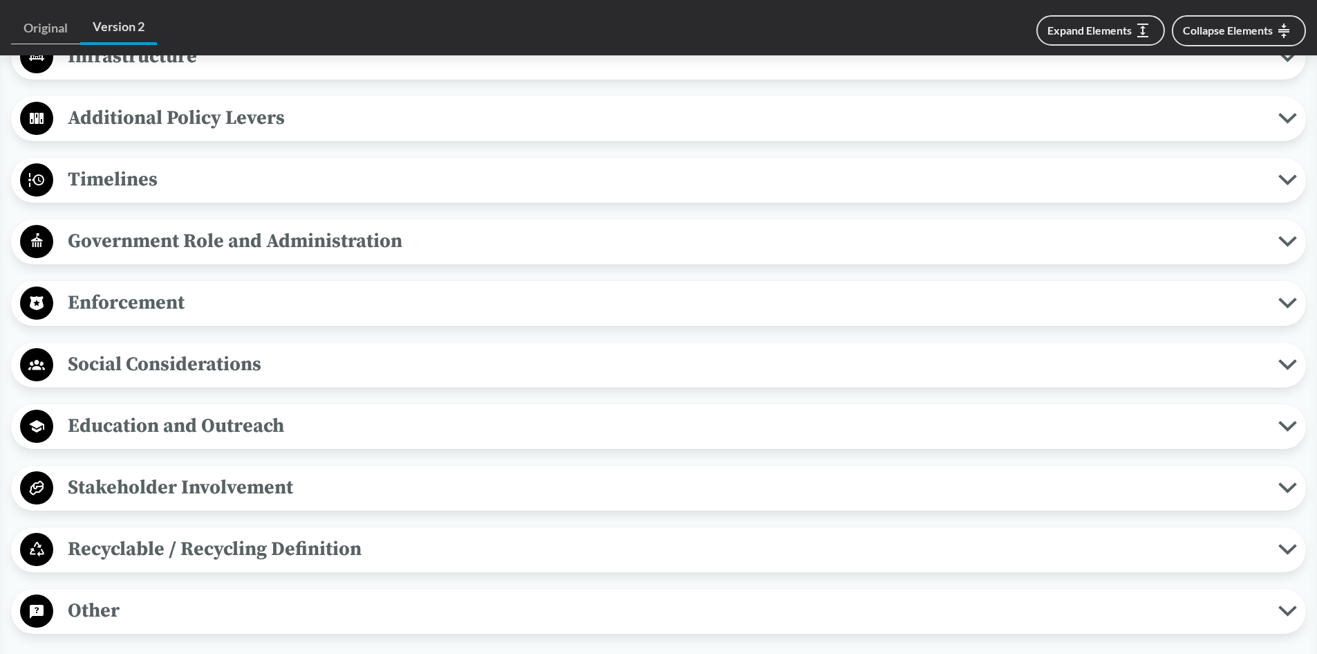
click at [120, 178] on span "Timelines" at bounding box center [665, 179] width 1225 height 31
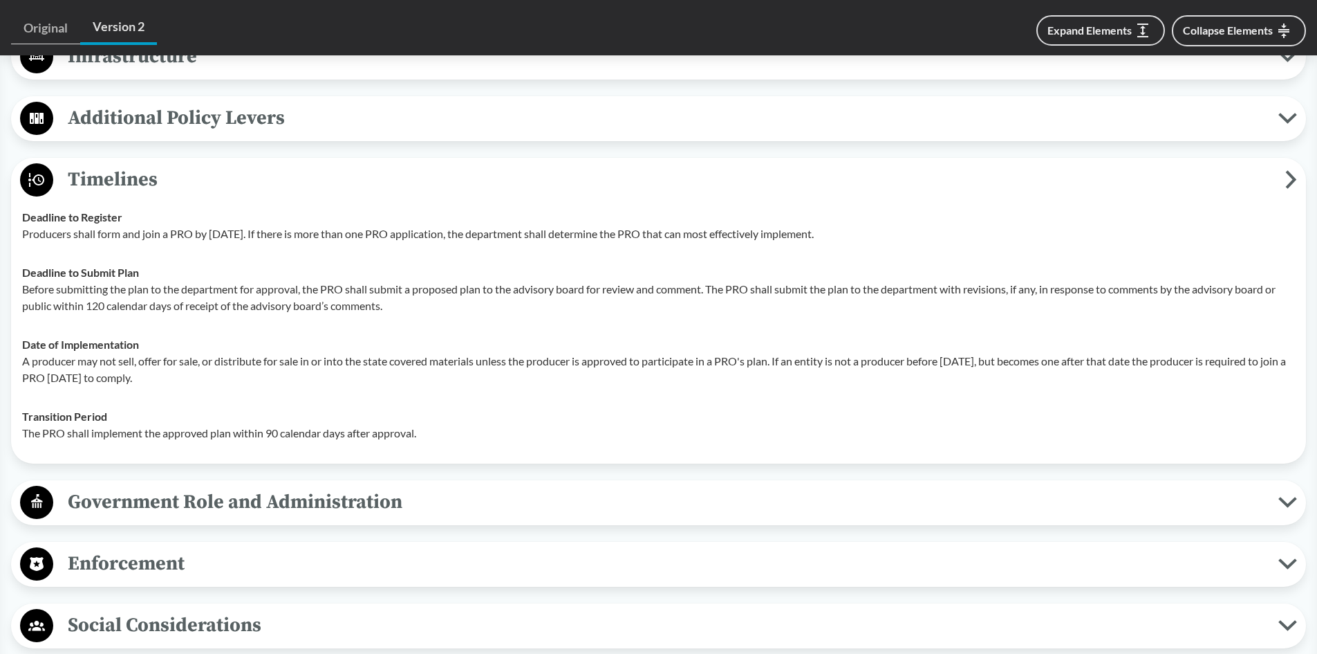
click at [138, 179] on span "Timelines" at bounding box center [669, 179] width 1232 height 31
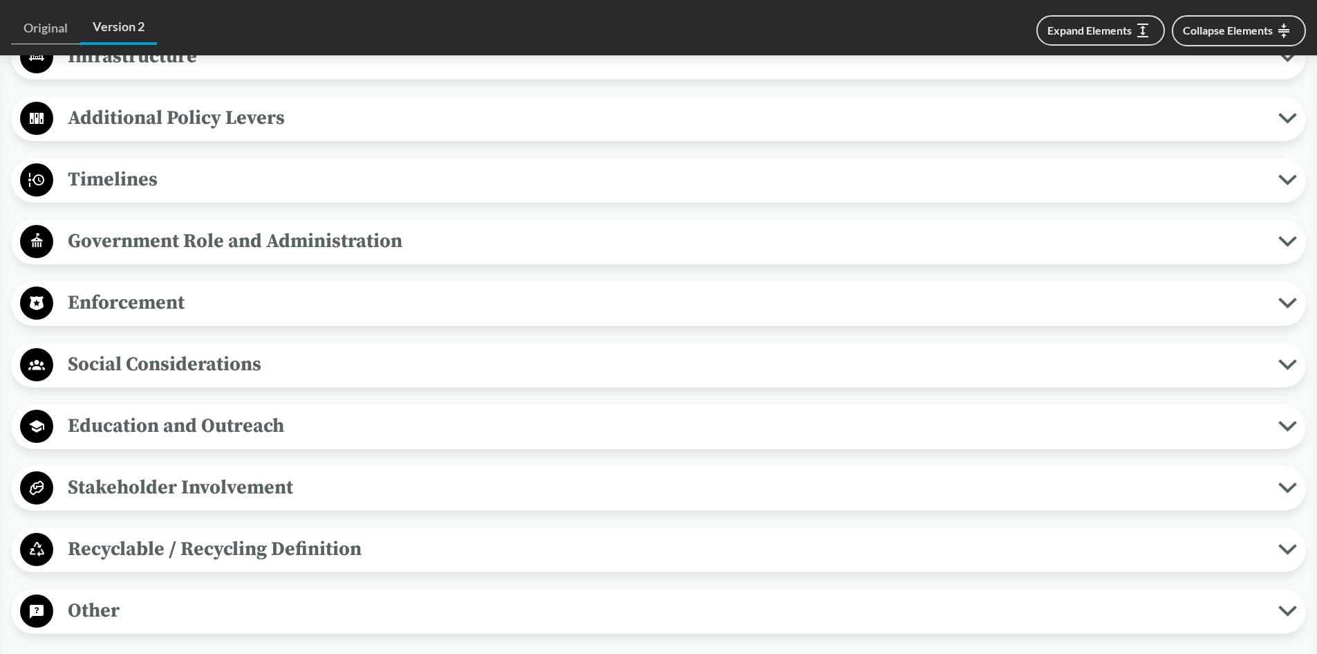
click at [165, 240] on span "Government Role and Administration" at bounding box center [665, 240] width 1225 height 31
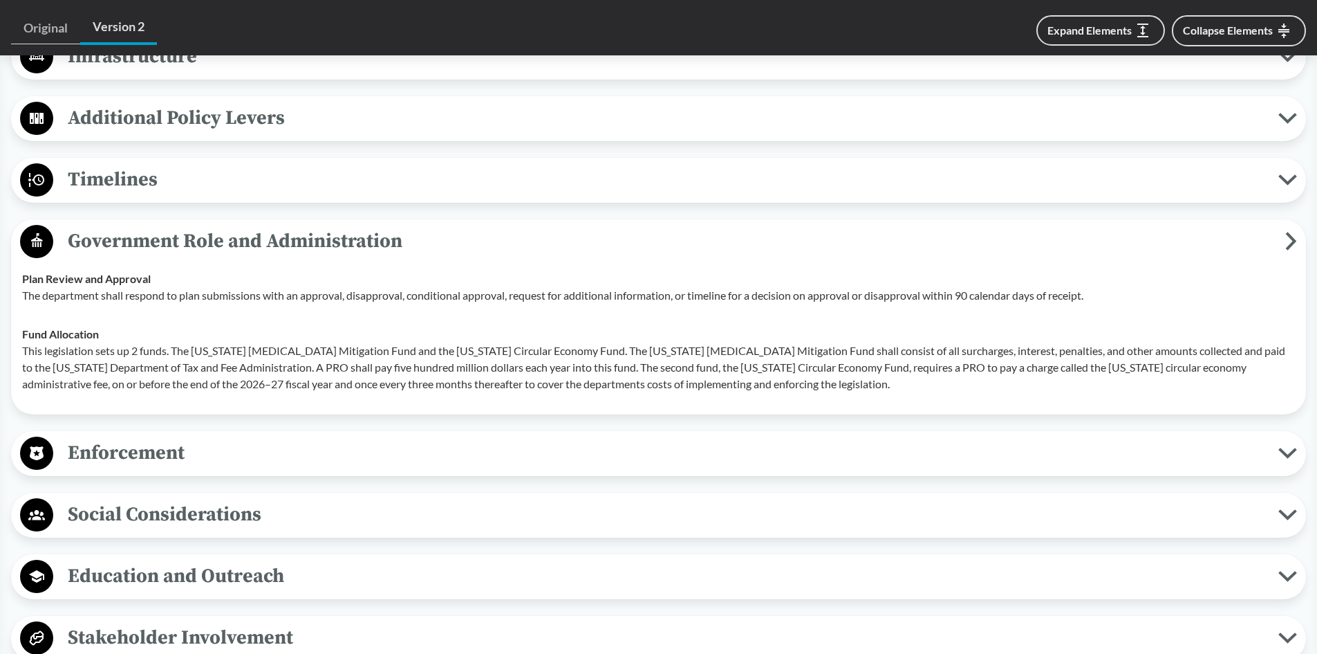
click at [298, 241] on span "Government Role and Administration" at bounding box center [669, 240] width 1232 height 31
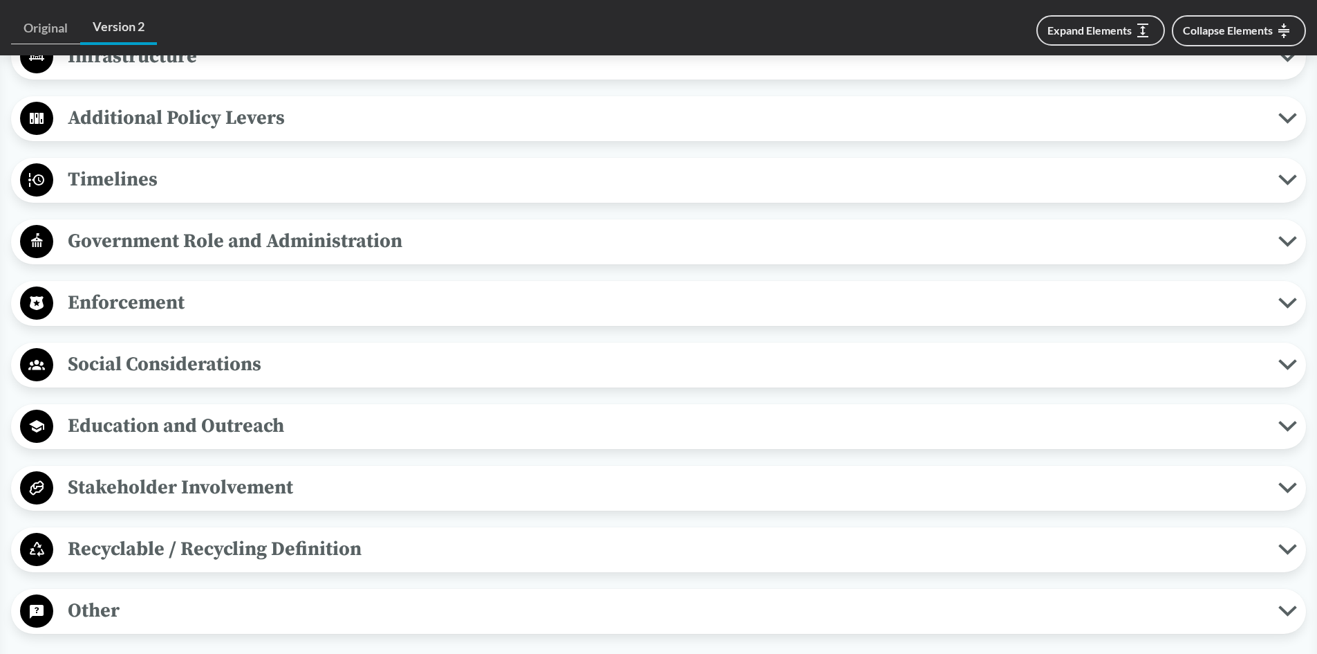
click at [124, 297] on span "Enforcement" at bounding box center [665, 302] width 1225 height 31
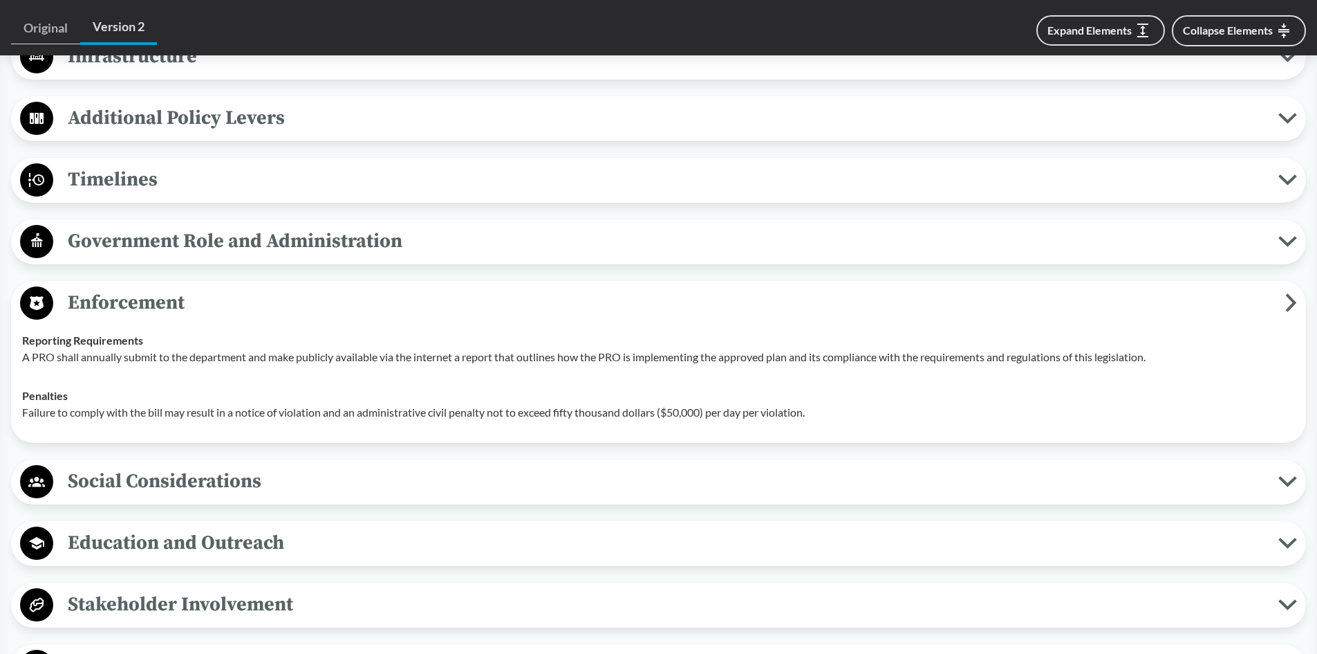
click at [121, 298] on span "Enforcement" at bounding box center [669, 302] width 1232 height 31
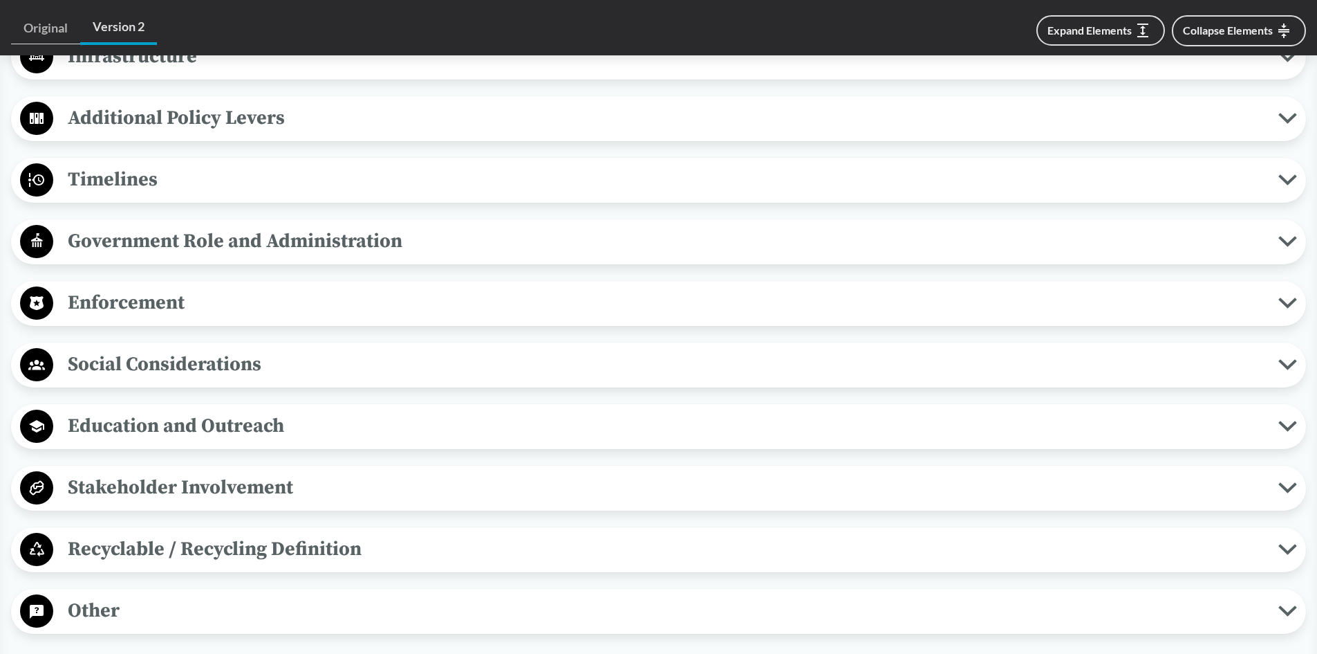
click at [188, 363] on span "Social Considerations" at bounding box center [665, 364] width 1225 height 31
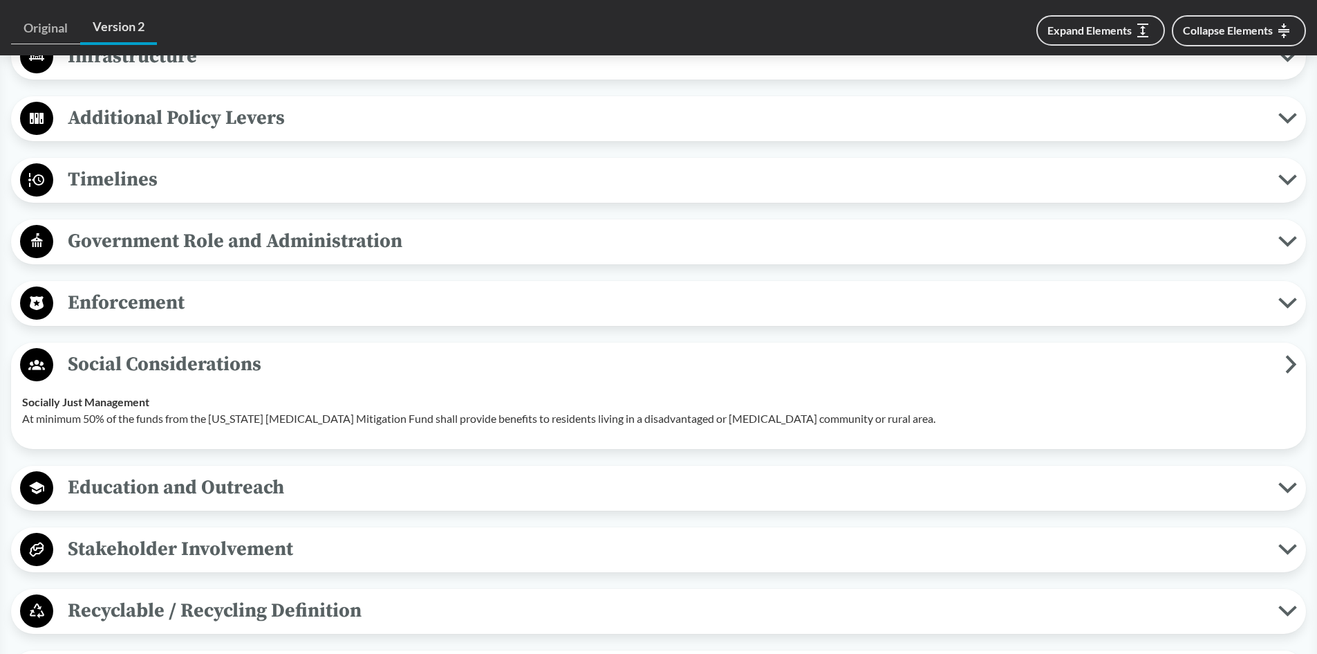
click at [150, 366] on span "Social Considerations" at bounding box center [669, 364] width 1232 height 31
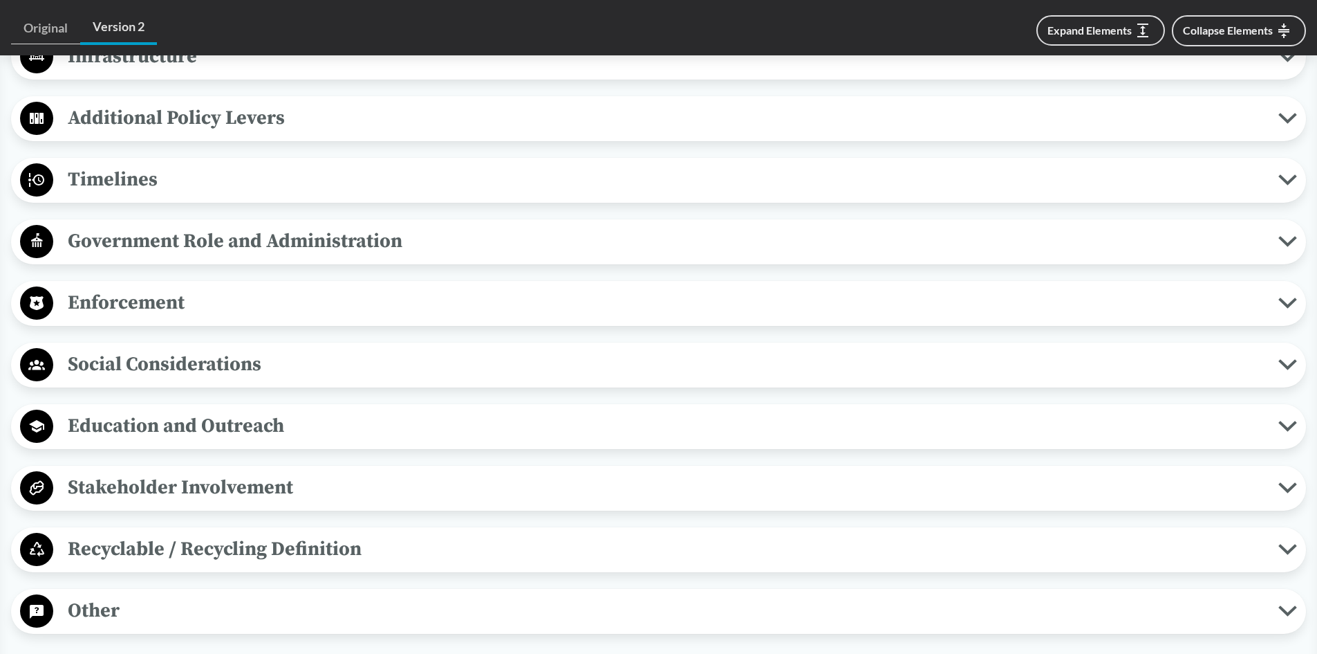
click at [174, 425] on span "Education and Outreach" at bounding box center [665, 425] width 1225 height 31
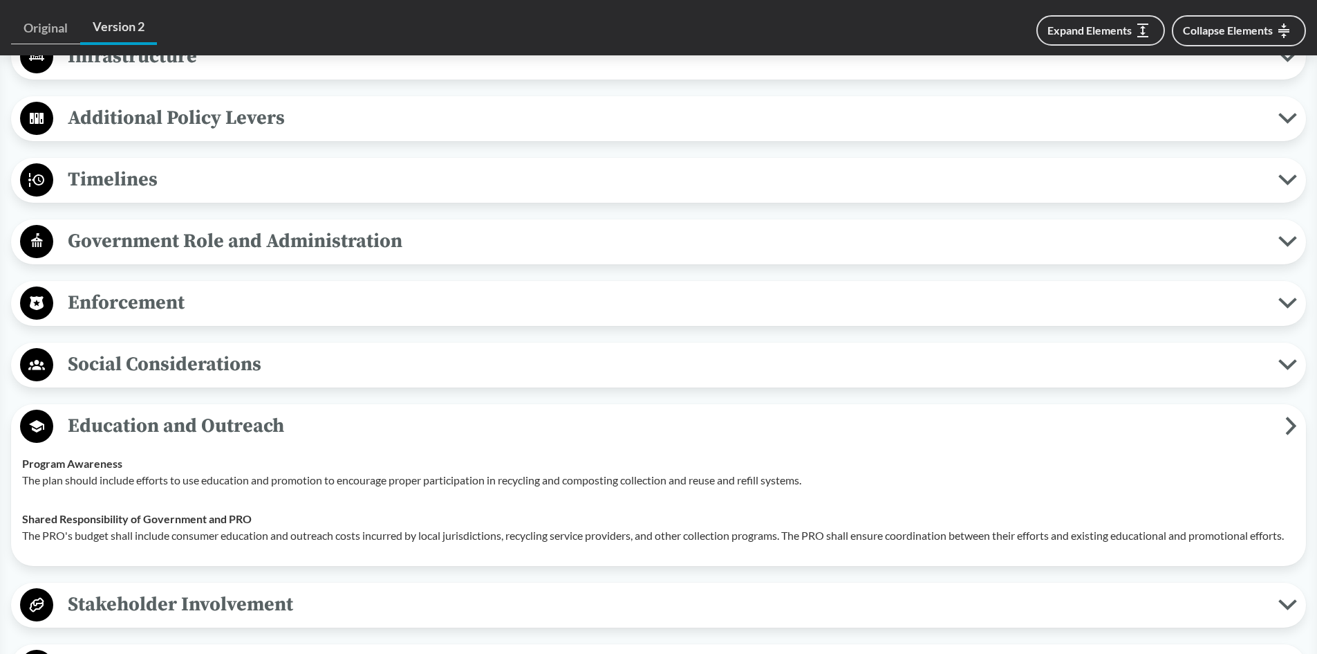
click at [180, 429] on span "Education and Outreach" at bounding box center [669, 425] width 1232 height 31
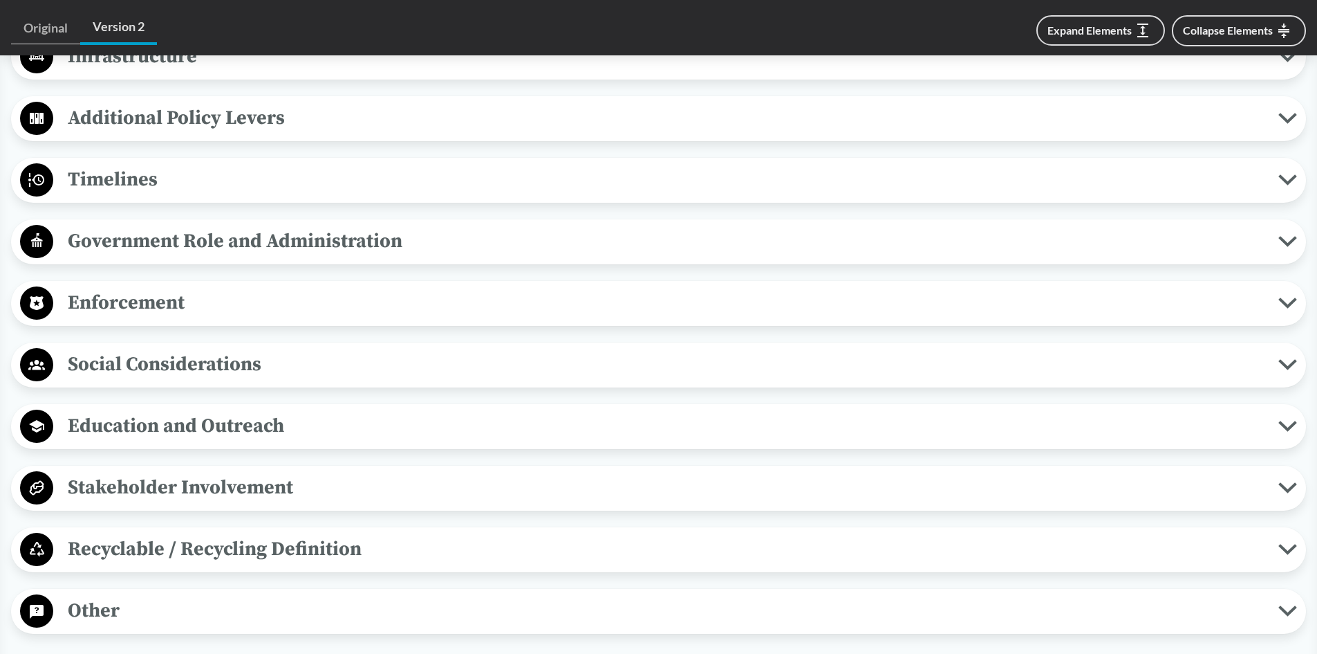
click at [160, 492] on span "Stakeholder Involvement" at bounding box center [665, 487] width 1225 height 31
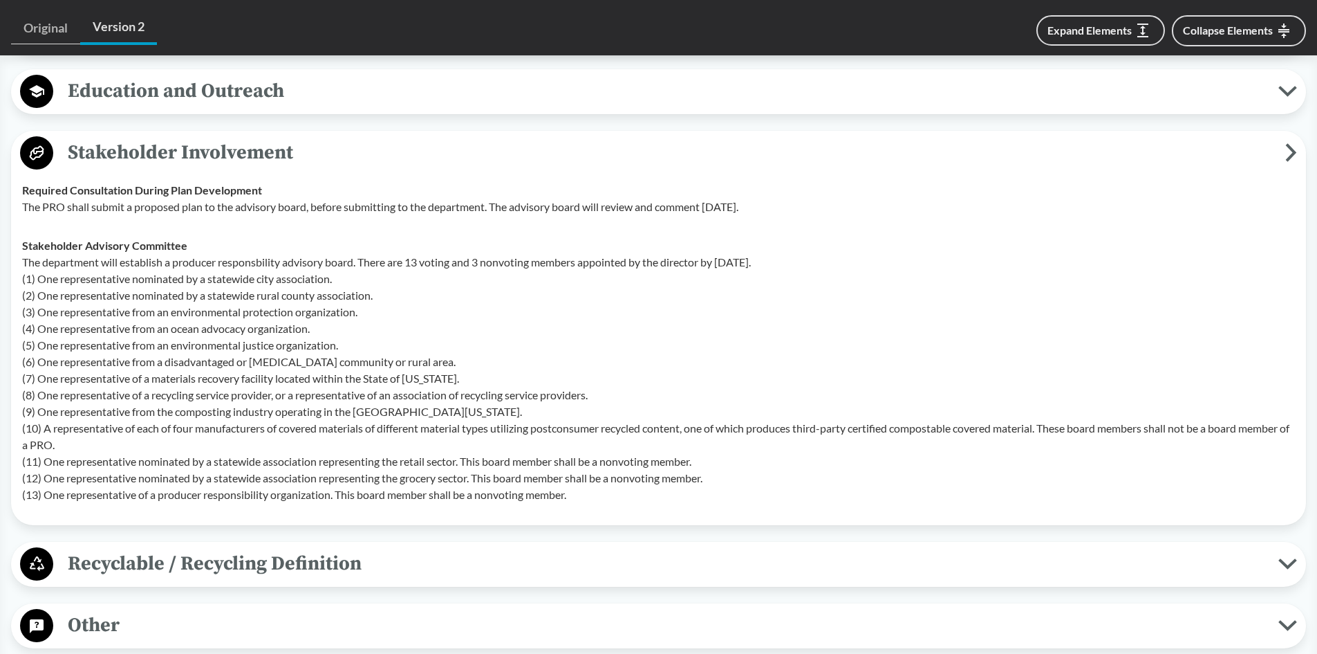
scroll to position [1521, 0]
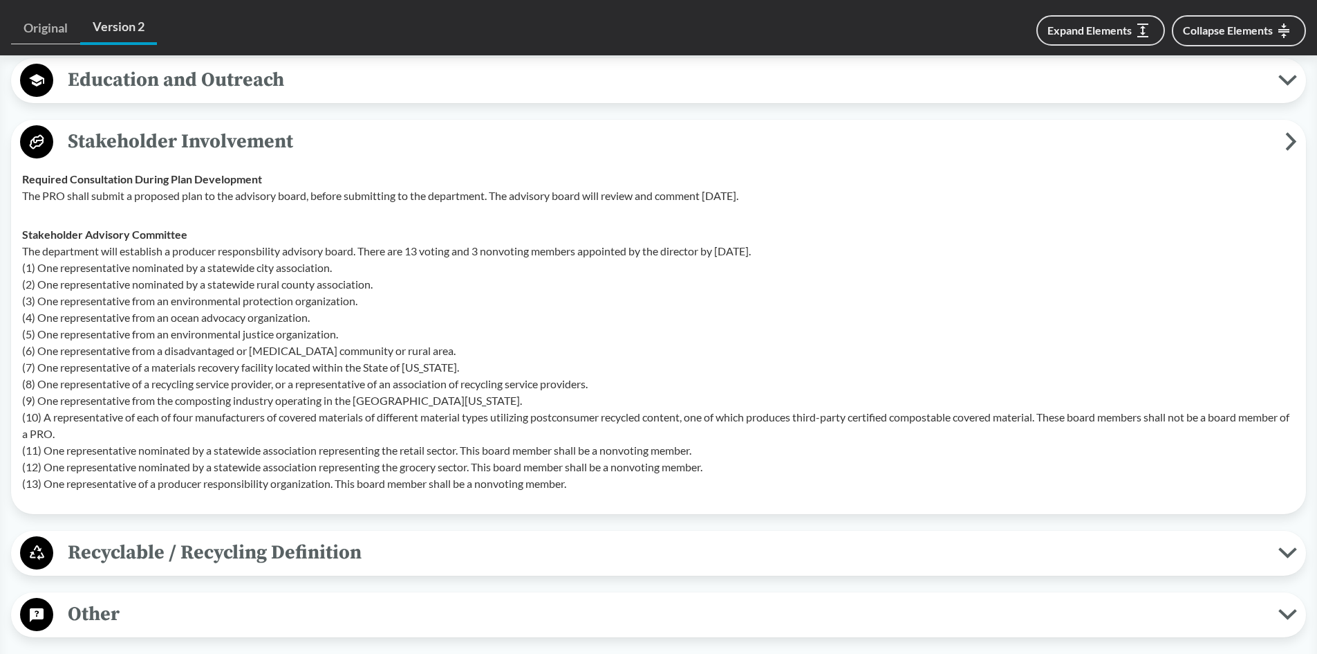
click at [77, 142] on span "Stakeholder Involvement" at bounding box center [669, 141] width 1232 height 31
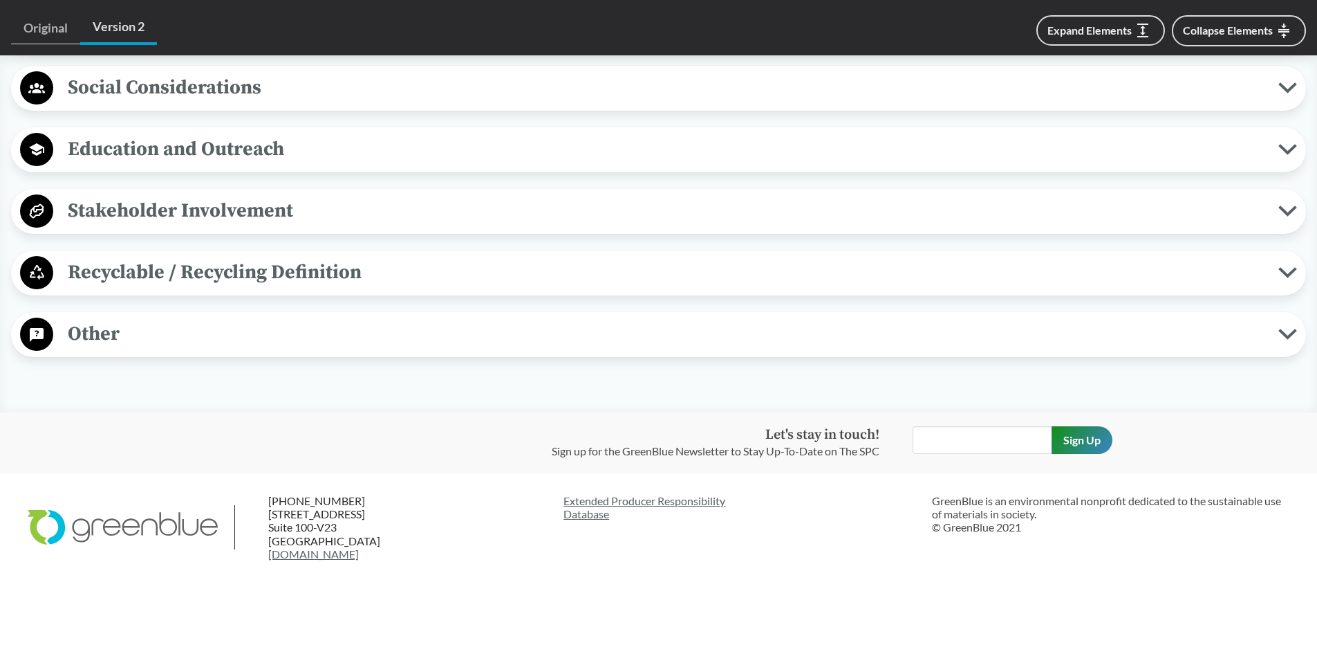
scroll to position [1452, 0]
drag, startPoint x: 120, startPoint y: 265, endPoint x: 131, endPoint y: 268, distance: 11.6
click at [122, 266] on span "Recyclable / Recycling Definition" at bounding box center [665, 272] width 1225 height 31
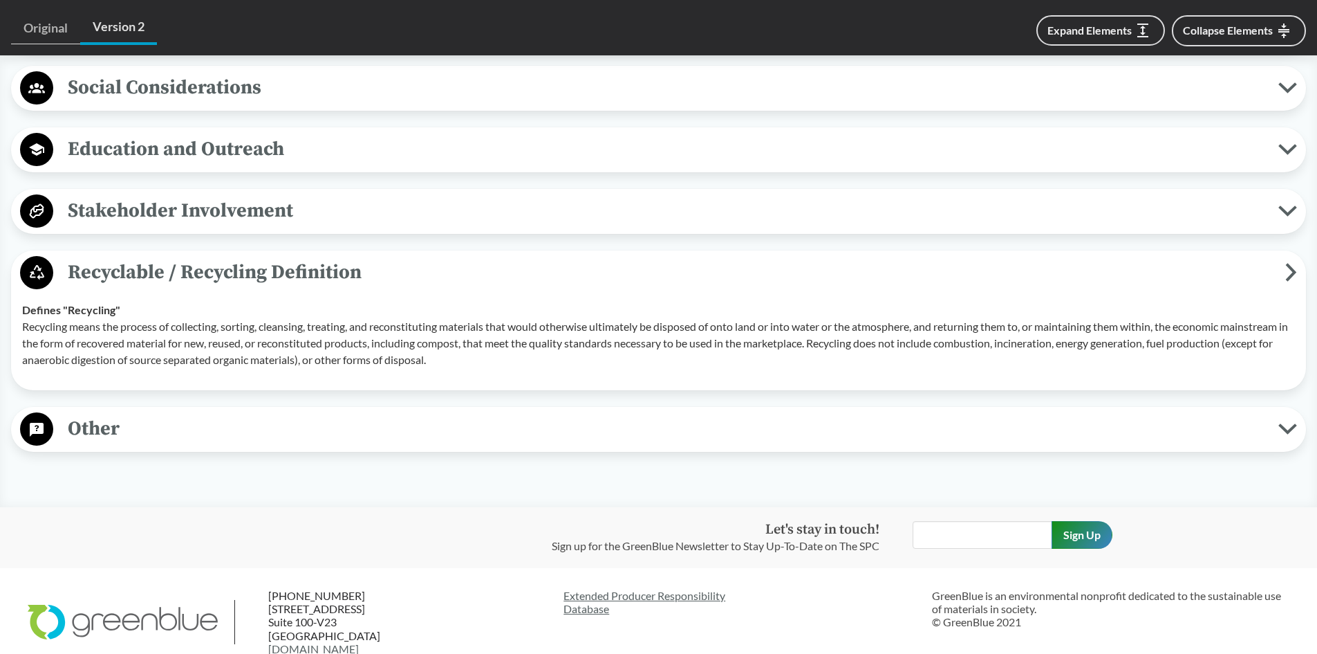
click at [149, 265] on span "Recyclable / Recycling Definition" at bounding box center [669, 272] width 1232 height 31
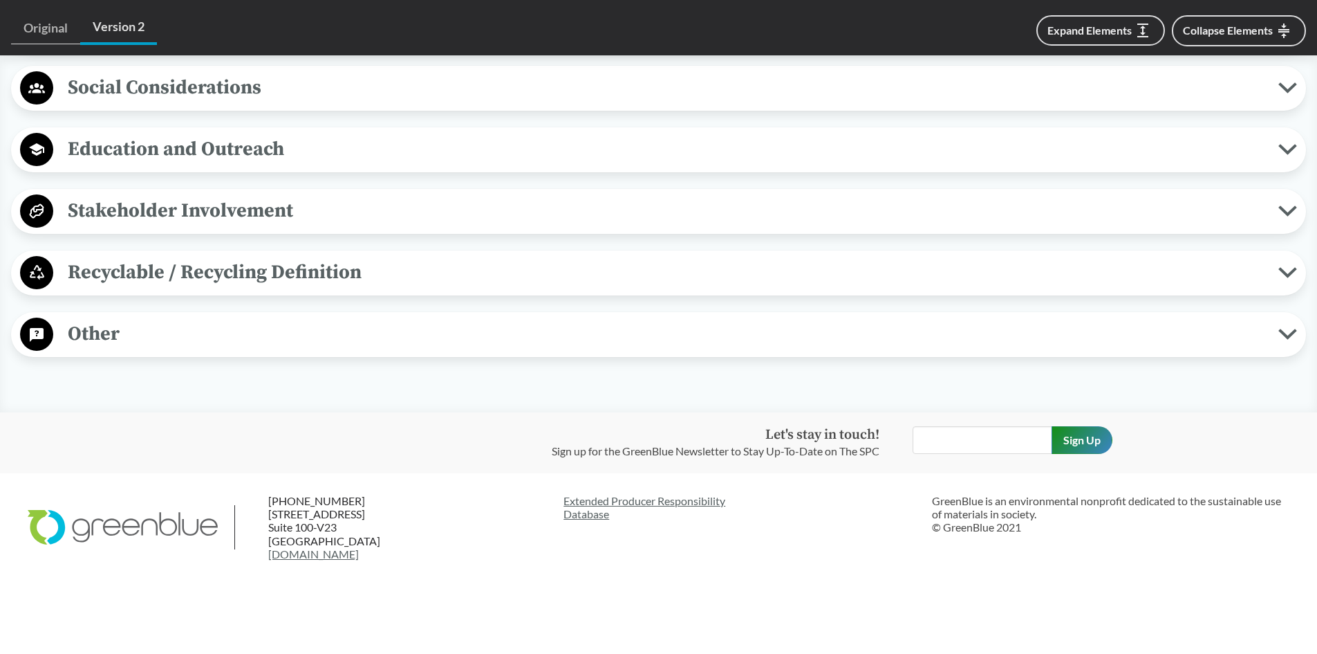
click at [97, 328] on span "Other" at bounding box center [665, 333] width 1225 height 31
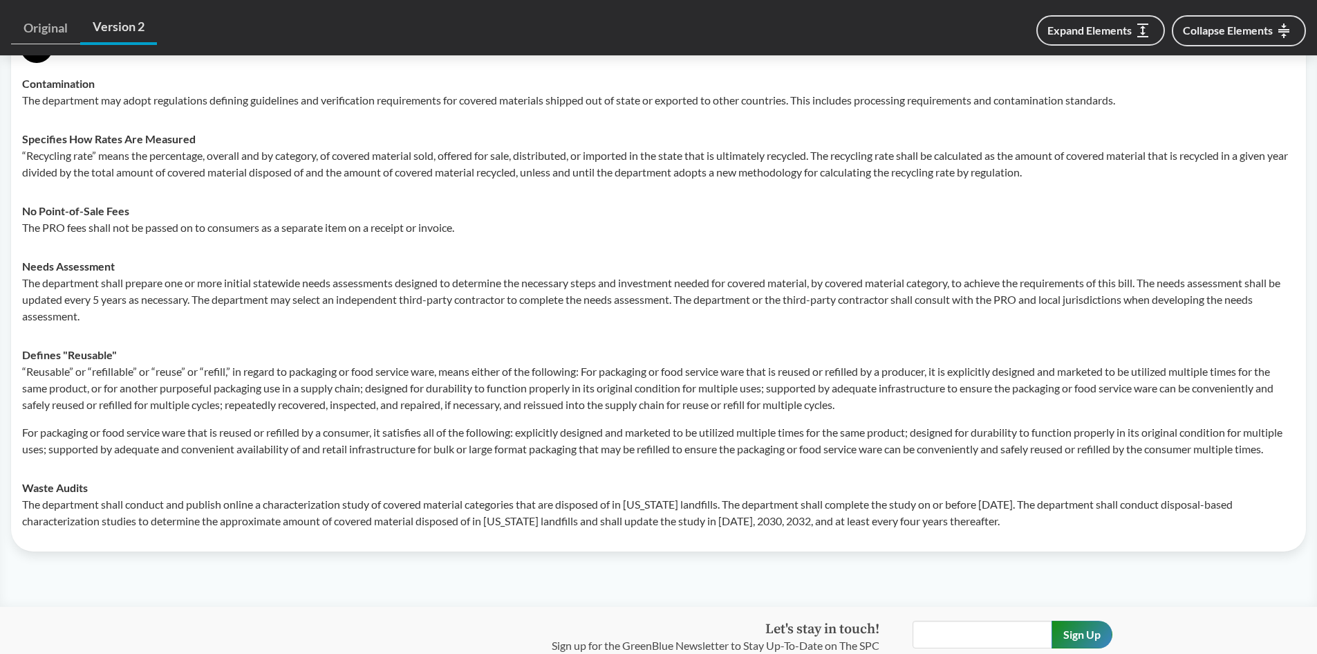
scroll to position [1521, 0]
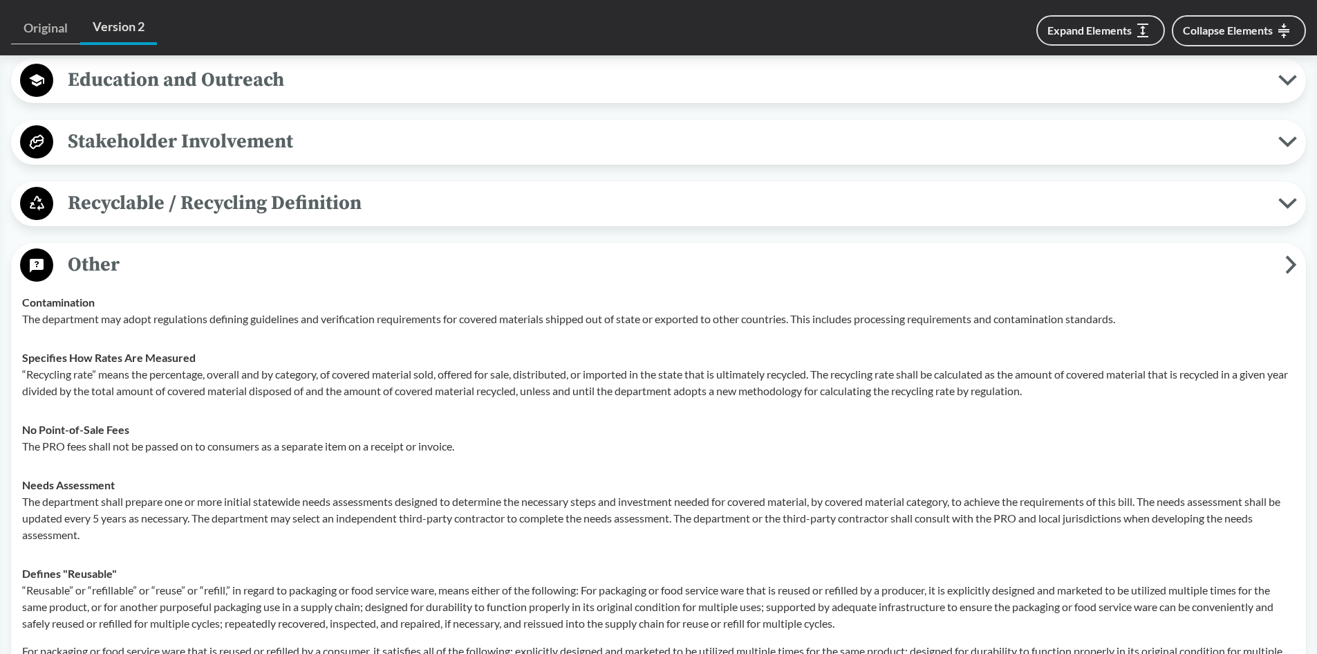
click at [91, 269] on span "Other" at bounding box center [669, 264] width 1232 height 31
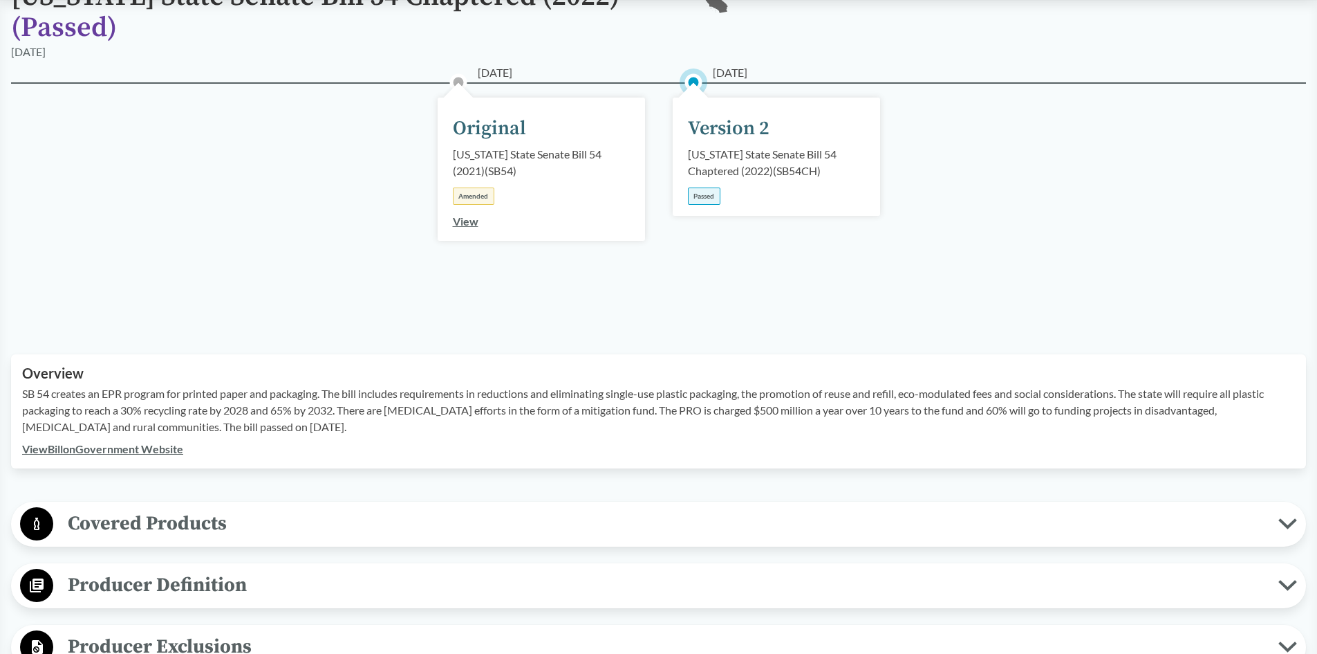
scroll to position [346, 0]
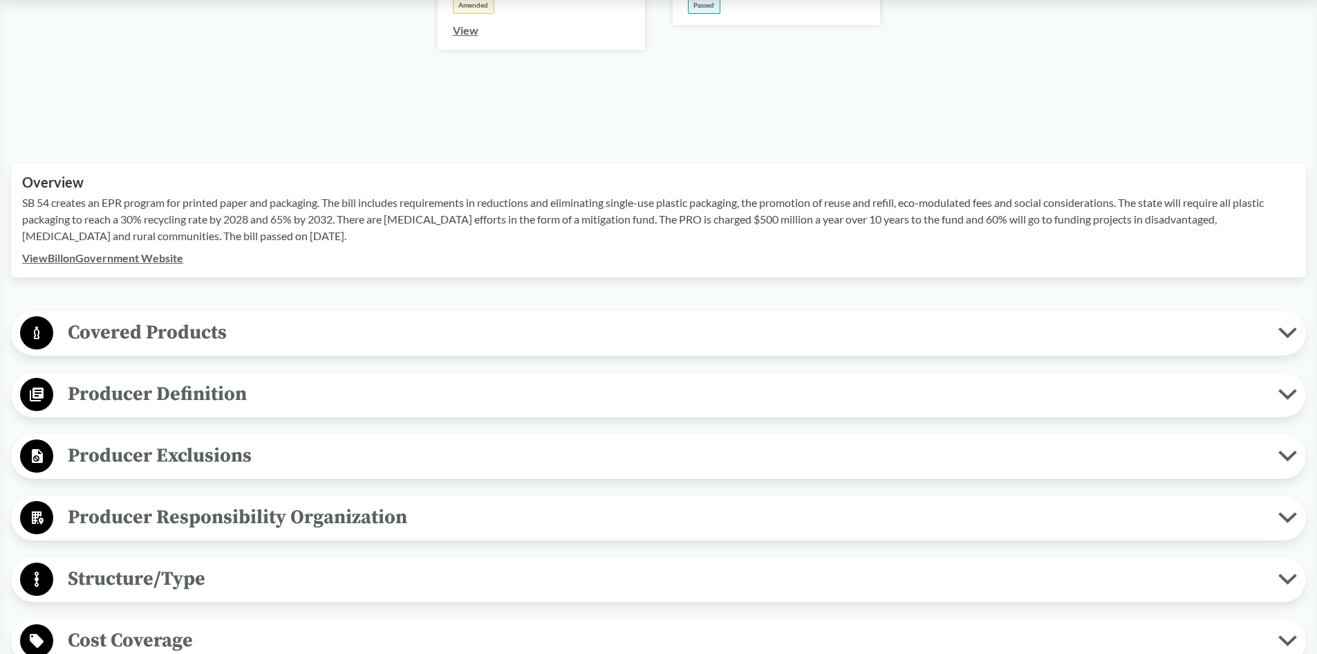
click at [198, 391] on span "Producer Definition" at bounding box center [665, 393] width 1225 height 31
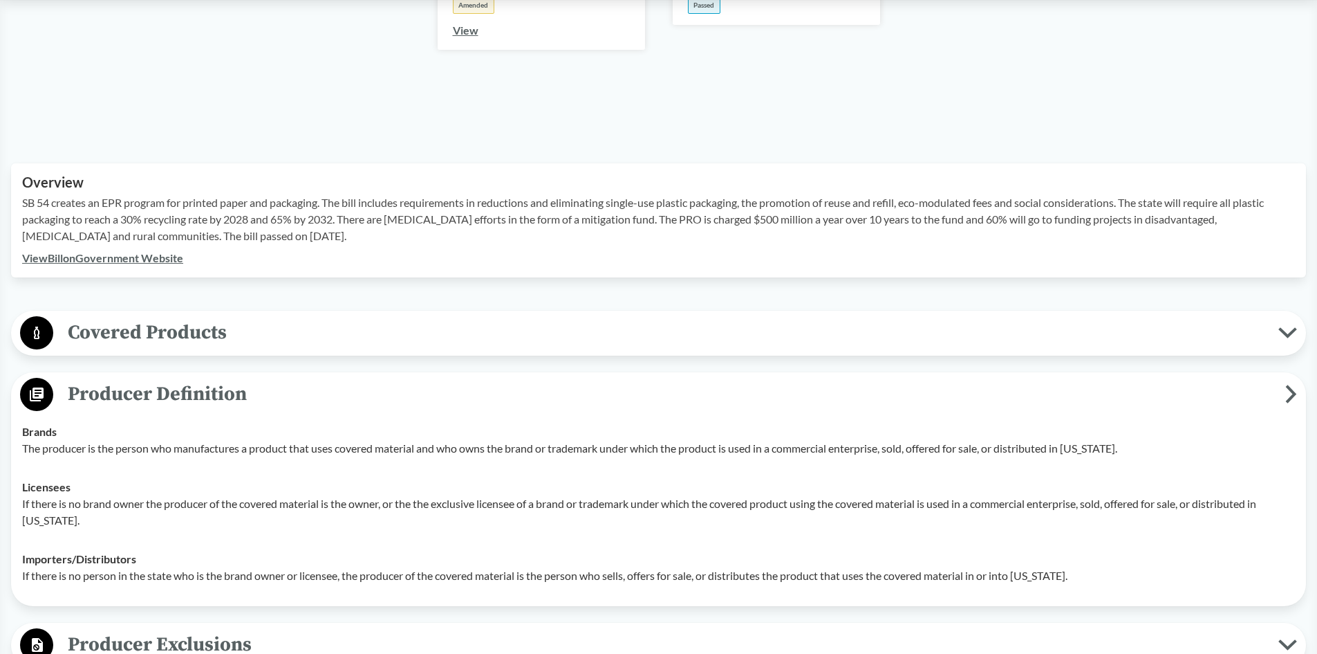
click at [109, 394] on span "Producer Definition" at bounding box center [669, 393] width 1232 height 31
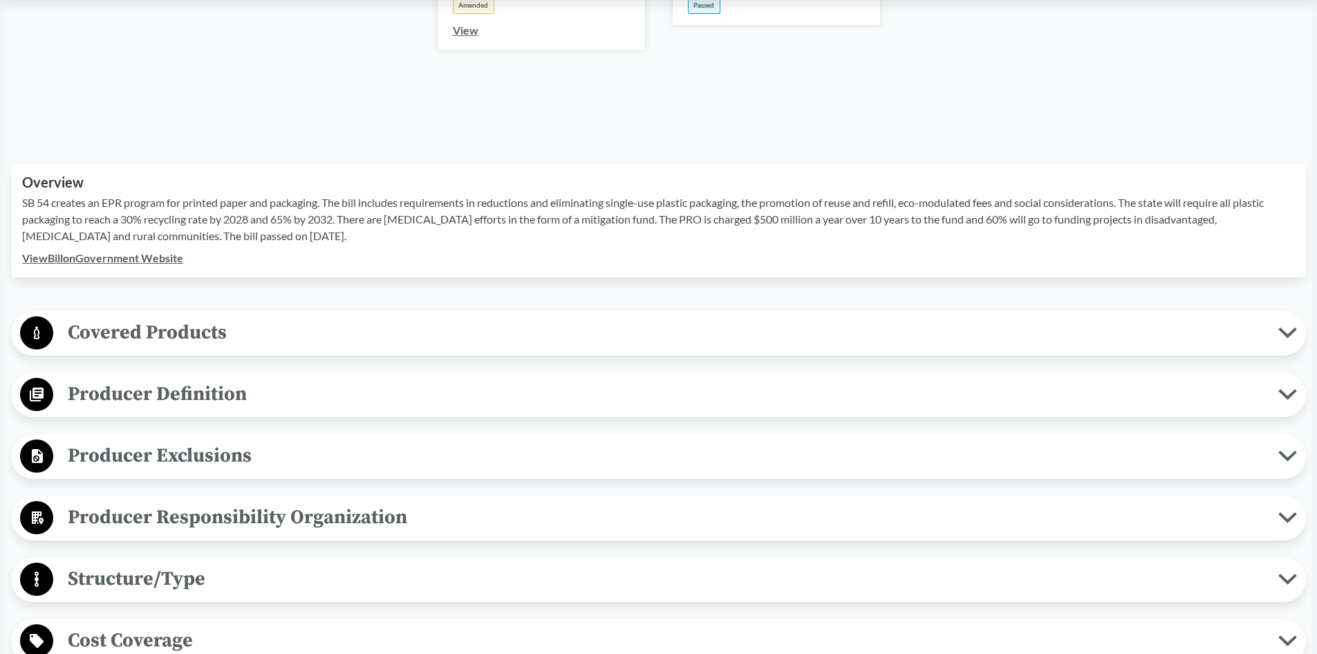
click at [160, 512] on span "Producer Responsibility Organization" at bounding box center [665, 516] width 1225 height 31
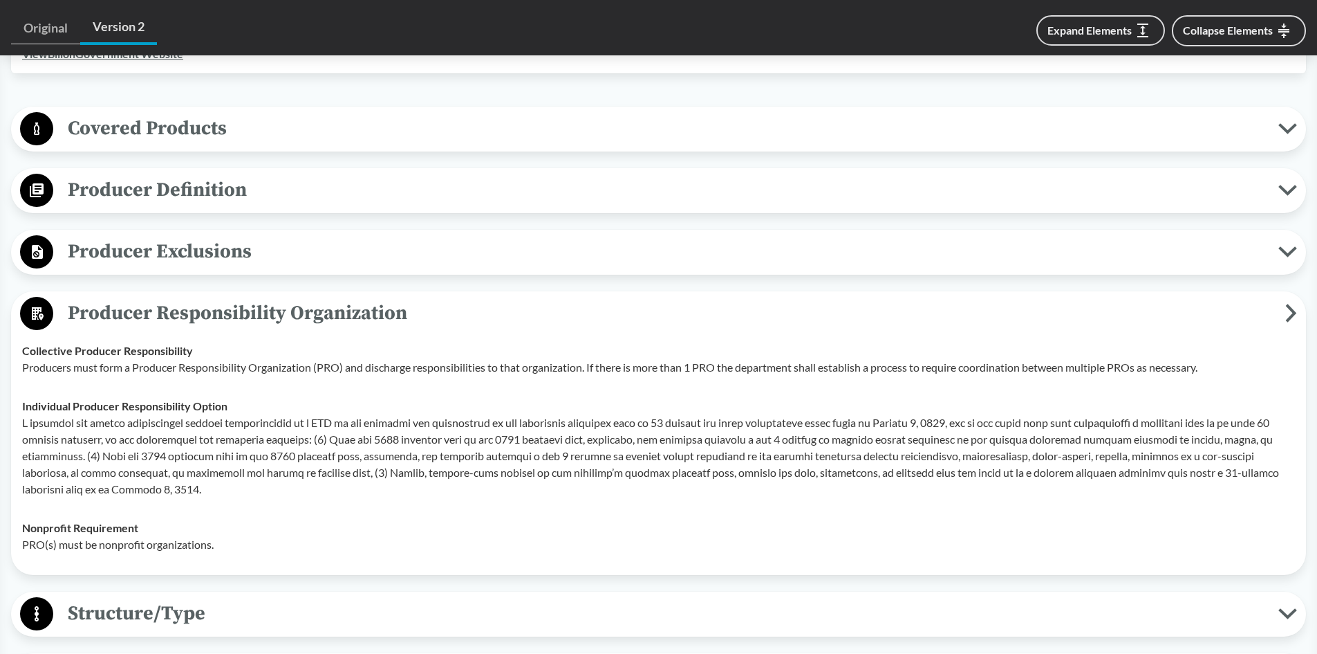
scroll to position [692, 0]
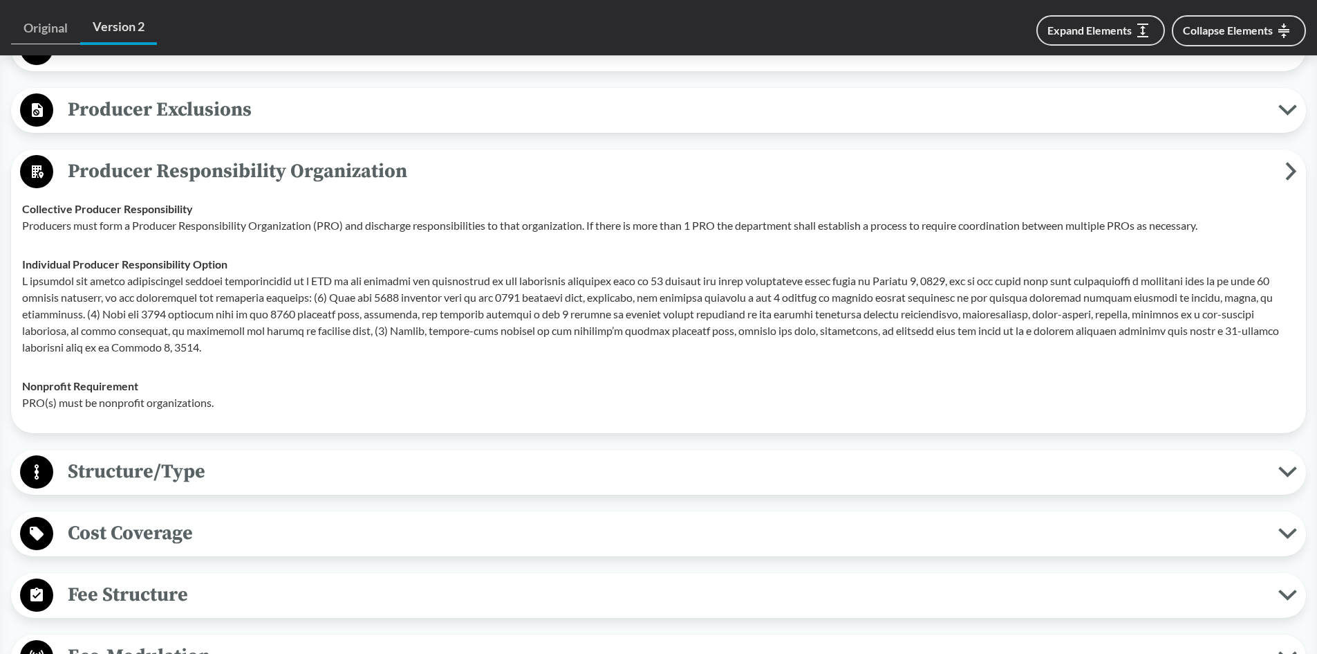
drag, startPoint x: 154, startPoint y: 171, endPoint x: 165, endPoint y: 210, distance: 40.1
click at [158, 174] on span "Producer Responsibility Organization" at bounding box center [669, 171] width 1232 height 31
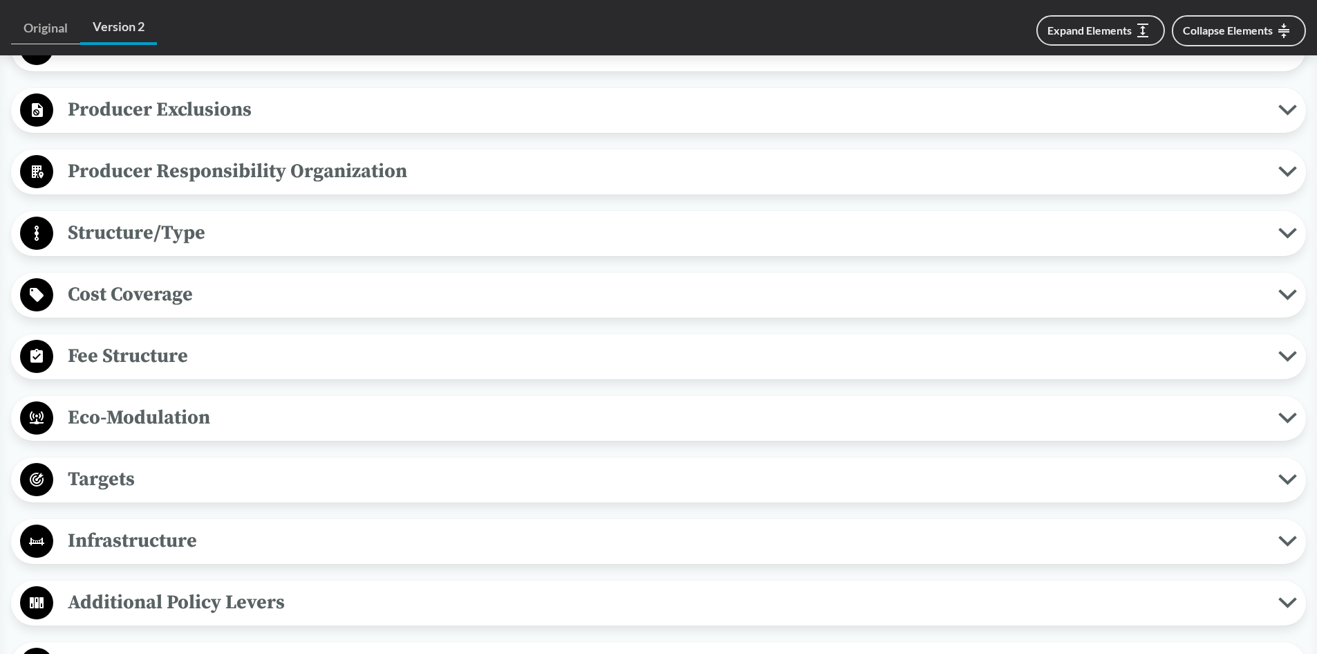
click at [123, 236] on span "Structure/Type" at bounding box center [665, 232] width 1225 height 31
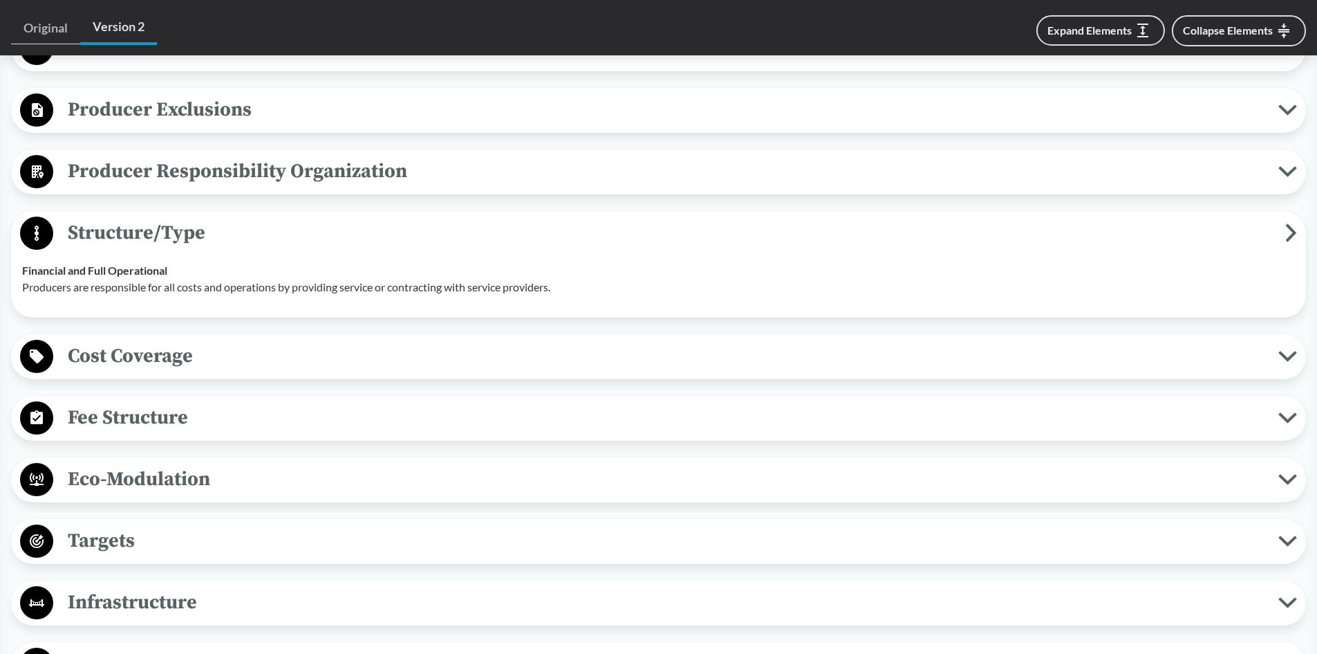
click at [128, 235] on span "Structure/Type" at bounding box center [669, 232] width 1232 height 31
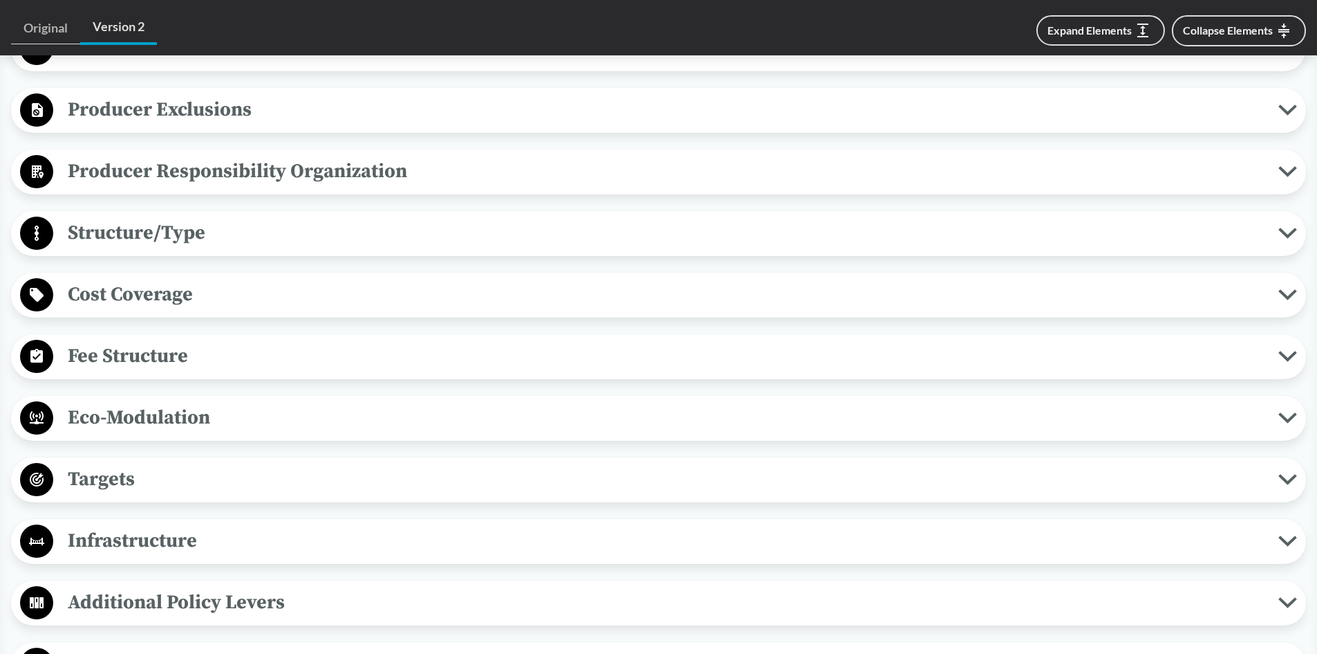
click at [136, 297] on span "Cost Coverage" at bounding box center [665, 294] width 1225 height 31
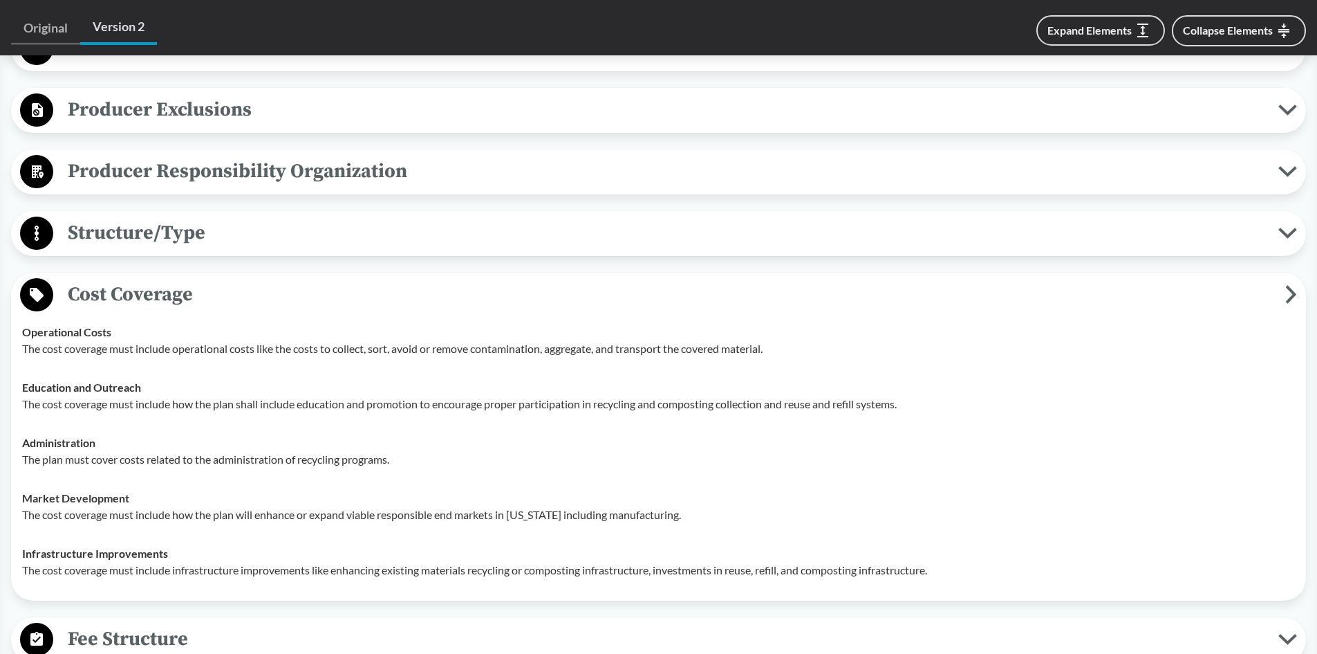
click at [101, 290] on span "Cost Coverage" at bounding box center [669, 294] width 1232 height 31
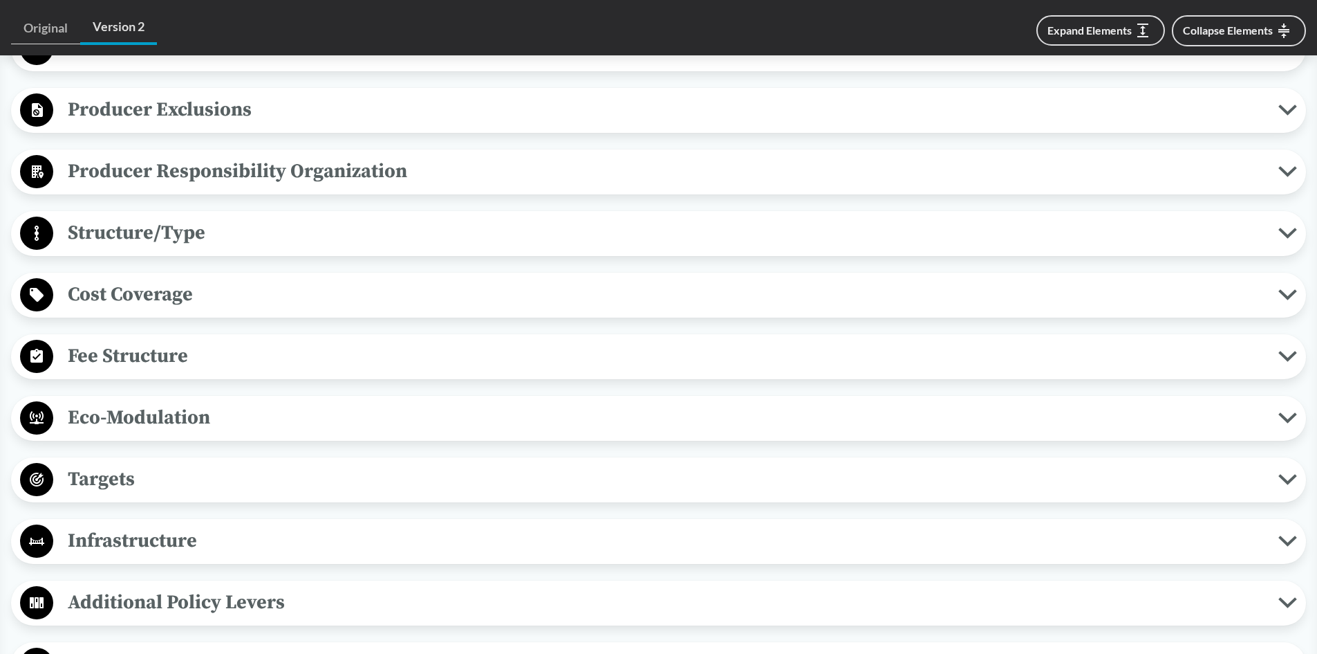
click at [119, 353] on span "Fee Structure" at bounding box center [665, 355] width 1225 height 31
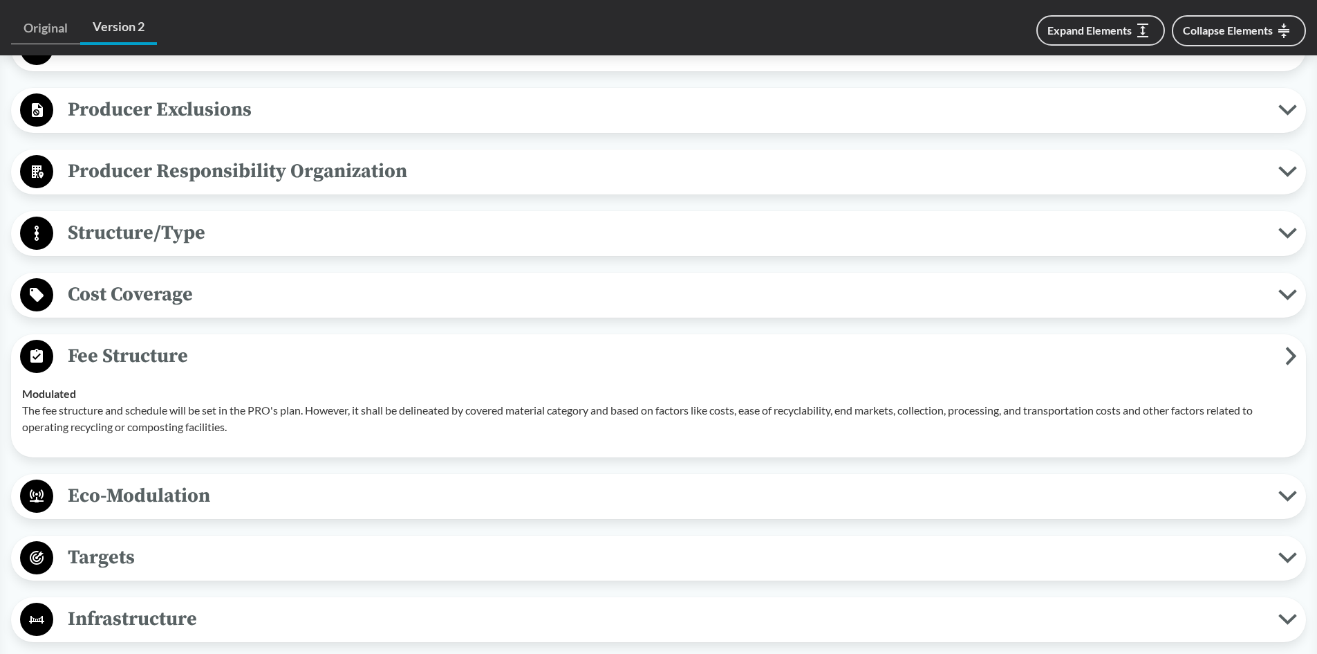
click at [134, 361] on span "Fee Structure" at bounding box center [669, 355] width 1232 height 31
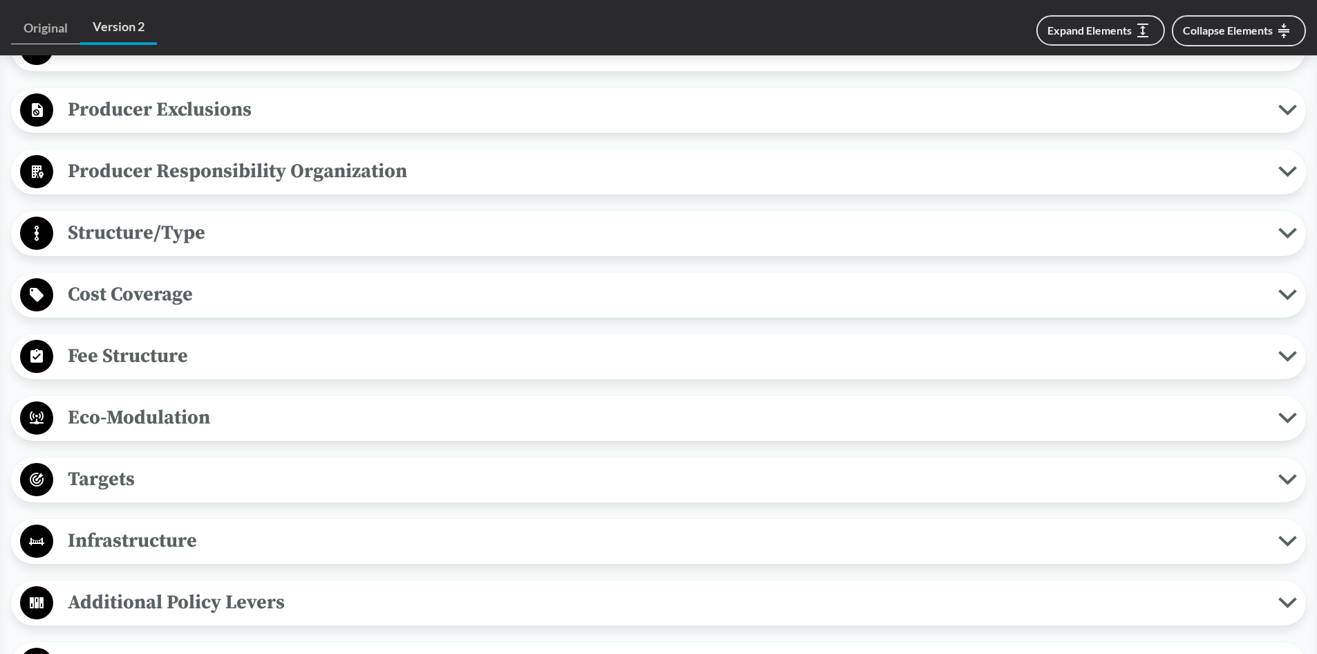
click at [127, 419] on span "Eco-Modulation" at bounding box center [665, 417] width 1225 height 31
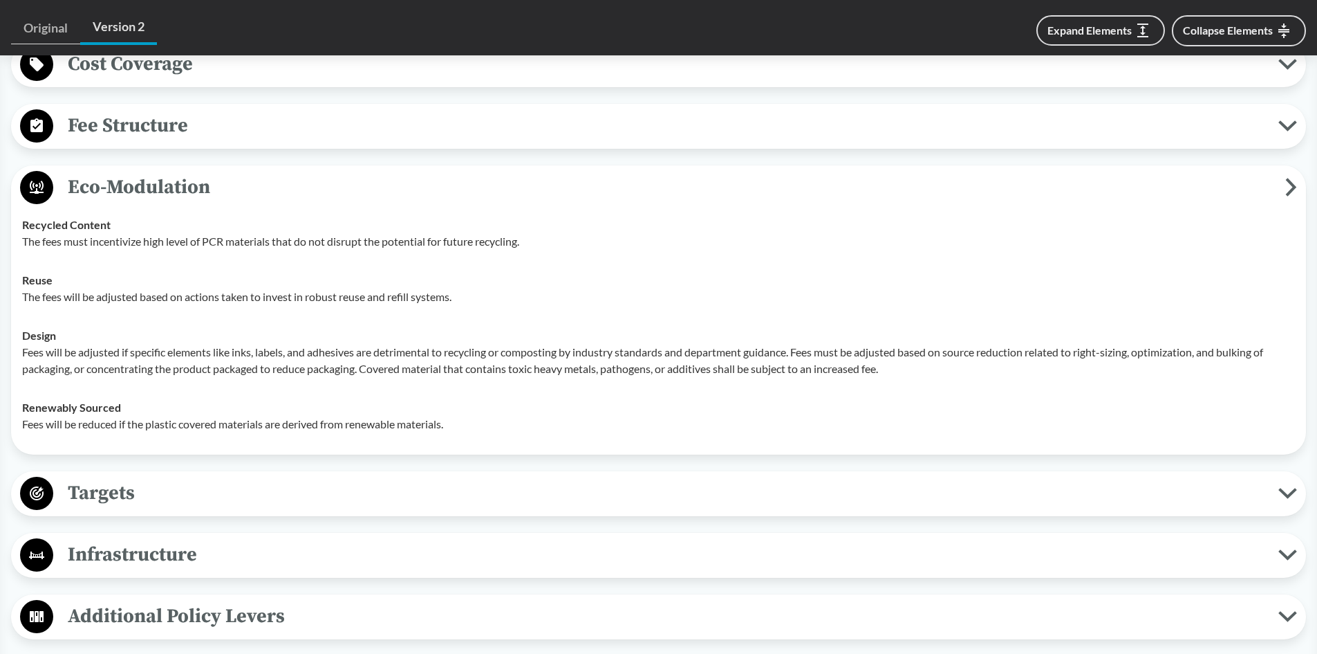
scroll to position [968, 0]
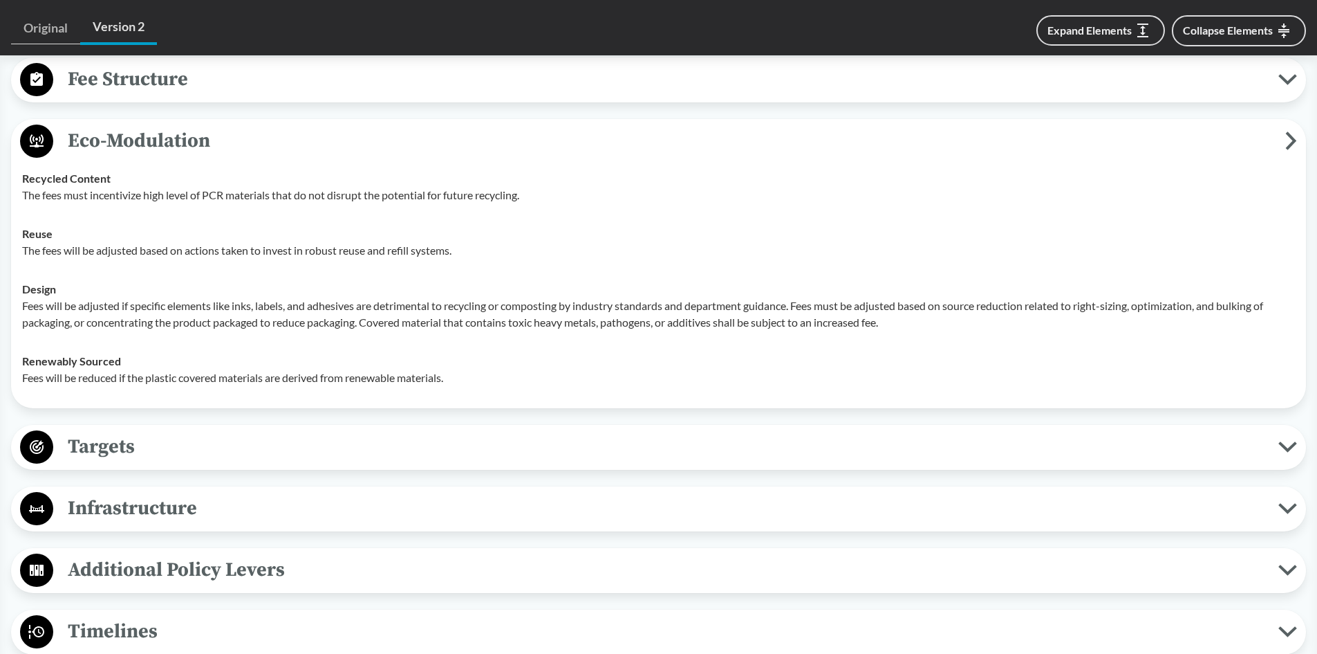
click at [127, 149] on span "Eco-Modulation" at bounding box center [669, 140] width 1232 height 31
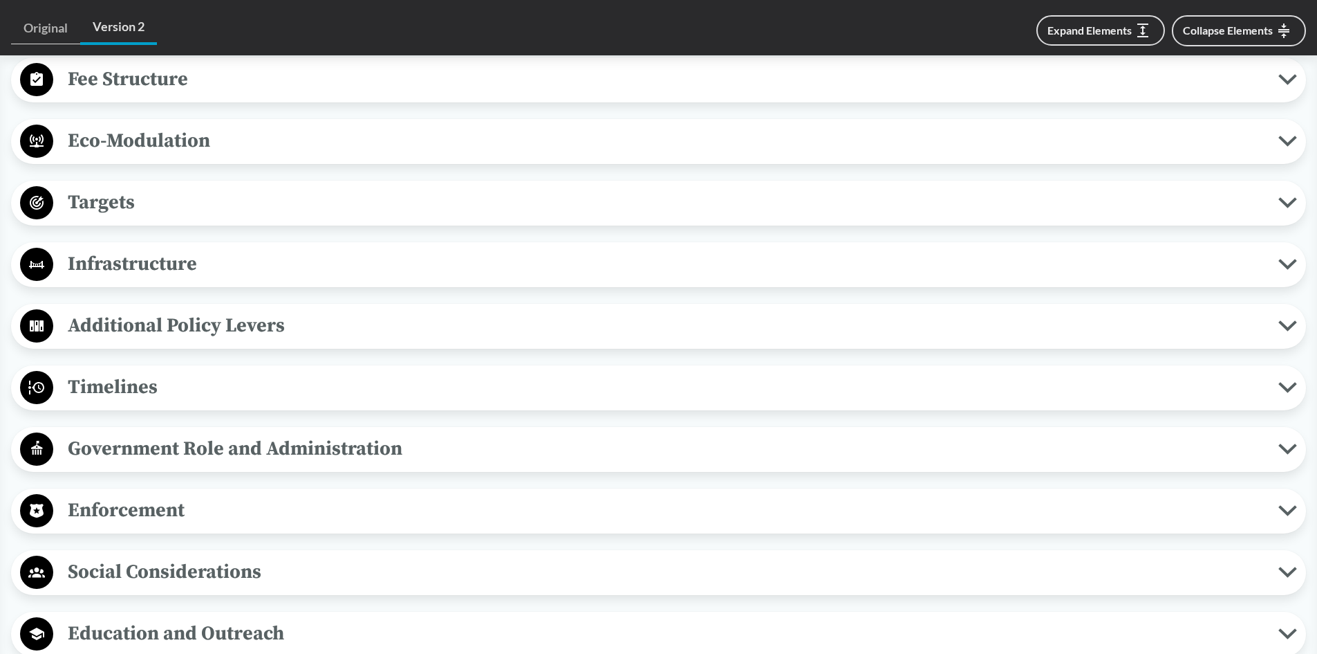
click at [102, 203] on span "Targets" at bounding box center [665, 202] width 1225 height 31
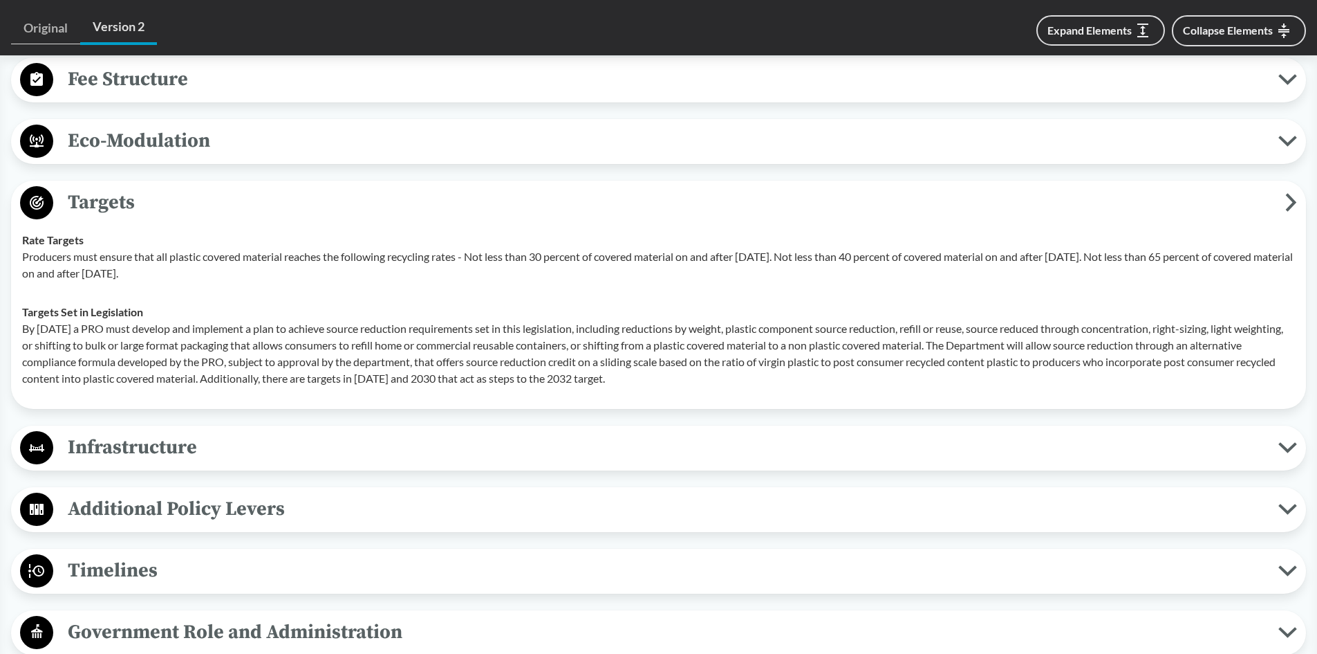
click at [114, 205] on span "Targets" at bounding box center [669, 202] width 1232 height 31
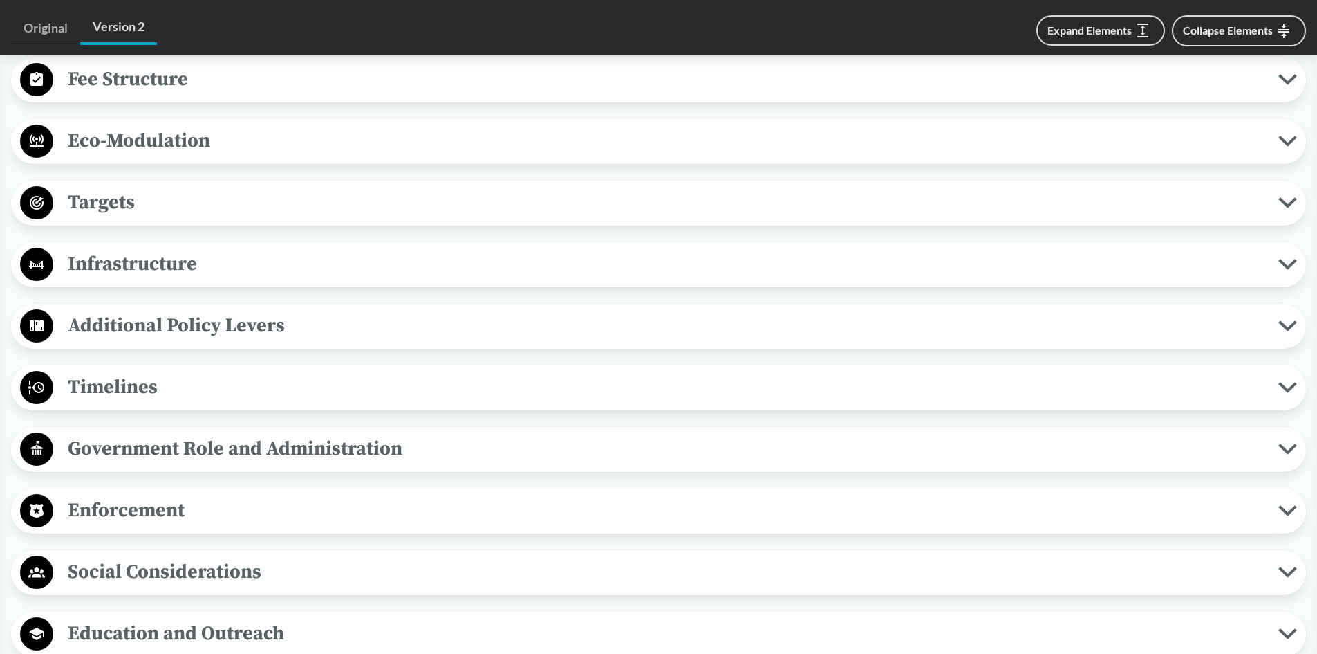
click at [111, 261] on span "Infrastructure" at bounding box center [665, 263] width 1225 height 31
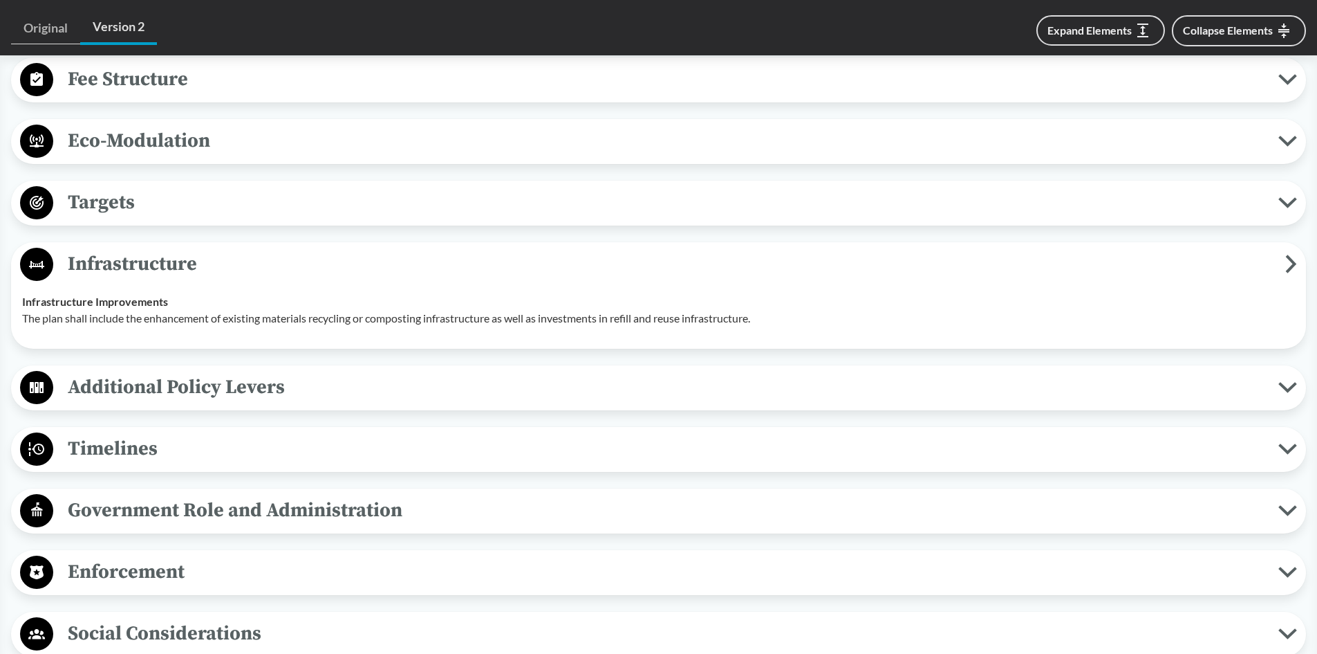
click at [122, 255] on span "Infrastructure" at bounding box center [669, 263] width 1232 height 31
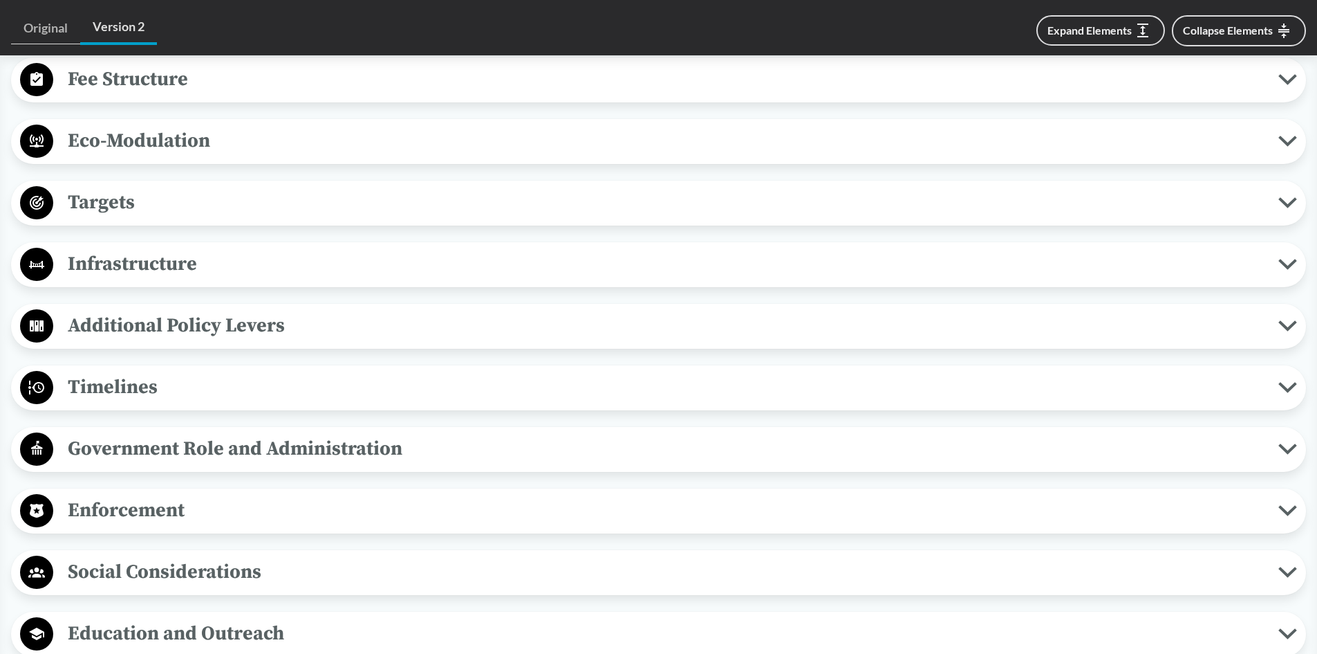
click at [140, 328] on span "Additional Policy Levers" at bounding box center [665, 325] width 1225 height 31
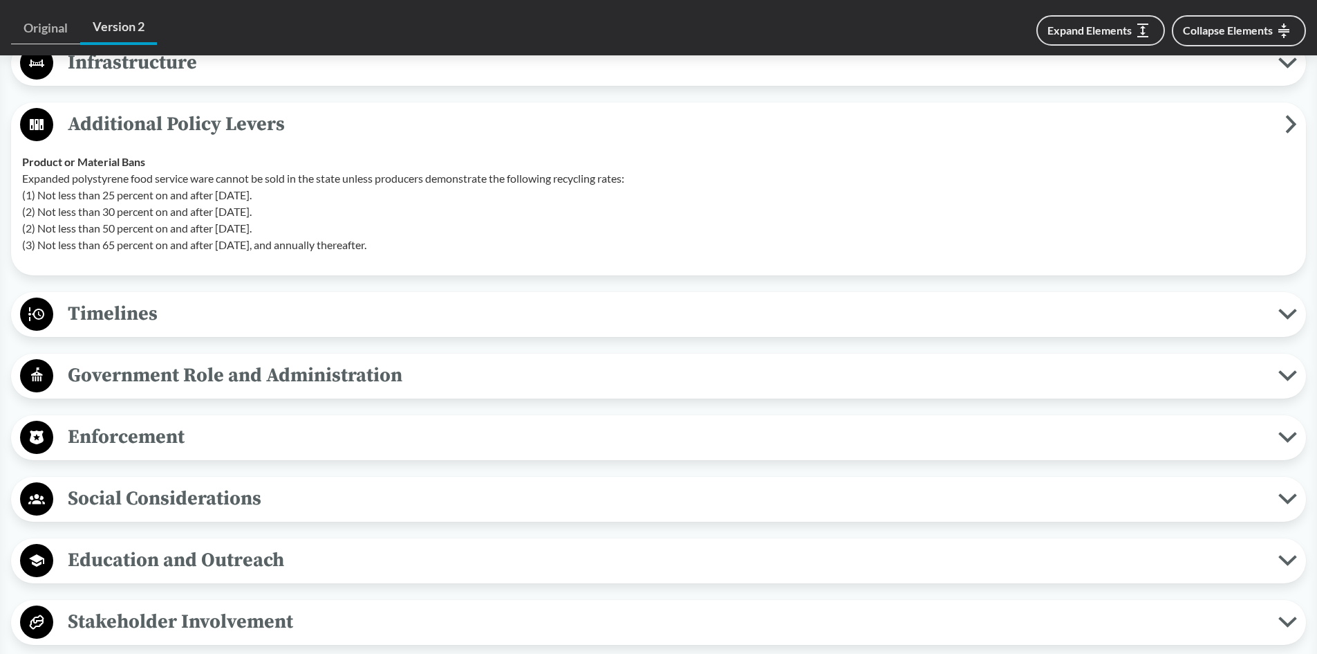
scroll to position [1176, 0]
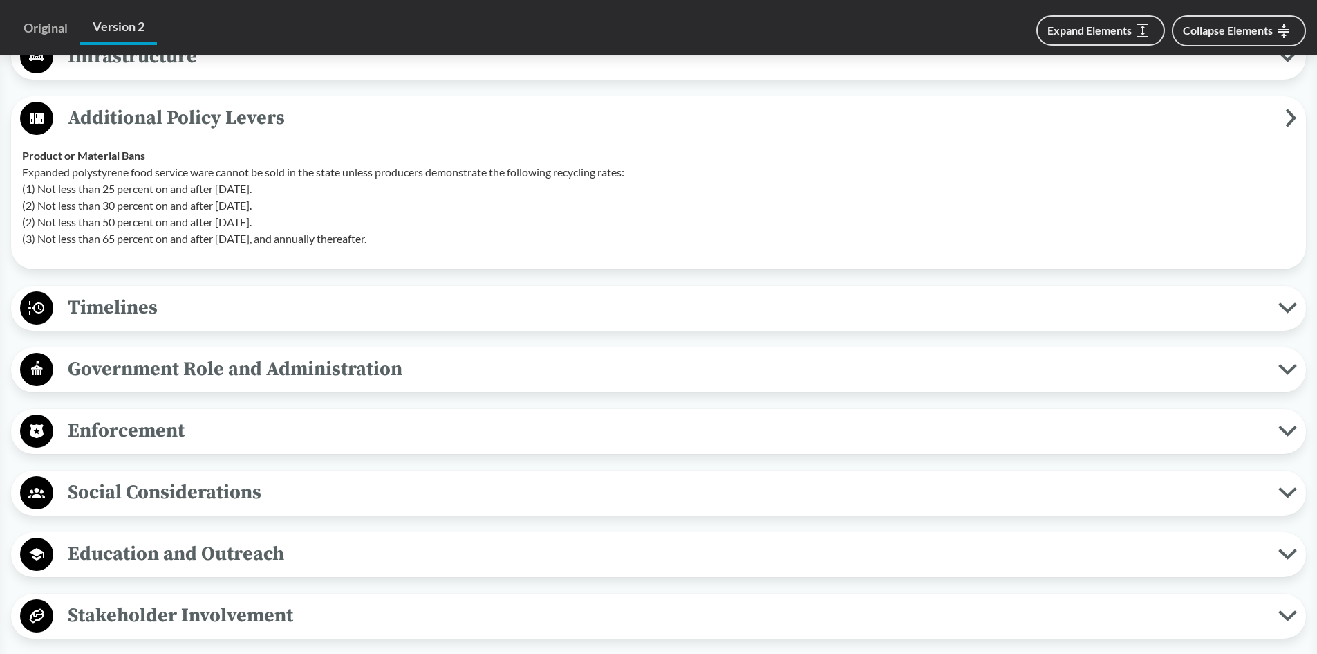
click at [126, 111] on span "Additional Policy Levers" at bounding box center [669, 117] width 1232 height 31
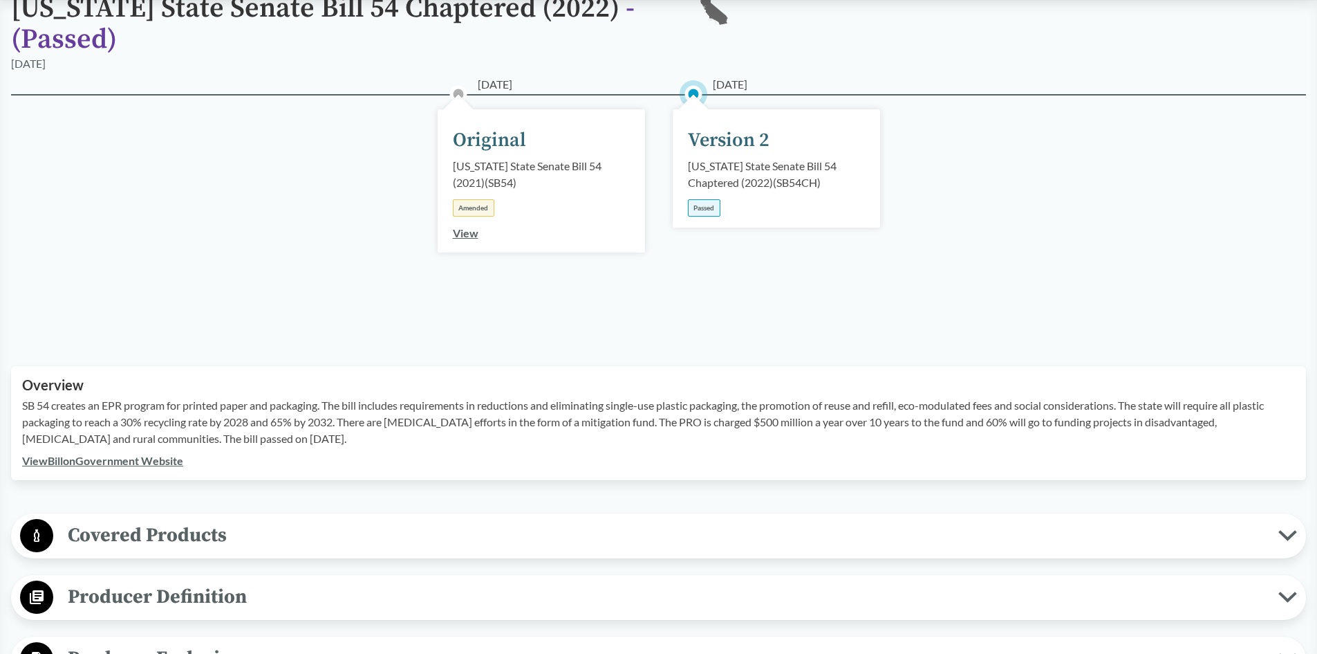
scroll to position [0, 0]
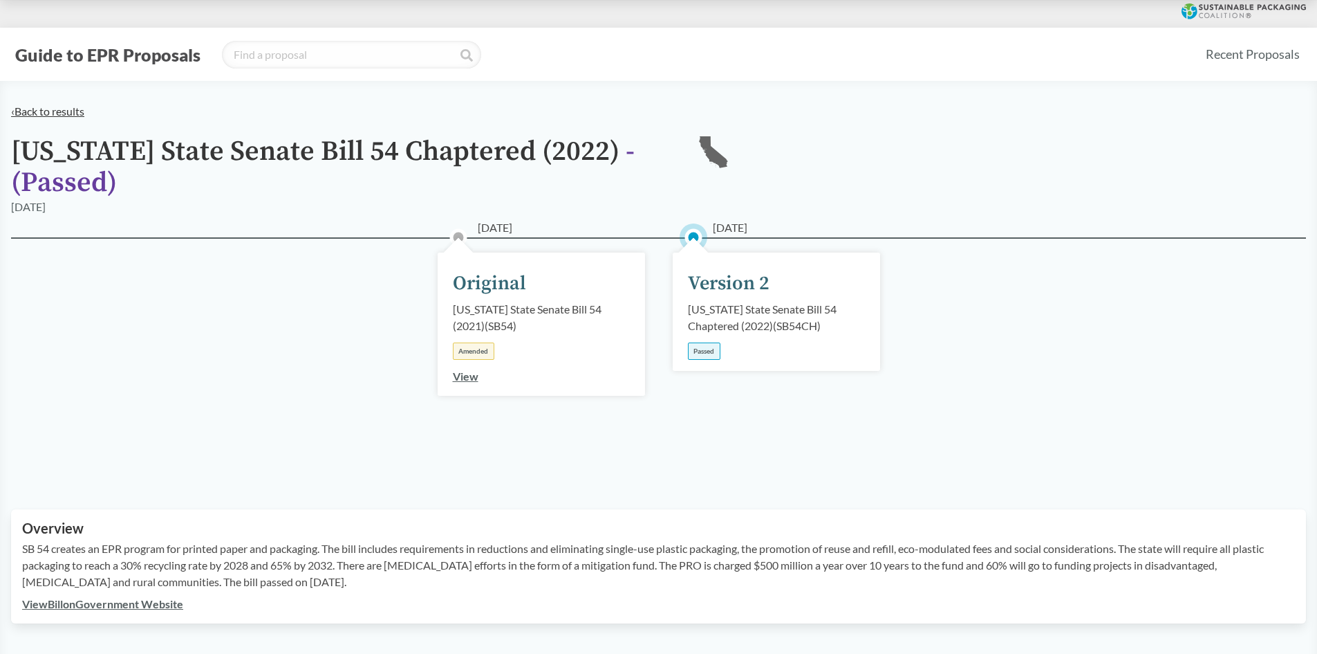
click at [28, 111] on link "‹ Back to results" at bounding box center [47, 110] width 73 height 13
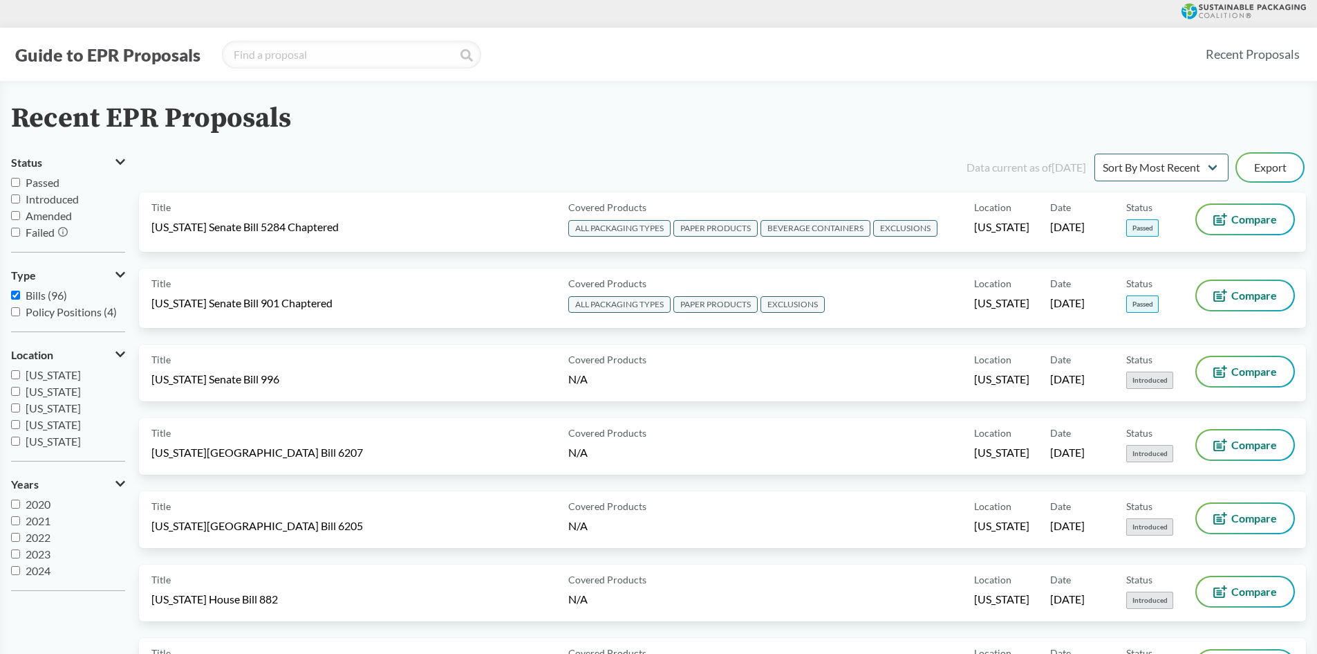
click at [34, 181] on span "Passed" at bounding box center [43, 182] width 34 height 13
click at [20, 181] on input "Passed" at bounding box center [15, 182] width 9 height 9
checkbox input "true"
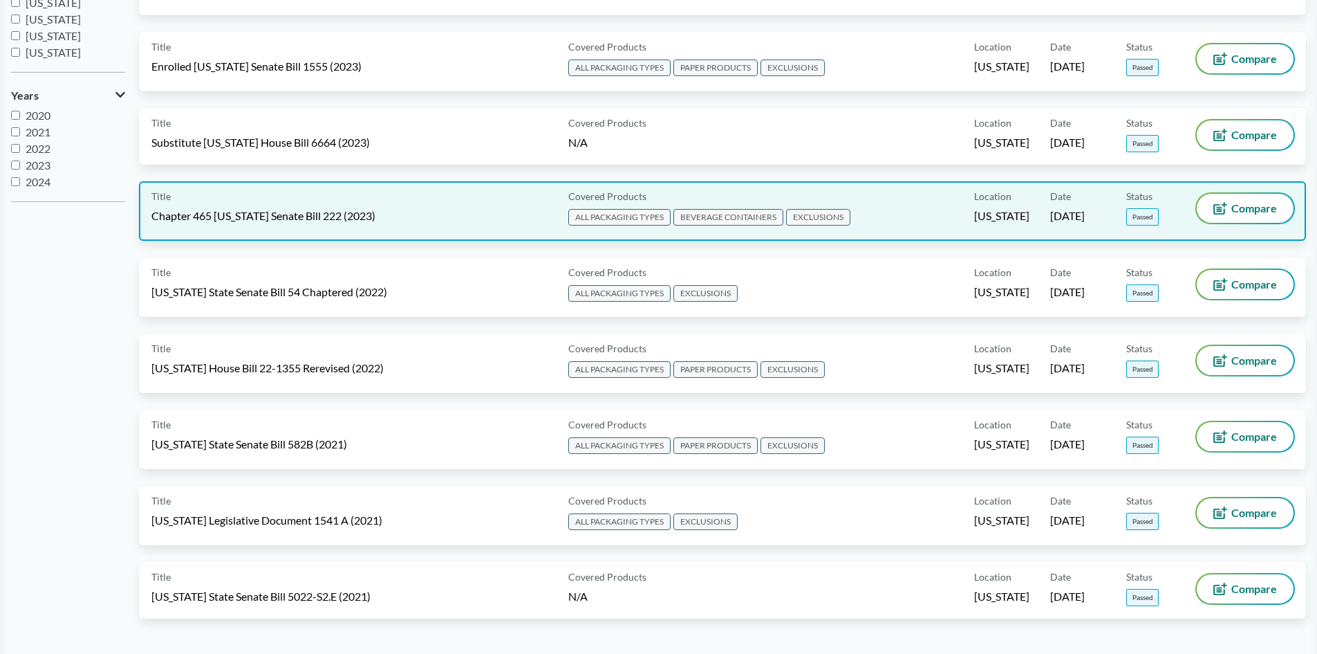
scroll to position [415, 0]
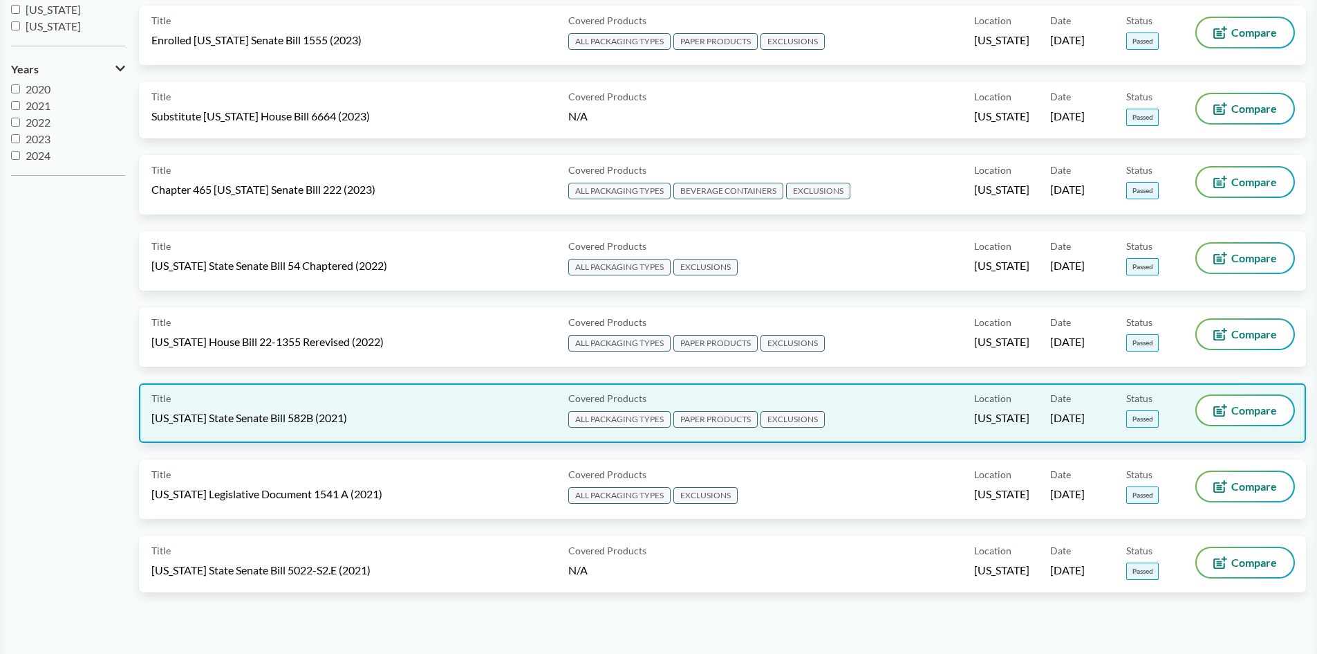
click at [221, 403] on div "Title [US_STATE] State Senate Bill 582B (2021)" at bounding box center [356, 413] width 411 height 35
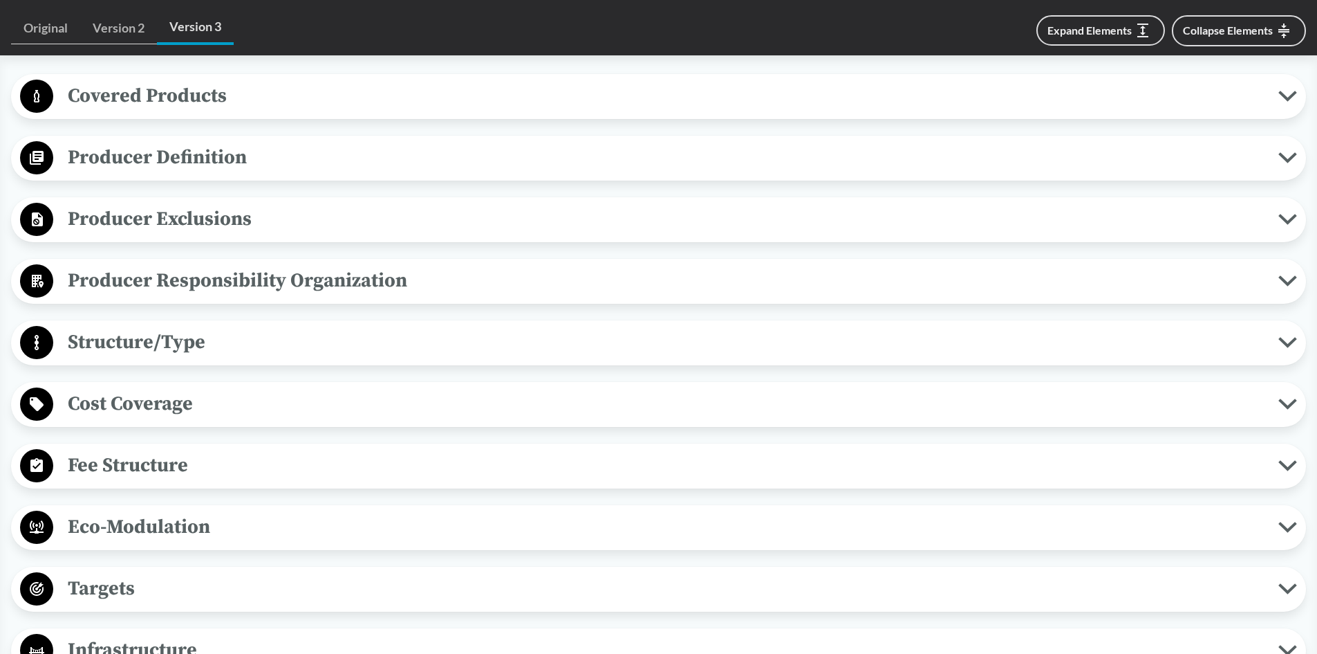
scroll to position [622, 0]
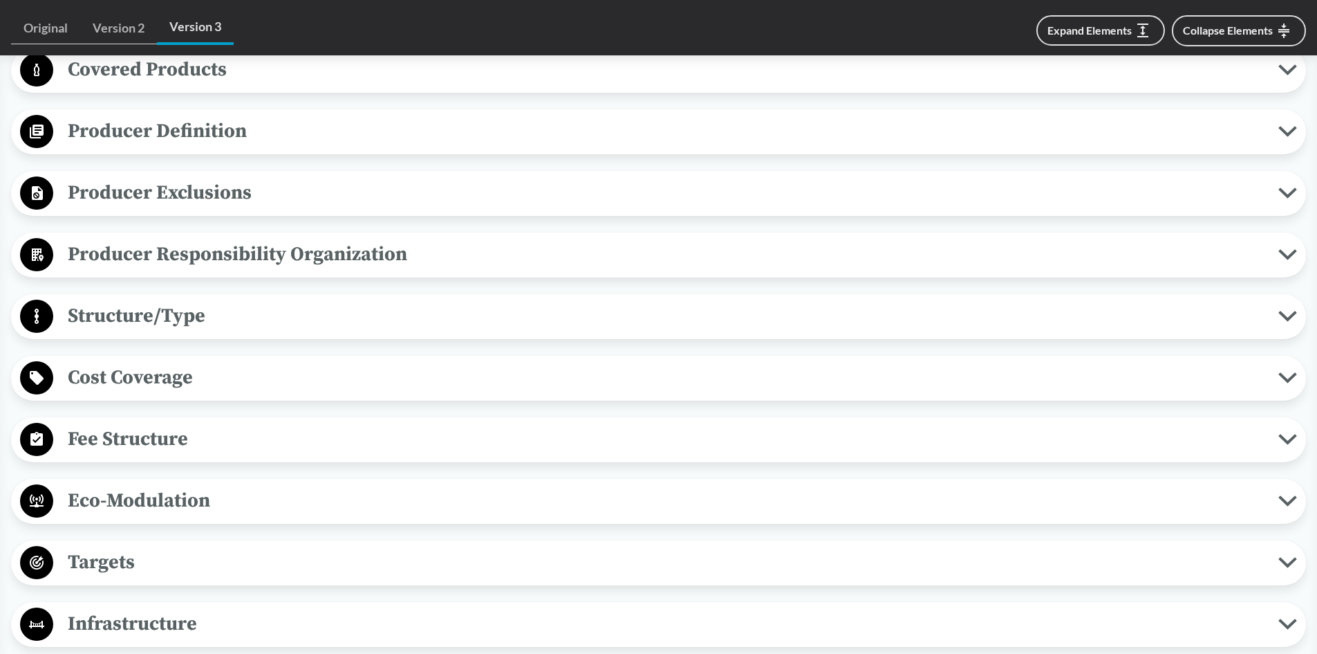
click at [152, 440] on span "Fee Structure" at bounding box center [665, 438] width 1225 height 31
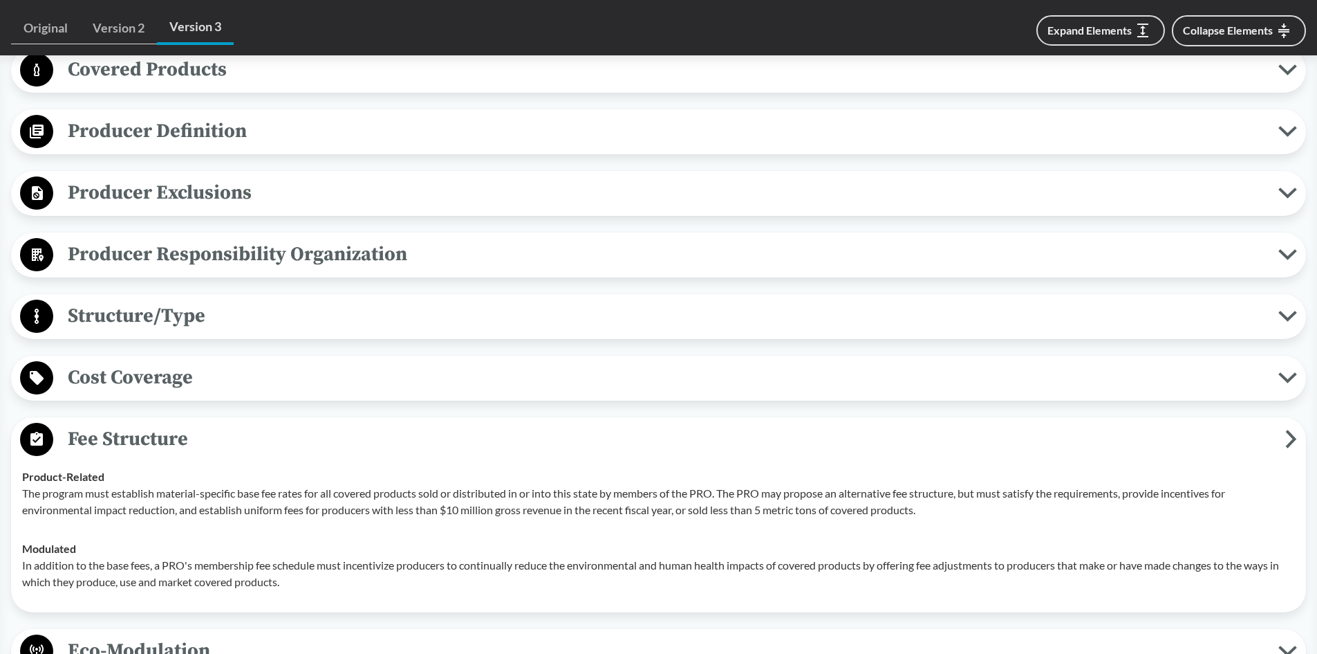
click at [153, 439] on span "Fee Structure" at bounding box center [669, 438] width 1232 height 31
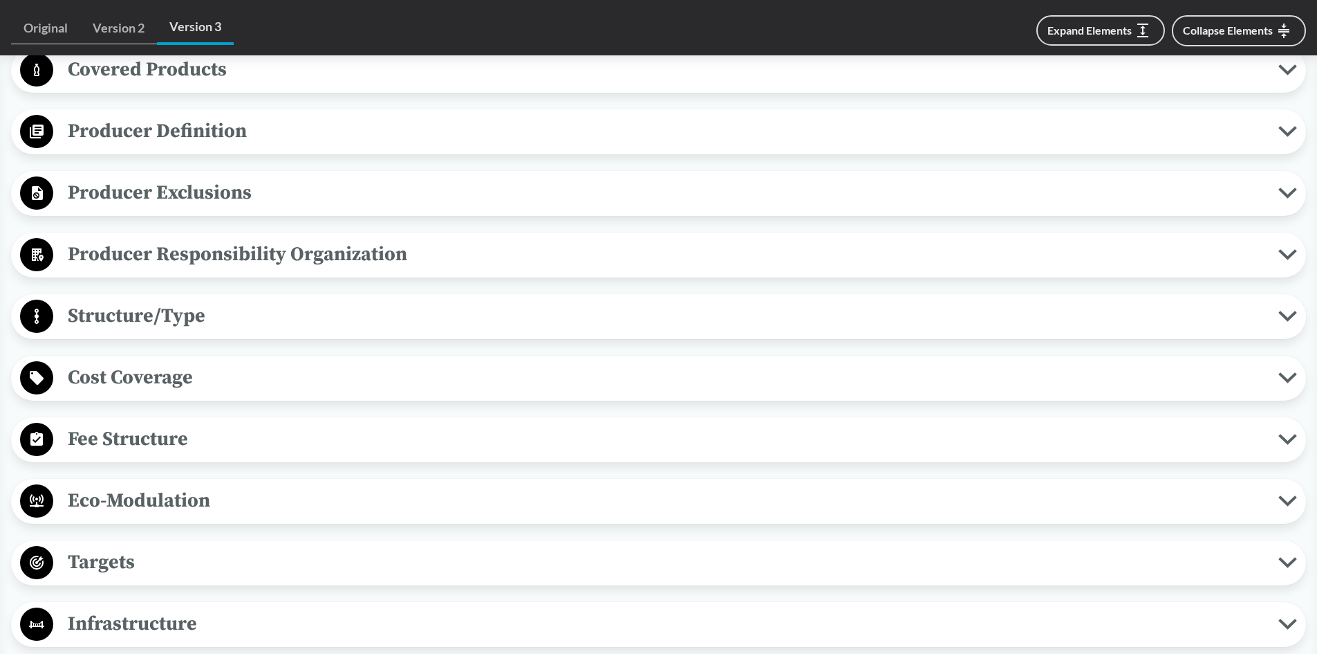
click at [155, 255] on span "Producer Responsibility Organization" at bounding box center [665, 254] width 1225 height 31
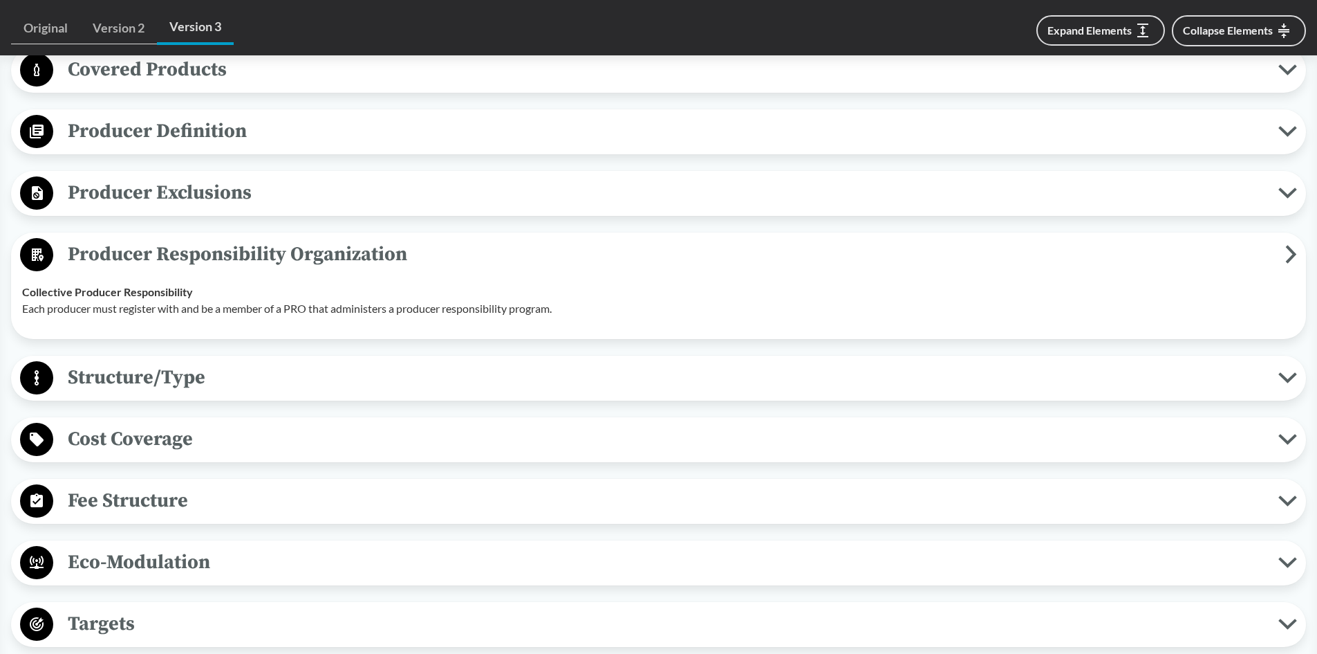
click at [158, 256] on span "Producer Responsibility Organization" at bounding box center [669, 254] width 1232 height 31
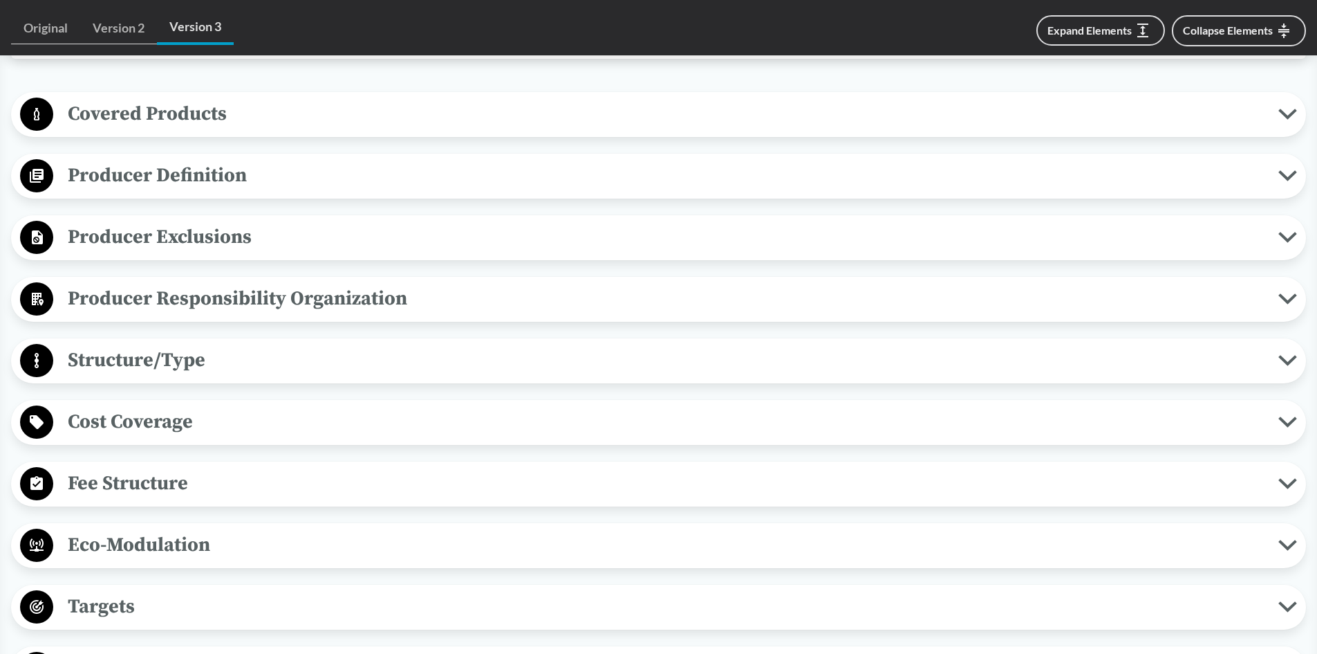
scroll to position [553, 0]
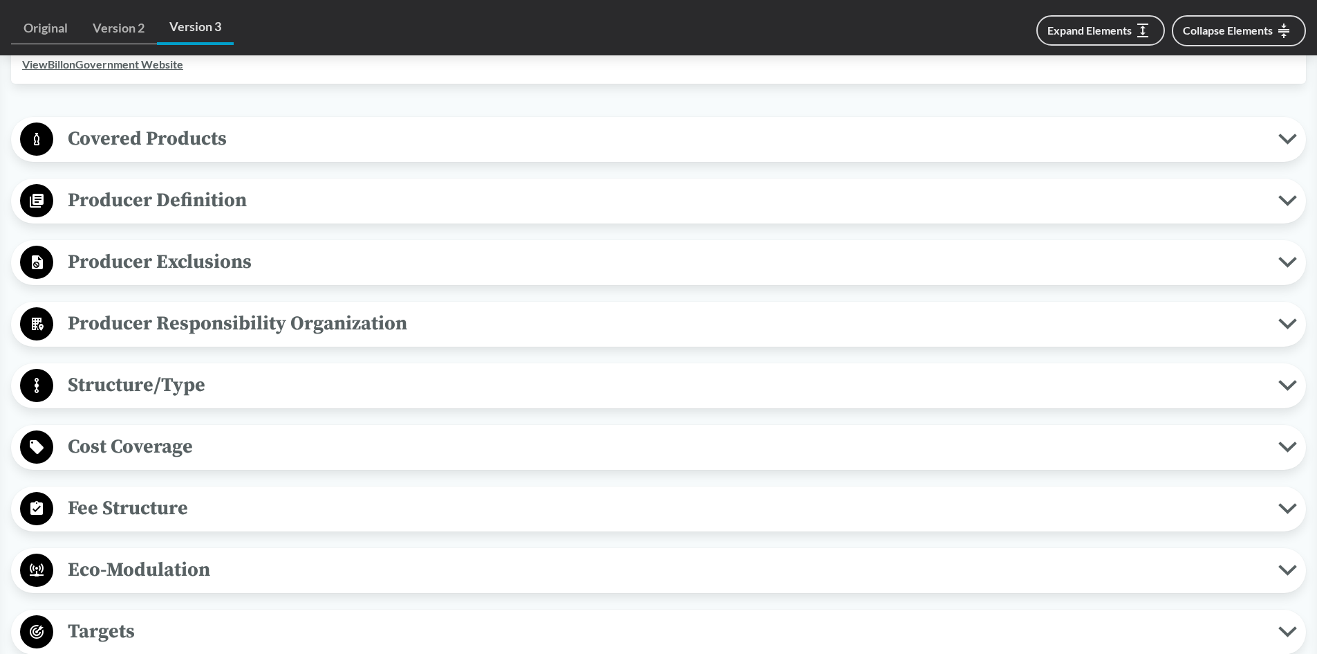
click at [173, 201] on span "Producer Definition" at bounding box center [665, 200] width 1225 height 31
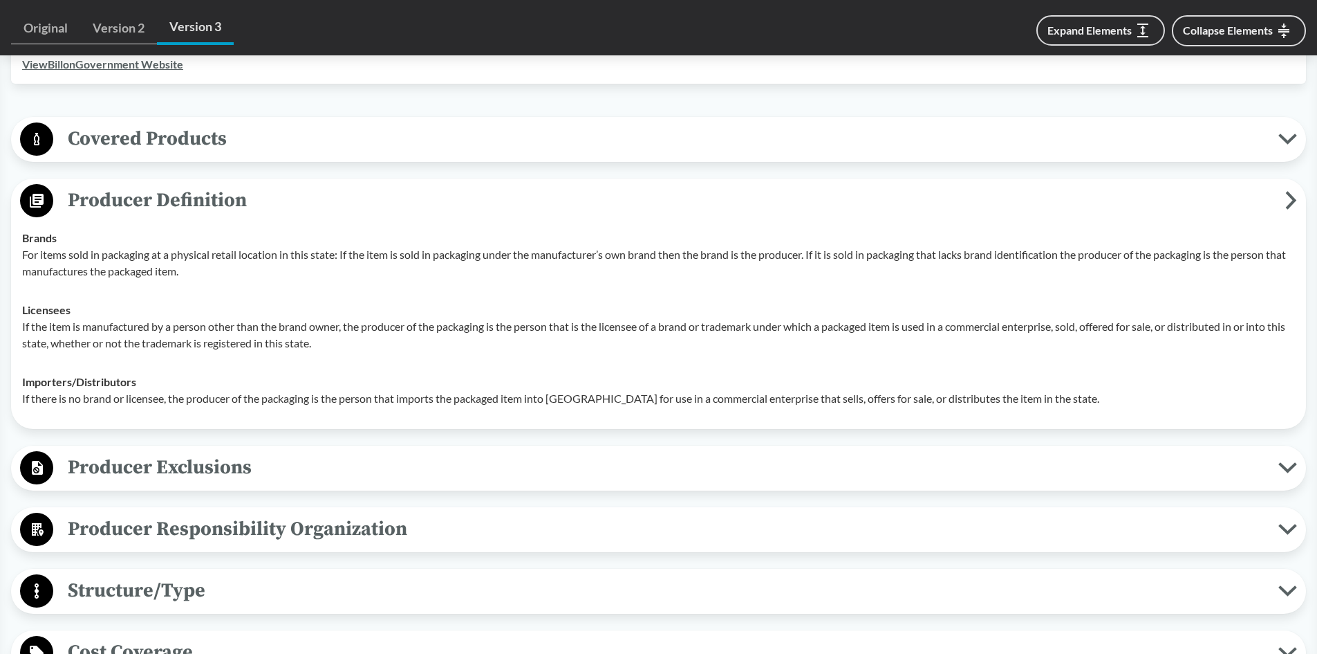
click at [173, 201] on span "Producer Definition" at bounding box center [669, 200] width 1232 height 31
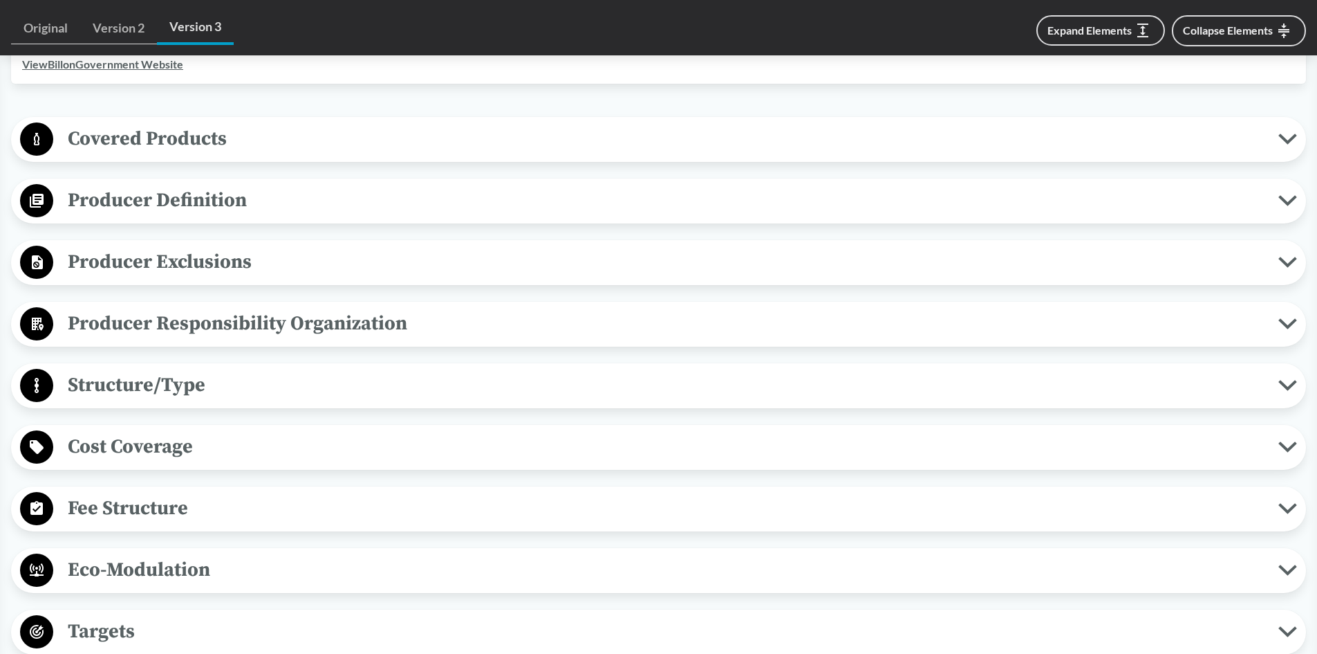
click at [158, 140] on span "Covered Products" at bounding box center [665, 138] width 1225 height 31
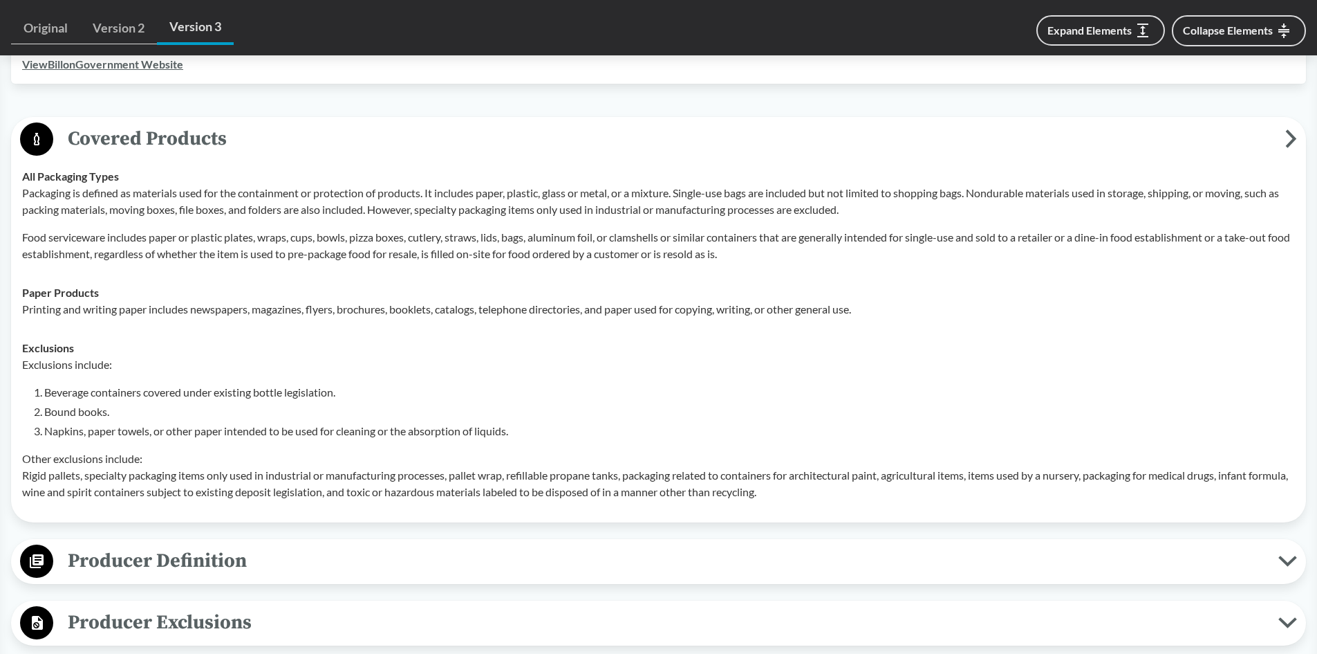
click at [158, 140] on span "Covered Products" at bounding box center [669, 138] width 1232 height 31
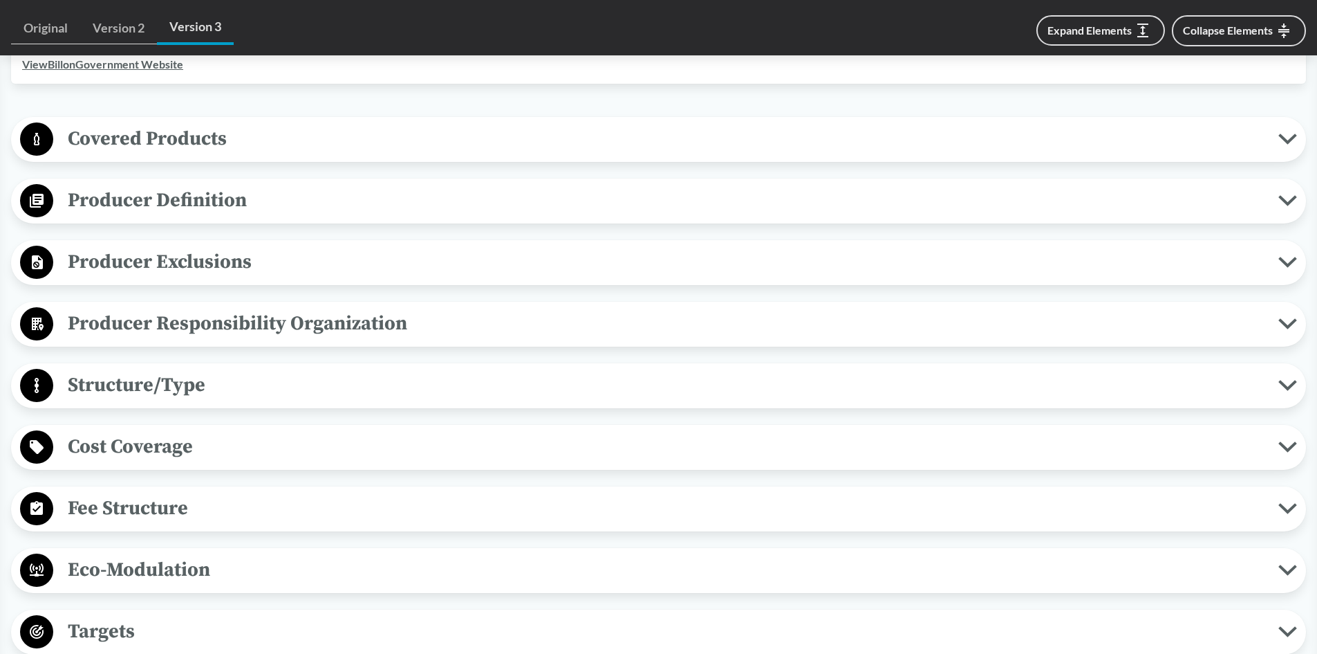
click at [142, 445] on span "Cost Coverage" at bounding box center [665, 446] width 1225 height 31
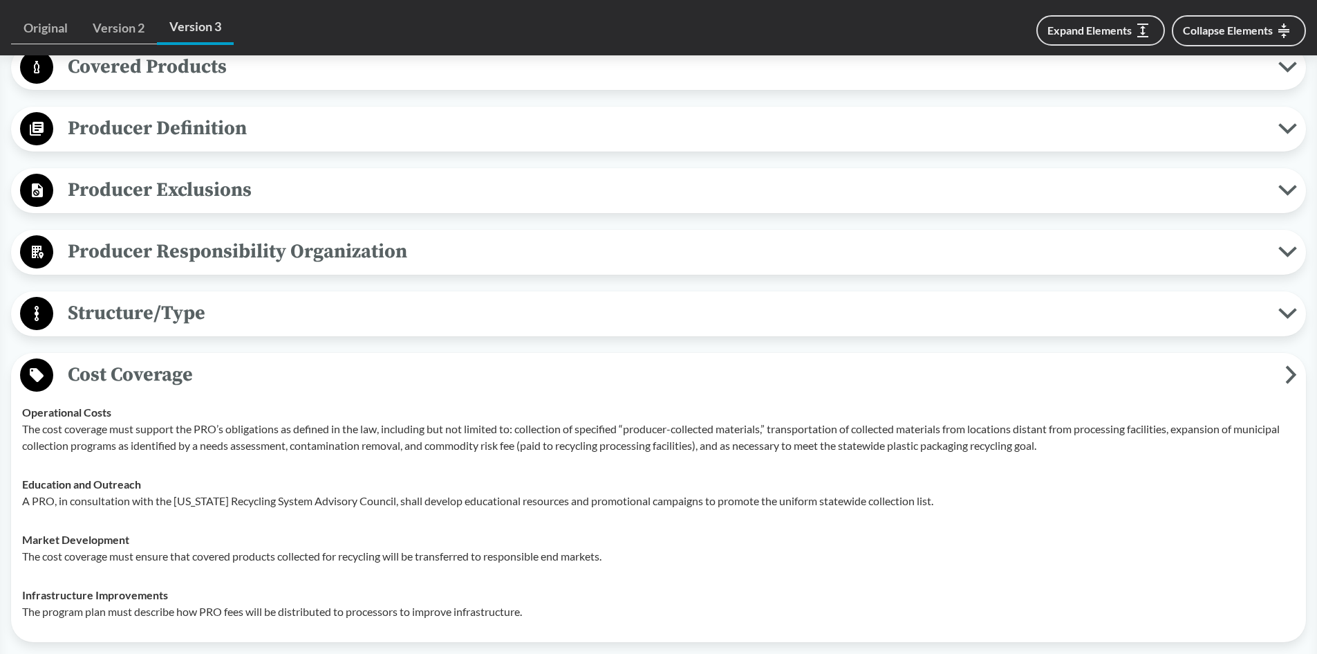
scroll to position [761, 0]
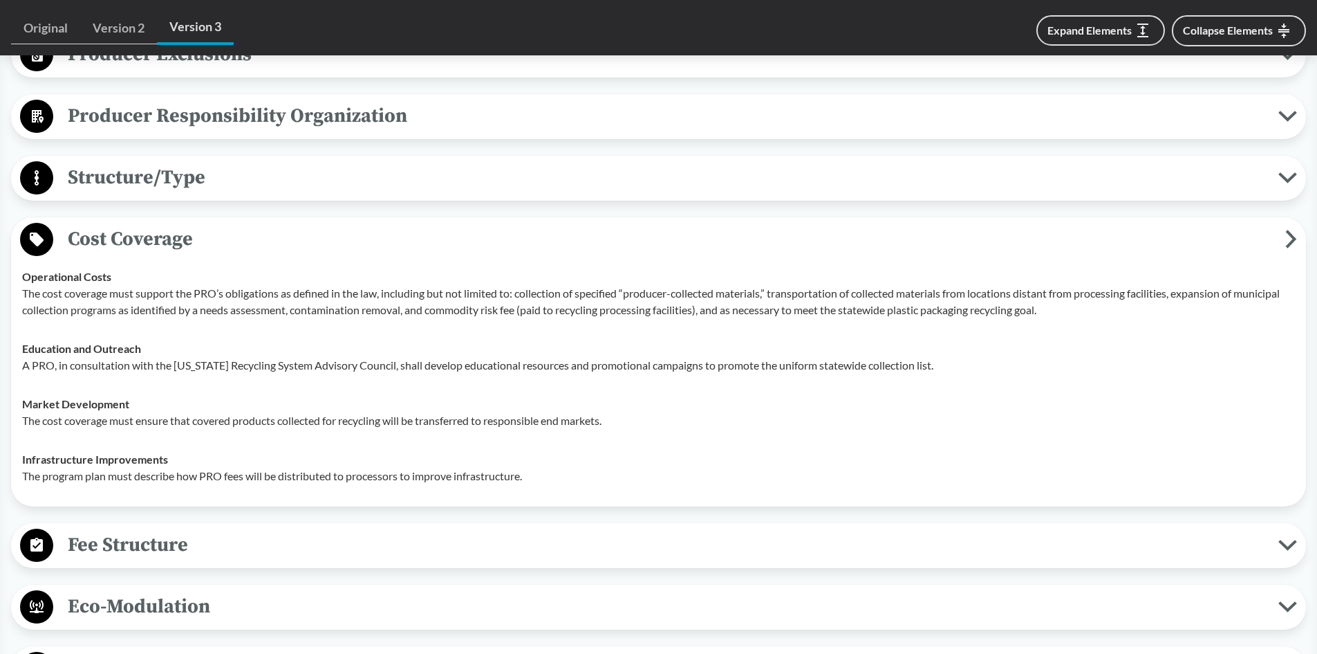
click at [118, 241] on span "Cost Coverage" at bounding box center [669, 238] width 1232 height 31
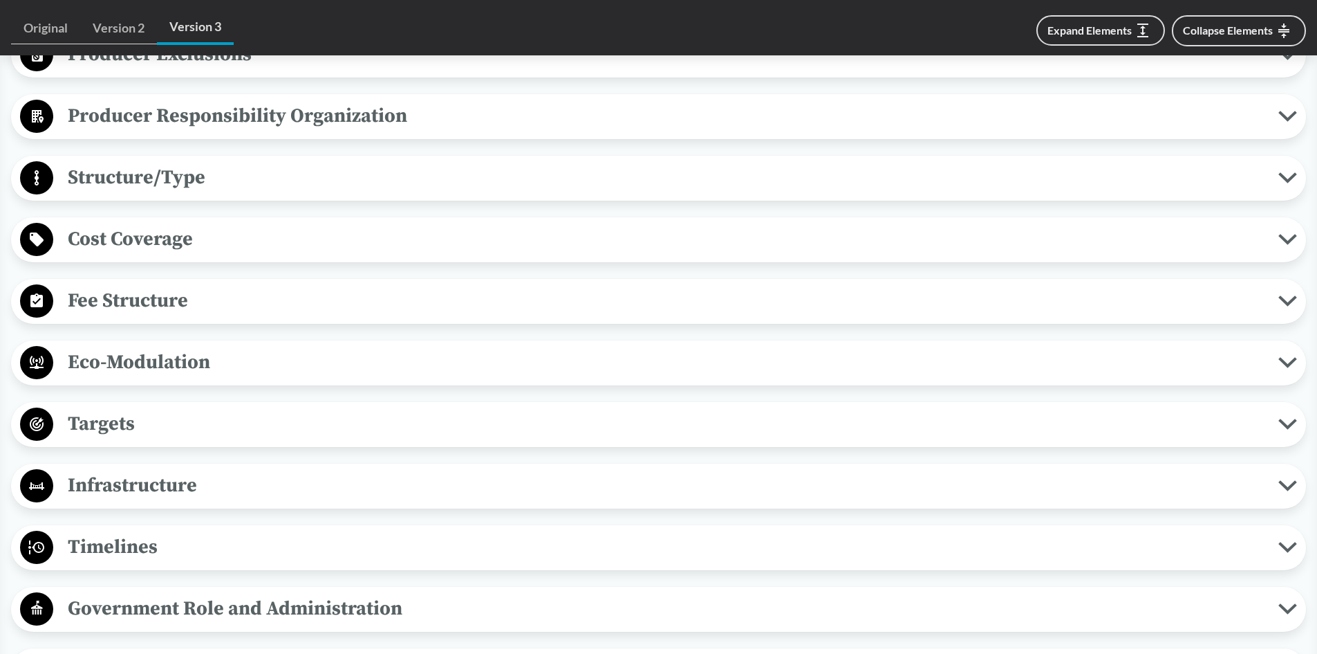
click at [135, 181] on span "Structure/Type" at bounding box center [665, 177] width 1225 height 31
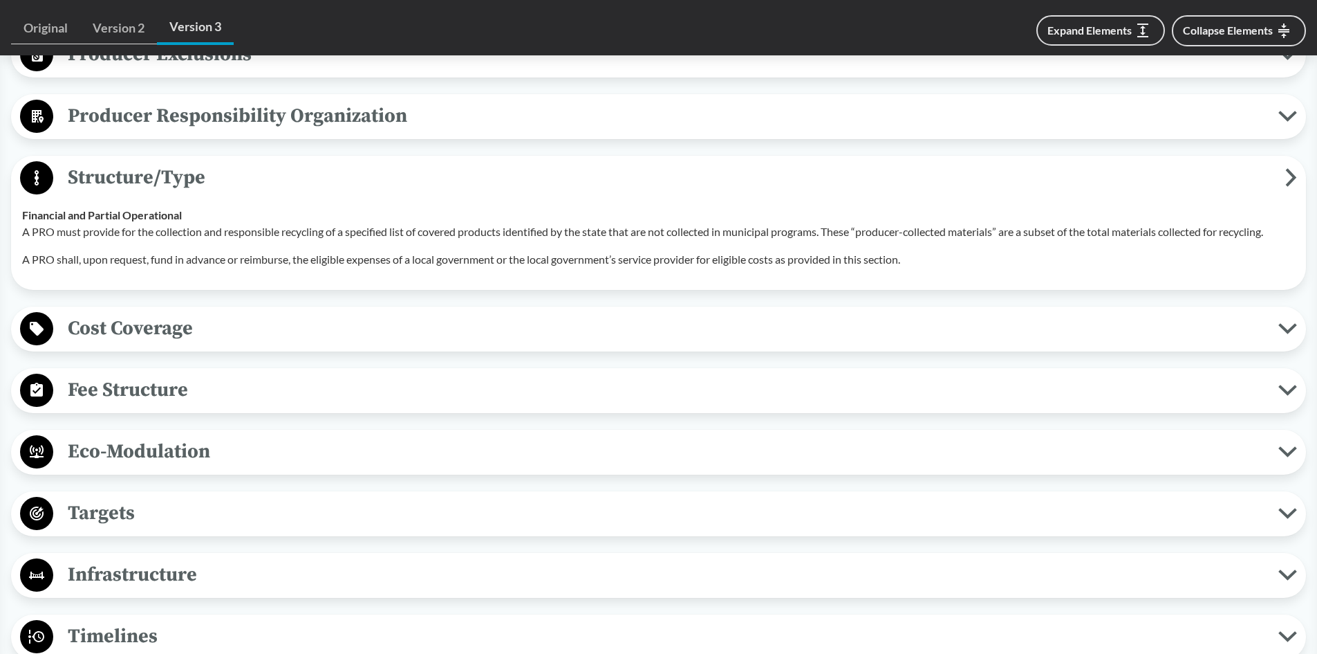
click at [139, 183] on span "Structure/Type" at bounding box center [669, 177] width 1232 height 31
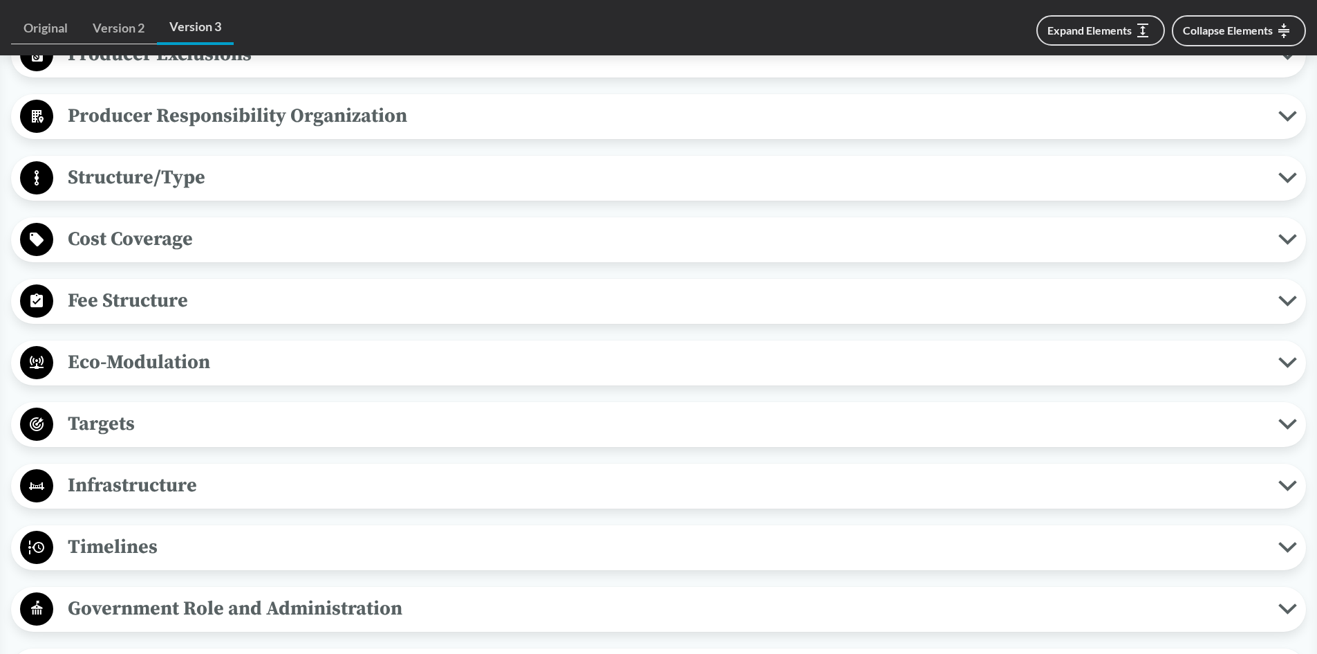
click at [149, 289] on span "Fee Structure" at bounding box center [665, 300] width 1225 height 31
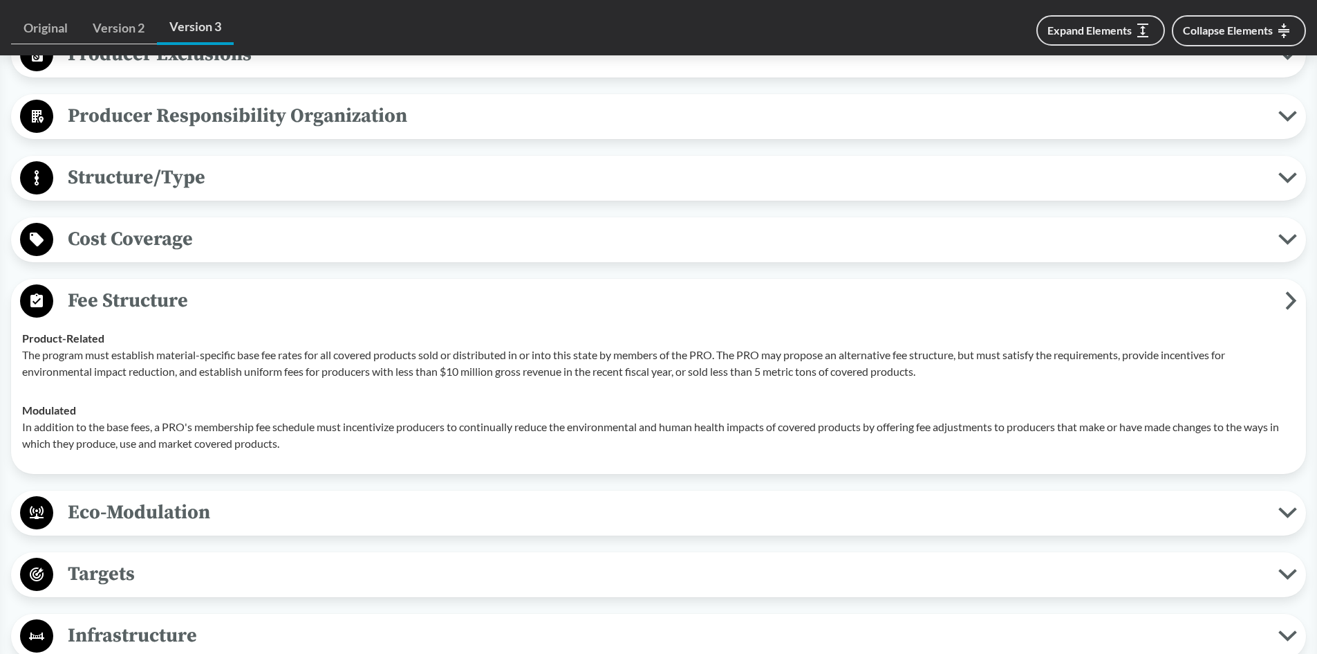
click at [102, 298] on span "Fee Structure" at bounding box center [669, 300] width 1232 height 31
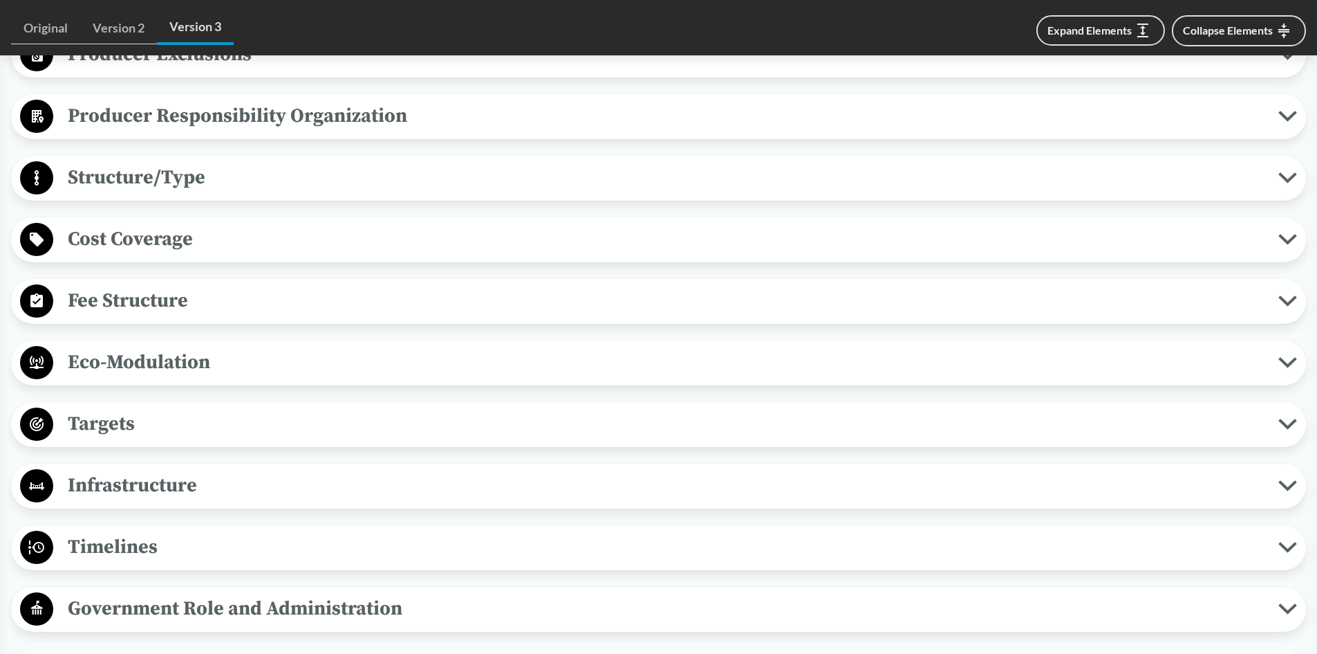
click at [136, 364] on span "Eco-Modulation" at bounding box center [665, 361] width 1225 height 31
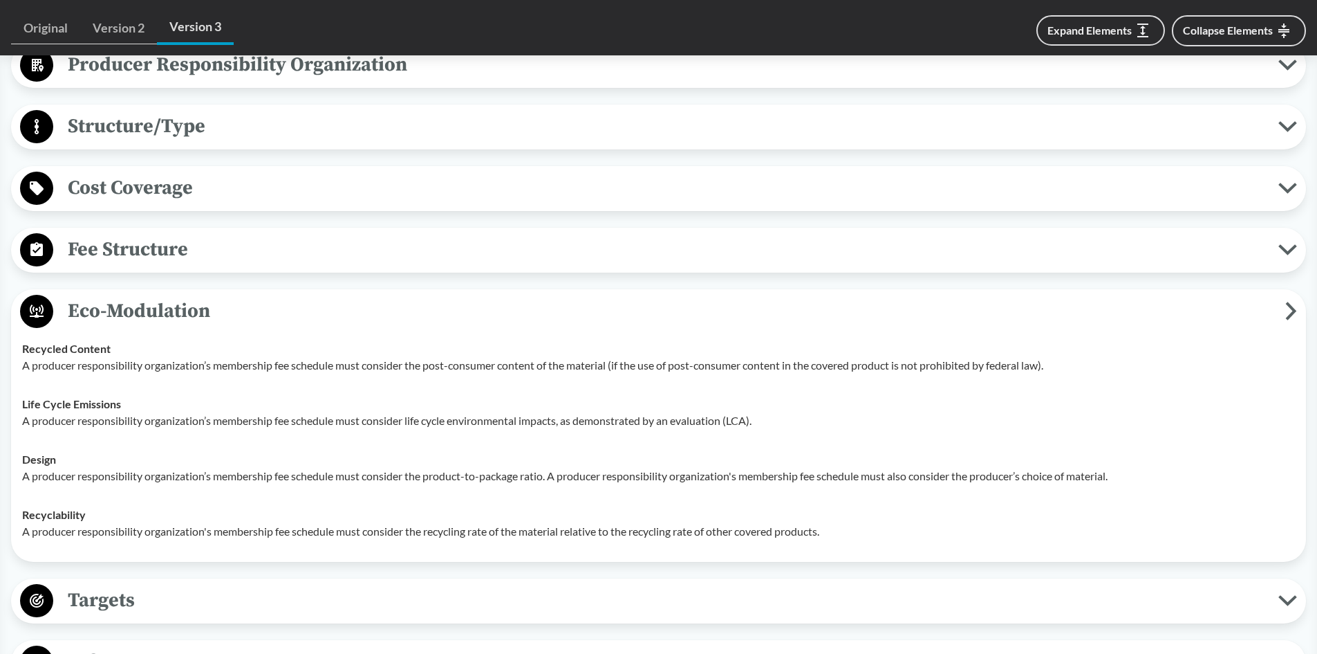
scroll to position [899, 0]
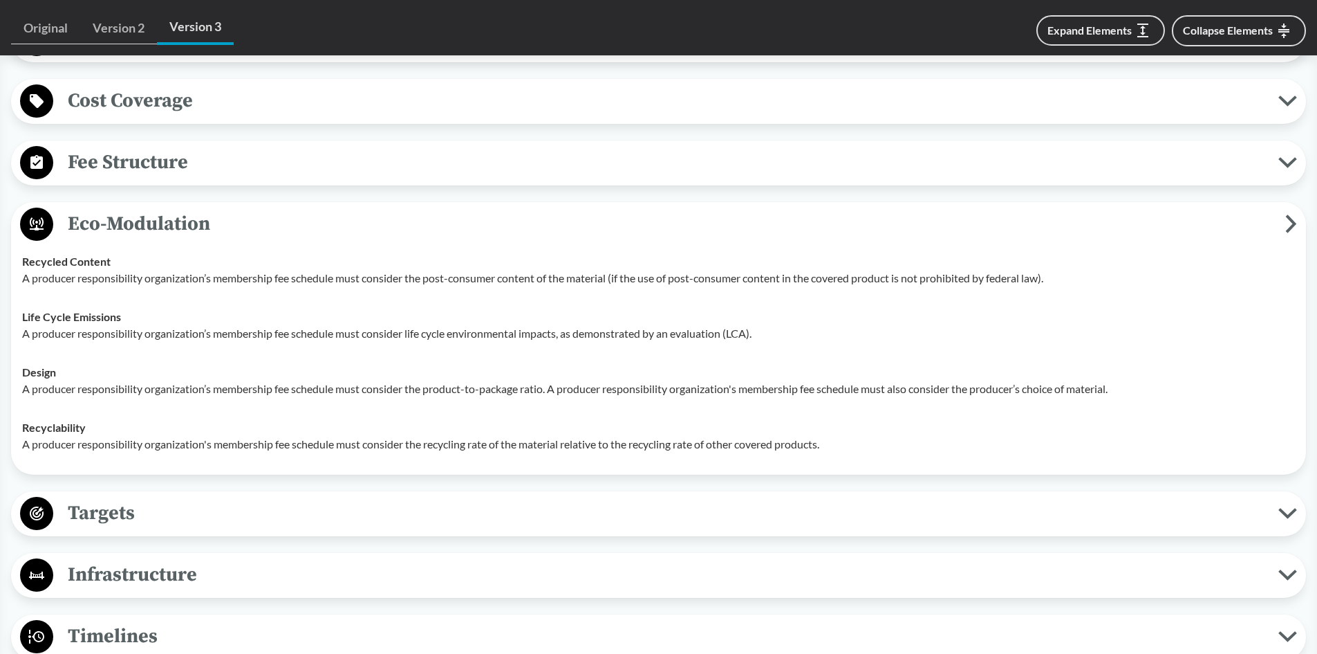
click at [95, 222] on span "Eco-Modulation" at bounding box center [669, 223] width 1232 height 31
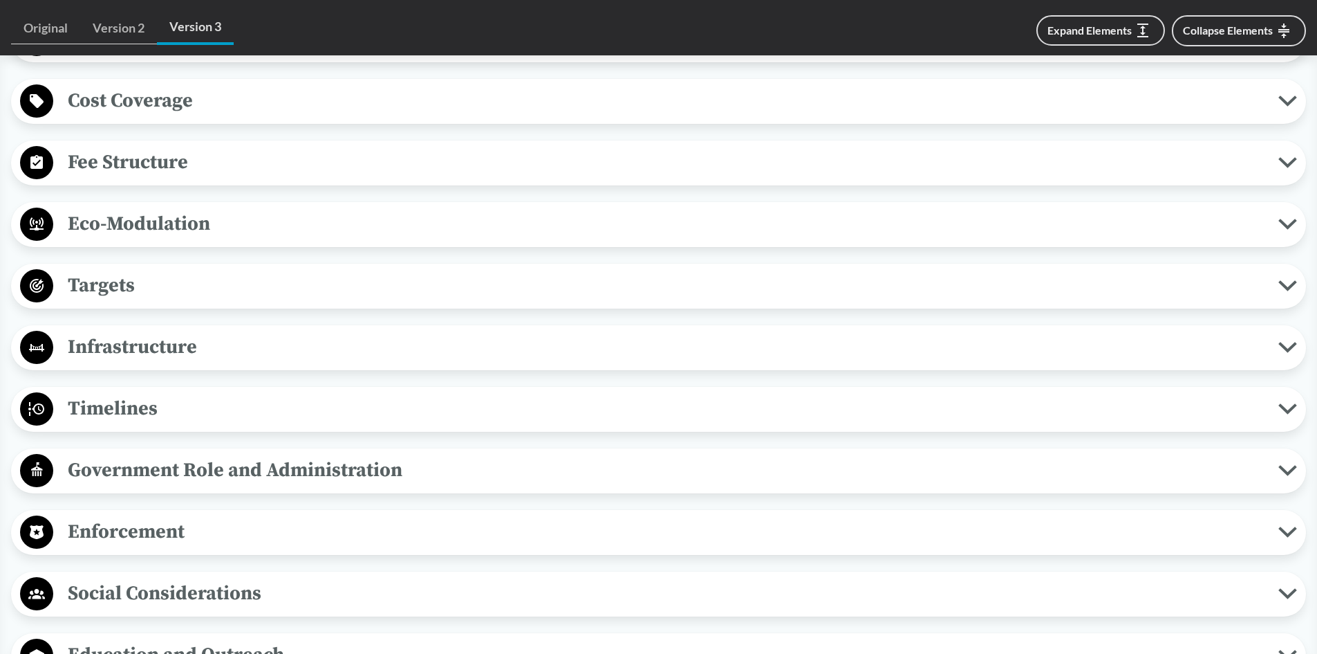
click at [84, 283] on span "Targets" at bounding box center [665, 285] width 1225 height 31
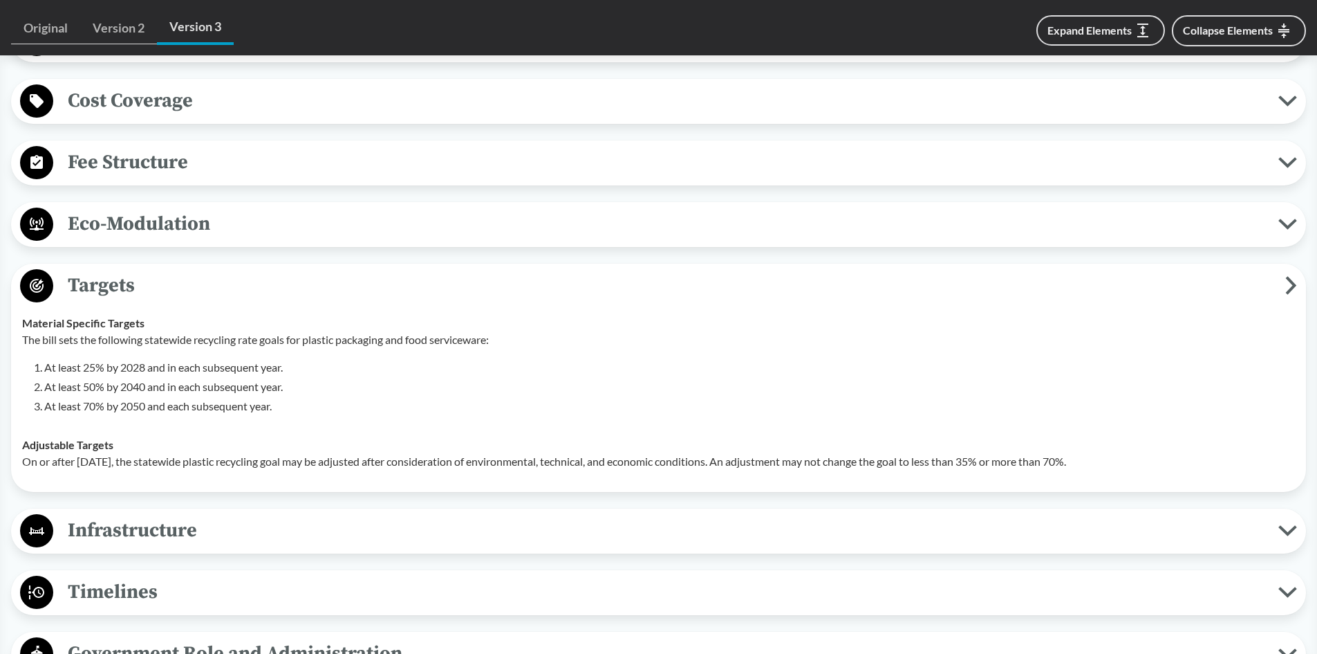
click at [122, 282] on span "Targets" at bounding box center [669, 285] width 1232 height 31
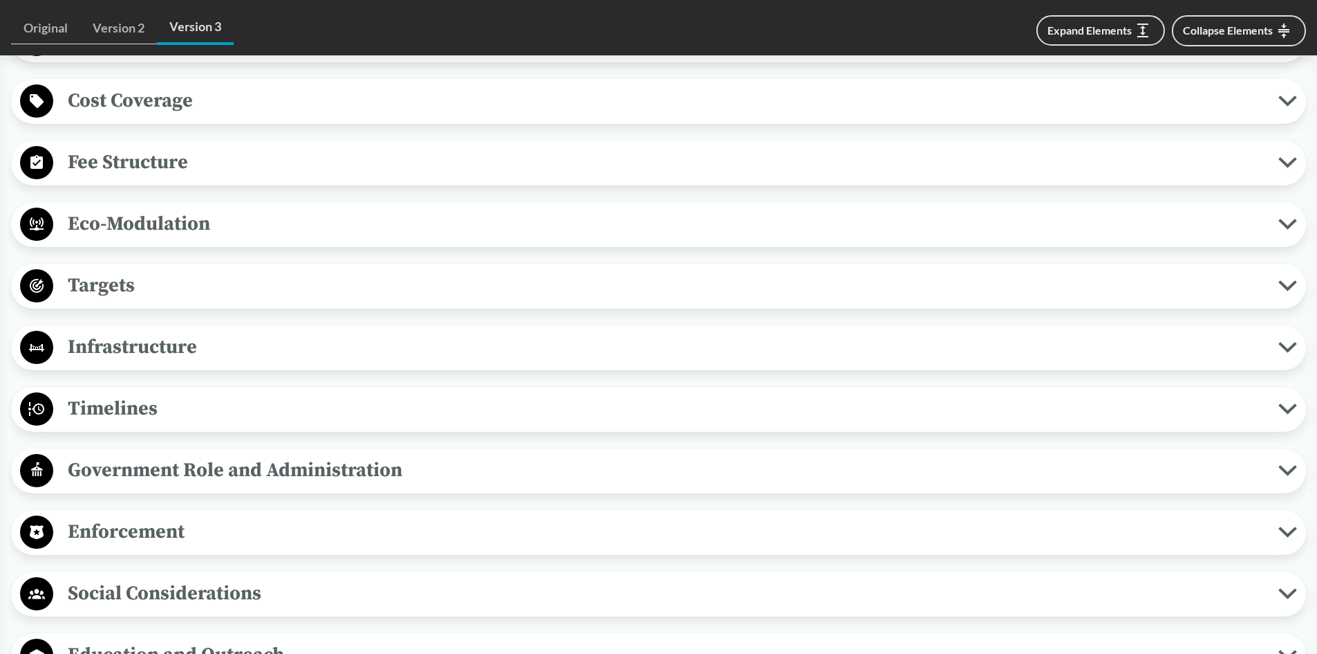
click at [113, 339] on span "Infrastructure" at bounding box center [665, 346] width 1225 height 31
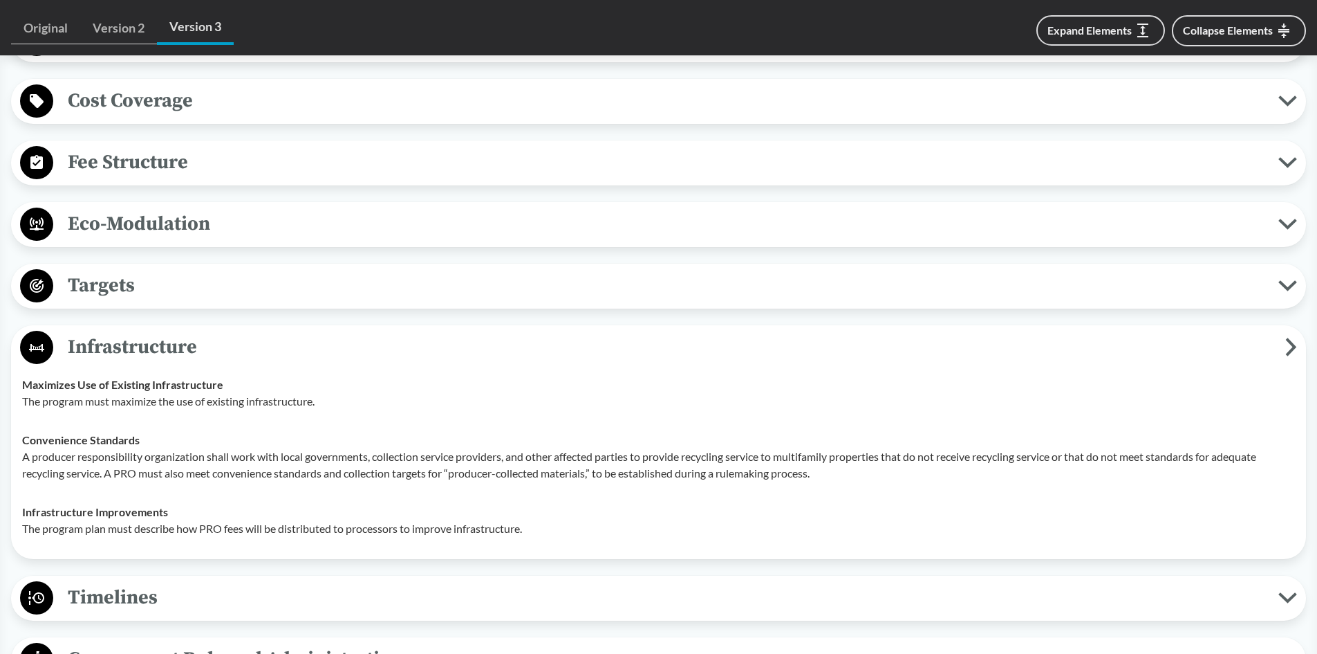
click at [113, 339] on span "Infrastructure" at bounding box center [669, 346] width 1232 height 31
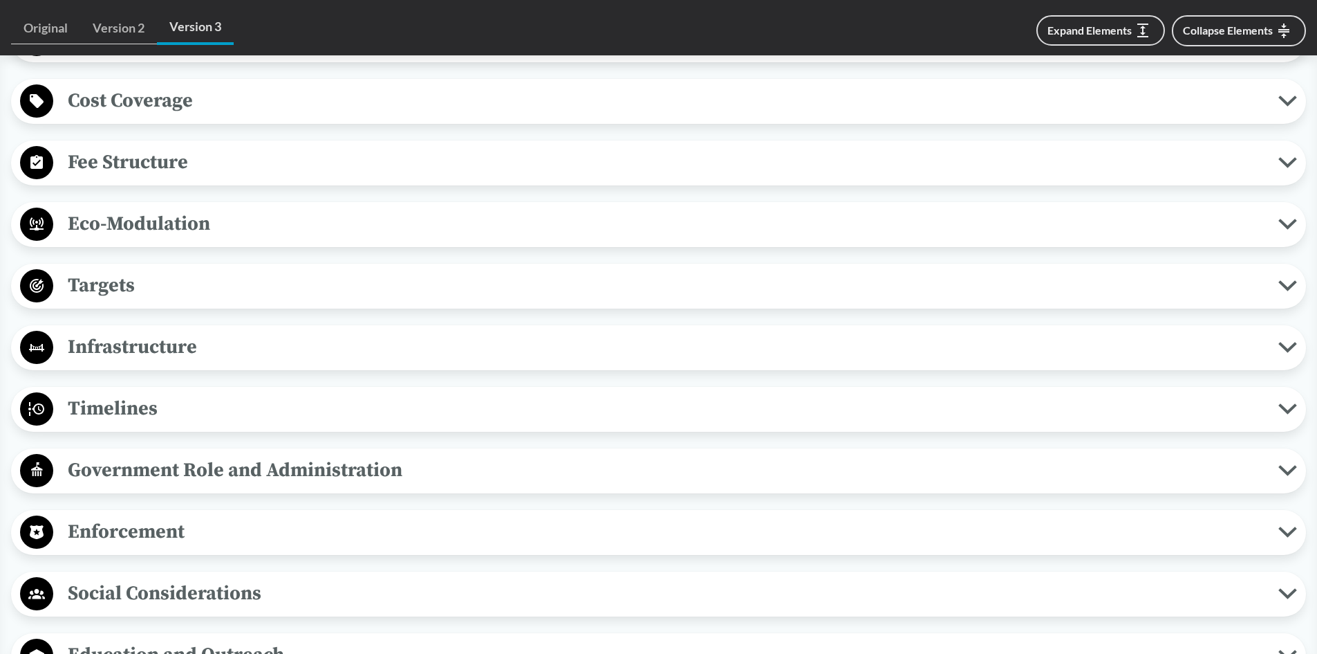
click at [119, 405] on span "Timelines" at bounding box center [665, 408] width 1225 height 31
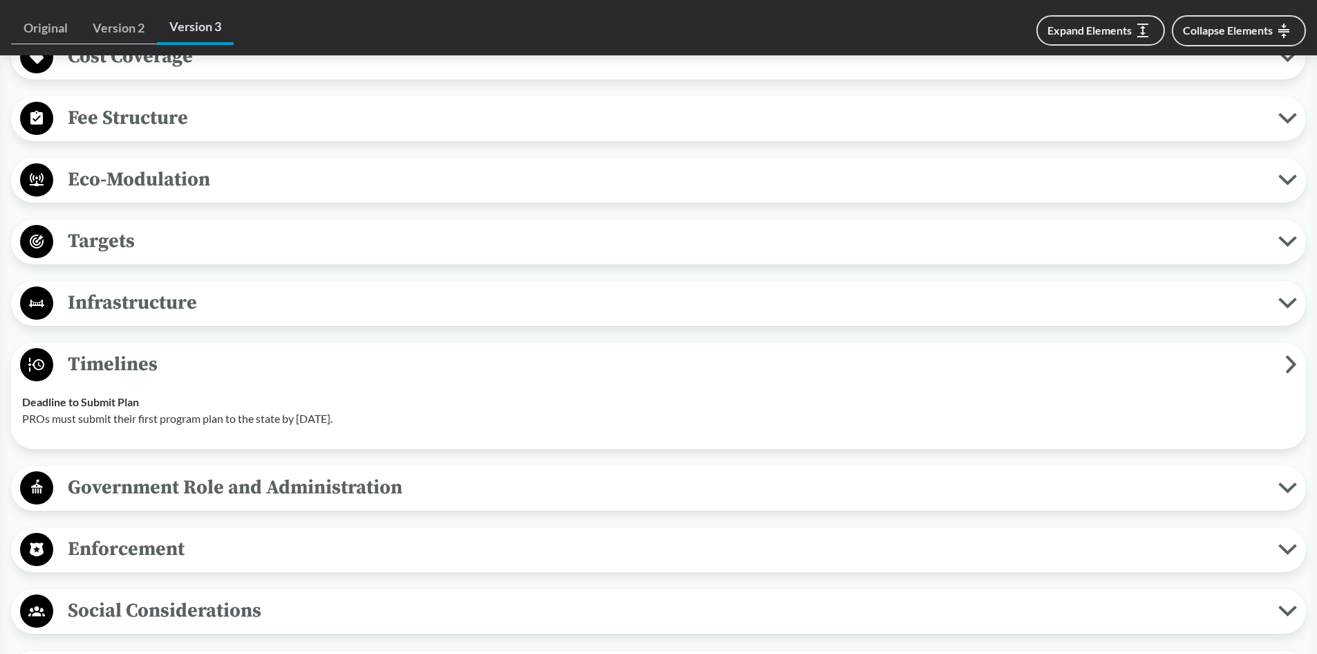
scroll to position [968, 0]
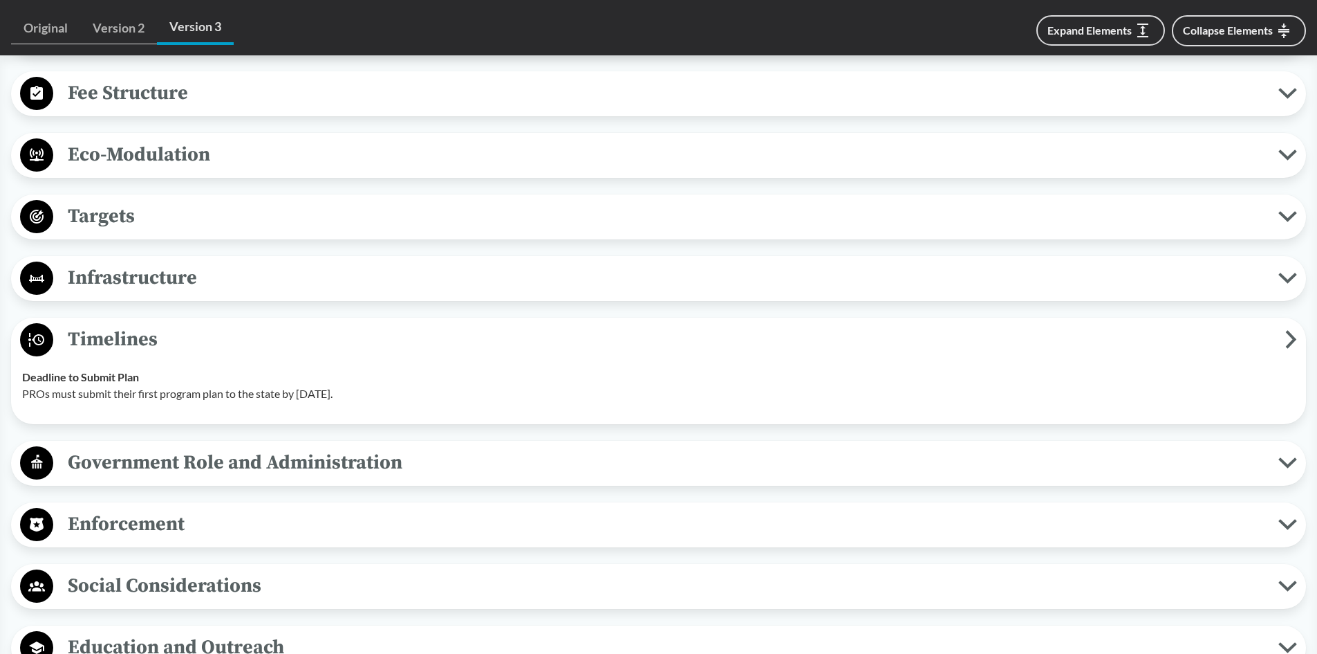
click at [129, 337] on span "Timelines" at bounding box center [669, 339] width 1232 height 31
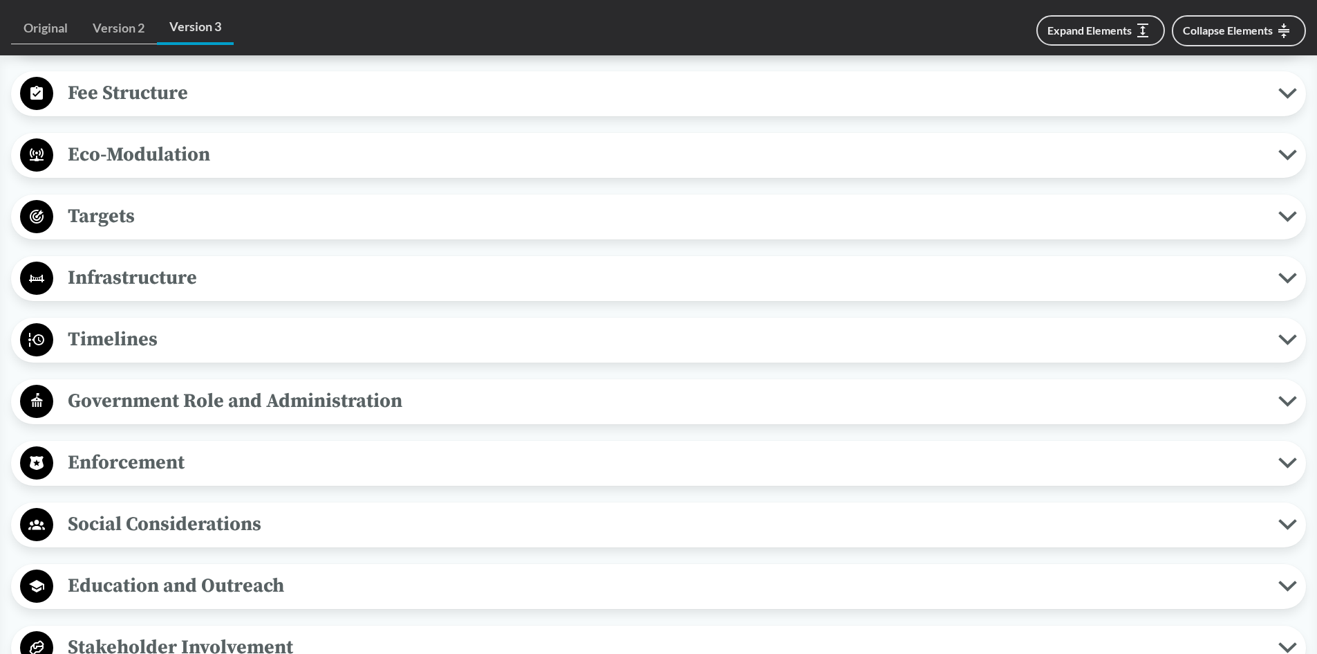
click at [135, 398] on span "Government Role and Administration" at bounding box center [665, 400] width 1225 height 31
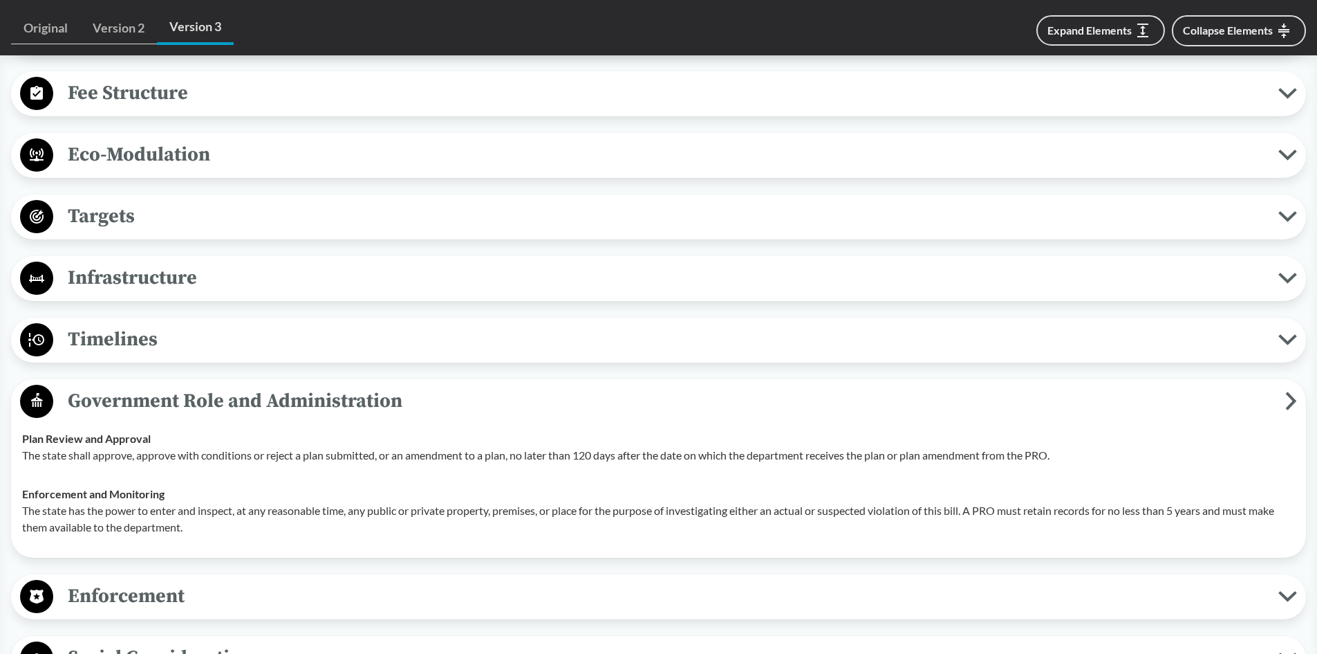
click at [135, 398] on span "Government Role and Administration" at bounding box center [669, 400] width 1232 height 31
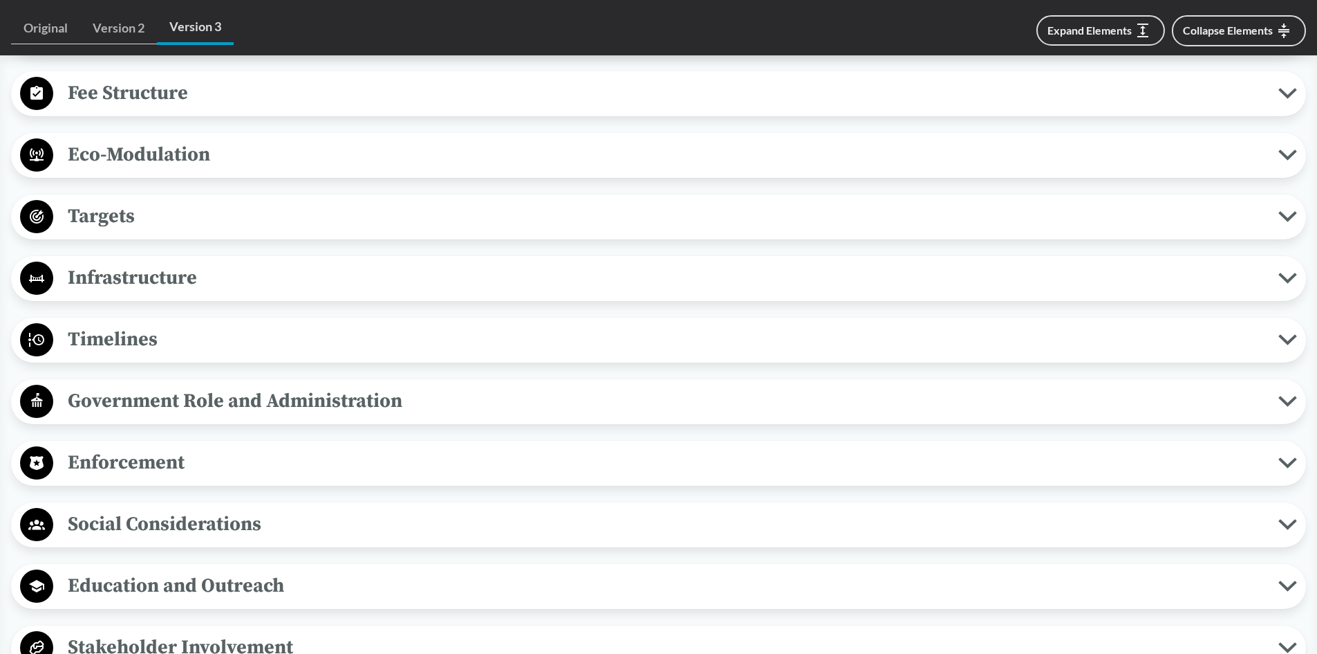
click at [147, 465] on span "Enforcement" at bounding box center [665, 462] width 1225 height 31
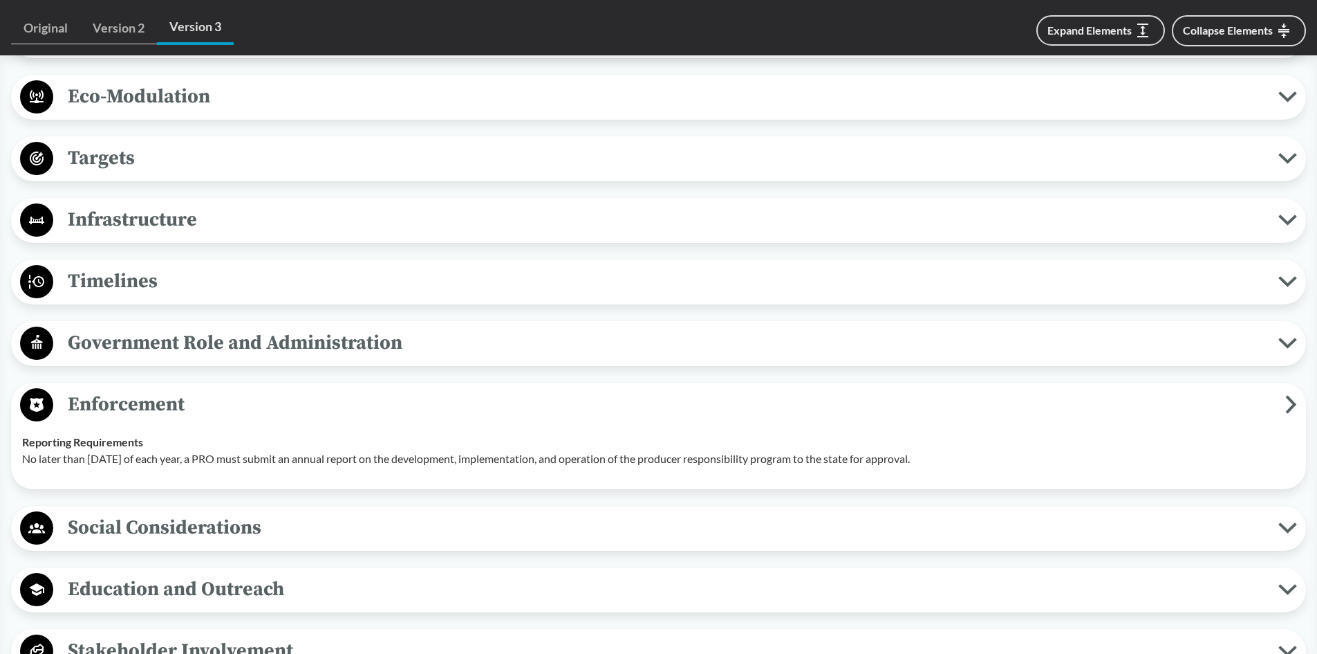
scroll to position [1107, 0]
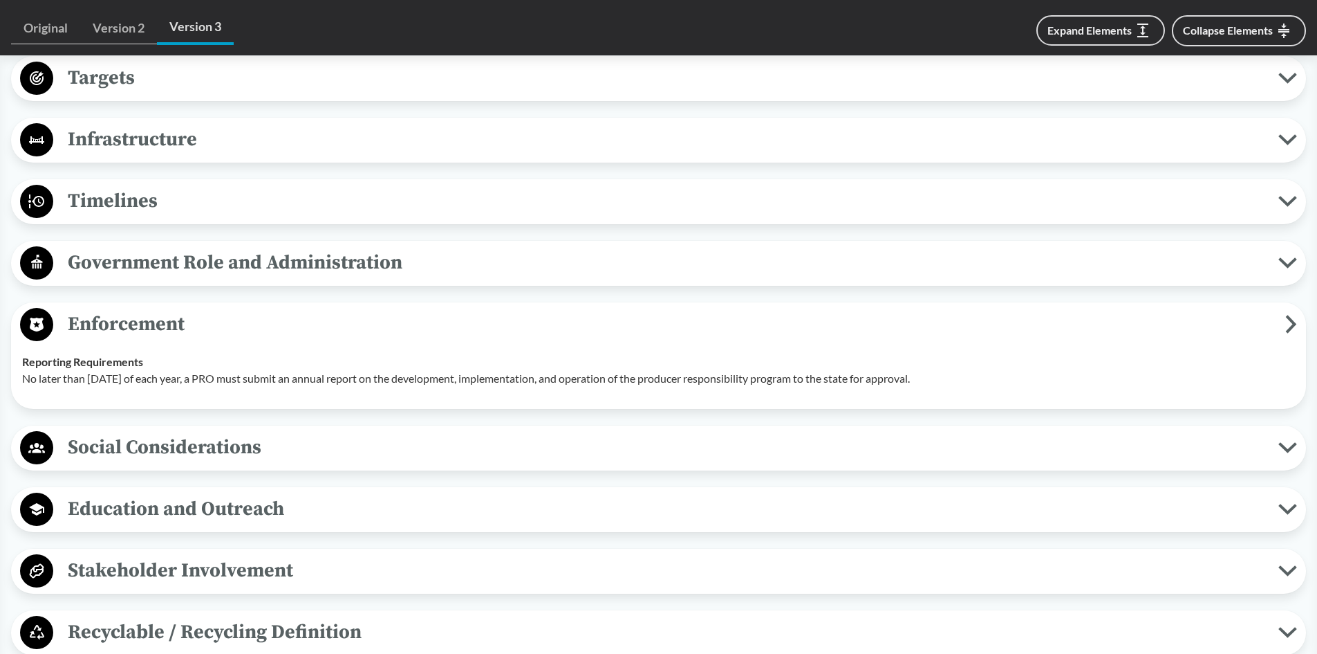
click at [145, 320] on span "Enforcement" at bounding box center [669, 323] width 1232 height 31
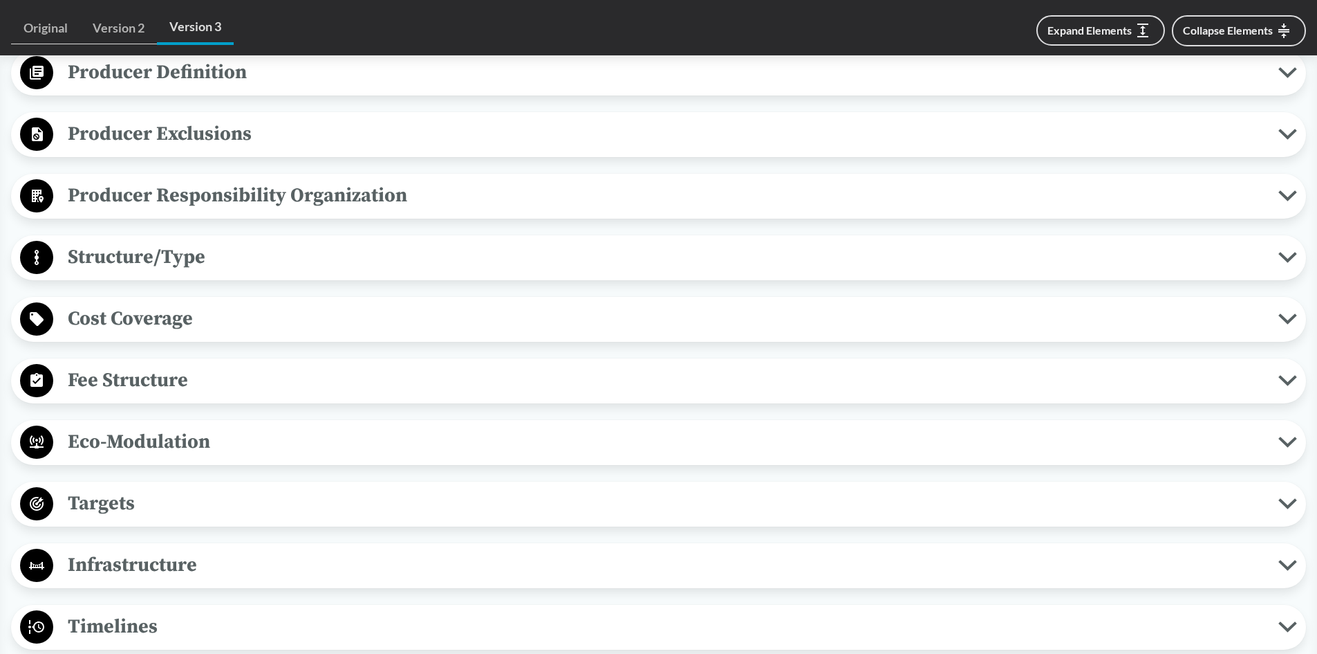
scroll to position [761, 0]
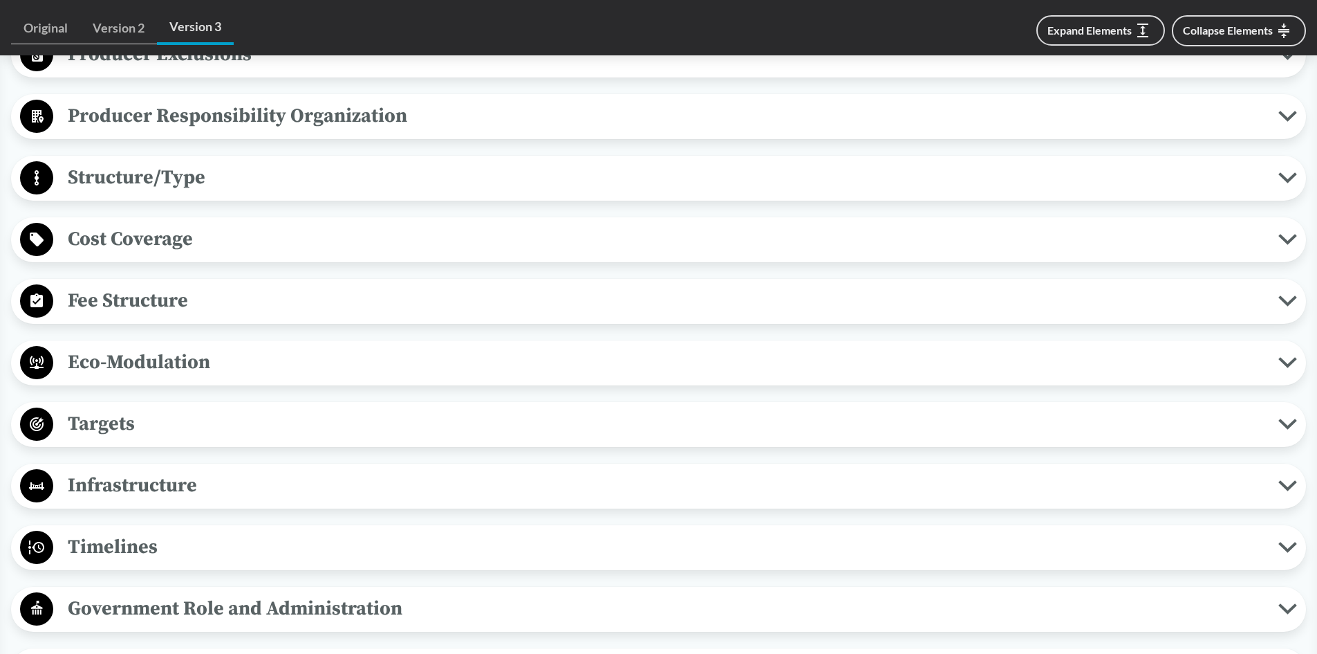
click at [115, 298] on span "Fee Structure" at bounding box center [665, 300] width 1225 height 31
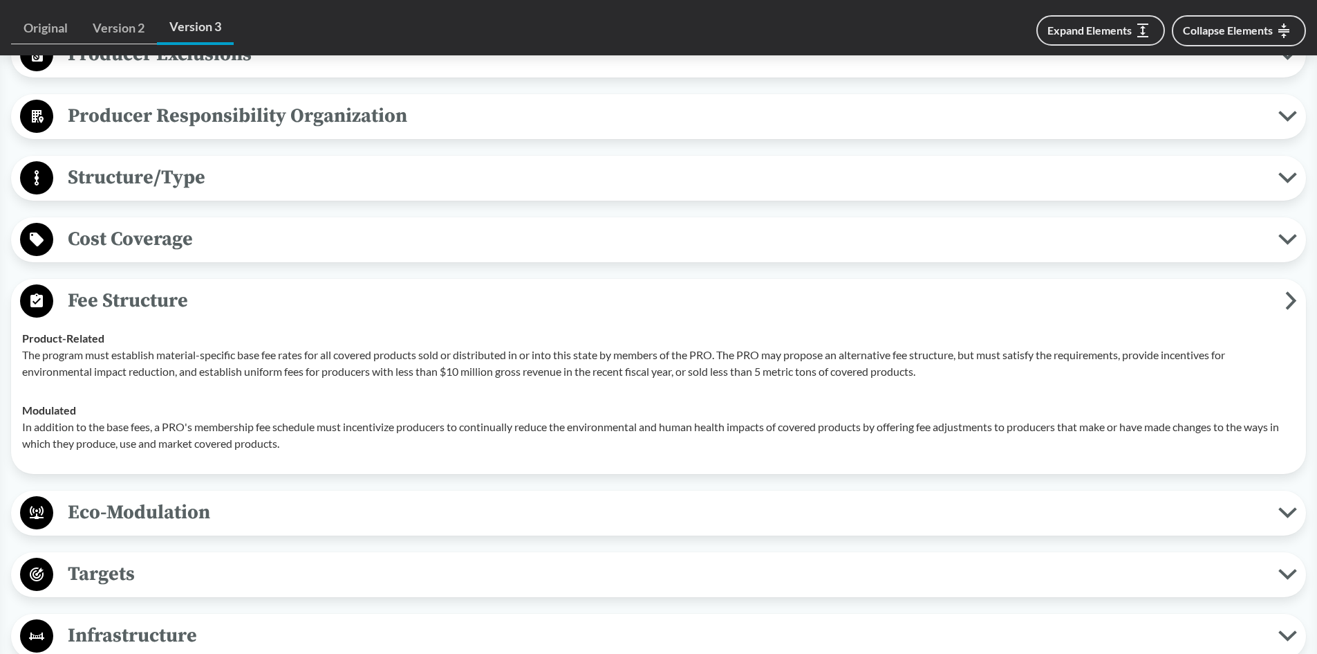
click at [79, 286] on span "Fee Structure" at bounding box center [669, 300] width 1232 height 31
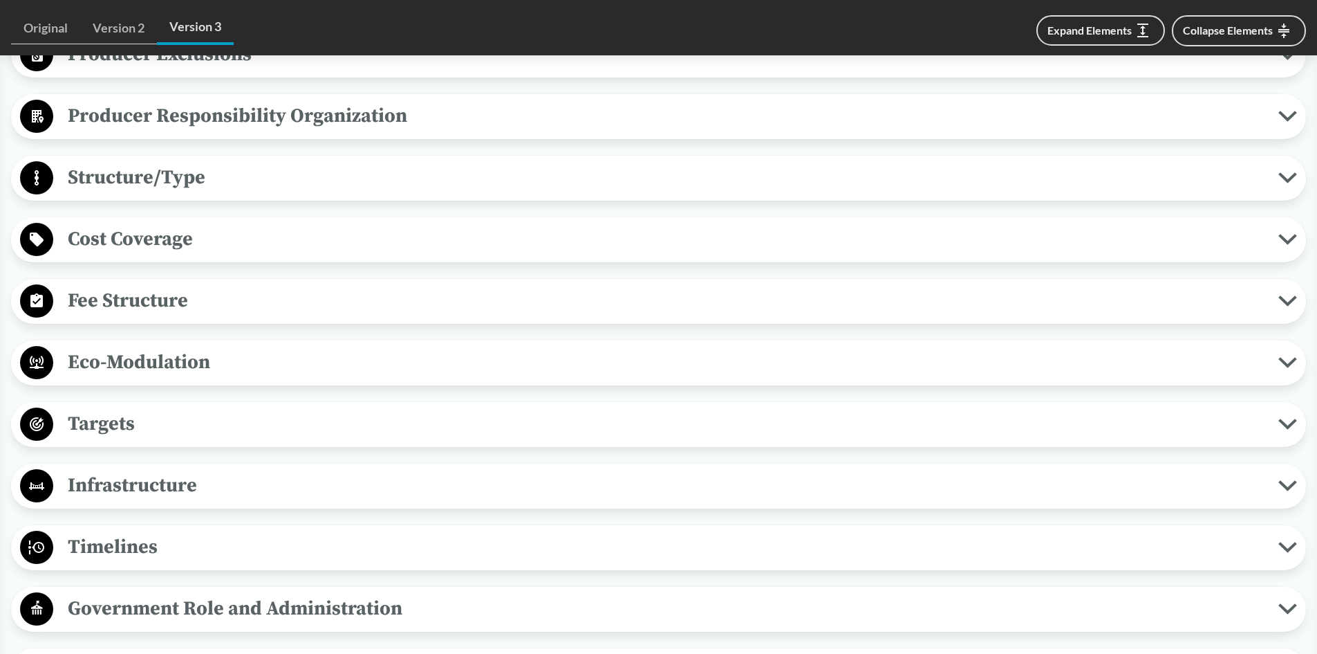
click at [86, 235] on span "Cost Coverage" at bounding box center [665, 238] width 1225 height 31
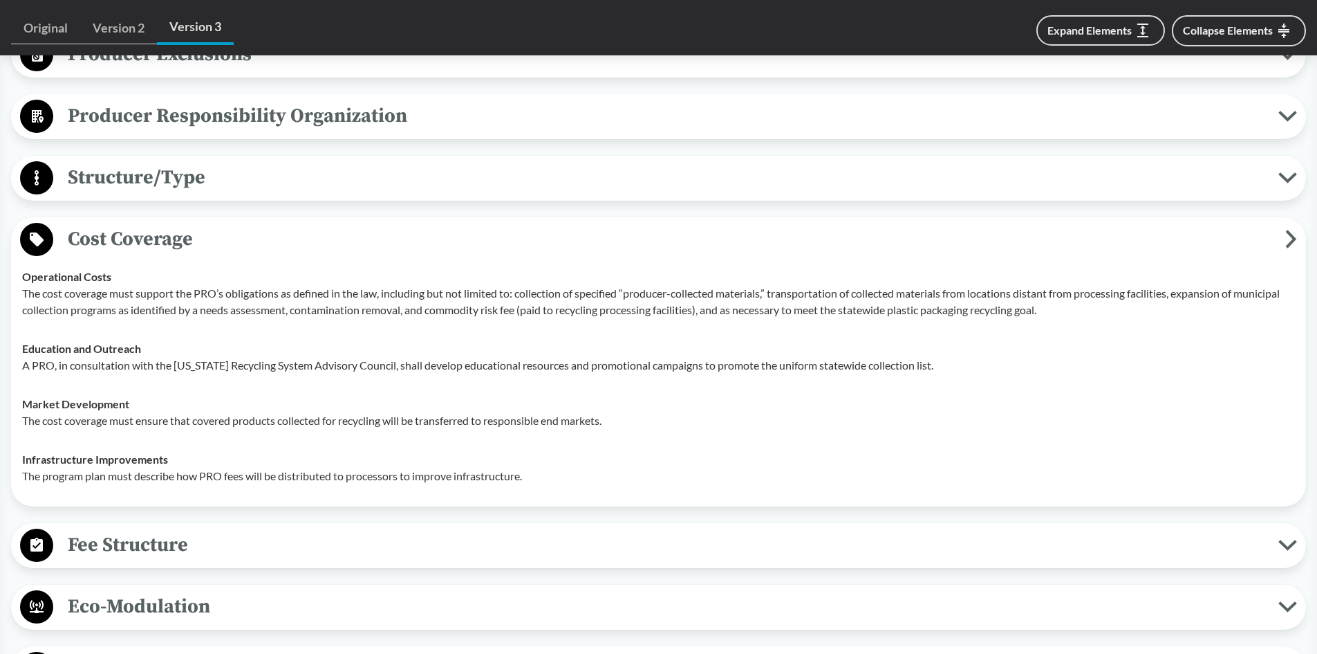
click at [91, 236] on span "Cost Coverage" at bounding box center [669, 238] width 1232 height 31
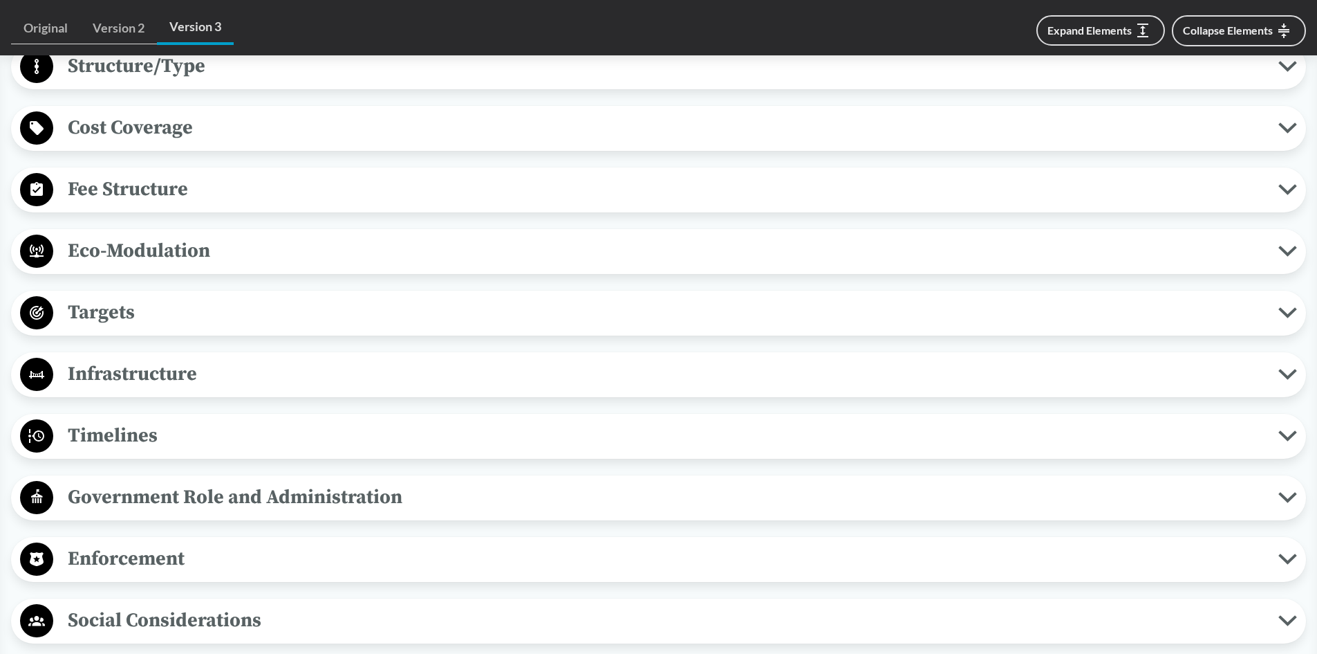
scroll to position [899, 0]
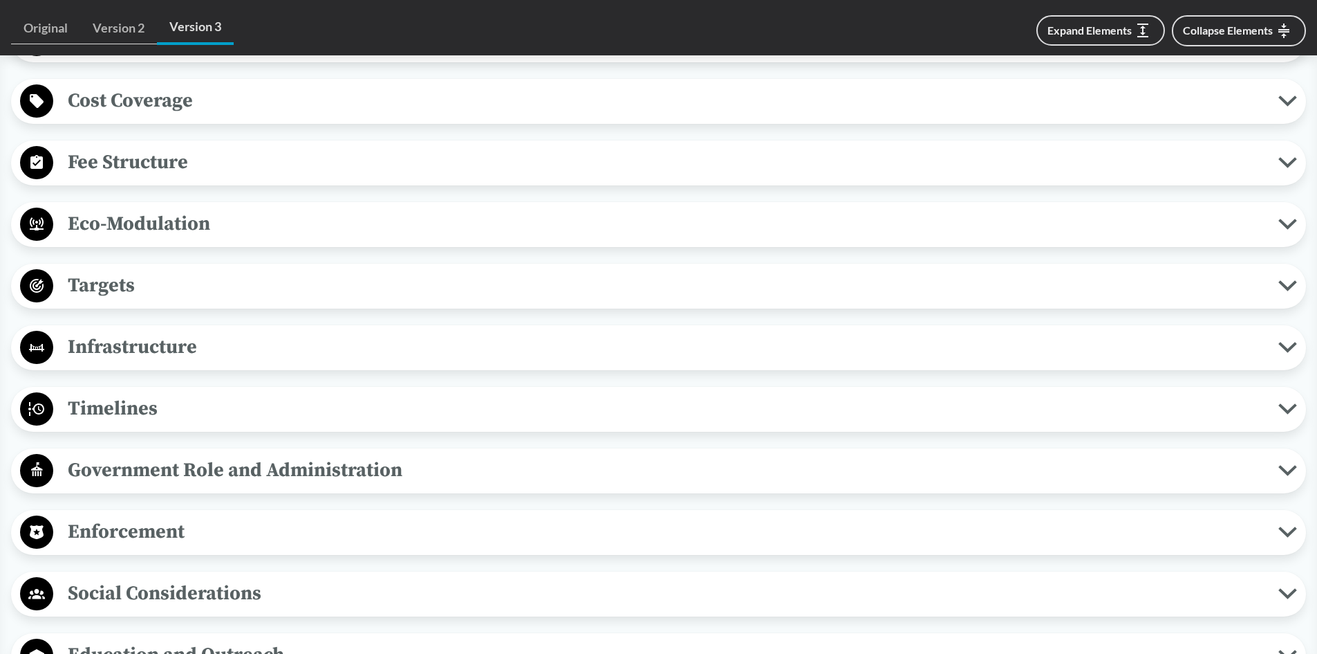
click at [123, 220] on span "Eco-Modulation" at bounding box center [665, 223] width 1225 height 31
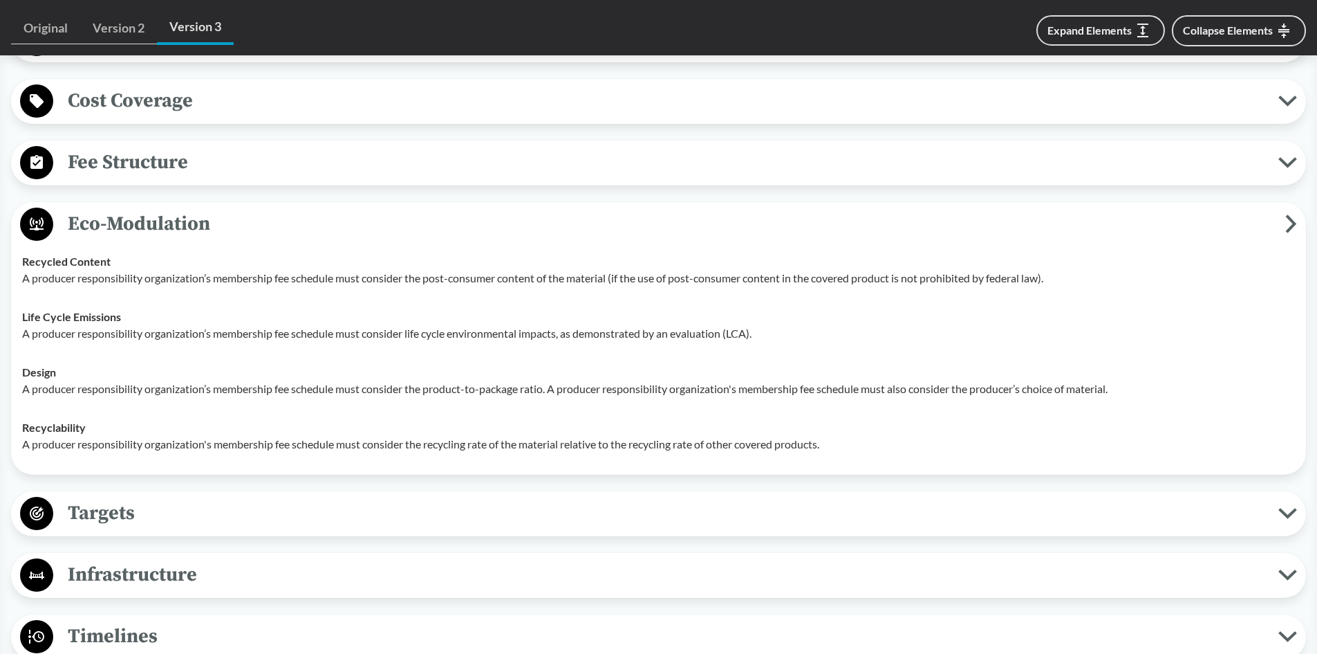
click at [124, 225] on span "Eco-Modulation" at bounding box center [669, 223] width 1232 height 31
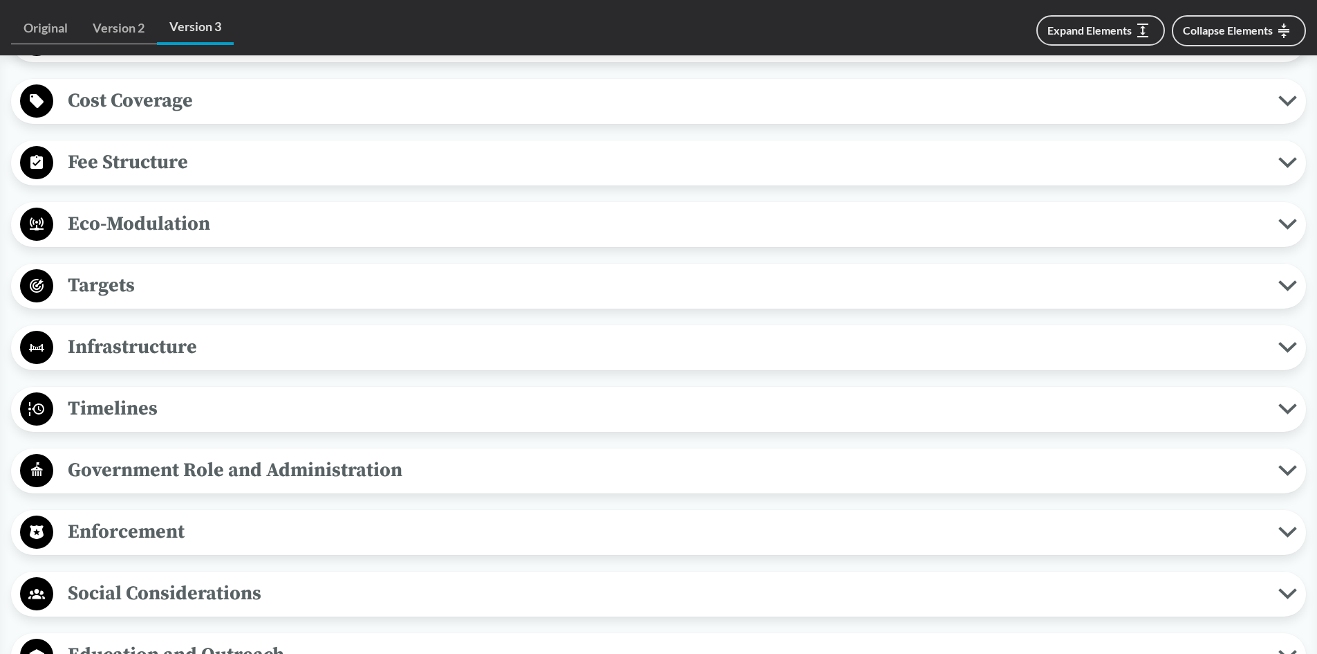
click at [103, 282] on span "Targets" at bounding box center [665, 285] width 1225 height 31
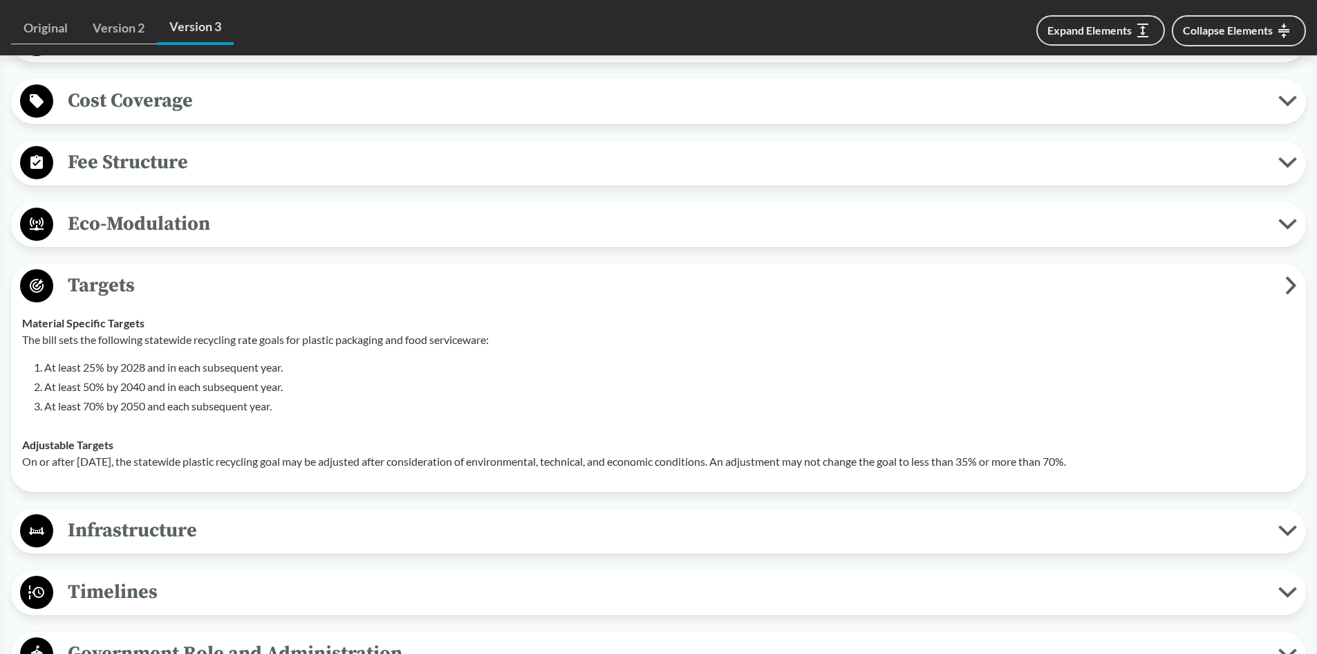
click at [127, 288] on span "Targets" at bounding box center [669, 285] width 1232 height 31
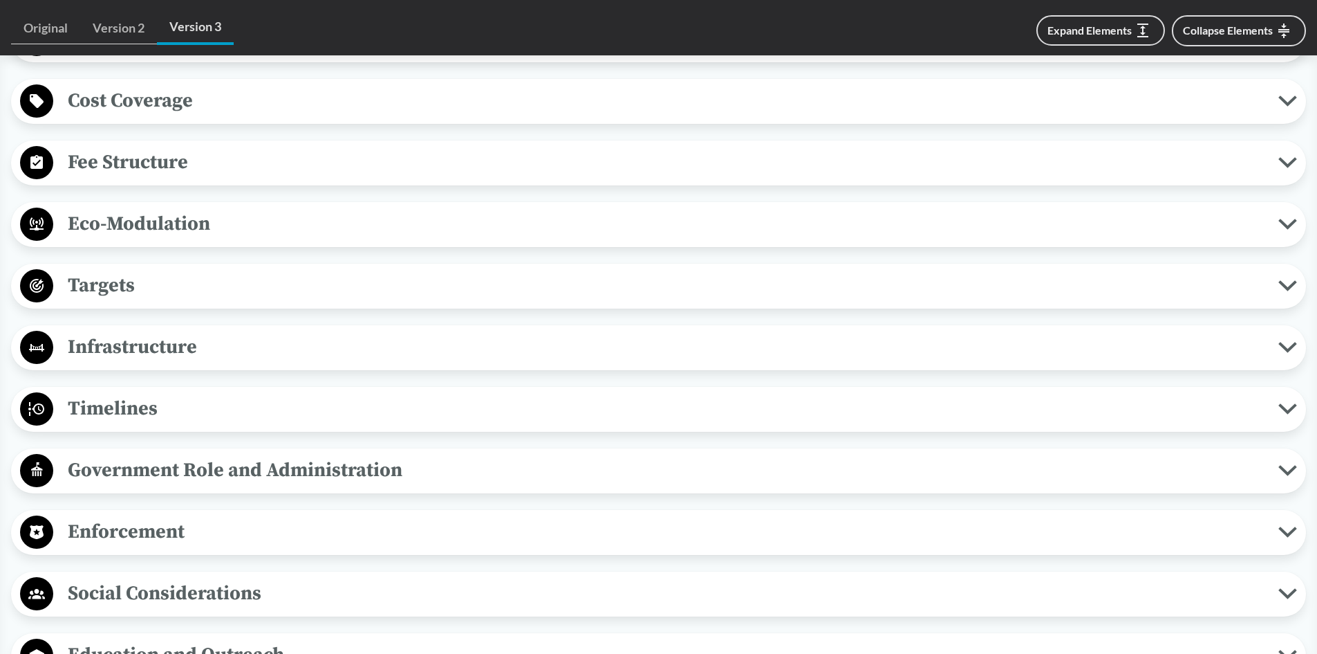
click at [106, 349] on span "Infrastructure" at bounding box center [665, 346] width 1225 height 31
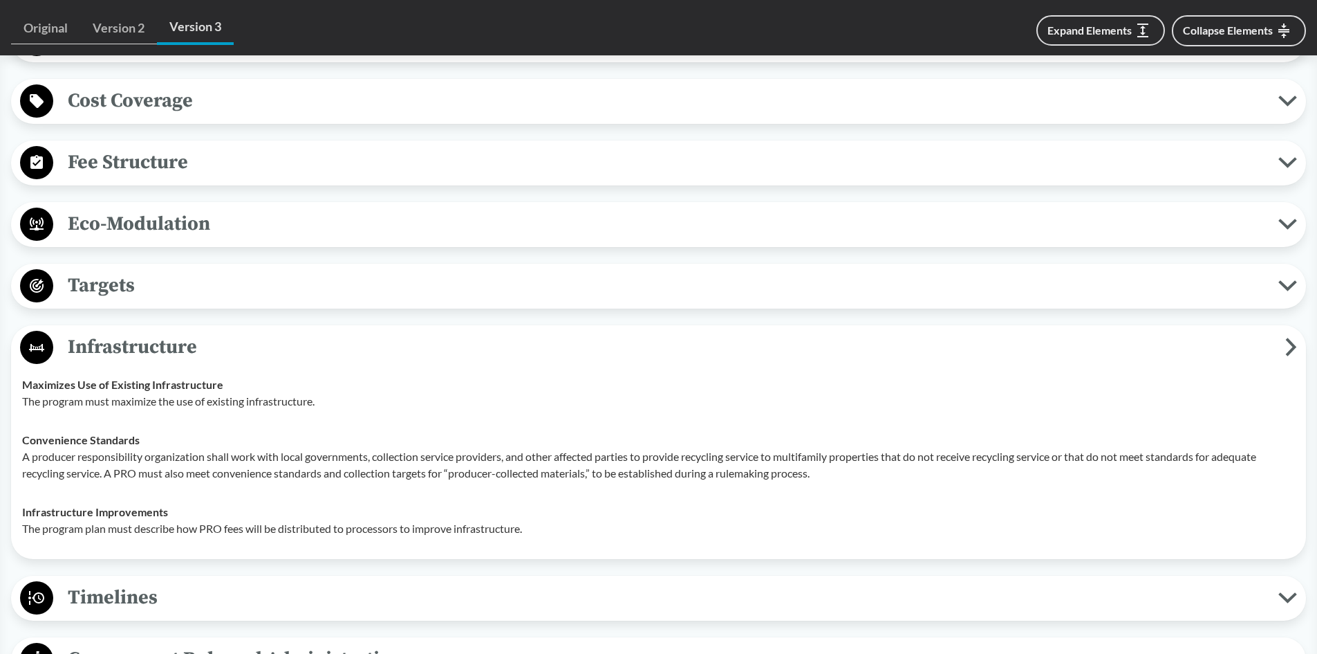
click at [107, 344] on span "Infrastructure" at bounding box center [669, 346] width 1232 height 31
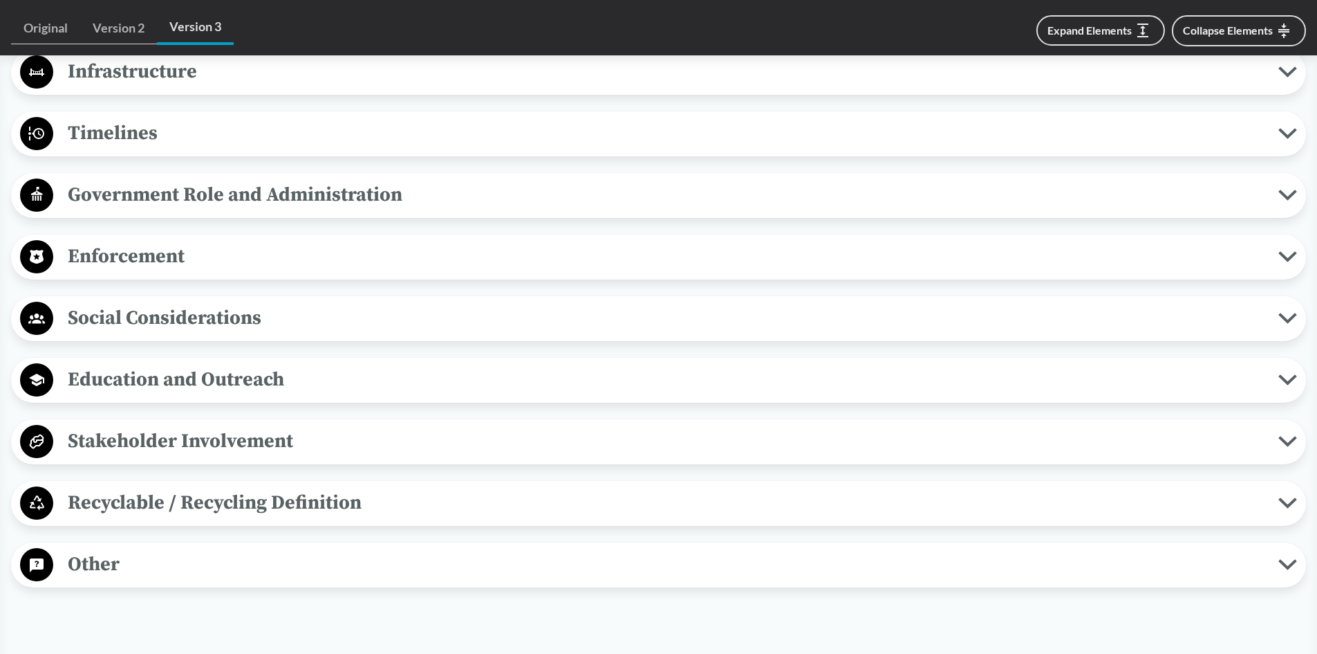
scroll to position [1176, 0]
click at [129, 129] on span "Timelines" at bounding box center [665, 131] width 1225 height 31
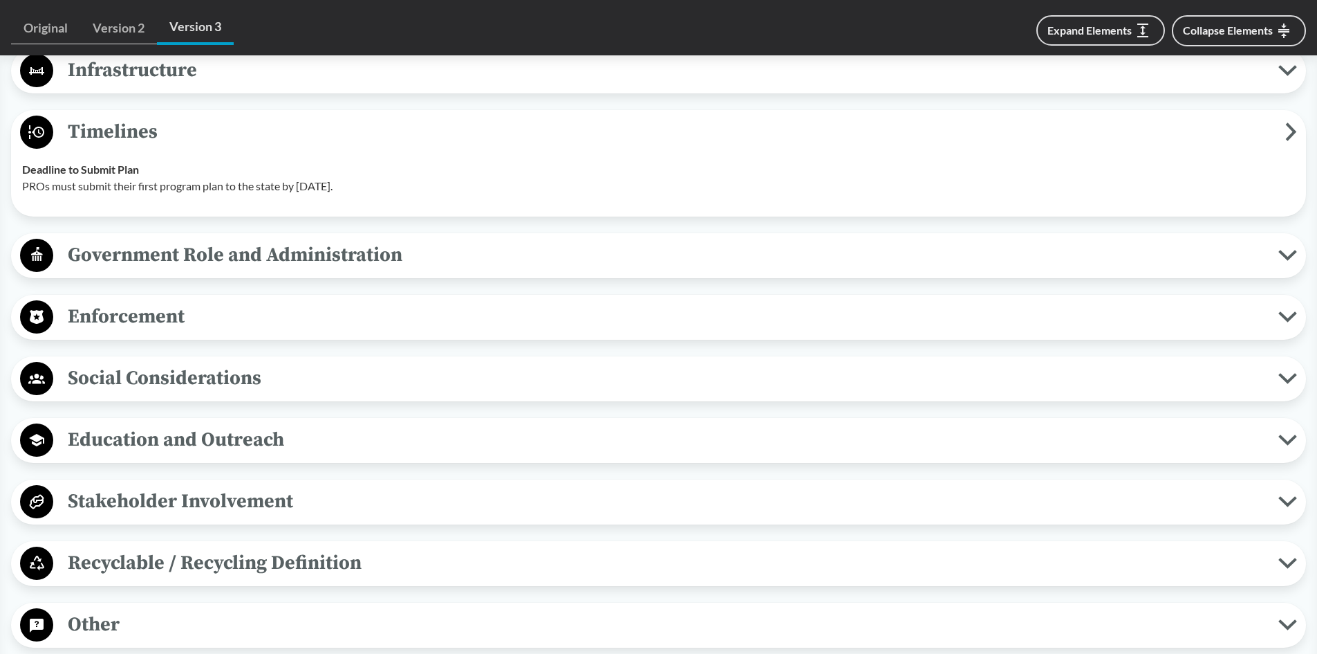
click at [126, 128] on span "Timelines" at bounding box center [669, 131] width 1232 height 31
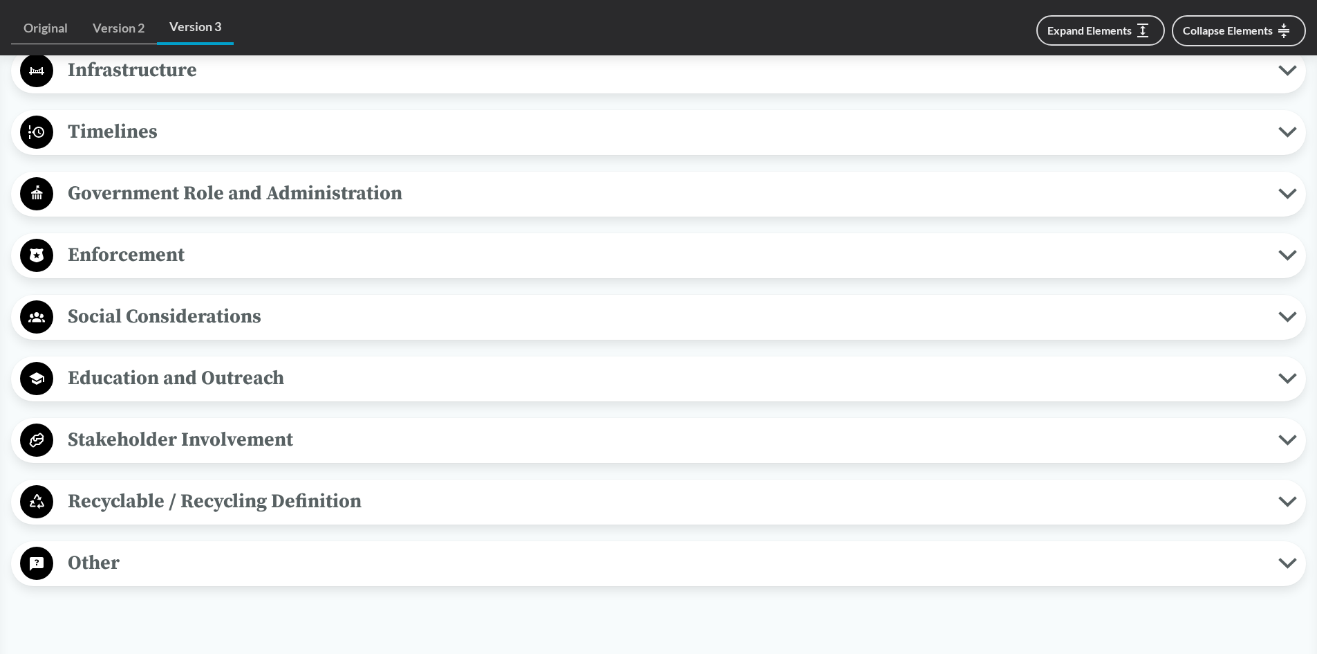
click at [113, 135] on span "Timelines" at bounding box center [665, 131] width 1225 height 31
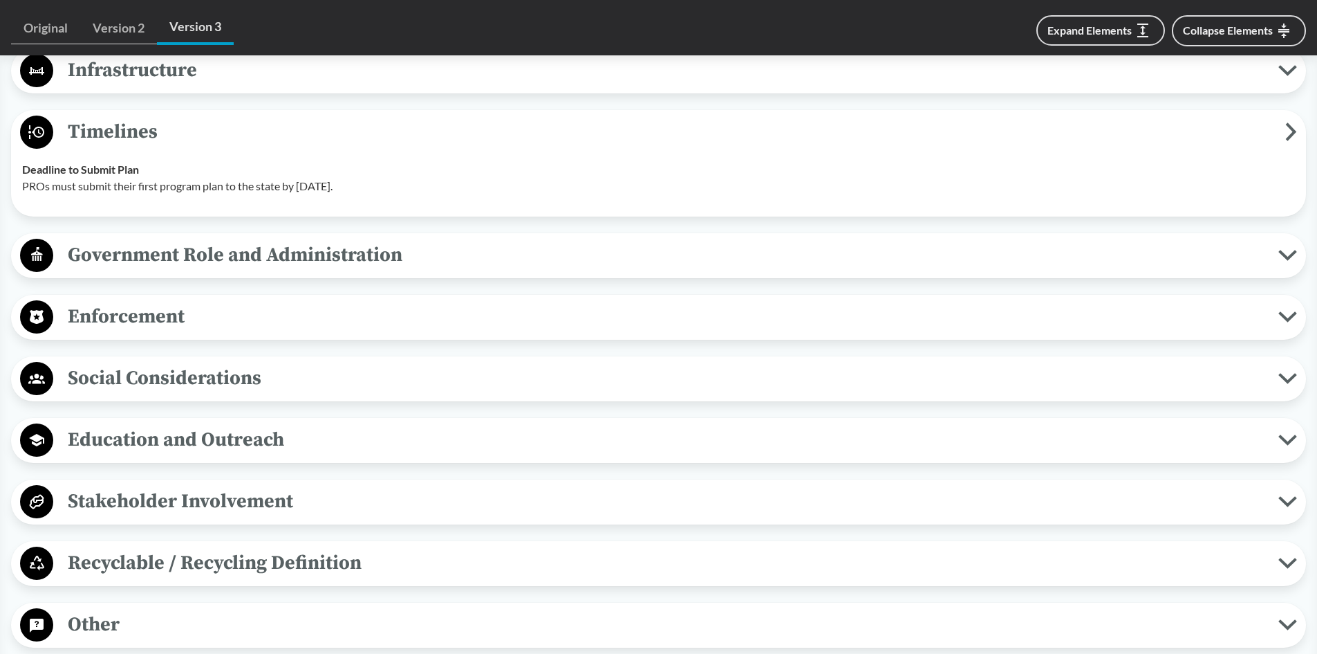
click at [217, 134] on span "Timelines" at bounding box center [669, 131] width 1232 height 31
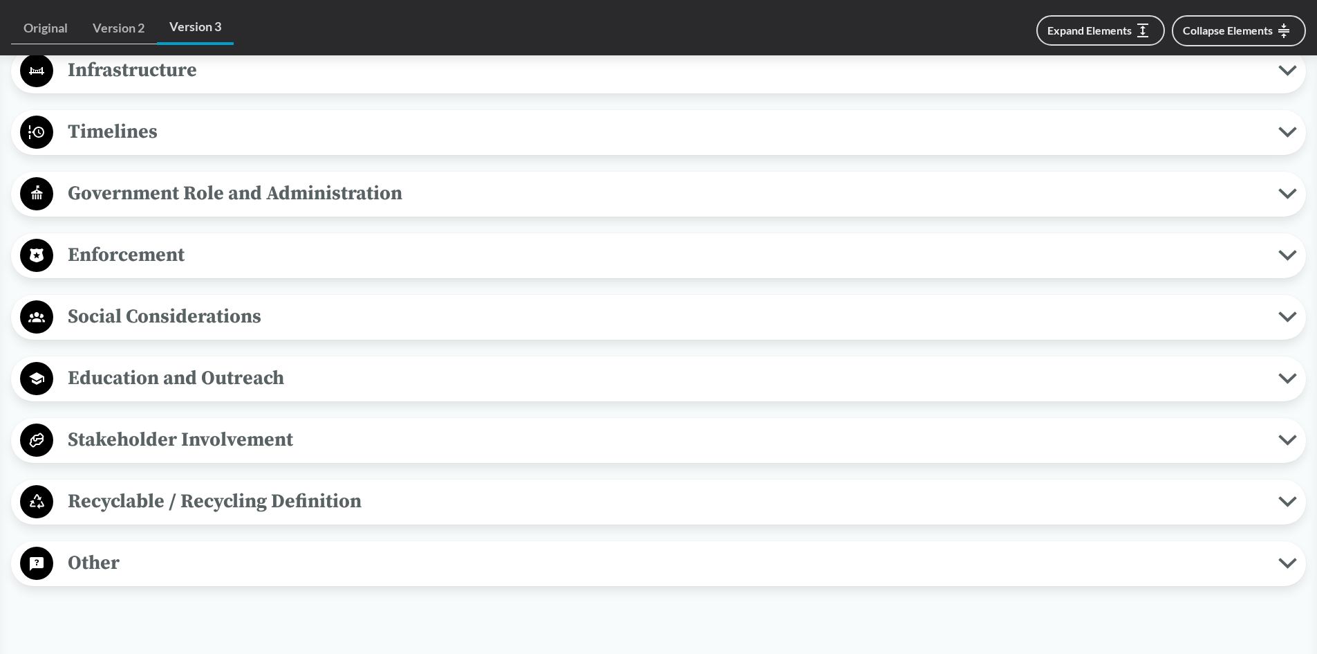
click at [195, 192] on span "Government Role and Administration" at bounding box center [665, 193] width 1225 height 31
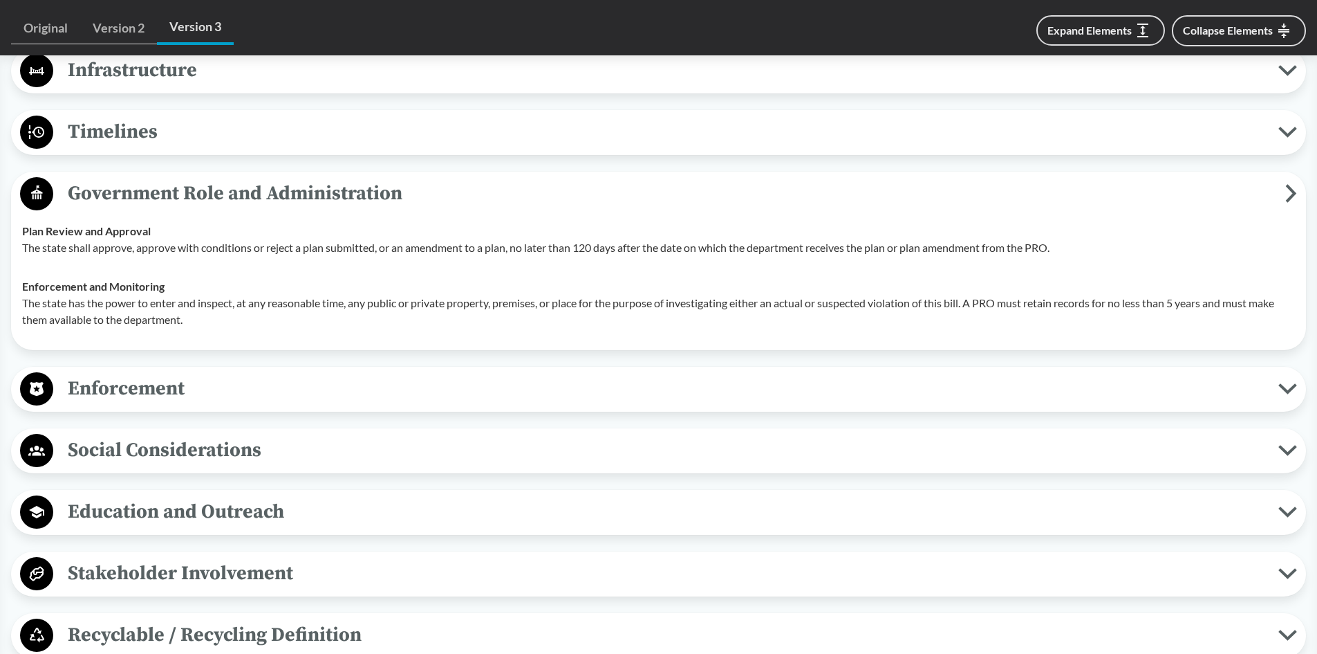
click at [152, 196] on span "Government Role and Administration" at bounding box center [669, 193] width 1232 height 31
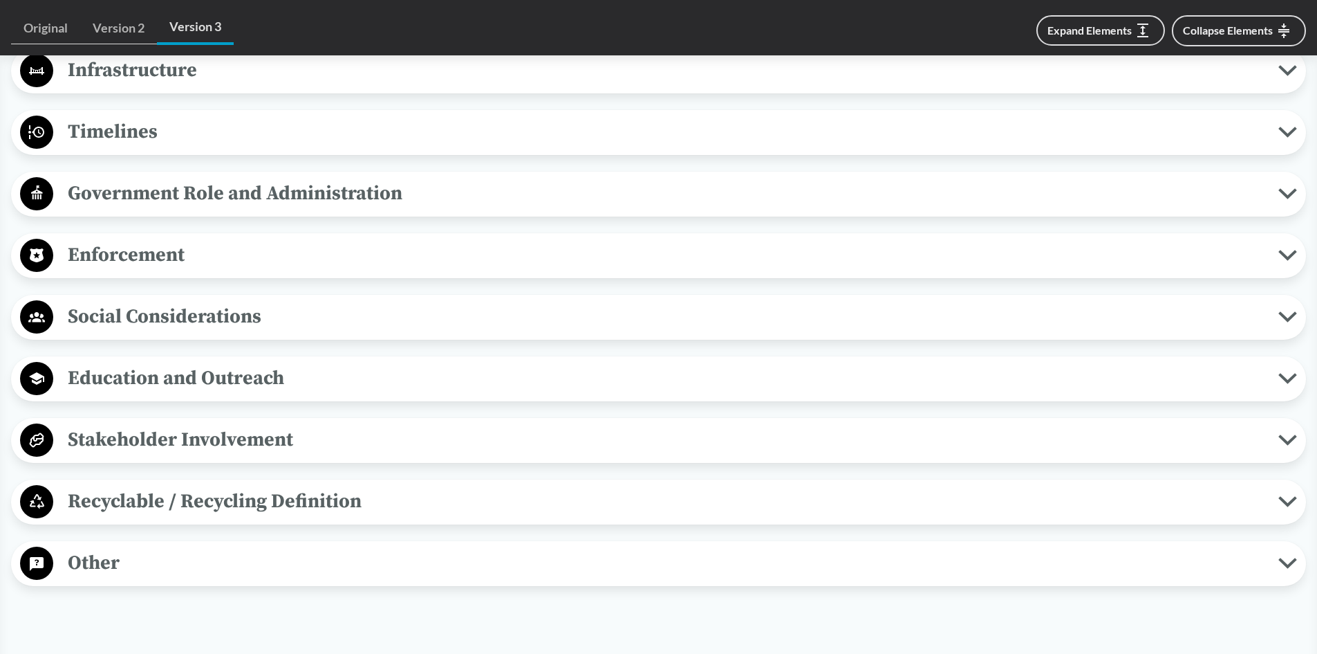
click at [117, 248] on span "Enforcement" at bounding box center [665, 254] width 1225 height 31
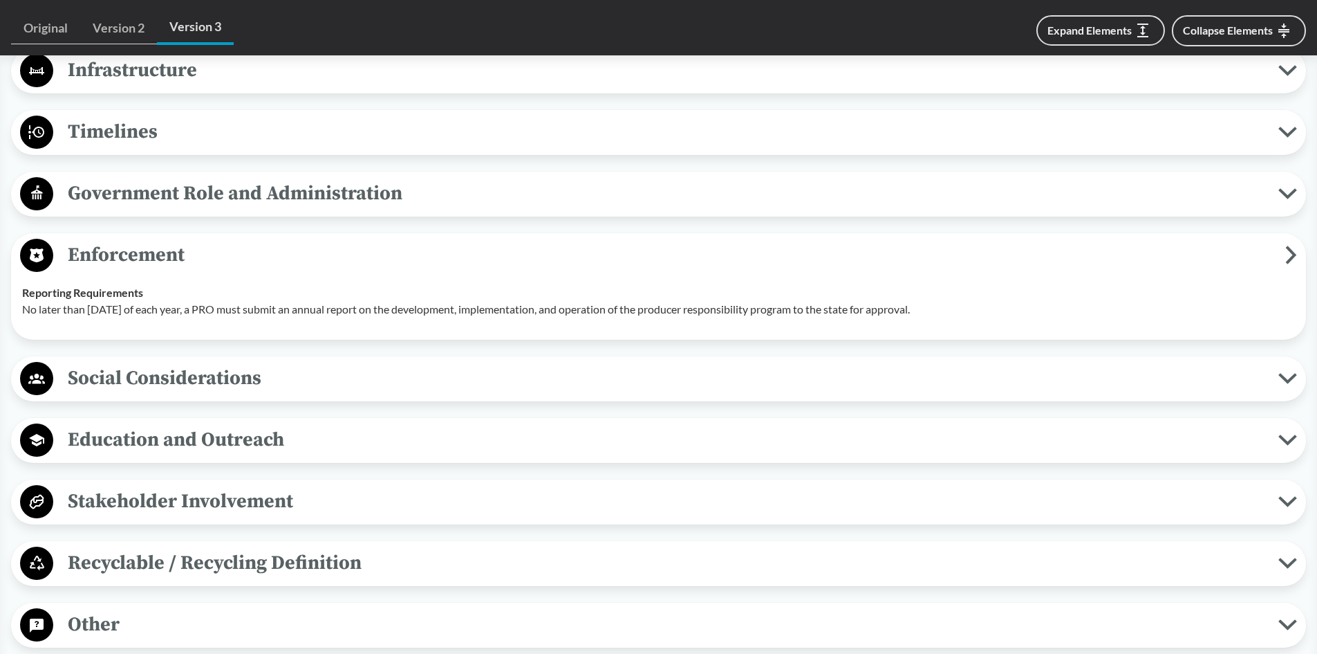
click at [135, 257] on span "Enforcement" at bounding box center [669, 254] width 1232 height 31
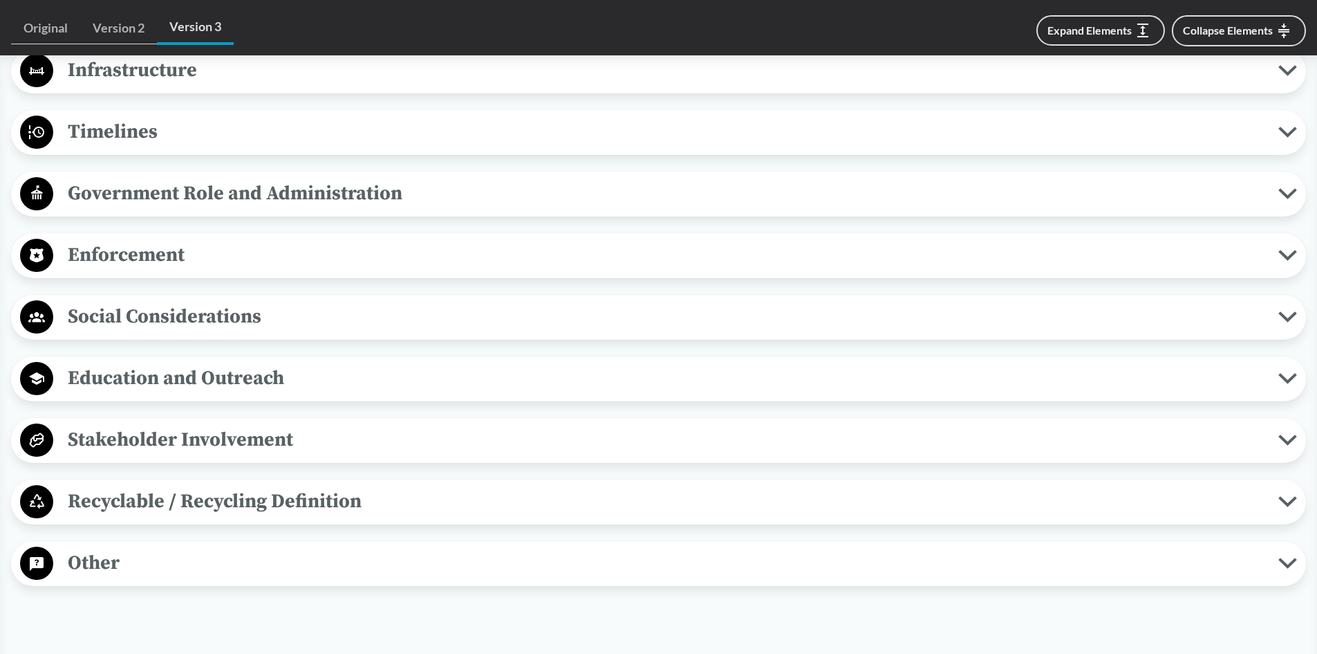
click at [168, 318] on span "Social Considerations" at bounding box center [665, 316] width 1225 height 31
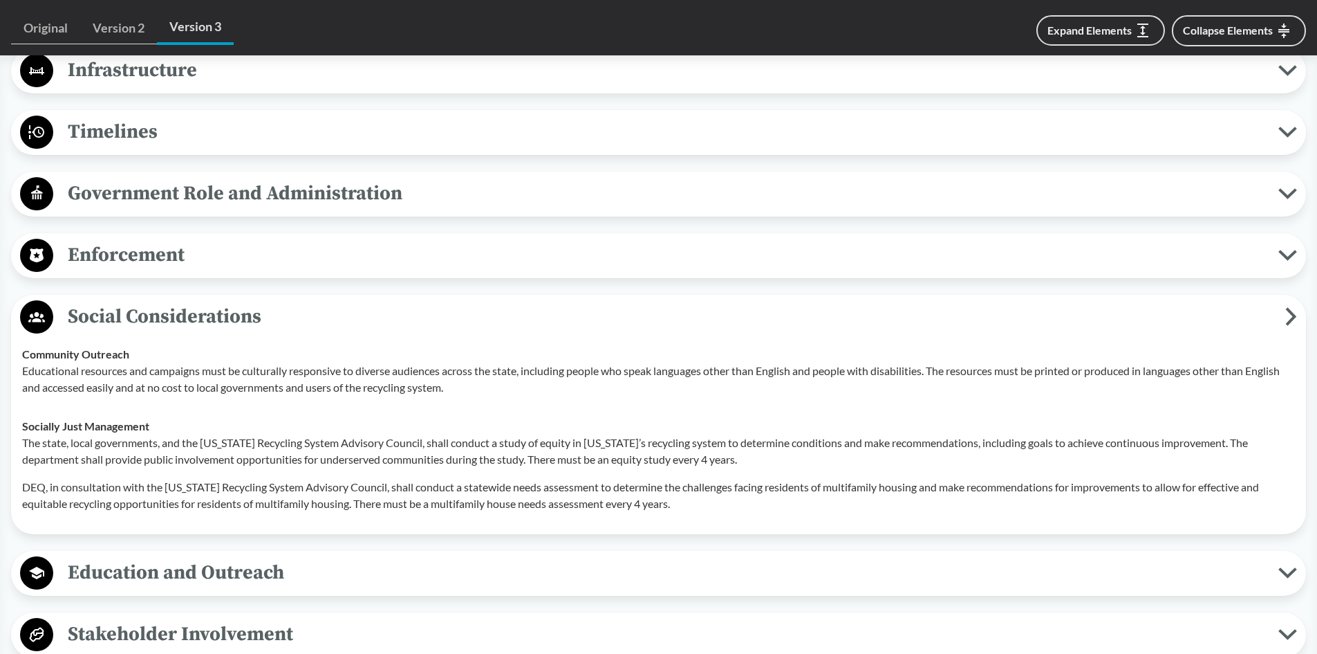
click at [237, 312] on span "Social Considerations" at bounding box center [669, 316] width 1232 height 31
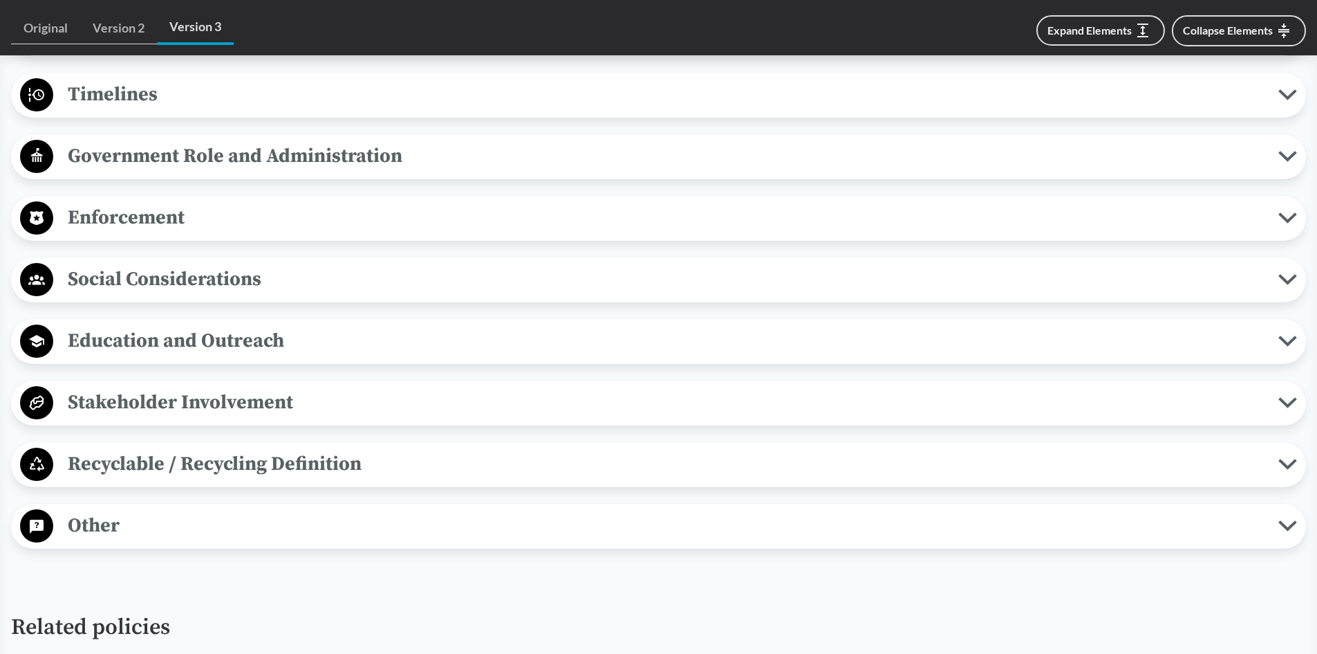
scroll to position [1245, 0]
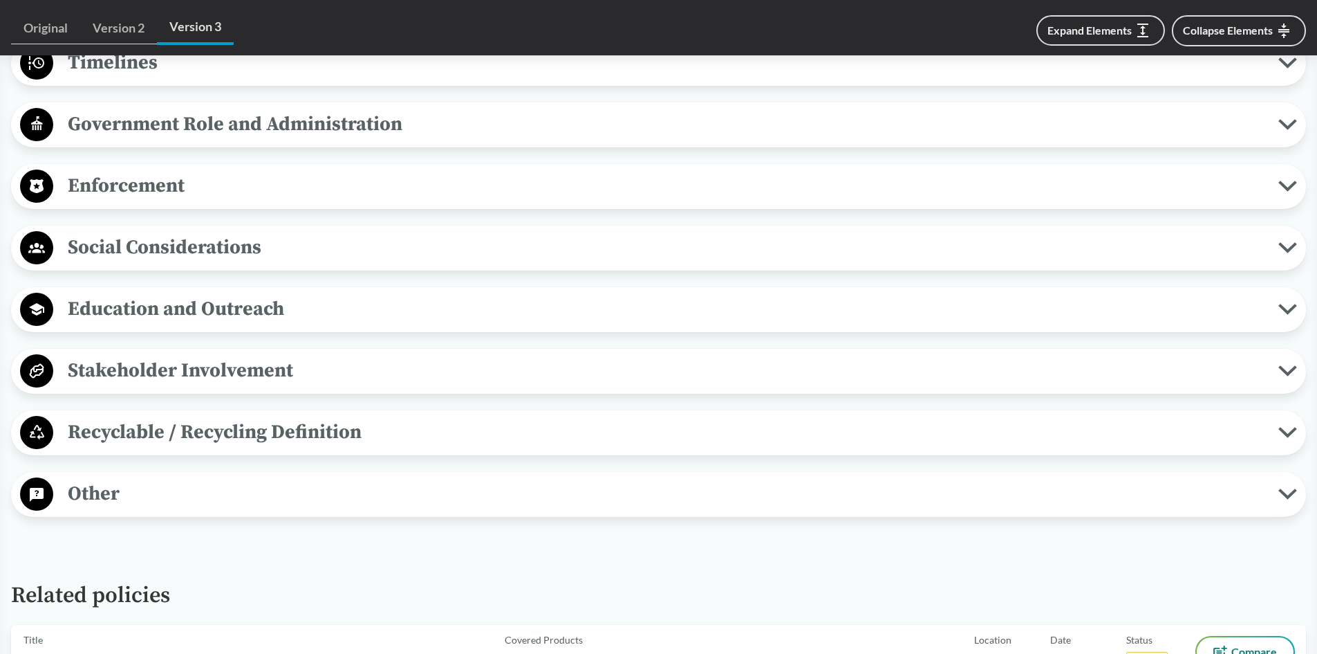
click at [158, 435] on span "Recyclable / Recycling Definition" at bounding box center [665, 431] width 1225 height 31
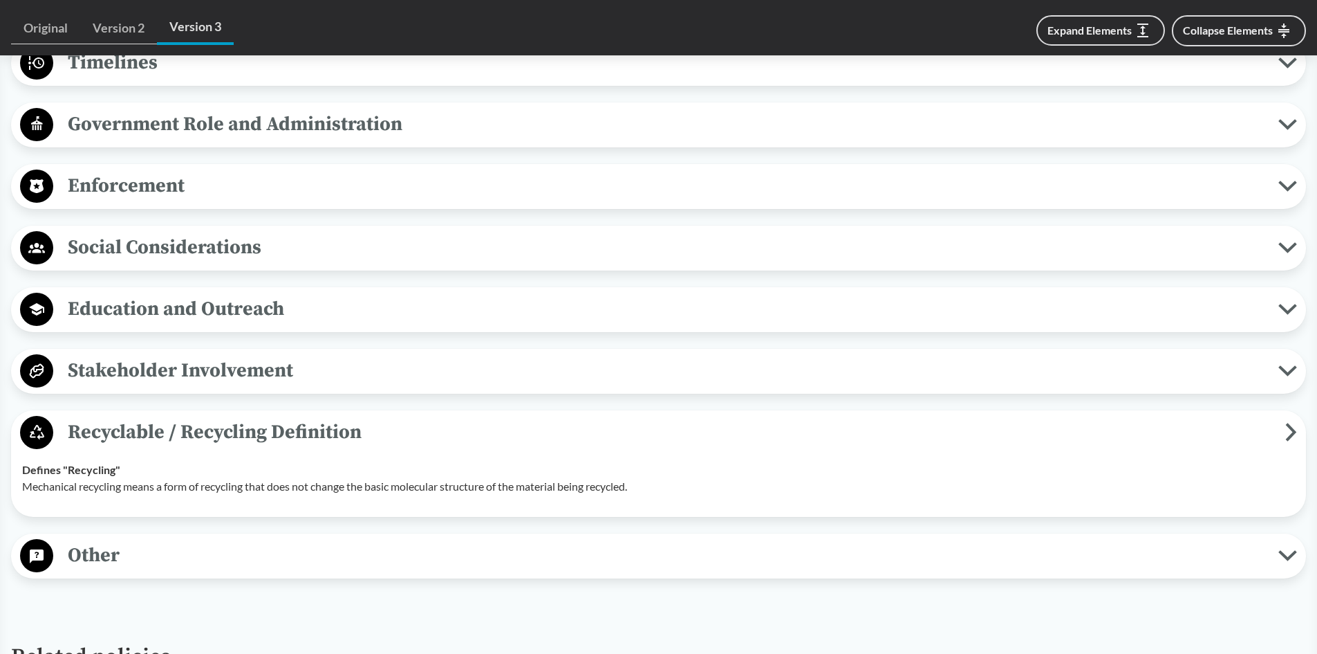
click at [154, 434] on span "Recyclable / Recycling Definition" at bounding box center [669, 431] width 1232 height 31
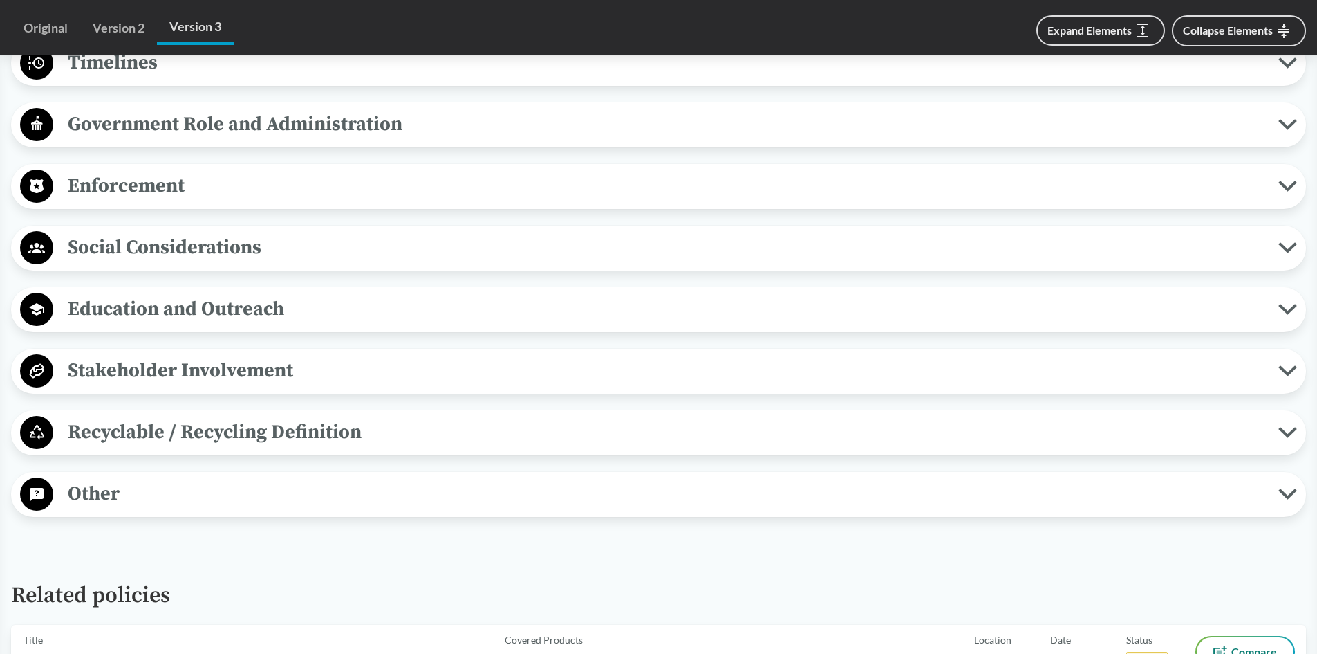
click at [151, 369] on span "Stakeholder Involvement" at bounding box center [665, 370] width 1225 height 31
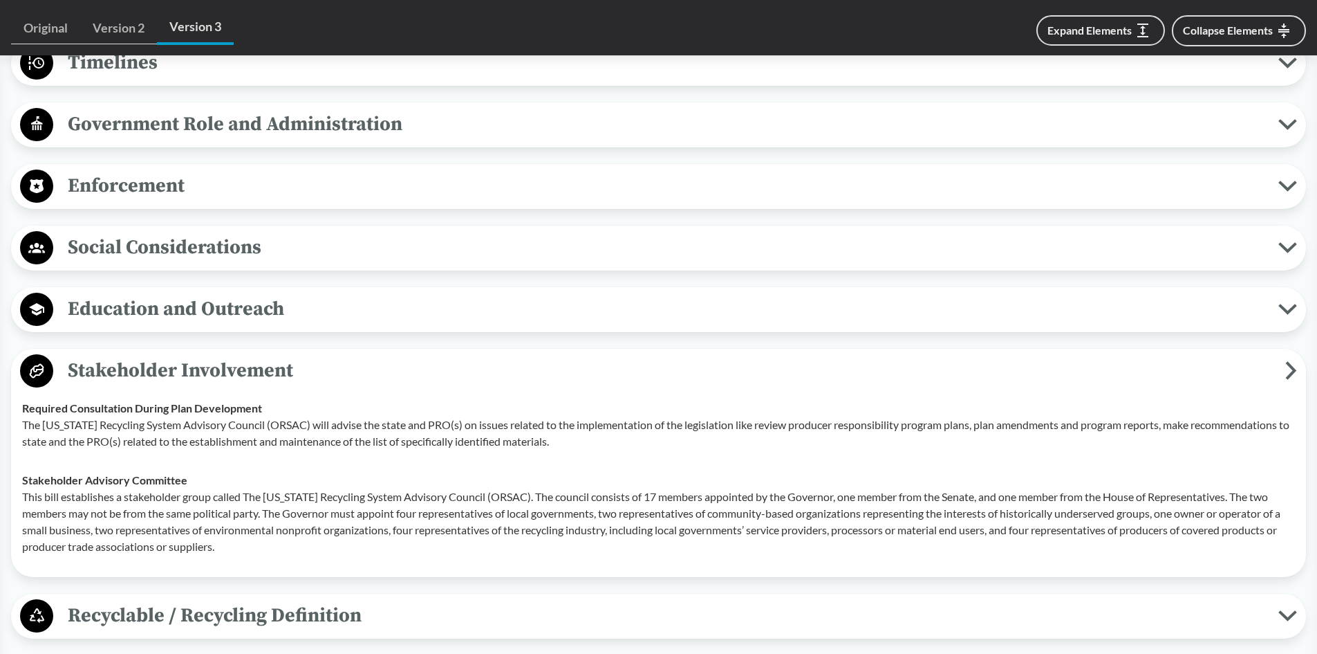
click at [115, 358] on span "Stakeholder Involvement" at bounding box center [669, 370] width 1232 height 31
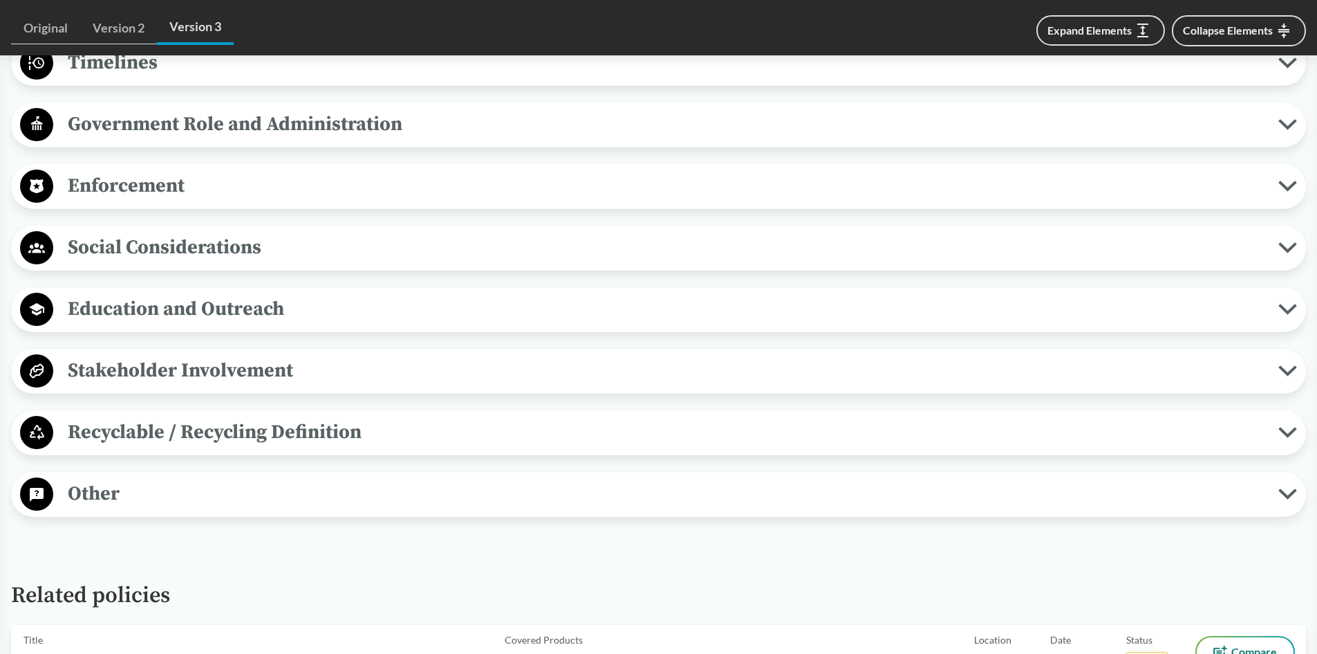
click at [130, 306] on span "Education and Outreach" at bounding box center [665, 308] width 1225 height 31
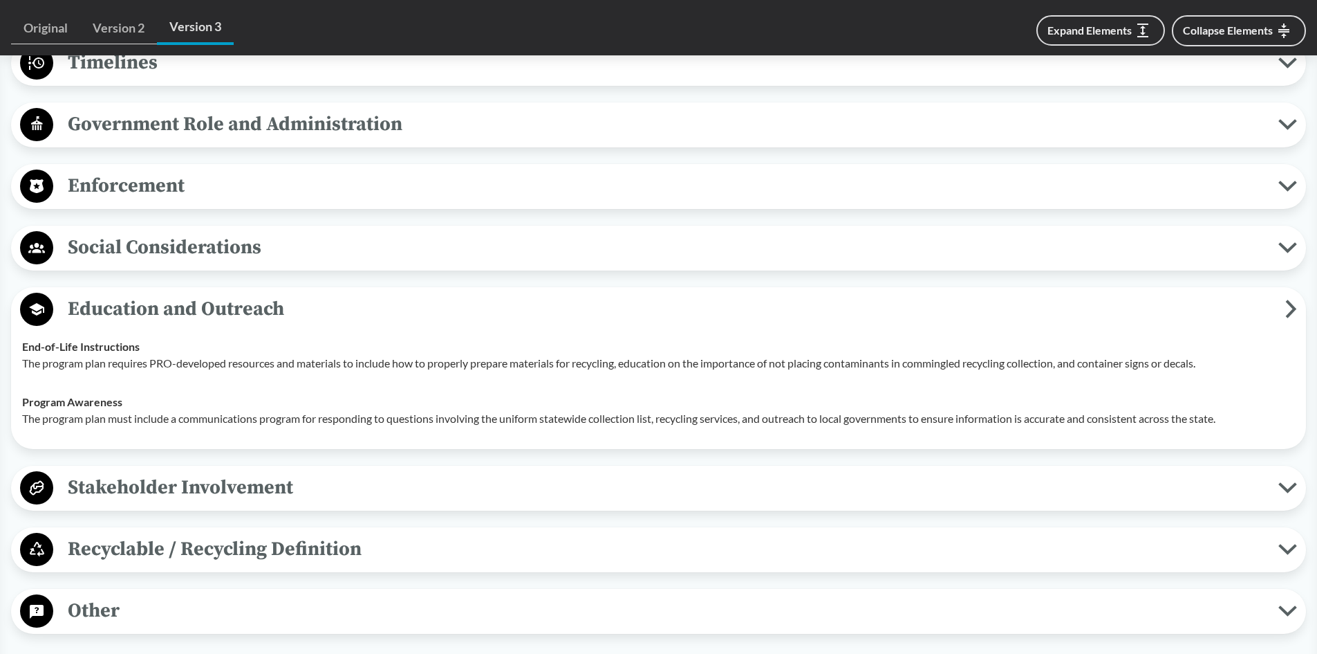
click at [87, 313] on span "Education and Outreach" at bounding box center [669, 308] width 1232 height 31
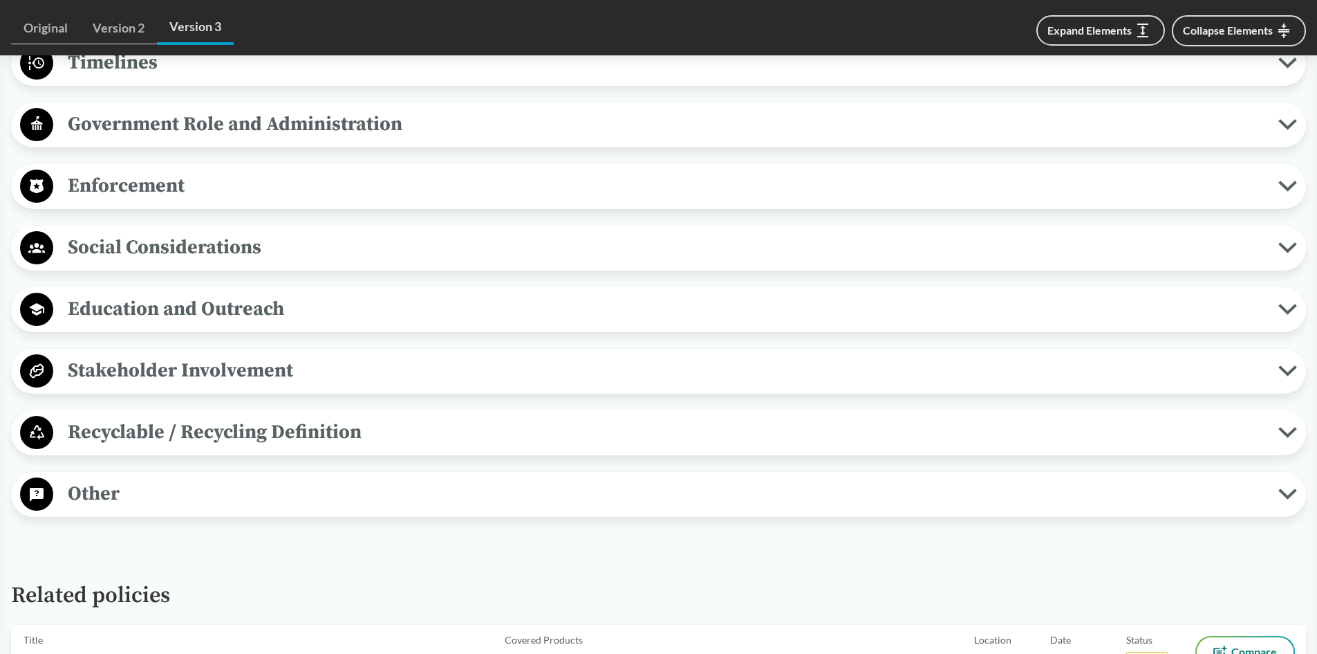
click at [109, 481] on span "Other" at bounding box center [665, 493] width 1225 height 31
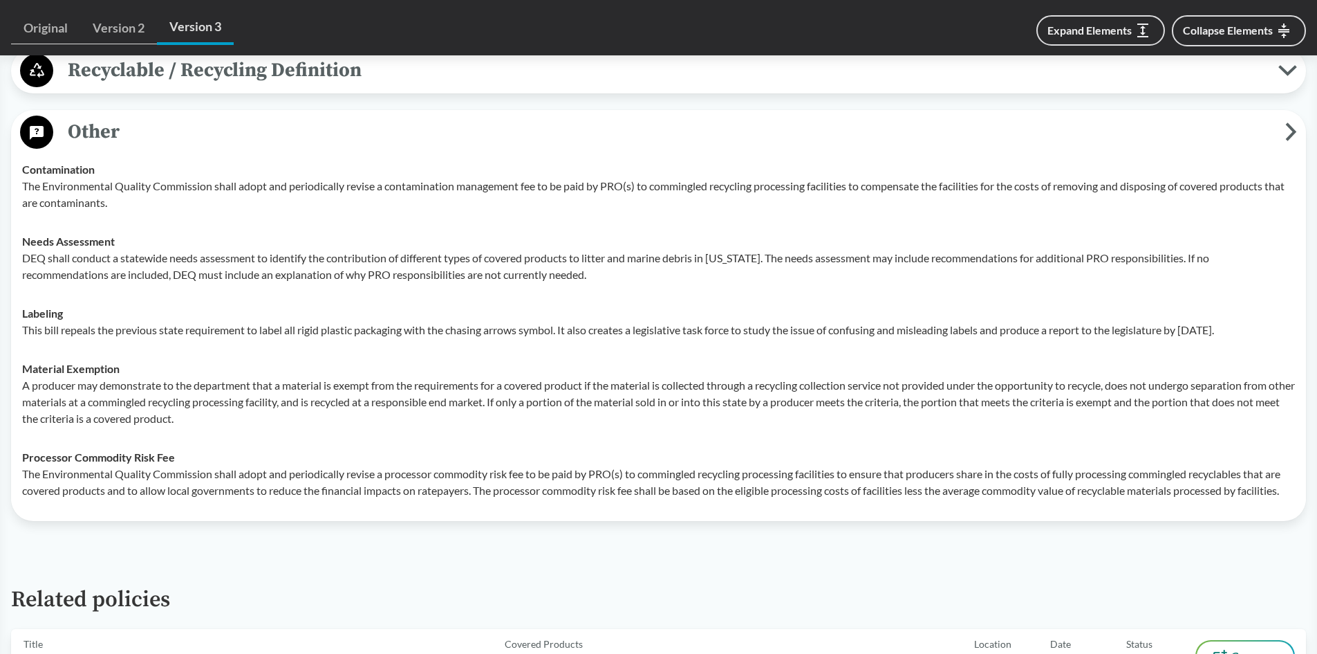
scroll to position [1591, 0]
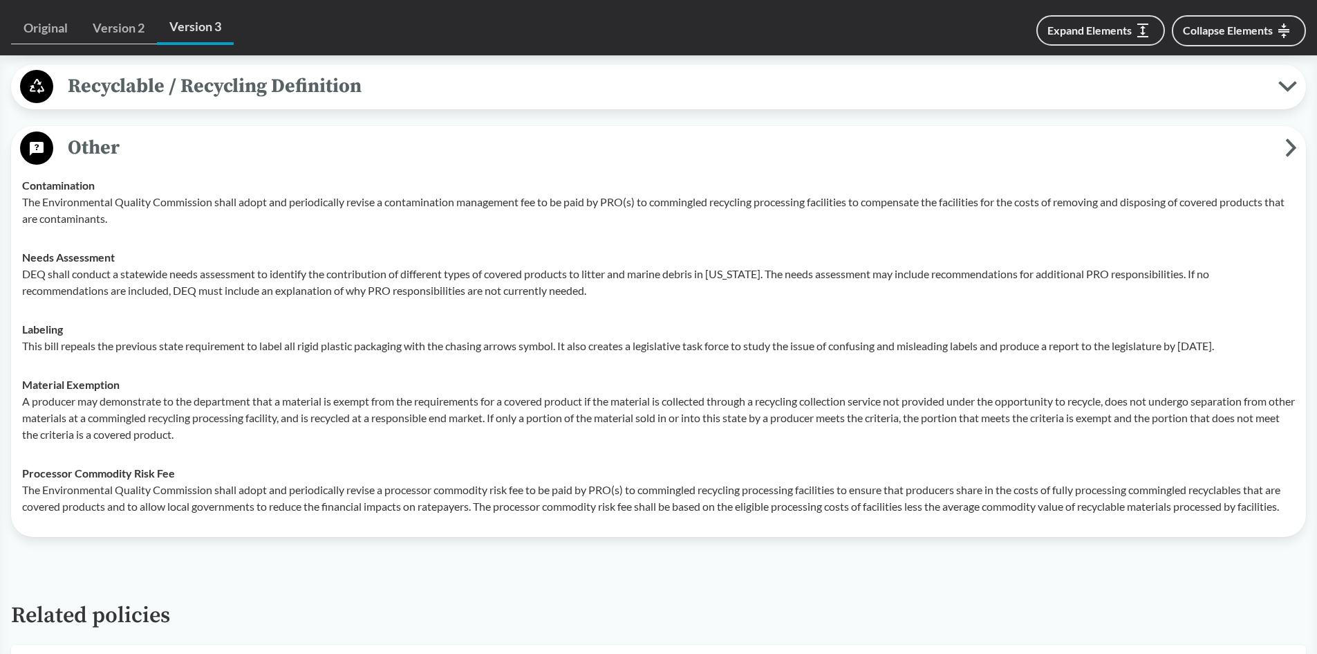
click at [237, 163] on button "Other" at bounding box center [659, 148] width 1286 height 35
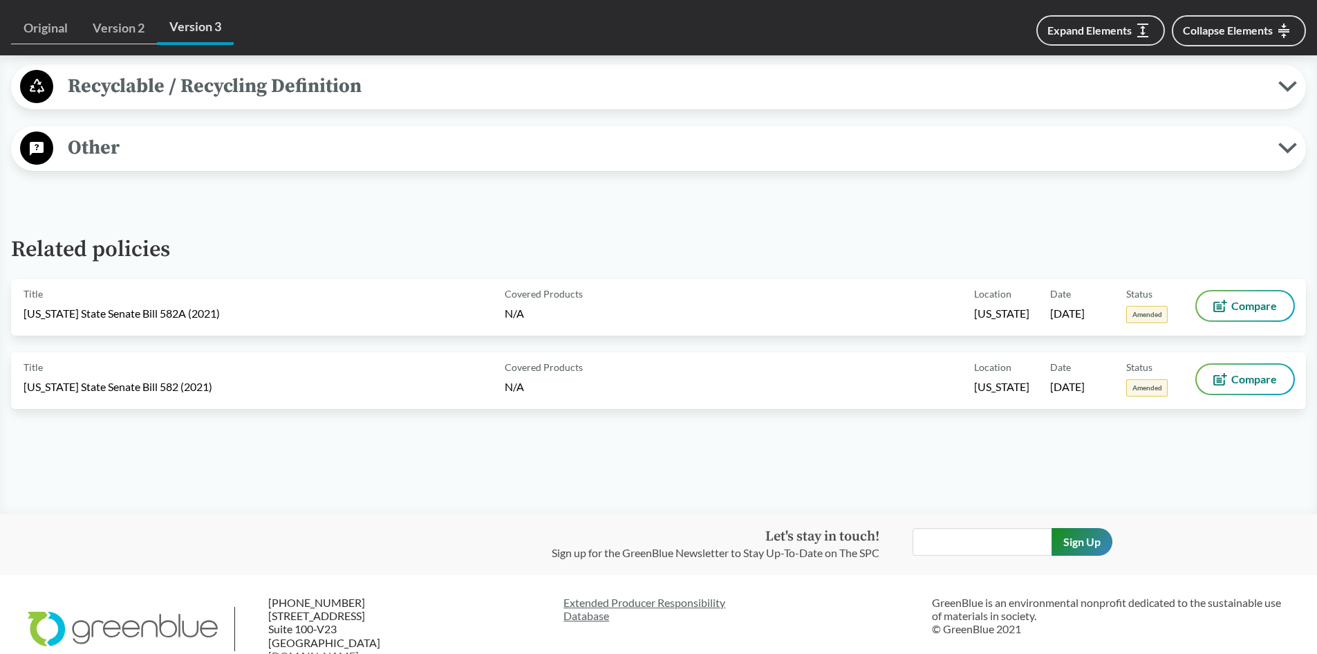
click at [113, 156] on span "Other" at bounding box center [665, 147] width 1225 height 31
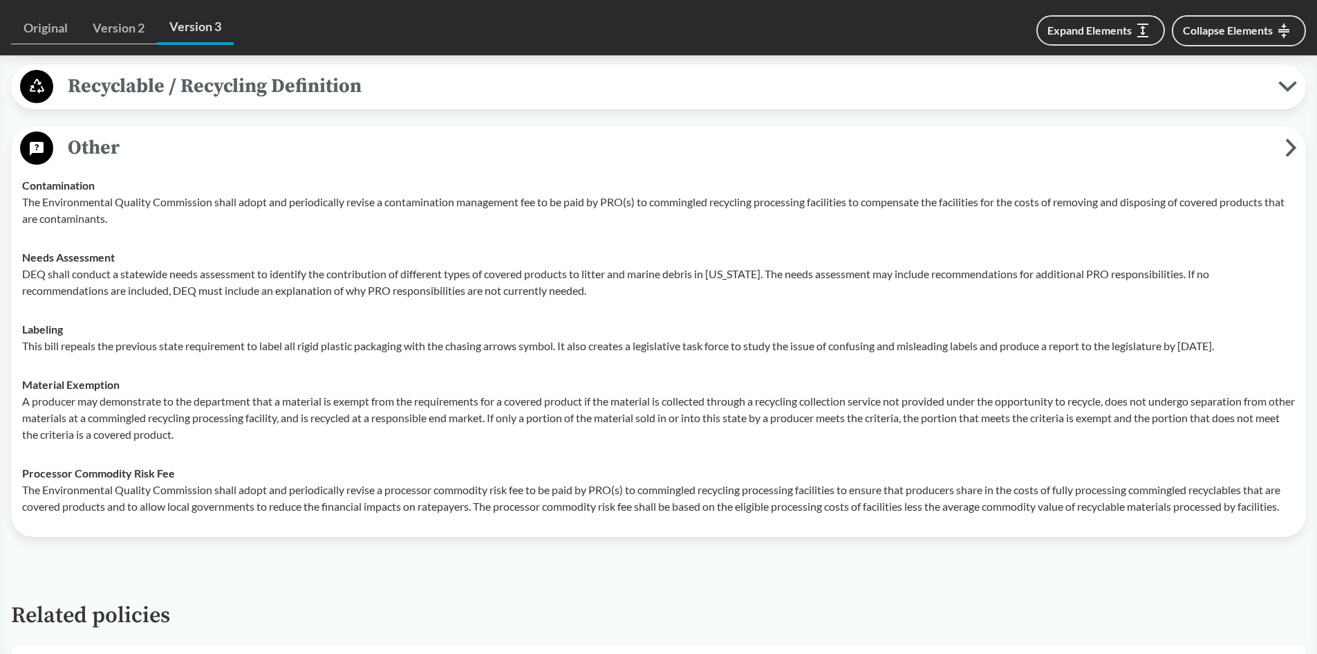
click at [113, 151] on span "Other" at bounding box center [669, 147] width 1232 height 31
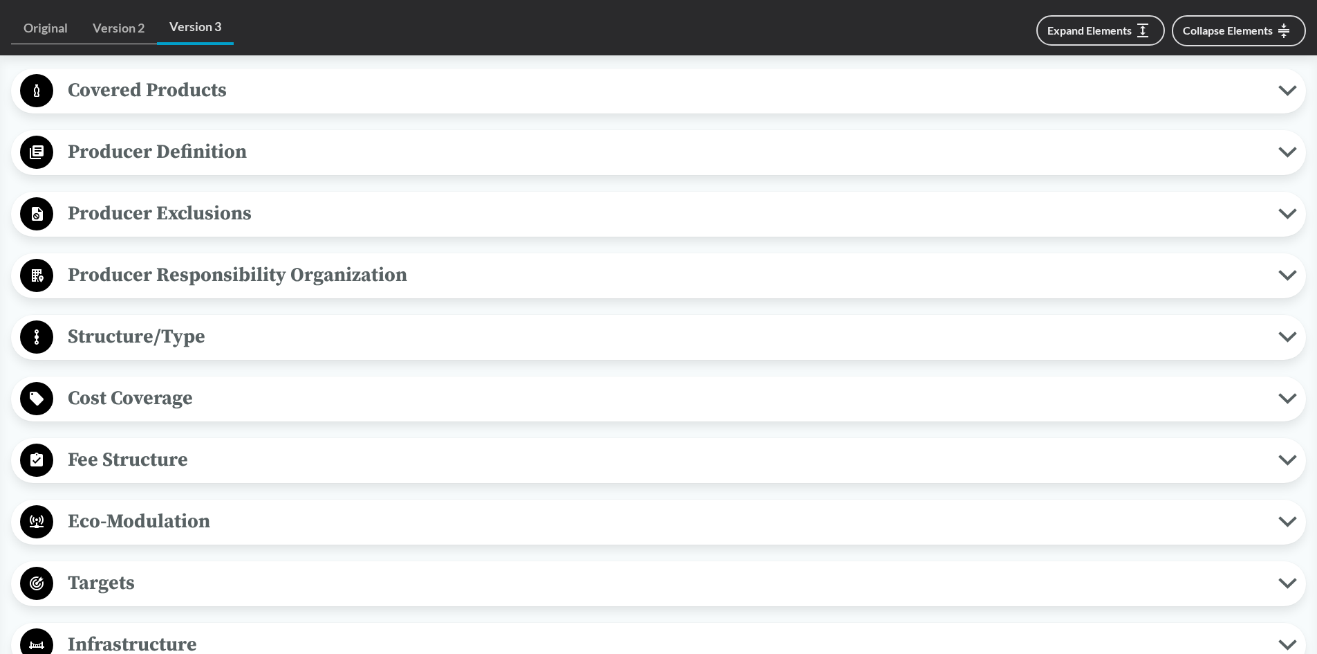
scroll to position [69, 0]
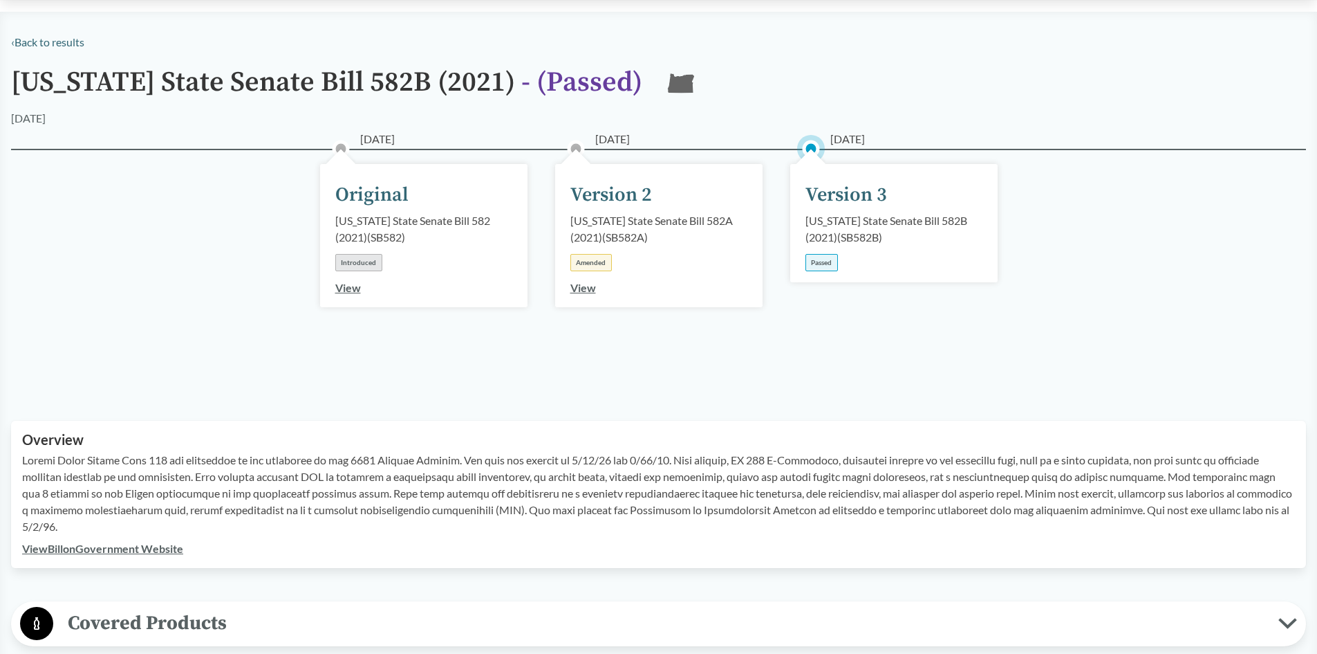
click at [64, 46] on link "‹ Back to results" at bounding box center [47, 41] width 73 height 13
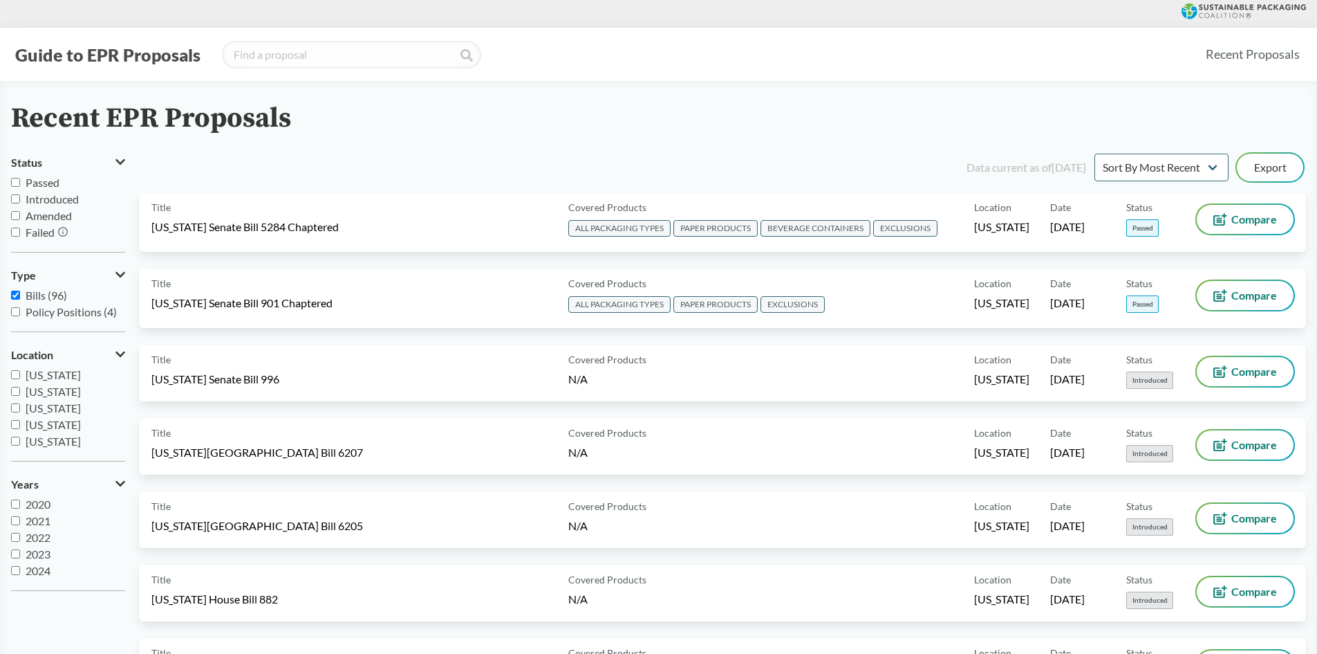
click at [30, 187] on span "Passed" at bounding box center [43, 182] width 34 height 13
click at [20, 187] on input "Passed" at bounding box center [15, 182] width 9 height 9
checkbox input "true"
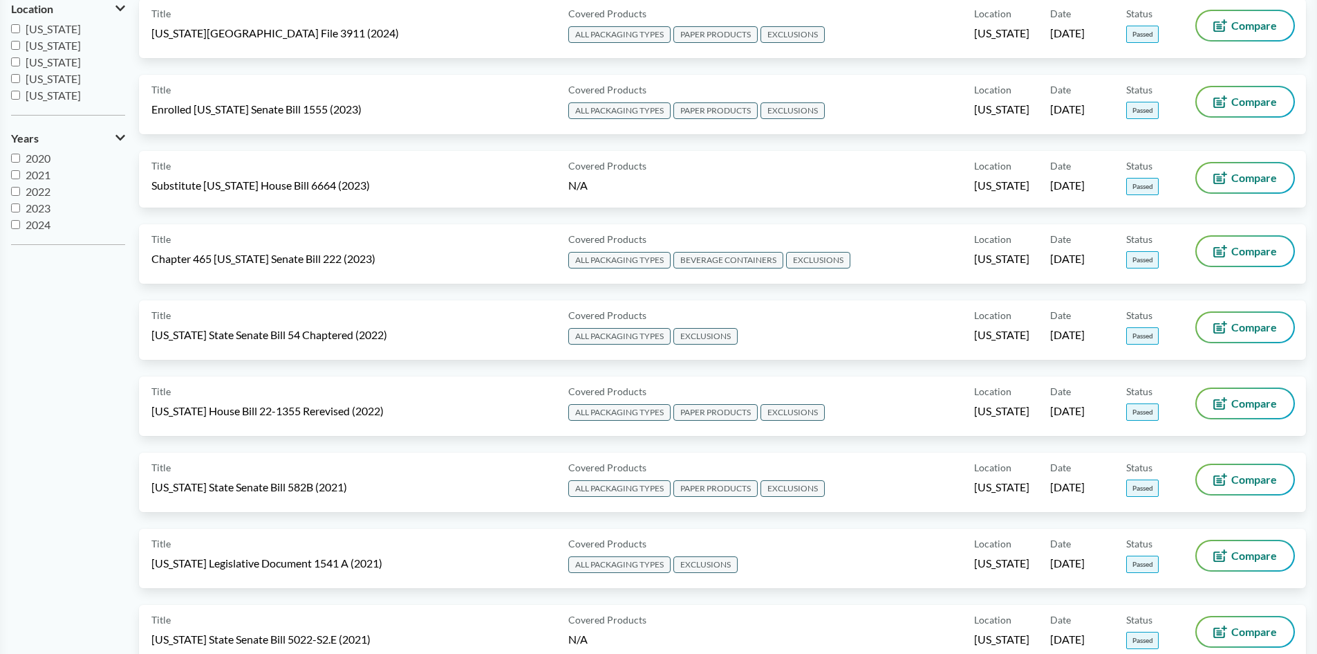
scroll to position [484, 0]
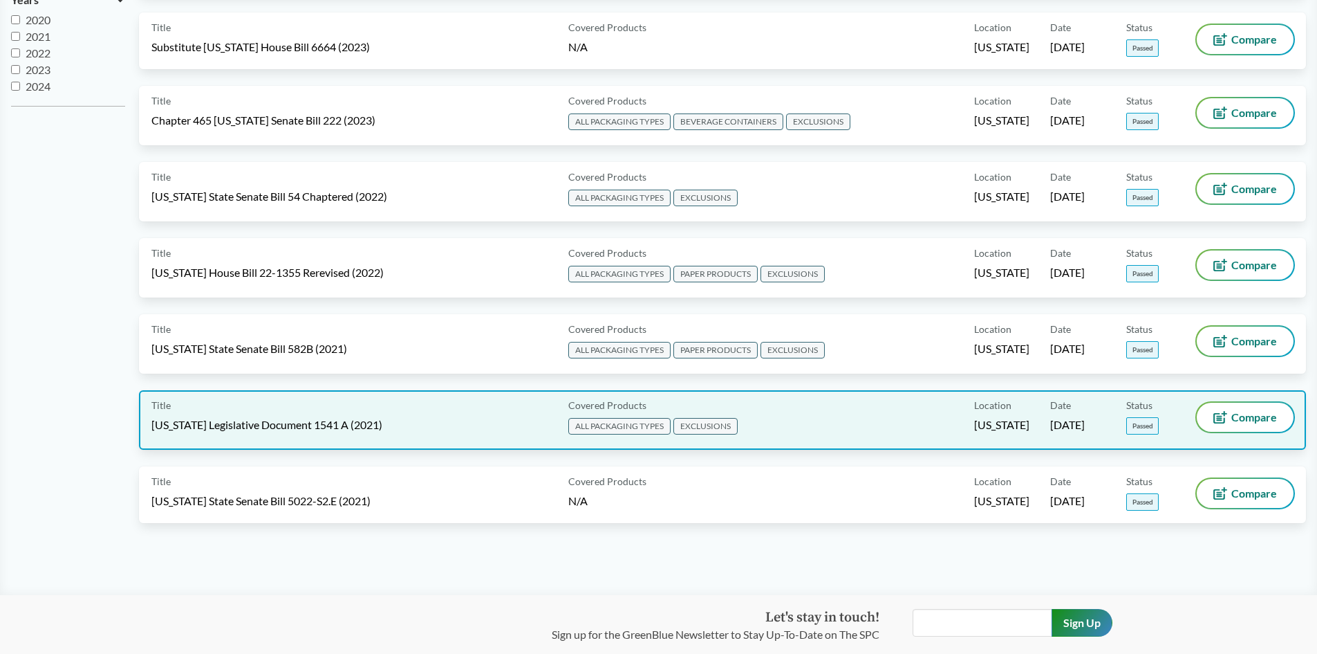
click at [298, 438] on div "Title [US_STATE] Legislative Document 1541 A (2021) Covered Products ALL PACKAG…" at bounding box center [722, 419] width 1167 height 59
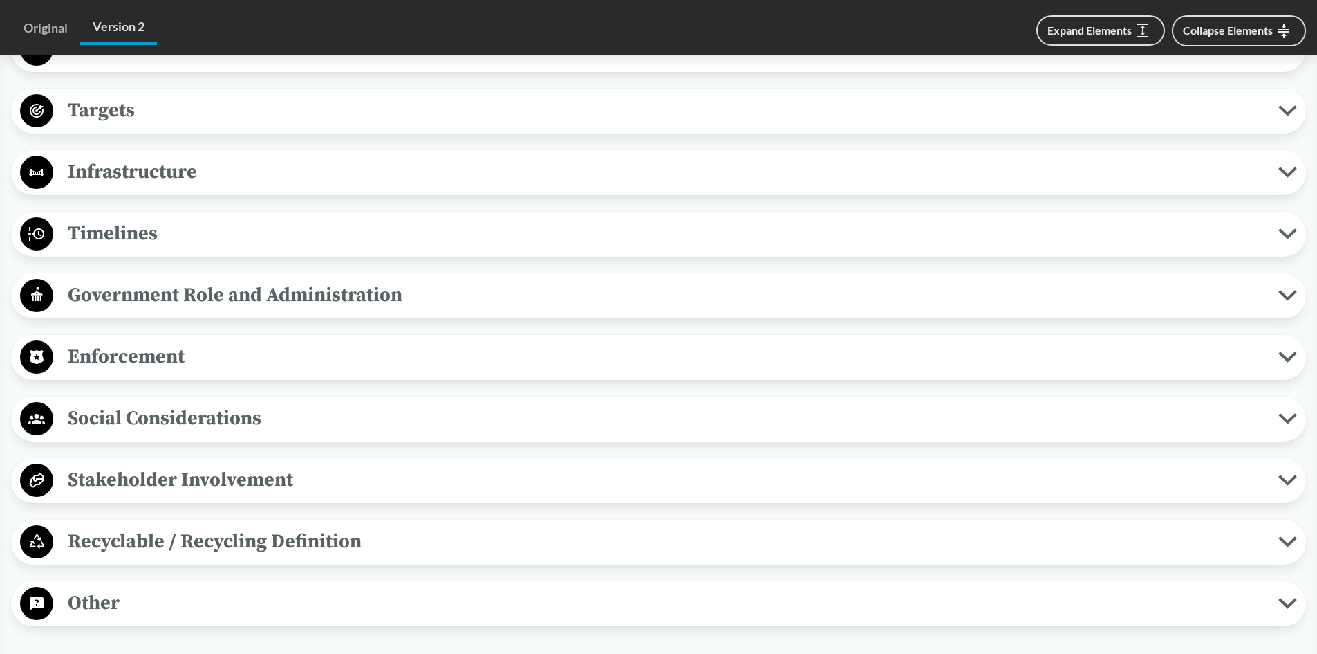
scroll to position [1107, 0]
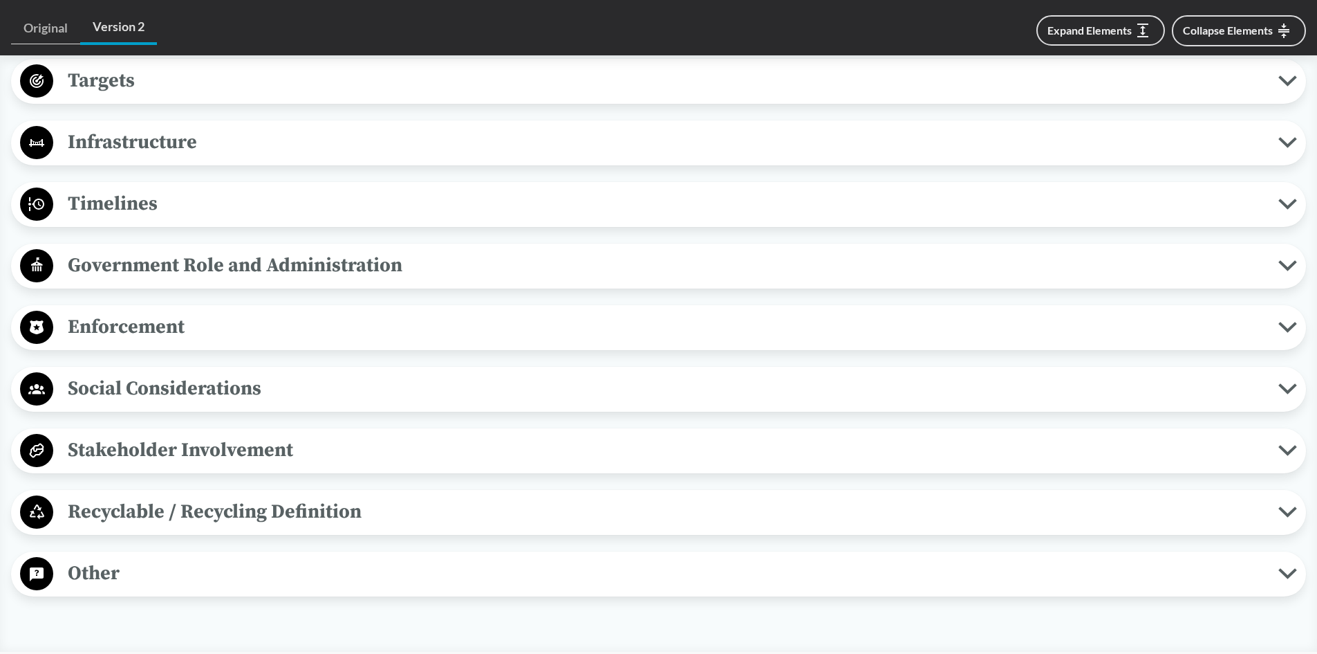
click at [86, 557] on span "Other" at bounding box center [665, 572] width 1225 height 31
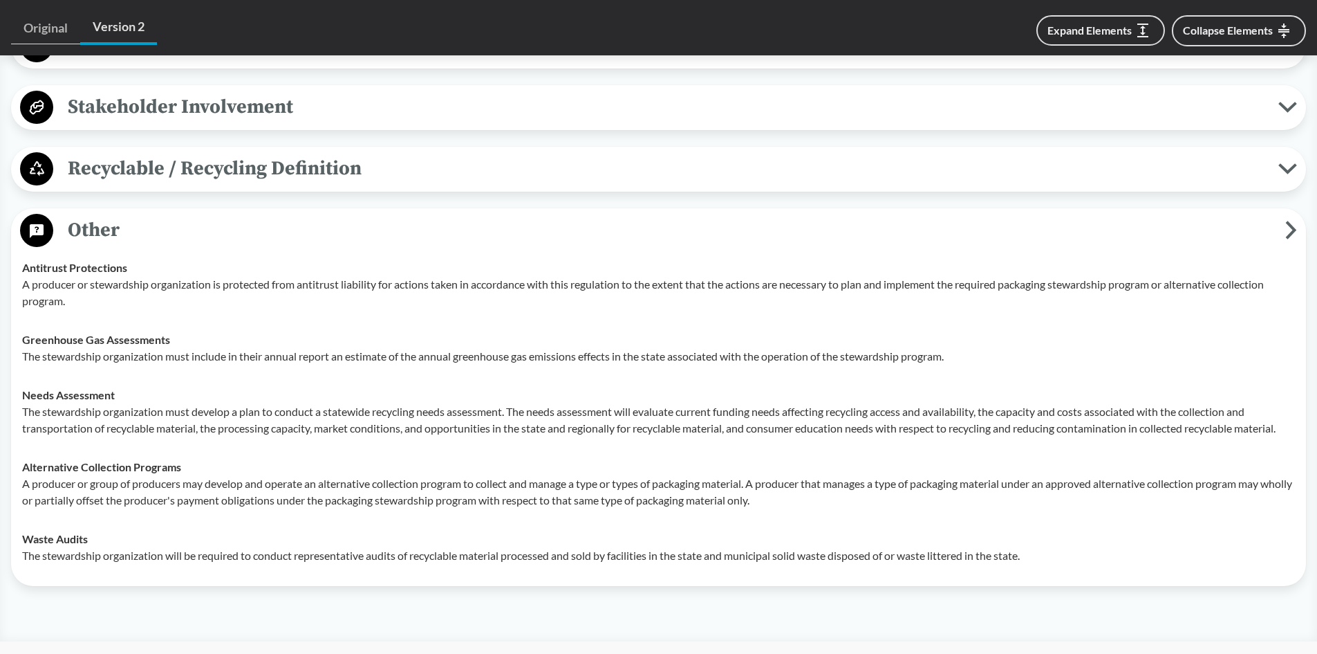
scroll to position [1452, 0]
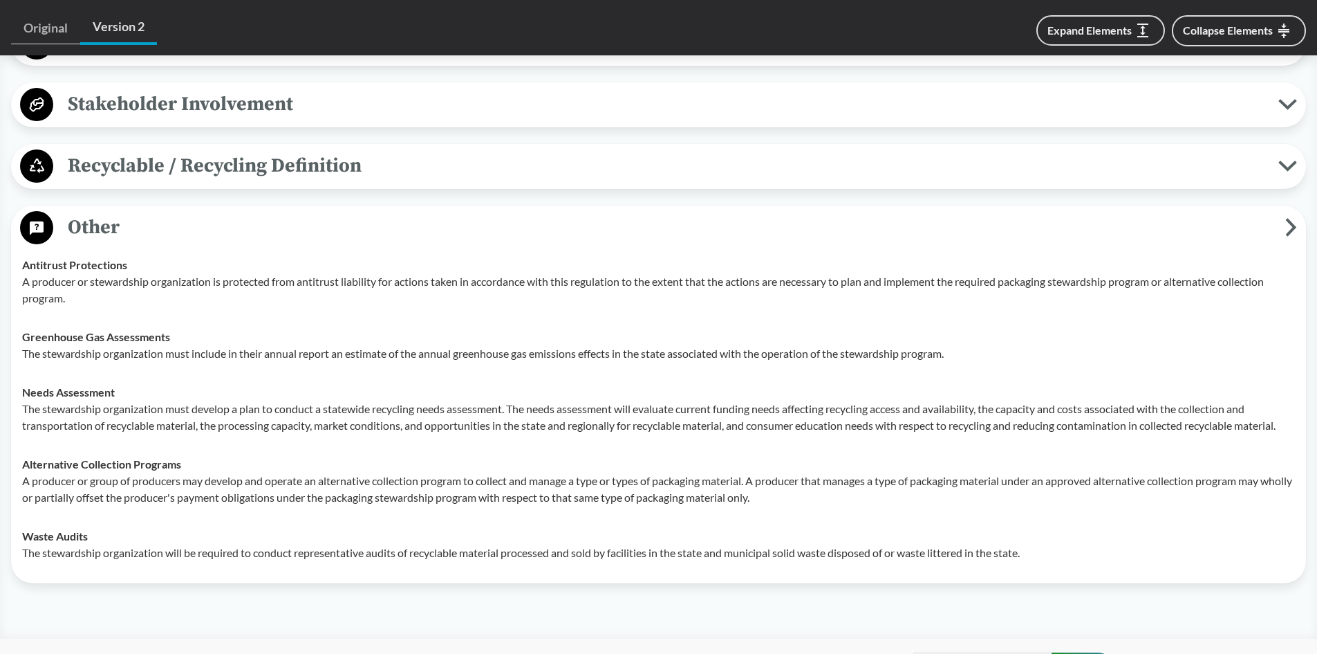
click at [98, 214] on span "Other" at bounding box center [669, 227] width 1232 height 31
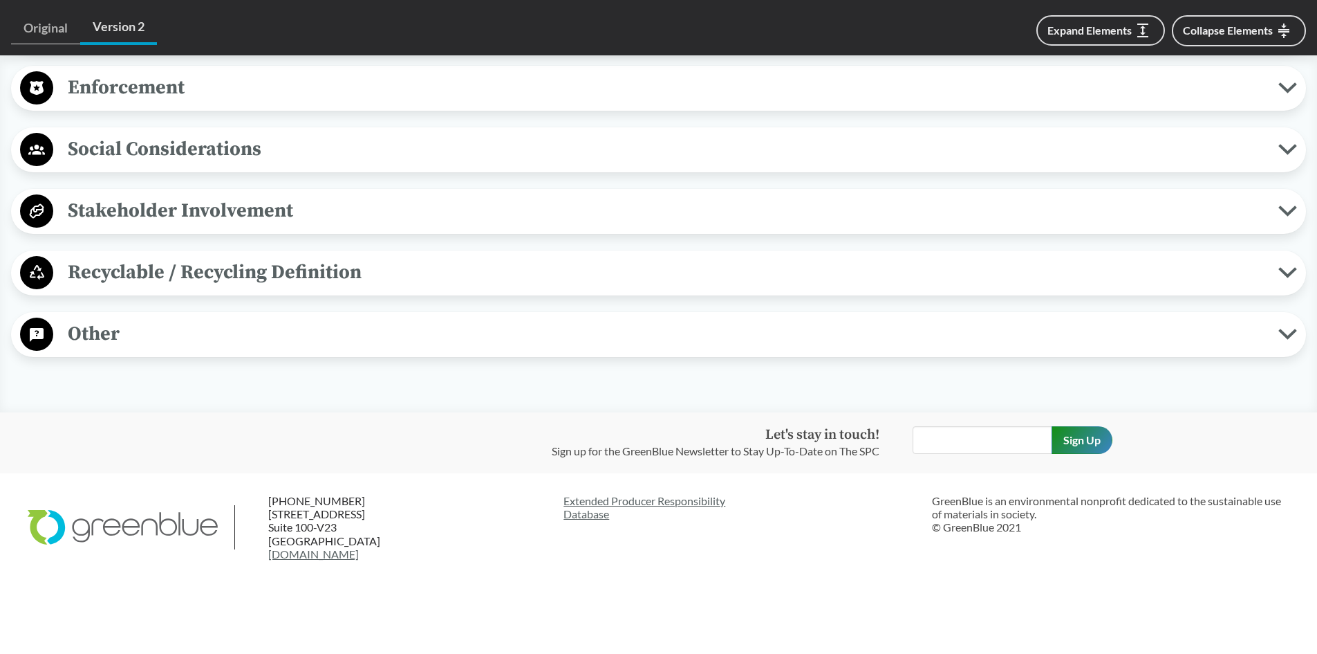
scroll to position [1326, 0]
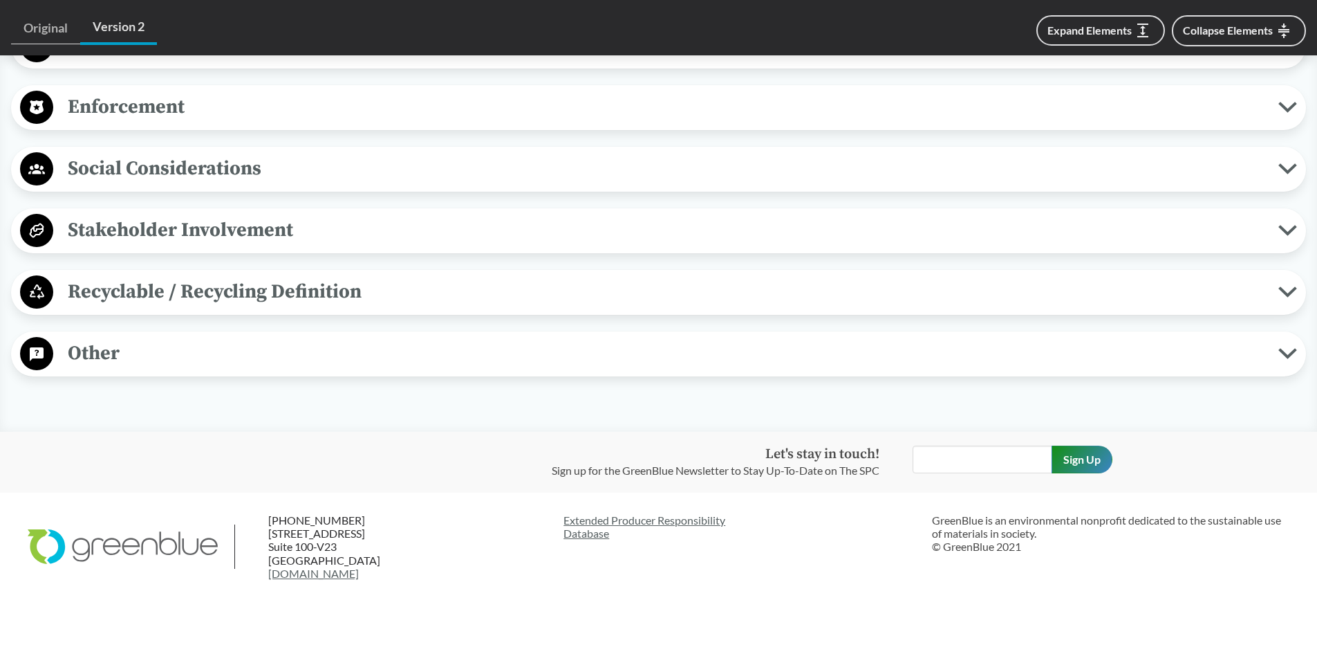
click at [102, 276] on span "Recyclable / Recycling Definition" at bounding box center [665, 291] width 1225 height 31
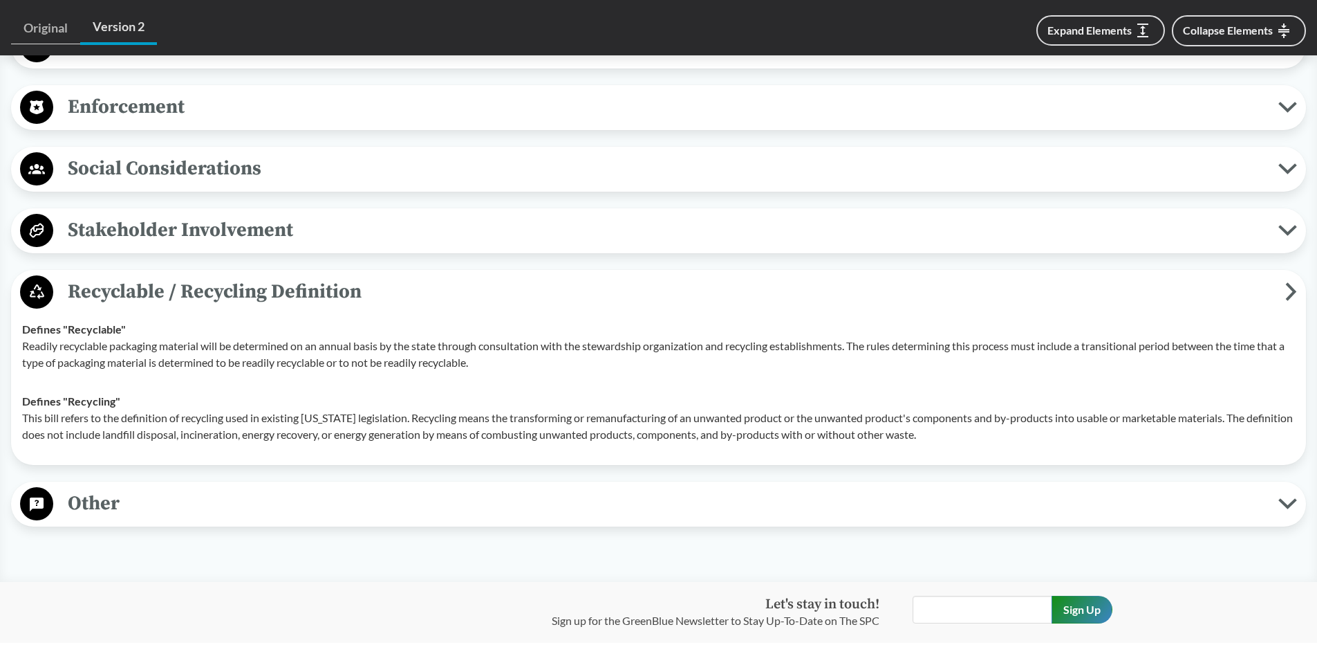
click at [102, 276] on span "Recyclable / Recycling Definition" at bounding box center [669, 291] width 1232 height 31
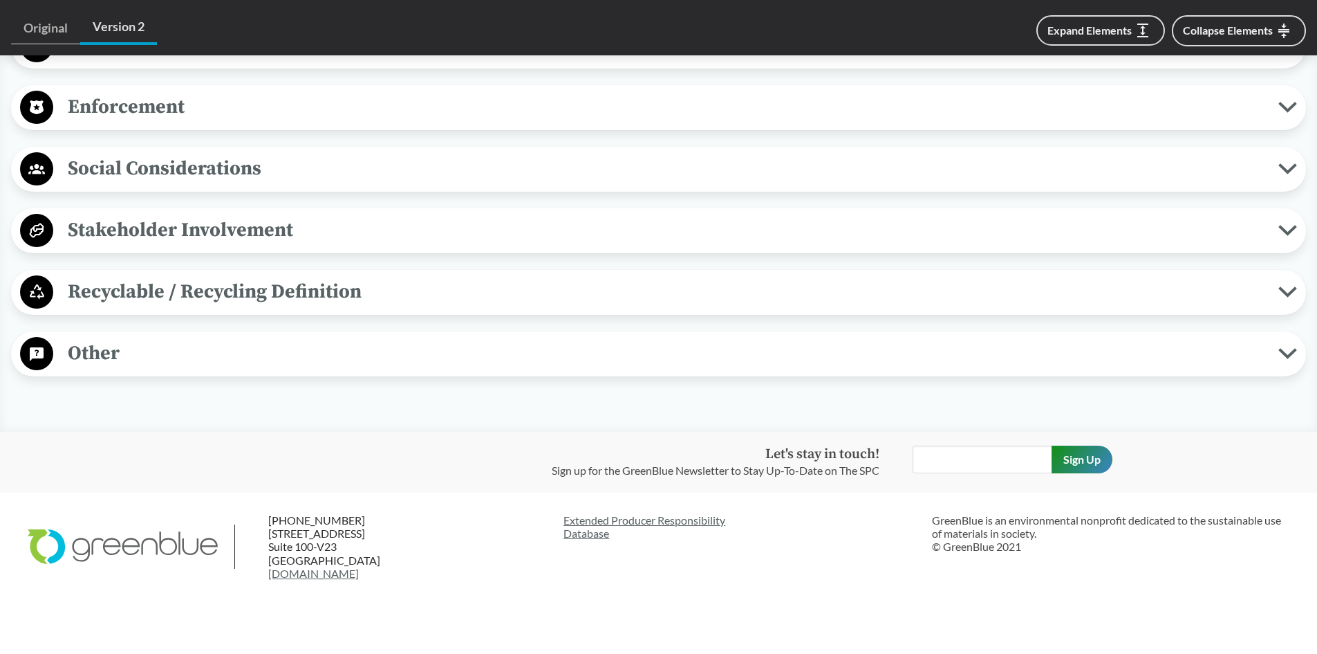
click at [115, 343] on span "Other" at bounding box center [665, 352] width 1225 height 31
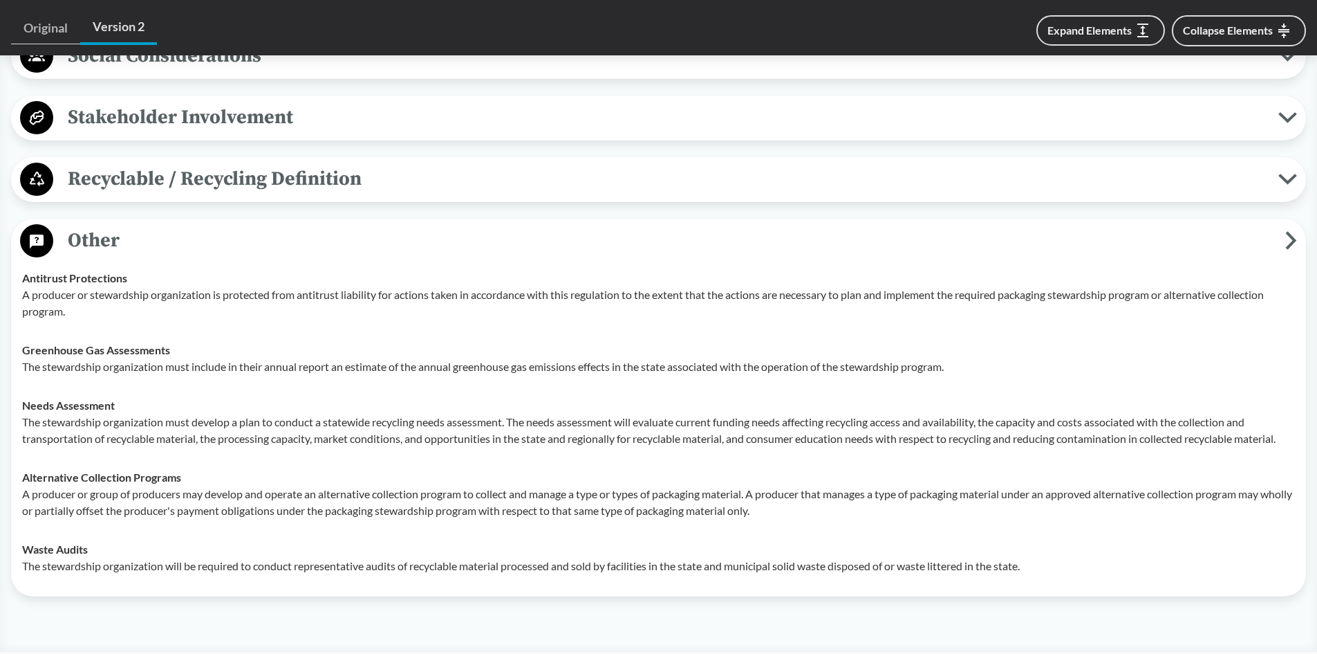
scroll to position [1465, 0]
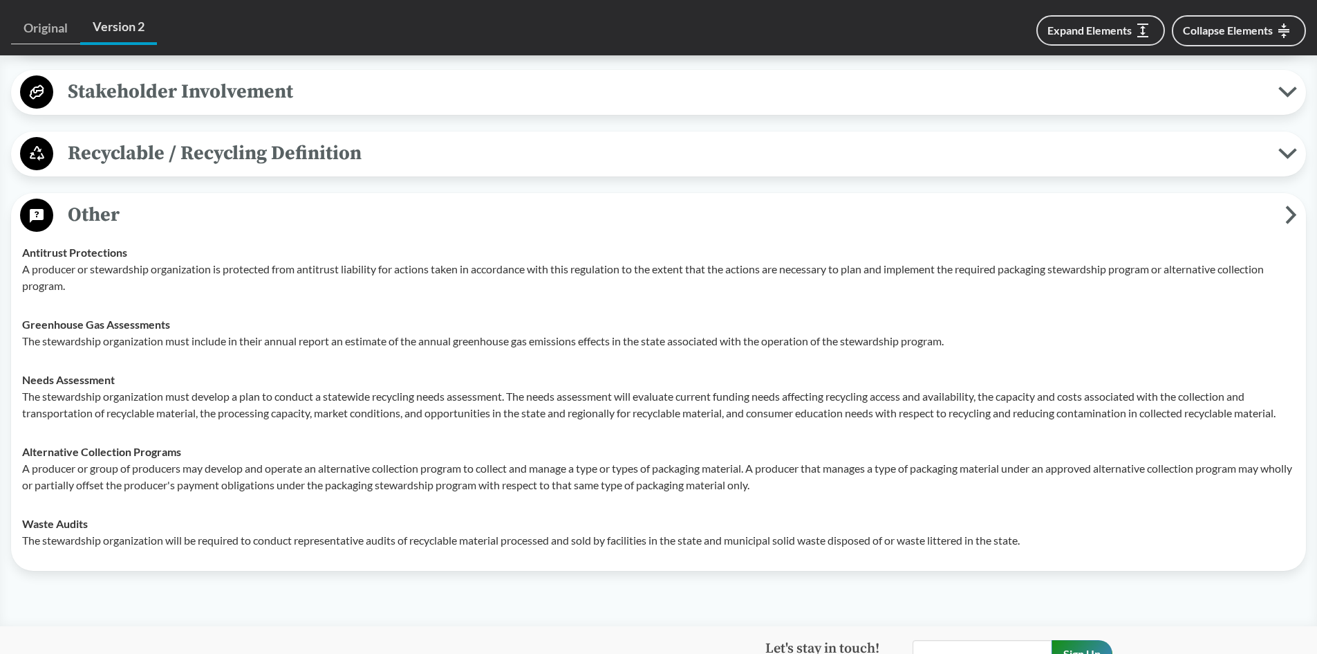
click at [98, 199] on span "Other" at bounding box center [669, 214] width 1232 height 31
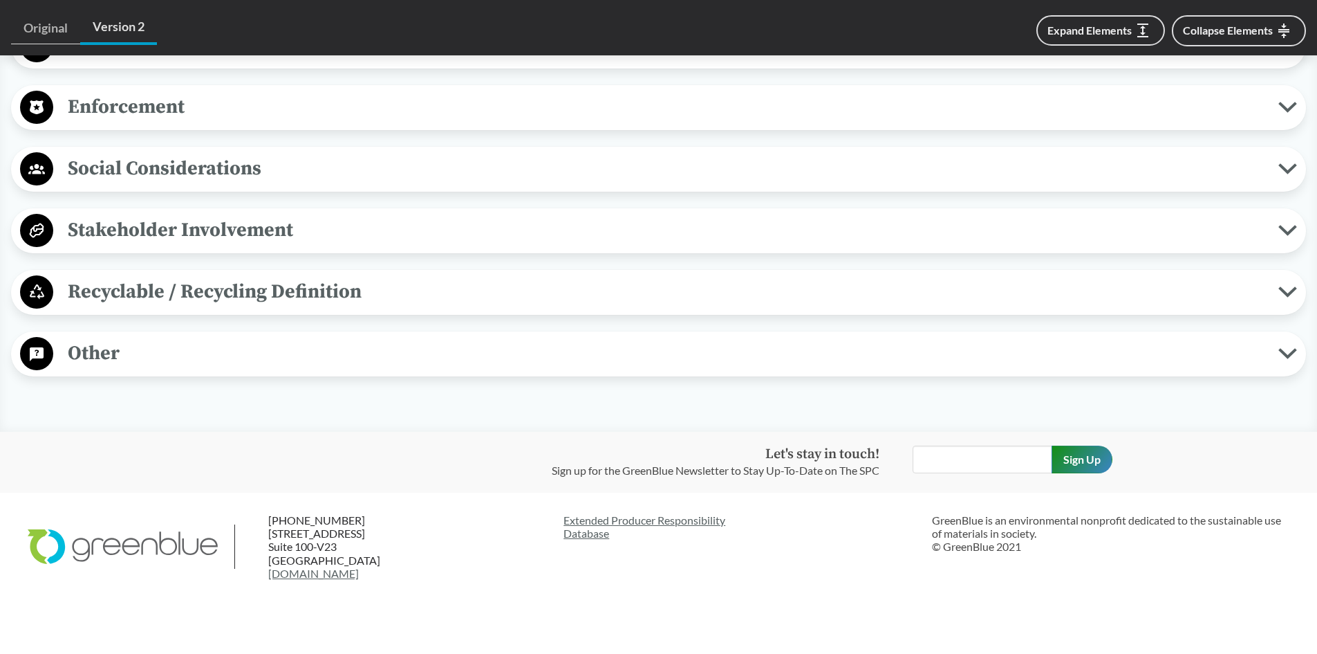
scroll to position [1188, 0]
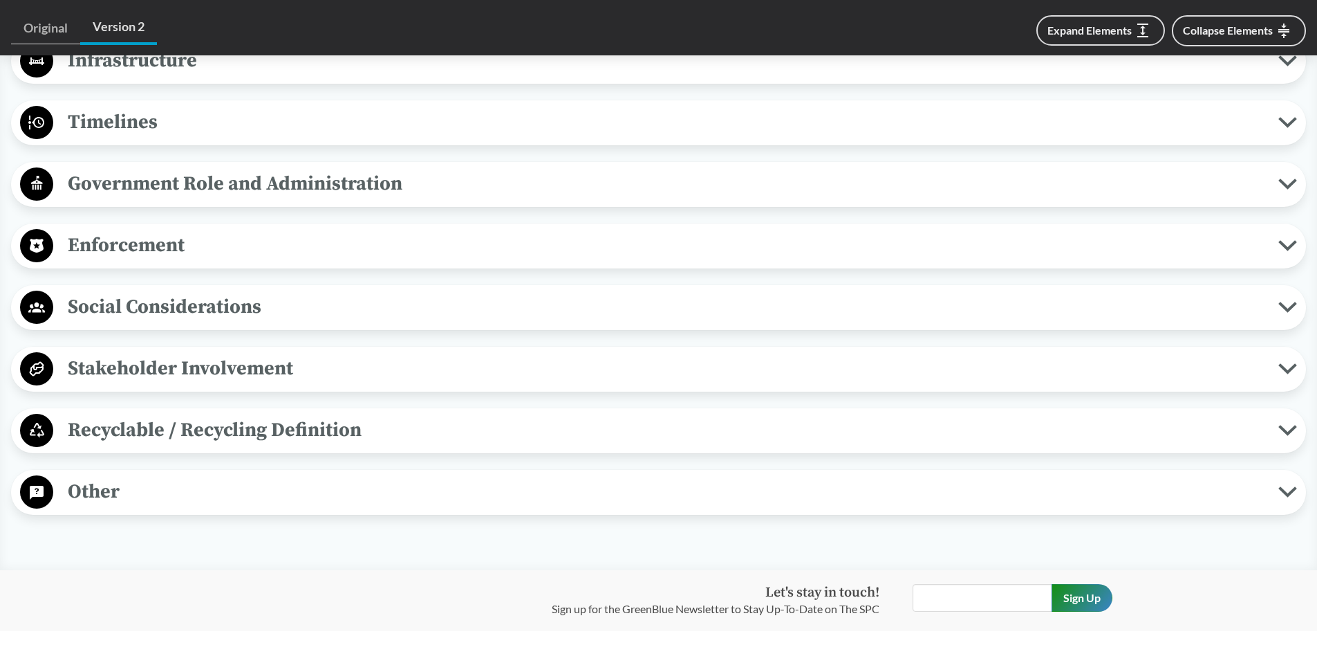
click at [127, 353] on span "Stakeholder Involvement" at bounding box center [665, 368] width 1225 height 31
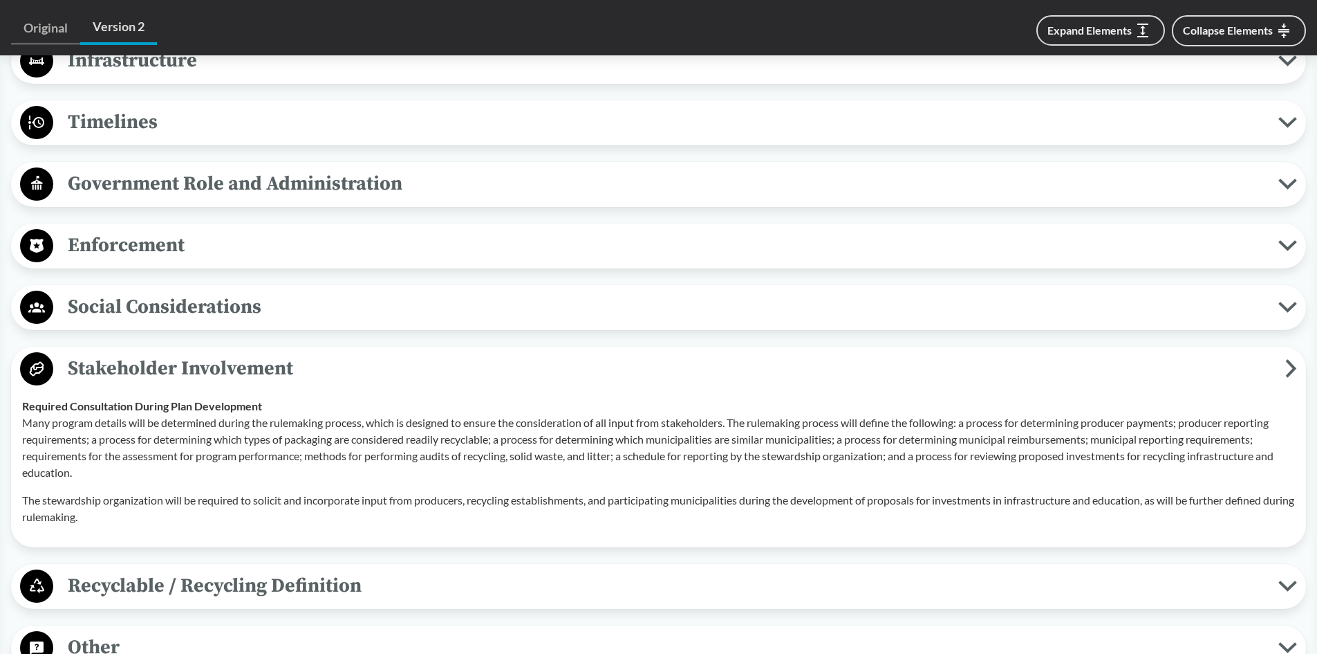
click at [124, 353] on span "Stakeholder Involvement" at bounding box center [669, 368] width 1232 height 31
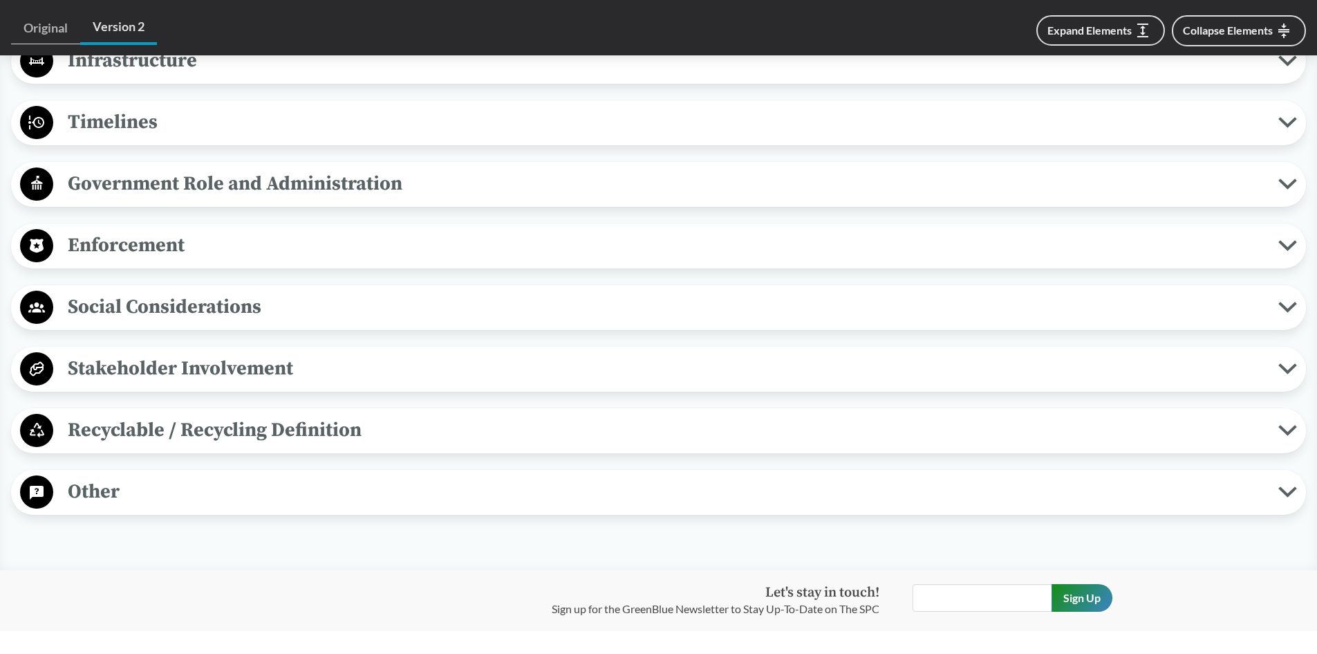
click at [122, 291] on span "Social Considerations" at bounding box center [665, 306] width 1225 height 31
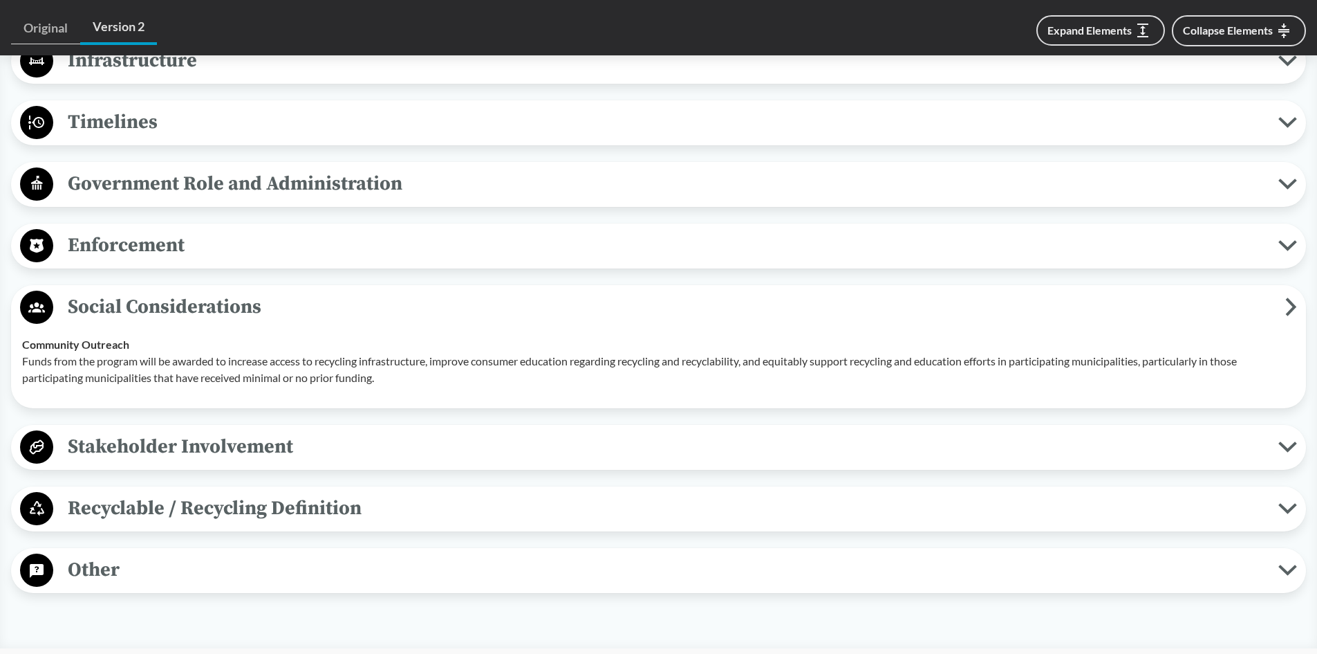
click at [128, 291] on span "Social Considerations" at bounding box center [669, 306] width 1232 height 31
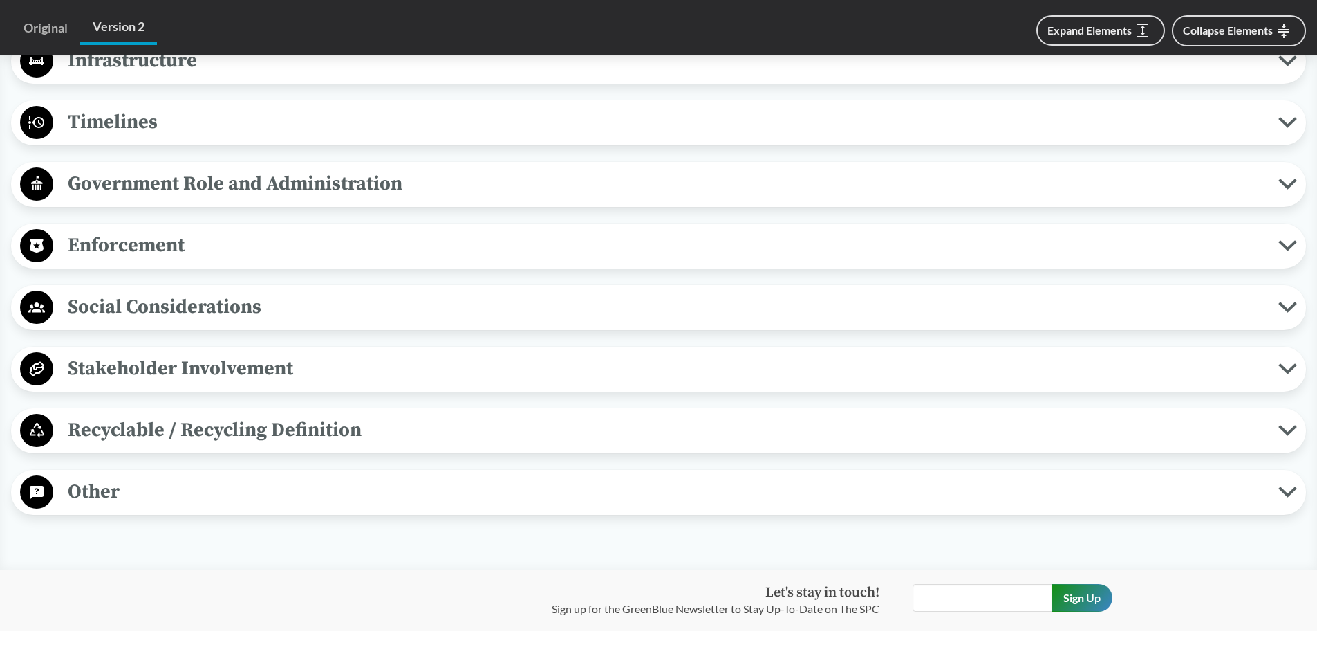
click at [119, 230] on span "Enforcement" at bounding box center [665, 245] width 1225 height 31
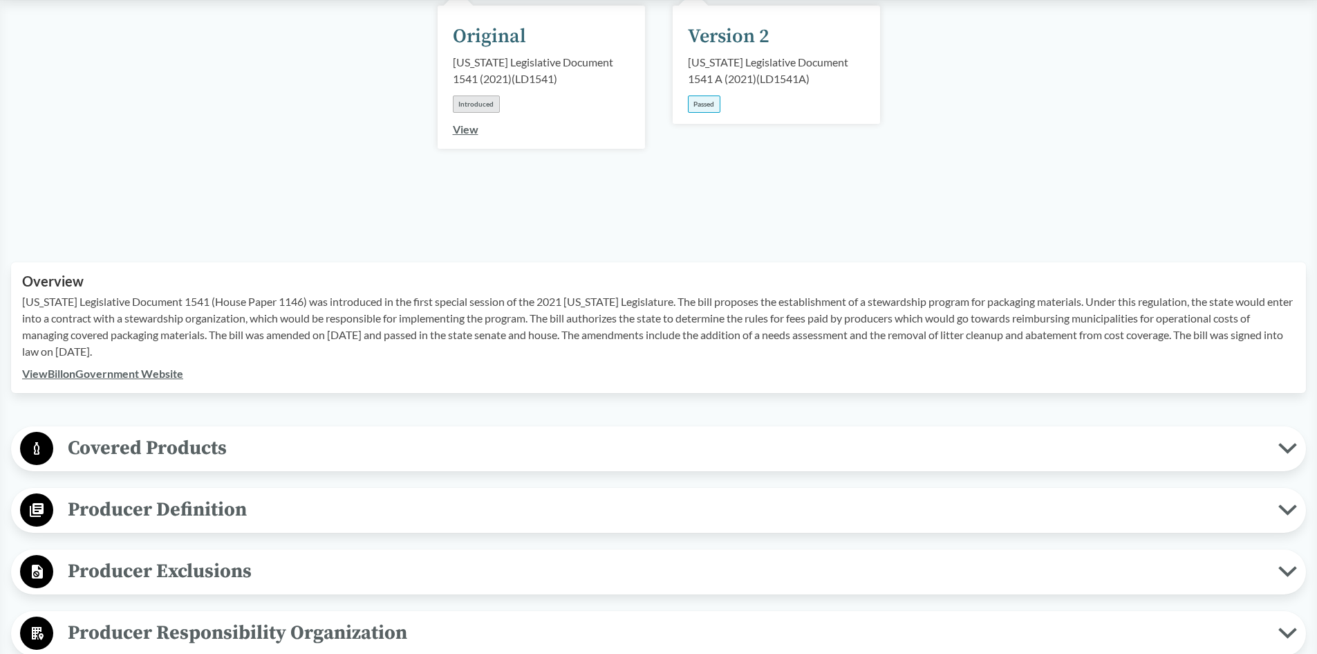
scroll to position [220, 0]
